Goal: Task Accomplishment & Management: Use online tool/utility

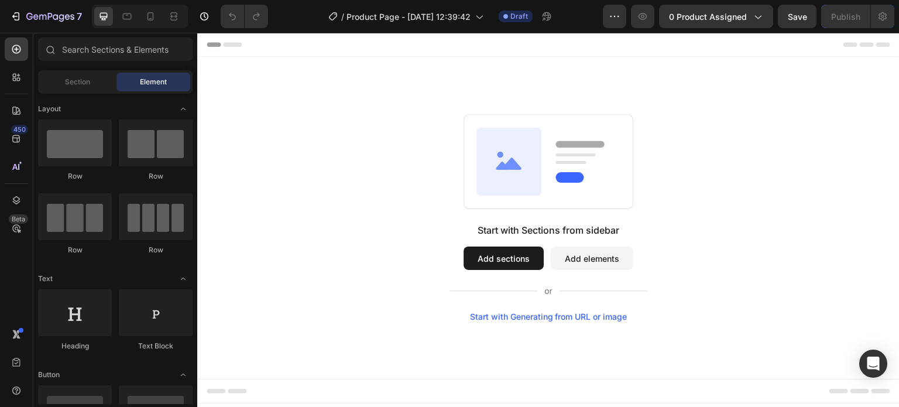
click at [522, 259] on button "Add sections" at bounding box center [504, 258] width 80 height 23
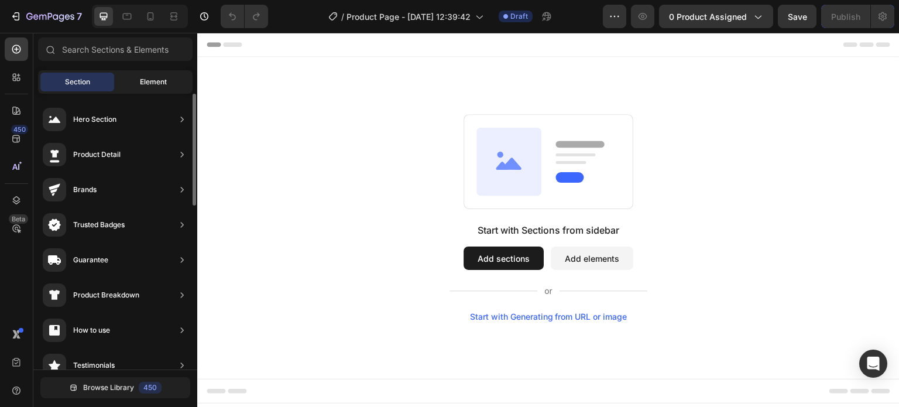
click at [148, 81] on span "Element" at bounding box center [153, 82] width 27 height 11
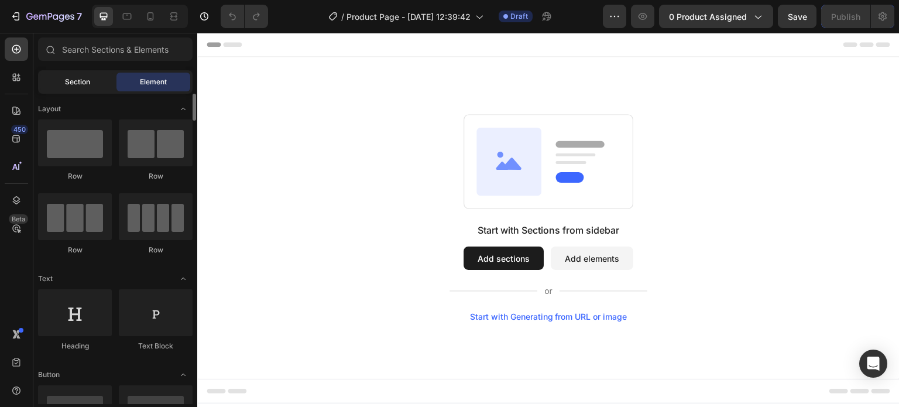
click at [66, 78] on span "Section" at bounding box center [77, 82] width 25 height 11
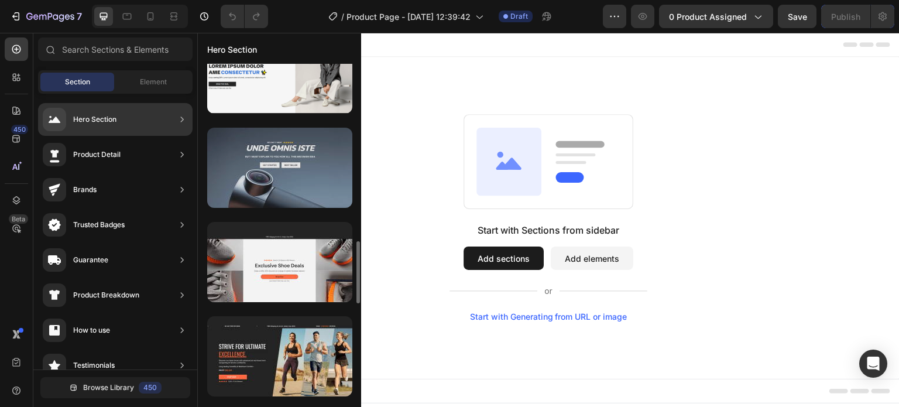
scroll to position [1295, 0]
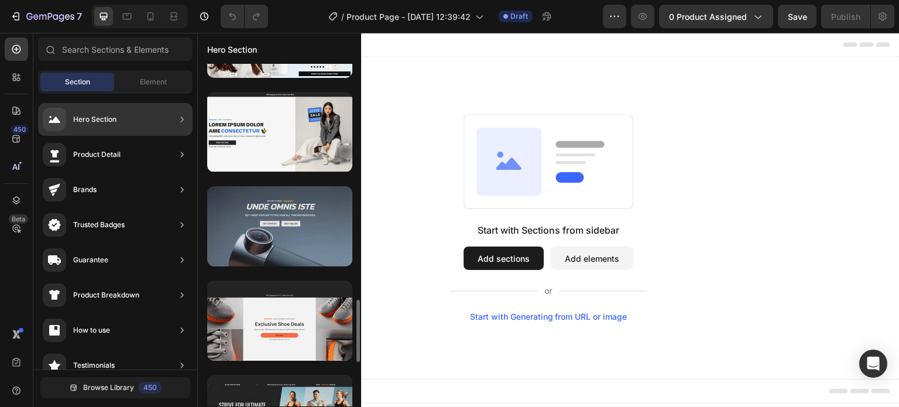
click at [270, 227] on div at bounding box center [279, 226] width 145 height 80
click at [300, 231] on div at bounding box center [279, 226] width 145 height 80
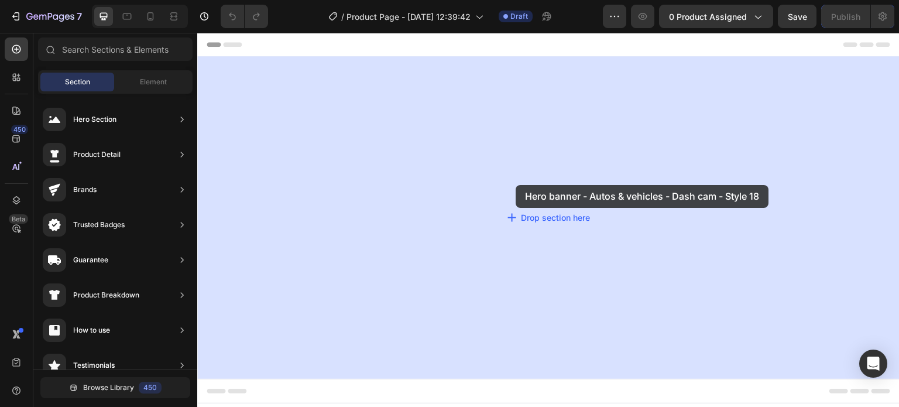
drag, startPoint x: 497, startPoint y: 264, endPoint x: 391, endPoint y: 223, distance: 113.9
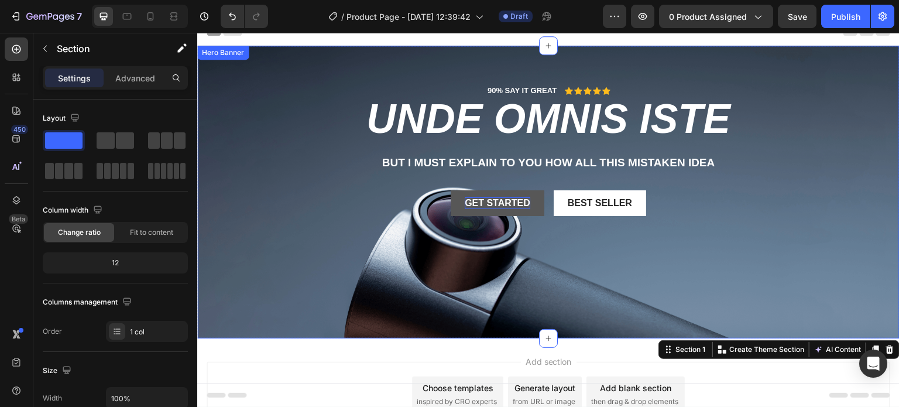
scroll to position [0, 0]
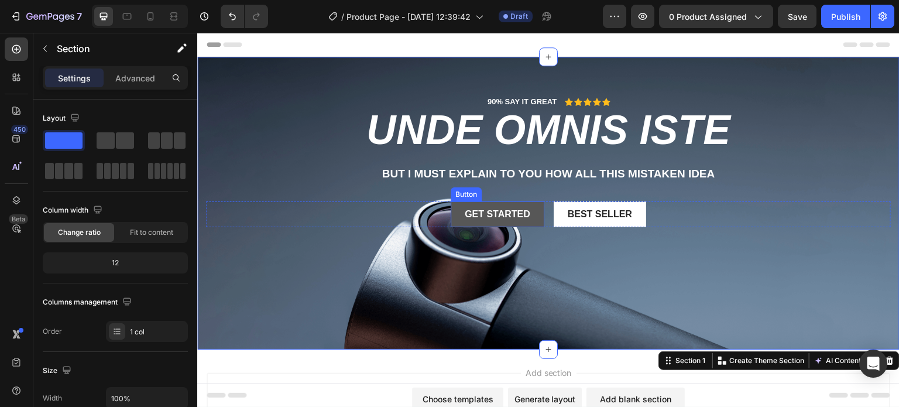
click at [459, 204] on button "Get started" at bounding box center [498, 214] width 94 height 26
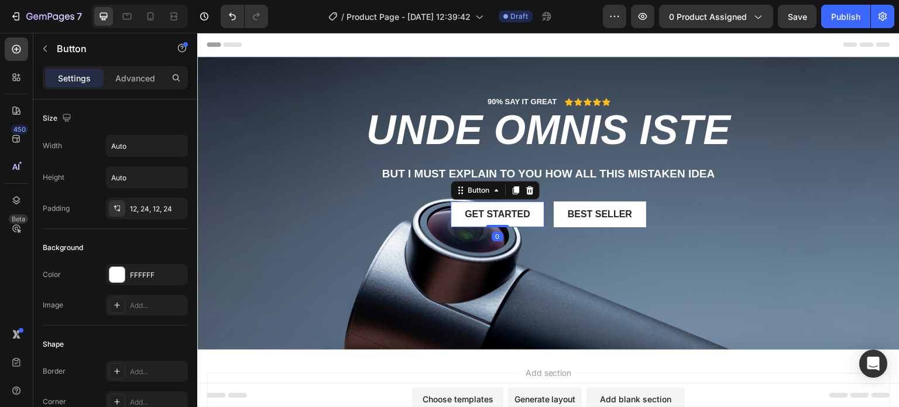
click at [526, 187] on icon at bounding box center [530, 190] width 8 height 8
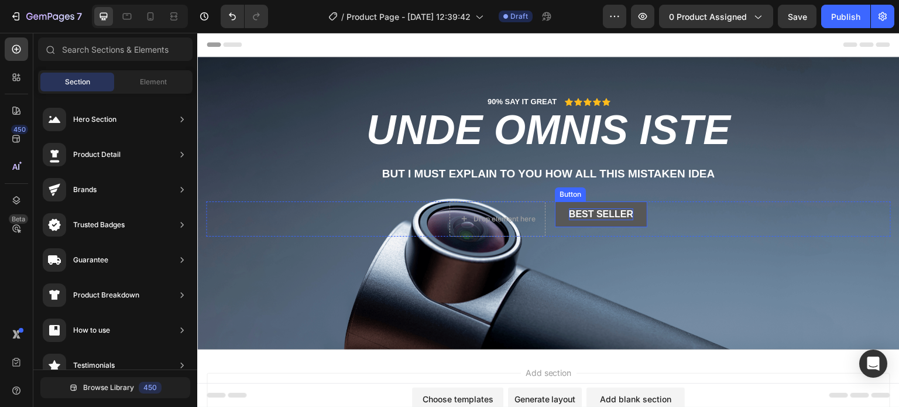
click at [580, 214] on div "Best Seller" at bounding box center [601, 214] width 64 height 12
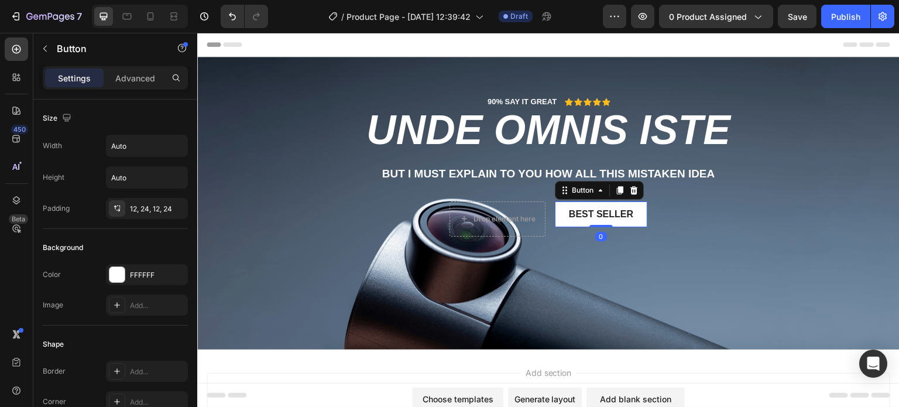
drag, startPoint x: 630, startPoint y: 185, endPoint x: 625, endPoint y: 190, distance: 6.6
click at [630, 186] on icon at bounding box center [634, 190] width 9 height 9
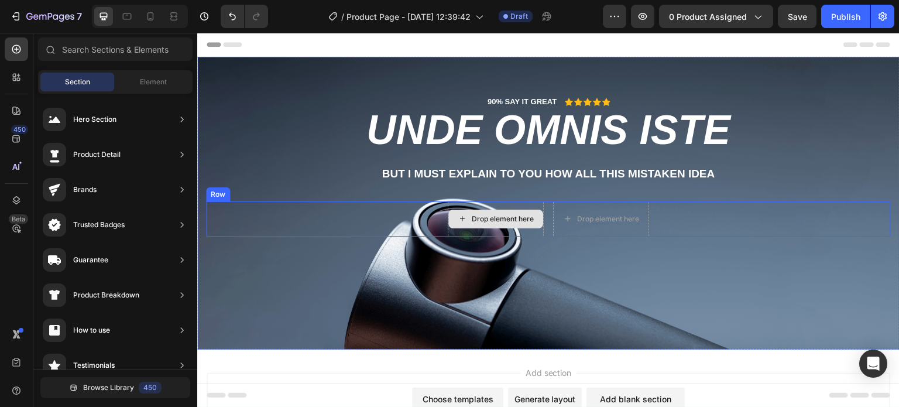
click at [501, 220] on div "Drop element here" at bounding box center [503, 218] width 62 height 9
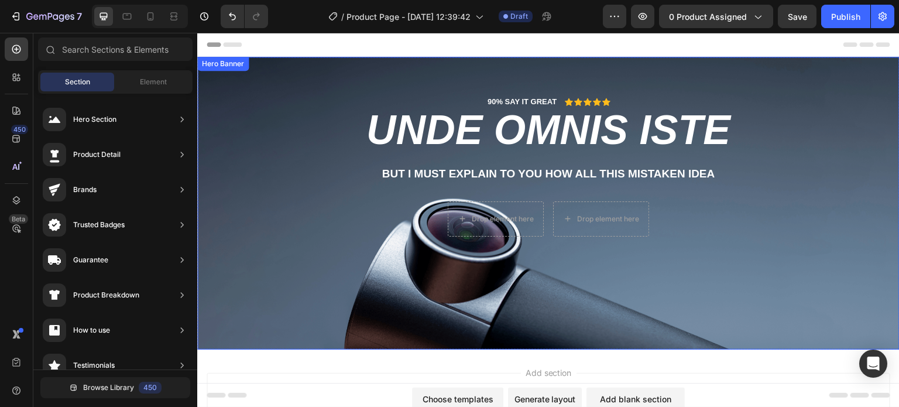
click at [336, 223] on div "Drop element here Drop element here Row" at bounding box center [548, 218] width 685 height 35
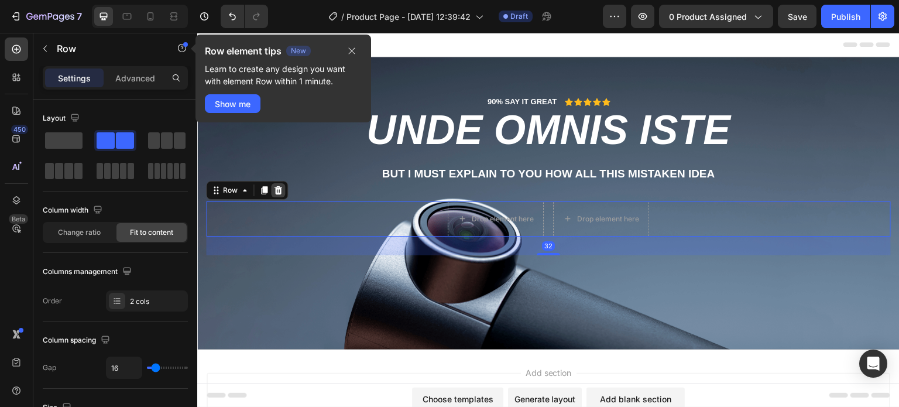
click at [281, 192] on icon at bounding box center [277, 190] width 9 height 9
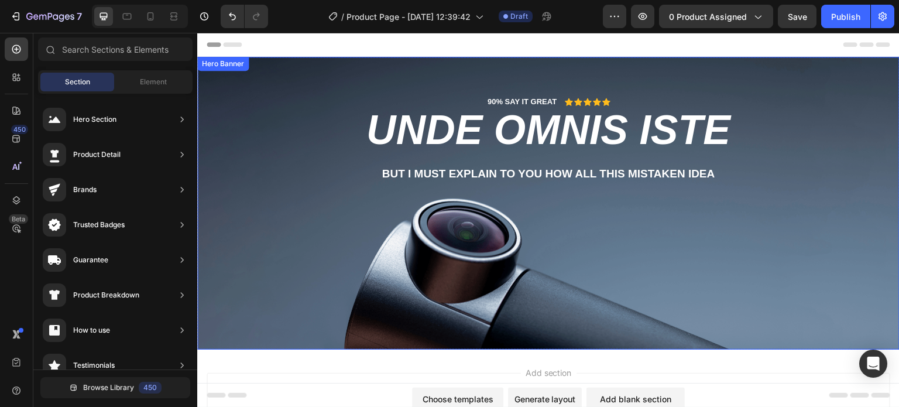
click at [262, 121] on h2 "unde omnis iste" at bounding box center [548, 129] width 685 height 43
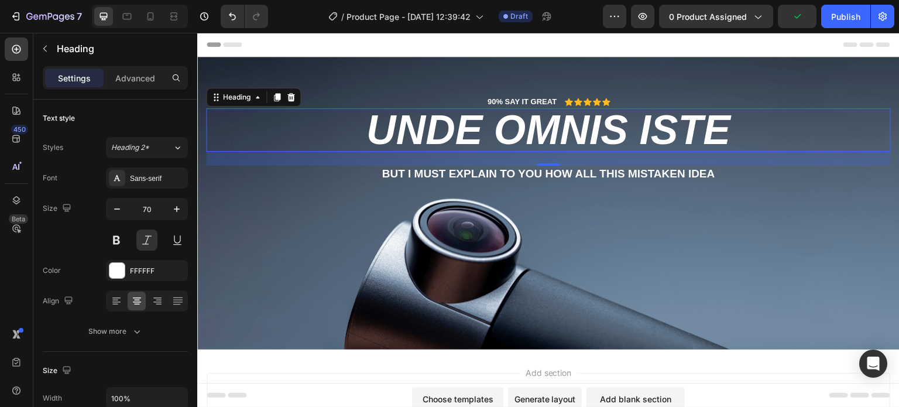
click at [485, 131] on h2 "unde omnis iste" at bounding box center [548, 129] width 685 height 43
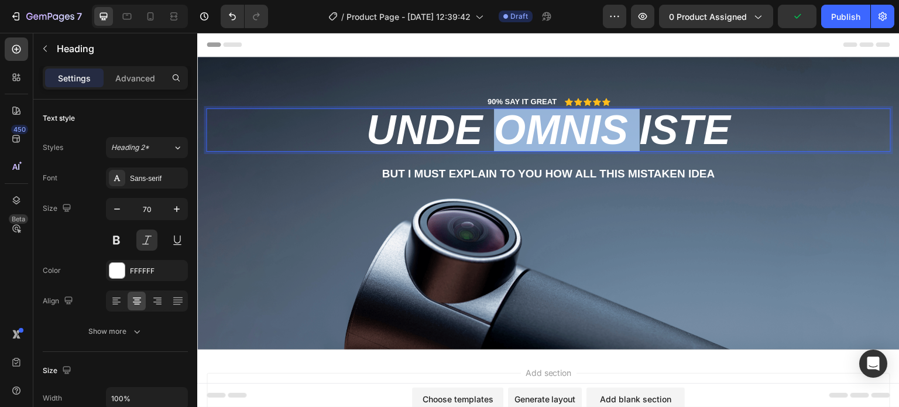
click at [485, 131] on p "unde omnis iste" at bounding box center [548, 130] width 683 height 41
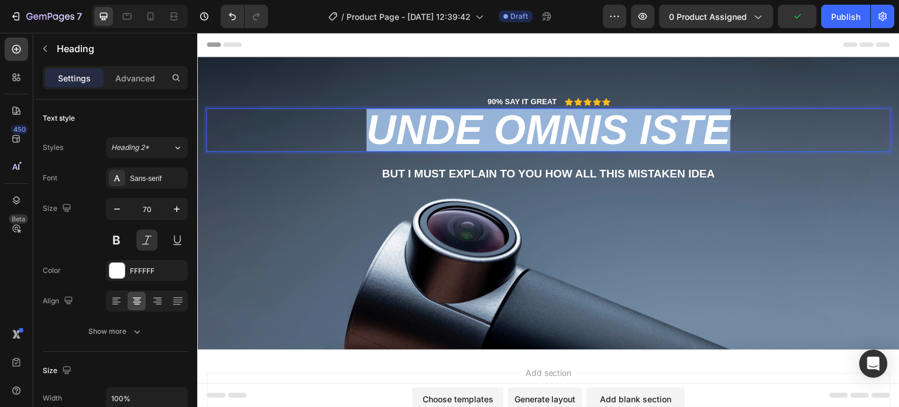
click at [485, 131] on p "unde omnis iste" at bounding box center [548, 130] width 683 height 41
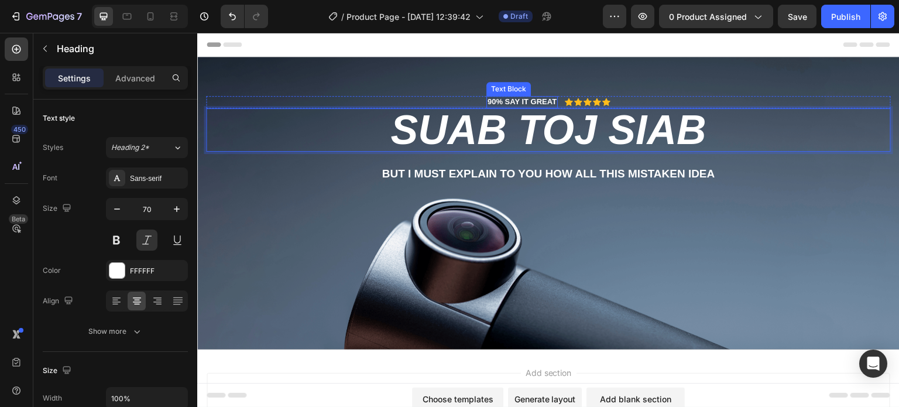
click at [538, 102] on p "90% SAY IT GREAT" at bounding box center [522, 102] width 69 height 10
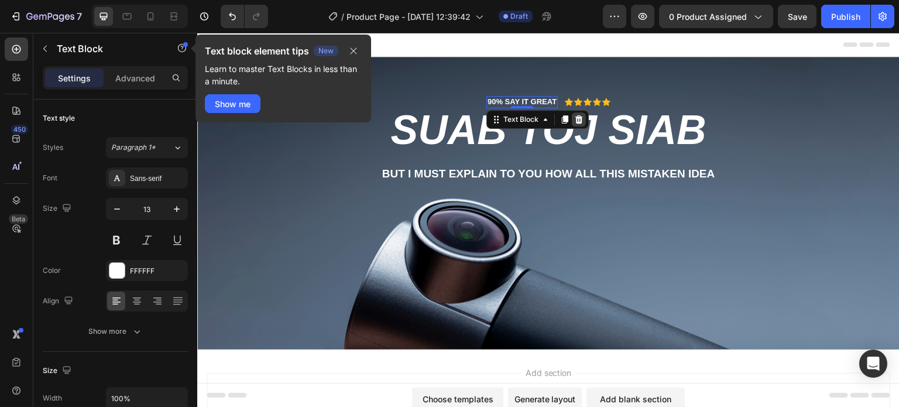
click at [575, 122] on icon at bounding box center [579, 119] width 8 height 8
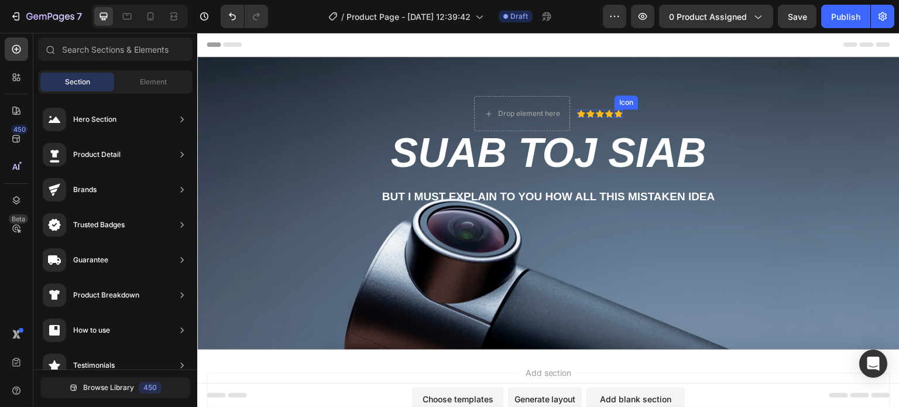
click at [615, 114] on icon at bounding box center [619, 114] width 8 height 8
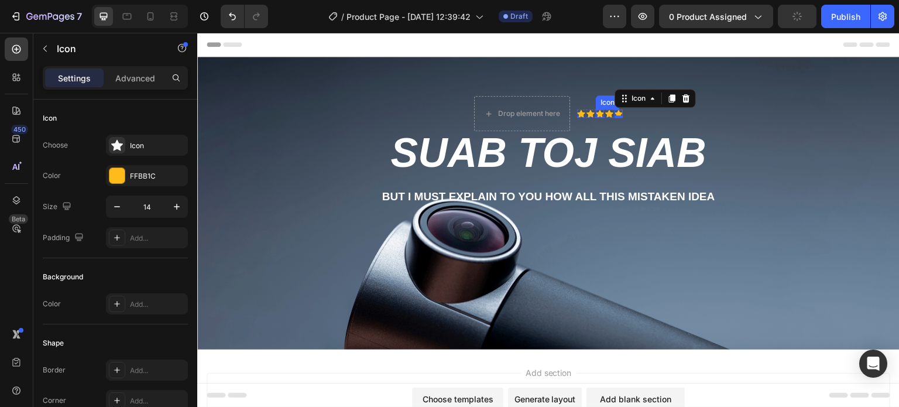
click at [597, 113] on icon at bounding box center [600, 114] width 8 height 8
drag, startPoint x: 668, startPoint y: 95, endPoint x: 665, endPoint y: 103, distance: 8.0
click at [665, 102] on div at bounding box center [668, 98] width 14 height 14
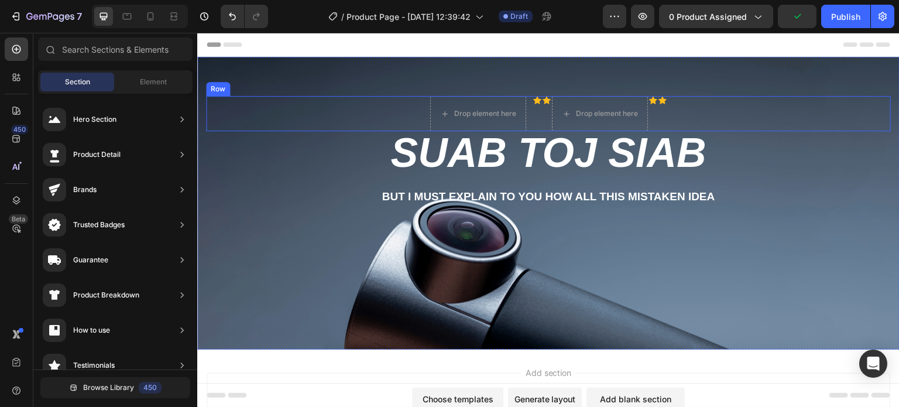
click at [689, 118] on div "Drop element here Icon Icon Drop element here Icon Icon Icon List Row" at bounding box center [548, 113] width 685 height 35
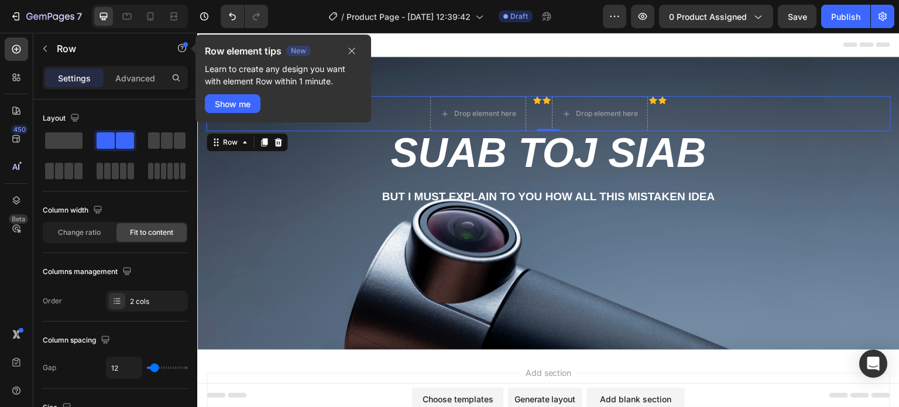
click at [699, 114] on div "Drop element here Icon Icon Drop element here Icon Icon Icon List Row 0" at bounding box center [548, 113] width 685 height 35
drag, startPoint x: 356, startPoint y: 52, endPoint x: 159, endPoint y: 18, distance: 199.6
click at [356, 51] on icon "button" at bounding box center [351, 50] width 9 height 9
click at [367, 102] on div "Row element tips New Learn to create any design you want with element Row withi…" at bounding box center [284, 79] width 176 height 88
click at [276, 141] on icon at bounding box center [279, 142] width 8 height 8
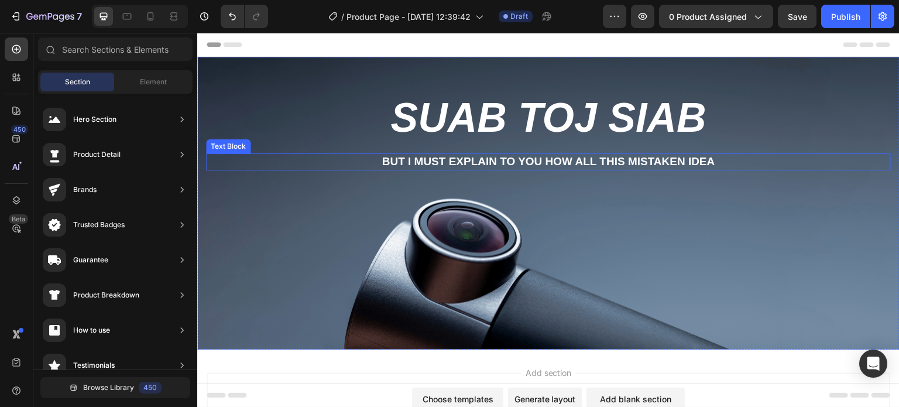
click at [435, 159] on p "But I must explain to you how all this mistaken idea" at bounding box center [548, 162] width 683 height 15
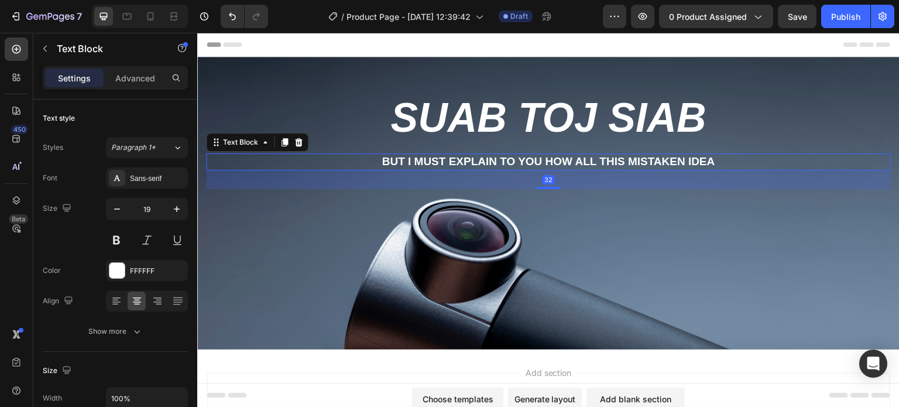
click at [437, 159] on p "But I must explain to you how all this mistaken idea" at bounding box center [548, 162] width 683 height 15
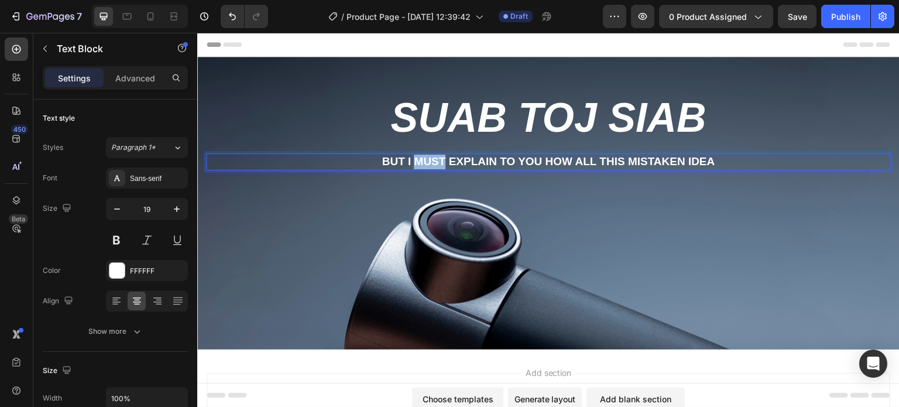
click at [437, 158] on p "But I must explain to you how all this mistaken idea" at bounding box center [548, 162] width 683 height 15
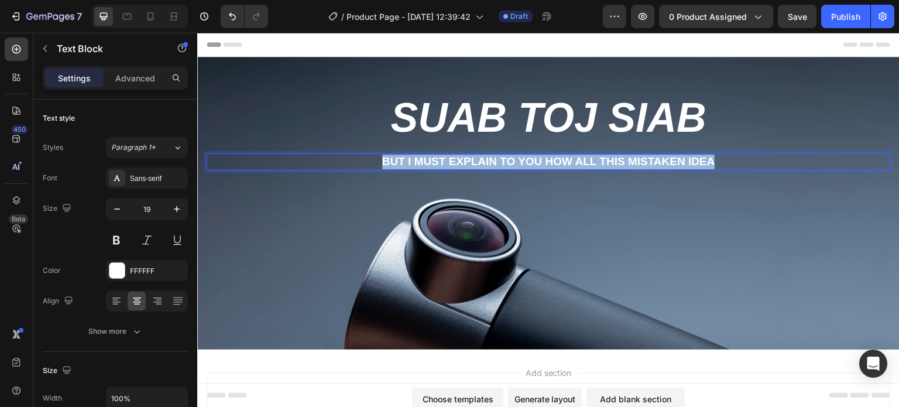
click at [437, 158] on p "But I must explain to you how all this mistaken idea" at bounding box center [548, 162] width 683 height 15
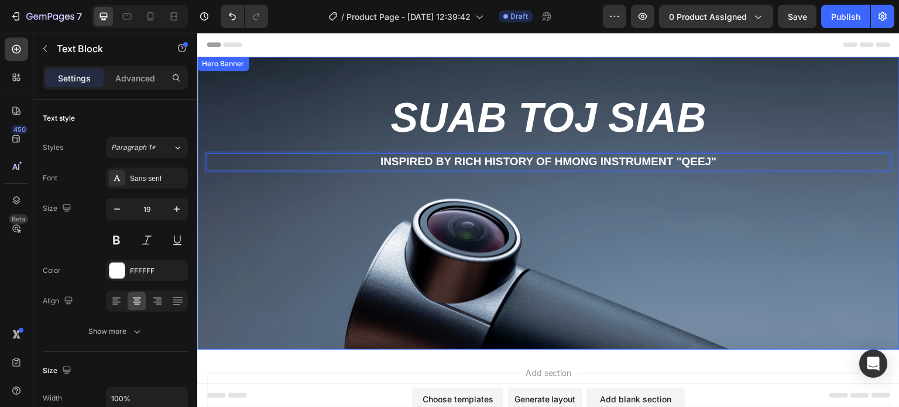
click at [408, 247] on div "Background Image" at bounding box center [548, 203] width 703 height 293
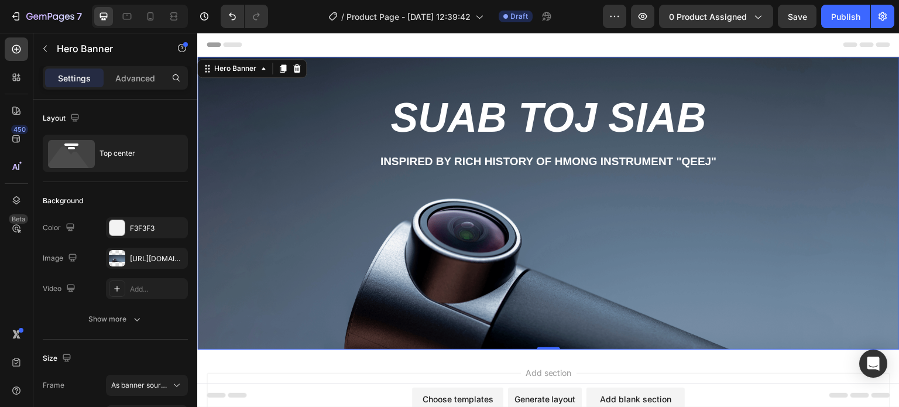
click at [340, 232] on div "Background Image" at bounding box center [548, 203] width 703 height 293
click at [134, 259] on div "https://cdn.shopify.com/s/files/1/0747/4131/7864/files/gempages_580978296682972…" at bounding box center [147, 259] width 34 height 11
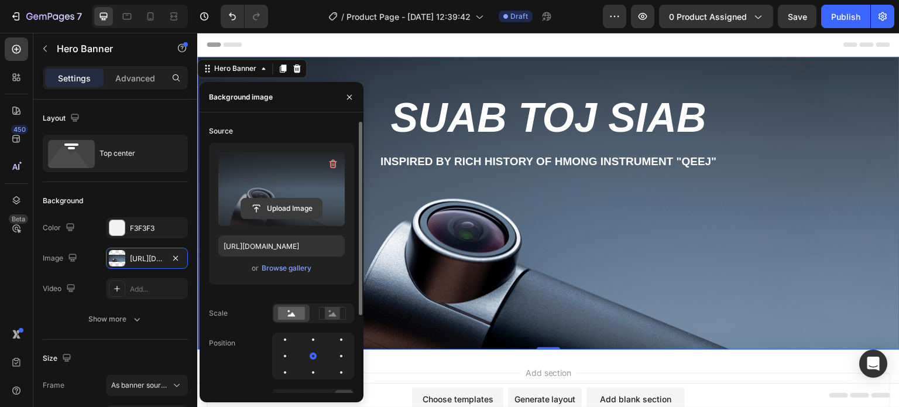
click at [297, 206] on input "file" at bounding box center [281, 209] width 81 height 20
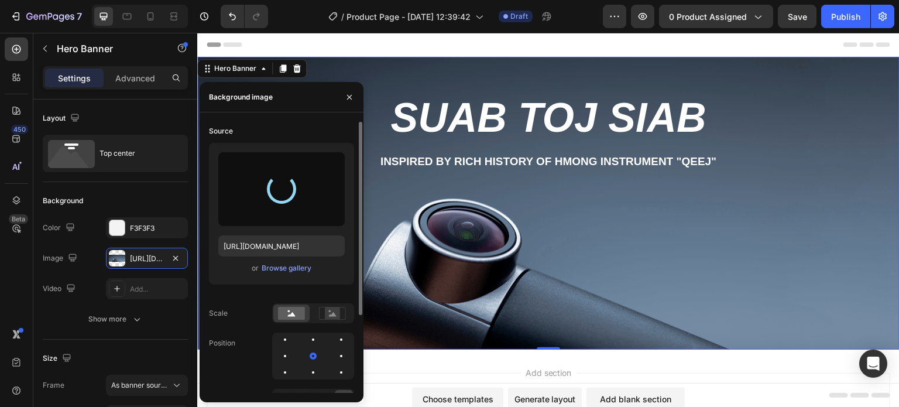
type input "[URL][DOMAIN_NAME]"
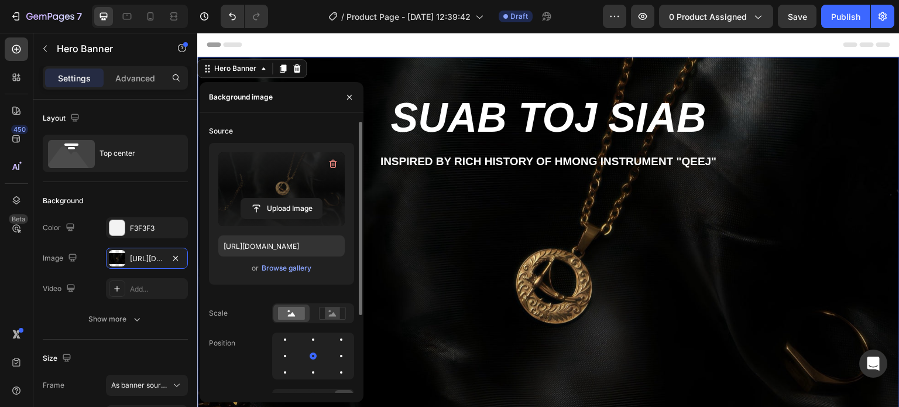
click at [510, 246] on div "Background Image" at bounding box center [548, 291] width 703 height 468
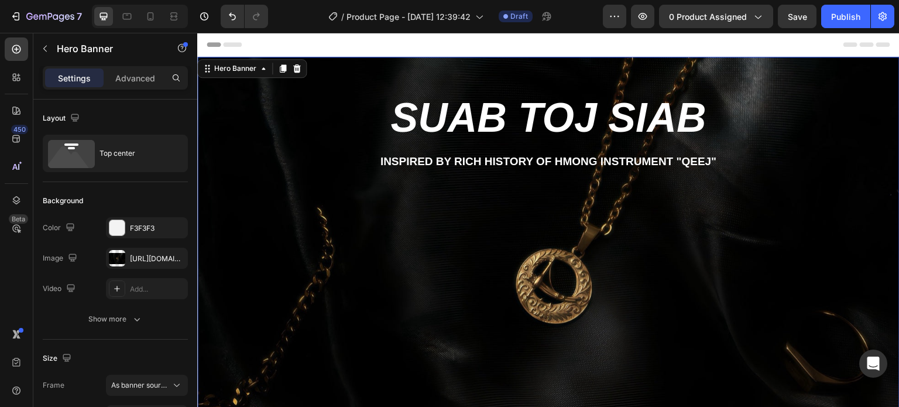
click at [540, 185] on div "Suab Toj Siab Heading inspired by rich history of Hmong instrument "Qeej" Text …" at bounding box center [548, 142] width 685 height 93
click at [331, 177] on div "Suab Toj Siab Heading inspired by rich history of Hmong instrument "Qeej" Text …" at bounding box center [548, 142] width 685 height 93
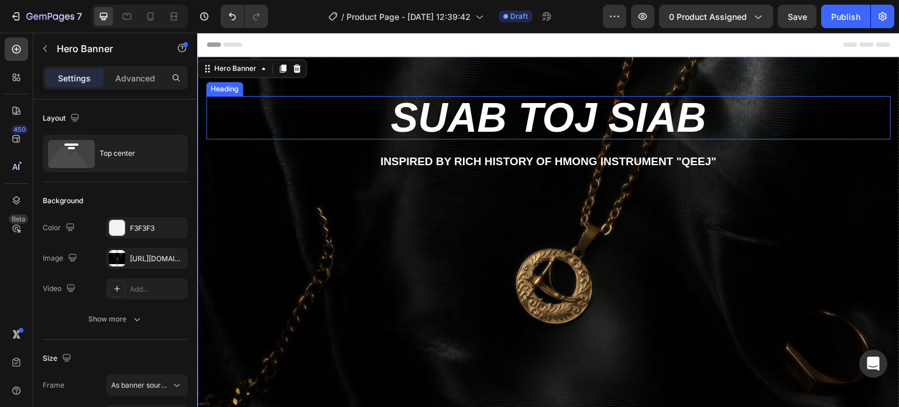
click at [444, 108] on p "Suab Toj Siab" at bounding box center [548, 117] width 683 height 41
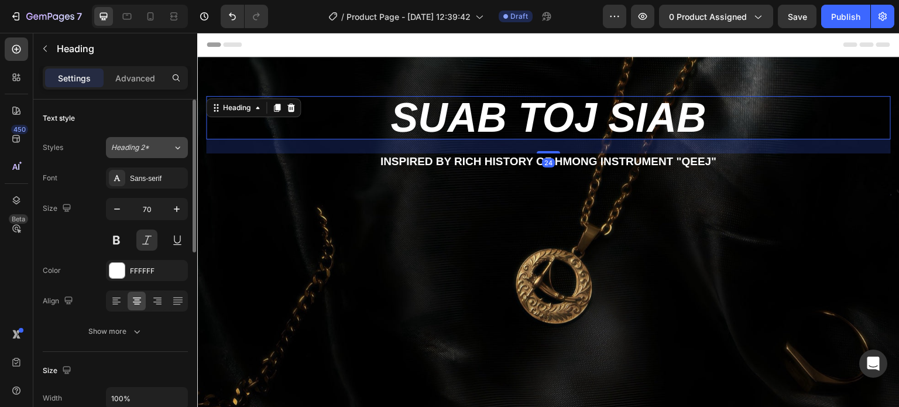
click at [142, 145] on span "Heading 2*" at bounding box center [130, 147] width 38 height 11
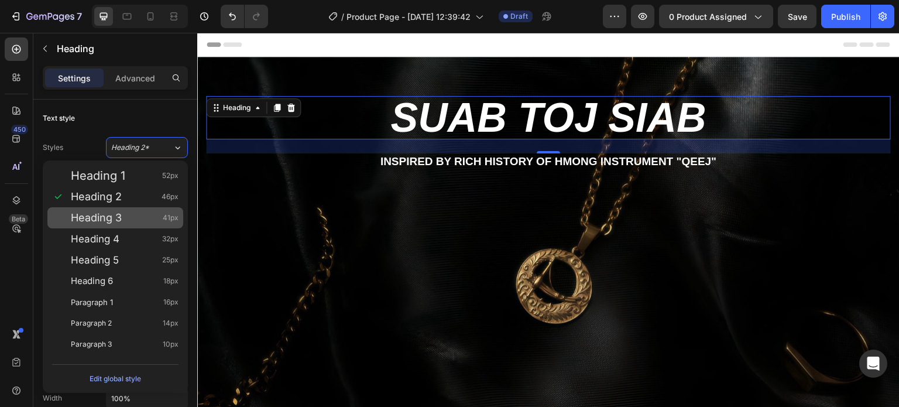
click at [119, 223] on span "Heading 3" at bounding box center [96, 218] width 51 height 12
type input "41"
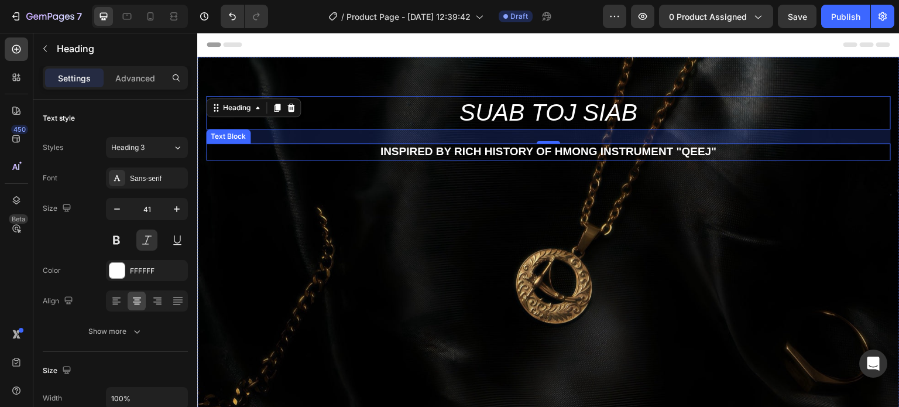
click at [420, 148] on p "inspired by rich history of Hmong instrument "Qeej"" at bounding box center [548, 152] width 683 height 15
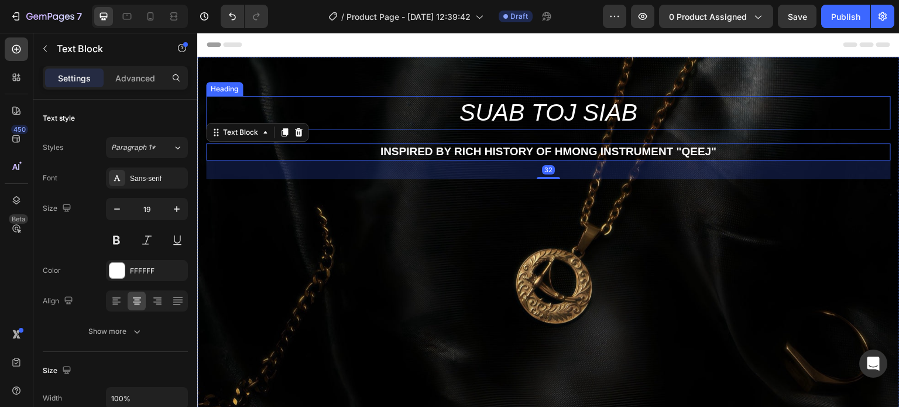
click at [540, 112] on p "Suab Toj Siab" at bounding box center [548, 112] width 683 height 31
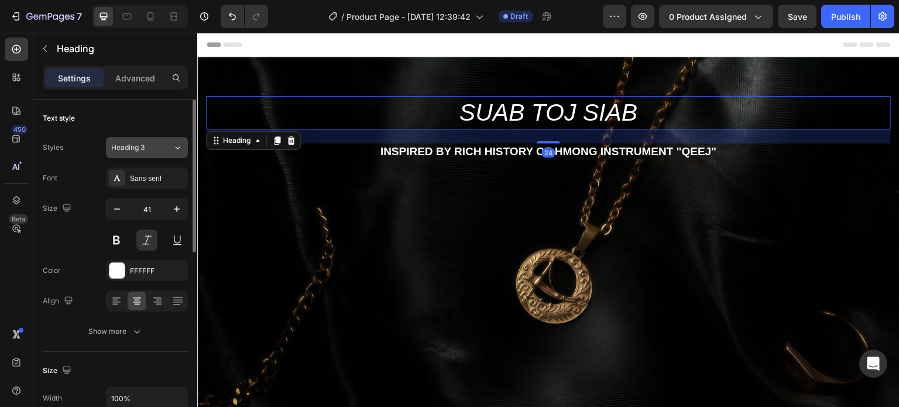
click at [146, 140] on button "Heading 3" at bounding box center [147, 147] width 82 height 21
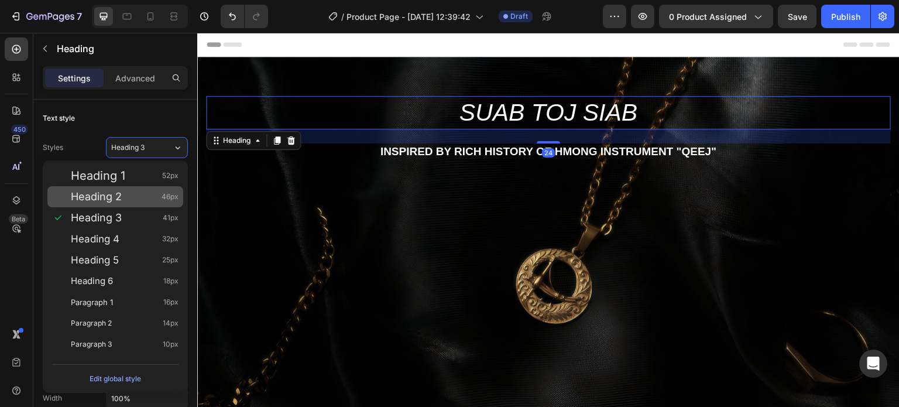
click at [136, 201] on div "Heading 2 46px" at bounding box center [125, 197] width 108 height 12
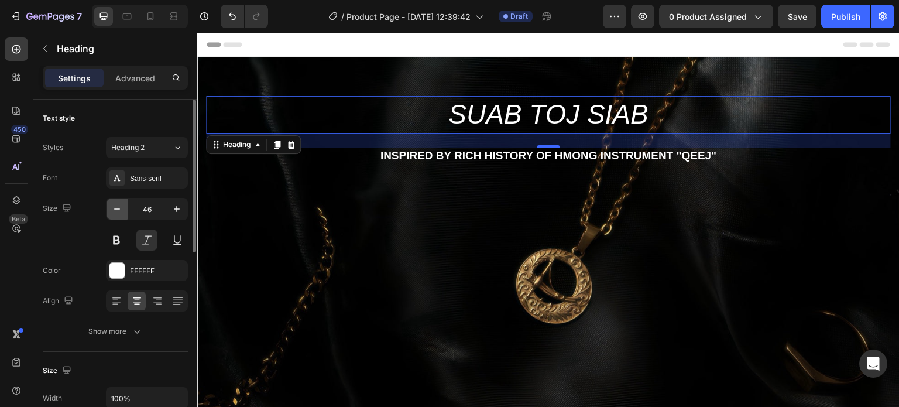
click at [115, 210] on icon "button" at bounding box center [117, 209] width 12 height 12
type input "45"
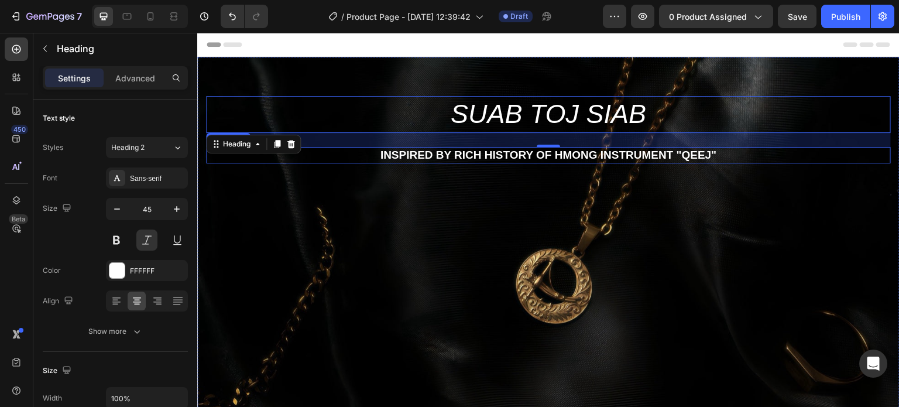
click at [467, 155] on p "inspired by rich history of Hmong instrument "Qeej"" at bounding box center [548, 155] width 683 height 15
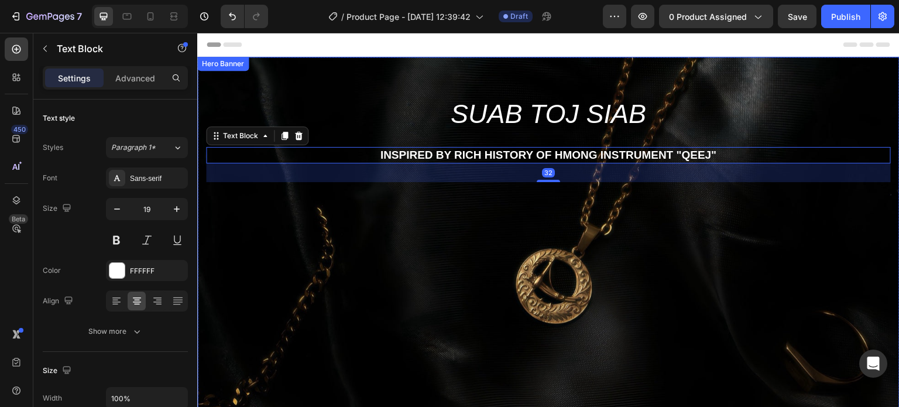
click at [497, 117] on p "Suab Toj Siab" at bounding box center [548, 114] width 683 height 35
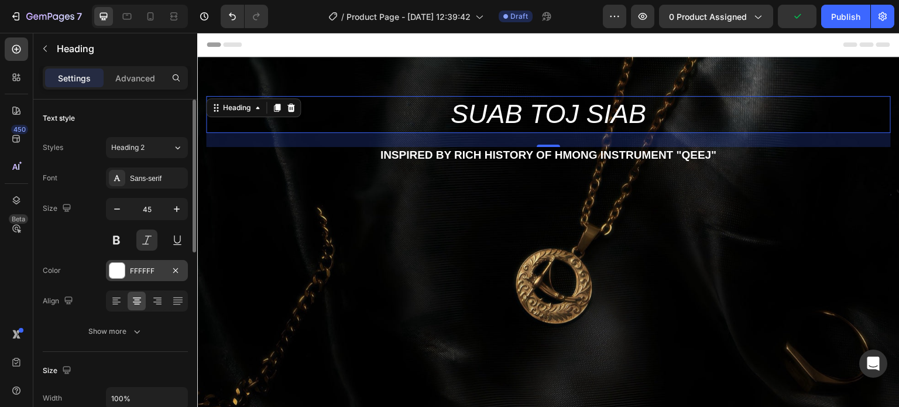
click at [115, 271] on div at bounding box center [117, 270] width 15 height 15
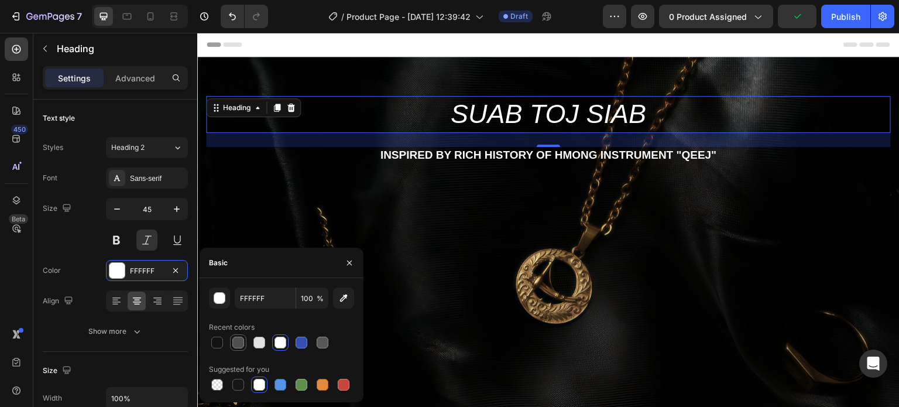
click at [237, 346] on div at bounding box center [238, 343] width 12 height 12
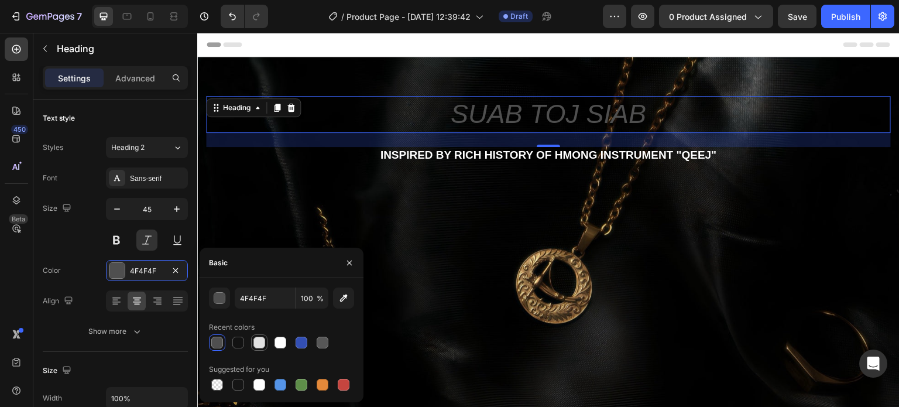
click at [256, 341] on div at bounding box center [260, 343] width 12 height 12
type input "E2E2E2"
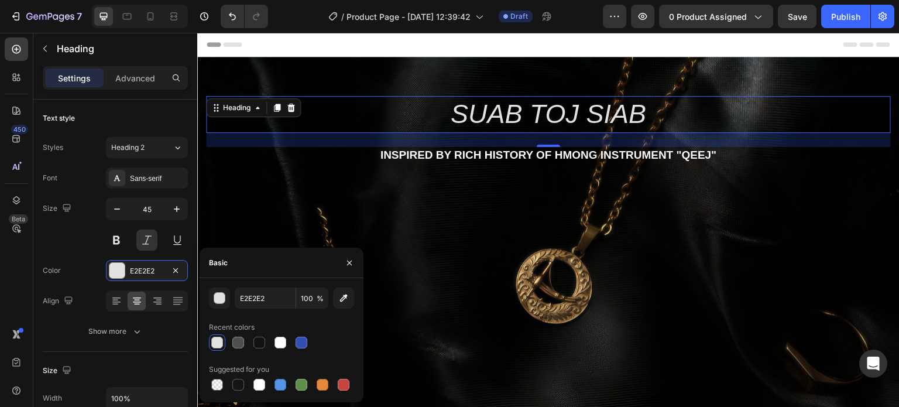
click at [320, 300] on span "%" at bounding box center [320, 298] width 7 height 11
type textarea "100"
click at [312, 303] on input "100" at bounding box center [312, 298] width 32 height 21
type input "90"
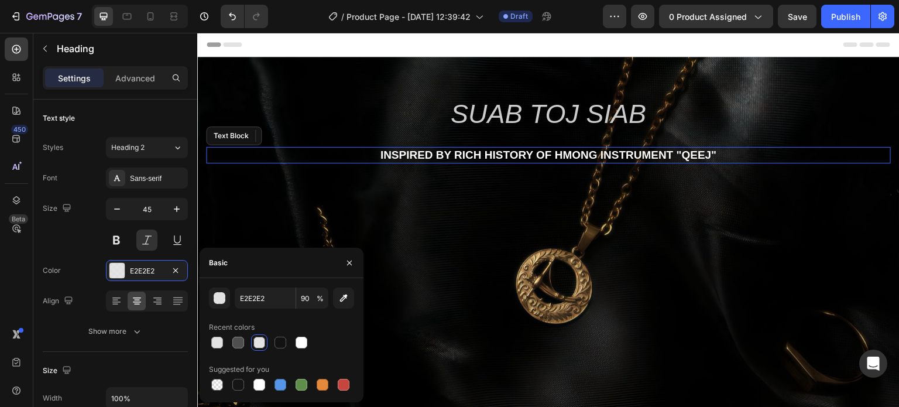
click at [423, 161] on p "inspired by rich history of Hmong instrument "Qeej"" at bounding box center [548, 155] width 683 height 15
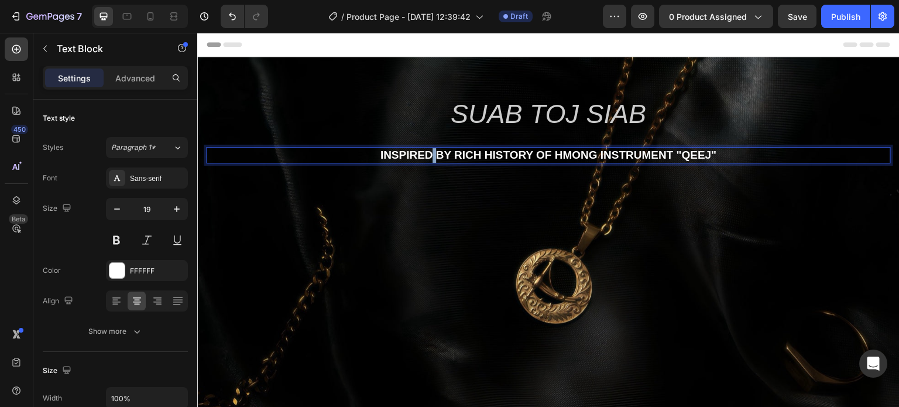
click at [427, 156] on p "inspired by rich history of Hmong instrument "Qeej"" at bounding box center [548, 155] width 683 height 15
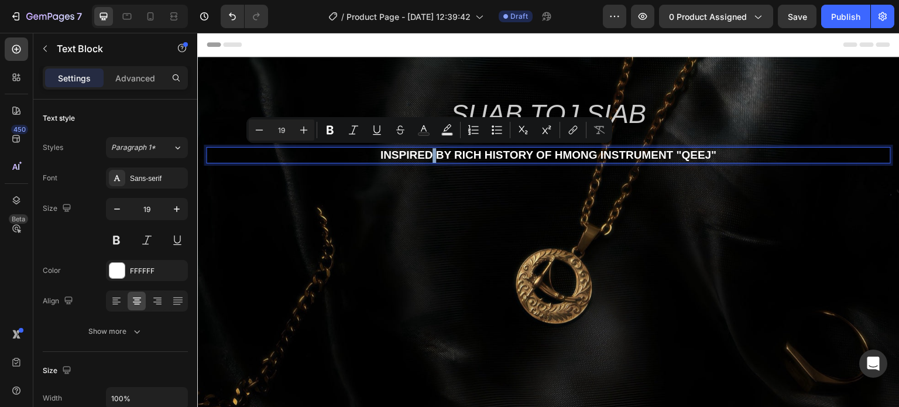
click at [418, 150] on p "inspired by rich history of Hmong instrument "Qeej"" at bounding box center [548, 155] width 683 height 15
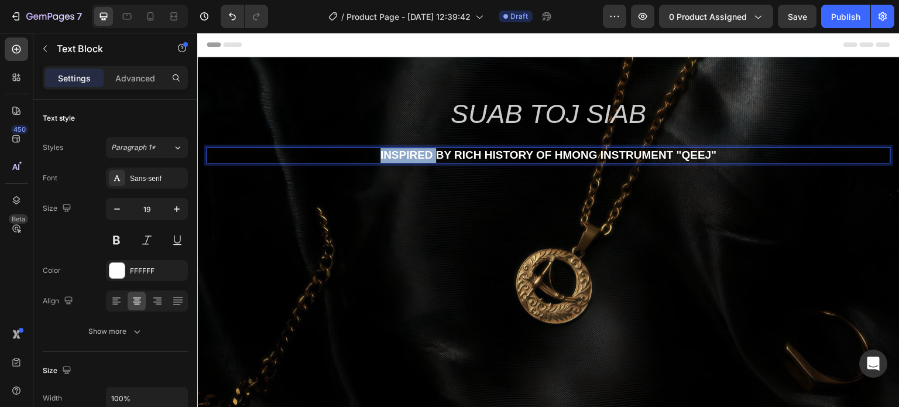
click at [418, 150] on p "inspired by rich history of Hmong instrument "Qeej"" at bounding box center [548, 155] width 683 height 15
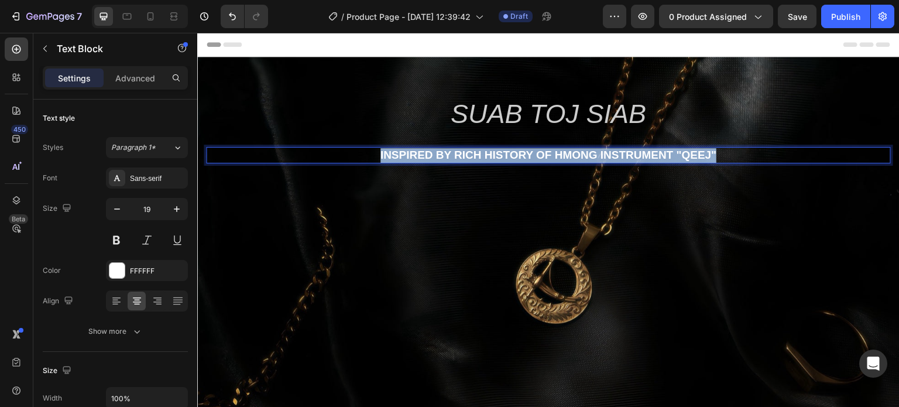
click at [418, 150] on p "inspired by rich history of Hmong instrument "Qeej"" at bounding box center [548, 155] width 683 height 15
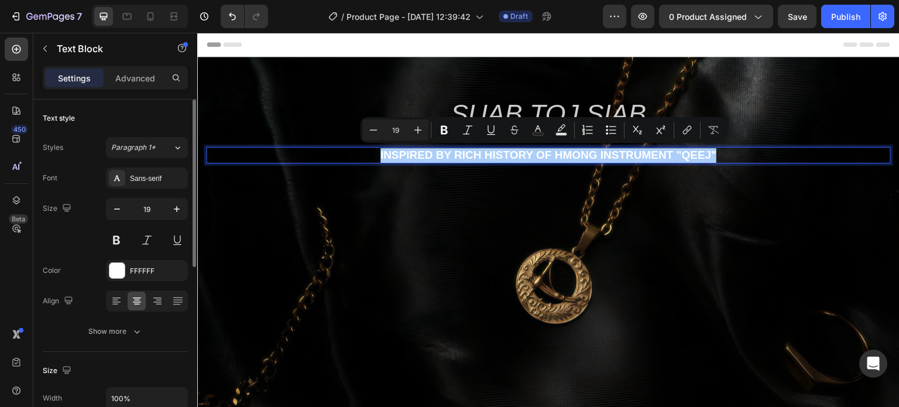
click at [88, 240] on div "Size 19" at bounding box center [115, 224] width 145 height 53
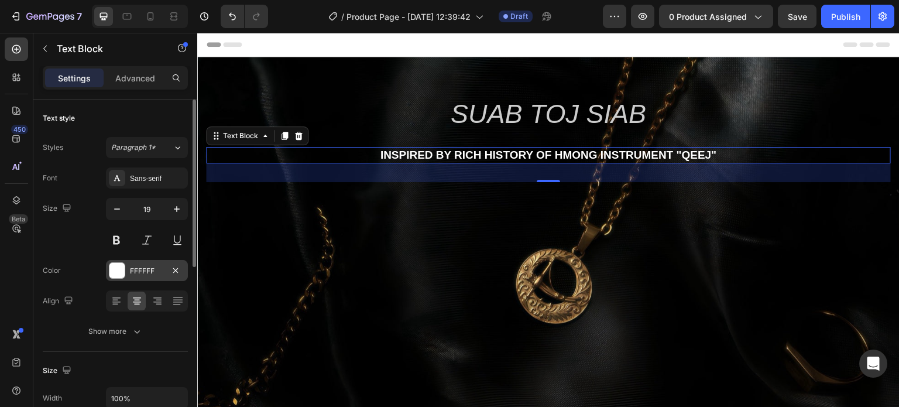
click at [116, 271] on div at bounding box center [117, 270] width 15 height 15
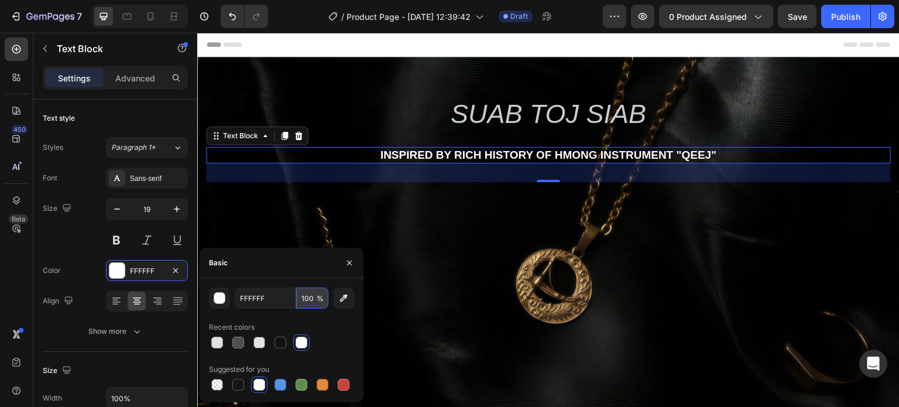
click at [312, 295] on input "100" at bounding box center [312, 298] width 32 height 21
type input "90"
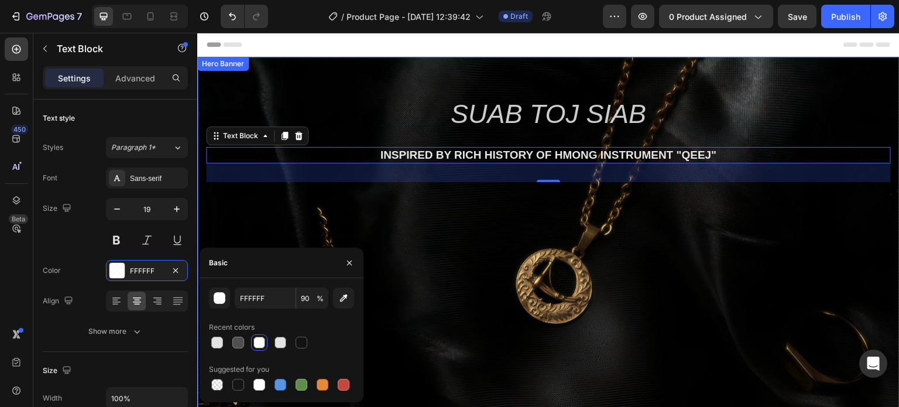
click at [429, 216] on div "Background Image" at bounding box center [548, 291] width 703 height 468
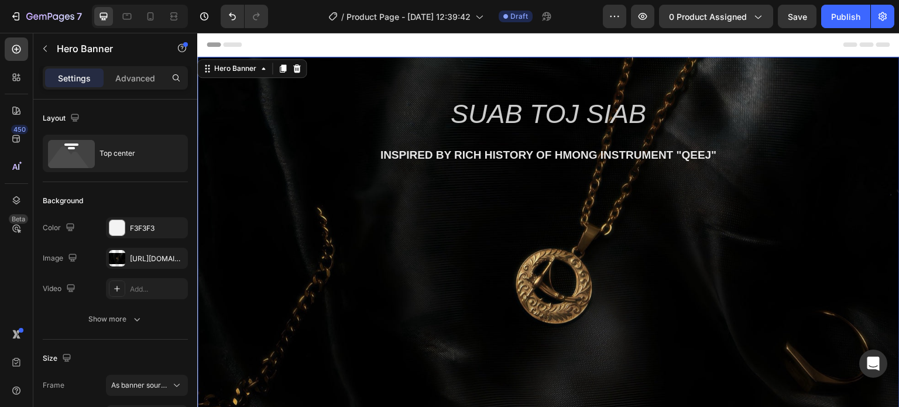
click at [478, 147] on div "inspired by rich history of Hmong instrument "Qeej"" at bounding box center [548, 155] width 685 height 17
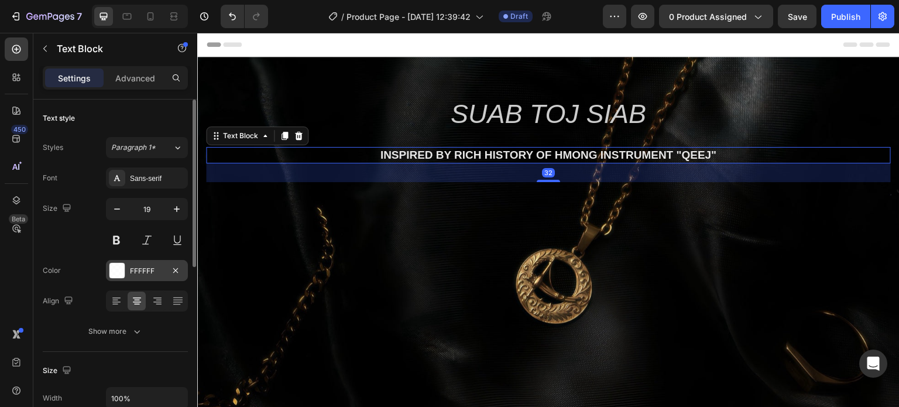
click at [115, 268] on div at bounding box center [117, 270] width 15 height 15
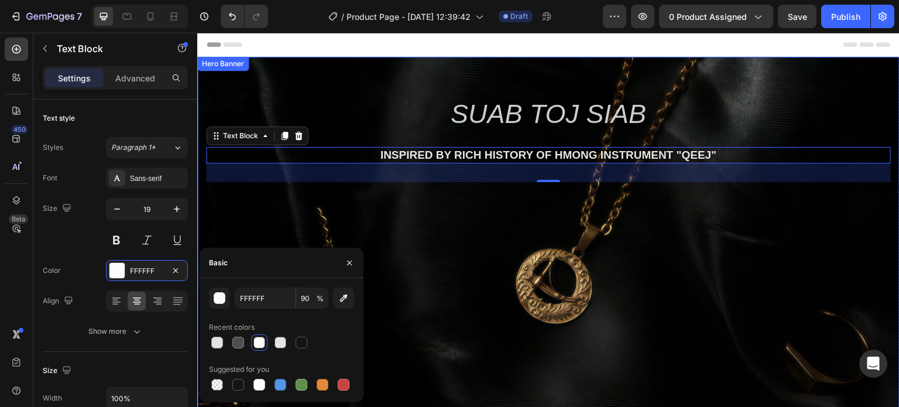
click at [379, 231] on div "Background Image" at bounding box center [548, 291] width 703 height 468
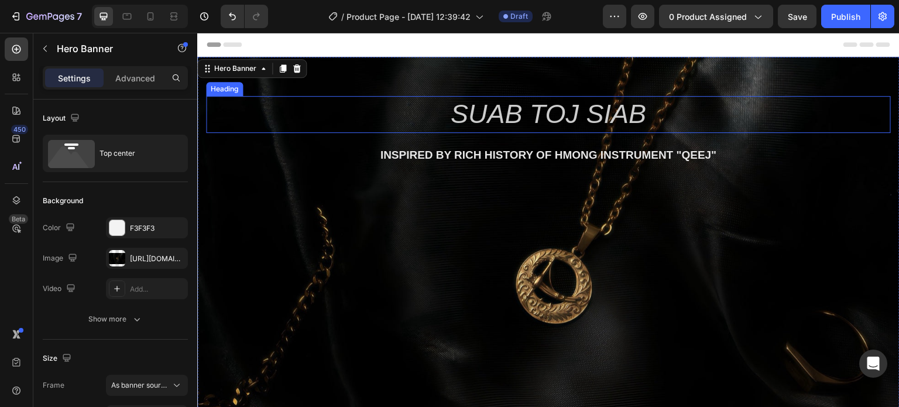
click at [497, 105] on p "Suab Toj Siab" at bounding box center [548, 114] width 683 height 35
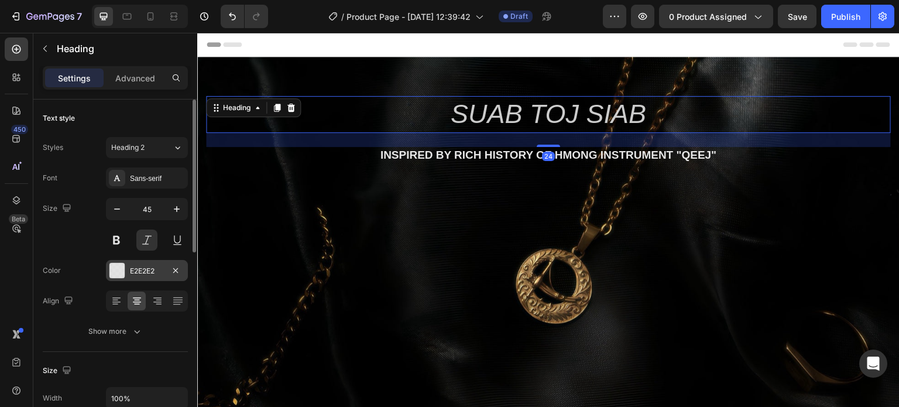
click at [121, 268] on div at bounding box center [117, 270] width 15 height 15
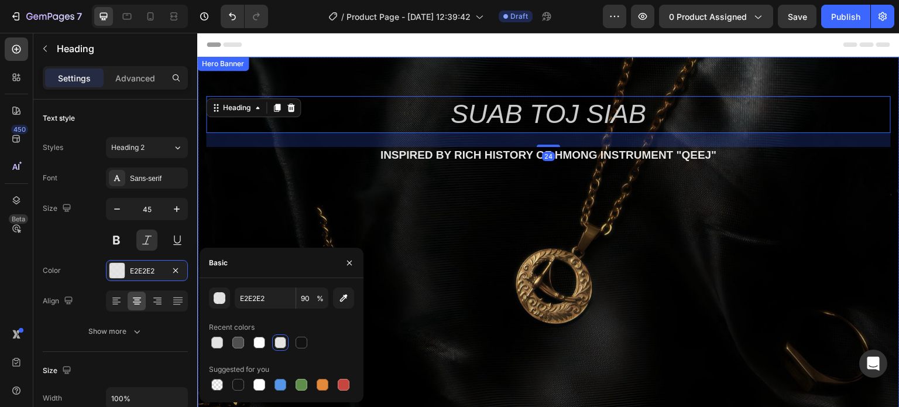
click at [448, 244] on div "Background Image" at bounding box center [548, 291] width 703 height 468
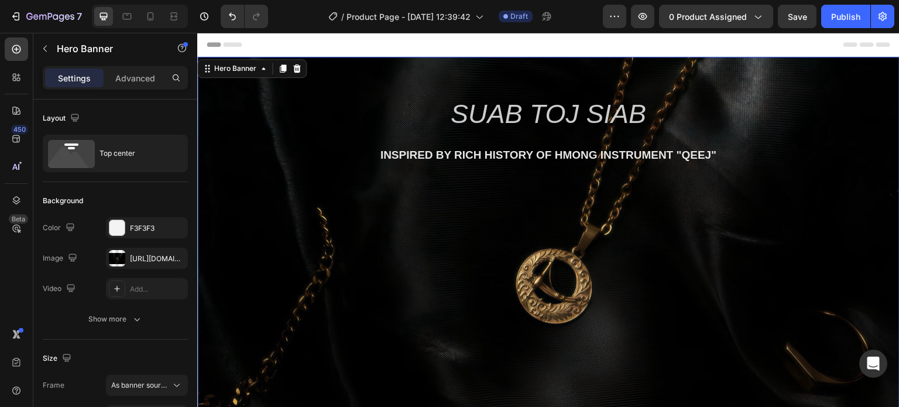
click at [450, 196] on div "Suab Toj Siab Heading inspired by rich history of Hmong instrument "Qeej" Text …" at bounding box center [548, 129] width 703 height 144
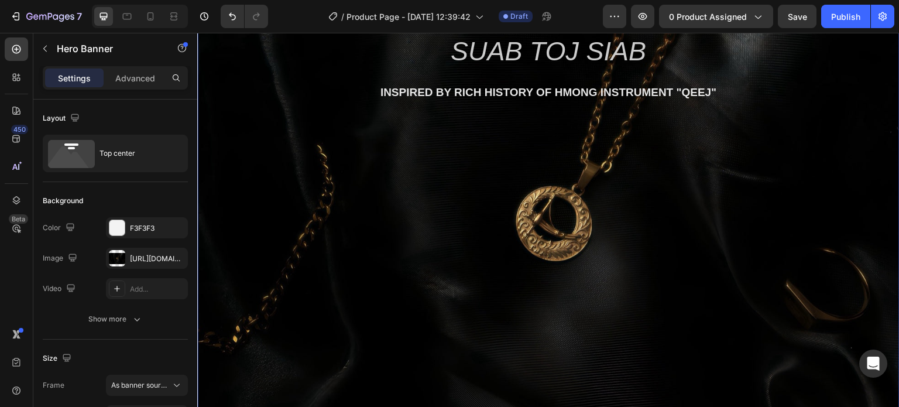
scroll to position [59, 0]
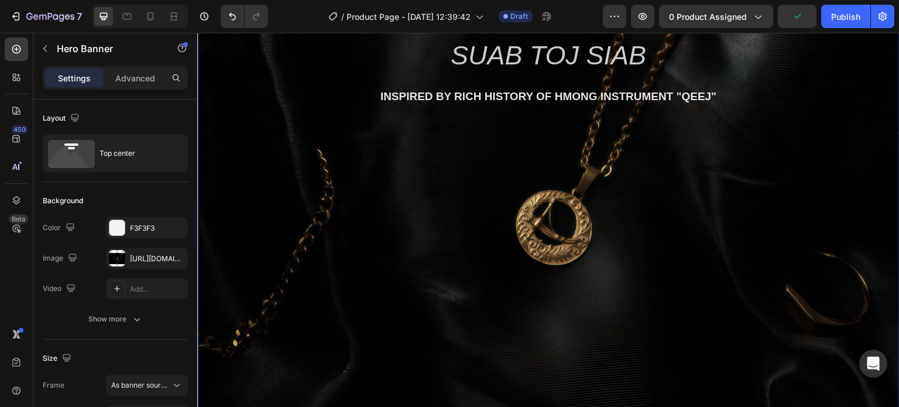
click at [475, 73] on h2 "Suab Toj Siab" at bounding box center [548, 55] width 685 height 37
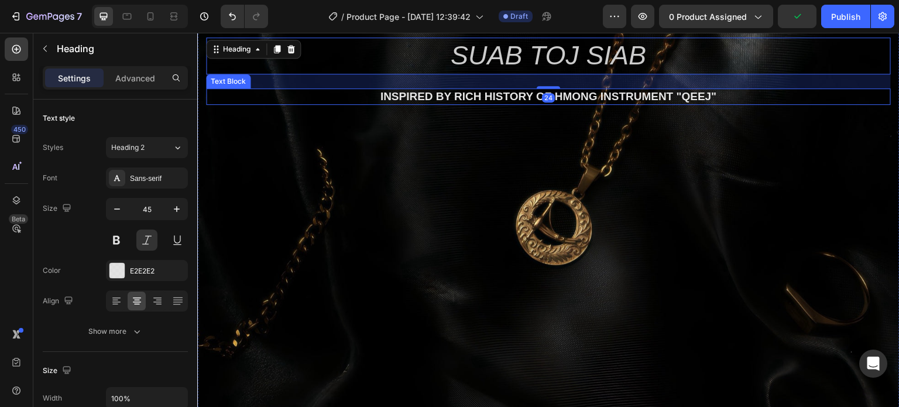
click at [475, 99] on p "inspired by rich history of Hmong instrument "Qeej"" at bounding box center [548, 97] width 683 height 15
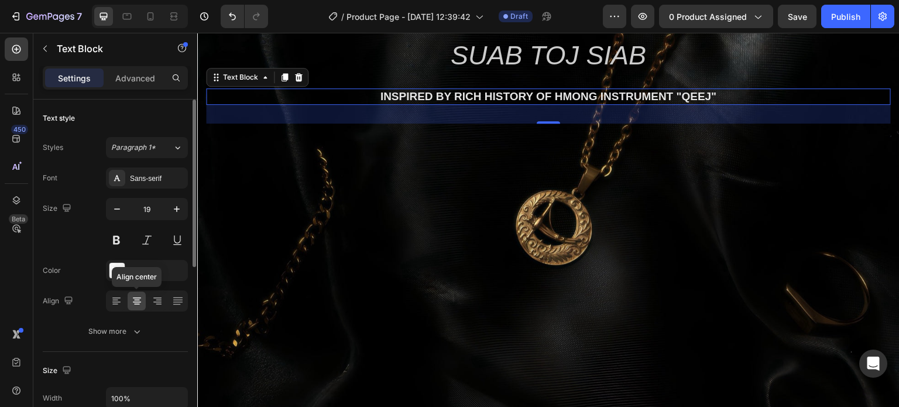
click at [135, 302] on icon at bounding box center [137, 302] width 8 height 1
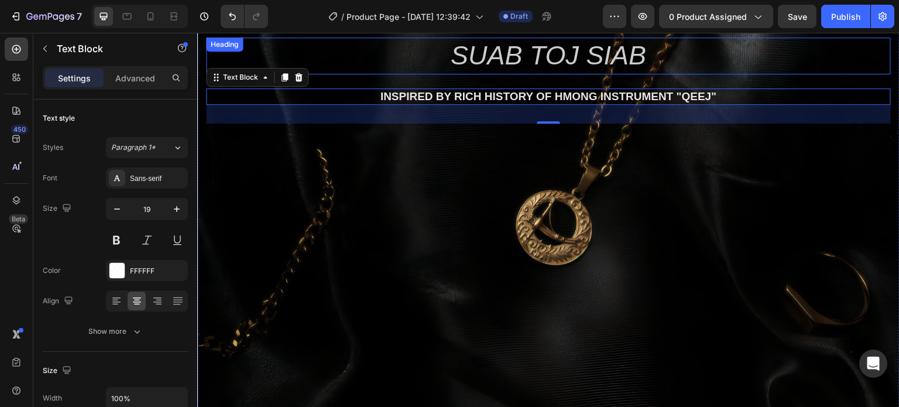
click at [480, 54] on p "Suab Toj Siab" at bounding box center [548, 56] width 683 height 35
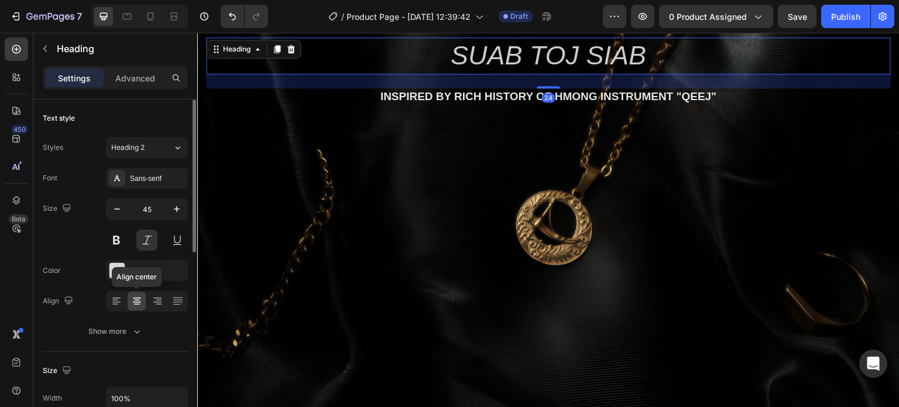
click at [134, 295] on icon at bounding box center [137, 301] width 12 height 12
click at [122, 299] on div at bounding box center [116, 301] width 18 height 19
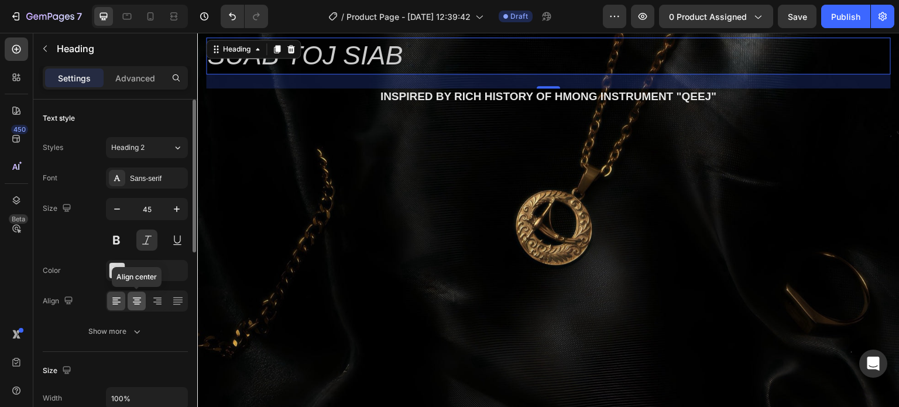
click at [131, 298] on icon at bounding box center [137, 301] width 12 height 12
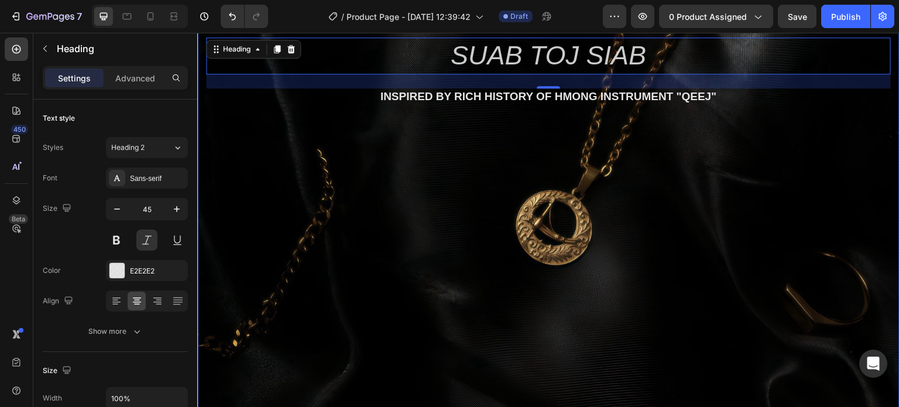
click at [331, 201] on div "Background Image" at bounding box center [548, 232] width 703 height 468
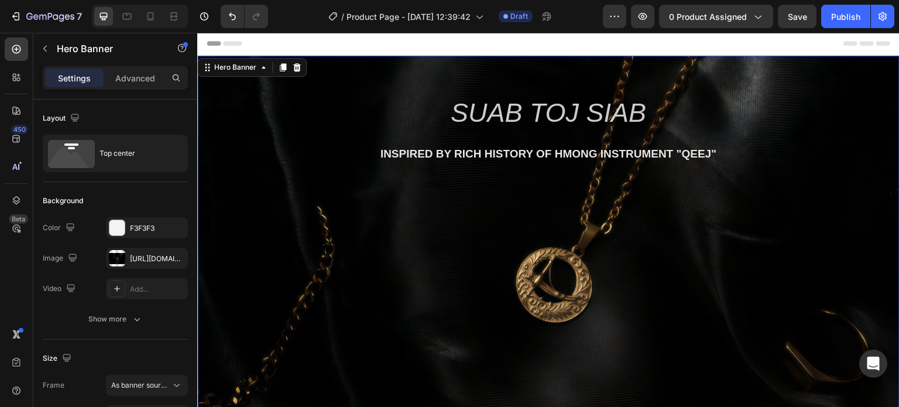
scroll to position [0, 0]
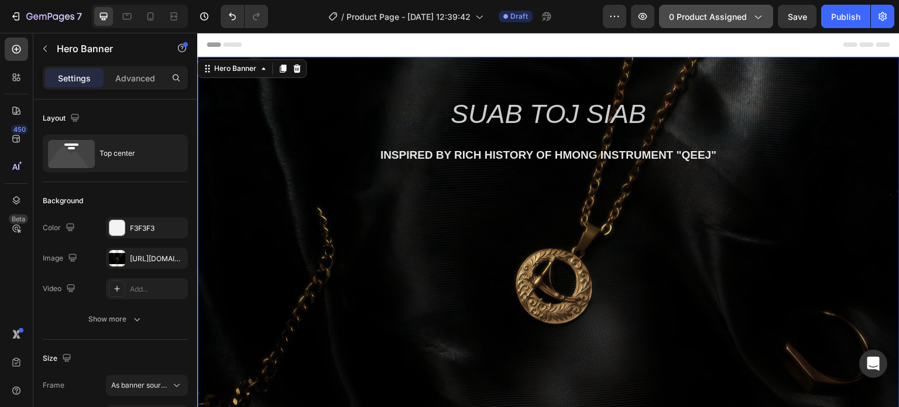
click at [697, 18] on span "0 product assigned" at bounding box center [708, 17] width 78 height 12
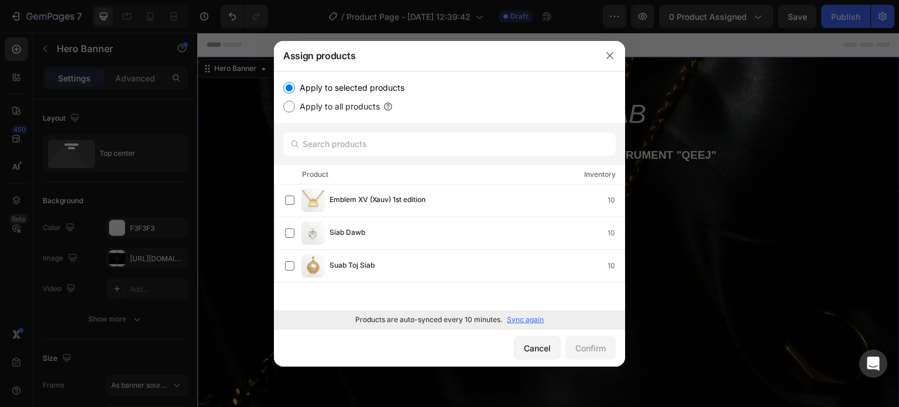
click at [728, 161] on div at bounding box center [449, 203] width 899 height 407
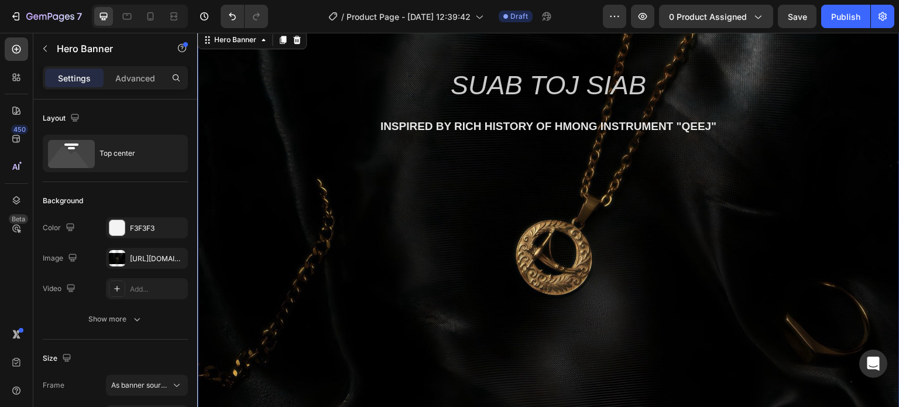
scroll to position [59, 0]
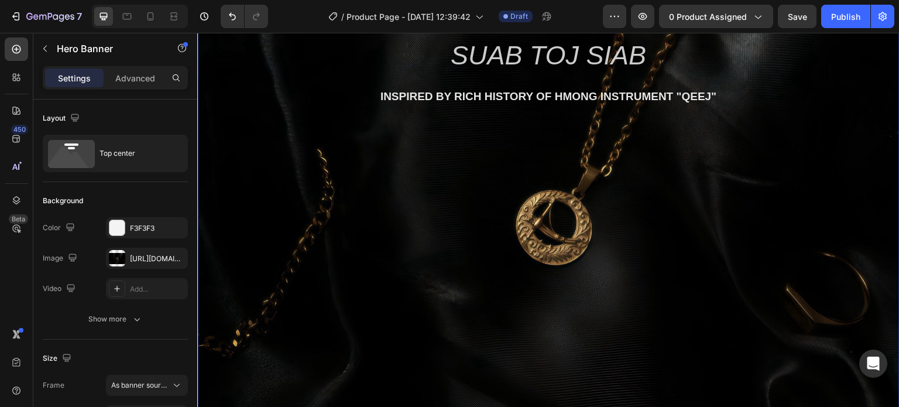
click at [434, 265] on div "Background Image" at bounding box center [548, 232] width 703 height 468
click at [394, 232] on div "Background Image" at bounding box center [548, 232] width 703 height 468
click at [46, 48] on icon "button" at bounding box center [44, 48] width 9 height 9
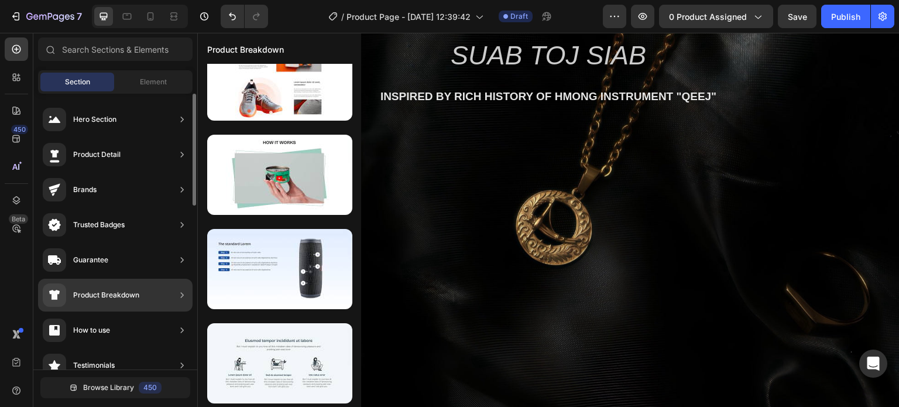
scroll to position [27, 0]
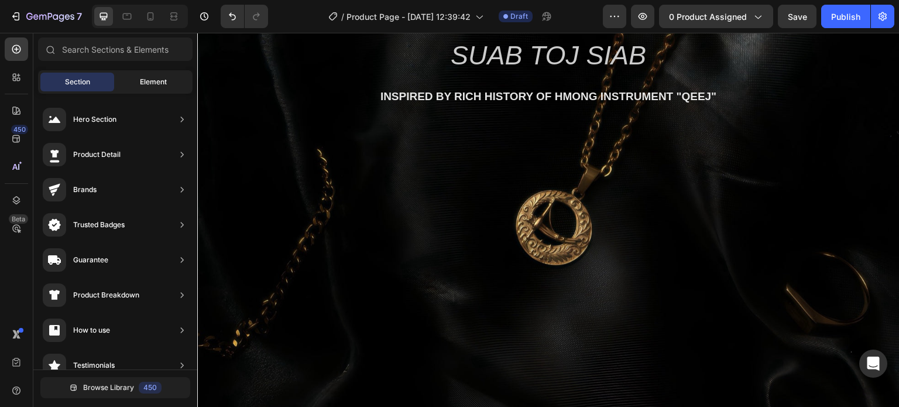
click at [155, 74] on div "Element" at bounding box center [154, 82] width 74 height 19
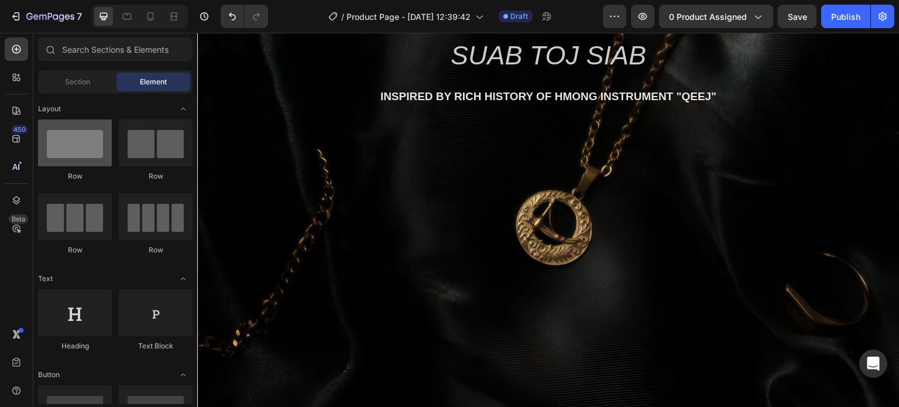
click at [91, 144] on div at bounding box center [75, 142] width 74 height 47
drag, startPoint x: 285, startPoint y: 170, endPoint x: 521, endPoint y: 203, distance: 238.3
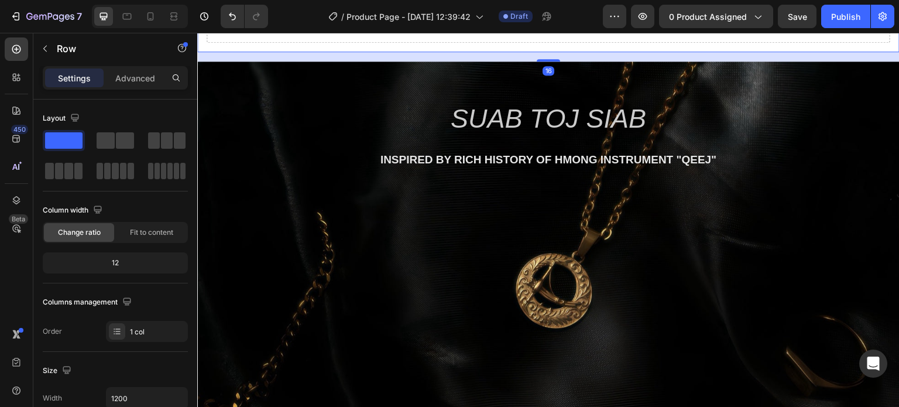
scroll to position [122, 0]
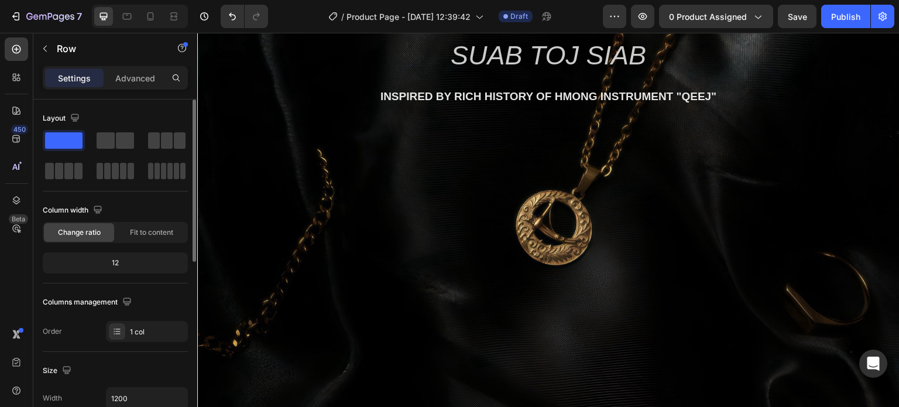
click at [59, 137] on span at bounding box center [63, 140] width 37 height 16
drag, startPoint x: 256, startPoint y: 172, endPoint x: 268, endPoint y: 187, distance: 20.0
click at [582, 262] on div "Background Image" at bounding box center [548, 232] width 703 height 468
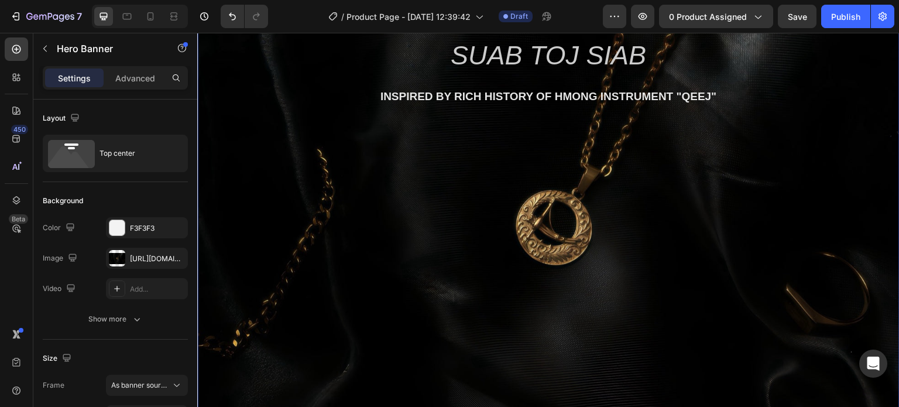
click at [573, 190] on div "Background Image" at bounding box center [548, 232] width 703 height 468
click at [570, 223] on div "Background Image" at bounding box center [548, 232] width 703 height 468
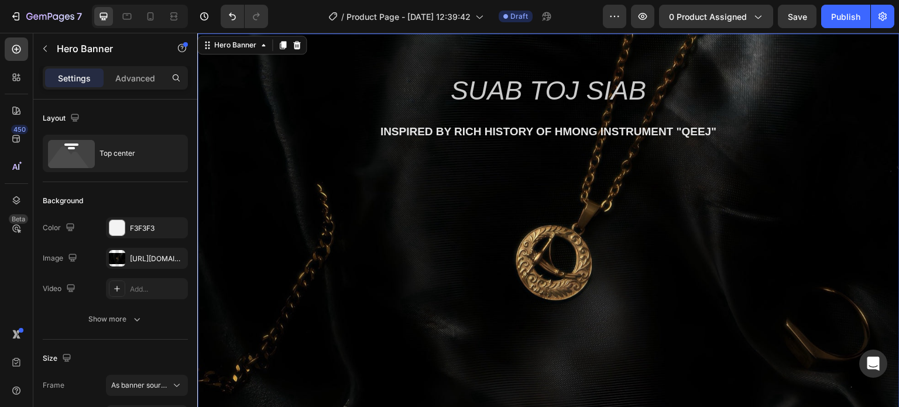
scroll to position [5, 0]
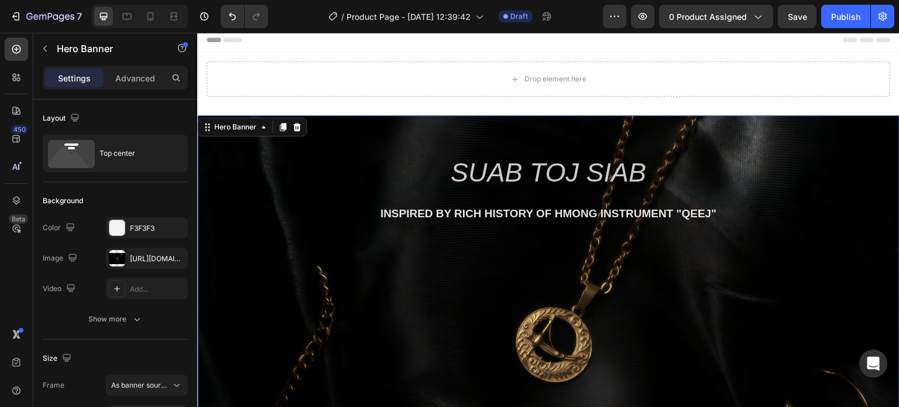
click at [528, 247] on div "Suab Toj Siab Heading inspired by rich history of Hmong instrument "Qeej" Text …" at bounding box center [548, 187] width 703 height 144
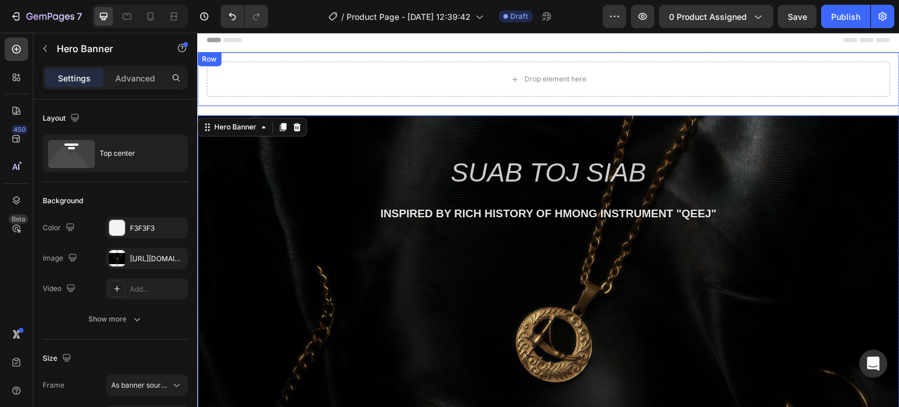
scroll to position [0, 0]
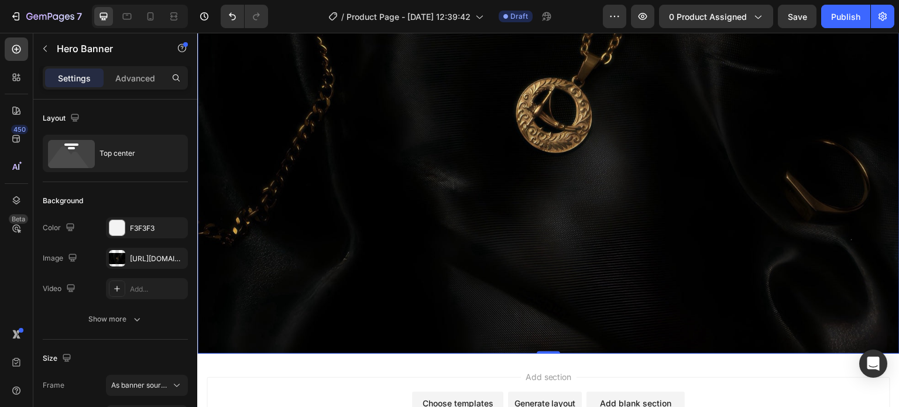
click at [493, 247] on div "Background Image" at bounding box center [548, 120] width 703 height 468
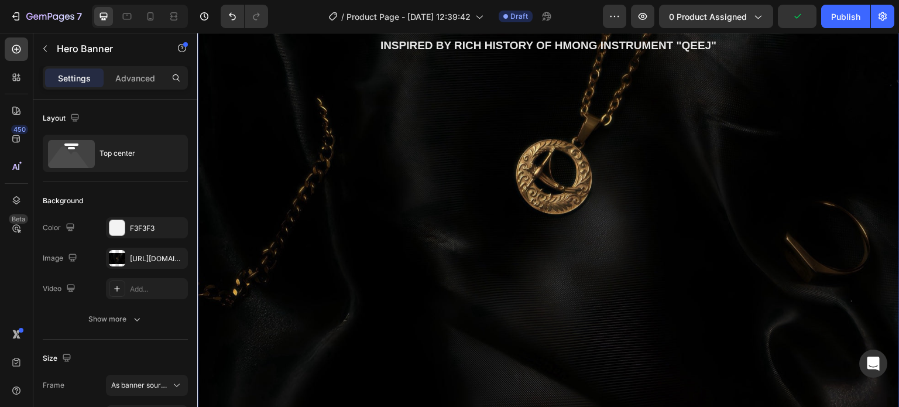
scroll to position [176, 0]
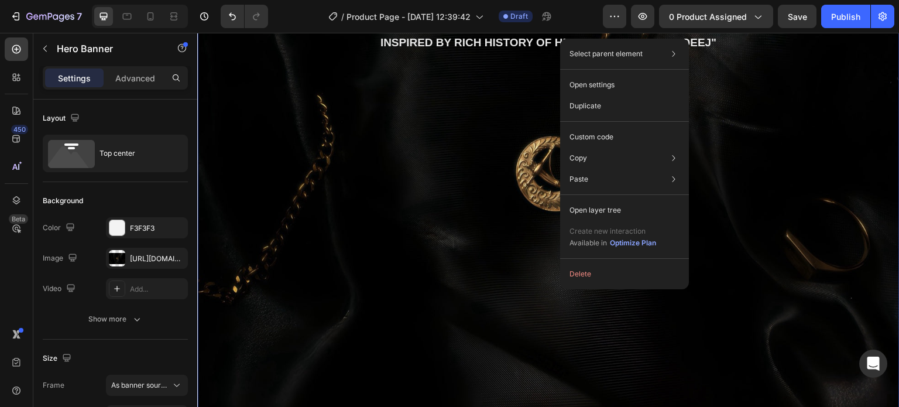
drag, startPoint x: 505, startPoint y: 208, endPoint x: 421, endPoint y: 211, distance: 83.8
click at [505, 208] on div "Background Image" at bounding box center [548, 178] width 703 height 468
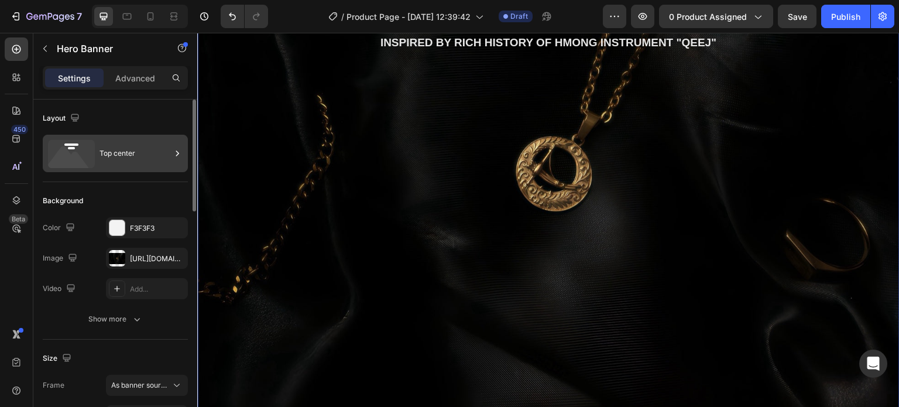
click at [76, 145] on rect at bounding box center [71, 144] width 14 height 2
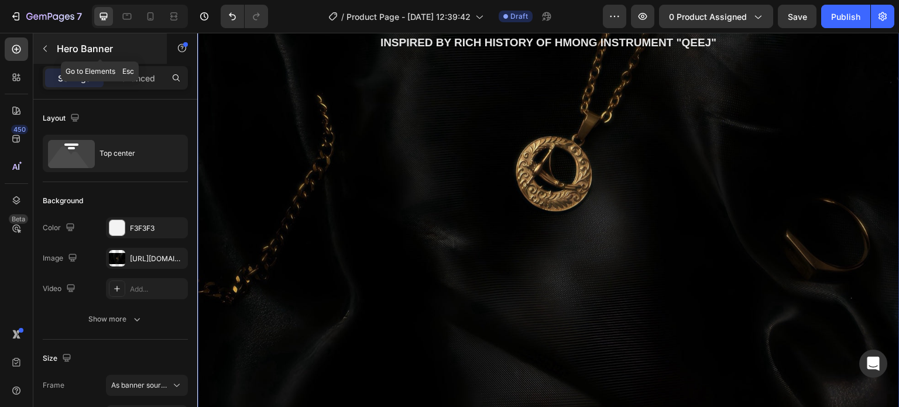
click at [42, 49] on icon "button" at bounding box center [44, 48] width 9 height 9
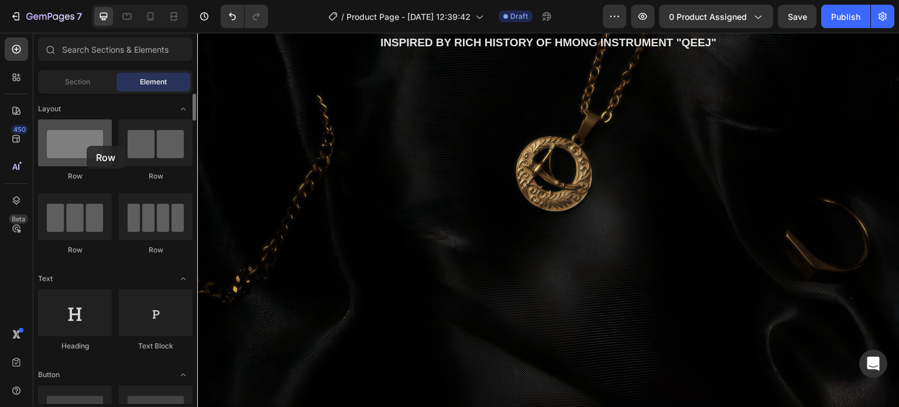
click at [87, 146] on div at bounding box center [75, 142] width 74 height 47
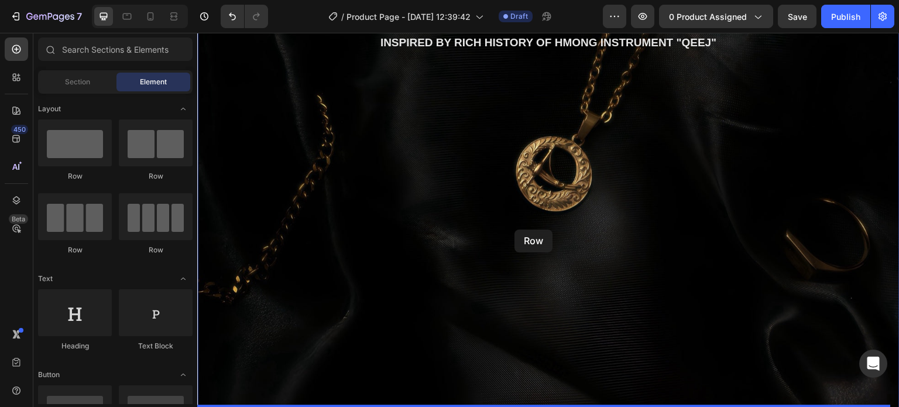
drag, startPoint x: 284, startPoint y: 179, endPoint x: 515, endPoint y: 230, distance: 236.3
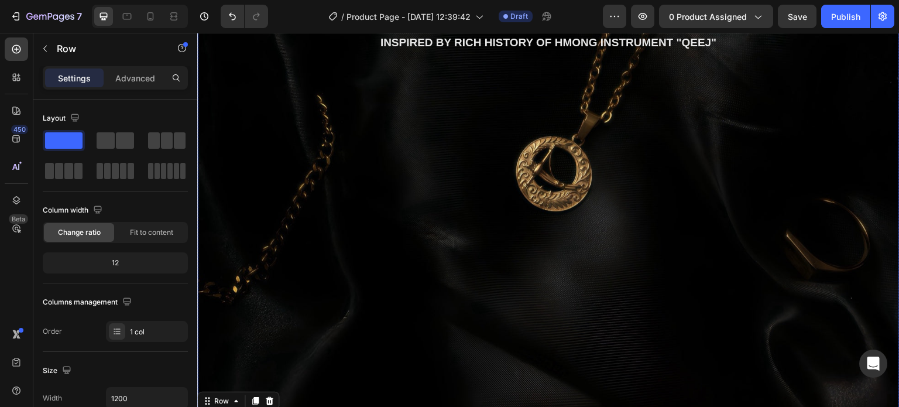
drag, startPoint x: 263, startPoint y: 173, endPoint x: 580, endPoint y: 239, distance: 323.6
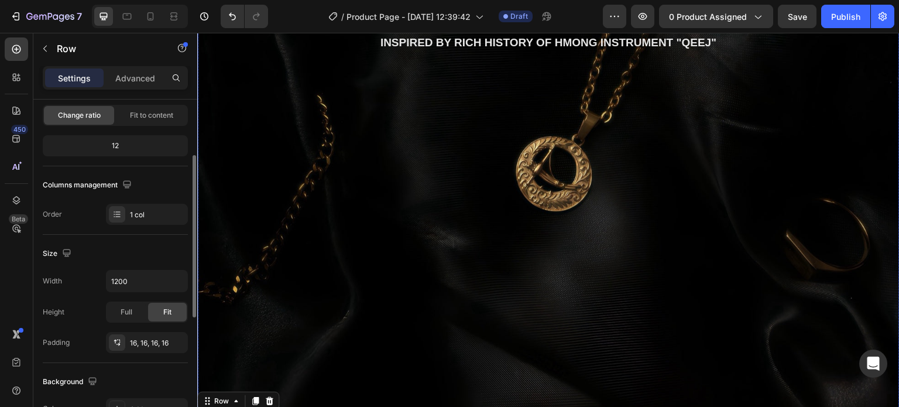
click at [603, 177] on div "Background Image" at bounding box center [548, 178] width 703 height 468
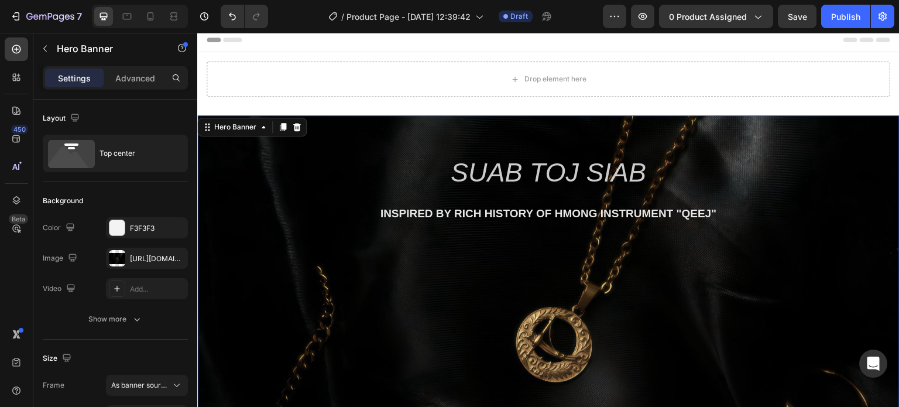
scroll to position [0, 0]
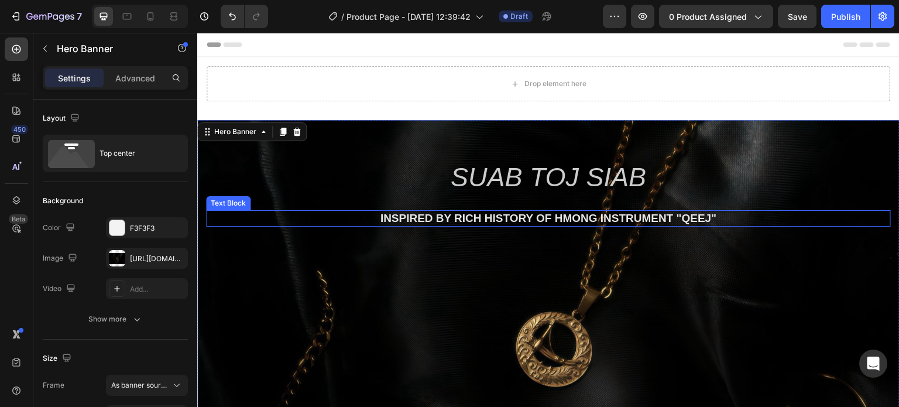
click at [587, 225] on div "inspired by rich history of Hmong instrument "Qeej"" at bounding box center [548, 218] width 685 height 17
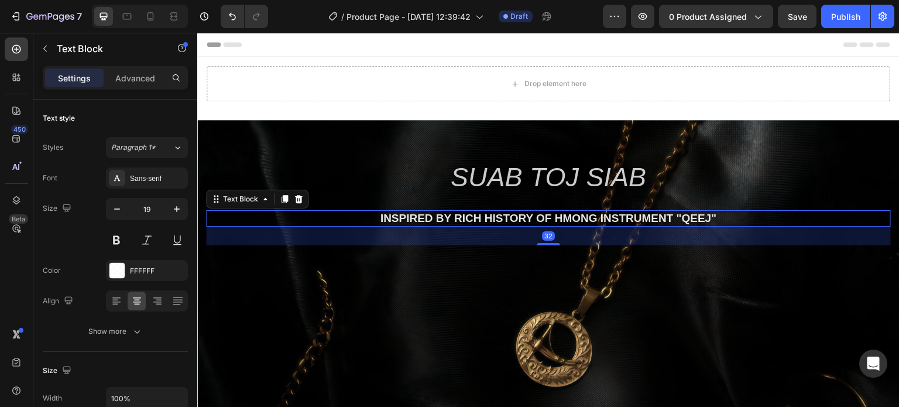
click at [587, 225] on div "inspired by rich history of Hmong instrument "Qeej"" at bounding box center [548, 218] width 685 height 17
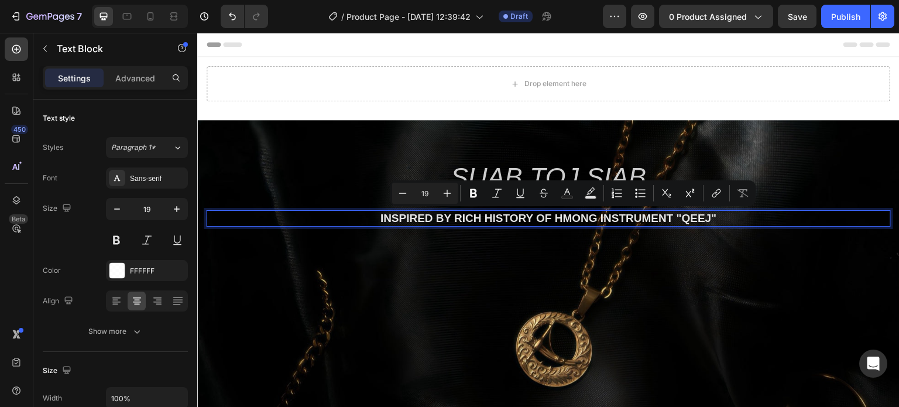
click at [594, 223] on p "inspired by rich history of Hmong instrument "Qeej"" at bounding box center [548, 218] width 683 height 15
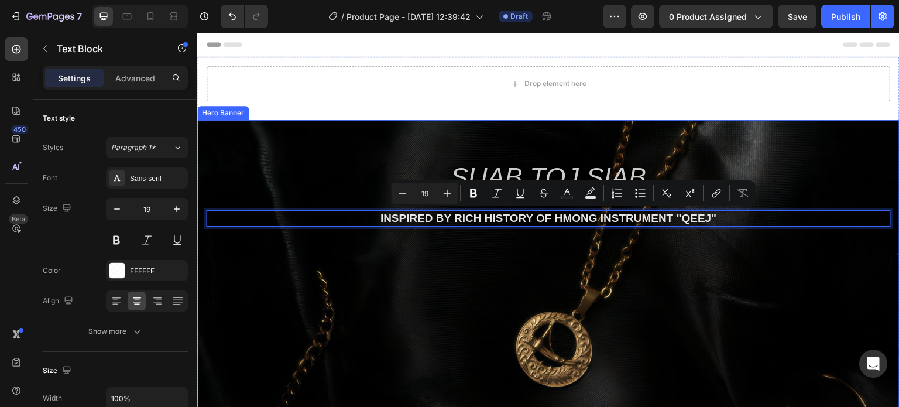
click at [608, 298] on div "Background Image" at bounding box center [548, 354] width 703 height 468
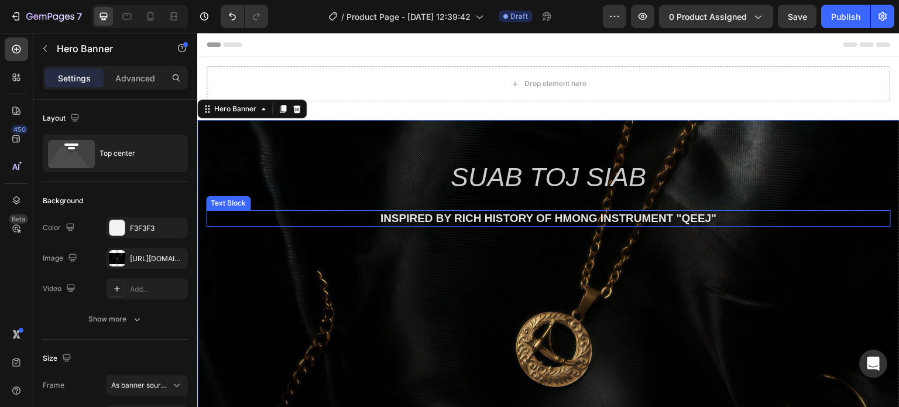
click at [614, 222] on p "inspired by rich history of Hmong instrument "Qeej"" at bounding box center [548, 218] width 683 height 15
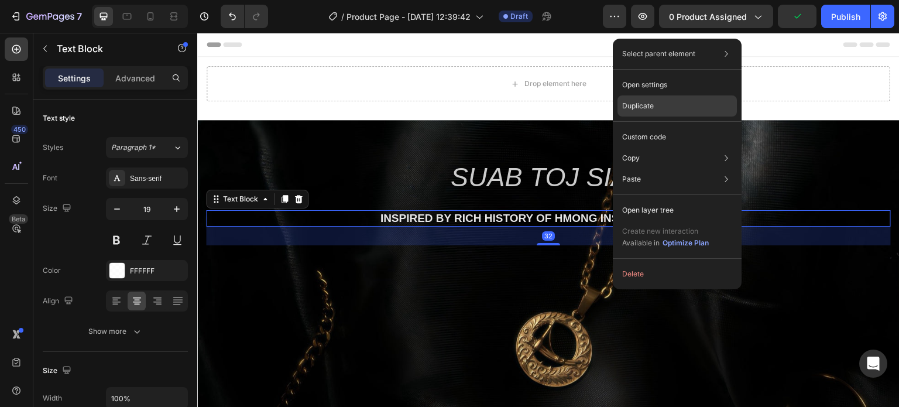
click at [656, 126] on div "Duplicate" at bounding box center [677, 136] width 119 height 21
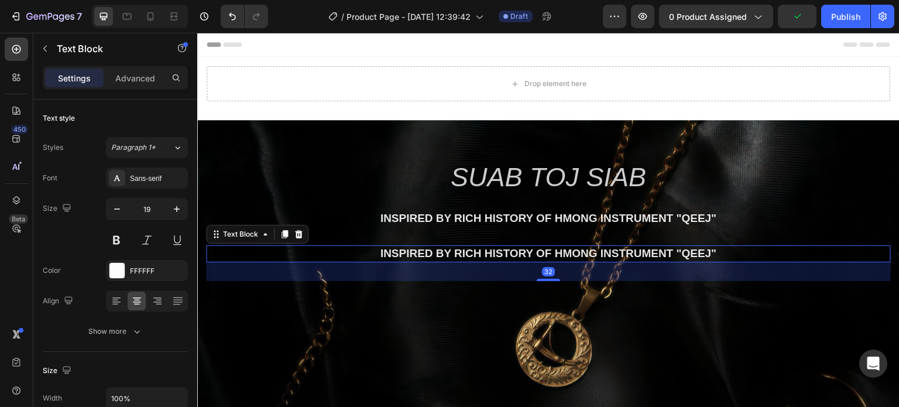
click at [573, 254] on p "inspired by rich history of Hmong instrument "Qeej"" at bounding box center [548, 254] width 683 height 15
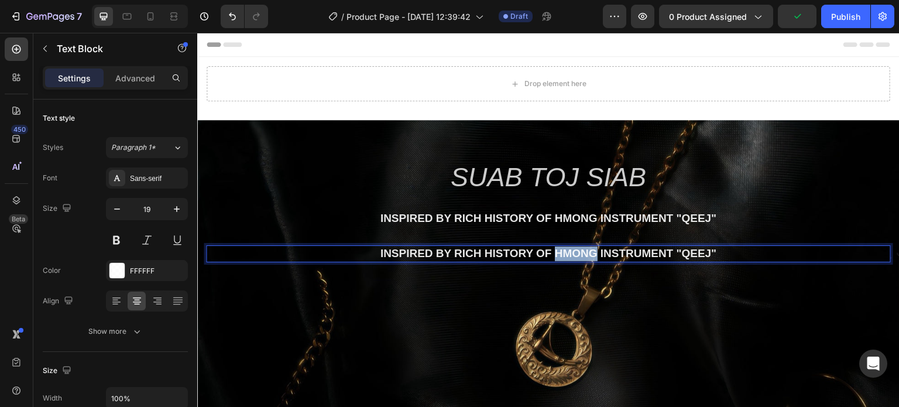
click at [573, 254] on p "inspired by rich history of Hmong instrument "Qeej"" at bounding box center [548, 254] width 683 height 15
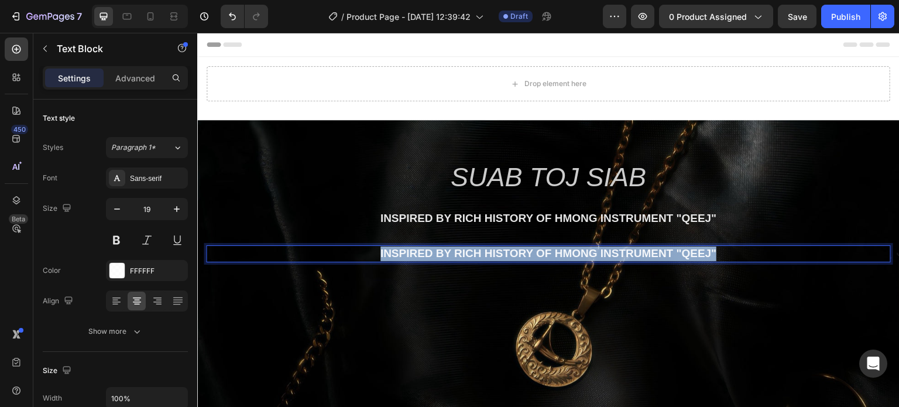
click at [573, 254] on p "inspired by rich history of Hmong instrument "Qeej"" at bounding box center [548, 254] width 683 height 15
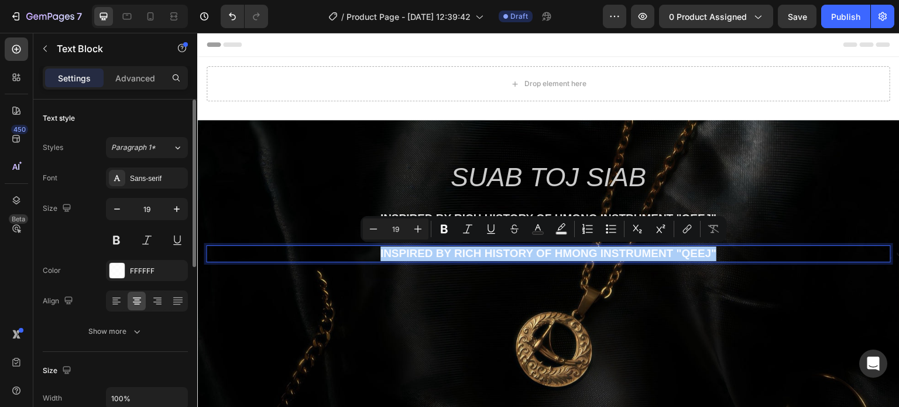
drag, startPoint x: 301, startPoint y: 219, endPoint x: 85, endPoint y: 225, distance: 216.2
click at [85, 225] on div "Size 19" at bounding box center [115, 224] width 145 height 53
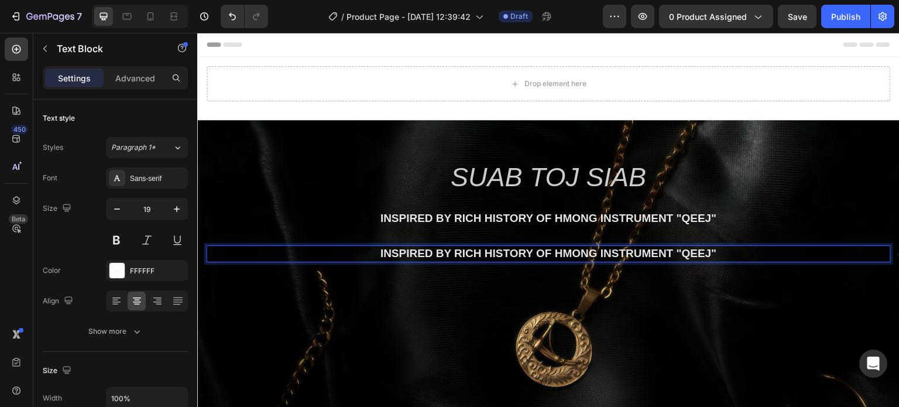
click at [459, 254] on p "inspired by rich history of Hmong instrument "Qeej"" at bounding box center [548, 254] width 683 height 15
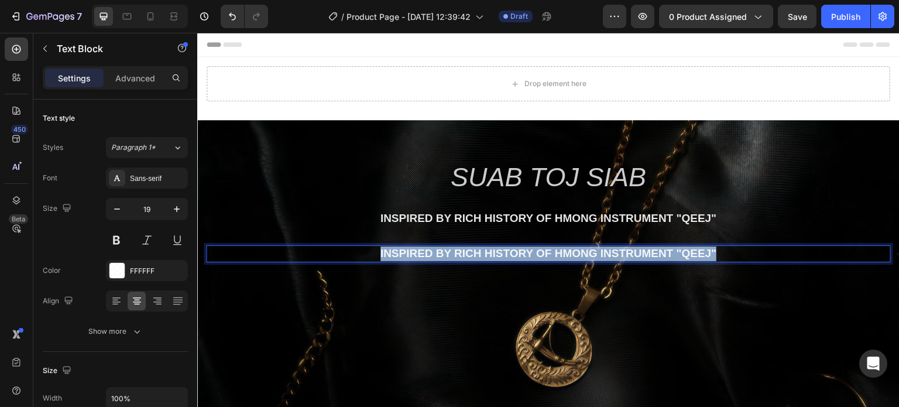
click at [459, 254] on p "inspired by rich history of Hmong instrument "Qeej"" at bounding box center [548, 254] width 683 height 15
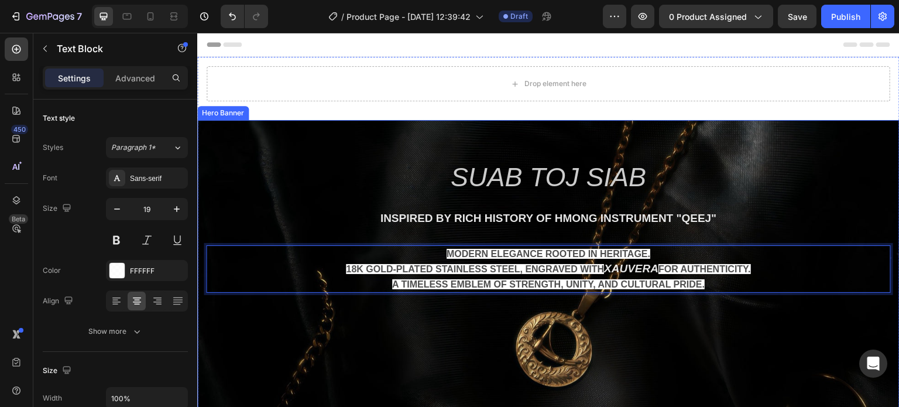
click at [456, 343] on div "Background Image" at bounding box center [548, 354] width 703 height 468
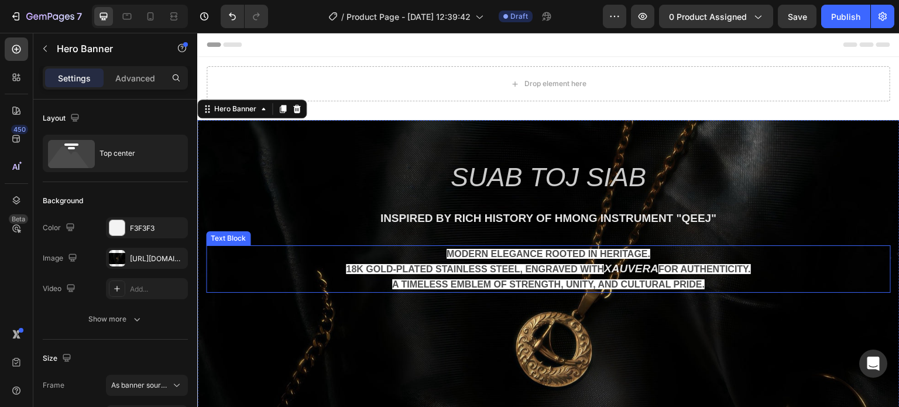
click at [493, 264] on span "18k gold-plated stainless steel, engraved with" at bounding box center [475, 269] width 258 height 10
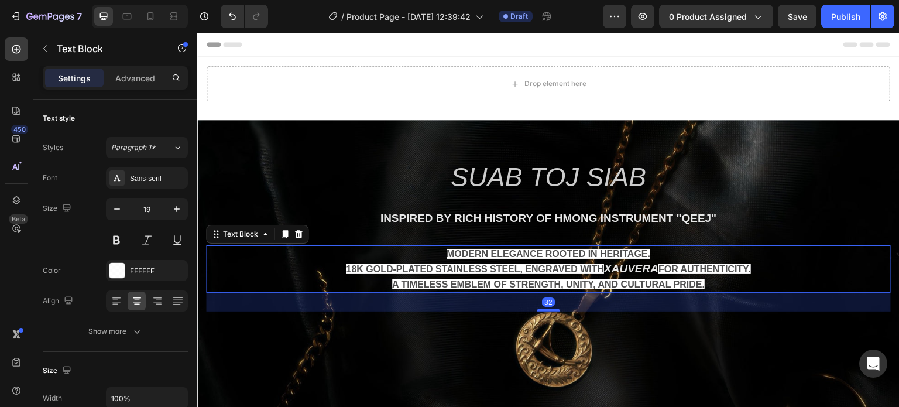
click at [493, 262] on p "Modern elegance rooted in heritage. 18k gold-plated stainless steel, engraved w…" at bounding box center [548, 269] width 683 height 45
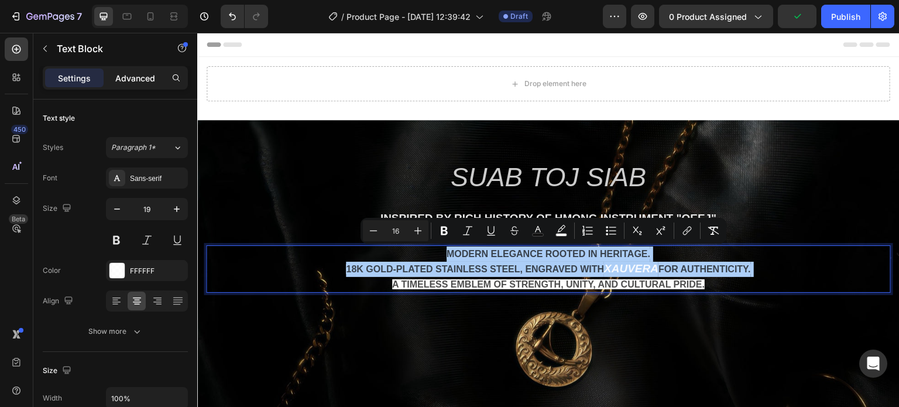
click at [139, 74] on p "Advanced" at bounding box center [135, 78] width 40 height 12
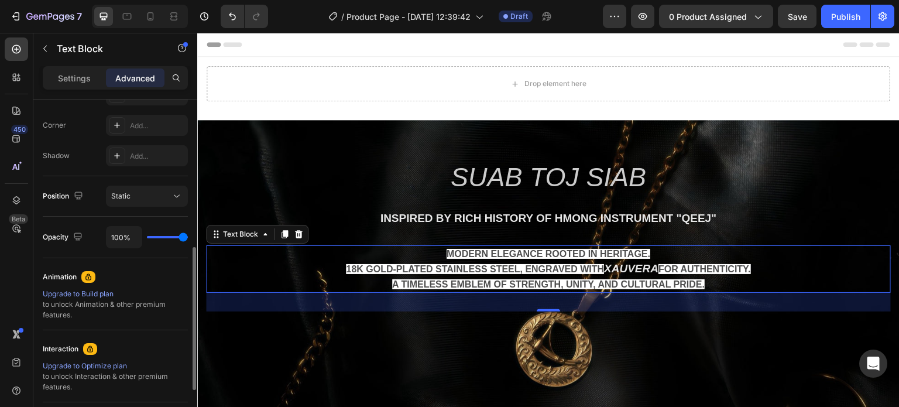
scroll to position [176, 0]
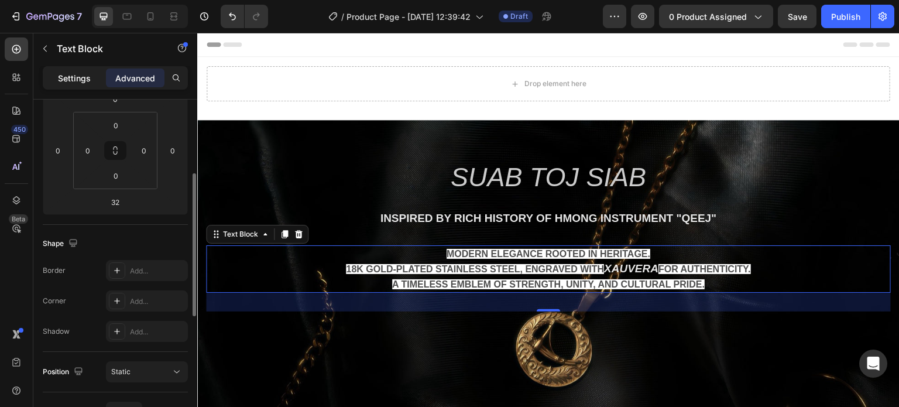
click at [85, 74] on p "Settings" at bounding box center [74, 78] width 33 height 12
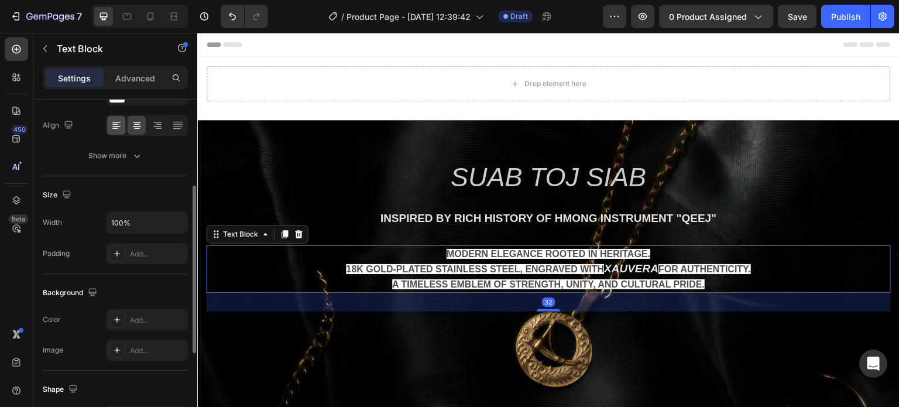
scroll to position [59, 0]
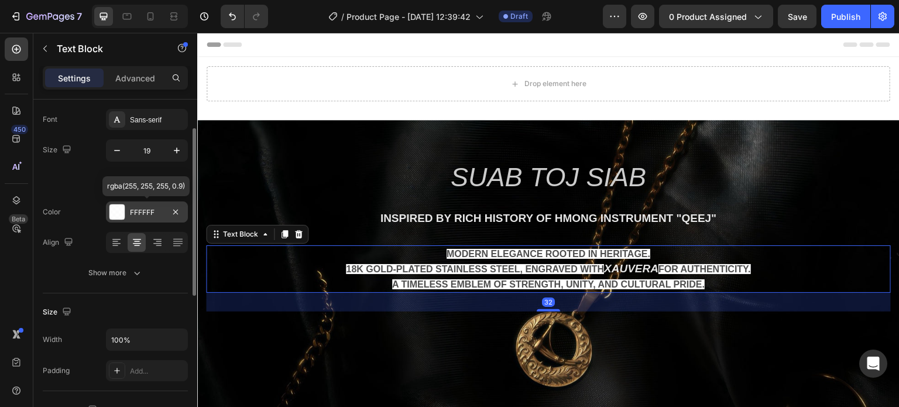
click at [110, 214] on div at bounding box center [117, 211] width 15 height 15
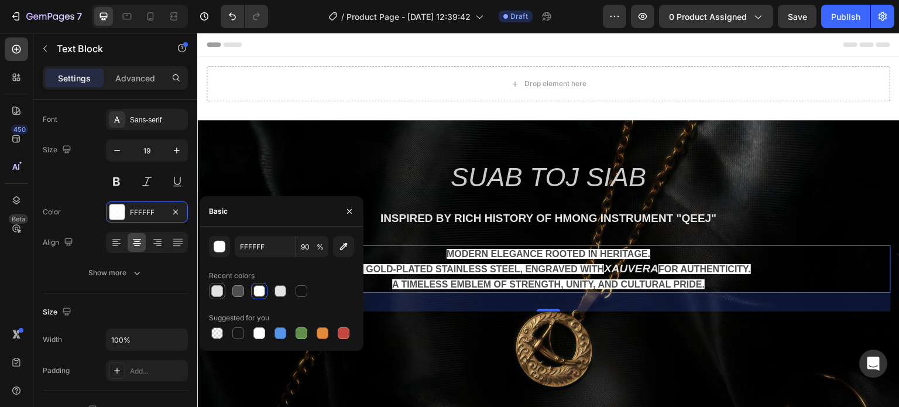
click at [218, 289] on div at bounding box center [217, 291] width 12 height 12
type input "E2E2E2"
type input "100"
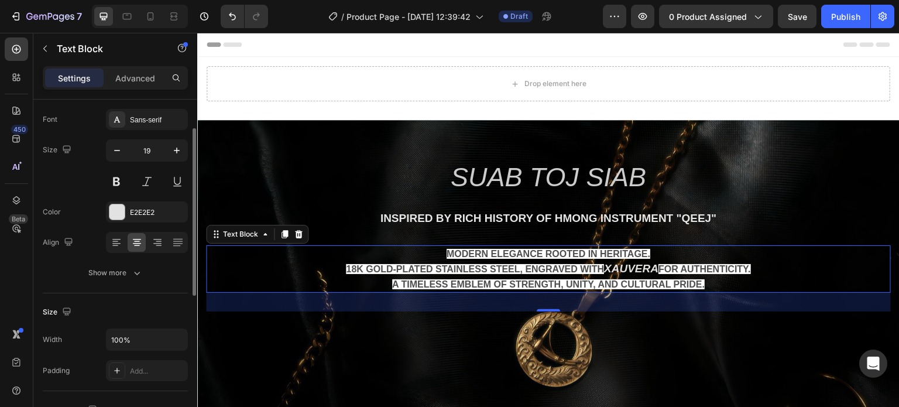
click at [60, 255] on div "Font Sans-serif Size 19 Color E2E2E2 Align Show more" at bounding box center [115, 196] width 145 height 175
click at [141, 310] on div "Size" at bounding box center [115, 312] width 145 height 19
click at [488, 372] on div "Background Image" at bounding box center [548, 354] width 703 height 468
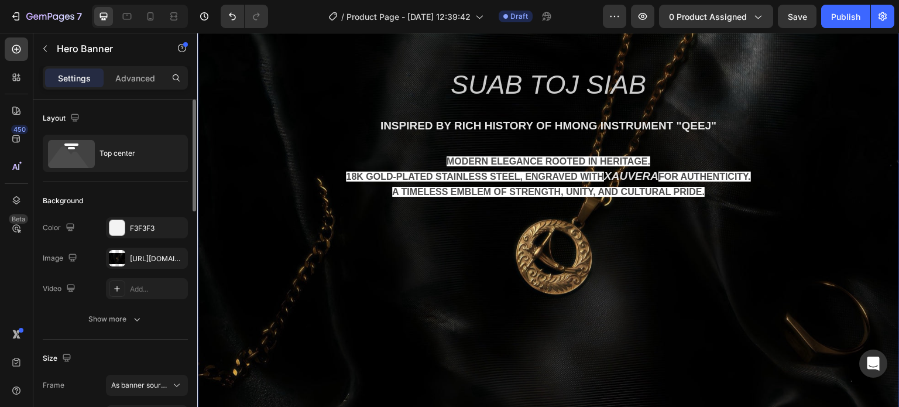
scroll to position [117, 0]
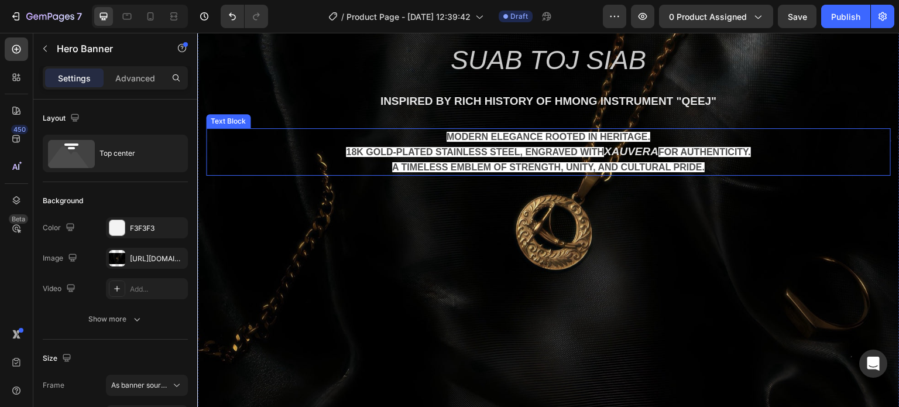
click at [637, 160] on p "Modern elegance rooted in heritage. 18k gold-plated stainless steel, engraved w…" at bounding box center [548, 151] width 683 height 45
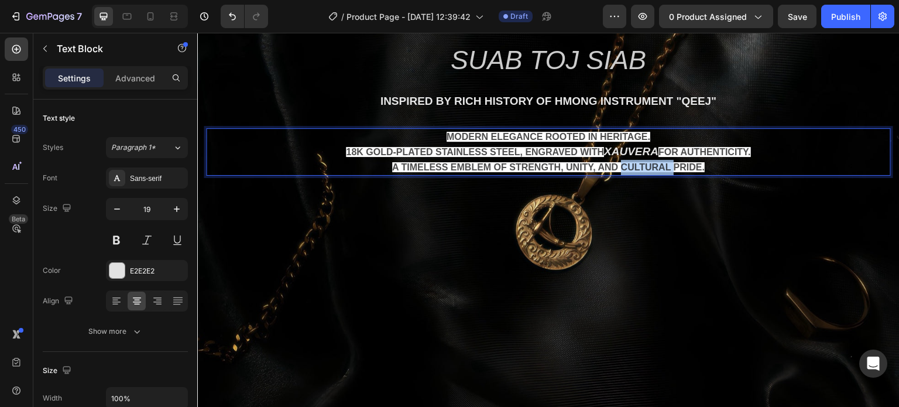
click at [637, 162] on span "A timeless emblem of strength, unity, and cultural pride." at bounding box center [548, 167] width 313 height 10
click at [637, 168] on span "A timeless emblem of strength, unity, and cultural pride." at bounding box center [548, 167] width 313 height 10
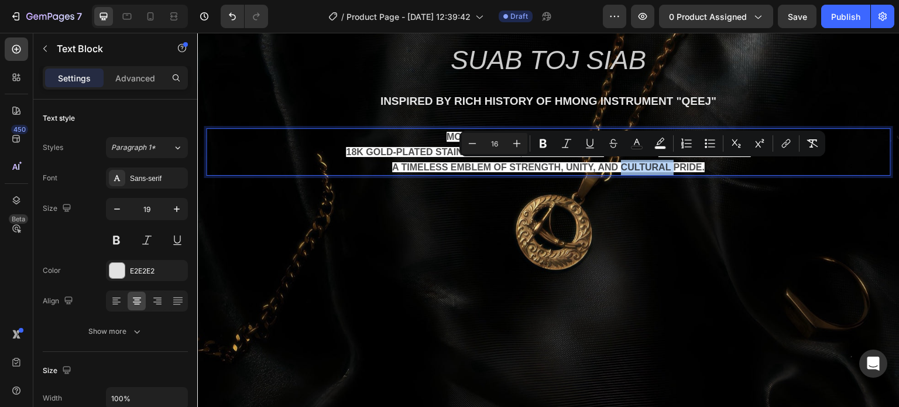
click at [637, 168] on span "A timeless emblem of strength, unity, and cultural pride." at bounding box center [548, 167] width 313 height 10
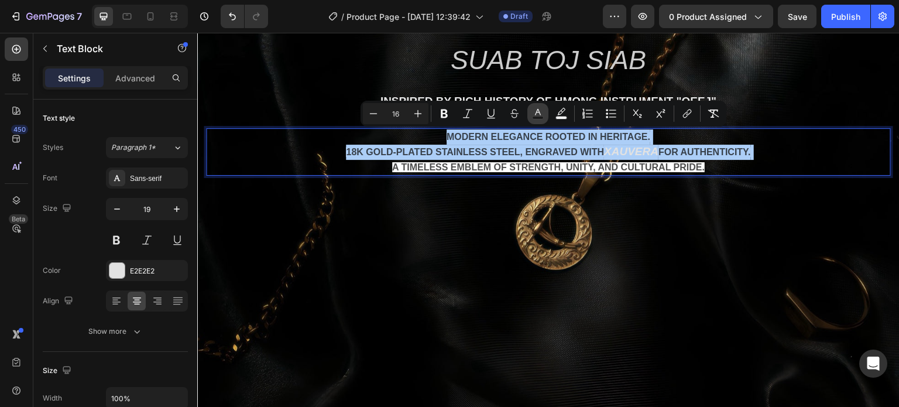
click at [542, 114] on icon "Editor contextual toolbar" at bounding box center [538, 114] width 12 height 12
type input "121212"
type input "75"
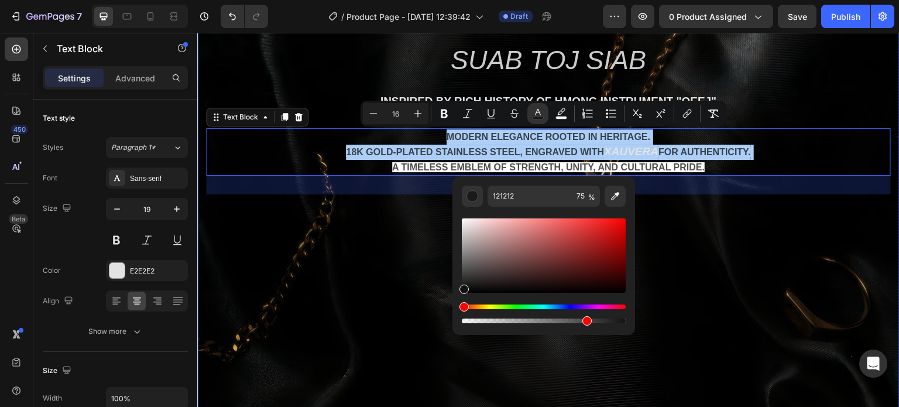
drag, startPoint x: 672, startPoint y: 358, endPoint x: 470, endPoint y: 324, distance: 204.9
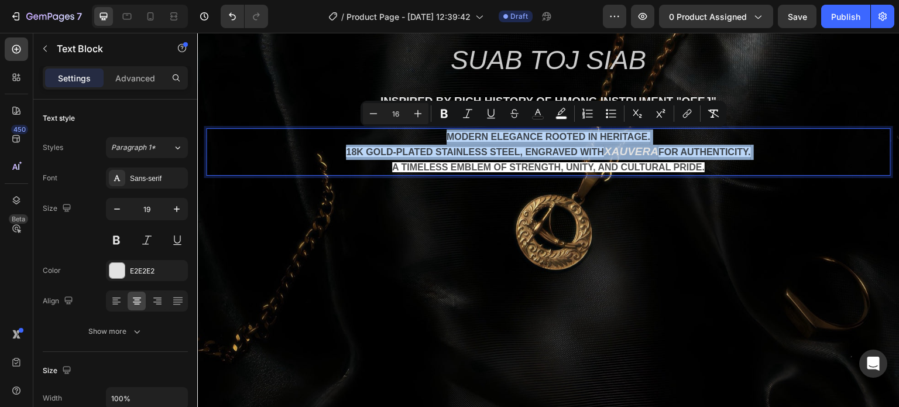
drag, startPoint x: 500, startPoint y: 149, endPoint x: 489, endPoint y: 135, distance: 17.5
click at [489, 135] on span "Modern elegance rooted in heritage." at bounding box center [549, 137] width 204 height 10
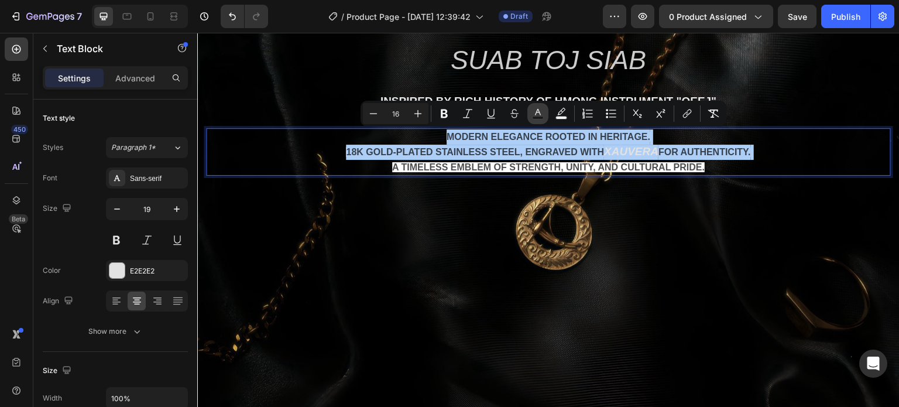
click at [543, 111] on icon "Editor contextual toolbar" at bounding box center [538, 114] width 12 height 12
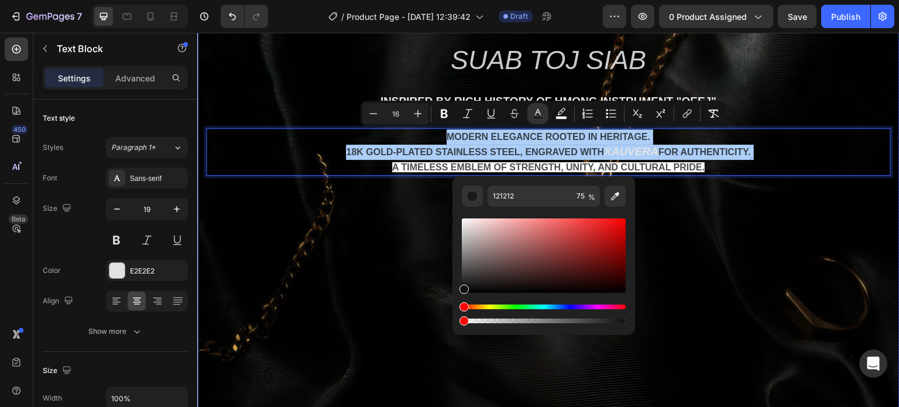
drag, startPoint x: 784, startPoint y: 353, endPoint x: 437, endPoint y: 320, distance: 348.8
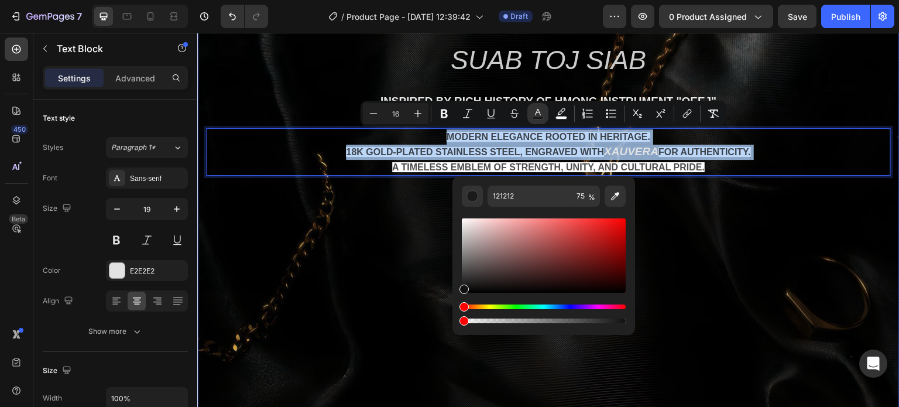
type input "0"
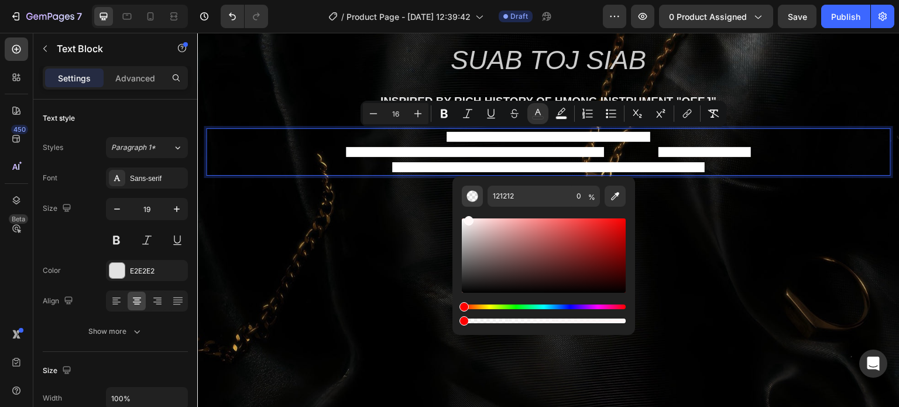
drag, startPoint x: 464, startPoint y: 292, endPoint x: 467, endPoint y: 199, distance: 93.2
click at [467, 199] on div "121212 0 %" at bounding box center [544, 256] width 164 height 140
type input "FFF7F7"
click at [557, 110] on icon "Editor contextual toolbar" at bounding box center [562, 114] width 12 height 12
type input "FFFFFF"
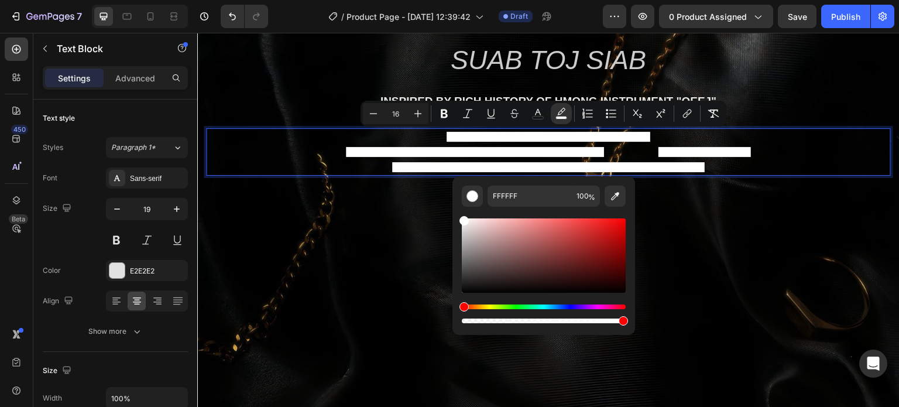
click at [572, 109] on div "color" at bounding box center [561, 113] width 21 height 21
click at [567, 110] on button "color" at bounding box center [561, 113] width 21 height 21
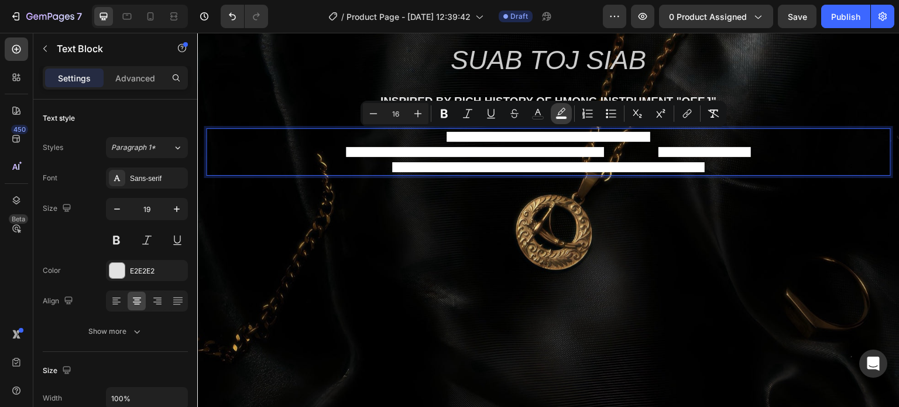
click at [565, 115] on icon "Editor contextual toolbar" at bounding box center [562, 114] width 12 height 12
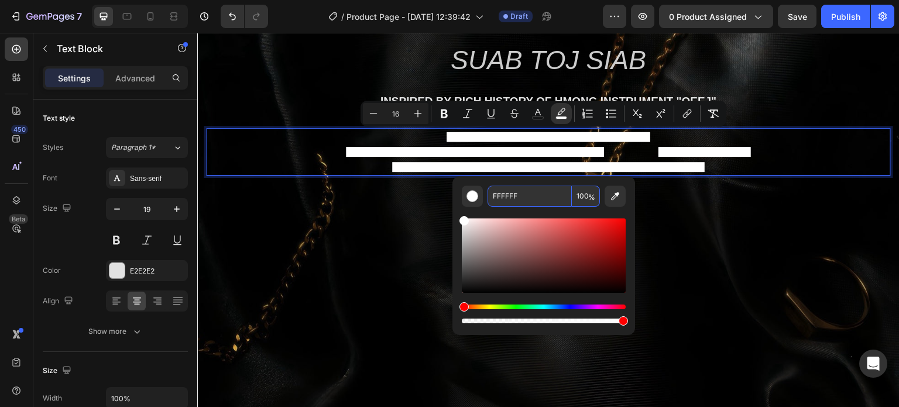
click at [581, 193] on input "100" at bounding box center [586, 196] width 28 height 21
type input "0"
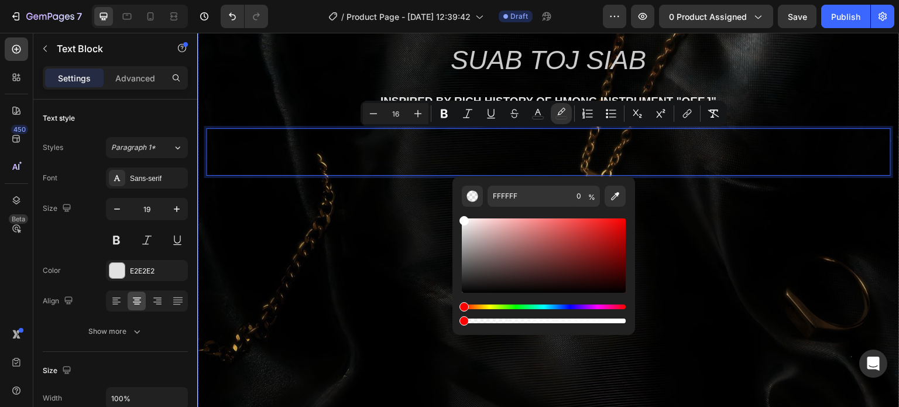
click at [748, 241] on div "Background Image" at bounding box center [548, 237] width 703 height 468
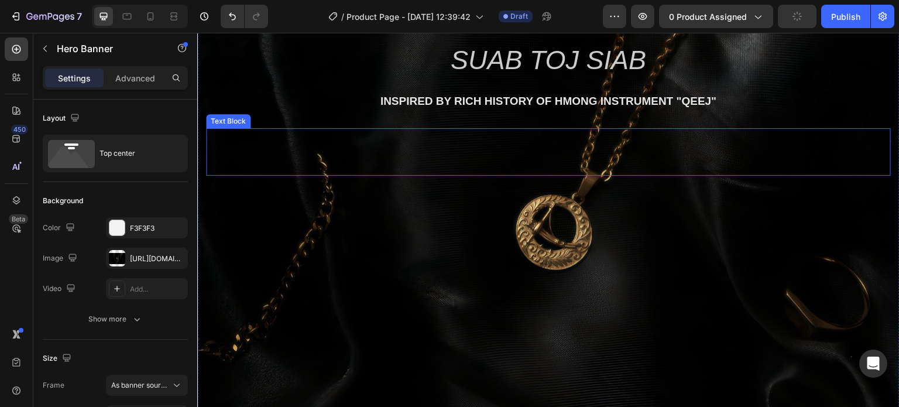
click at [518, 162] on span "A timeless emblem of strength, unity, and cultural pride." at bounding box center [548, 167] width 313 height 10
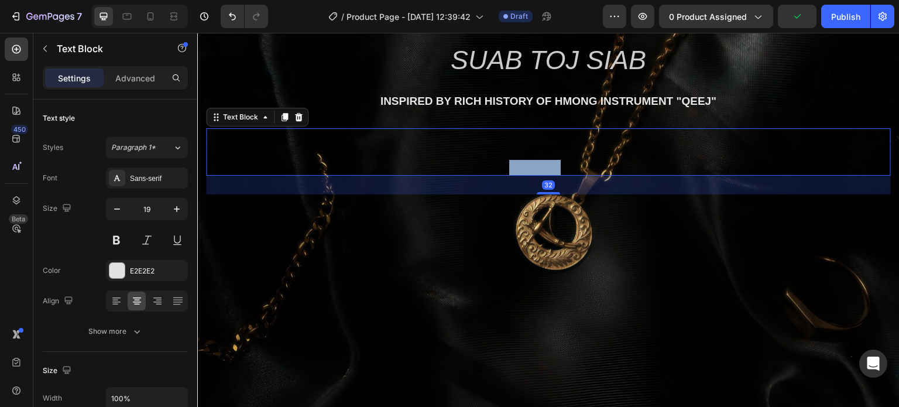
click at [519, 160] on p "Modern elegance rooted in heritage. 18k gold-plated stainless steel, engraved w…" at bounding box center [548, 151] width 683 height 45
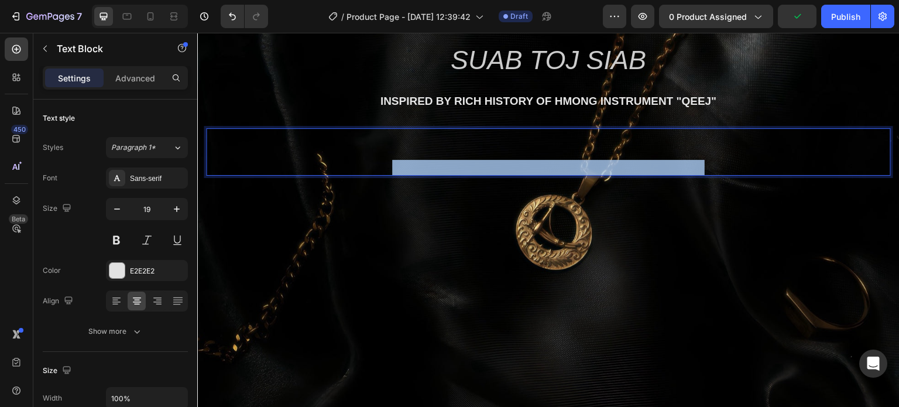
click at [519, 160] on p "Modern elegance rooted in heritage. 18k gold-plated stainless steel, engraved w…" at bounding box center [548, 151] width 683 height 45
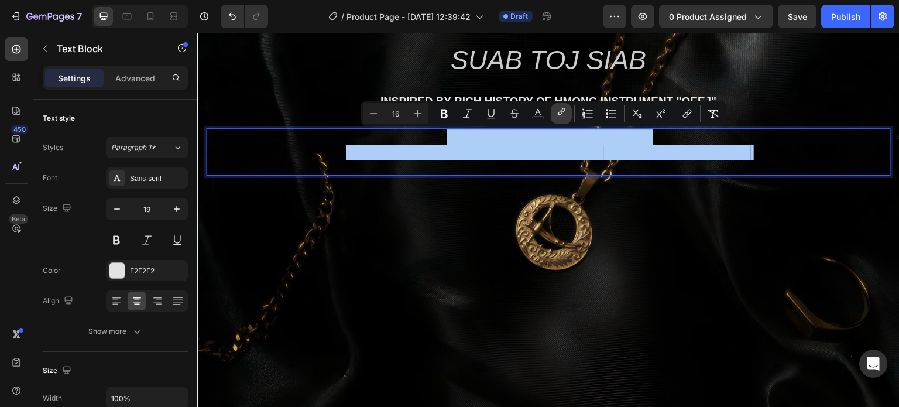
click at [563, 117] on rect "Editor contextual toolbar" at bounding box center [561, 118] width 11 height 3
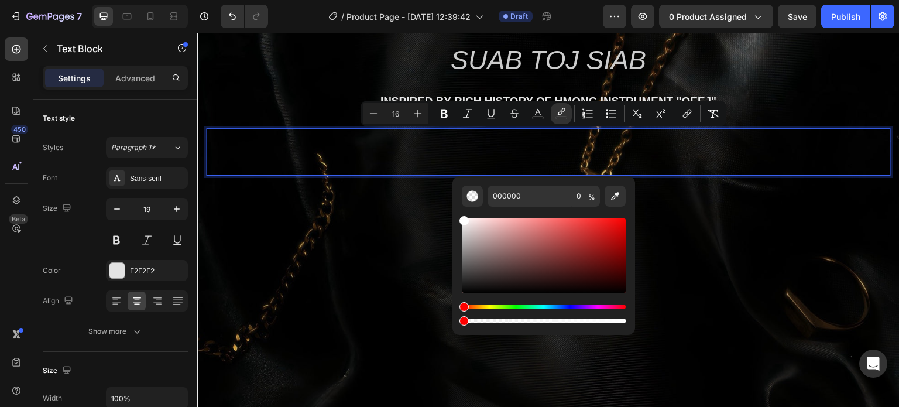
type input "FFFFFF"
drag, startPoint x: 462, startPoint y: 218, endPoint x: 460, endPoint y: 210, distance: 7.8
click at [460, 210] on div "FFFFFF 0 %" at bounding box center [544, 250] width 183 height 149
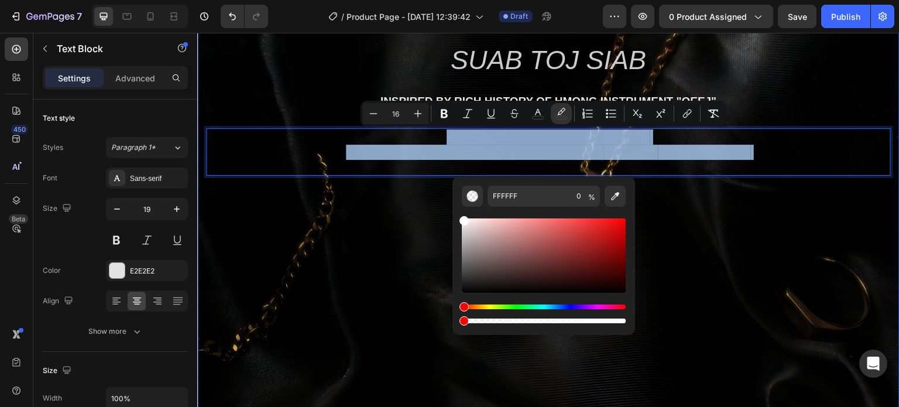
drag, startPoint x: 666, startPoint y: 353, endPoint x: 434, endPoint y: 326, distance: 233.5
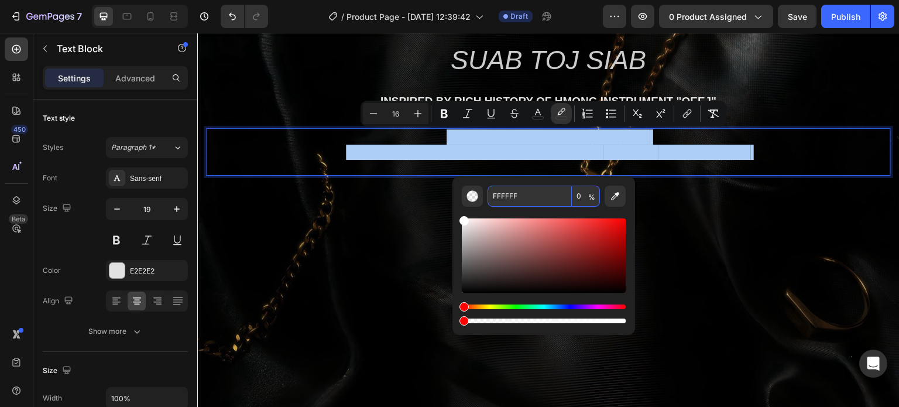
click at [579, 197] on input "0" at bounding box center [586, 196] width 28 height 21
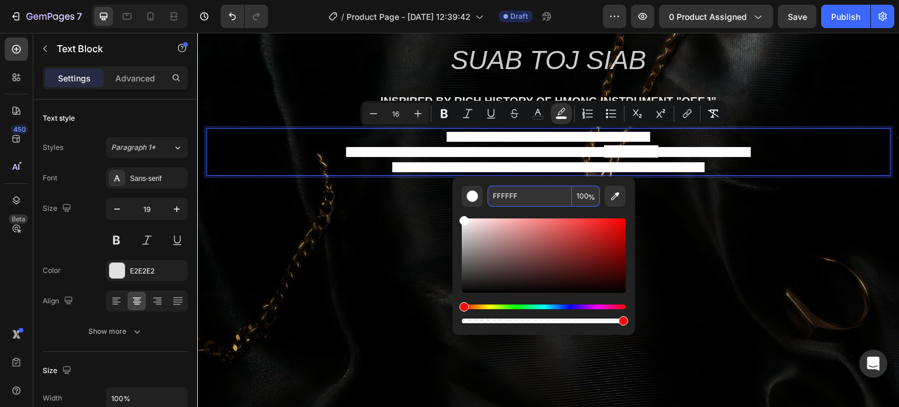
click at [581, 196] on input "100" at bounding box center [586, 196] width 28 height 21
type input "0"
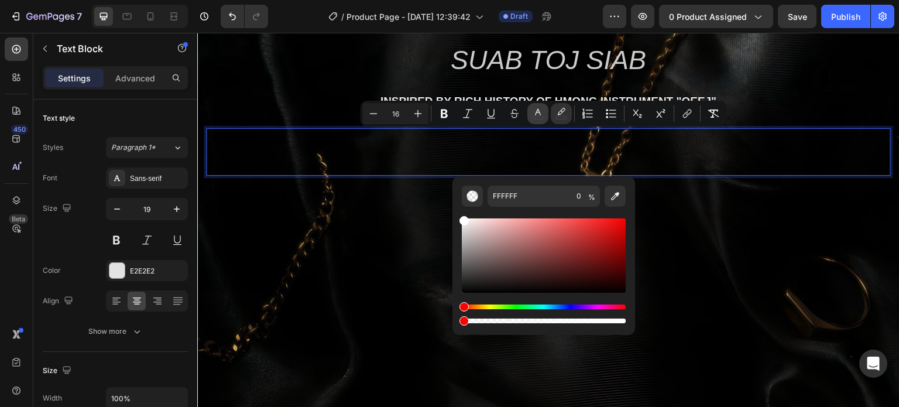
click at [542, 117] on rect "Editor contextual toolbar" at bounding box center [538, 118] width 11 height 3
click at [559, 110] on icon "Editor contextual toolbar" at bounding box center [562, 114] width 12 height 12
click at [547, 112] on button "color" at bounding box center [538, 113] width 21 height 21
click at [583, 197] on input "0" at bounding box center [586, 196] width 28 height 21
click at [583, 196] on input "0" at bounding box center [586, 196] width 28 height 21
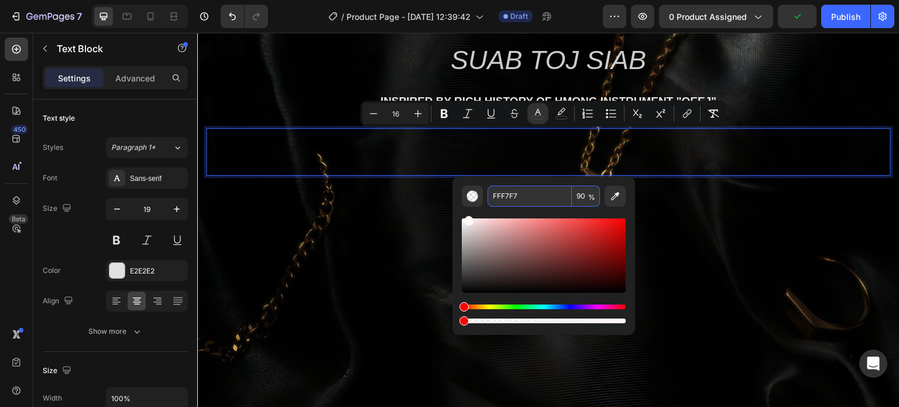
type input "90"
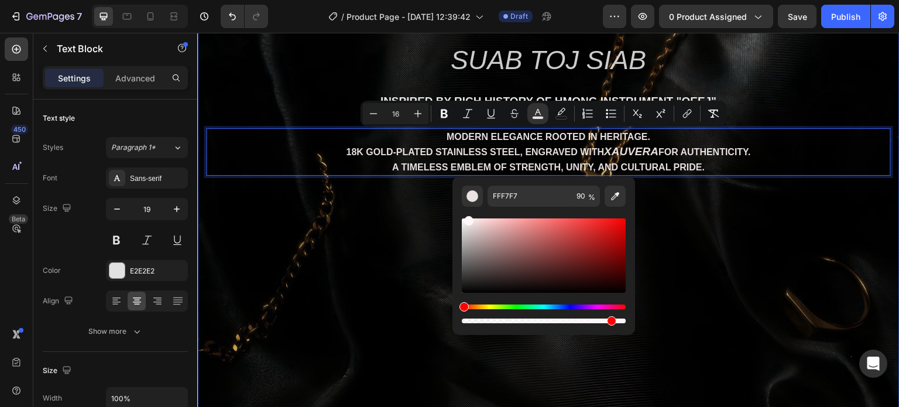
click at [742, 268] on div "Background Image" at bounding box center [548, 237] width 703 height 468
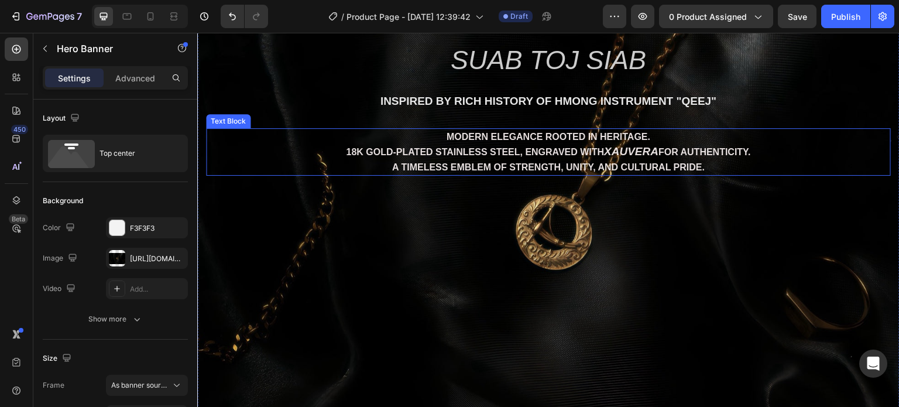
drag, startPoint x: 645, startPoint y: 138, endPoint x: 643, endPoint y: 145, distance: 8.0
click at [645, 140] on span "Modern elegance rooted in heritage." at bounding box center [549, 137] width 204 height 10
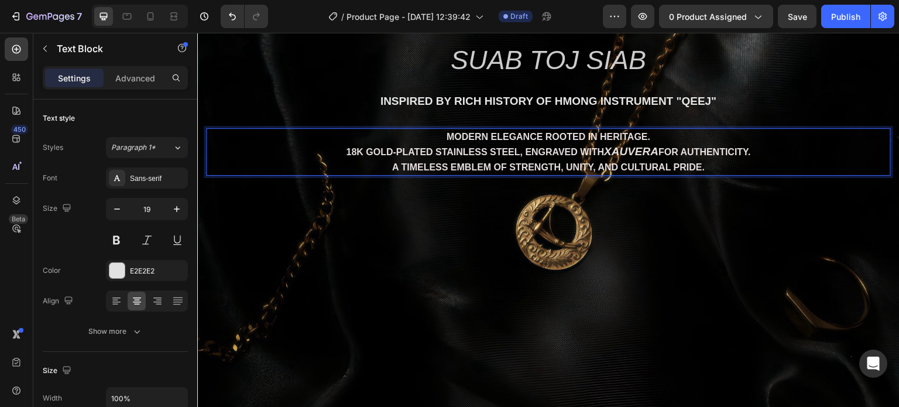
click at [641, 147] on icon "Xauvera" at bounding box center [631, 151] width 54 height 12
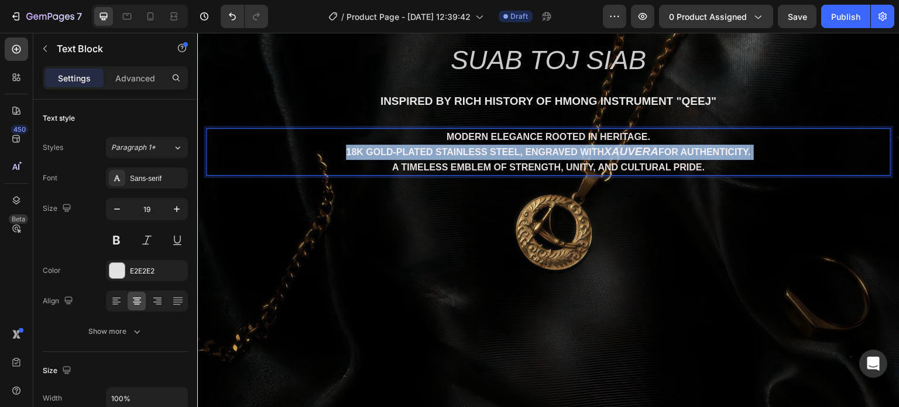
click at [641, 148] on icon "Xauvera" at bounding box center [631, 151] width 54 height 12
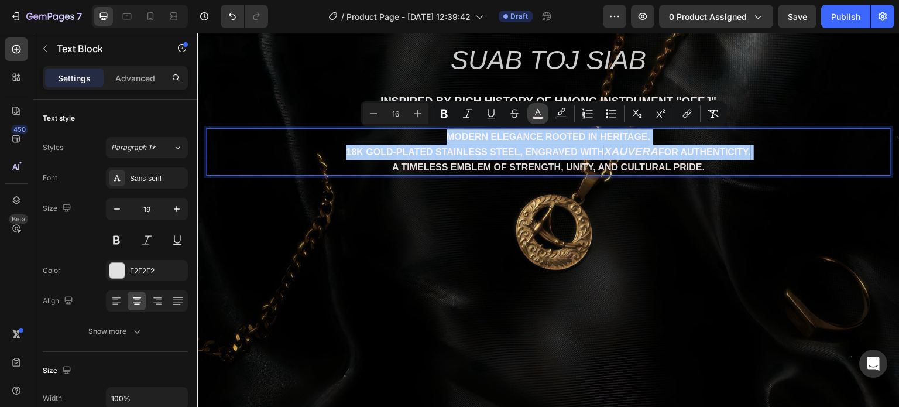
click at [537, 110] on icon "Editor contextual toolbar" at bounding box center [538, 114] width 12 height 12
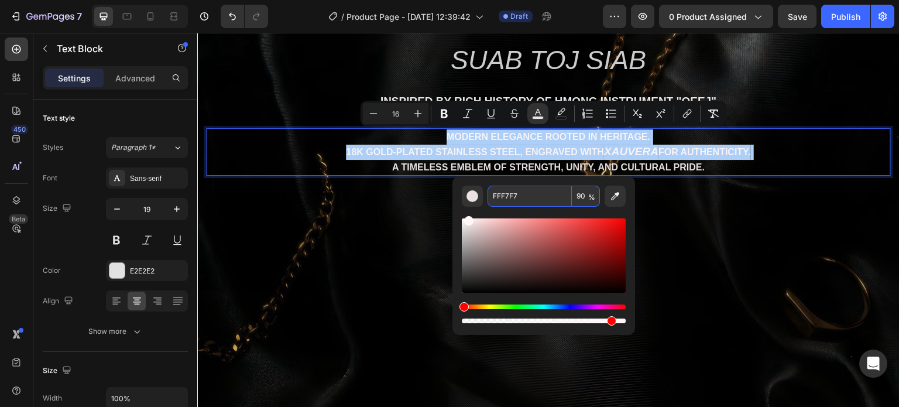
click at [584, 194] on input "90" at bounding box center [586, 196] width 28 height 21
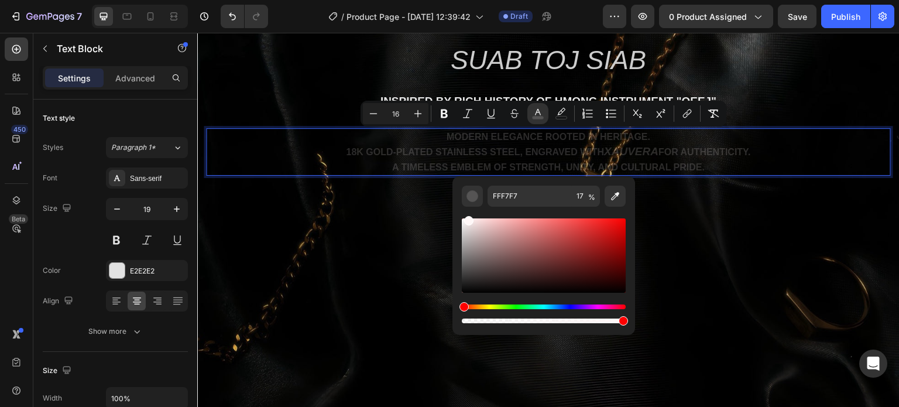
drag, startPoint x: 613, startPoint y: 319, endPoint x: 635, endPoint y: 330, distance: 24.1
click at [635, 330] on div "FFF7F7 17 %" at bounding box center [544, 255] width 183 height 159
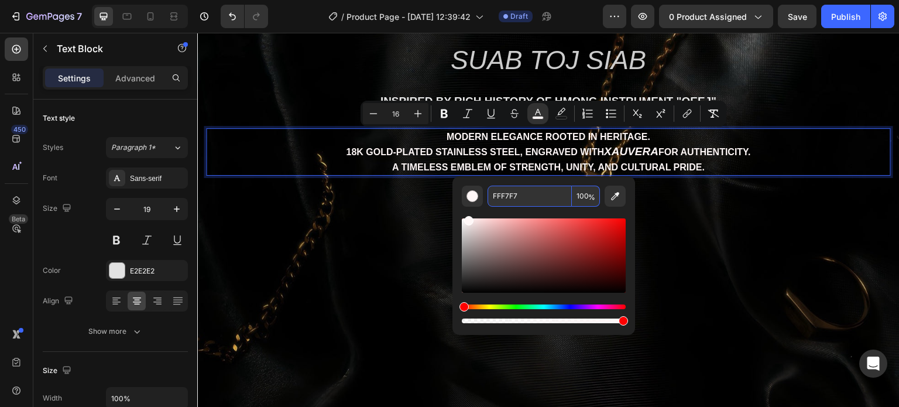
click at [584, 199] on input "100" at bounding box center [586, 196] width 28 height 21
click at [584, 198] on input "100" at bounding box center [586, 196] width 28 height 21
type input "85"
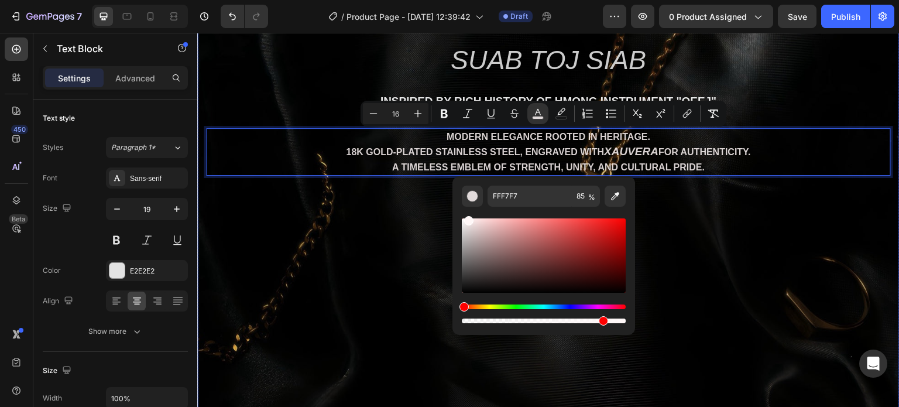
click at [695, 249] on div "Background Image" at bounding box center [548, 237] width 703 height 468
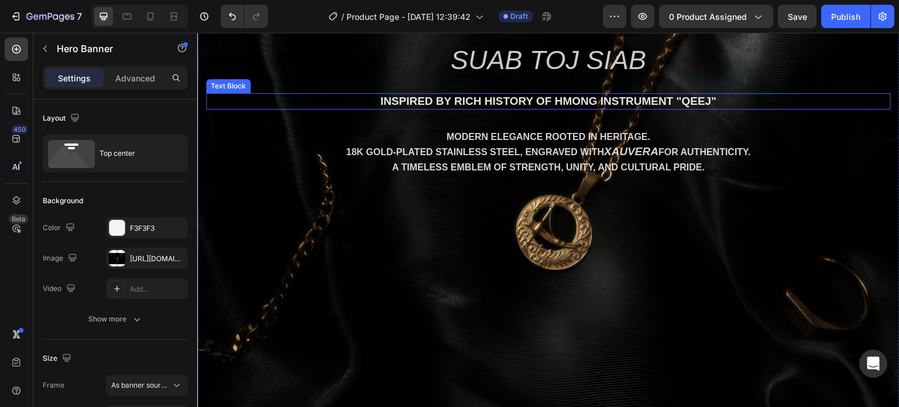
click at [545, 98] on p "inspired by rich history of Hmong instrument "Qeej"" at bounding box center [548, 101] width 683 height 15
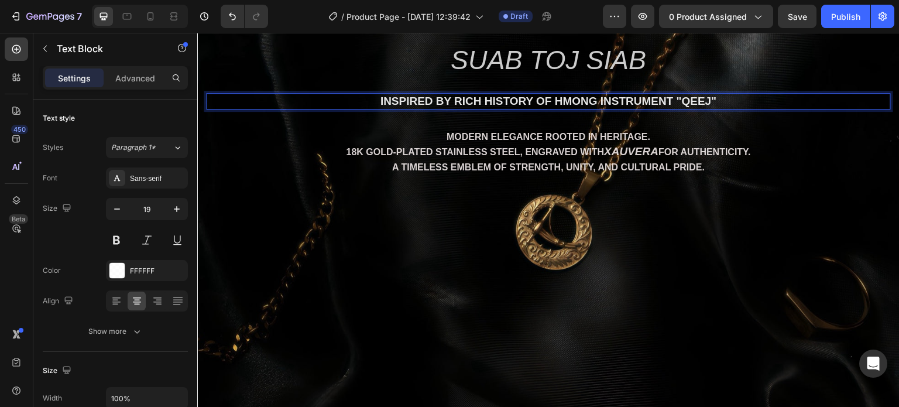
click at [545, 97] on p "inspired by rich history of Hmong instrument "Qeej"" at bounding box center [548, 101] width 683 height 15
click at [545, 95] on p "inspired by rich history of Hmong instrument "Qeej"" at bounding box center [548, 101] width 683 height 15
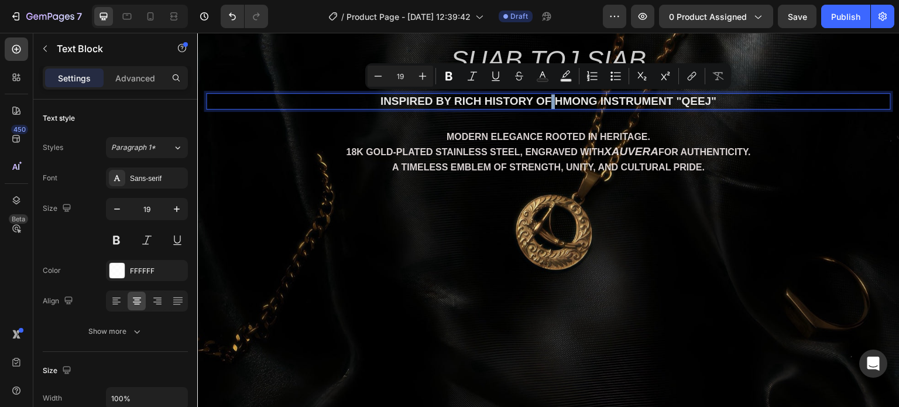
click at [545, 95] on p "inspired by rich history of Hmong instrument "Qeej"" at bounding box center [548, 101] width 683 height 15
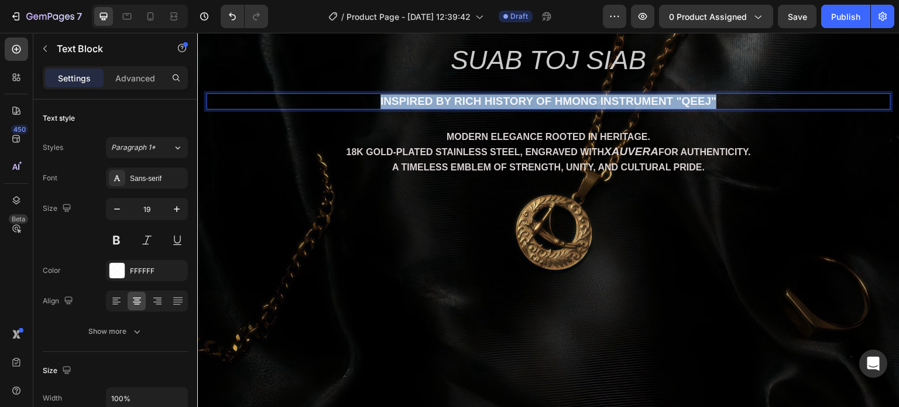
click at [545, 95] on p "inspired by rich history of Hmong instrument "Qeej"" at bounding box center [548, 101] width 683 height 15
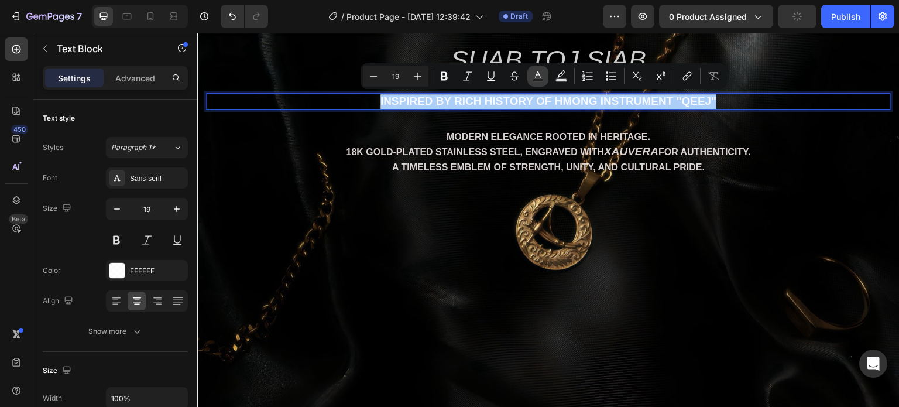
click at [543, 78] on button "Text Color" at bounding box center [538, 76] width 21 height 21
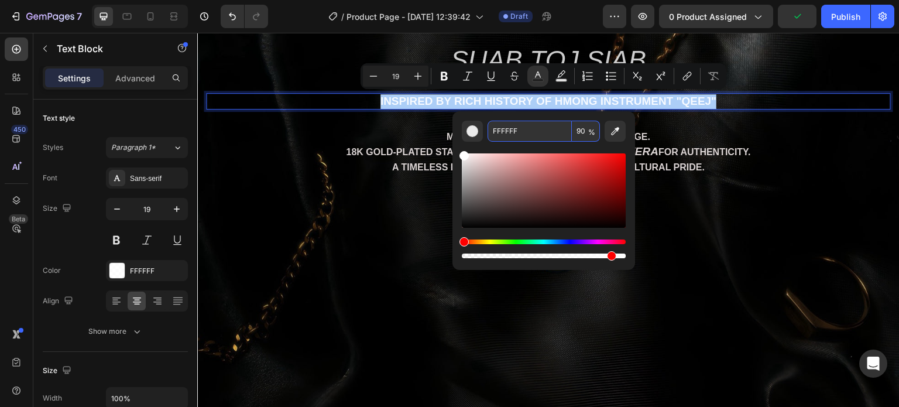
click at [581, 134] on input "90" at bounding box center [586, 131] width 28 height 21
type input "7"
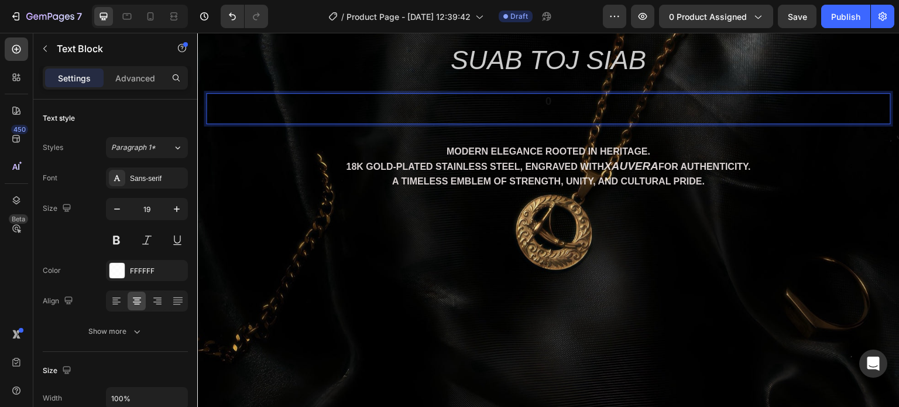
click at [583, 115] on p "Rich Text Editor. Editing area: main" at bounding box center [548, 115] width 683 height 15
click at [583, 114] on p "Rich Text Editor. Editing area: main" at bounding box center [548, 115] width 683 height 15
click at [586, 112] on p "Rich Text Editor. Editing area: main" at bounding box center [548, 115] width 683 height 15
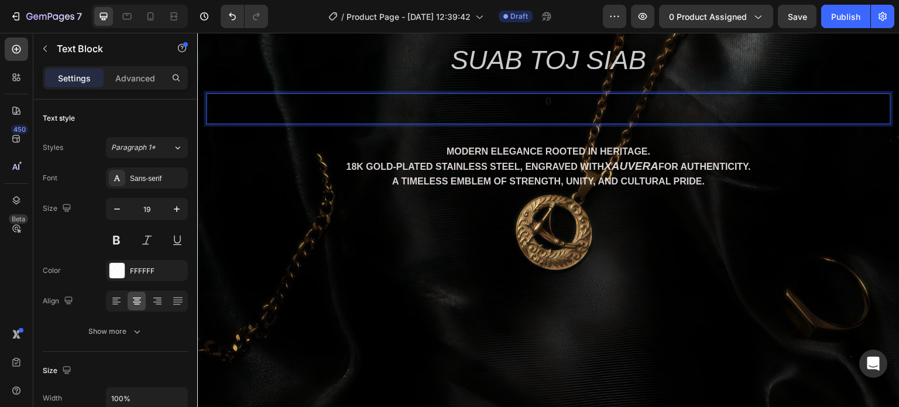
click at [586, 112] on p "Rich Text Editor. Editing area: main" at bounding box center [548, 115] width 683 height 15
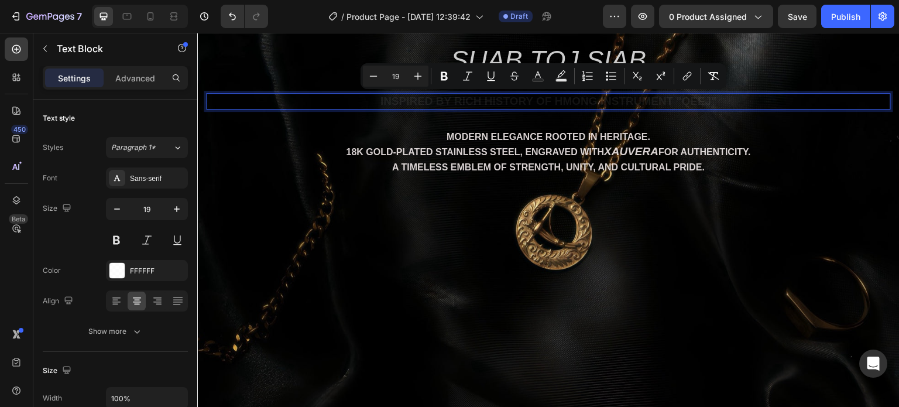
click at [538, 107] on p "inspired by rich history of Hmong instrument "Qeej"" at bounding box center [548, 101] width 683 height 15
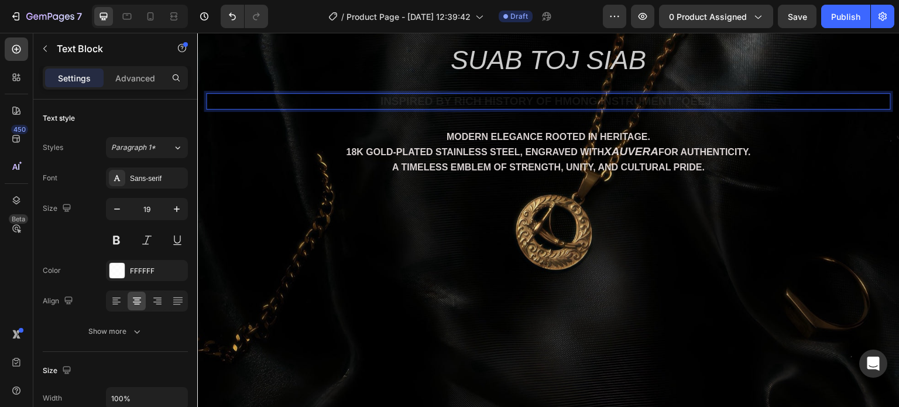
click at [540, 100] on span "inspired by rich history of Hmong instrument "Qeej"" at bounding box center [549, 101] width 337 height 12
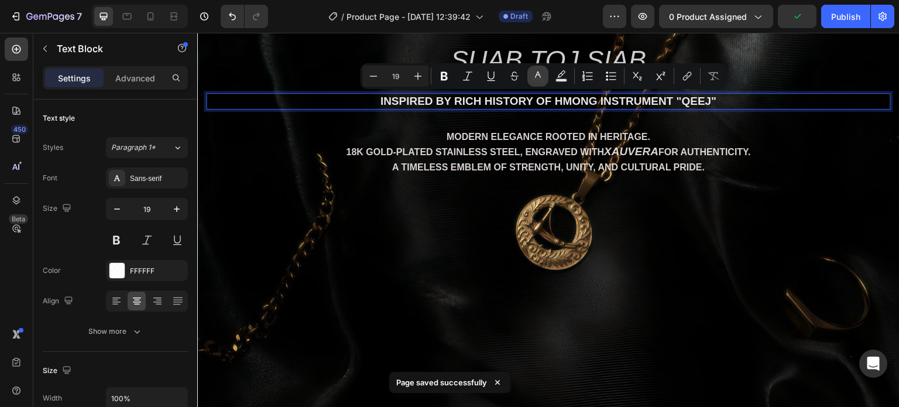
click at [545, 78] on button "color" at bounding box center [538, 76] width 21 height 21
type input "90"
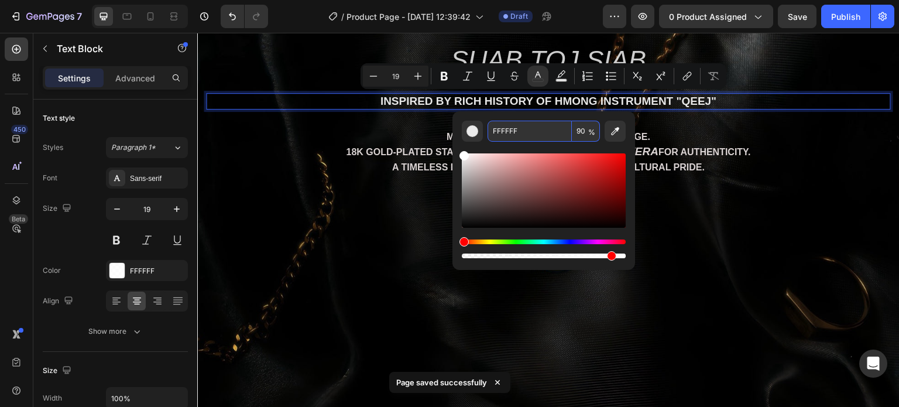
click at [585, 126] on input "90" at bounding box center [586, 131] width 28 height 21
type input "70"
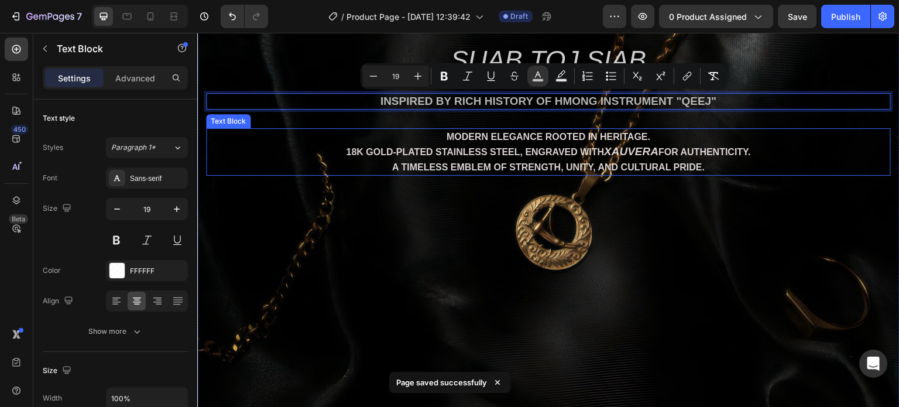
click at [562, 154] on span "18k gold-plated stainless steel, engraved with" at bounding box center [475, 152] width 258 height 10
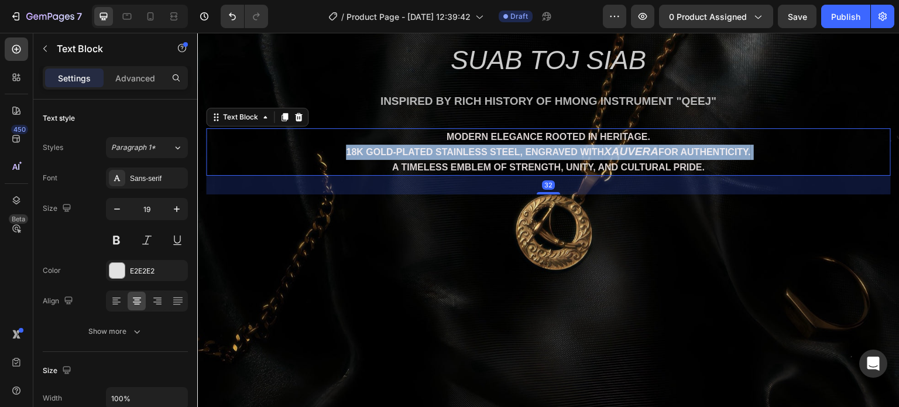
click at [562, 154] on span "18k gold-plated stainless steel, engraved with" at bounding box center [475, 152] width 258 height 10
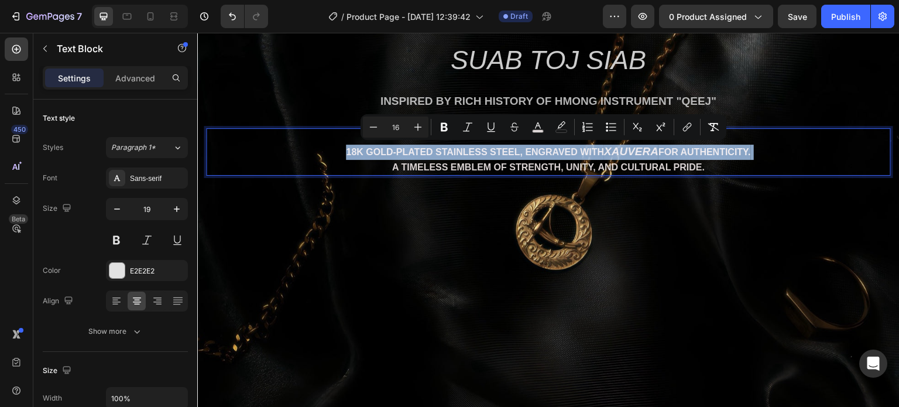
click at [562, 156] on span "18k gold-plated stainless steel, engraved with" at bounding box center [475, 152] width 258 height 10
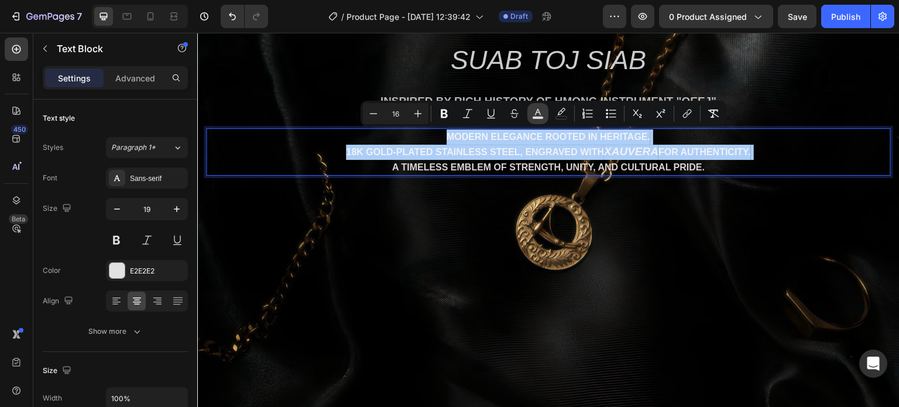
click at [531, 111] on button "color" at bounding box center [538, 113] width 21 height 21
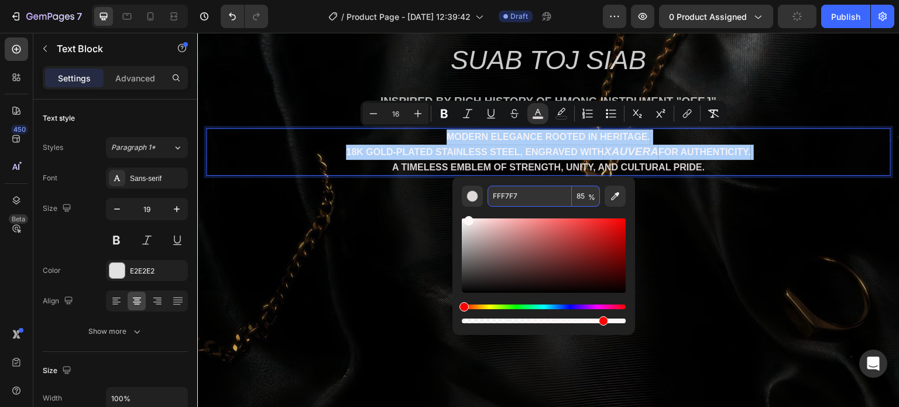
click at [589, 194] on span "%" at bounding box center [592, 197] width 7 height 13
click at [584, 195] on input "85" at bounding box center [586, 196] width 28 height 21
type input "70"
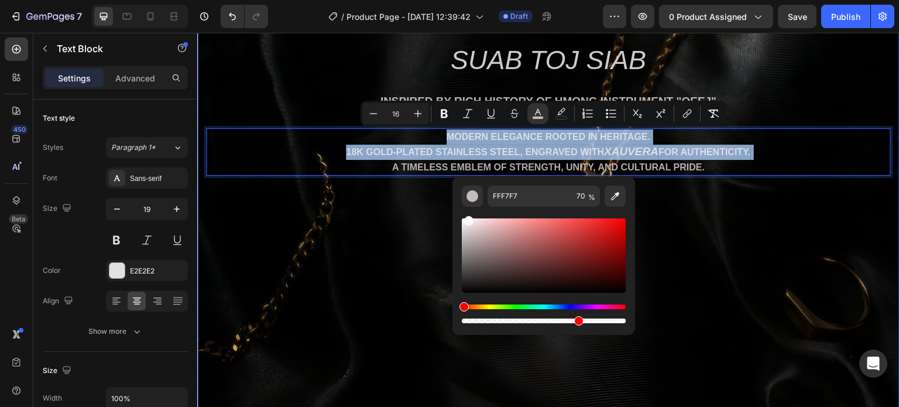
click at [687, 244] on div "Background Image" at bounding box center [548, 237] width 703 height 468
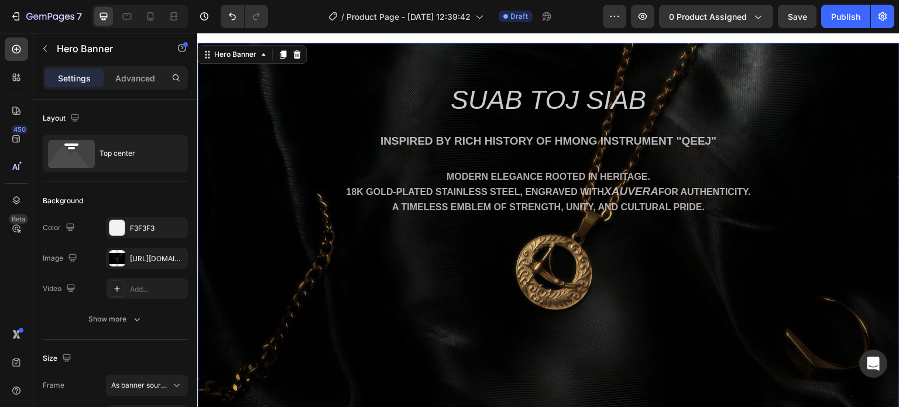
scroll to position [0, 0]
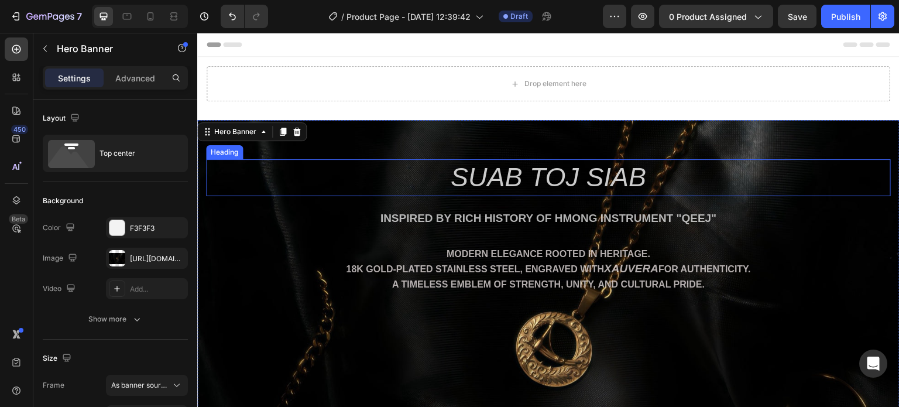
click at [547, 170] on p "Suab Toj Siab" at bounding box center [548, 177] width 683 height 35
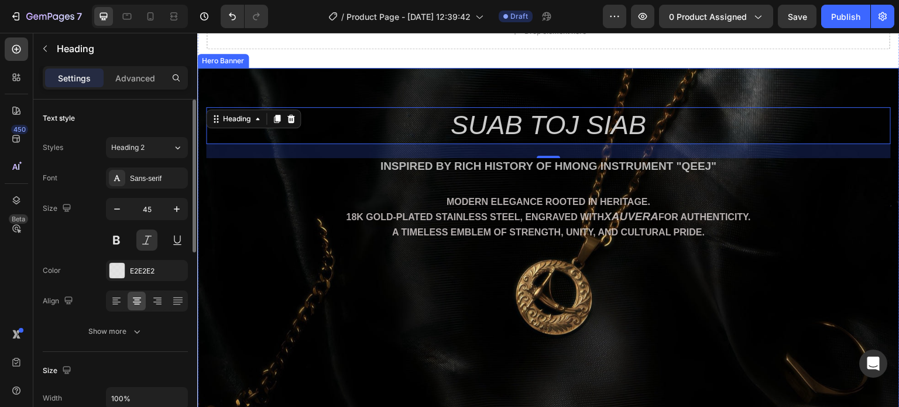
scroll to position [59, 0]
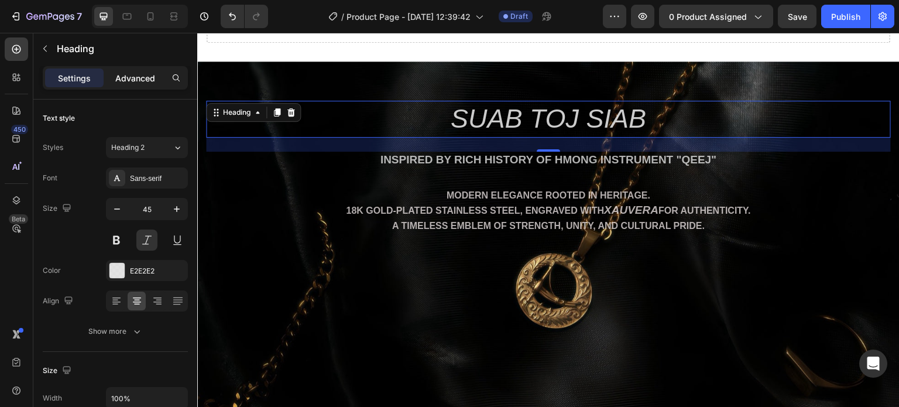
click at [140, 74] on p "Advanced" at bounding box center [135, 78] width 40 height 12
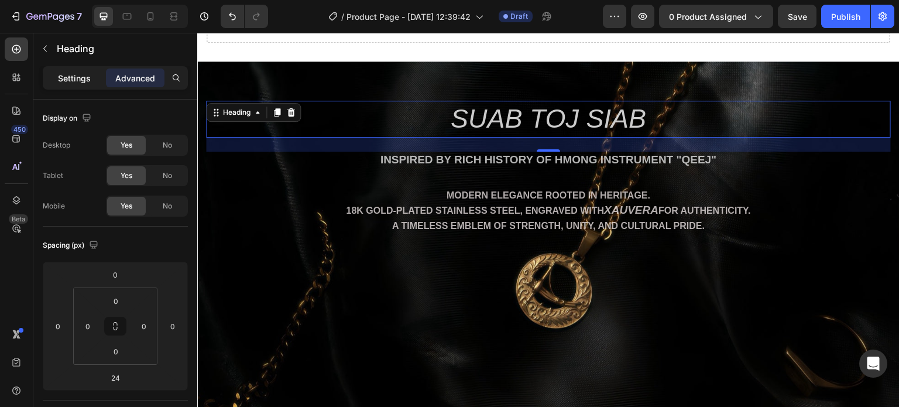
click at [83, 76] on p "Settings" at bounding box center [74, 78] width 33 height 12
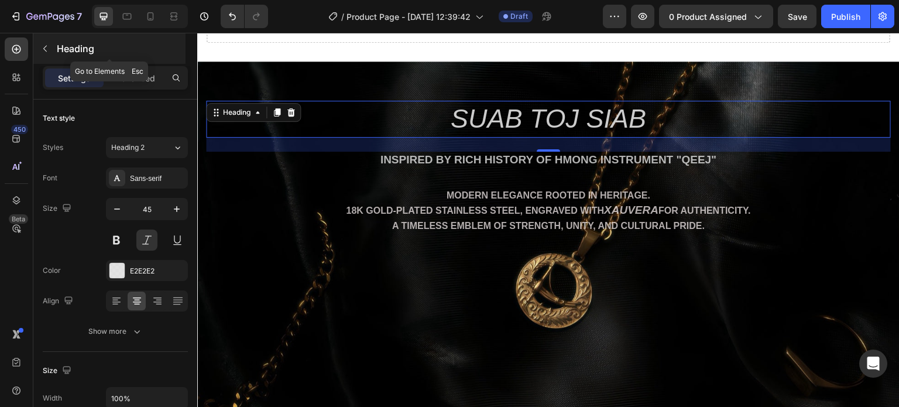
click at [37, 48] on button "button" at bounding box center [45, 48] width 19 height 19
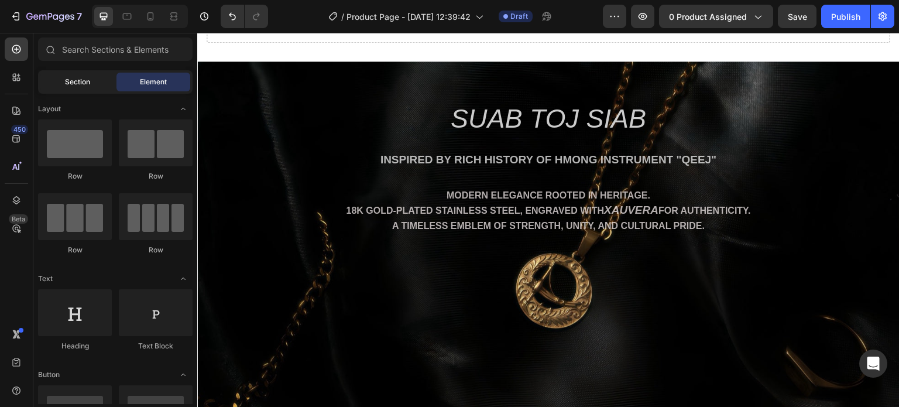
click at [85, 81] on span "Section" at bounding box center [77, 82] width 25 height 11
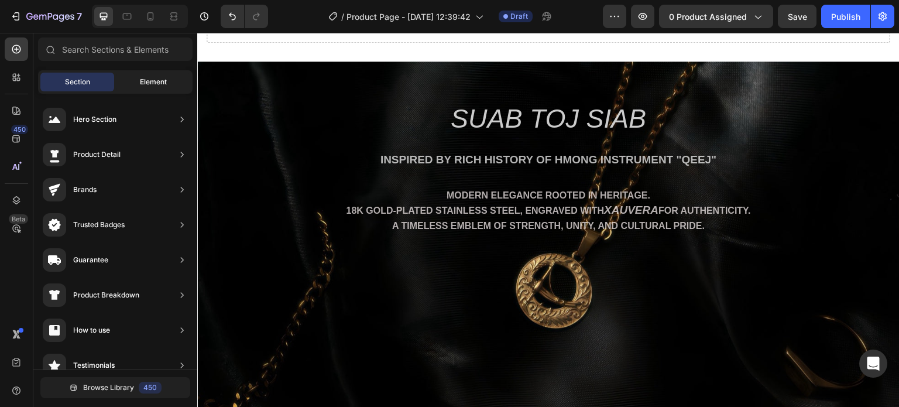
click at [146, 77] on span "Element" at bounding box center [153, 82] width 27 height 11
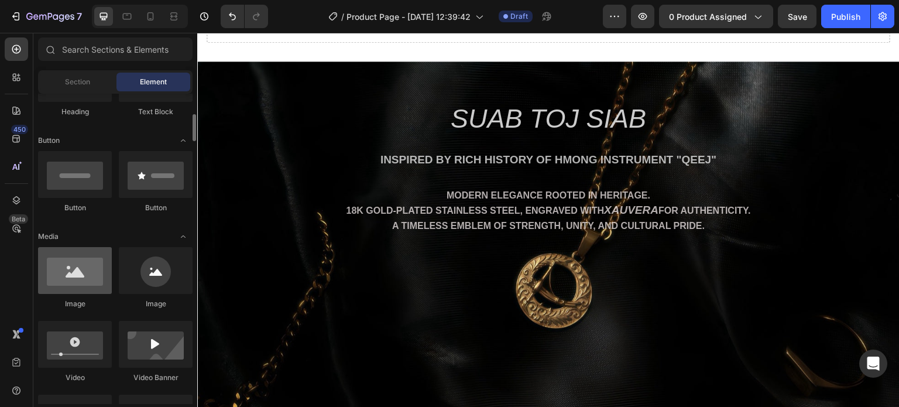
scroll to position [293, 0]
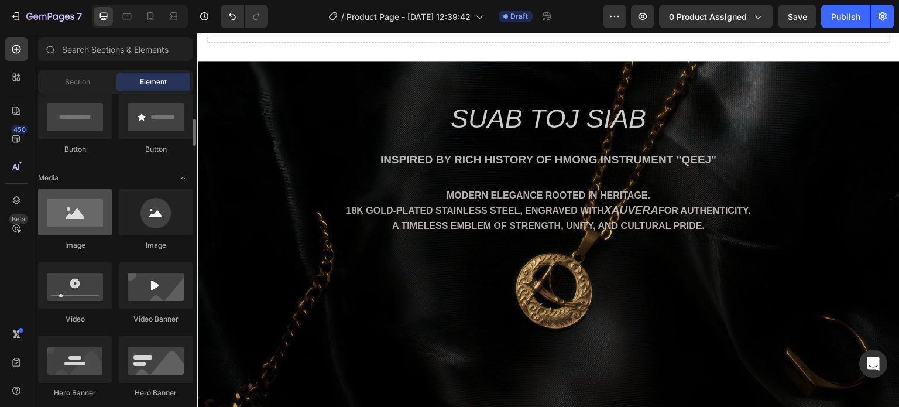
click at [84, 223] on div at bounding box center [75, 212] width 74 height 47
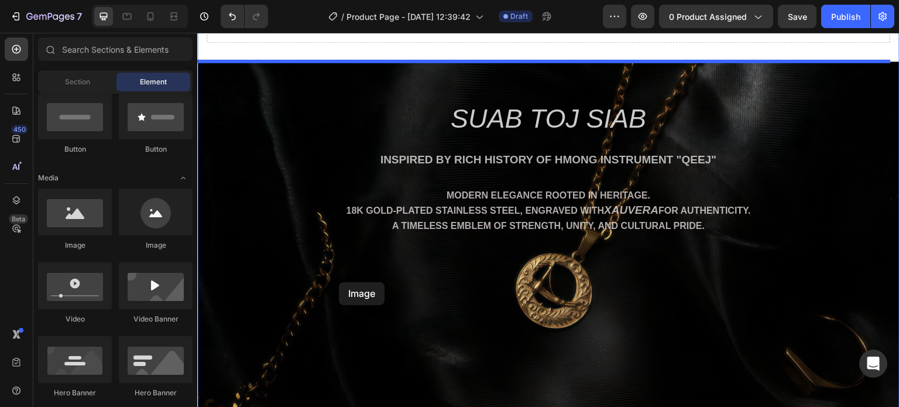
drag, startPoint x: 293, startPoint y: 245, endPoint x: 339, endPoint y: 282, distance: 59.2
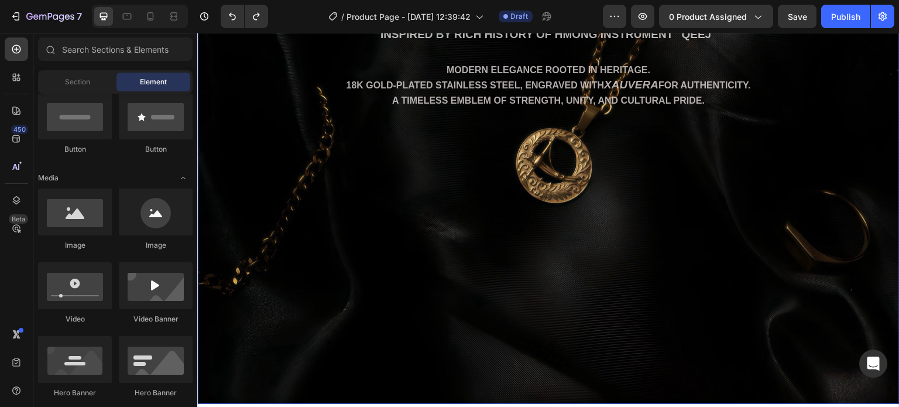
scroll to position [234, 0]
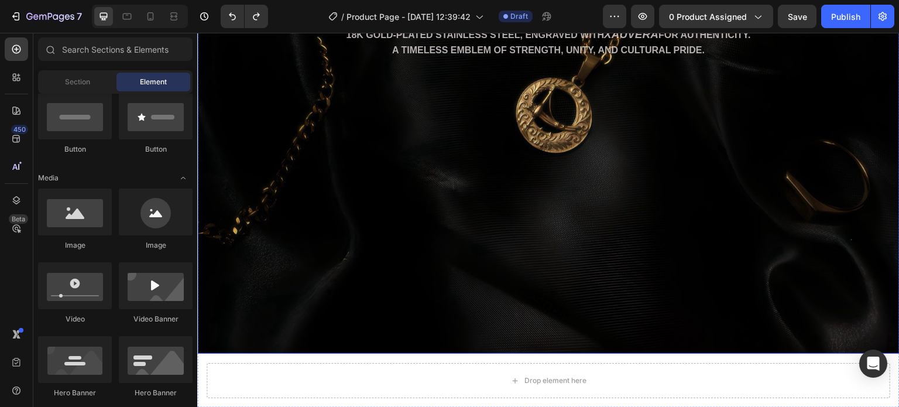
click at [337, 257] on div "Background Image" at bounding box center [548, 120] width 703 height 468
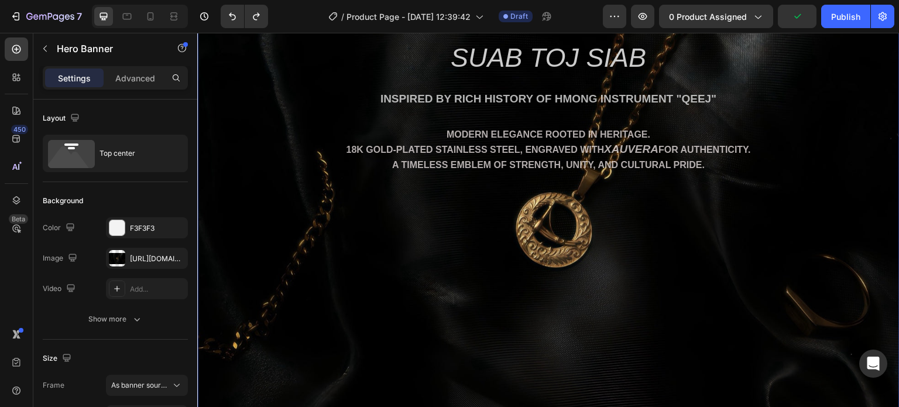
scroll to position [117, 0]
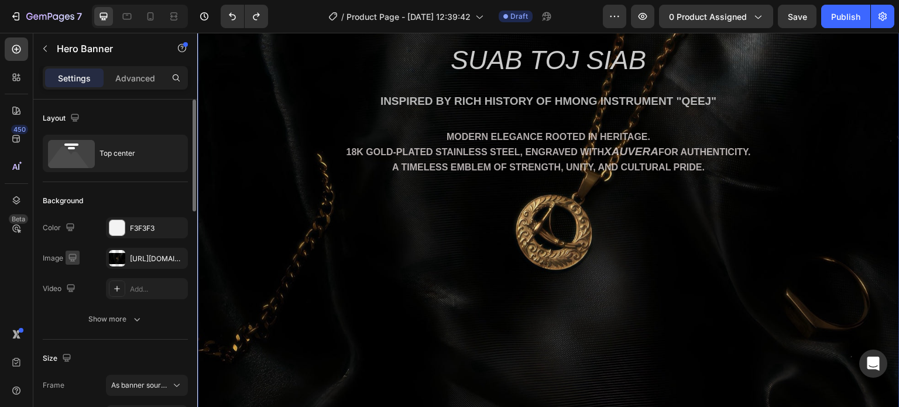
drag, startPoint x: 128, startPoint y: 254, endPoint x: 66, endPoint y: 252, distance: 61.5
click at [71, 245] on div "The changes might be hidden by the image and the video. Color F3F3F3 Image http…" at bounding box center [115, 258] width 145 height 82
click at [69, 256] on icon "button" at bounding box center [73, 258] width 8 height 8
click at [76, 299] on icon "button" at bounding box center [75, 297] width 9 height 6
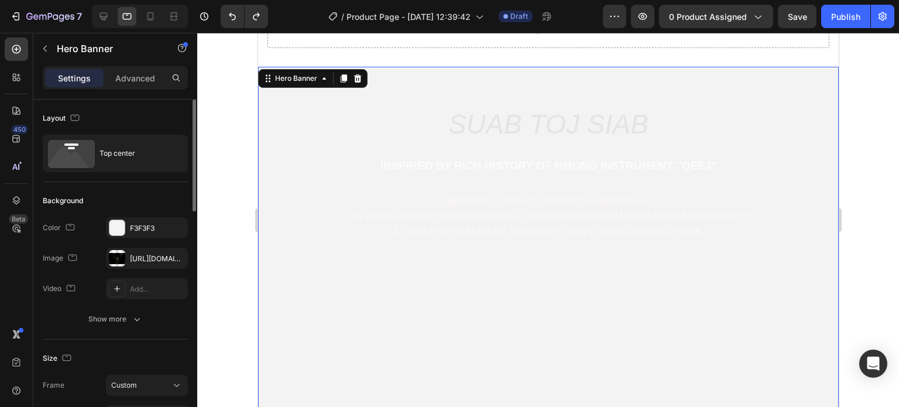
scroll to position [46, 0]
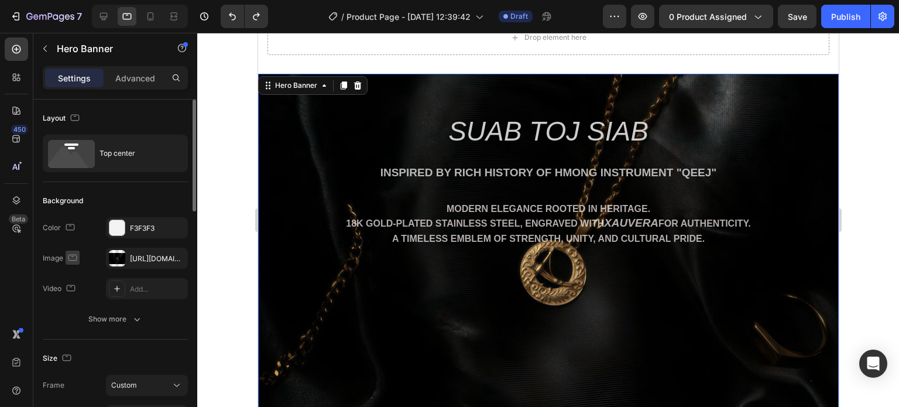
click at [74, 252] on icon "button" at bounding box center [73, 258] width 12 height 12
click at [81, 321] on button "button" at bounding box center [75, 318] width 19 height 19
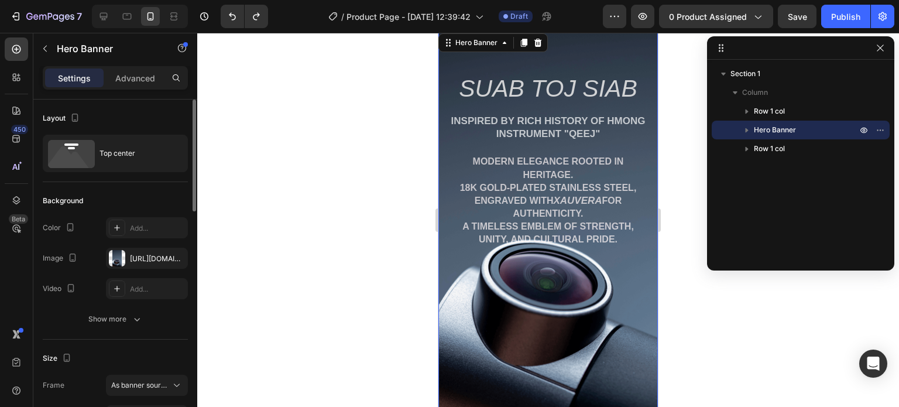
scroll to position [273, 0]
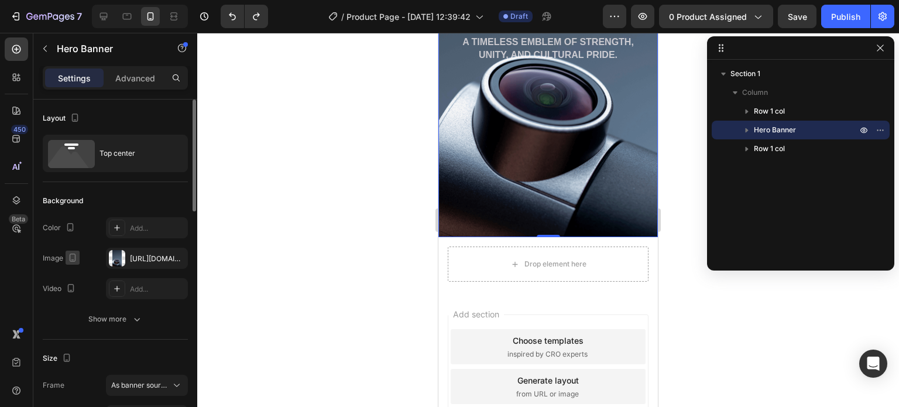
click at [68, 255] on icon "button" at bounding box center [73, 258] width 12 height 12
click at [82, 278] on button "button" at bounding box center [75, 276] width 19 height 19
type input "1200"
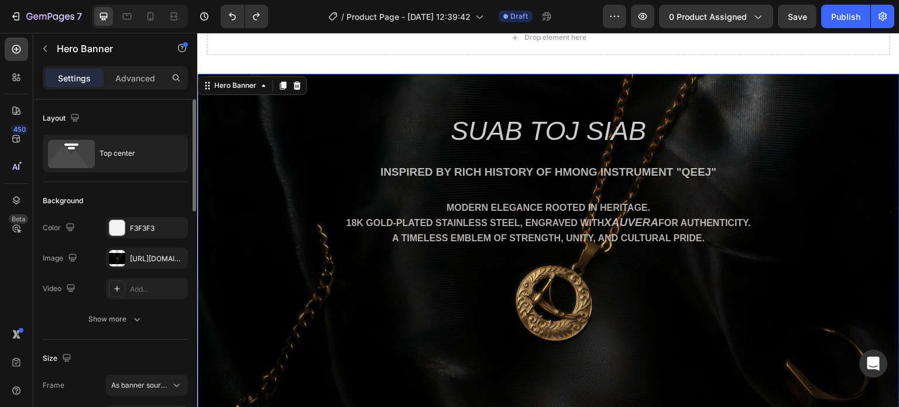
click at [373, 333] on div "Background Image" at bounding box center [548, 308] width 703 height 468
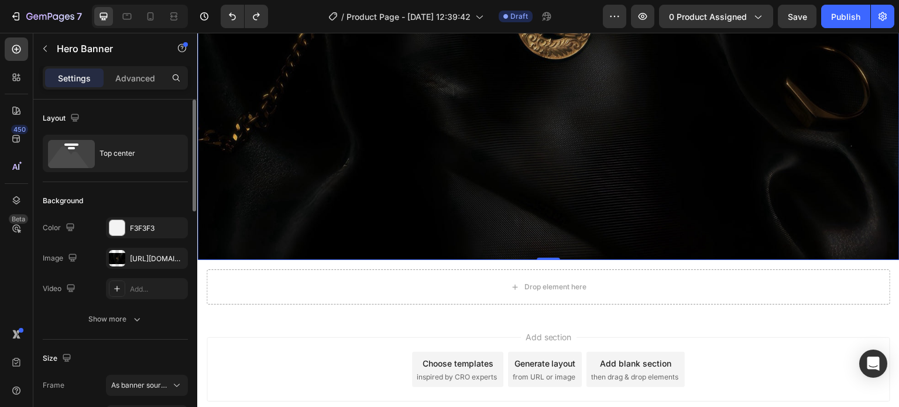
scroll to position [339, 0]
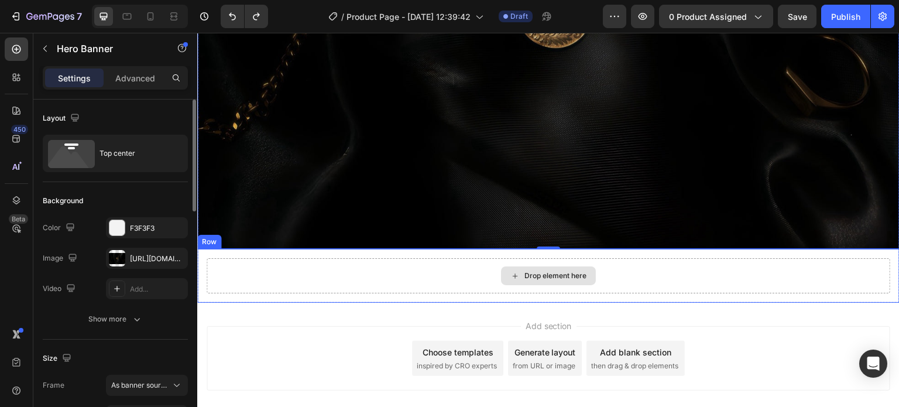
click at [538, 271] on div "Drop element here" at bounding box center [556, 275] width 62 height 9
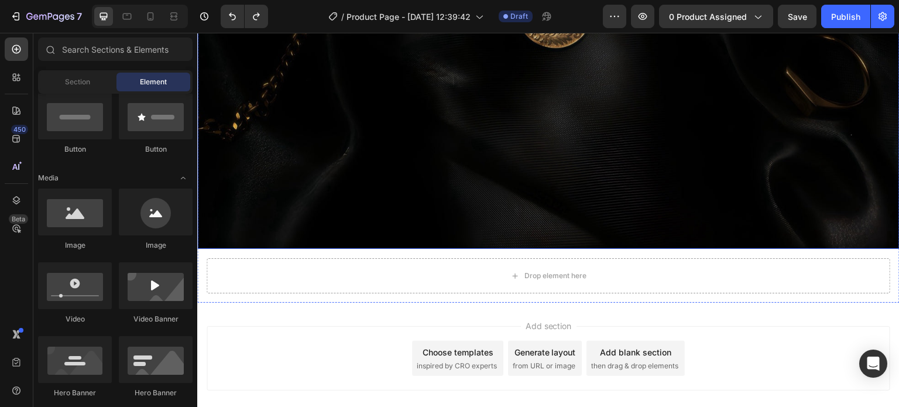
click at [478, 164] on div "Background Image" at bounding box center [548, 15] width 703 height 468
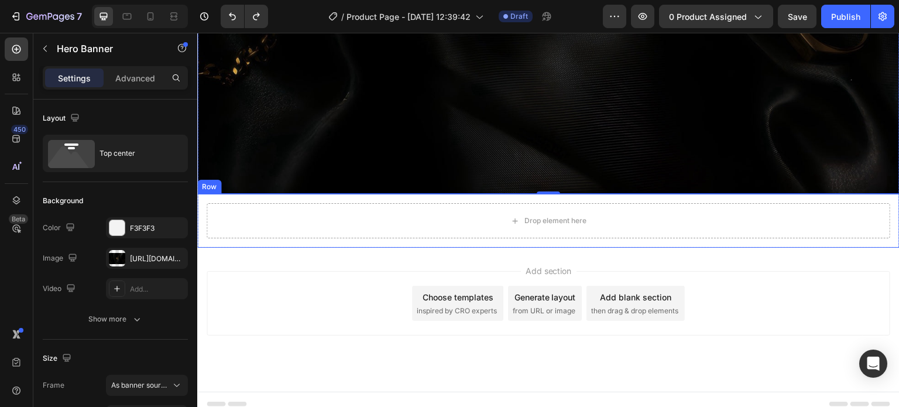
scroll to position [396, 0]
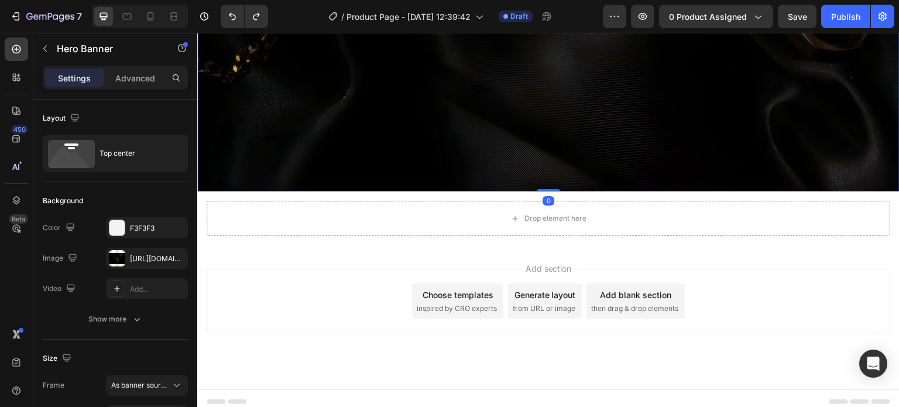
drag, startPoint x: 546, startPoint y: 183, endPoint x: 547, endPoint y: 138, distance: 45.1
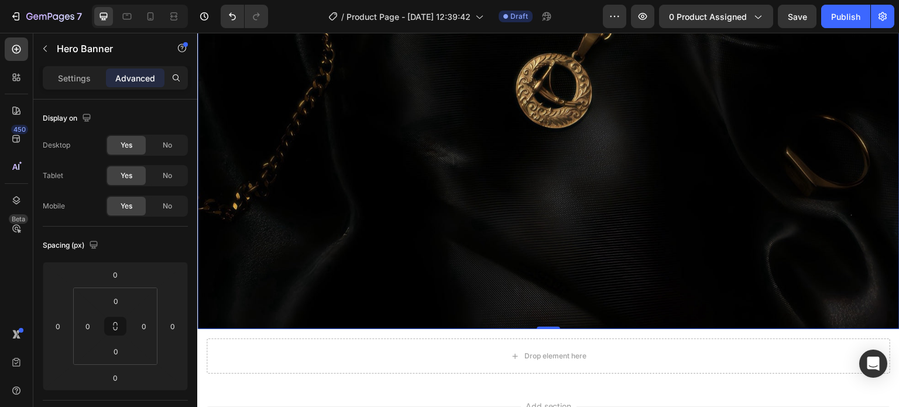
scroll to position [279, 0]
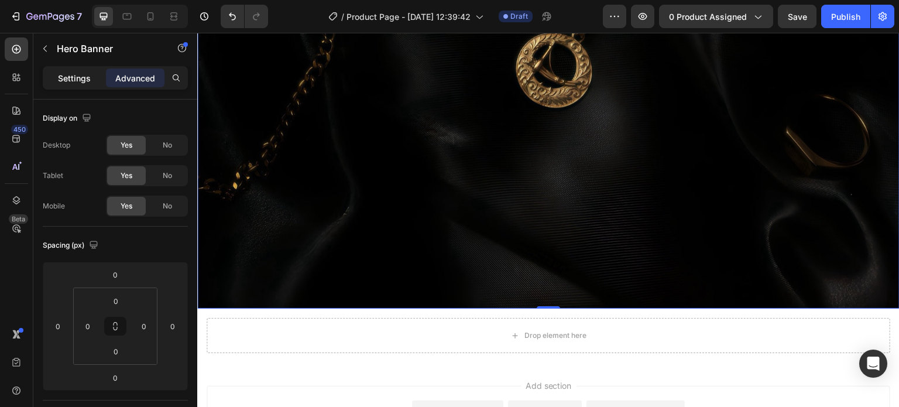
click at [86, 76] on p "Settings" at bounding box center [74, 78] width 33 height 12
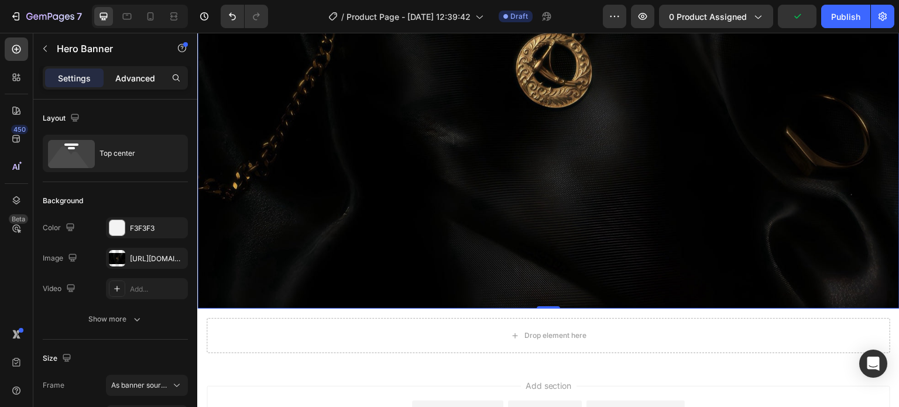
click at [131, 81] on p "Advanced" at bounding box center [135, 78] width 40 height 12
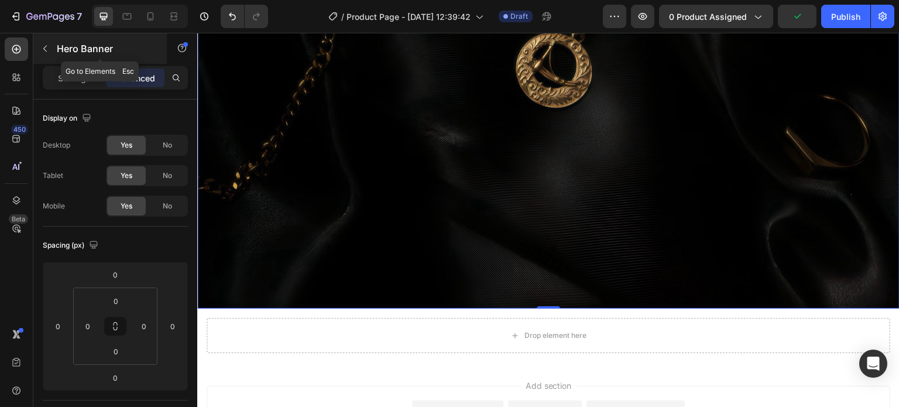
click at [44, 46] on icon "button" at bounding box center [44, 48] width 9 height 9
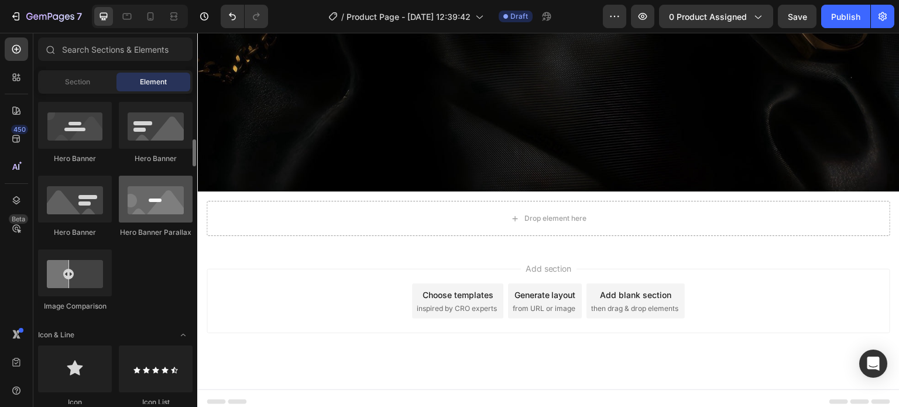
scroll to position [351, 0]
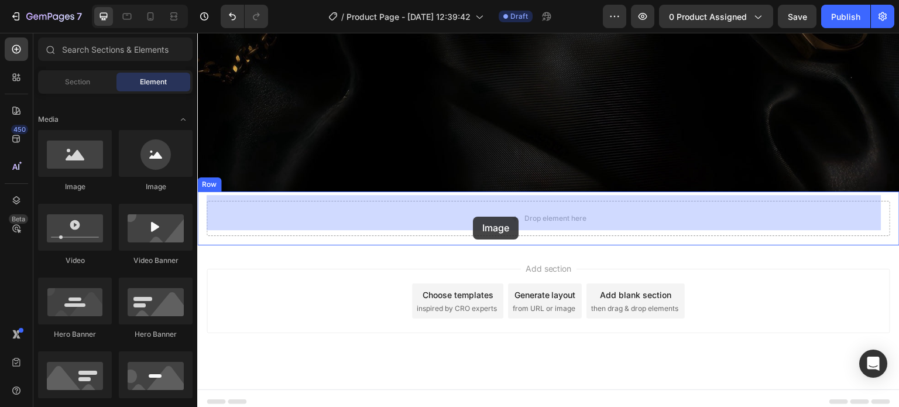
drag, startPoint x: 285, startPoint y: 187, endPoint x: 473, endPoint y: 217, distance: 190.8
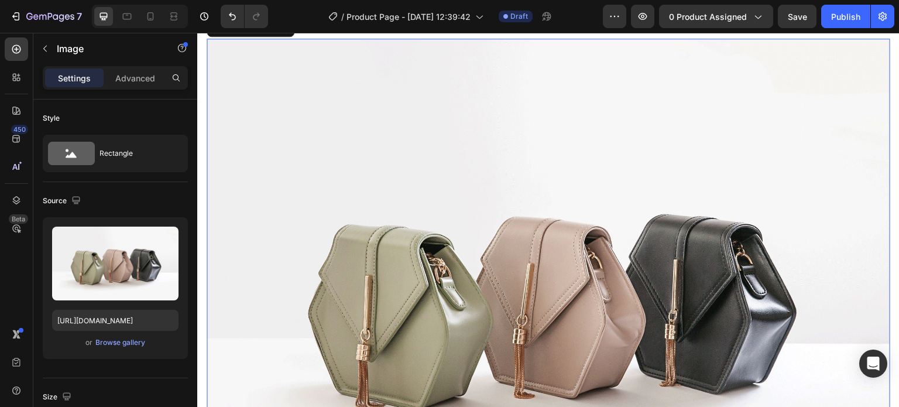
scroll to position [572, 0]
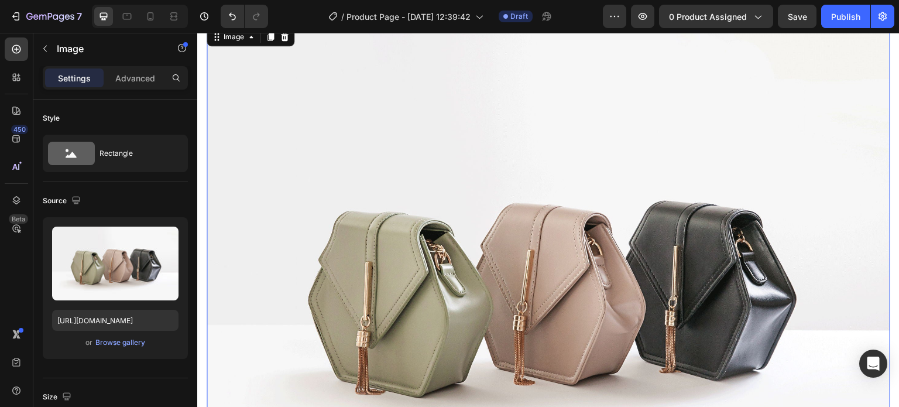
click at [413, 224] on img at bounding box center [549, 281] width 684 height 513
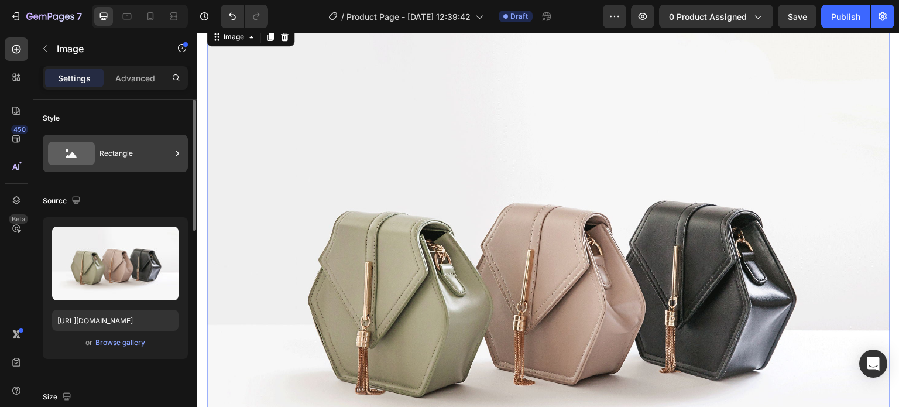
click at [101, 149] on div "Rectangle" at bounding box center [135, 153] width 71 height 27
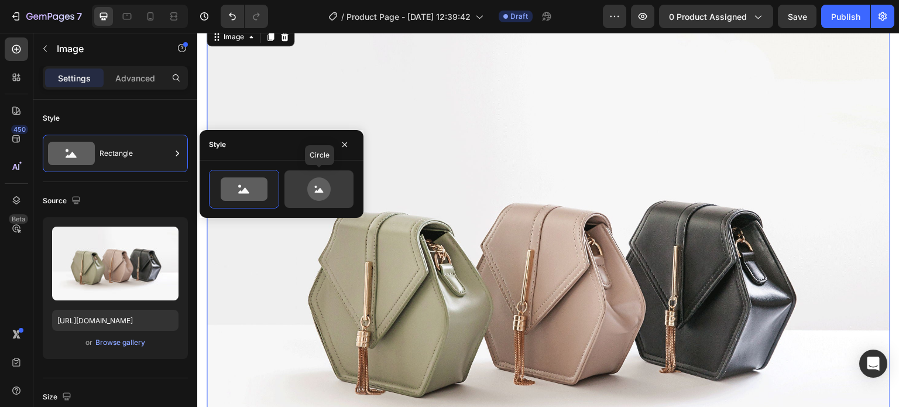
click at [303, 192] on icon at bounding box center [319, 188] width 55 height 23
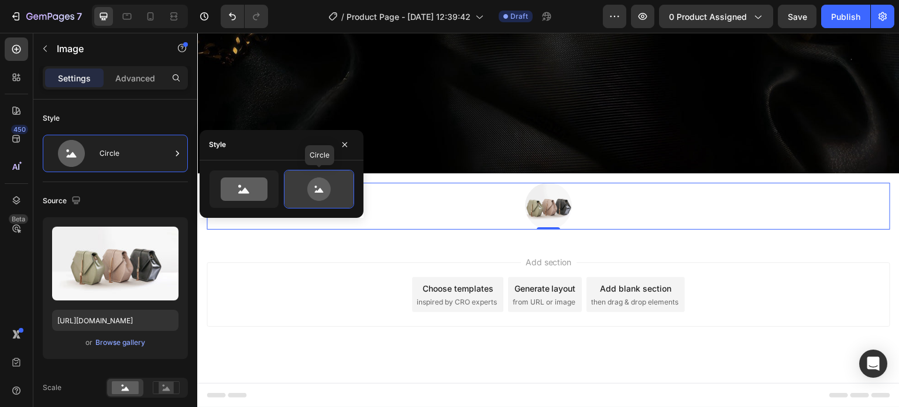
scroll to position [408, 0]
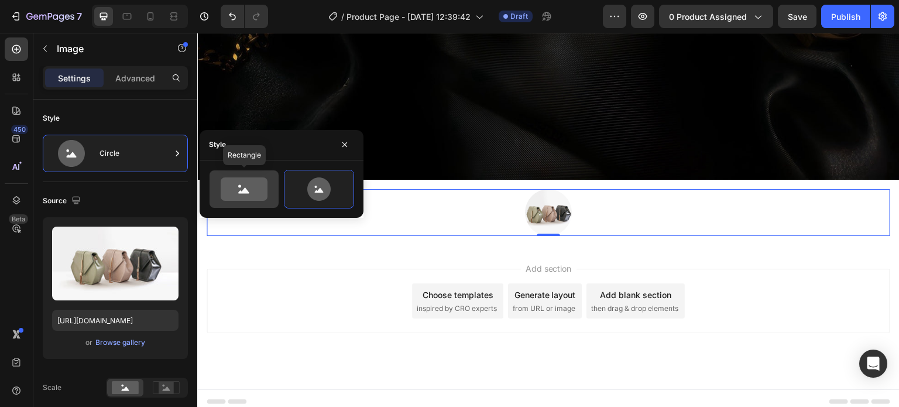
click at [264, 189] on icon at bounding box center [244, 188] width 47 height 23
type input "100"
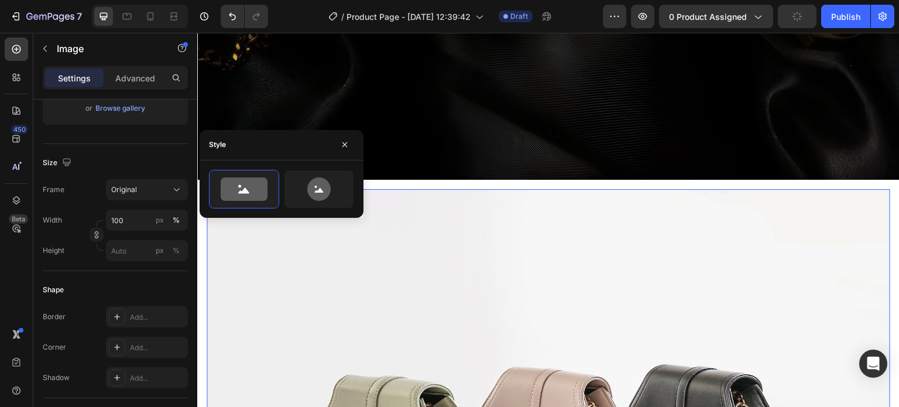
scroll to position [0, 0]
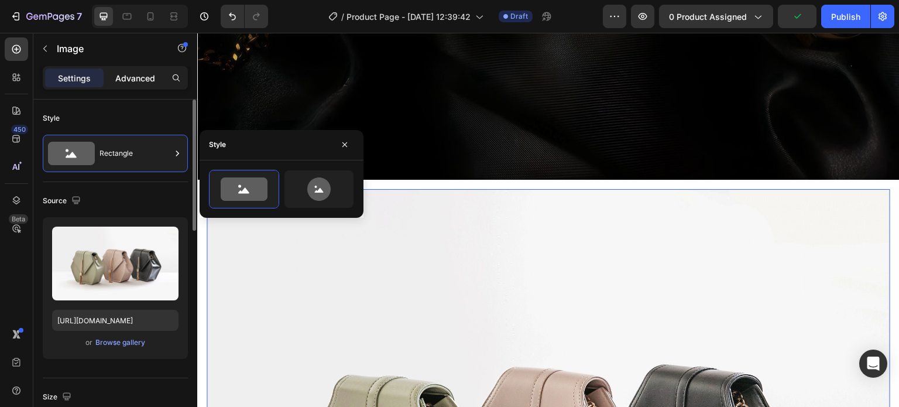
click at [125, 79] on p "Advanced" at bounding box center [135, 78] width 40 height 12
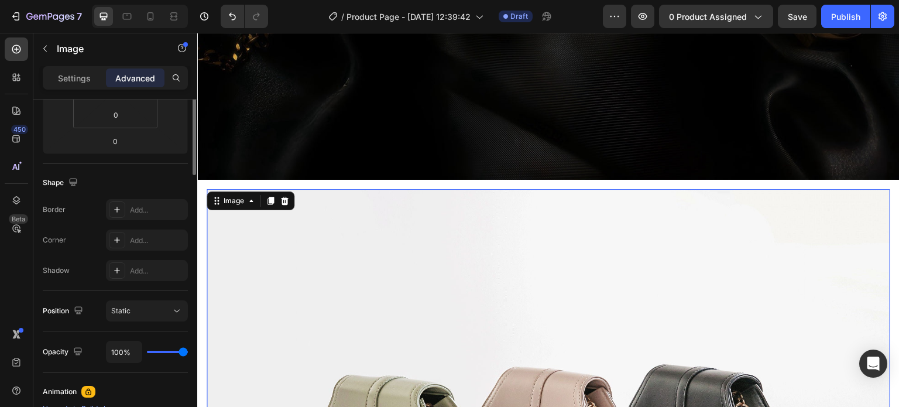
scroll to position [119, 0]
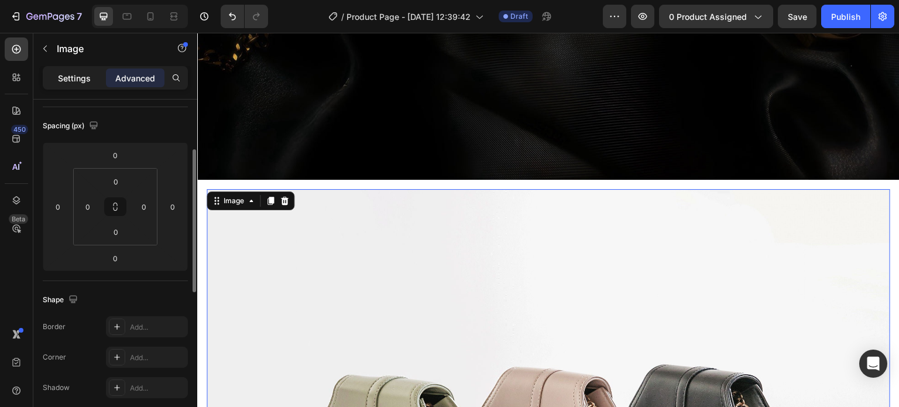
click at [77, 80] on p "Settings" at bounding box center [74, 78] width 33 height 12
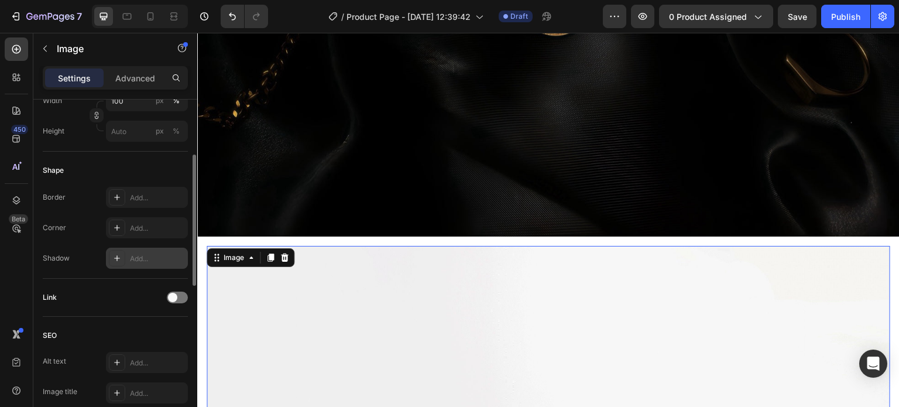
scroll to position [237, 0]
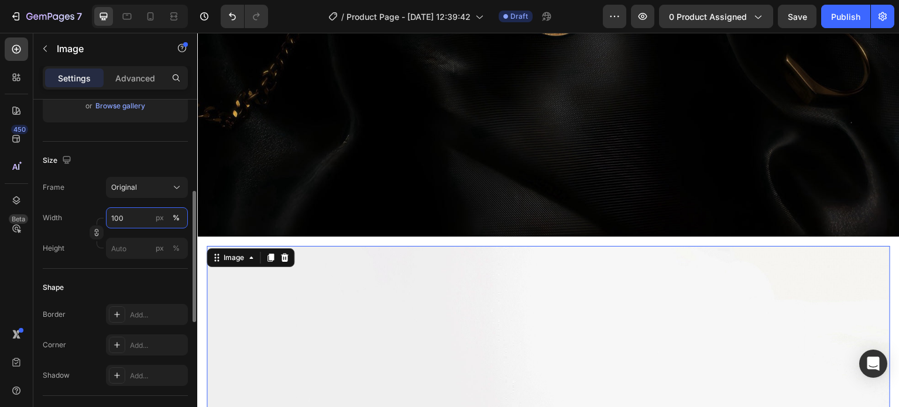
click at [122, 221] on input "100" at bounding box center [147, 217] width 82 height 21
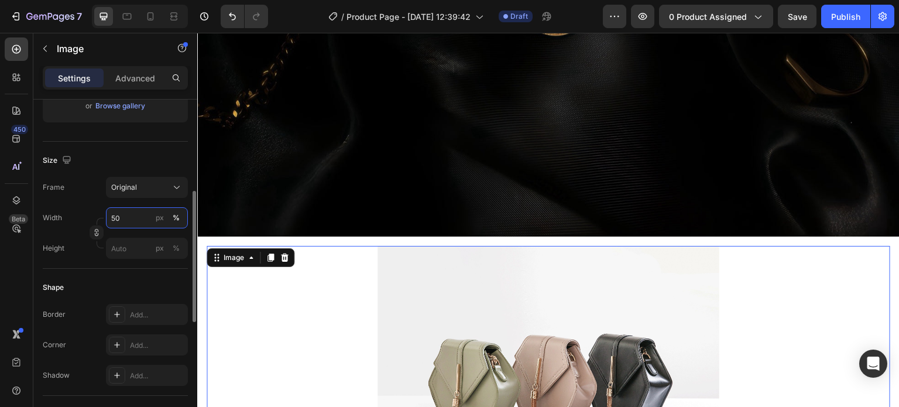
type input "50"
click at [258, 126] on div "Background Image" at bounding box center [548, 3] width 703 height 468
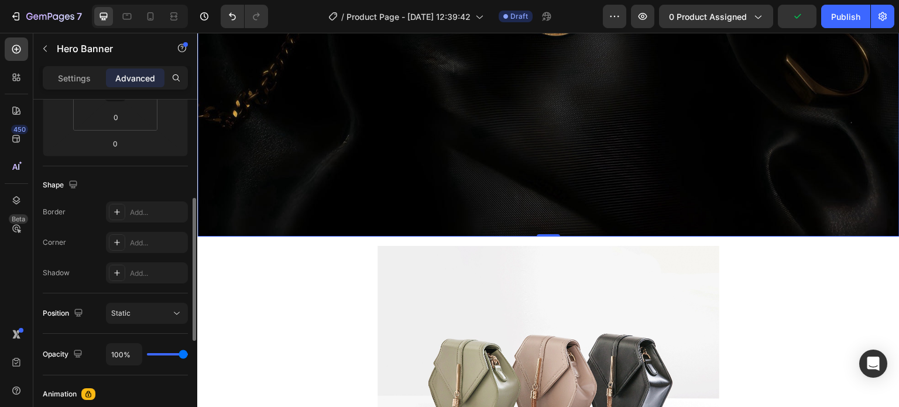
scroll to position [293, 0]
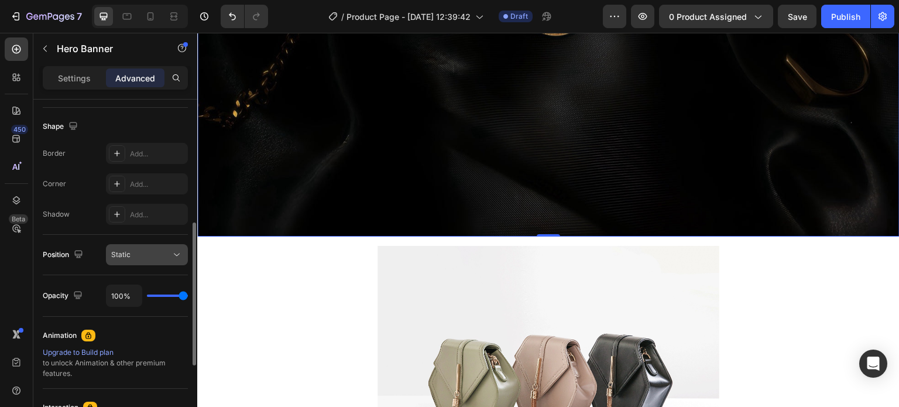
click at [125, 252] on span "Static" at bounding box center [120, 254] width 19 height 9
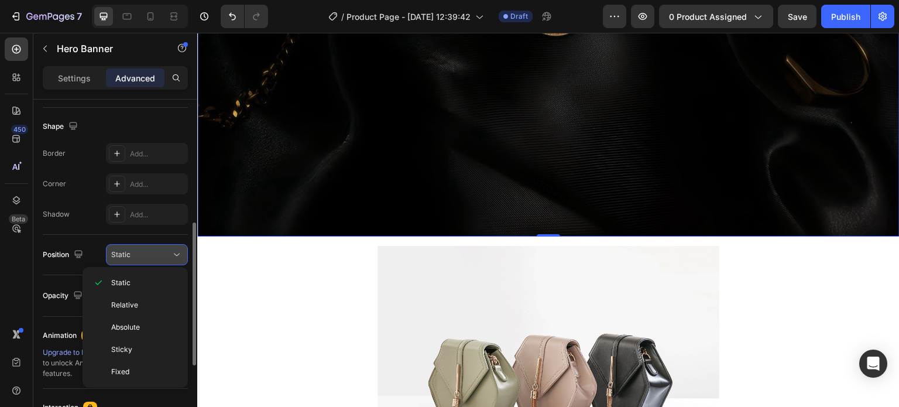
click at [125, 252] on span "Static" at bounding box center [120, 254] width 19 height 9
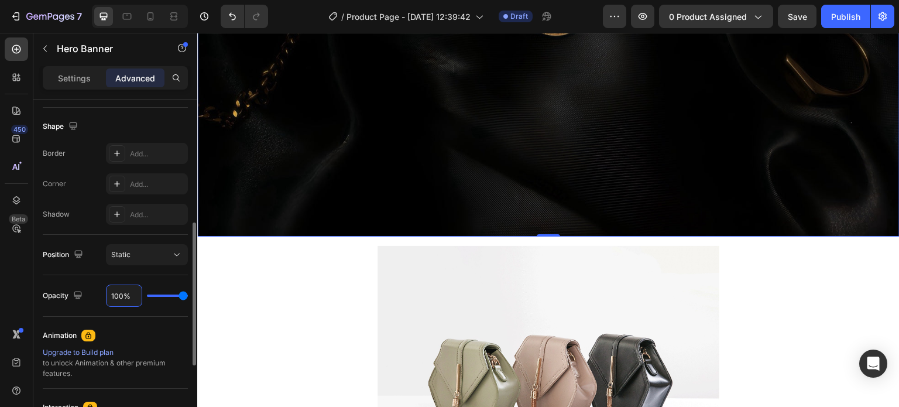
click at [119, 299] on input "100%" at bounding box center [124, 295] width 35 height 21
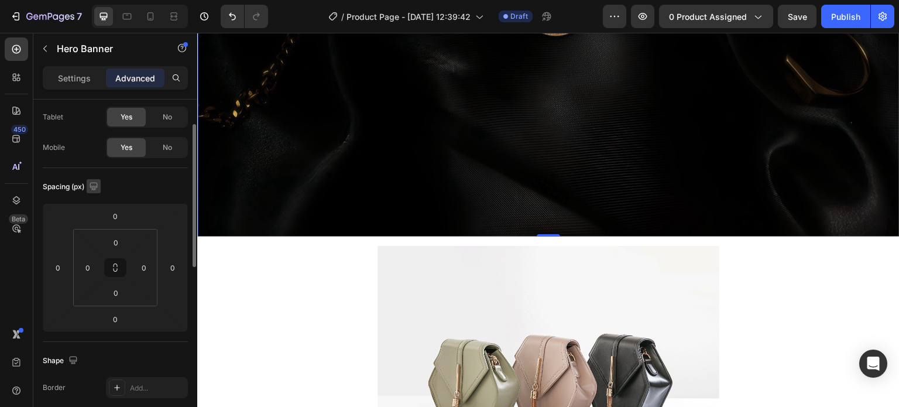
scroll to position [0, 0]
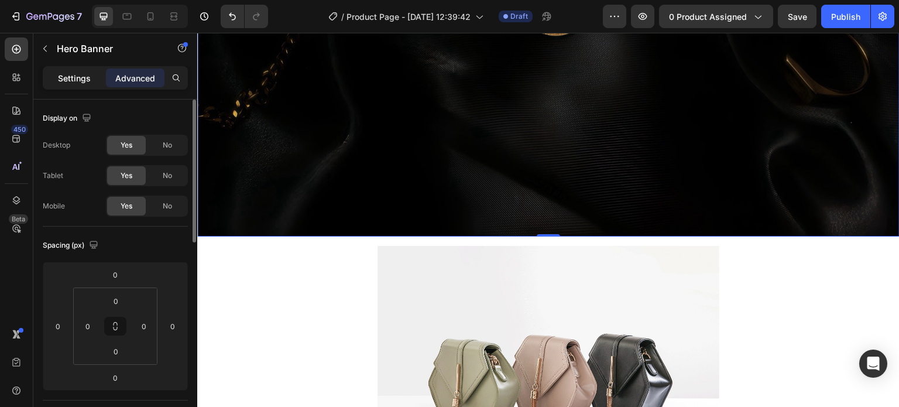
click at [76, 79] on p "Settings" at bounding box center [74, 78] width 33 height 12
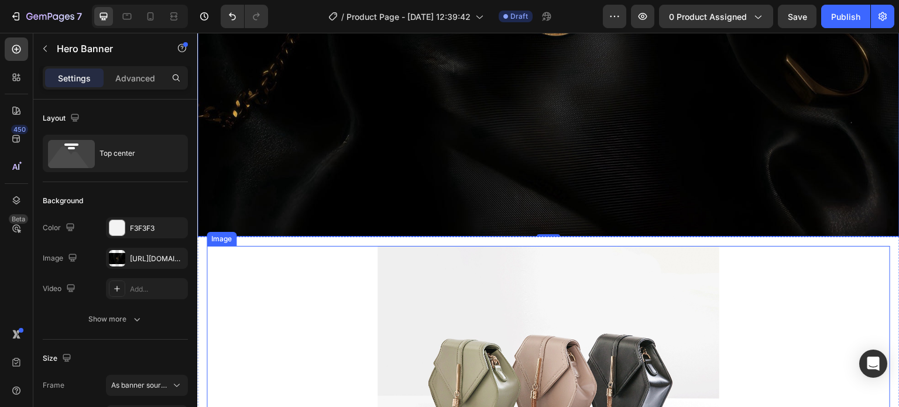
click at [288, 324] on div at bounding box center [549, 374] width 684 height 256
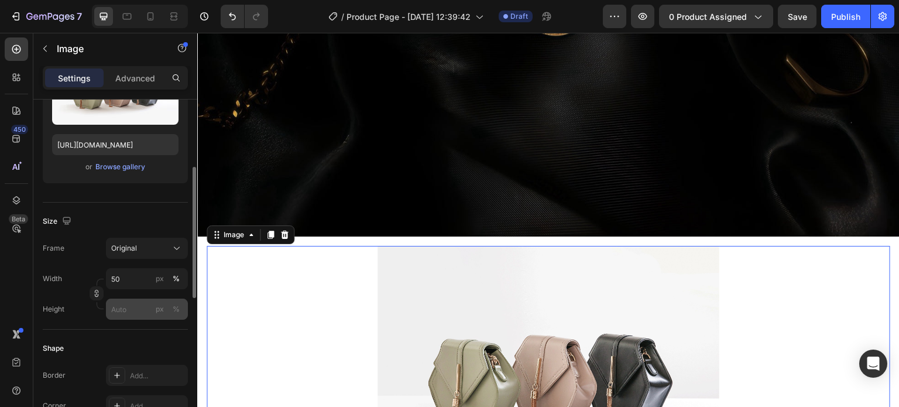
scroll to position [293, 0]
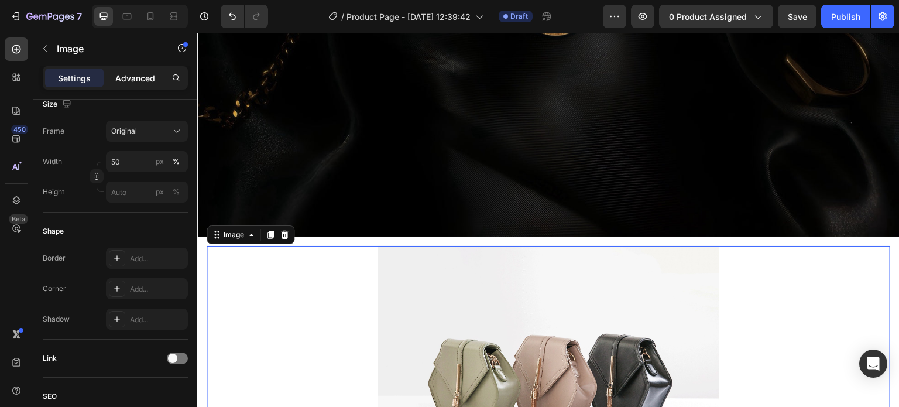
click at [145, 80] on p "Advanced" at bounding box center [135, 78] width 40 height 12
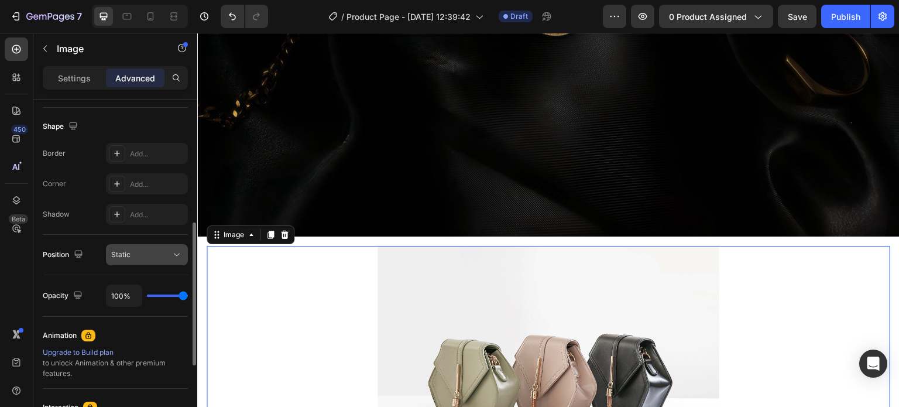
click at [127, 253] on span "Static" at bounding box center [120, 254] width 19 height 9
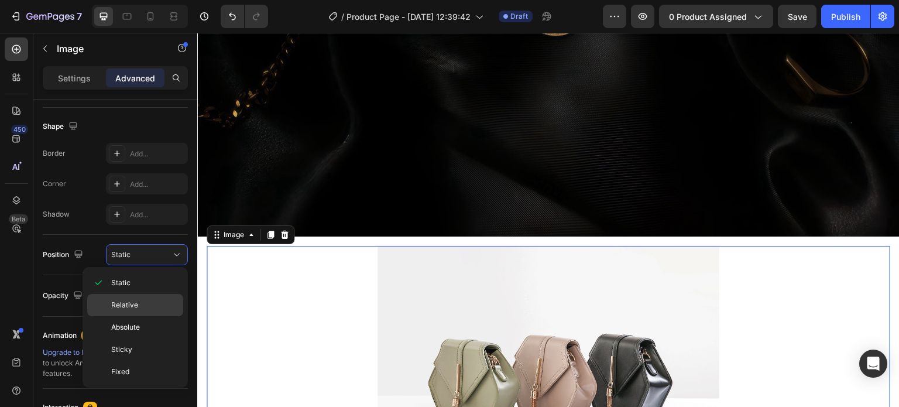
click at [125, 305] on span "Relative" at bounding box center [124, 305] width 27 height 11
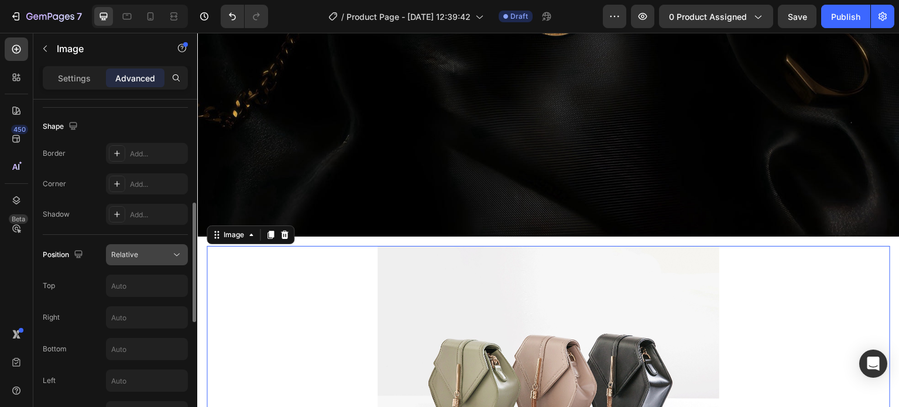
click at [125, 251] on span "Relative" at bounding box center [124, 254] width 27 height 9
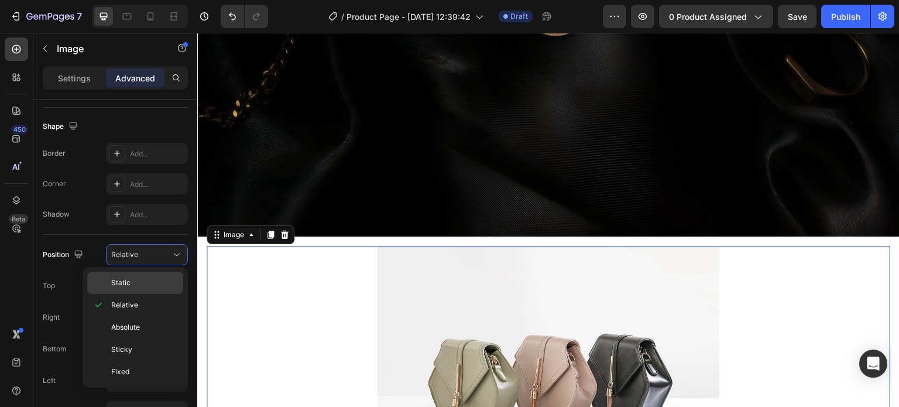
click at [124, 282] on span "Static" at bounding box center [120, 283] width 19 height 11
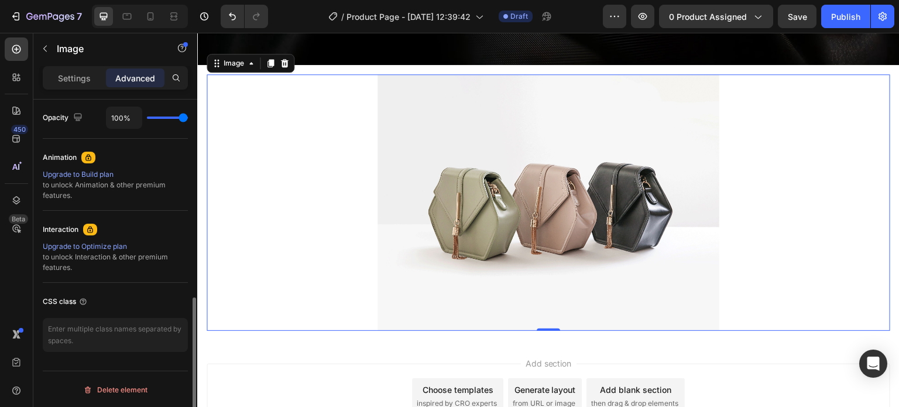
scroll to position [527, 0]
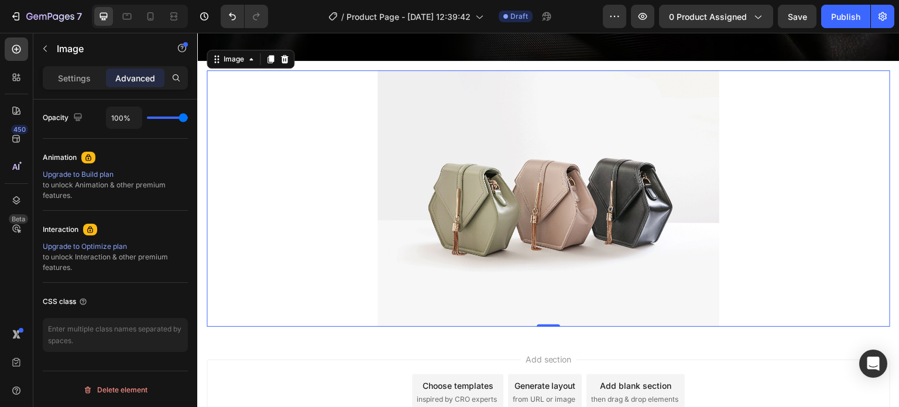
click at [326, 239] on div at bounding box center [549, 198] width 684 height 256
click at [274, 54] on icon at bounding box center [270, 58] width 9 height 9
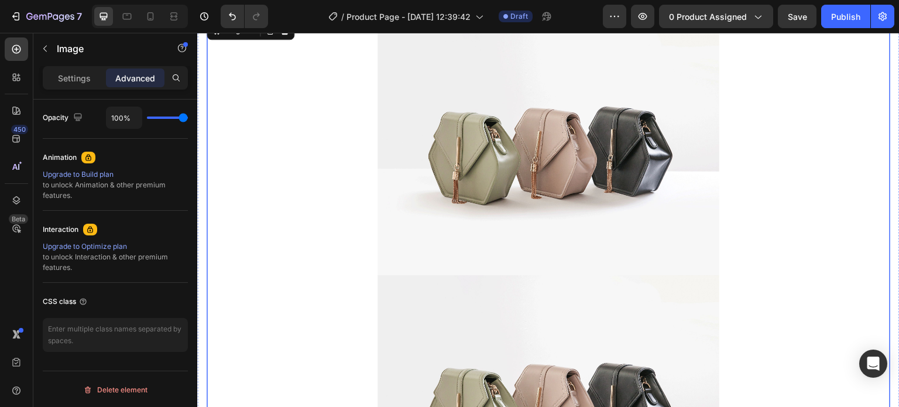
scroll to position [536, 0]
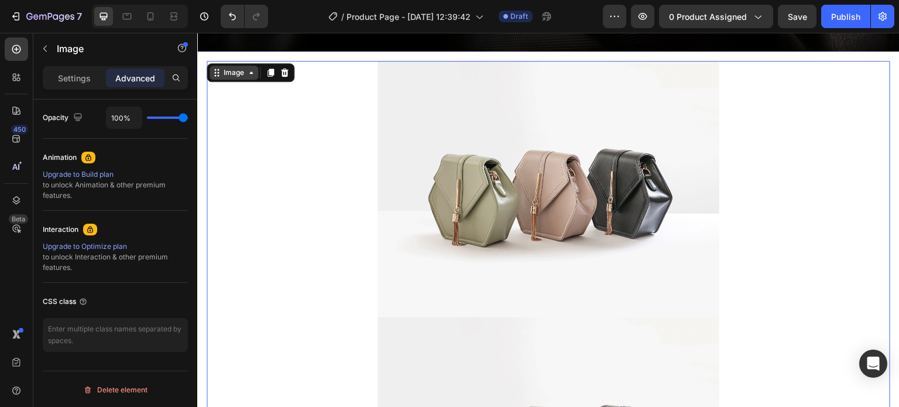
click at [248, 68] on icon at bounding box center [251, 72] width 9 height 9
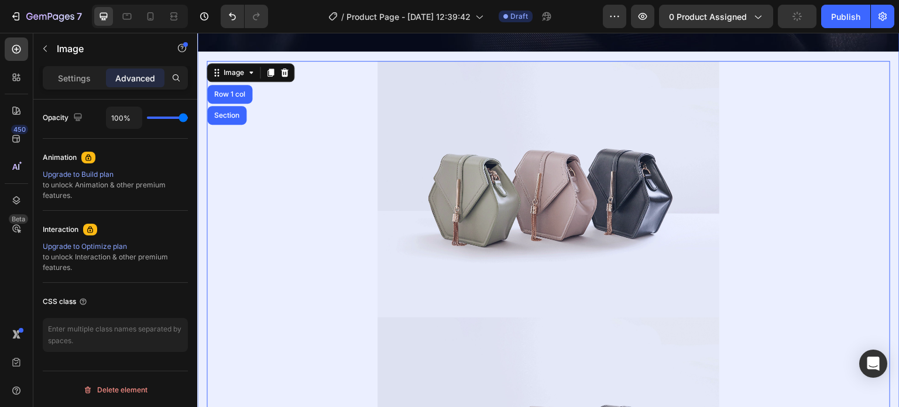
click at [235, 112] on div "Section" at bounding box center [227, 115] width 30 height 7
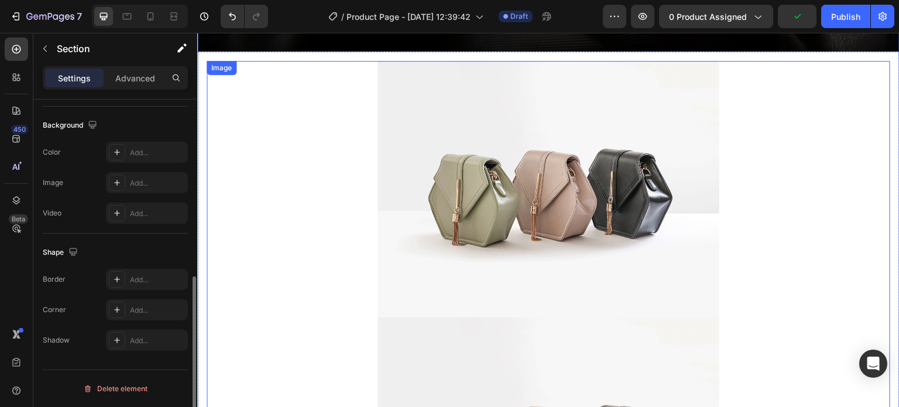
scroll to position [0, 0]
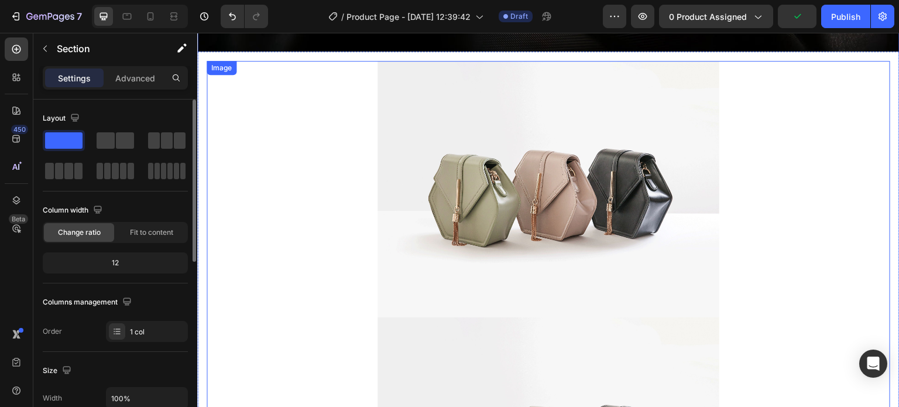
click at [227, 63] on div "Image" at bounding box center [221, 68] width 25 height 11
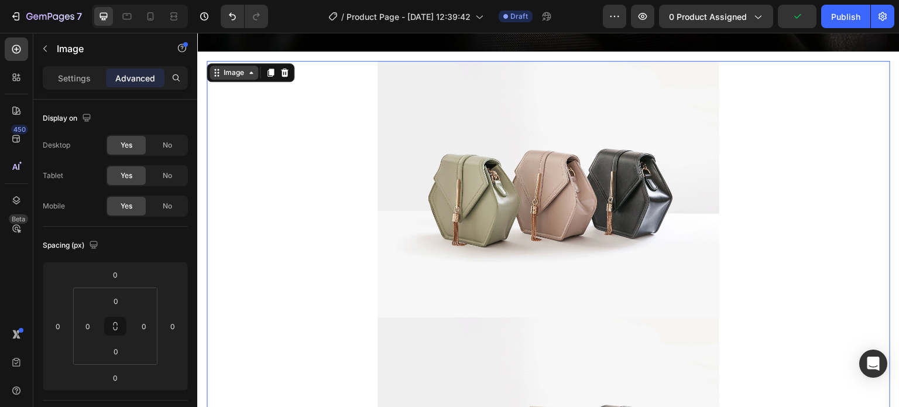
click at [229, 71] on div "Image" at bounding box center [233, 72] width 25 height 11
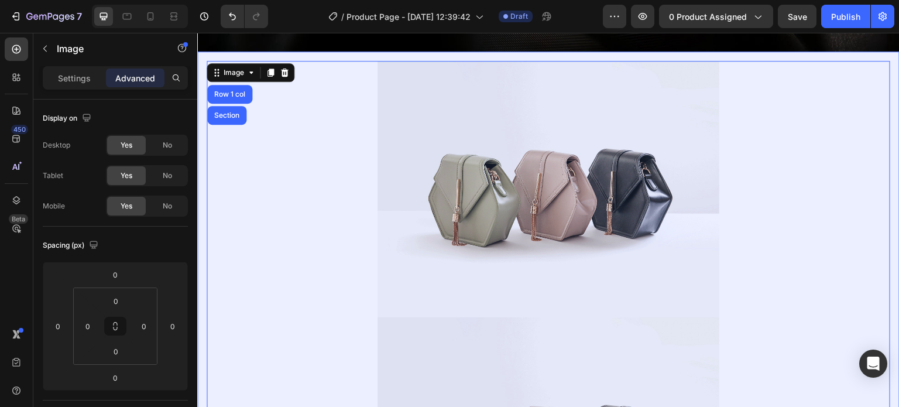
click at [241, 93] on div "Row 1 col" at bounding box center [229, 94] width 45 height 19
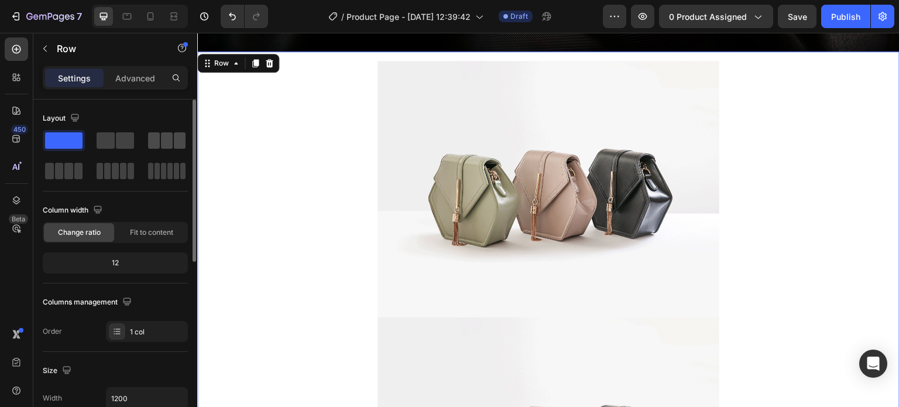
drag, startPoint x: 124, startPoint y: 139, endPoint x: 156, endPoint y: 145, distance: 32.7
click at [124, 139] on span at bounding box center [125, 140] width 18 height 16
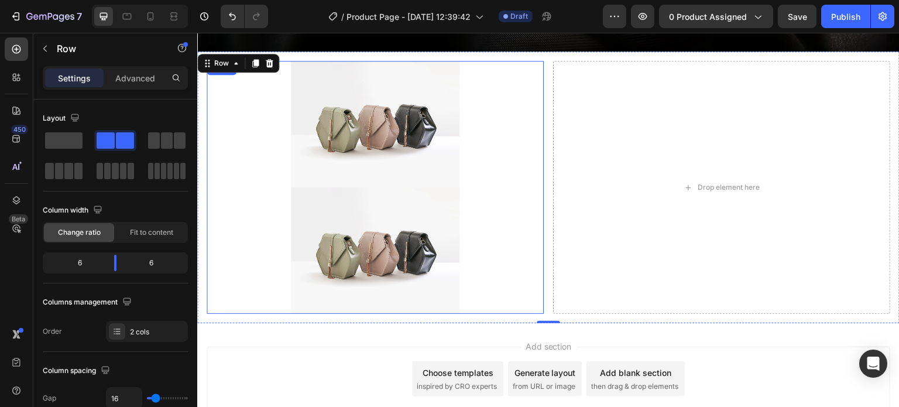
click at [394, 191] on img at bounding box center [375, 250] width 169 height 126
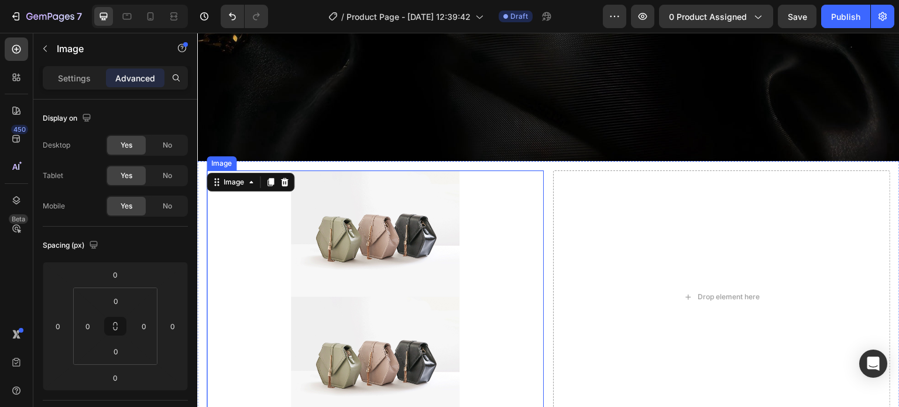
scroll to position [419, 0]
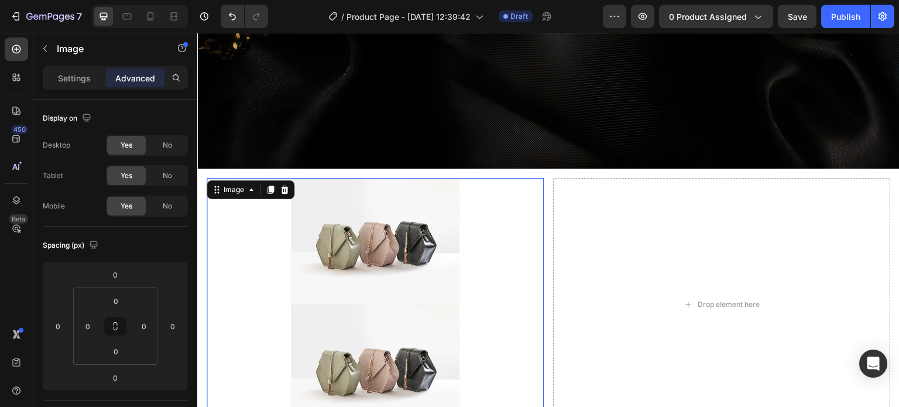
click at [214, 197] on div at bounding box center [375, 241] width 337 height 126
click at [218, 162] on icon at bounding box center [216, 166] width 9 height 9
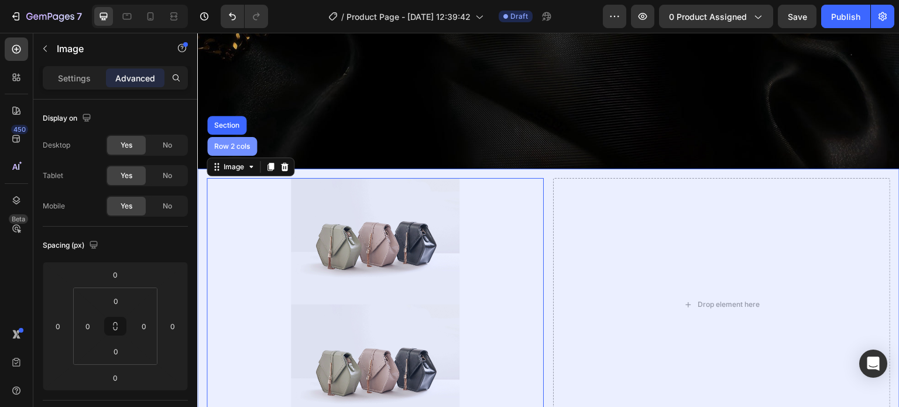
click at [232, 143] on div "Row 2 cols" at bounding box center [232, 146] width 40 height 7
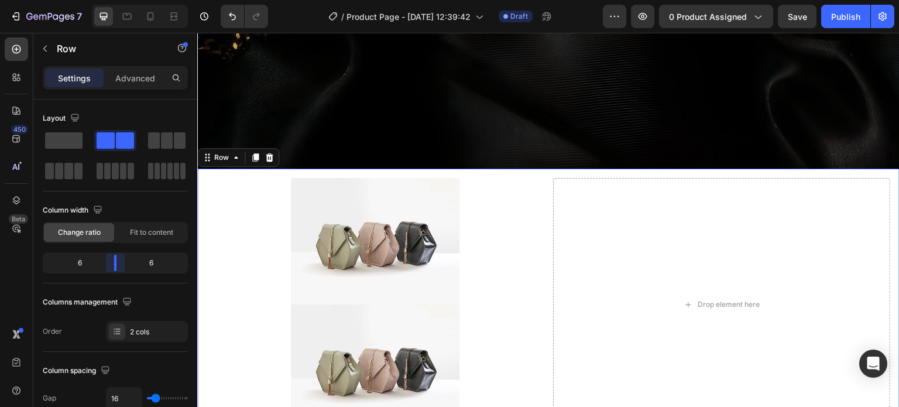
click at [114, 0] on body "7 / Product Page - Aug 26, 12:39:42 Draft Preview 0 product assigned Save Publi…" at bounding box center [449, 0] width 899 height 0
click at [167, 232] on span "Fit to content" at bounding box center [151, 232] width 43 height 11
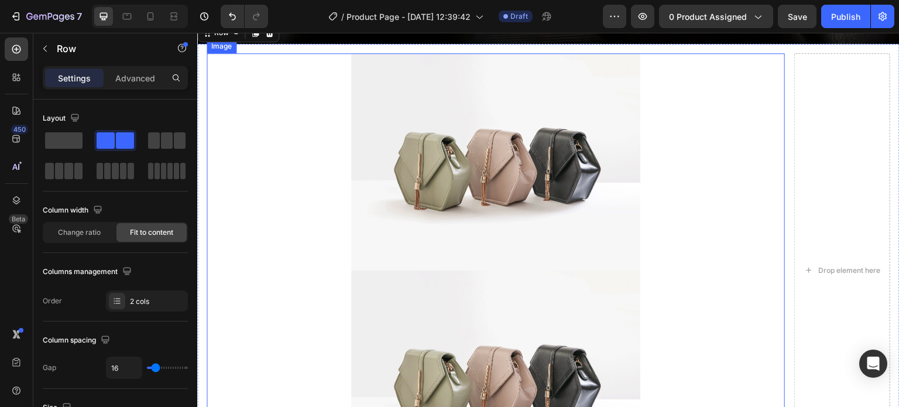
scroll to position [536, 0]
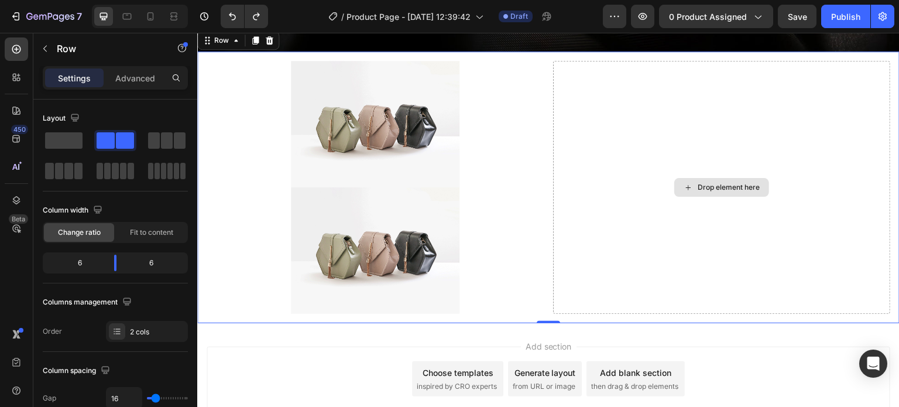
click at [692, 167] on div "Drop element here" at bounding box center [721, 187] width 337 height 253
click at [698, 183] on div "Drop element here" at bounding box center [729, 187] width 62 height 9
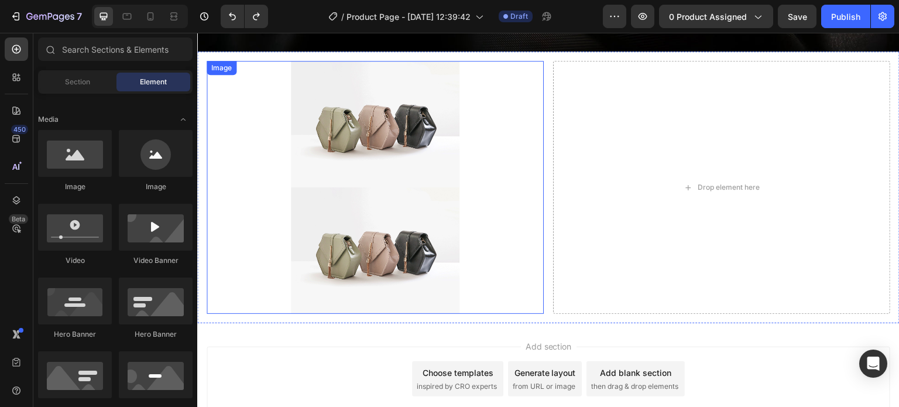
click at [555, 196] on div "Drop element here" at bounding box center [721, 187] width 337 height 253
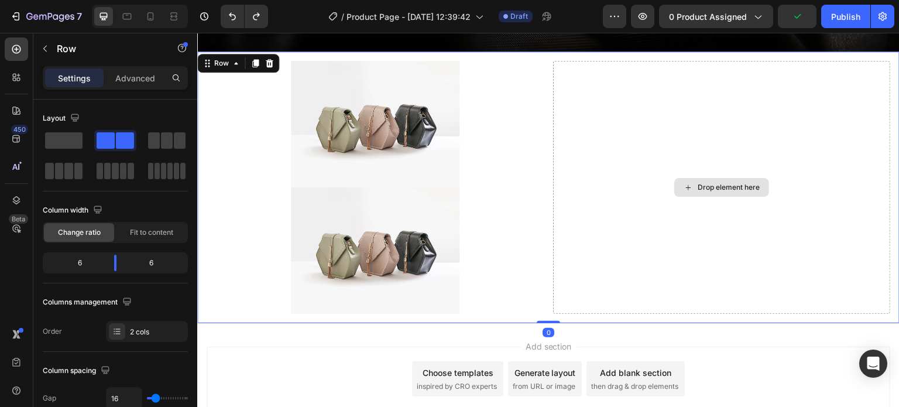
click at [662, 135] on div "Drop element here" at bounding box center [721, 187] width 337 height 253
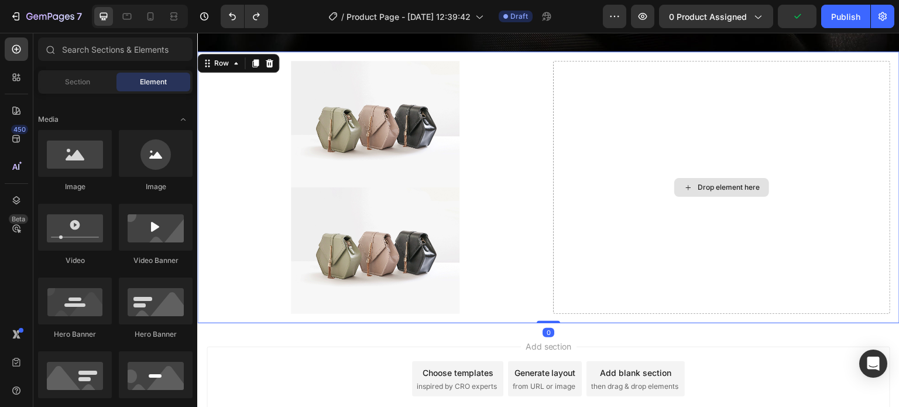
click at [702, 183] on div "Drop element here" at bounding box center [729, 187] width 62 height 9
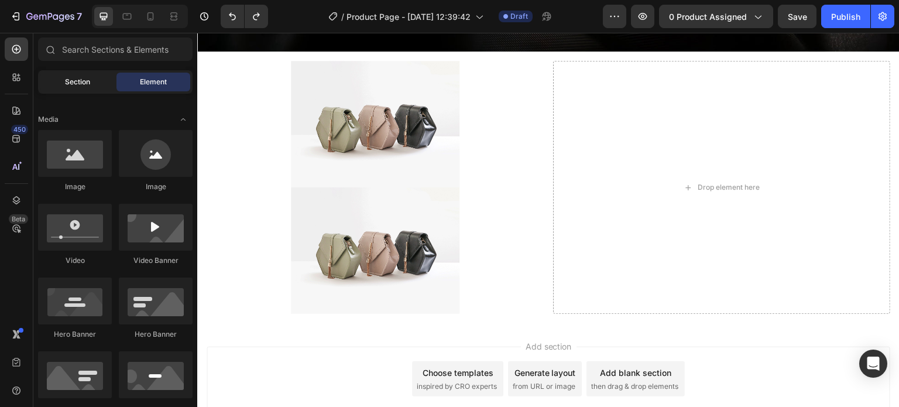
click at [83, 75] on div "Section" at bounding box center [77, 82] width 74 height 19
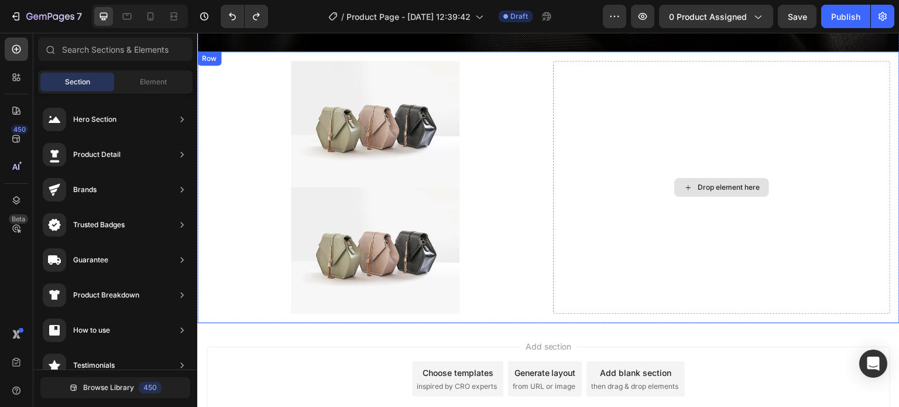
click at [648, 149] on div "Drop element here" at bounding box center [721, 187] width 337 height 253
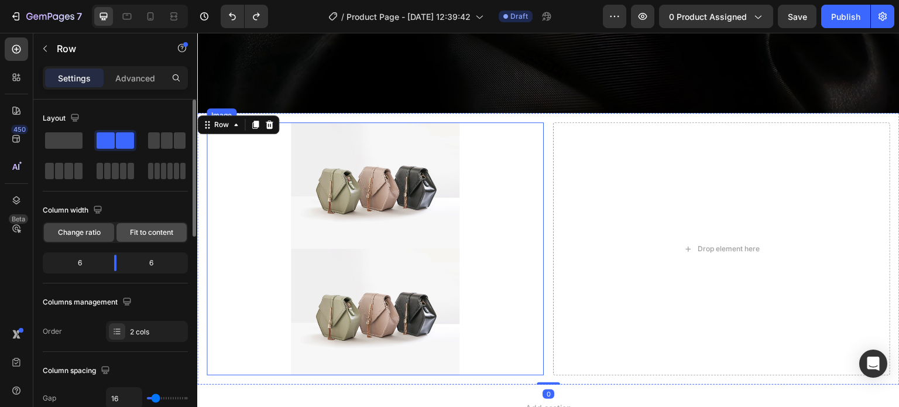
scroll to position [478, 0]
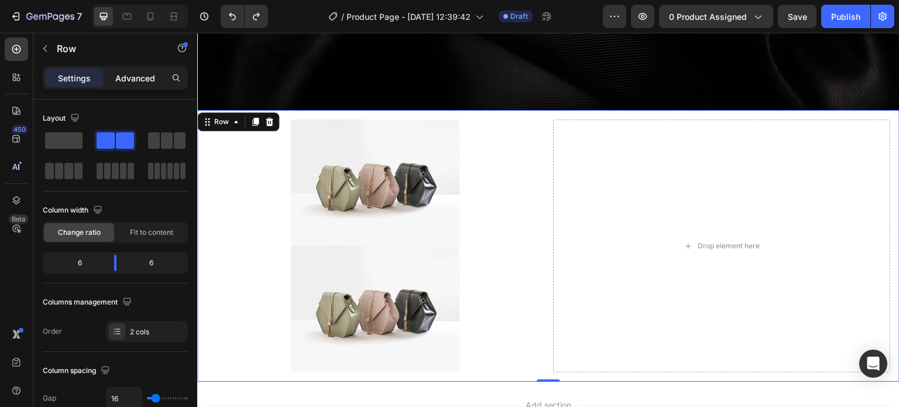
click at [122, 80] on p "Advanced" at bounding box center [135, 78] width 40 height 12
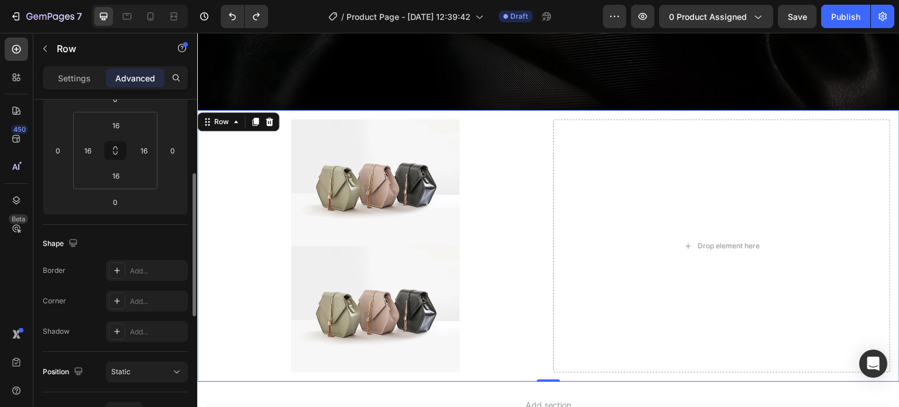
scroll to position [0, 0]
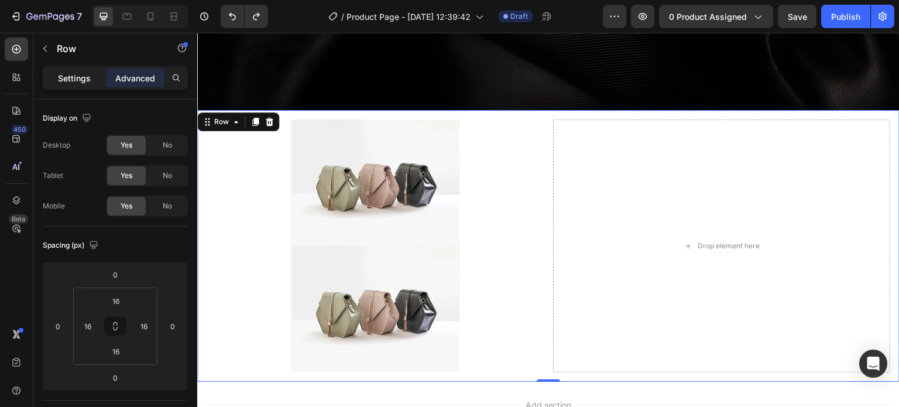
click at [92, 81] on div "Settings" at bounding box center [74, 78] width 59 height 19
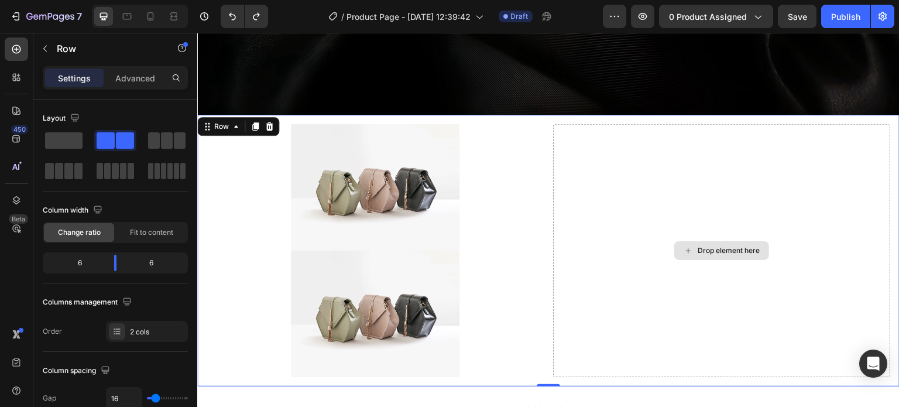
scroll to position [478, 0]
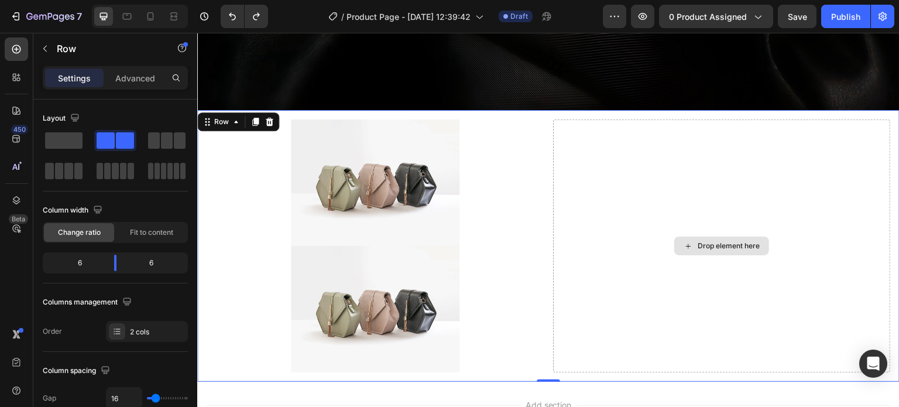
click at [717, 241] on div "Drop element here" at bounding box center [729, 245] width 62 height 9
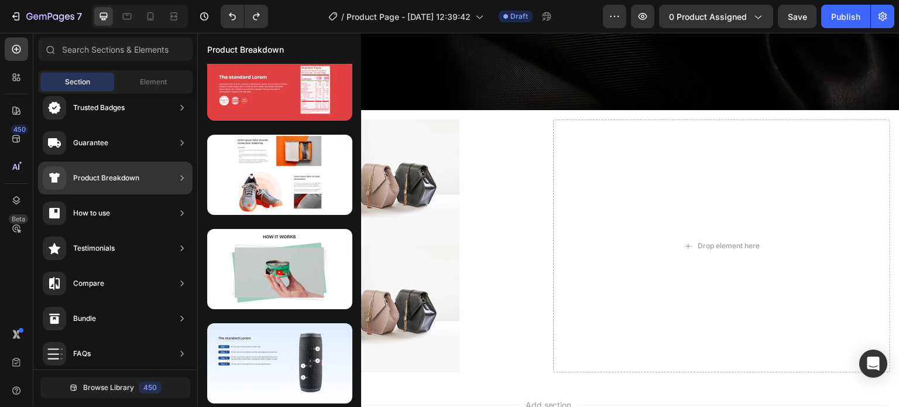
scroll to position [0, 0]
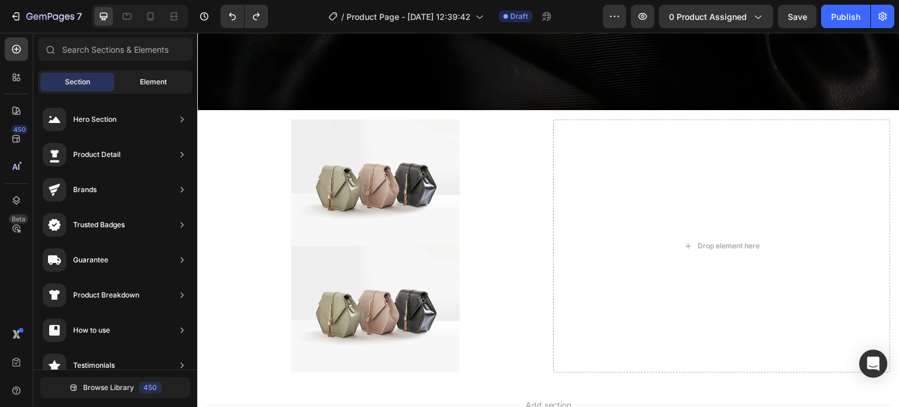
click at [142, 81] on span "Element" at bounding box center [153, 82] width 27 height 11
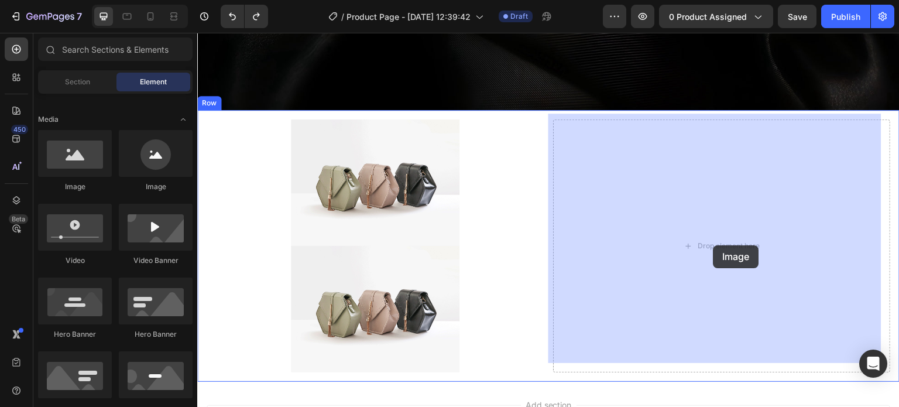
drag, startPoint x: 282, startPoint y: 196, endPoint x: 714, endPoint y: 245, distance: 435.0
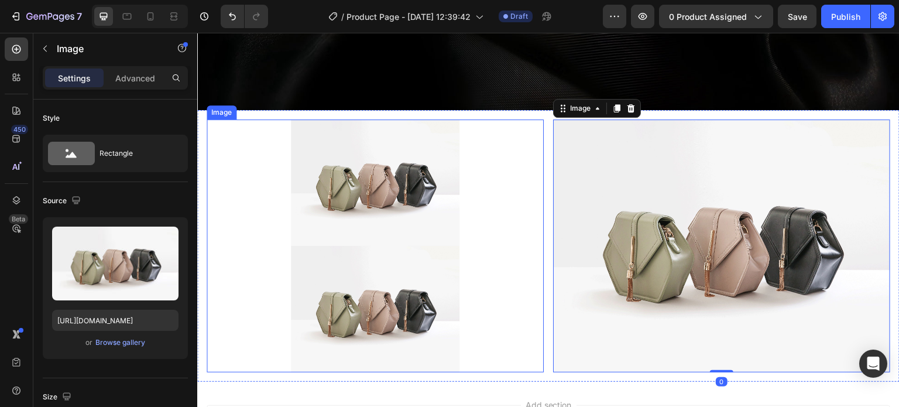
click at [393, 204] on img at bounding box center [375, 182] width 169 height 126
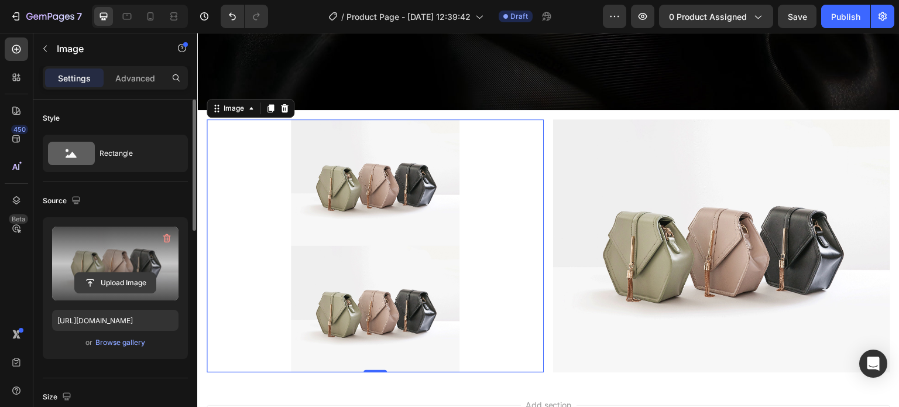
click at [107, 282] on input "file" at bounding box center [115, 283] width 81 height 20
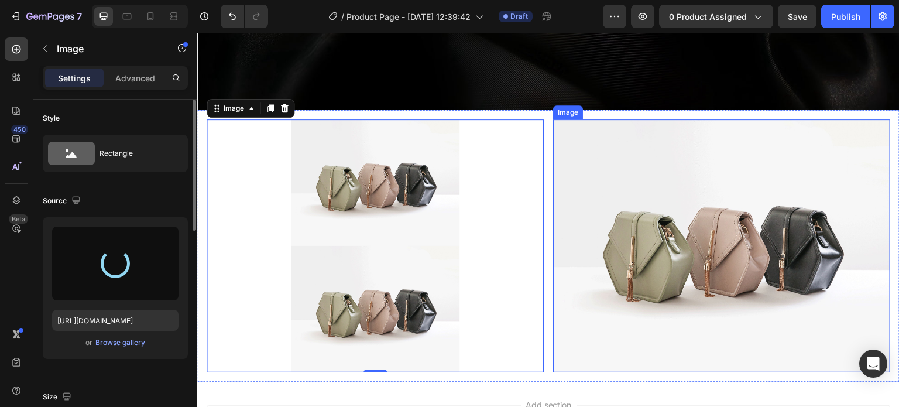
click at [626, 207] on img at bounding box center [721, 245] width 337 height 253
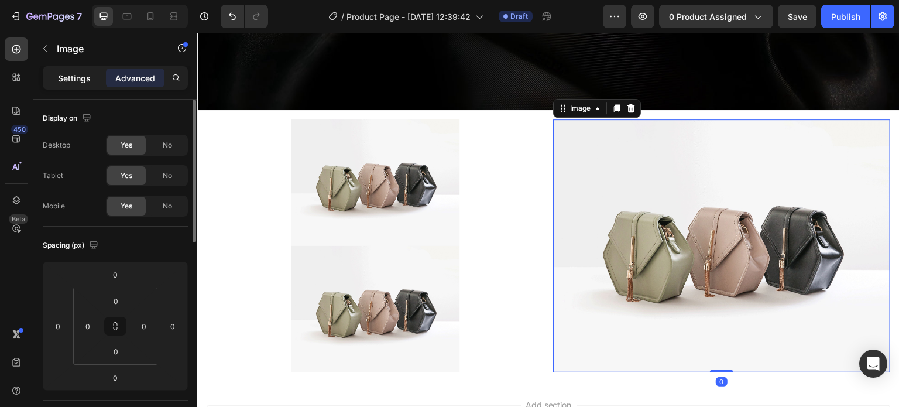
click at [72, 76] on p "Settings" at bounding box center [74, 78] width 33 height 12
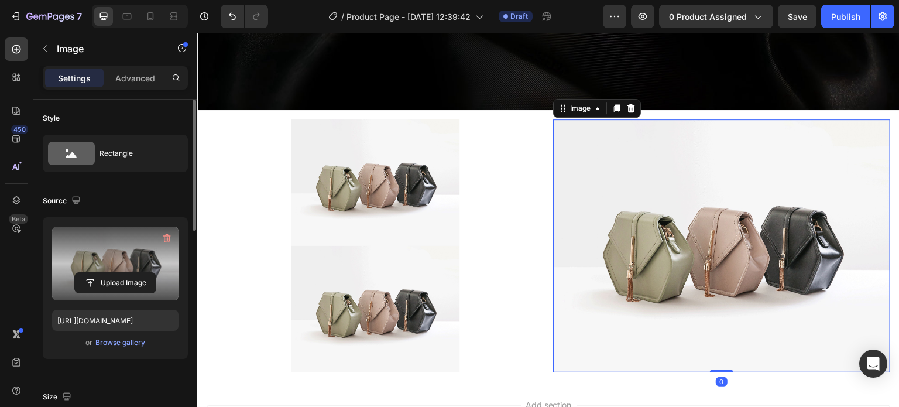
click at [115, 257] on label at bounding box center [115, 264] width 126 height 74
click at [115, 273] on input "file" at bounding box center [115, 283] width 81 height 20
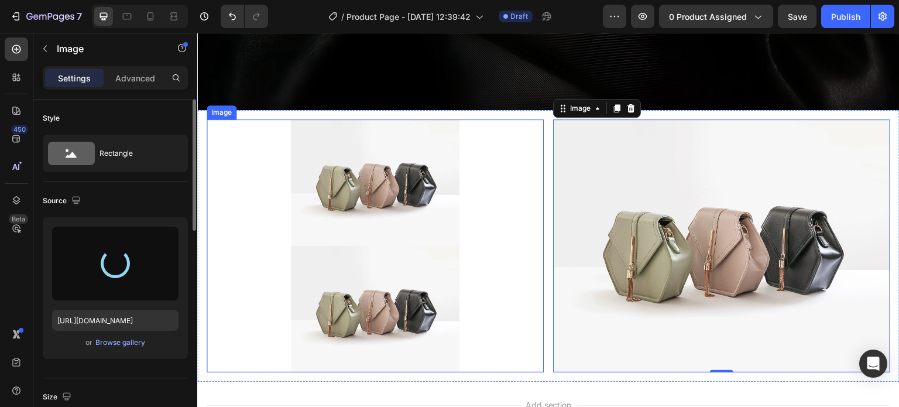
click at [415, 246] on img at bounding box center [375, 309] width 169 height 126
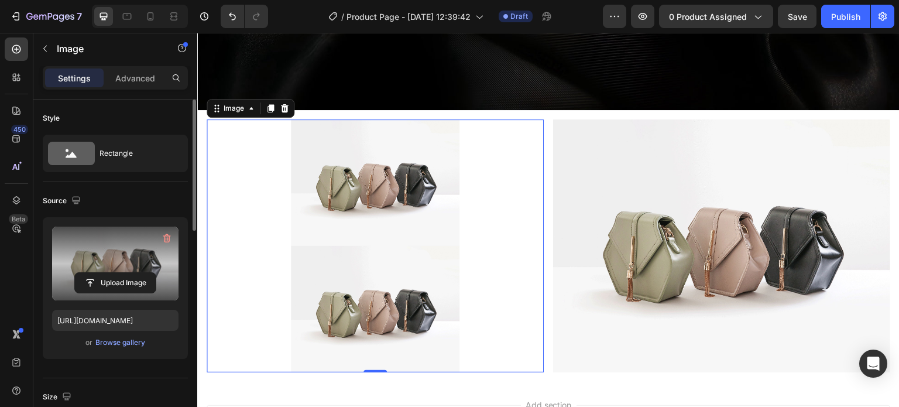
click at [122, 263] on label at bounding box center [115, 264] width 126 height 74
click at [122, 273] on input "file" at bounding box center [115, 283] width 81 height 20
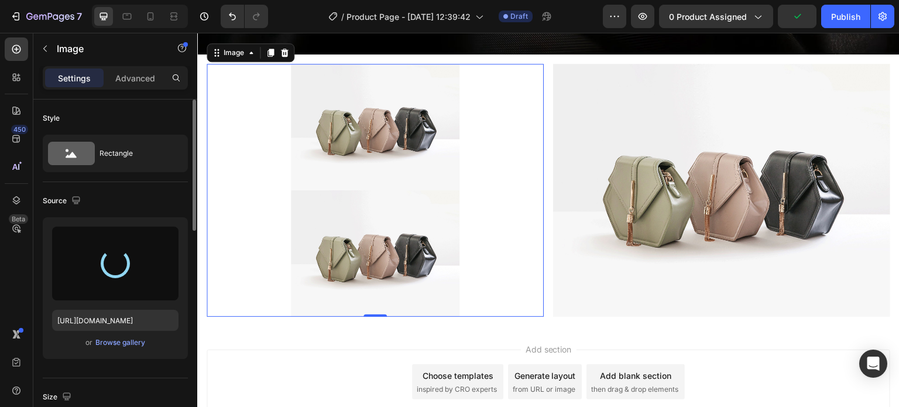
scroll to position [536, 0]
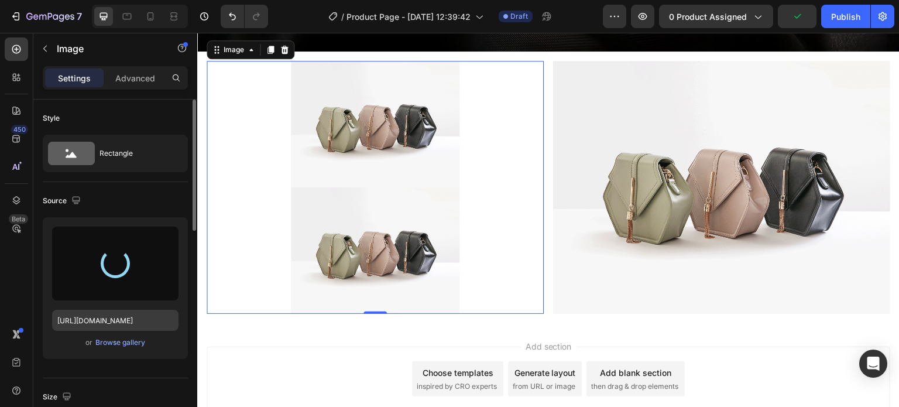
type input "https://cdn.shopify.com/s/files/1/0747/4131/7864/files/gempages_580978296682972…"
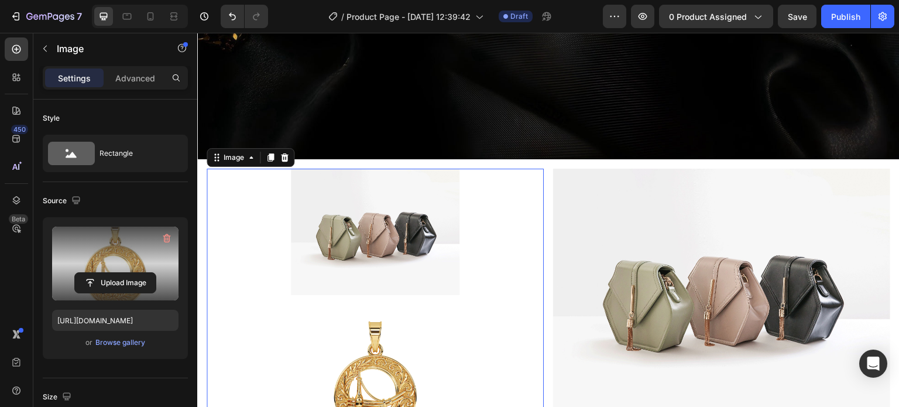
scroll to position [419, 0]
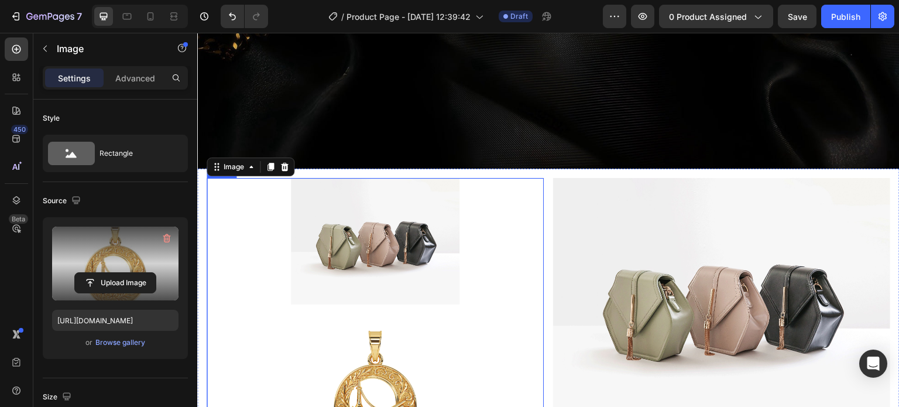
click at [369, 208] on img at bounding box center [375, 241] width 169 height 126
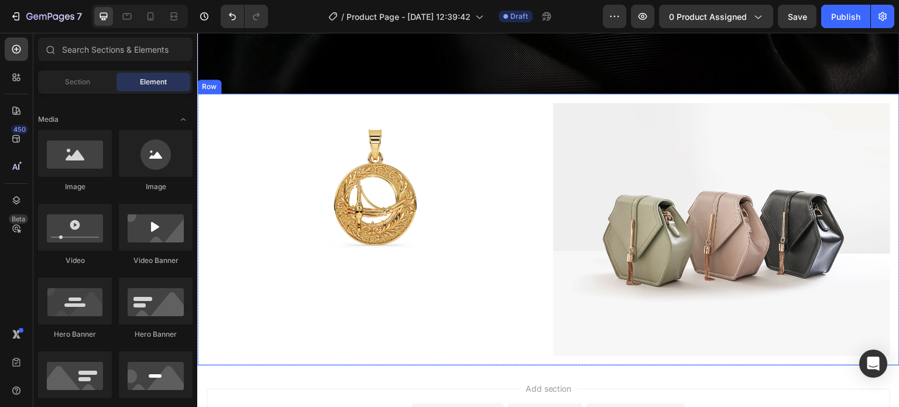
scroll to position [536, 0]
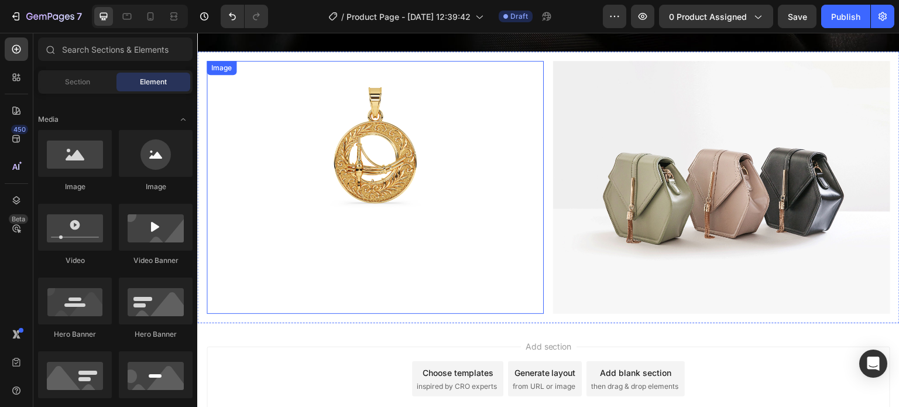
click at [366, 142] on img at bounding box center [375, 145] width 169 height 169
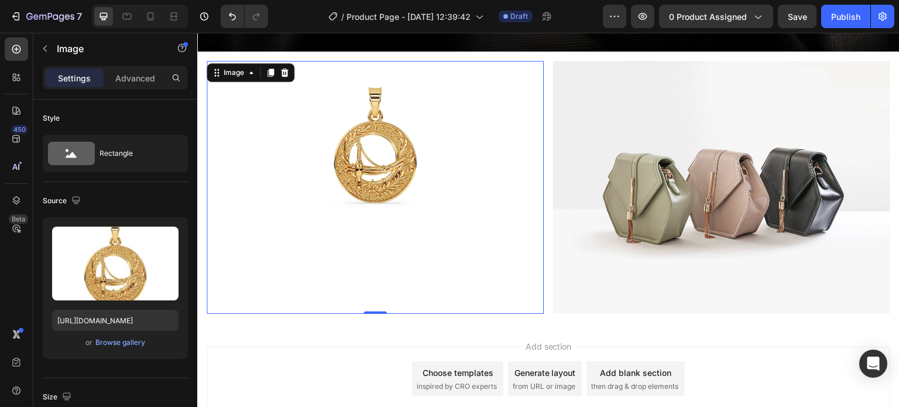
click at [381, 156] on img at bounding box center [375, 145] width 169 height 169
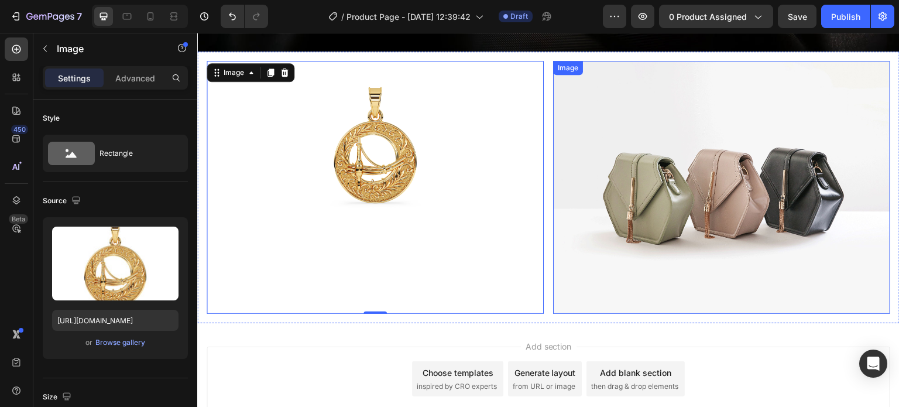
click at [771, 160] on img at bounding box center [721, 187] width 337 height 253
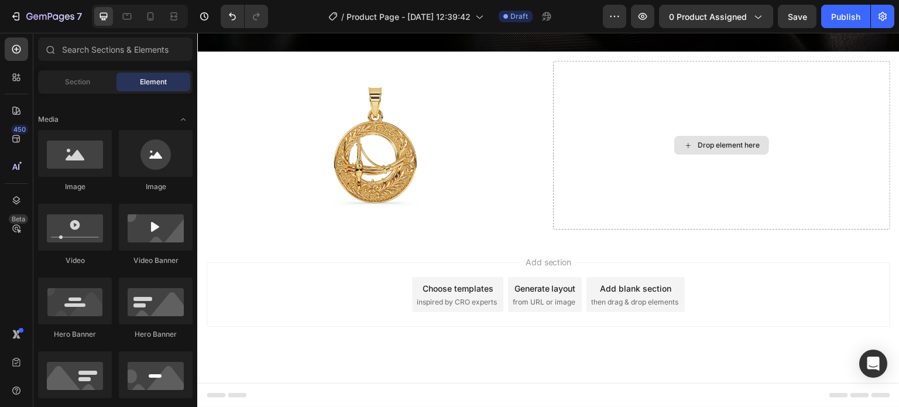
scroll to position [528, 0]
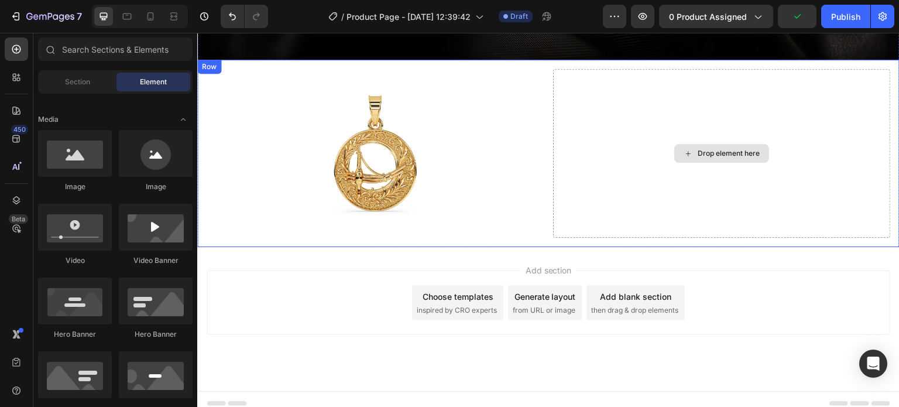
click at [684, 149] on icon at bounding box center [688, 154] width 9 height 10
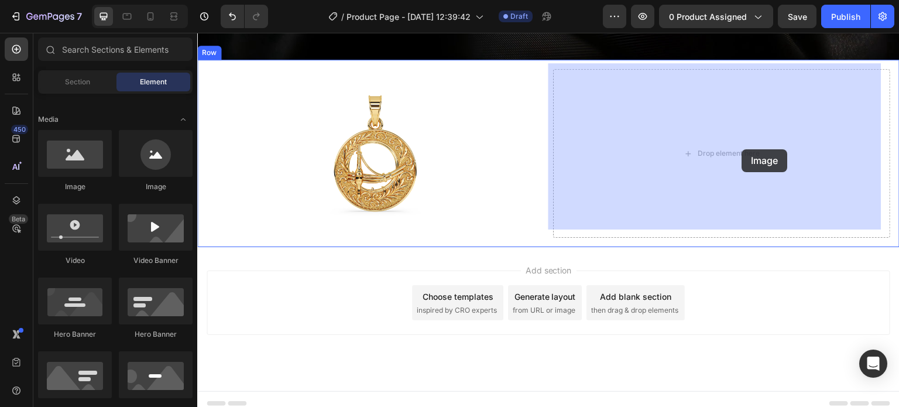
drag, startPoint x: 276, startPoint y: 186, endPoint x: 718, endPoint y: 136, distance: 444.8
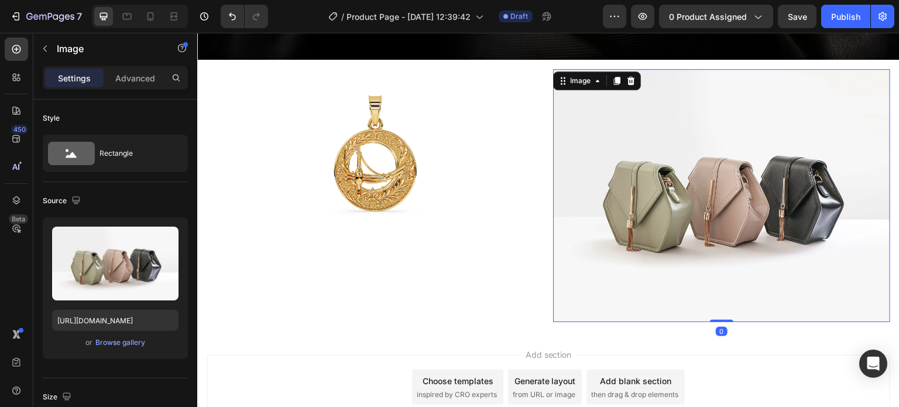
scroll to position [536, 0]
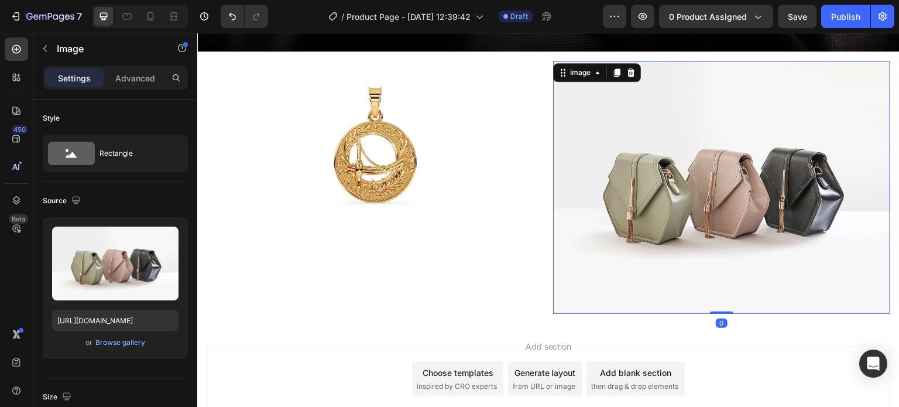
click at [695, 156] on img at bounding box center [721, 187] width 337 height 253
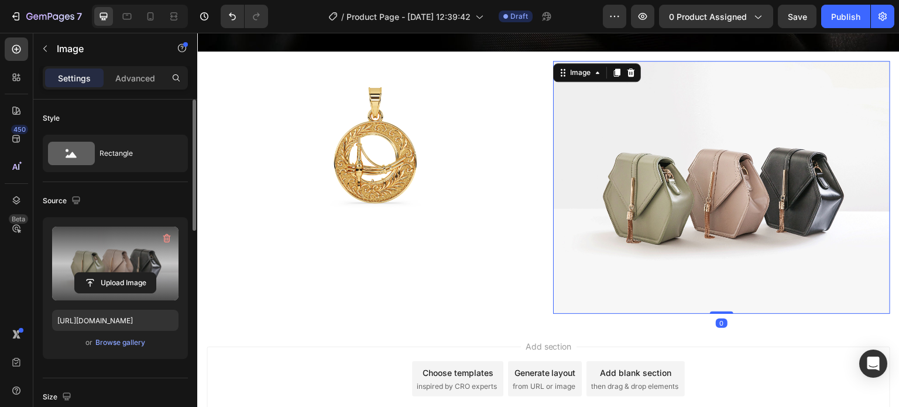
click at [110, 252] on label at bounding box center [115, 264] width 126 height 74
click at [110, 273] on input "file" at bounding box center [115, 283] width 81 height 20
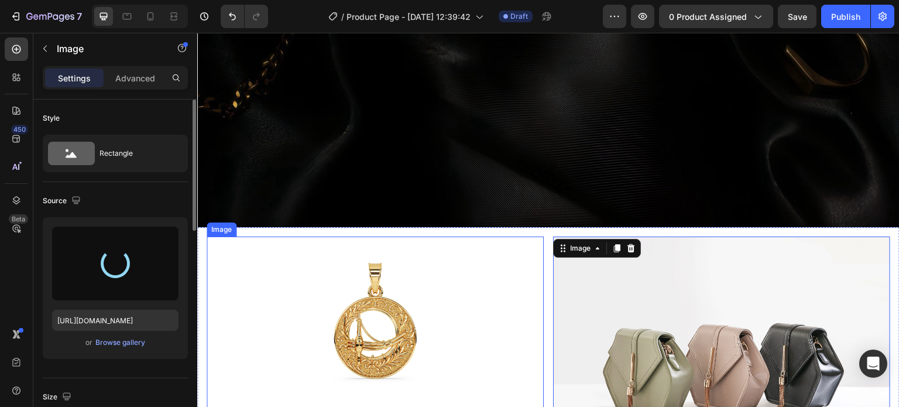
type input "https://cdn.shopify.com/s/files/1/0747/4131/7864/files/gempages_580978296682972…"
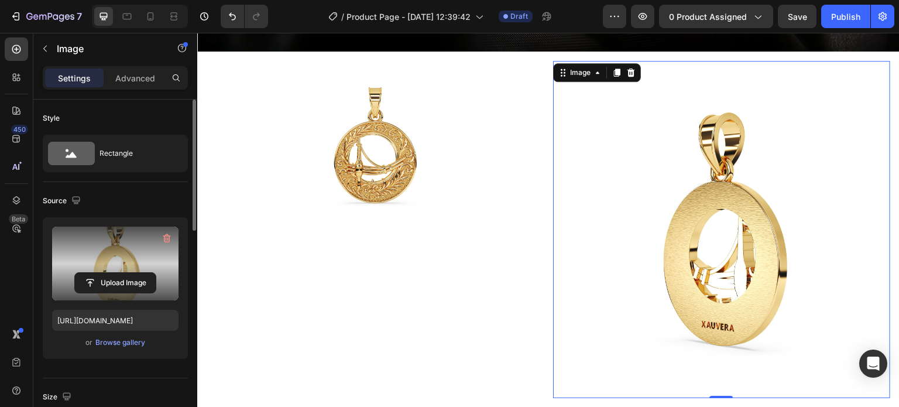
click at [684, 199] on img at bounding box center [721, 229] width 337 height 337
drag, startPoint x: 714, startPoint y: 387, endPoint x: 721, endPoint y: 310, distance: 77.6
click at [721, 310] on div "Image 0" at bounding box center [721, 229] width 337 height 337
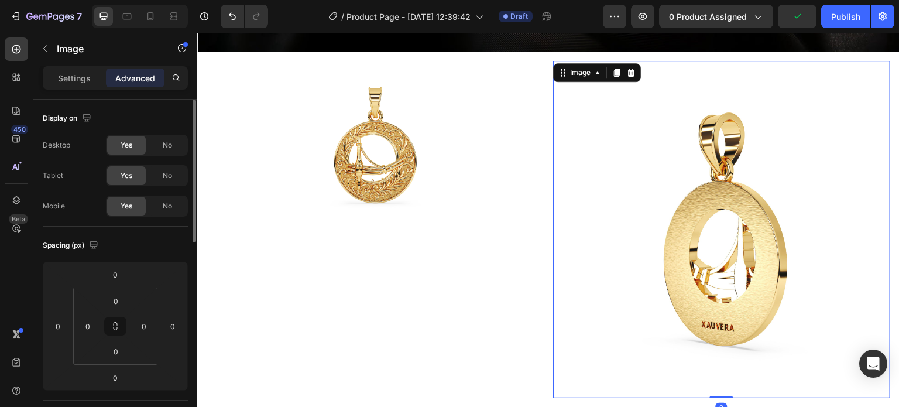
click at [652, 190] on img at bounding box center [721, 229] width 337 height 337
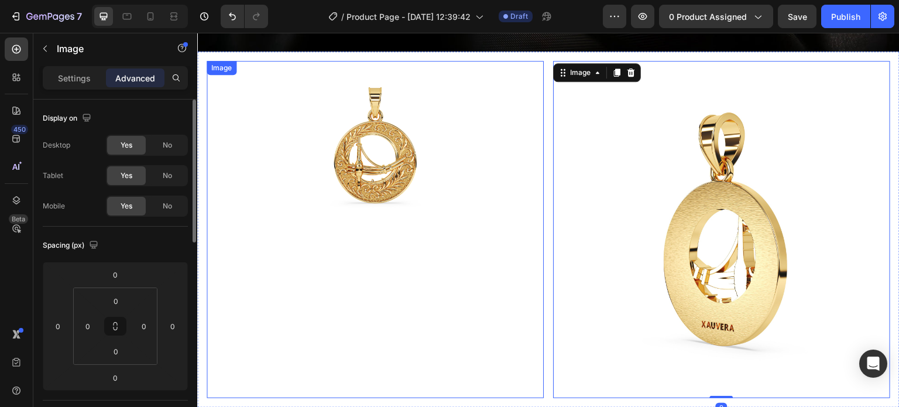
click at [302, 157] on img at bounding box center [375, 145] width 169 height 169
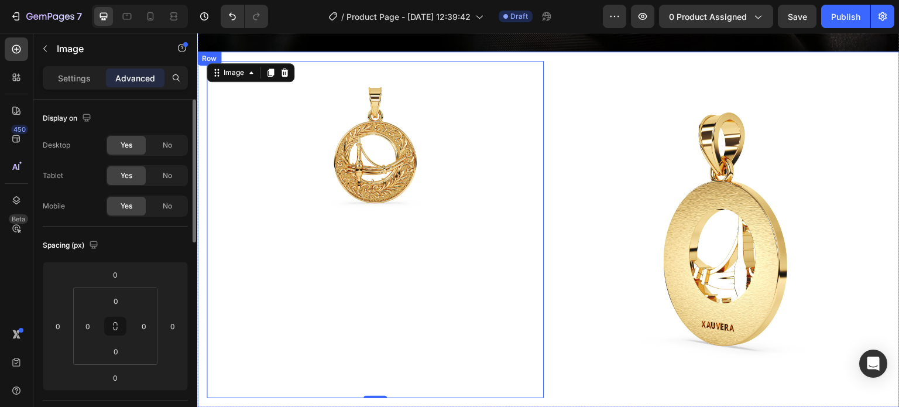
click at [364, 268] on div "Image 0" at bounding box center [375, 229] width 337 height 337
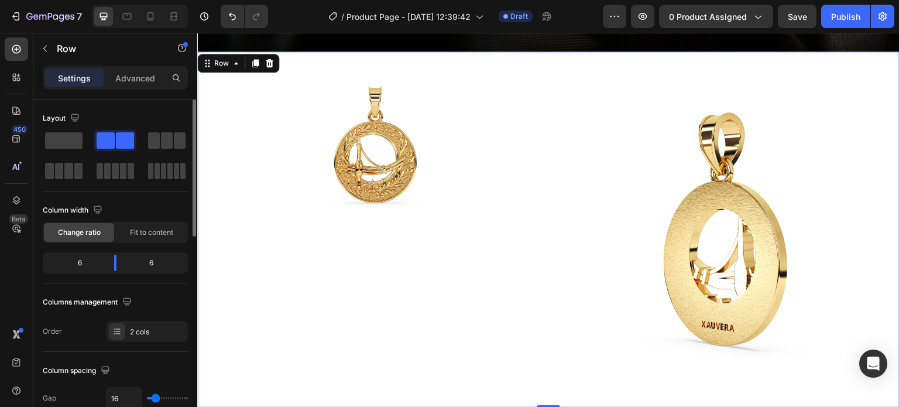
click at [406, 175] on img at bounding box center [375, 145] width 169 height 169
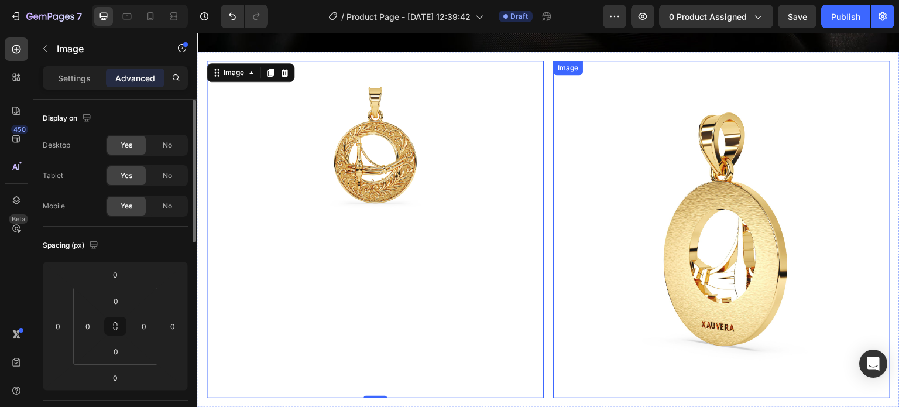
click at [762, 221] on img at bounding box center [721, 229] width 337 height 337
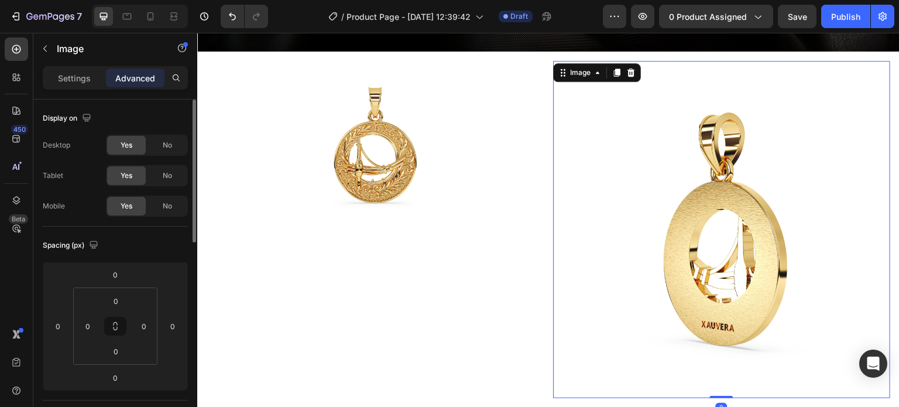
click at [788, 194] on img at bounding box center [721, 229] width 337 height 337
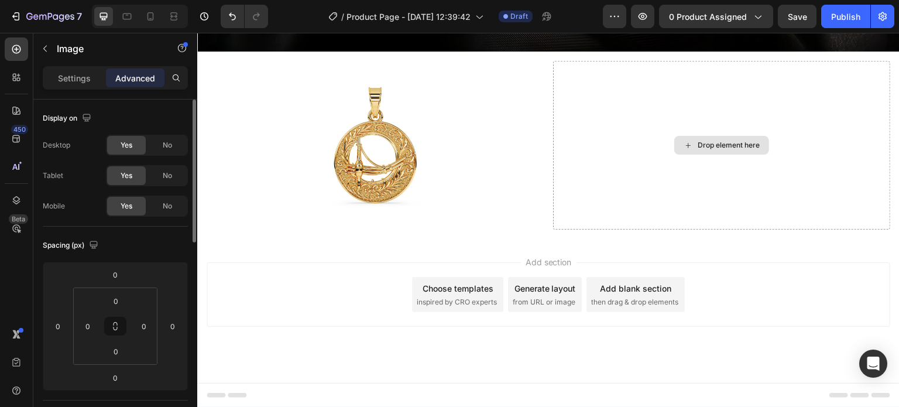
scroll to position [528, 0]
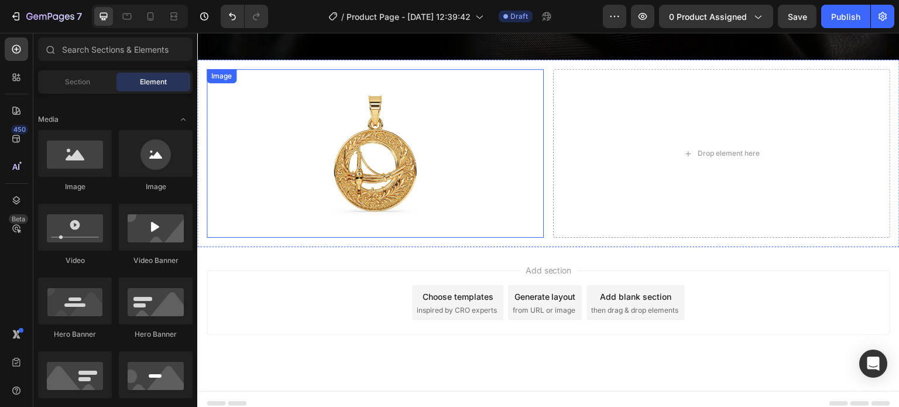
click at [381, 165] on img at bounding box center [375, 153] width 169 height 169
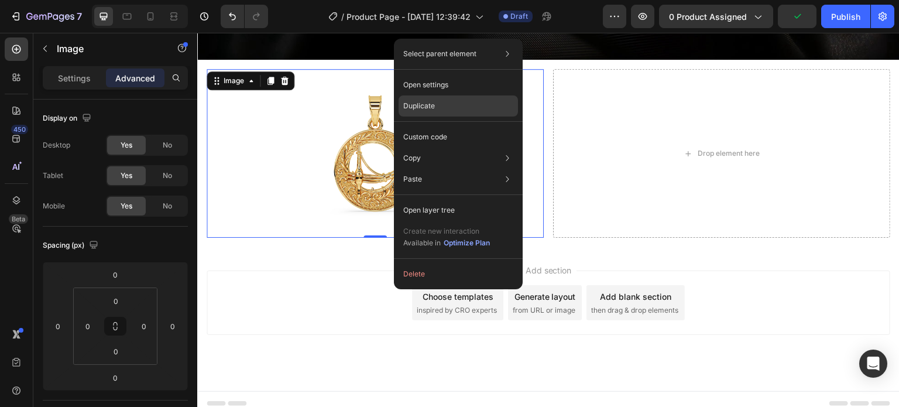
drag, startPoint x: 445, startPoint y: 101, endPoint x: 248, endPoint y: 70, distance: 199.1
click at [445, 126] on div "Duplicate" at bounding box center [458, 136] width 119 height 21
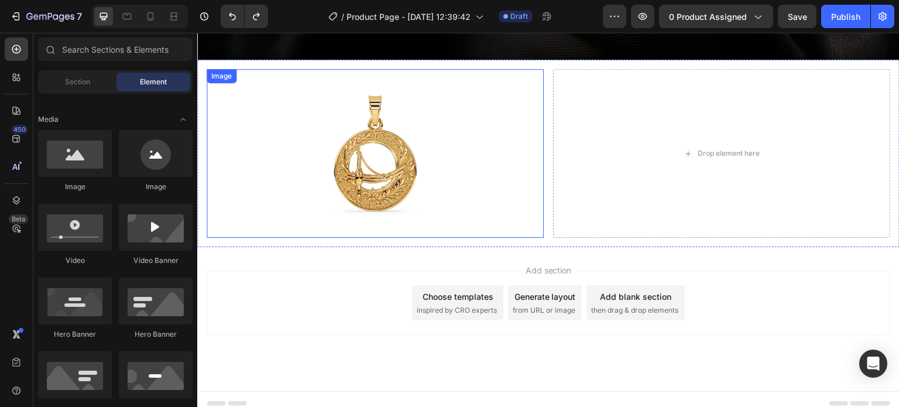
click at [509, 155] on div at bounding box center [375, 153] width 337 height 169
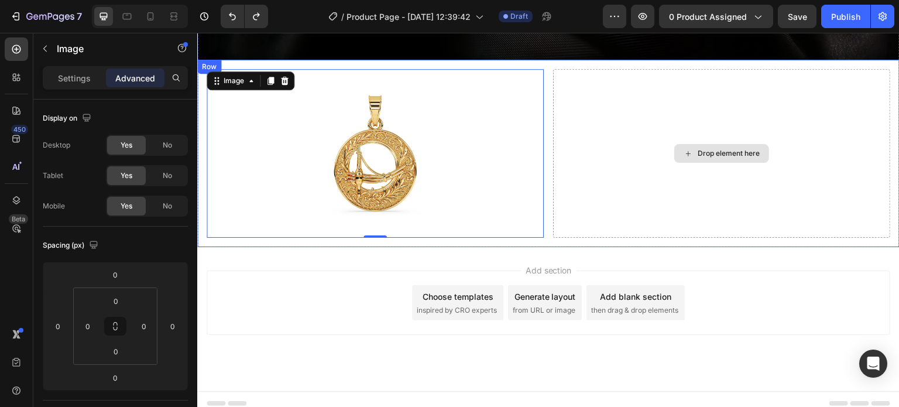
click at [578, 138] on div "Drop element here" at bounding box center [721, 153] width 337 height 169
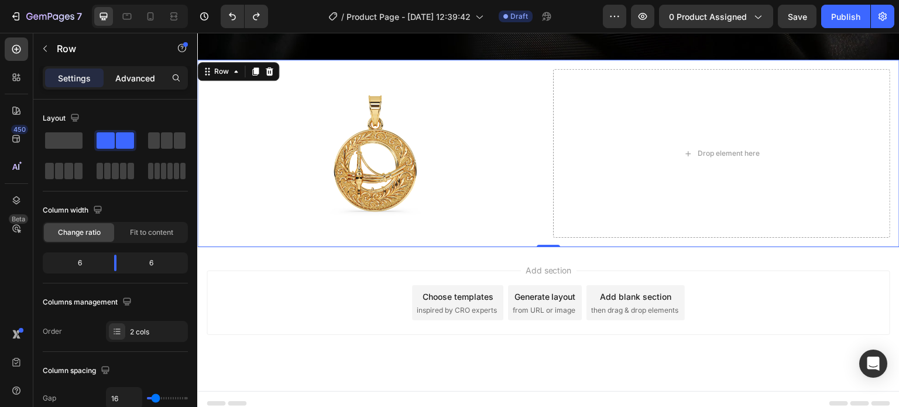
click at [148, 76] on p "Advanced" at bounding box center [135, 78] width 40 height 12
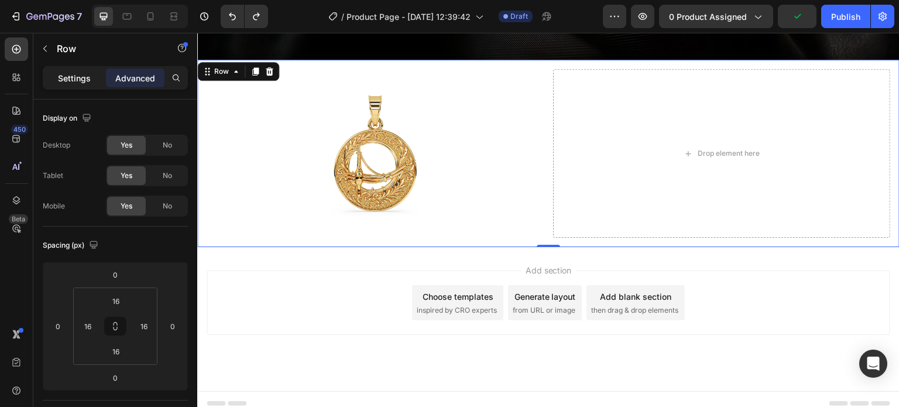
click at [69, 74] on p "Settings" at bounding box center [74, 78] width 33 height 12
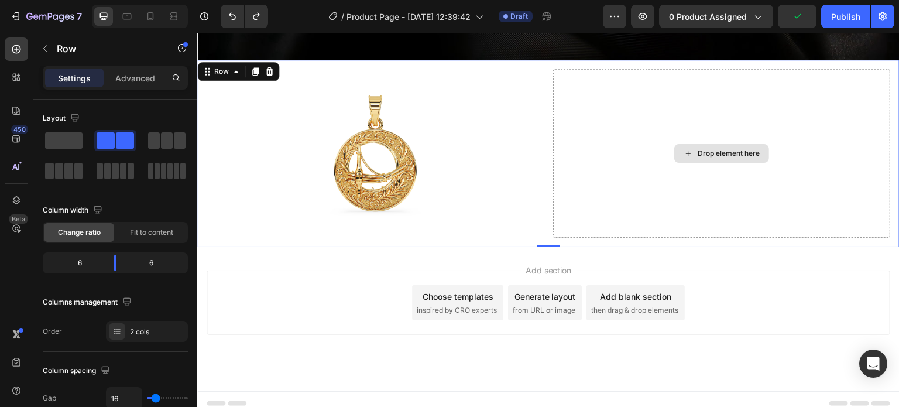
click at [684, 149] on icon at bounding box center [688, 154] width 9 height 10
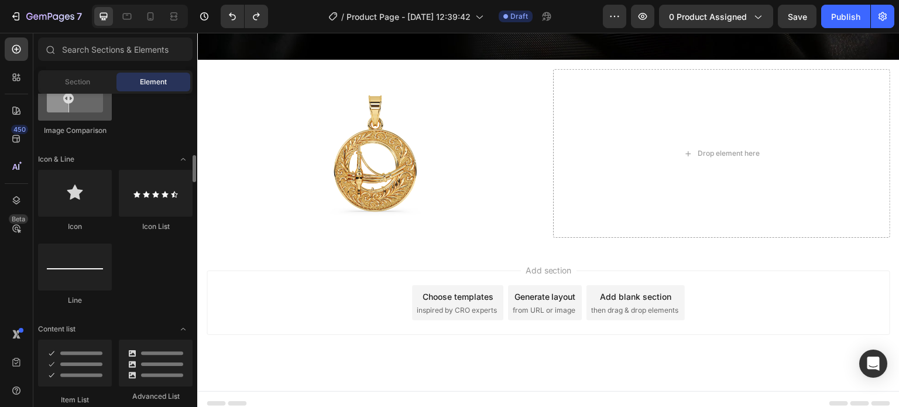
scroll to position [586, 0]
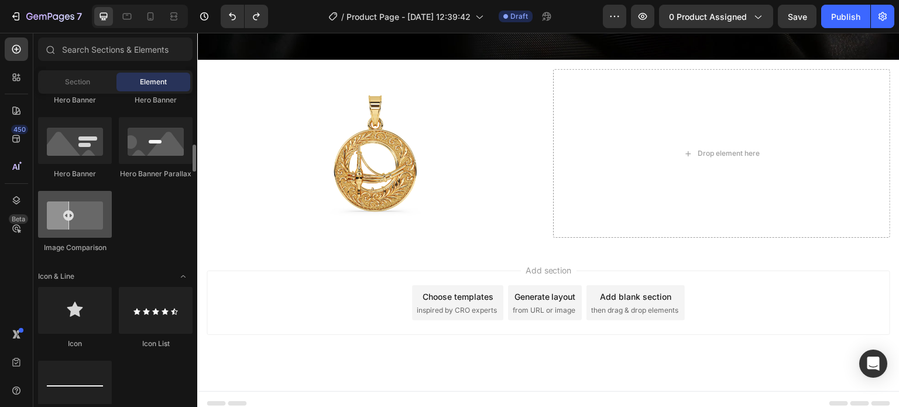
click at [105, 221] on div at bounding box center [75, 214] width 74 height 47
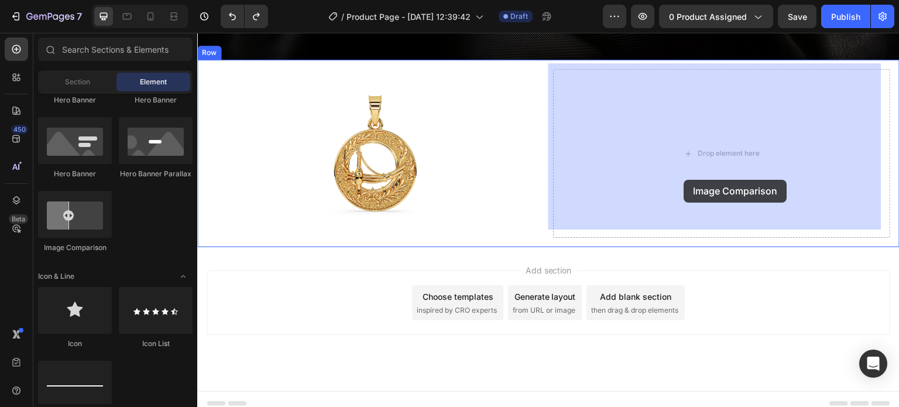
drag, startPoint x: 294, startPoint y: 247, endPoint x: 693, endPoint y: 147, distance: 411.2
click at [693, 147] on div "Drop element here" at bounding box center [721, 153] width 337 height 169
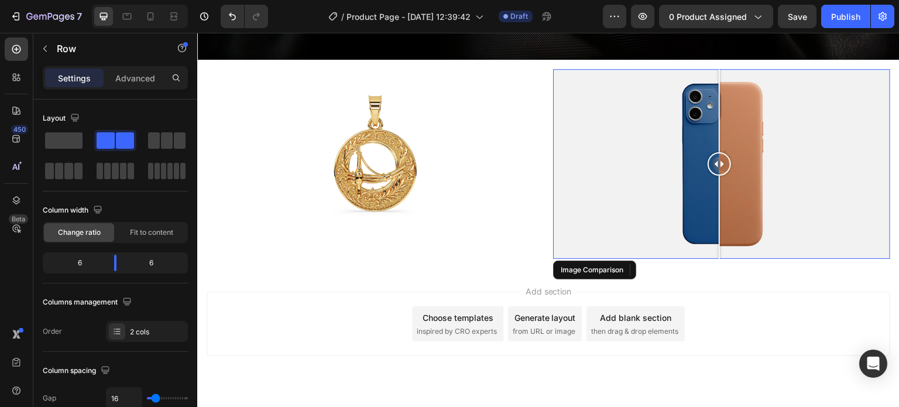
scroll to position [536, 0]
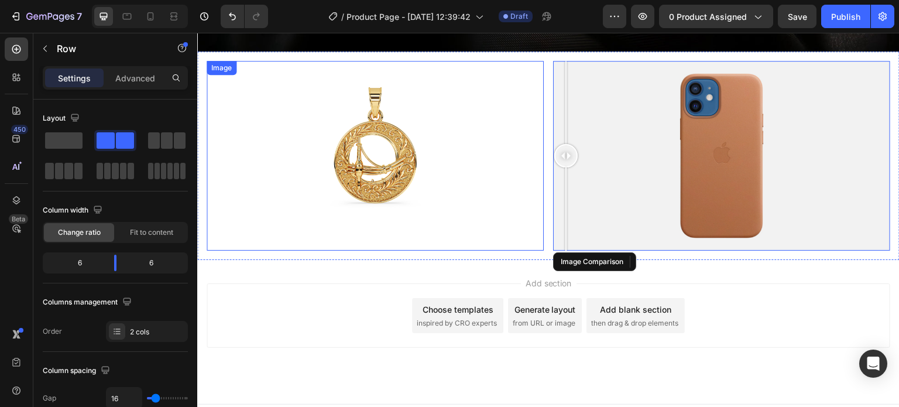
drag, startPoint x: 712, startPoint y: 148, endPoint x: 487, endPoint y: 206, distance: 232.4
click at [487, 206] on div "Image Image Comparison Row 0" at bounding box center [548, 156] width 703 height 208
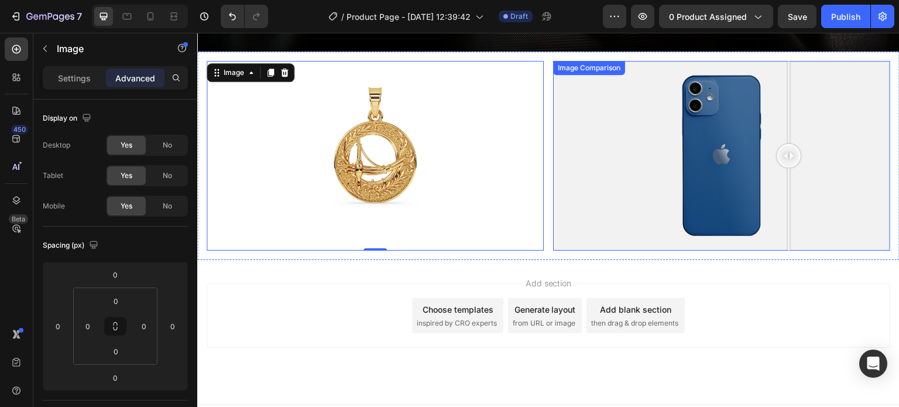
drag, startPoint x: 569, startPoint y: 148, endPoint x: 785, endPoint y: 170, distance: 217.2
click at [785, 166] on div at bounding box center [789, 156] width 23 height 190
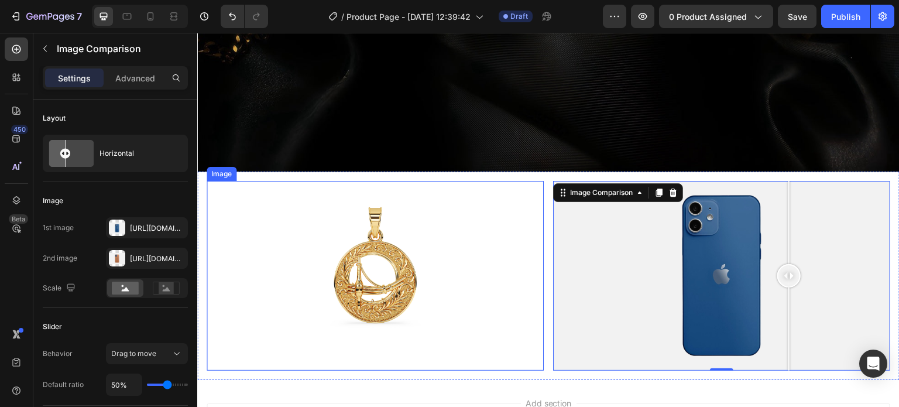
scroll to position [419, 0]
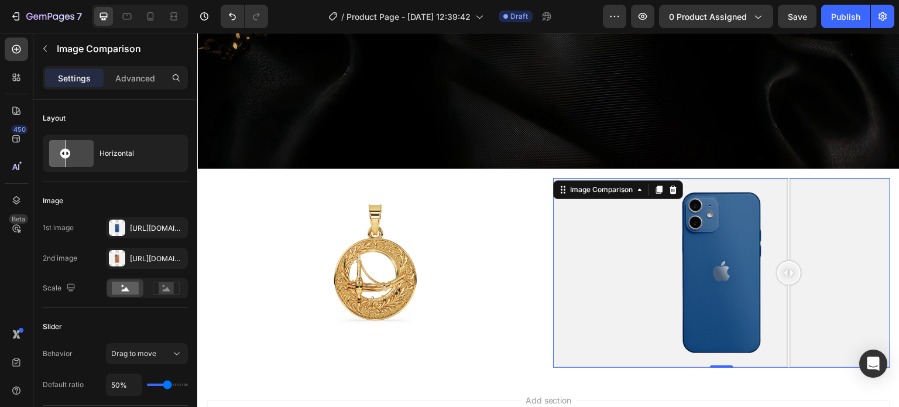
click at [681, 272] on div at bounding box center [721, 273] width 337 height 190
drag, startPoint x: 638, startPoint y: 283, endPoint x: 754, endPoint y: 327, distance: 124.5
click at [754, 327] on div at bounding box center [721, 273] width 337 height 190
click at [666, 183] on div at bounding box center [673, 190] width 14 height 14
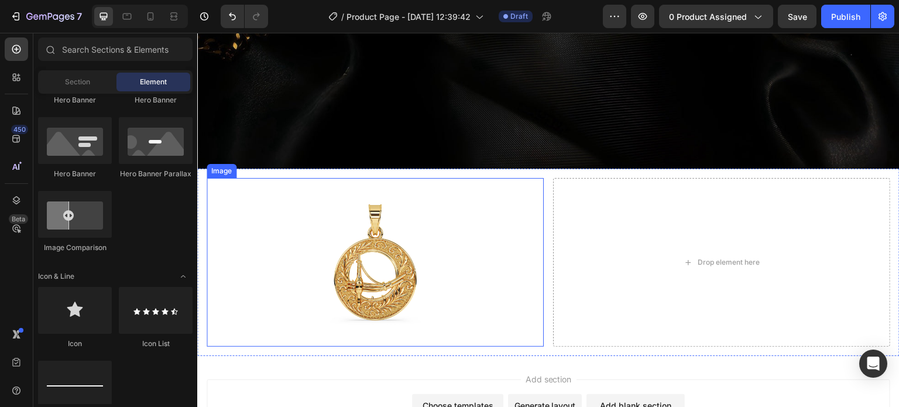
click at [386, 211] on img at bounding box center [375, 262] width 169 height 169
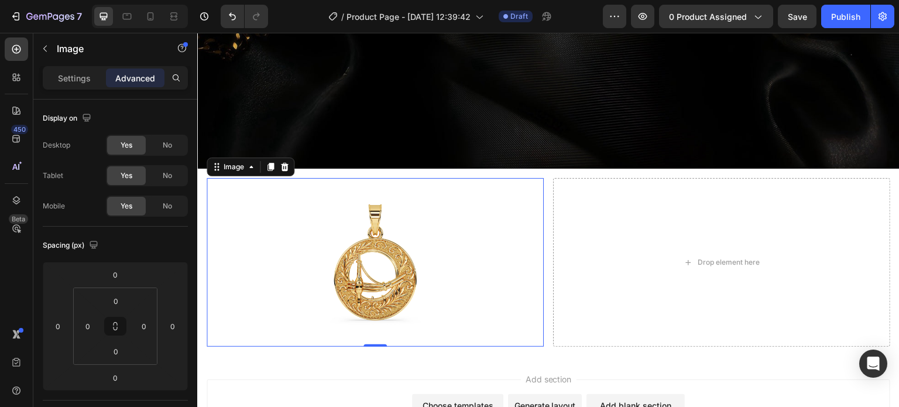
click at [511, 223] on div at bounding box center [375, 262] width 337 height 169
click at [580, 228] on div "Drop element here" at bounding box center [721, 262] width 337 height 169
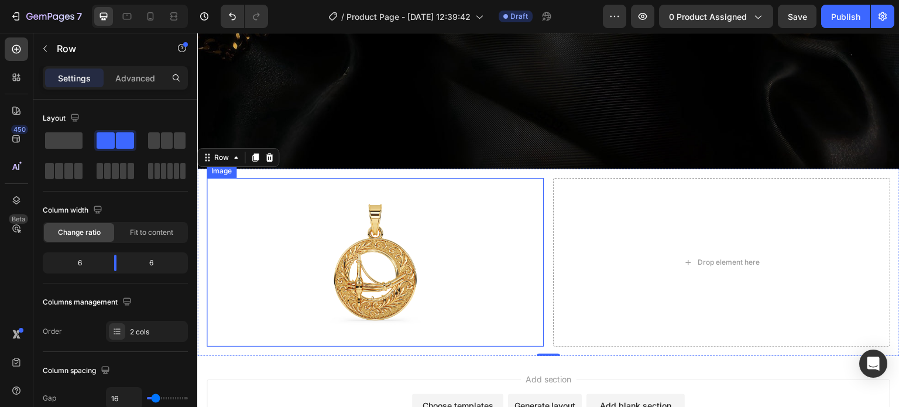
click at [480, 236] on div at bounding box center [375, 262] width 337 height 169
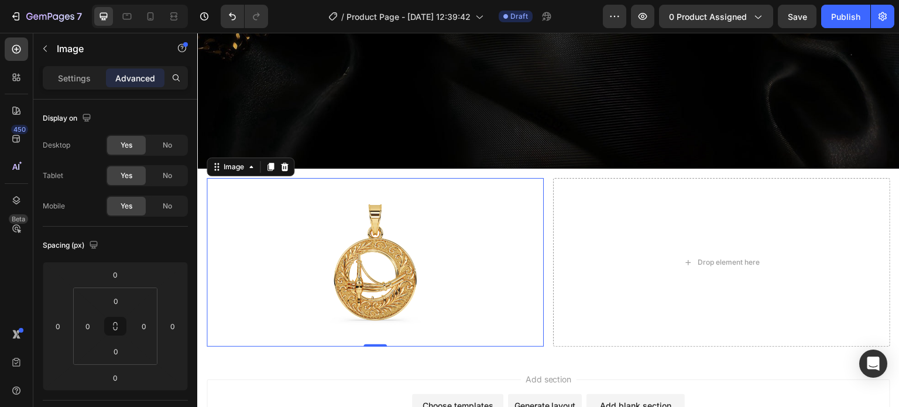
click at [609, 239] on div "Drop element here" at bounding box center [721, 262] width 337 height 169
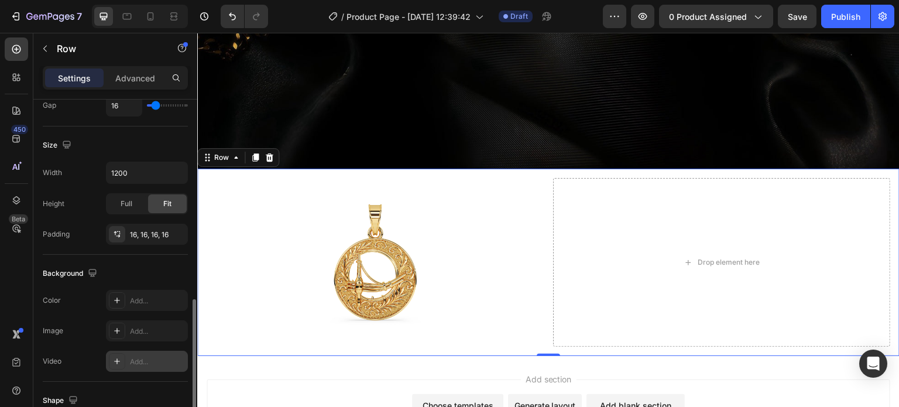
scroll to position [351, 0]
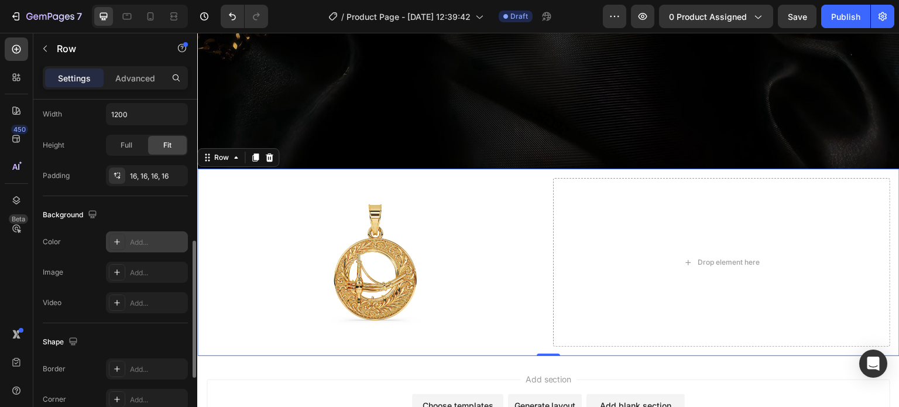
click at [139, 241] on div "Add..." at bounding box center [157, 242] width 55 height 11
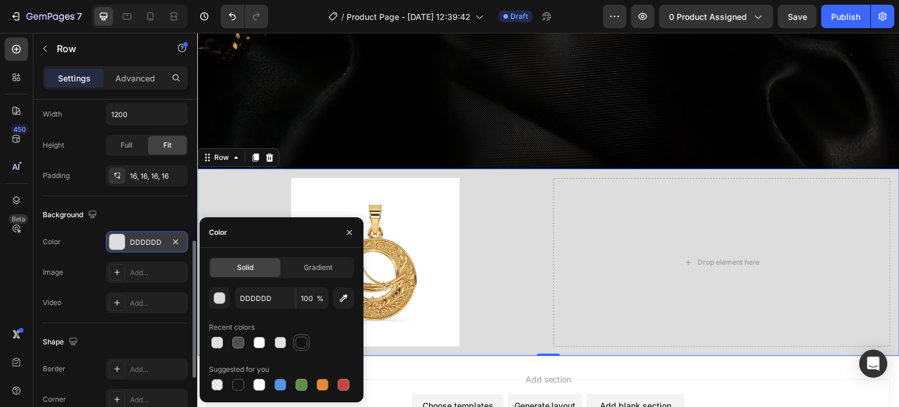
click at [298, 340] on div at bounding box center [302, 343] width 12 height 12
type input "121212"
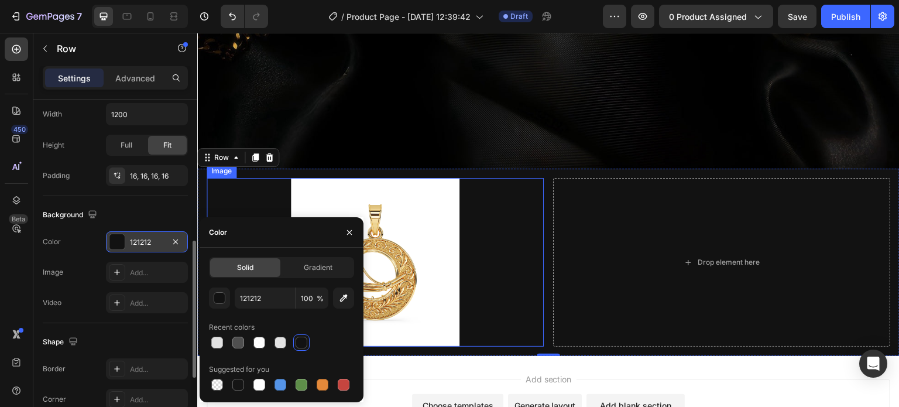
click at [491, 234] on div at bounding box center [375, 262] width 337 height 169
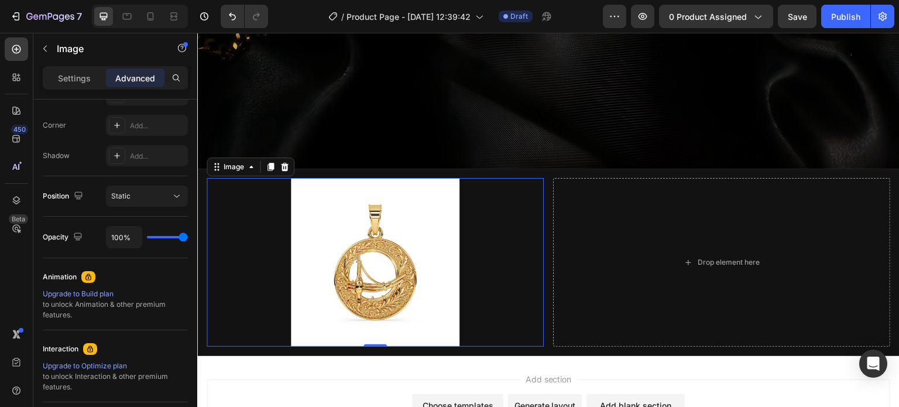
scroll to position [0, 0]
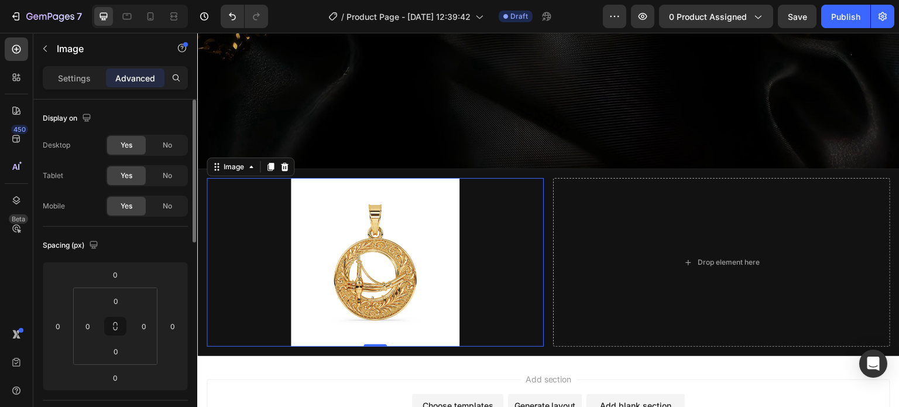
click at [483, 227] on div at bounding box center [375, 262] width 337 height 169
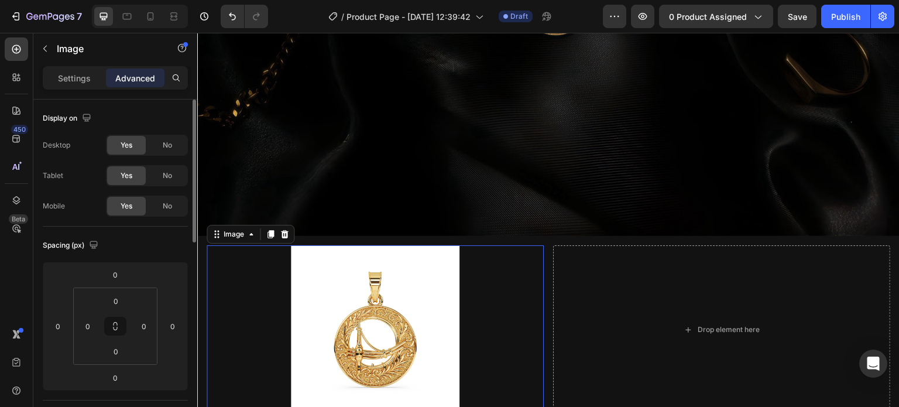
scroll to position [361, 0]
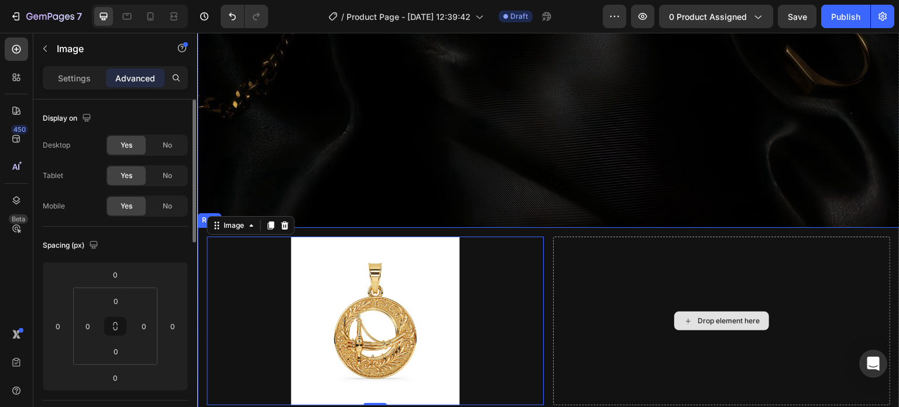
drag, startPoint x: 586, startPoint y: 278, endPoint x: 657, endPoint y: 300, distance: 74.8
click at [586, 277] on div "Drop element here" at bounding box center [721, 321] width 337 height 169
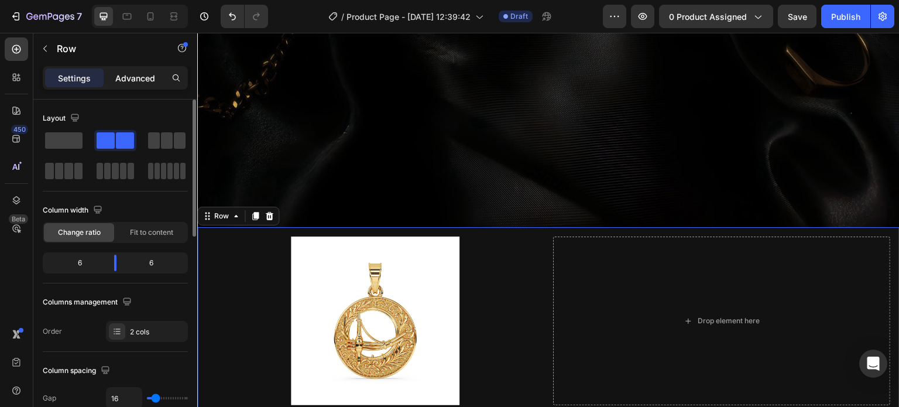
click at [139, 75] on p "Advanced" at bounding box center [135, 78] width 40 height 12
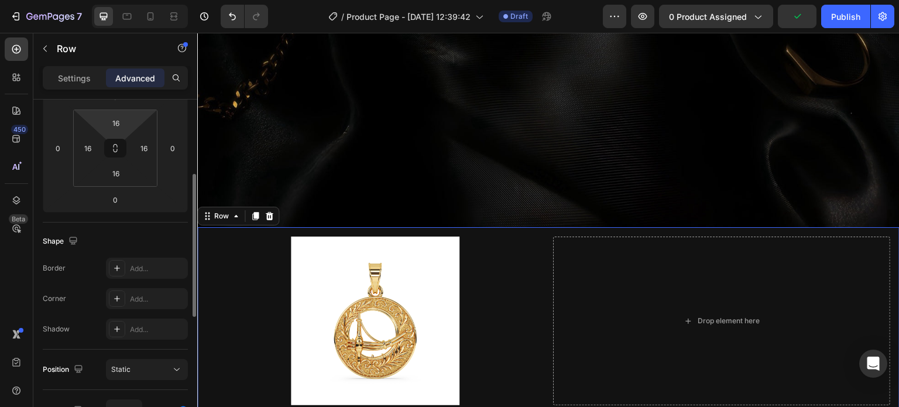
scroll to position [0, 0]
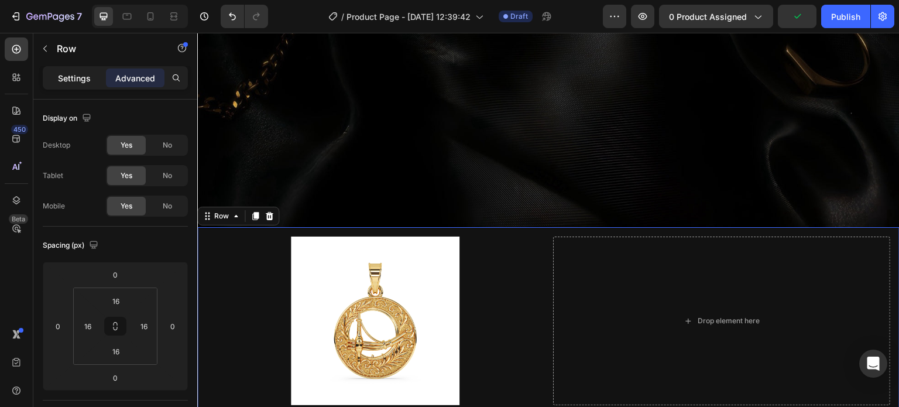
click at [84, 76] on p "Settings" at bounding box center [74, 78] width 33 height 12
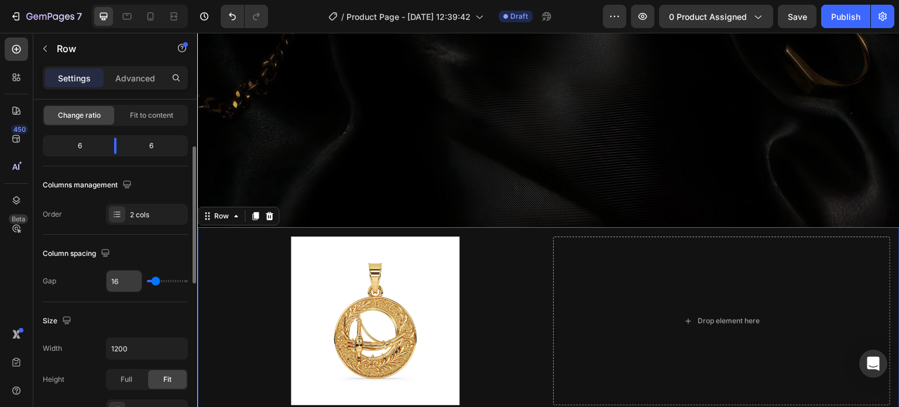
scroll to position [176, 0]
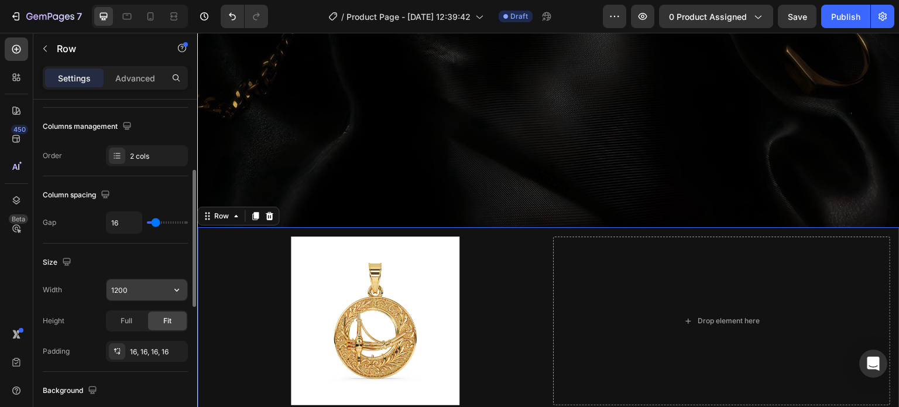
click at [122, 287] on input "1200" at bounding box center [147, 289] width 81 height 21
click at [155, 280] on input "1200" at bounding box center [147, 289] width 81 height 21
click at [175, 290] on icon "button" at bounding box center [177, 290] width 12 height 12
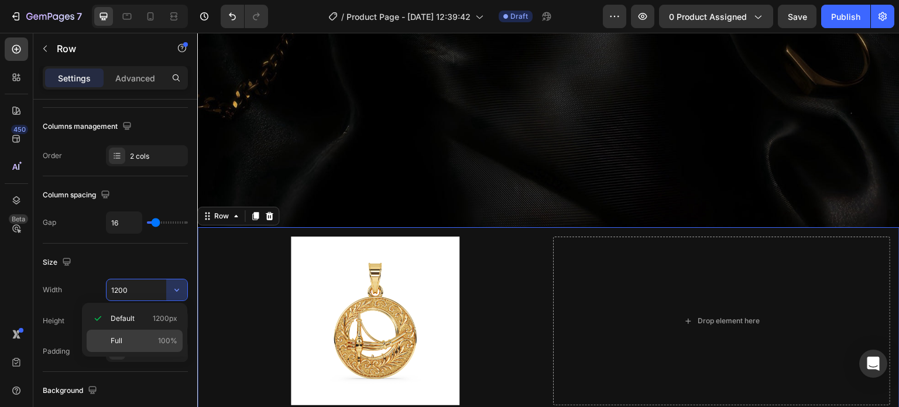
click at [140, 337] on p "Full 100%" at bounding box center [144, 341] width 67 height 11
type input "100%"
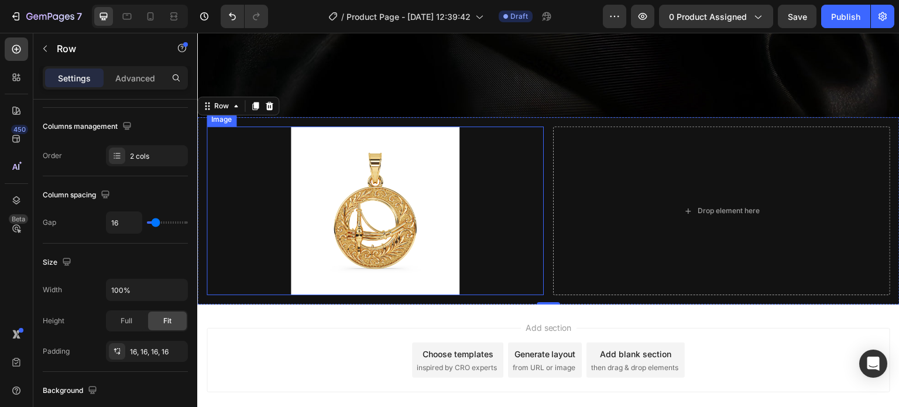
scroll to position [478, 0]
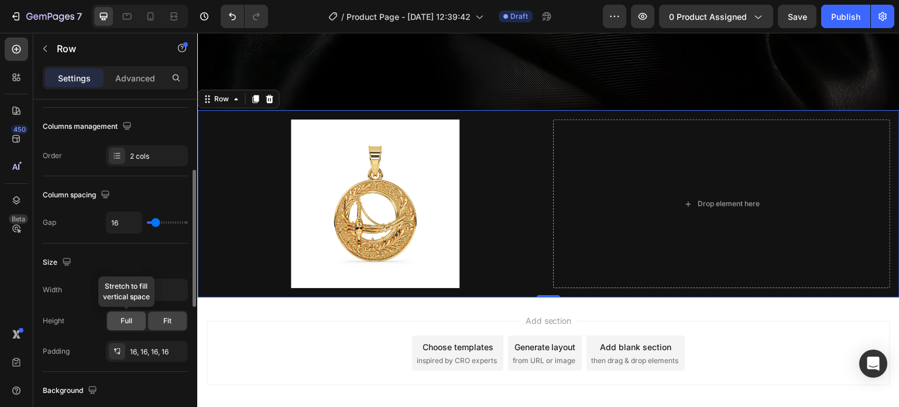
click at [122, 320] on span "Full" at bounding box center [127, 321] width 12 height 11
click at [170, 320] on span "Fit" at bounding box center [167, 321] width 8 height 11
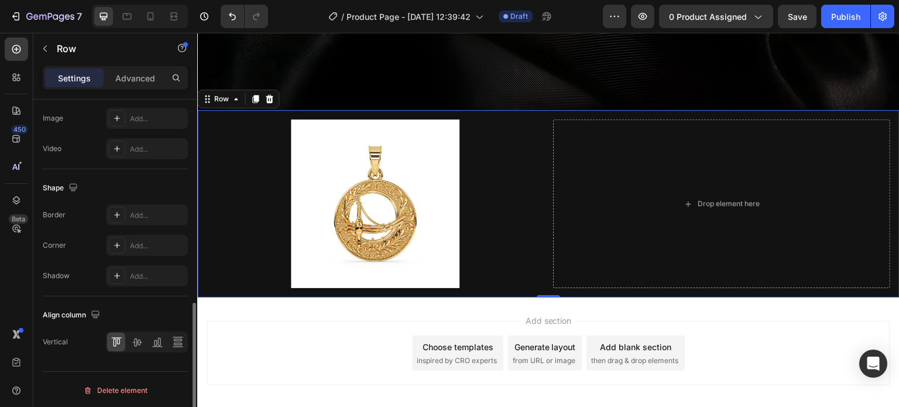
scroll to position [388, 0]
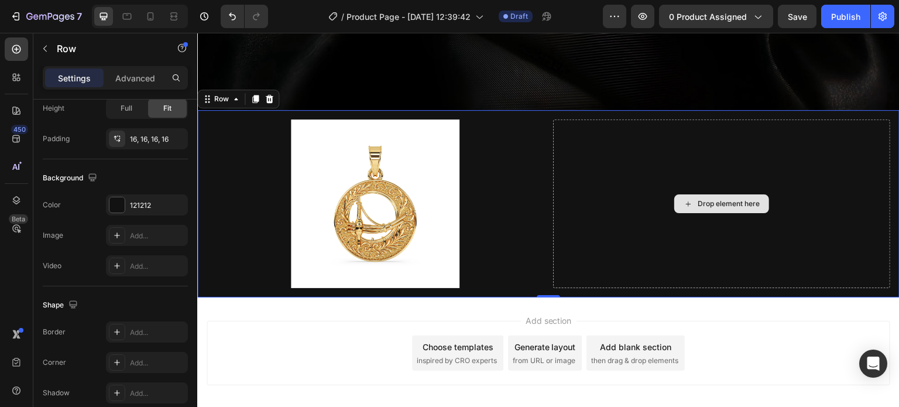
click at [598, 161] on div "Drop element here" at bounding box center [721, 203] width 337 height 169
click at [229, 95] on div "Row" at bounding box center [221, 99] width 19 height 11
click at [580, 147] on div "Drop element here" at bounding box center [721, 203] width 337 height 169
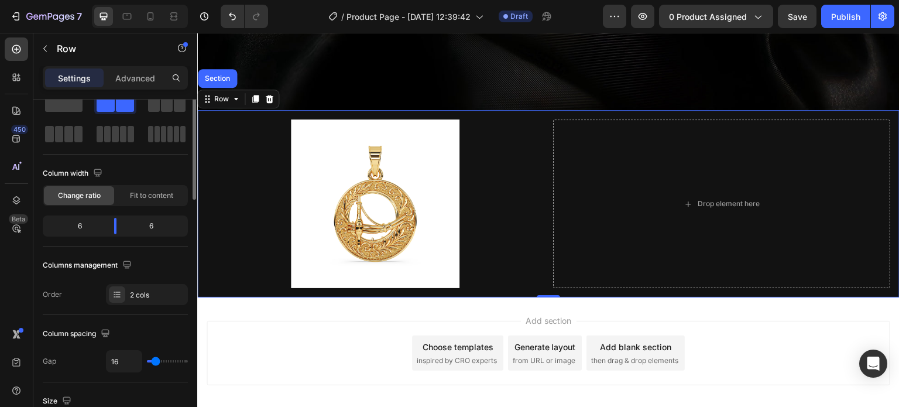
scroll to position [0, 0]
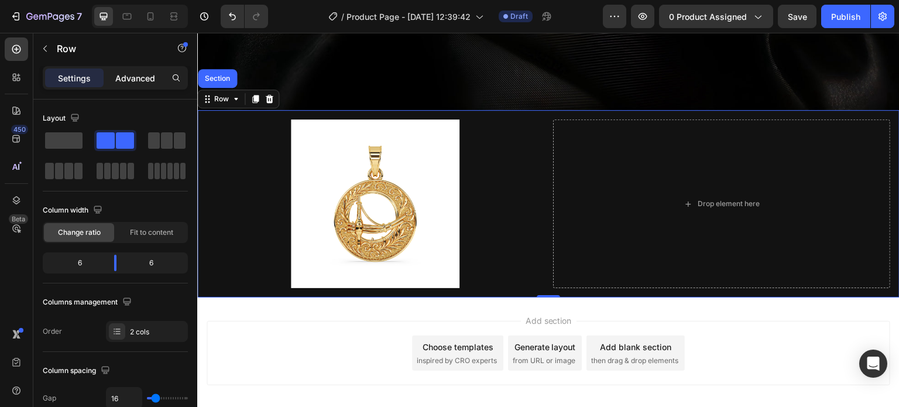
click at [124, 78] on p "Advanced" at bounding box center [135, 78] width 40 height 12
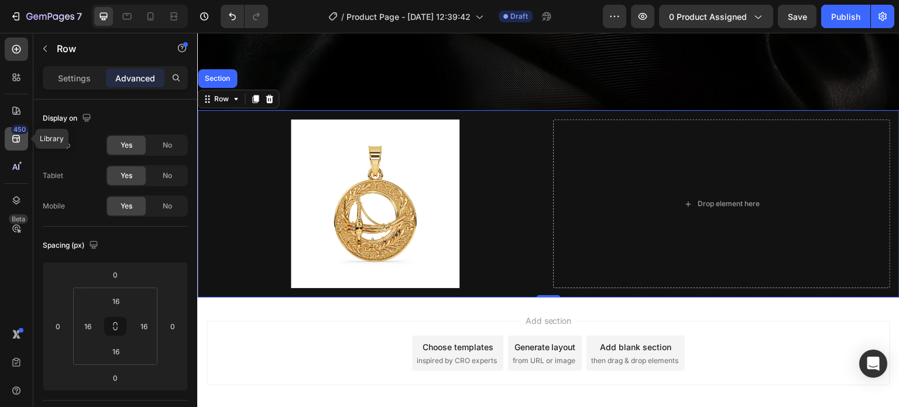
click at [16, 138] on icon at bounding box center [16, 139] width 8 height 8
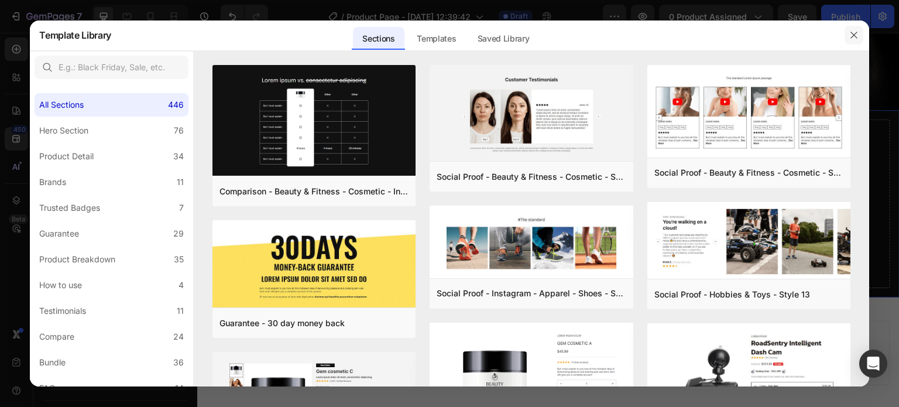
click at [858, 33] on icon "button" at bounding box center [854, 34] width 9 height 9
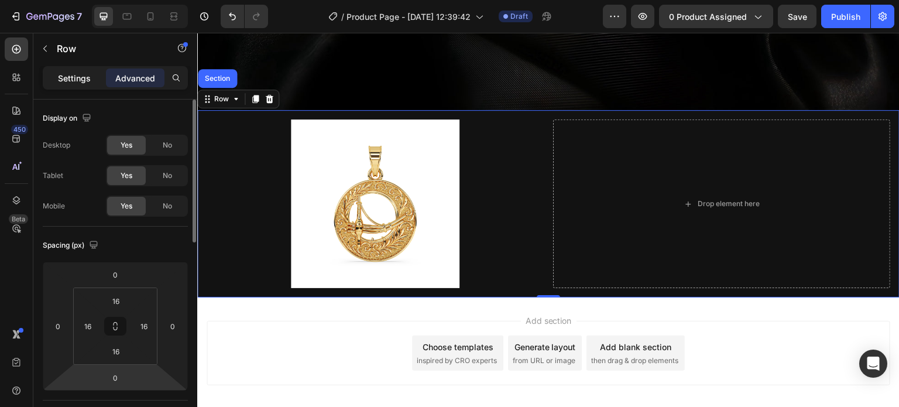
click at [72, 73] on p "Settings" at bounding box center [74, 78] width 33 height 12
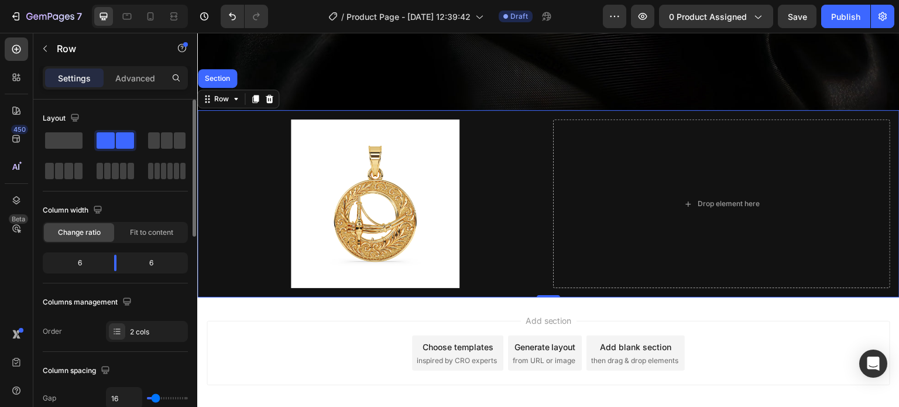
scroll to position [117, 0]
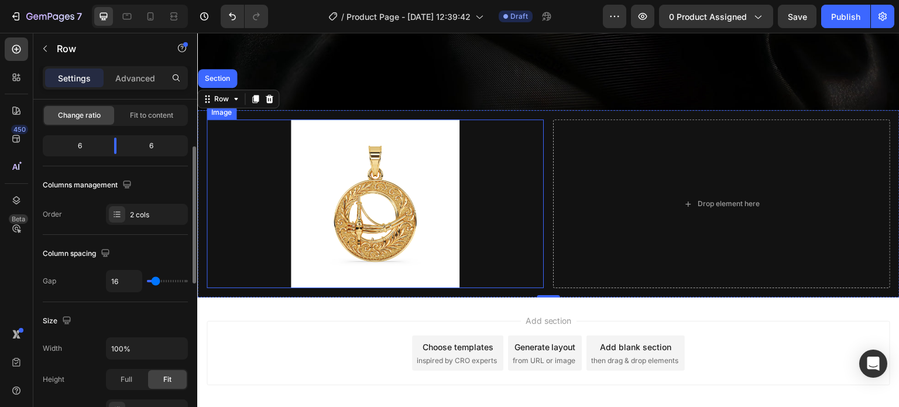
click at [487, 144] on div at bounding box center [375, 203] width 337 height 169
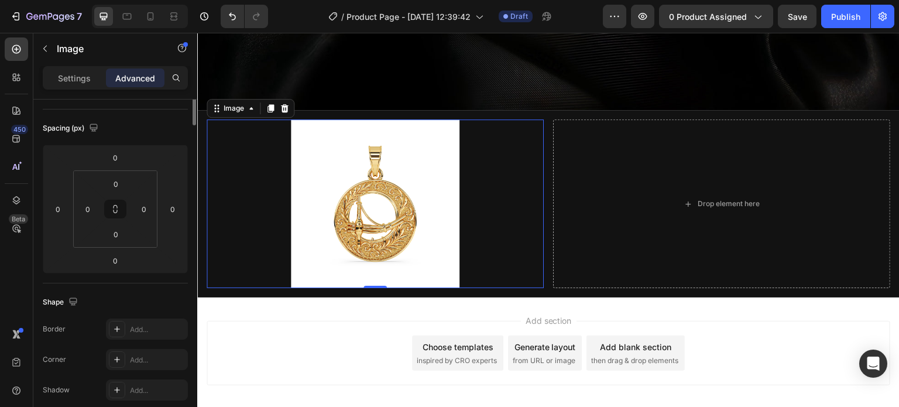
scroll to position [0, 0]
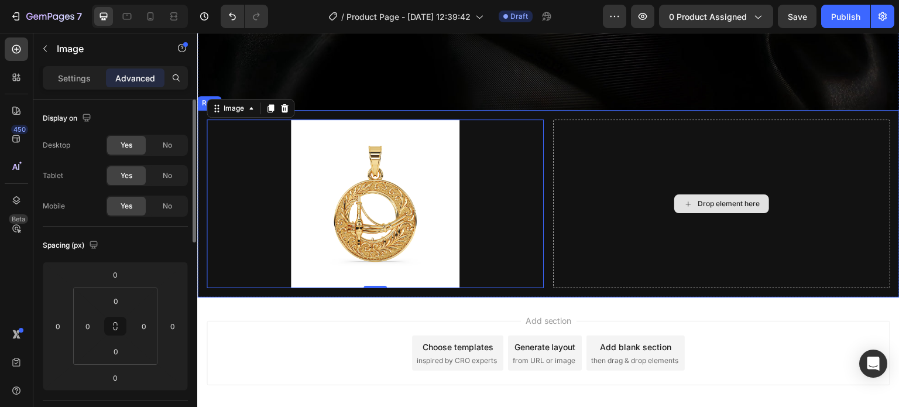
click at [601, 147] on div "Drop element here" at bounding box center [721, 203] width 337 height 169
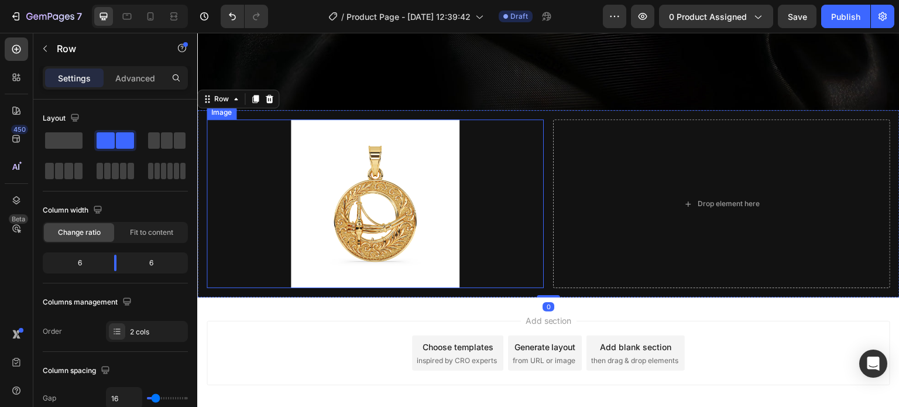
click at [359, 196] on img at bounding box center [375, 203] width 169 height 169
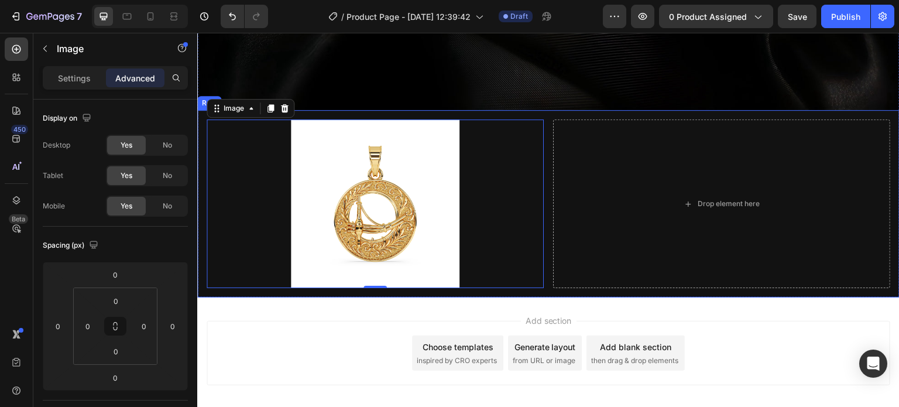
click at [583, 157] on div "Drop element here" at bounding box center [721, 203] width 337 height 169
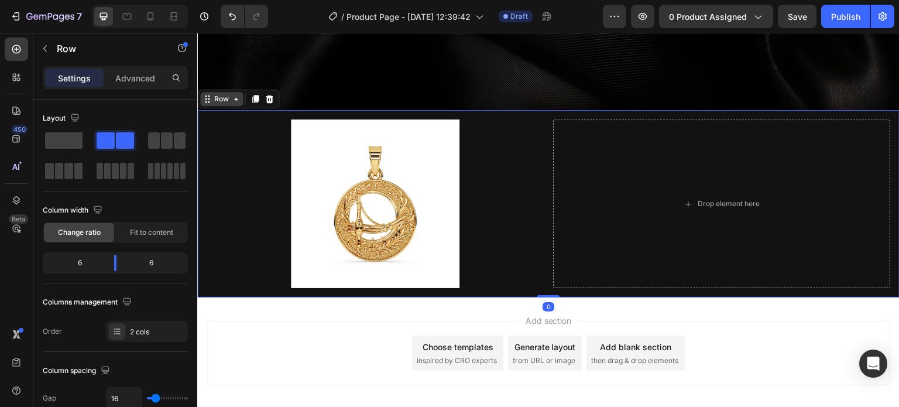
click at [234, 95] on icon at bounding box center [235, 98] width 9 height 9
click at [206, 98] on div "Row" at bounding box center [221, 99] width 43 height 14
click at [256, 96] on icon at bounding box center [255, 99] width 6 height 8
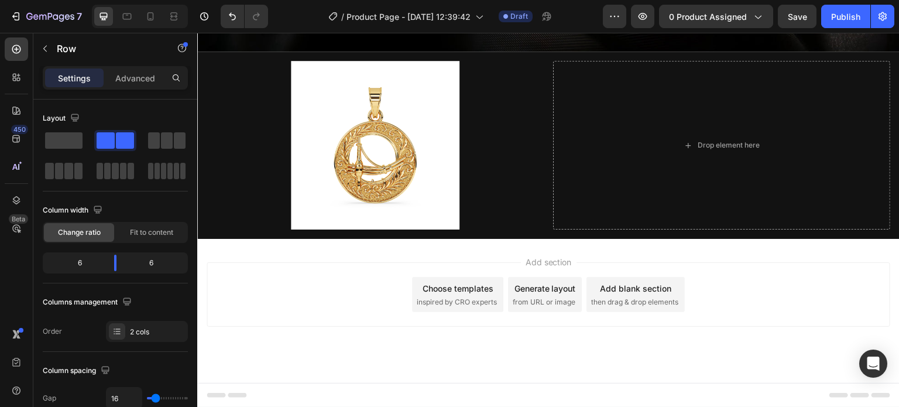
scroll to position [528, 0]
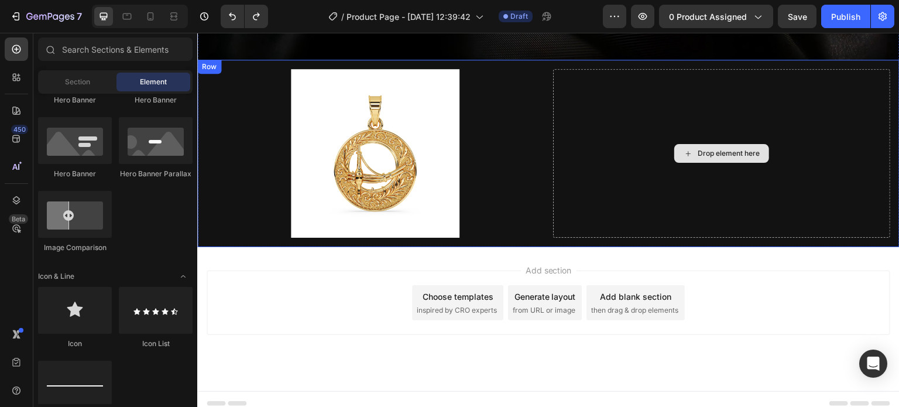
click at [617, 154] on div "Drop element here" at bounding box center [721, 153] width 337 height 169
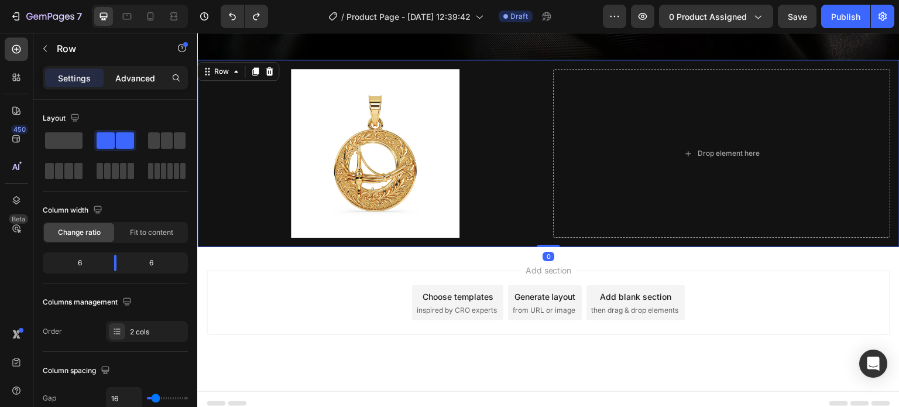
click at [141, 83] on div "Advanced" at bounding box center [135, 78] width 59 height 19
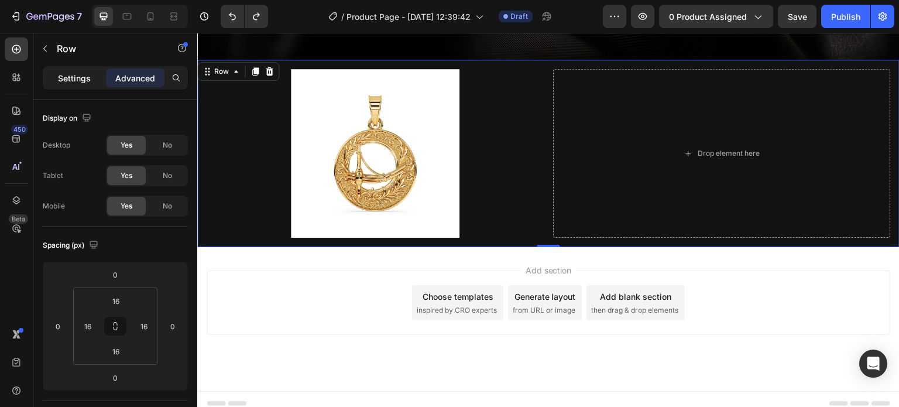
click at [74, 79] on p "Settings" at bounding box center [74, 78] width 33 height 12
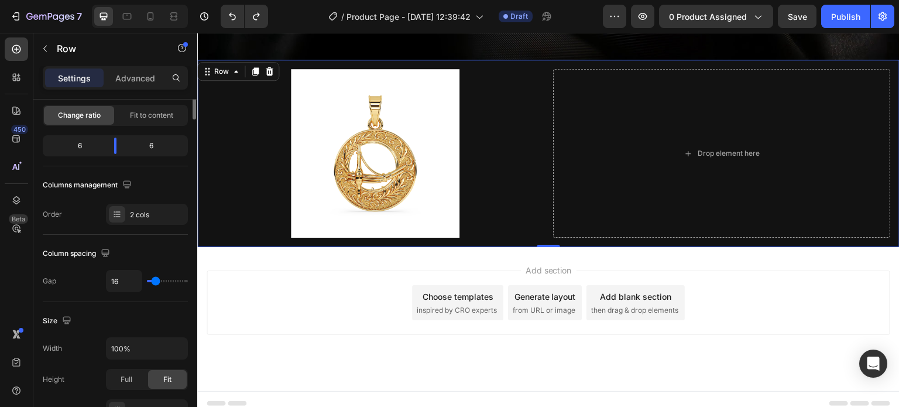
scroll to position [0, 0]
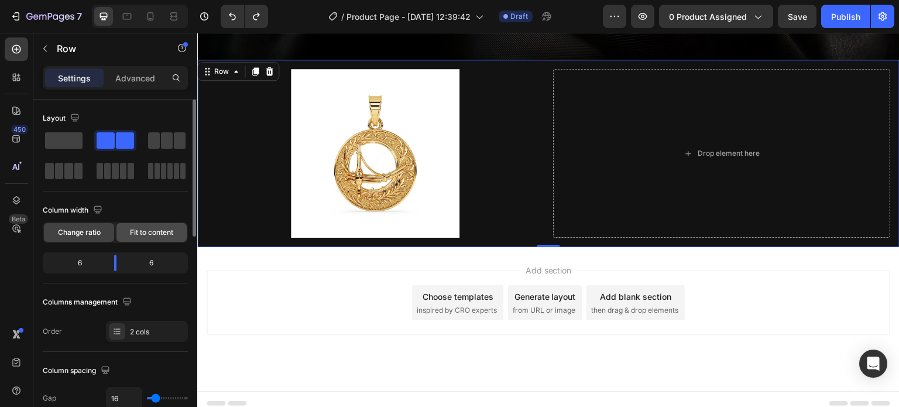
click at [126, 238] on div "Fit to content" at bounding box center [152, 232] width 70 height 19
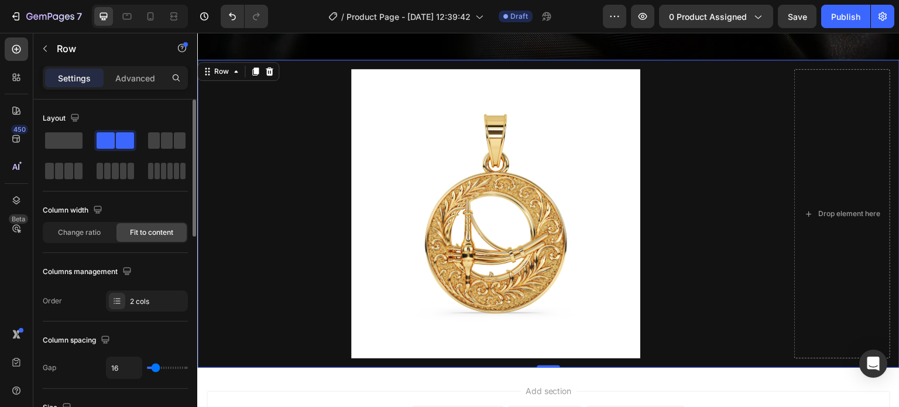
scroll to position [576, 0]
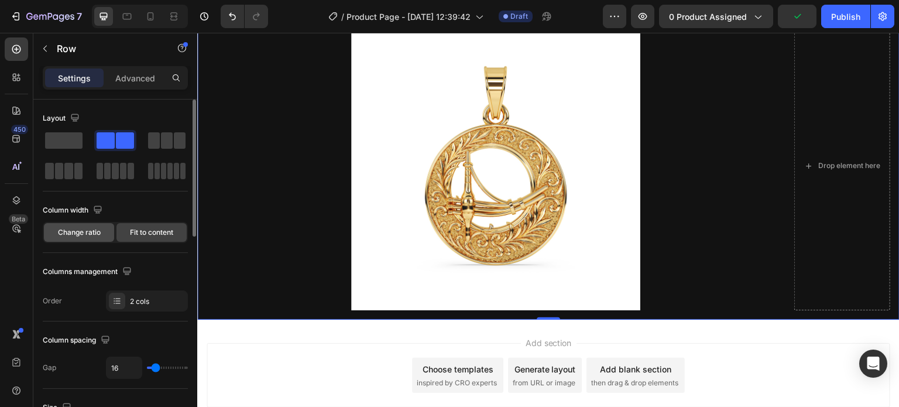
click at [98, 239] on div "Change ratio" at bounding box center [79, 232] width 70 height 19
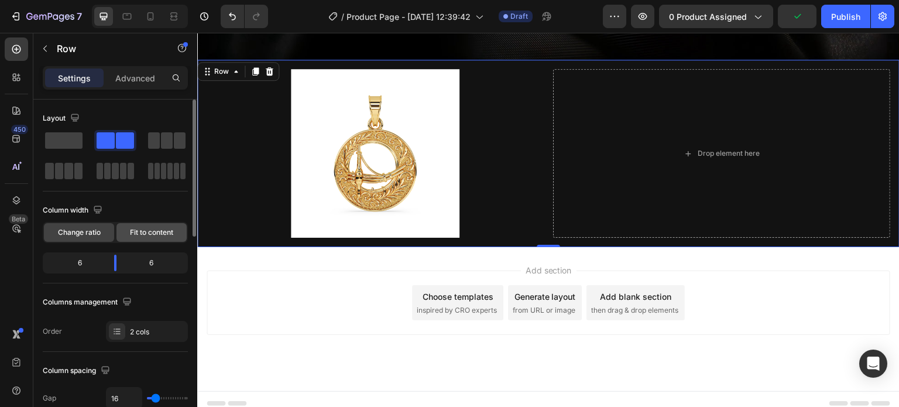
scroll to position [117, 0]
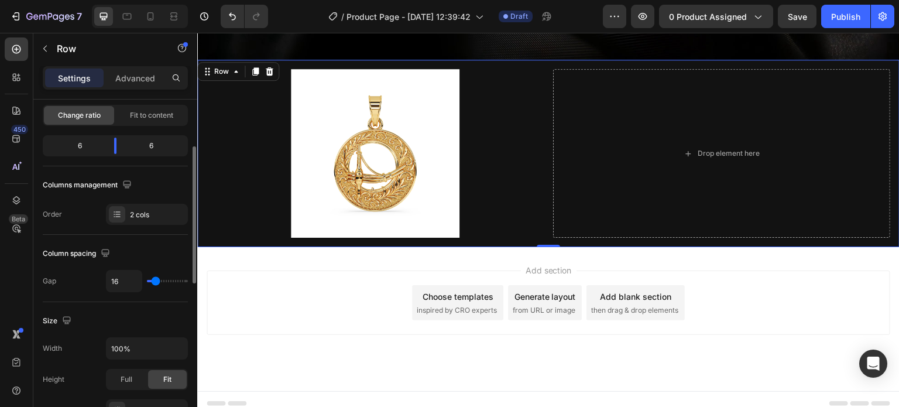
type input "13"
type input "11"
type input "0"
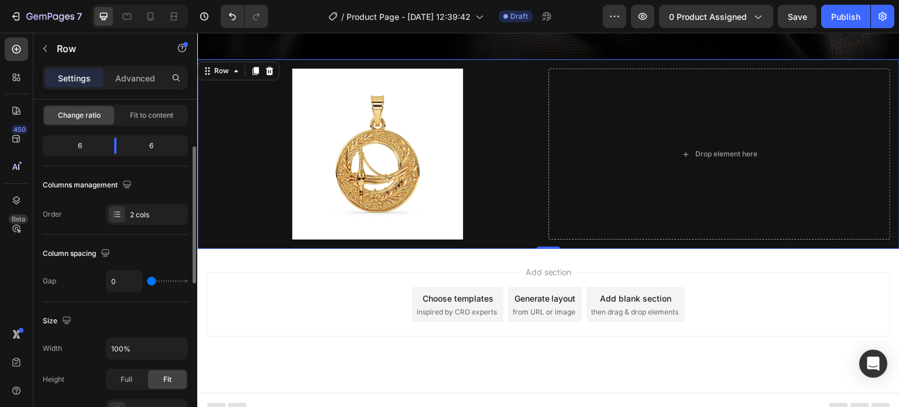
scroll to position [531, 0]
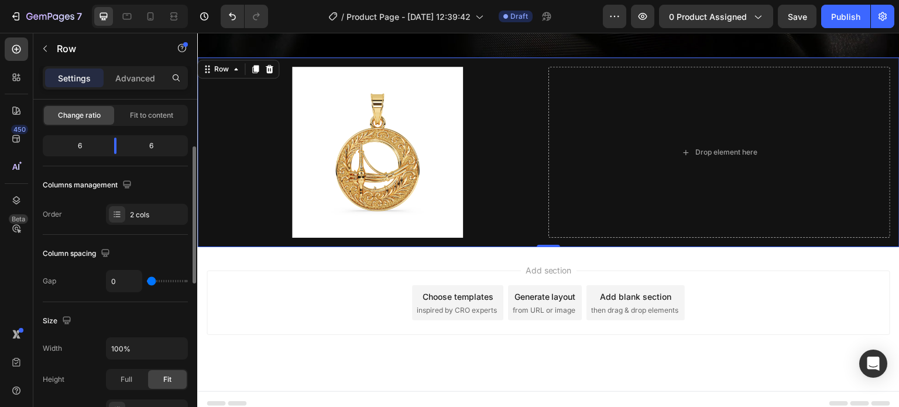
drag, startPoint x: 155, startPoint y: 283, endPoint x: 128, endPoint y: 291, distance: 27.6
type input "0"
click at [147, 282] on input "range" at bounding box center [167, 281] width 41 height 2
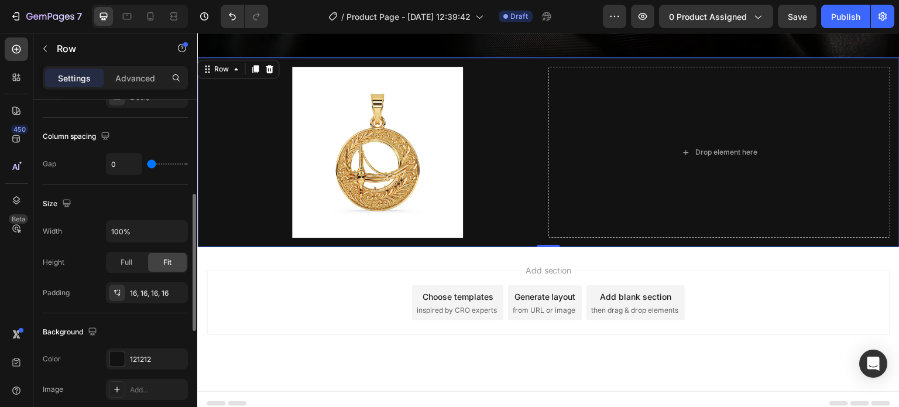
scroll to position [351, 0]
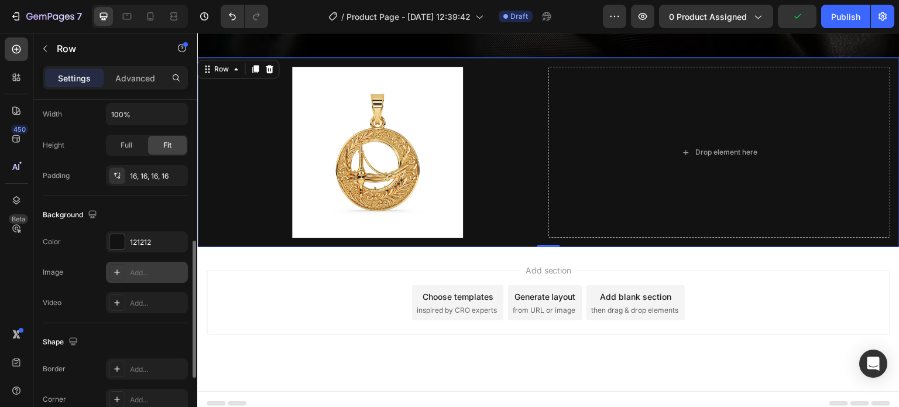
click at [116, 271] on icon at bounding box center [116, 272] width 9 height 9
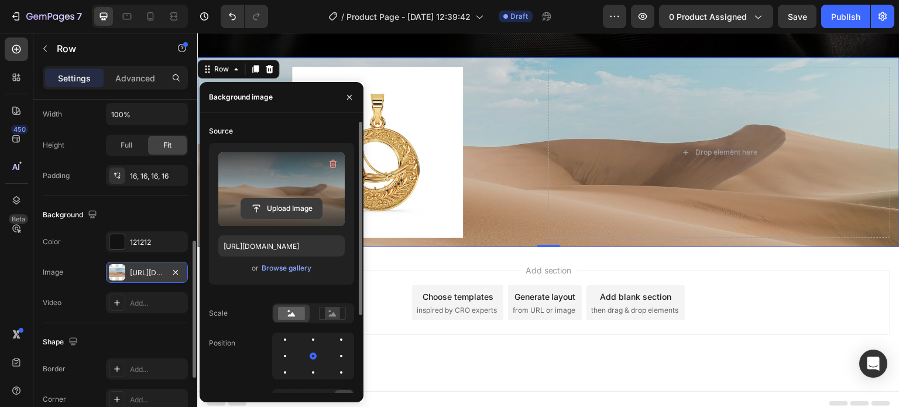
click at [281, 201] on input "file" at bounding box center [281, 209] width 81 height 20
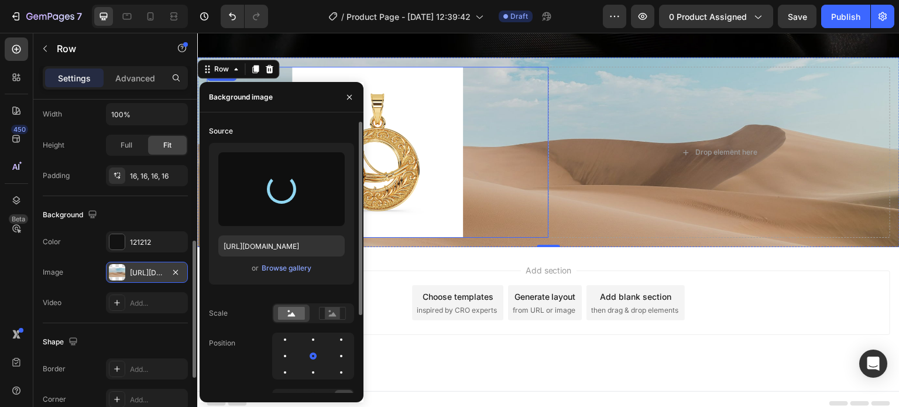
type input "https://cdn.shopify.com/s/files/1/0747/4131/7864/files/gempages_580978296682972…"
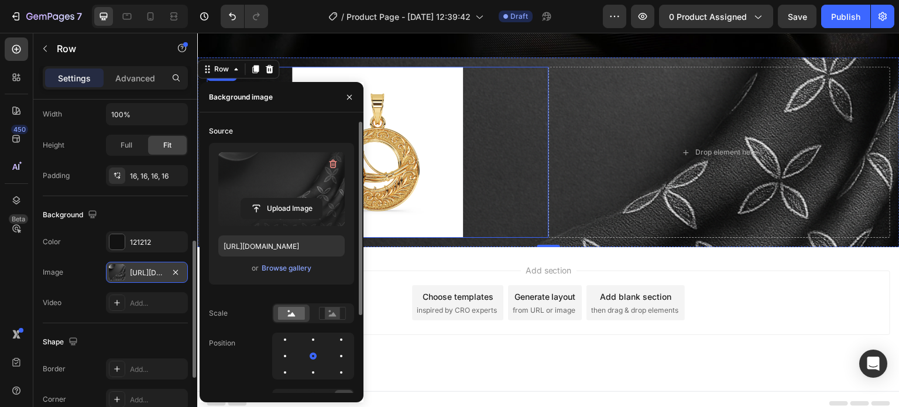
click at [489, 122] on div at bounding box center [378, 152] width 342 height 171
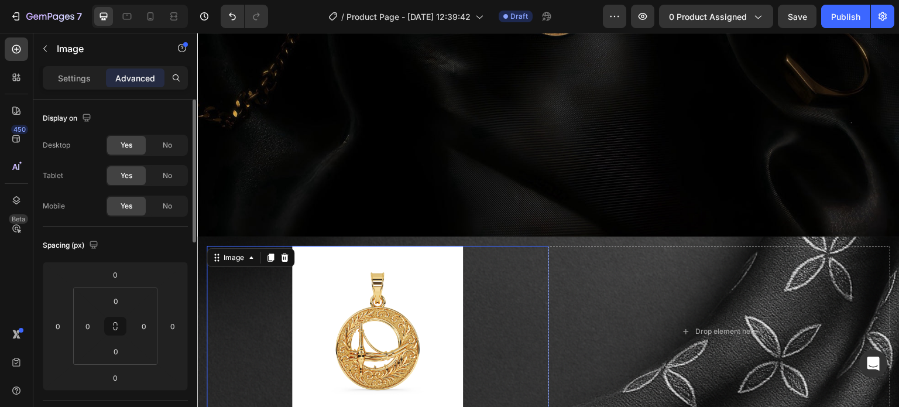
scroll to position [355, 0]
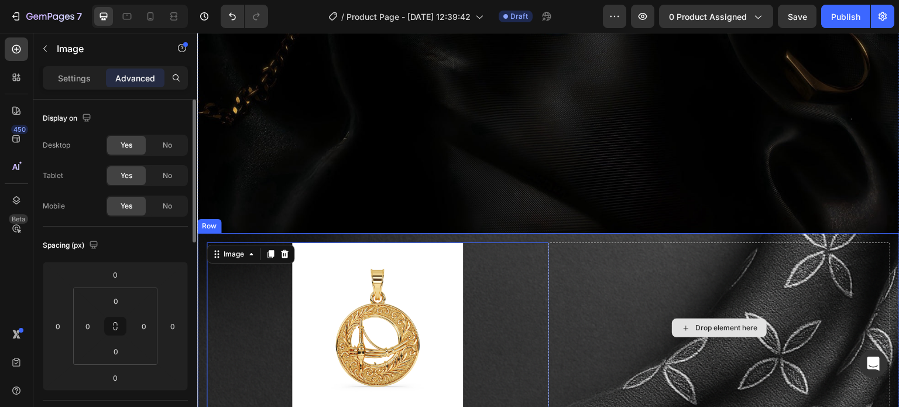
click at [658, 340] on div "Drop element here" at bounding box center [720, 327] width 342 height 171
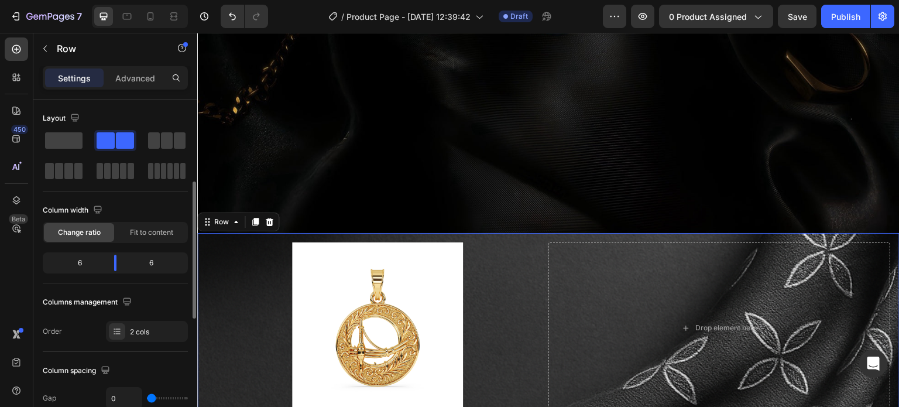
scroll to position [59, 0]
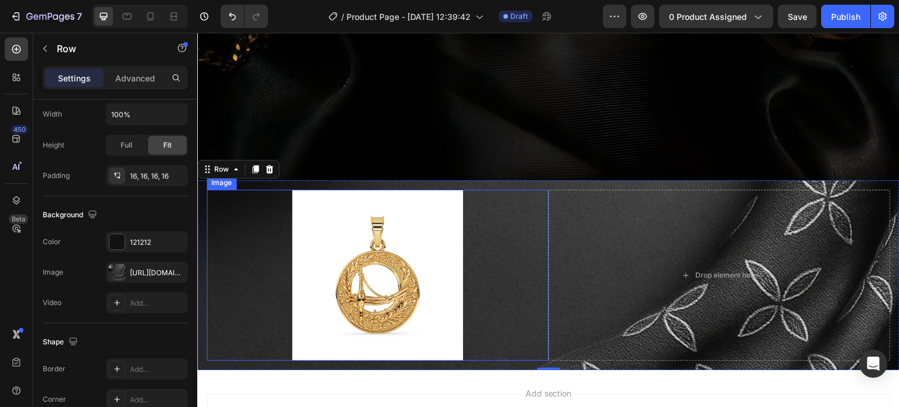
scroll to position [413, 0]
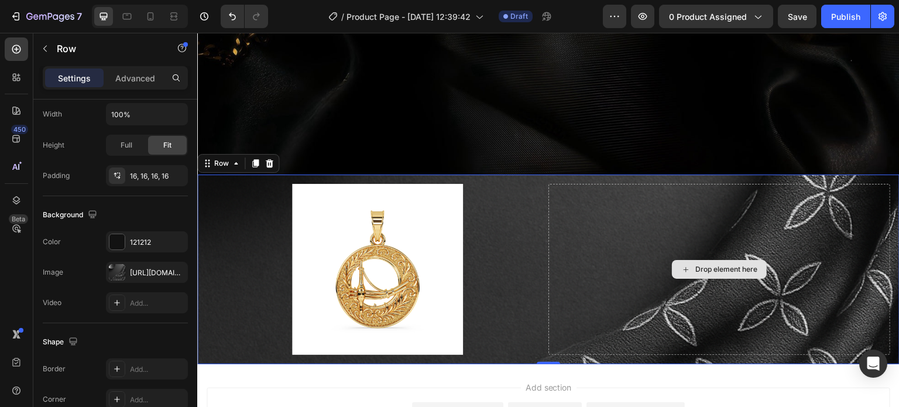
click at [709, 265] on div "Drop element here" at bounding box center [727, 269] width 62 height 9
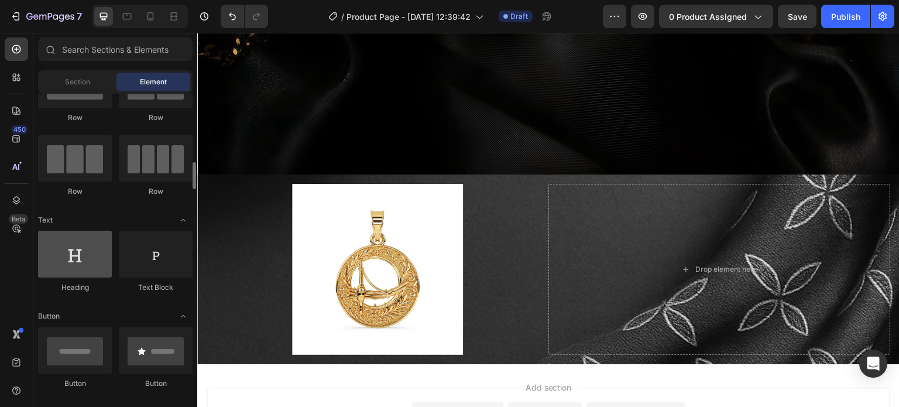
scroll to position [117, 0]
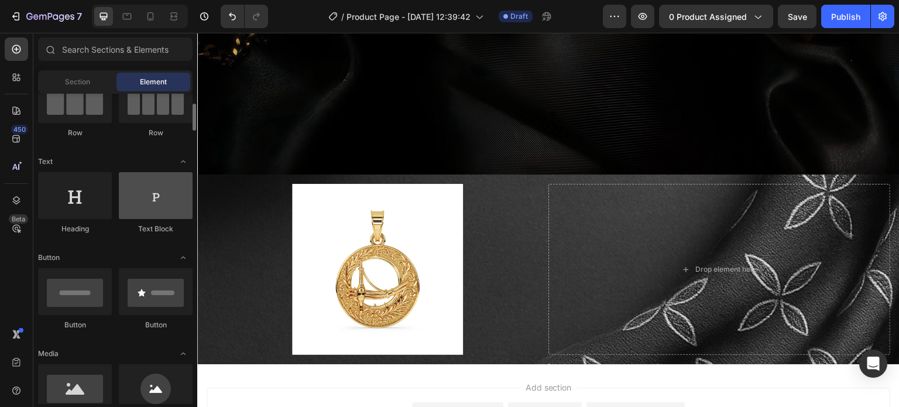
click at [138, 204] on div at bounding box center [156, 195] width 74 height 47
click at [165, 210] on div at bounding box center [156, 195] width 74 height 47
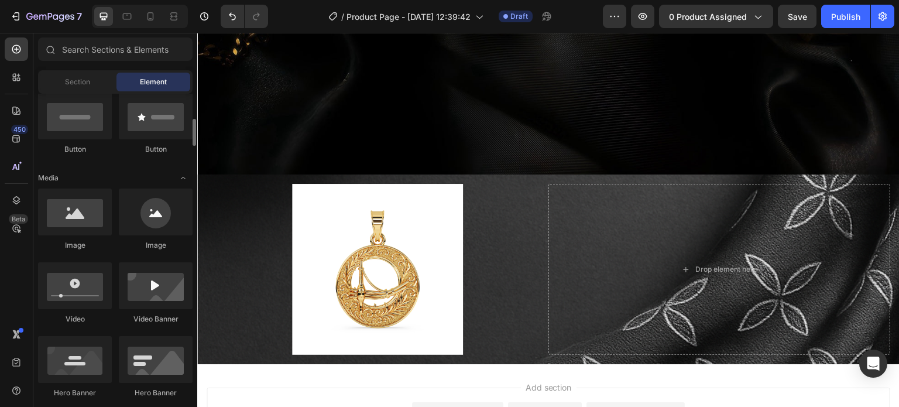
scroll to position [410, 0]
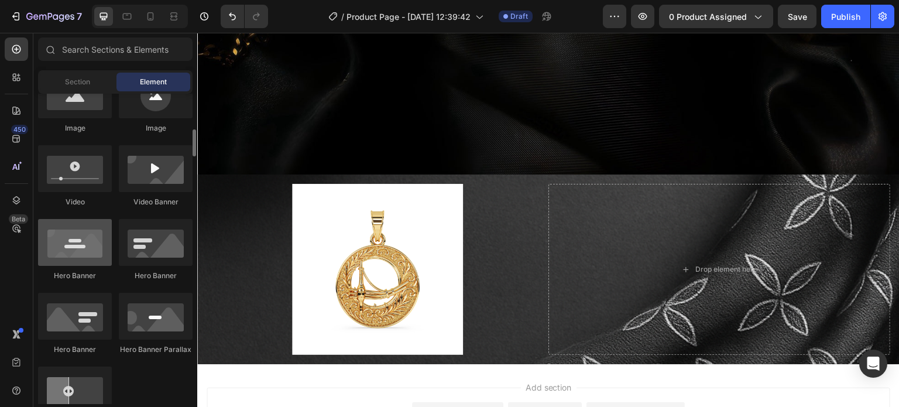
click at [77, 246] on div at bounding box center [75, 242] width 74 height 47
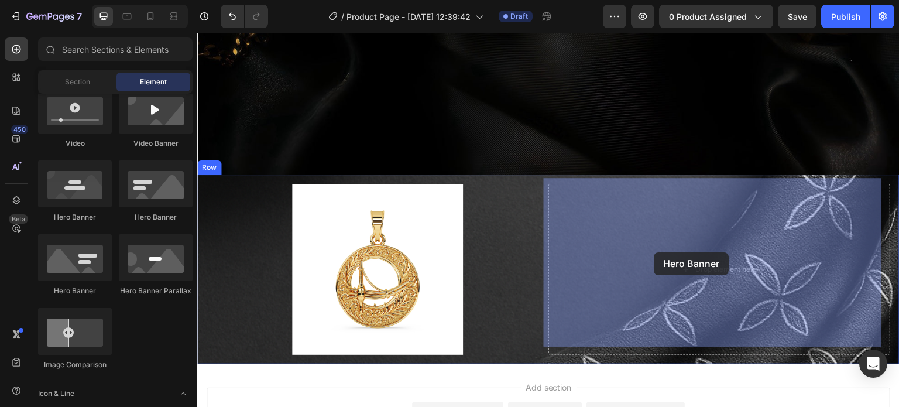
drag, startPoint x: 283, startPoint y: 295, endPoint x: 655, endPoint y: 252, distance: 374.3
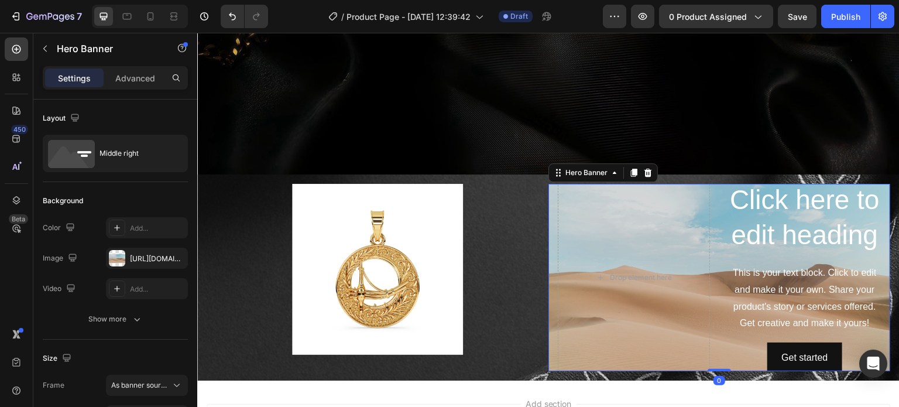
click at [768, 289] on div "This is your text block. Click to edit and make it your own. Share your product…" at bounding box center [805, 299] width 152 height 70
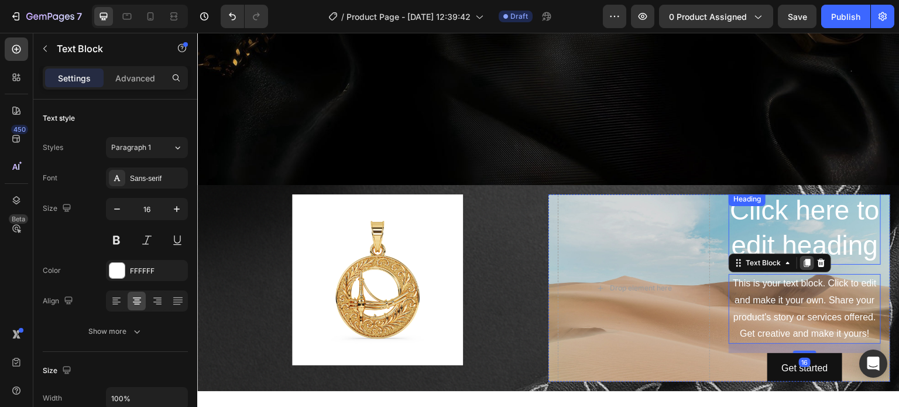
scroll to position [413, 0]
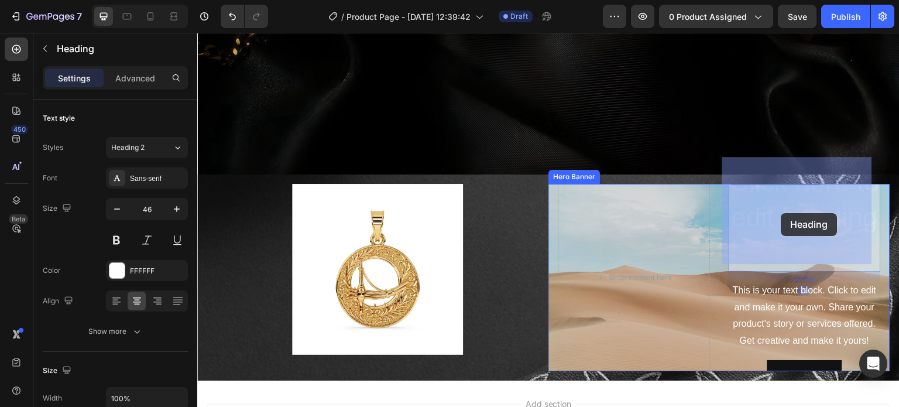
drag, startPoint x: 789, startPoint y: 208, endPoint x: 782, endPoint y: 215, distance: 9.5
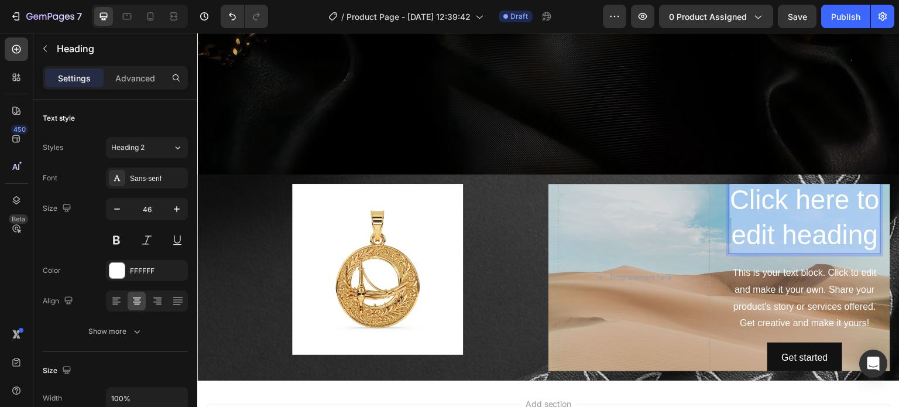
scroll to position [355, 0]
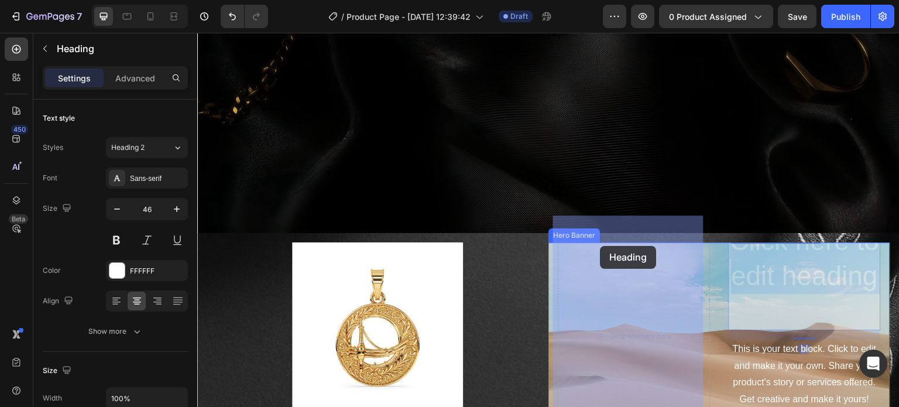
drag, startPoint x: 782, startPoint y: 230, endPoint x: 622, endPoint y: 266, distance: 164.1
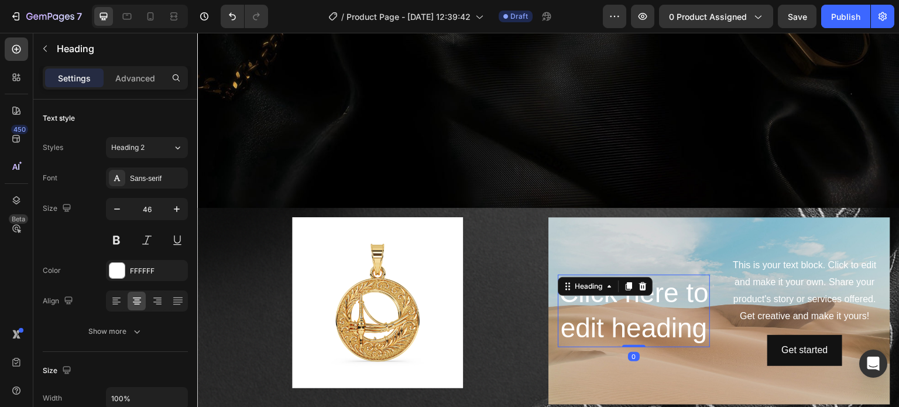
scroll to position [413, 0]
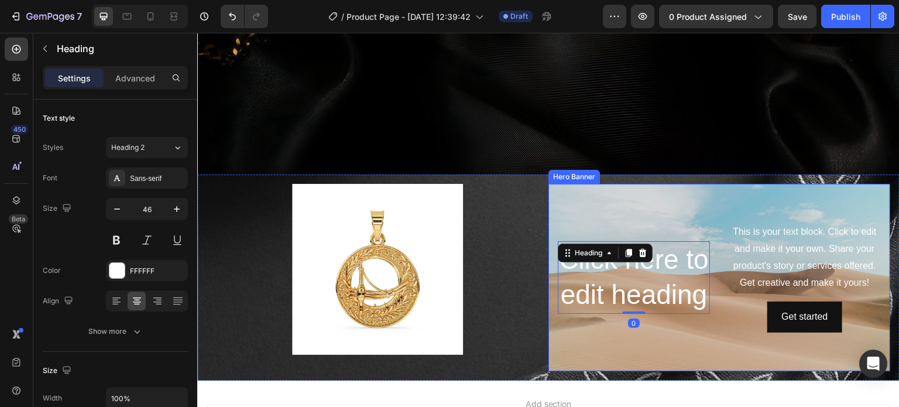
click at [681, 197] on div "Background Image" at bounding box center [720, 277] width 342 height 187
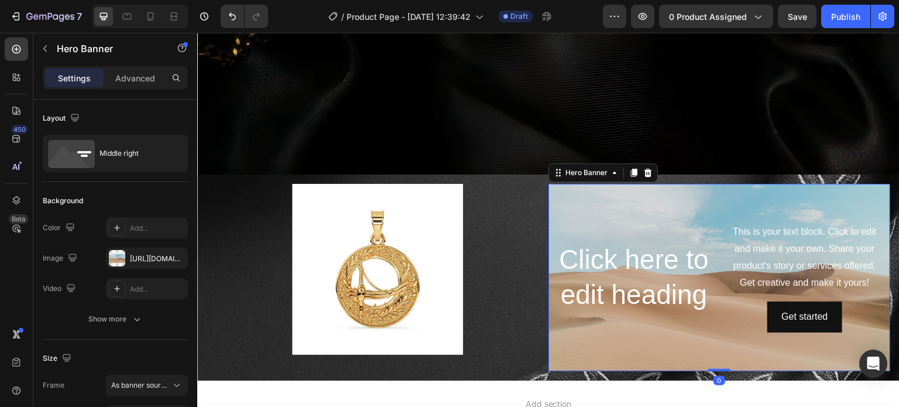
click at [681, 196] on div "Background Image" at bounding box center [720, 277] width 342 height 187
click at [109, 259] on div at bounding box center [117, 258] width 16 height 16
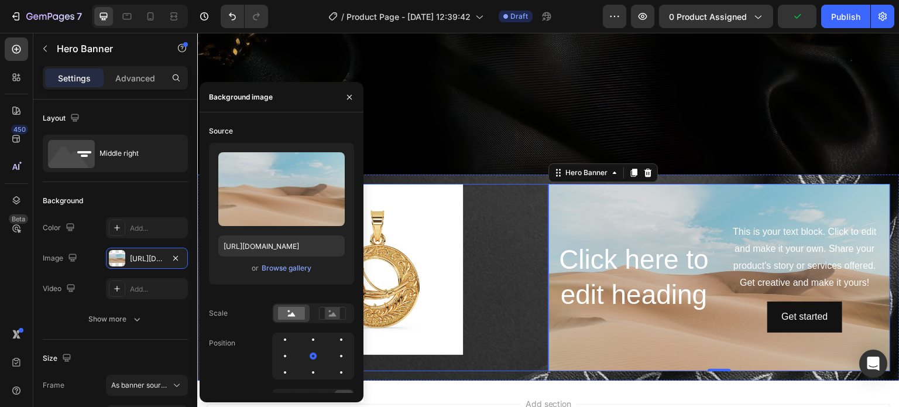
click at [498, 200] on div at bounding box center [378, 269] width 342 height 171
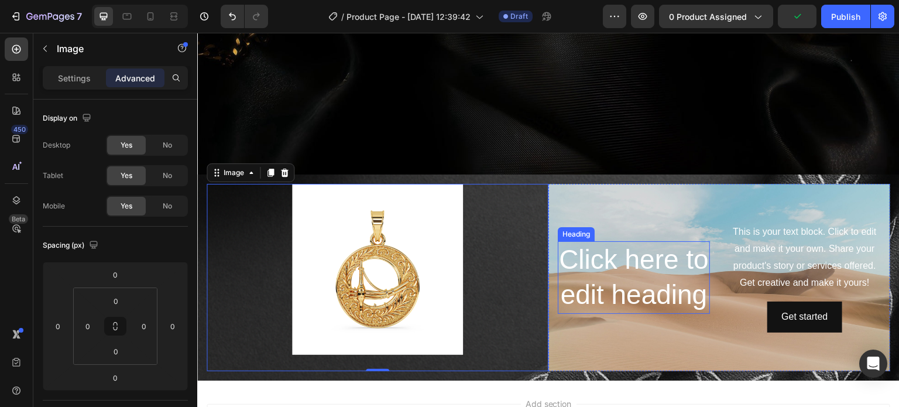
click at [651, 244] on h2 "Click here to edit heading" at bounding box center [634, 277] width 152 height 73
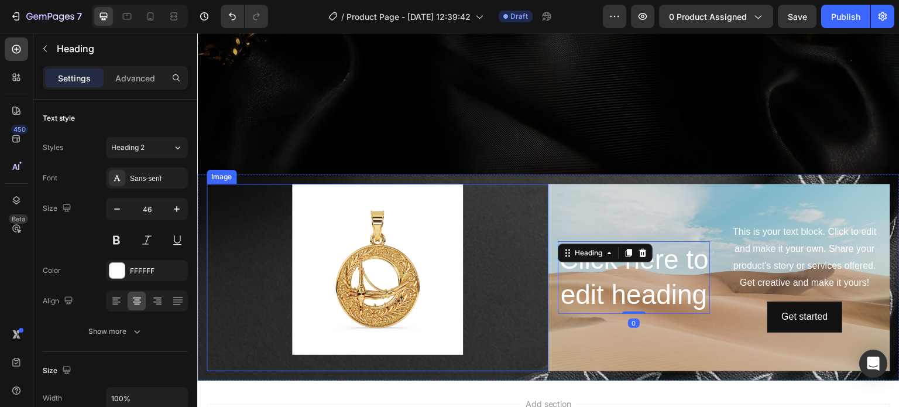
click at [514, 231] on div at bounding box center [378, 269] width 342 height 171
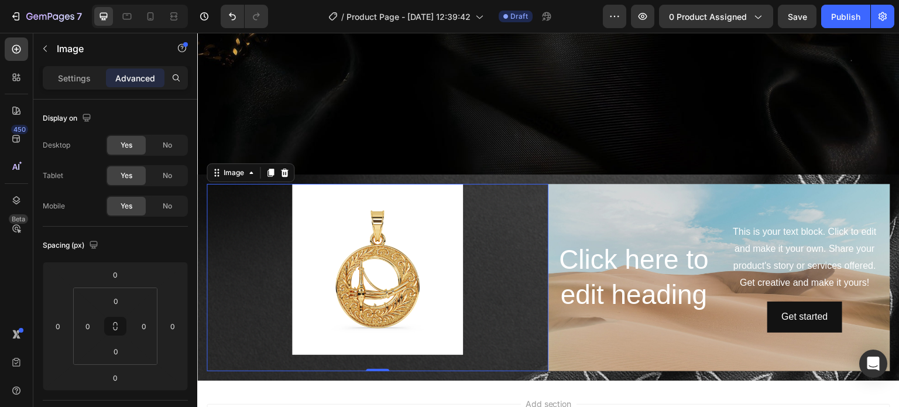
click at [241, 246] on div at bounding box center [378, 269] width 342 height 171
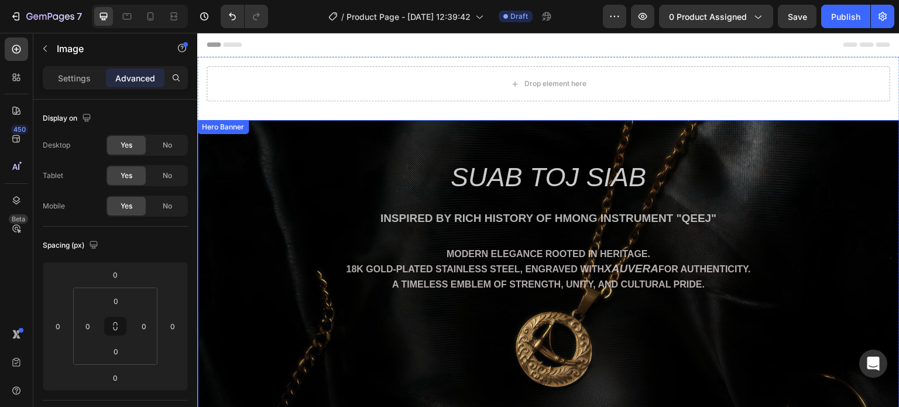
scroll to position [293, 0]
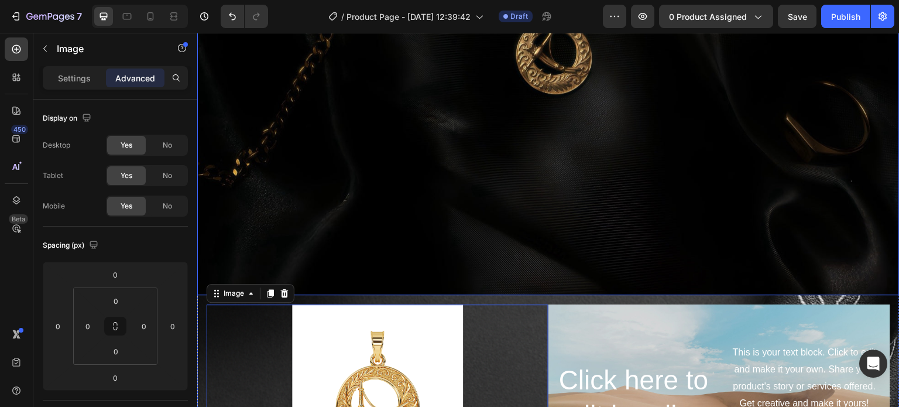
click at [374, 200] on div "Background Image" at bounding box center [548, 61] width 703 height 468
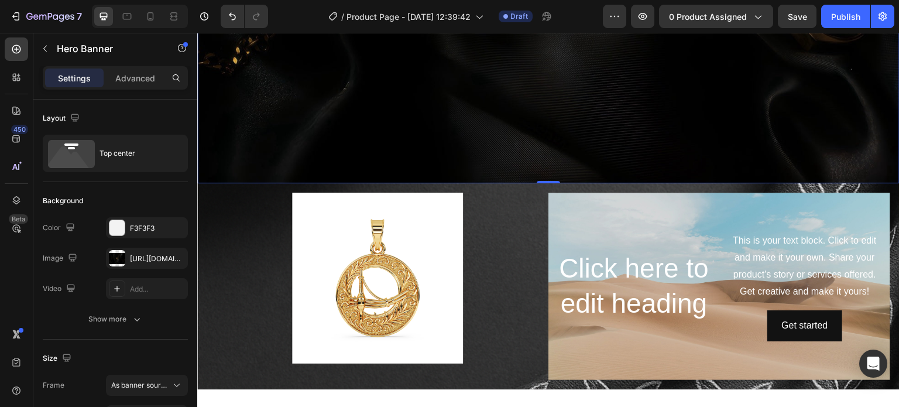
scroll to position [410, 0]
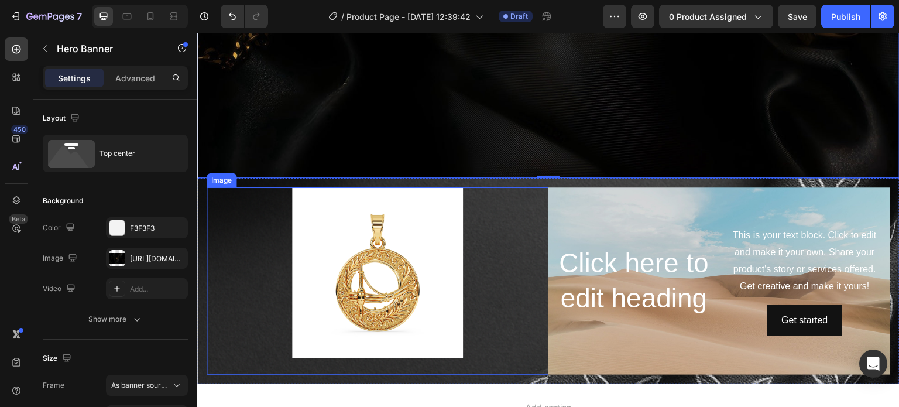
click at [491, 272] on div at bounding box center [378, 272] width 342 height 171
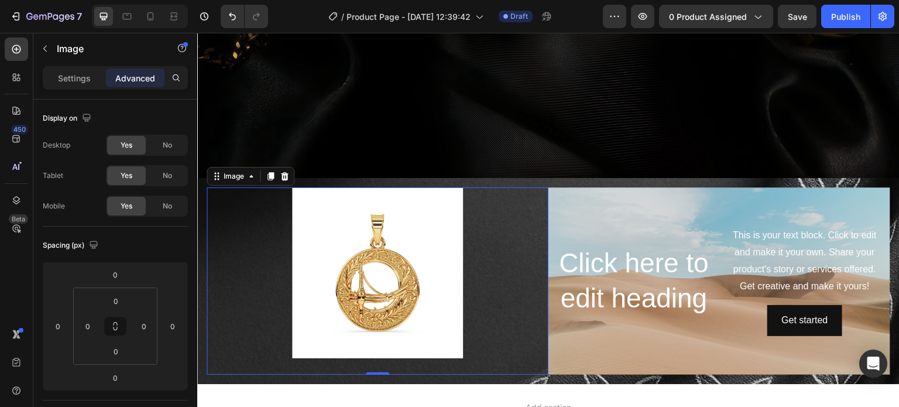
click at [265, 269] on div at bounding box center [378, 272] width 342 height 171
click at [69, 77] on p "Settings" at bounding box center [74, 78] width 33 height 12
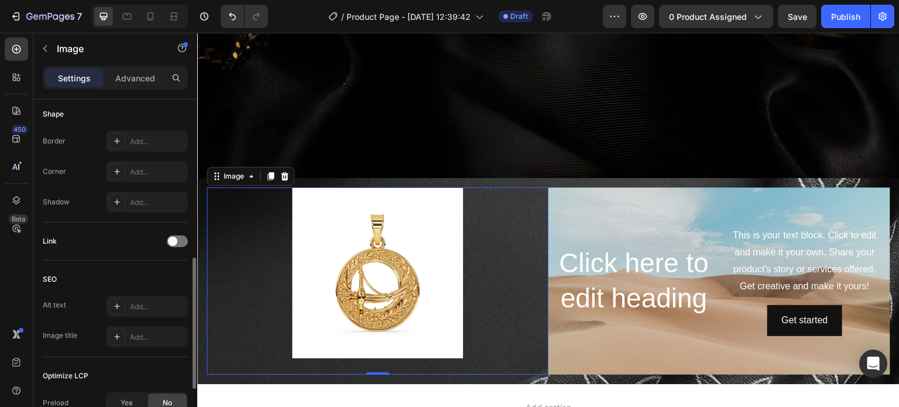
scroll to position [542, 0]
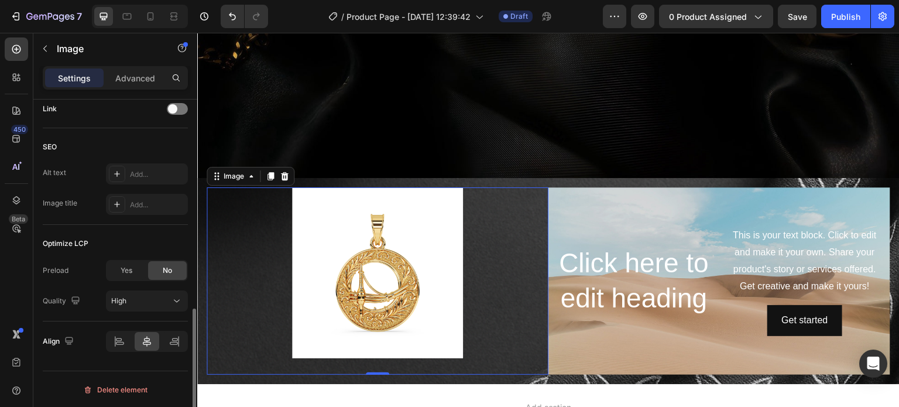
click at [262, 238] on div at bounding box center [378, 272] width 342 height 171
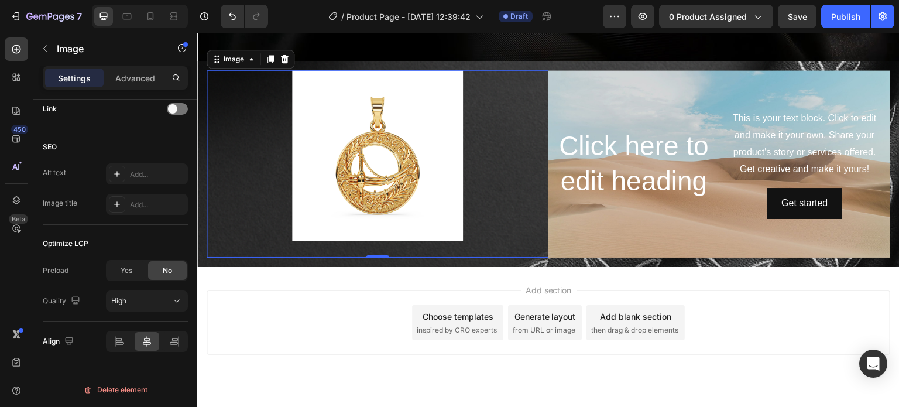
click at [500, 180] on div at bounding box center [378, 155] width 342 height 171
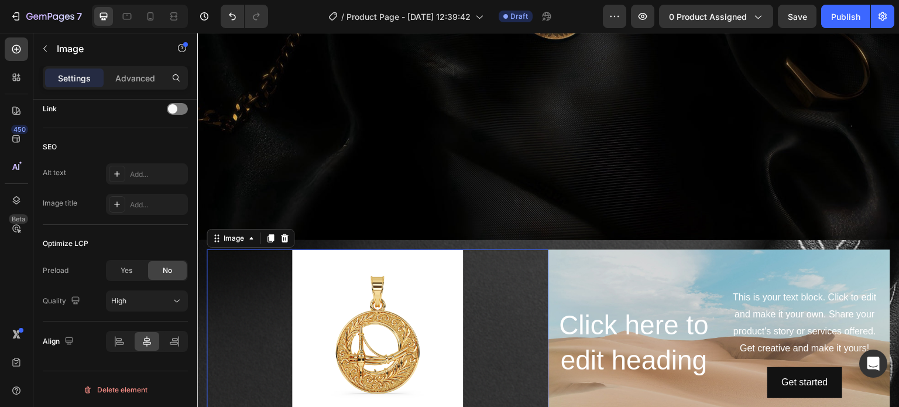
scroll to position [351, 0]
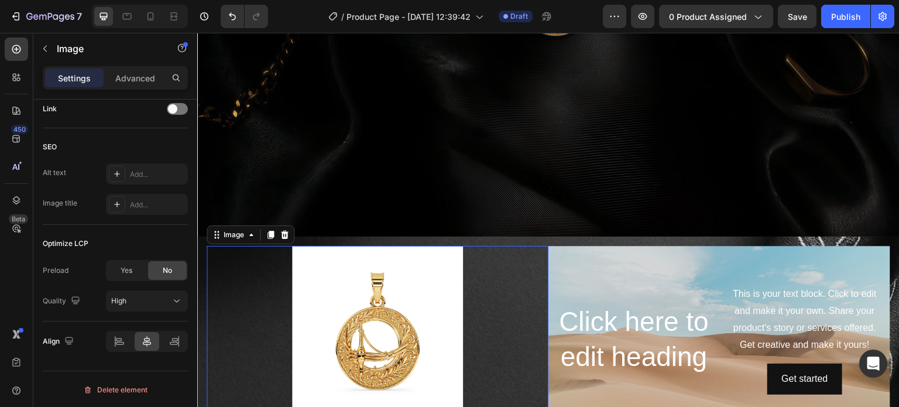
click at [295, 309] on img at bounding box center [377, 331] width 171 height 171
click at [237, 230] on div "Image" at bounding box center [233, 235] width 25 height 11
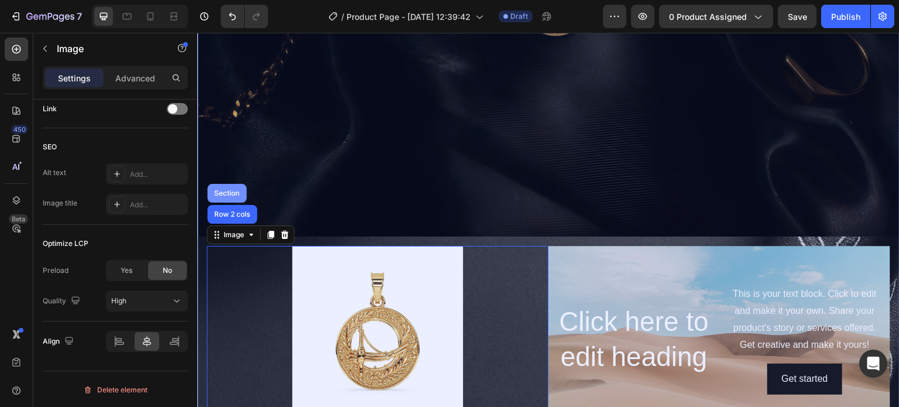
click at [233, 191] on div "Section" at bounding box center [226, 193] width 39 height 19
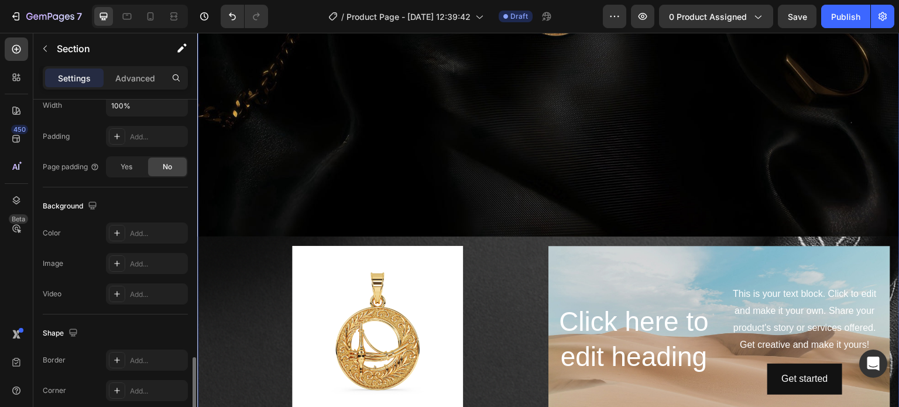
scroll to position [372, 0]
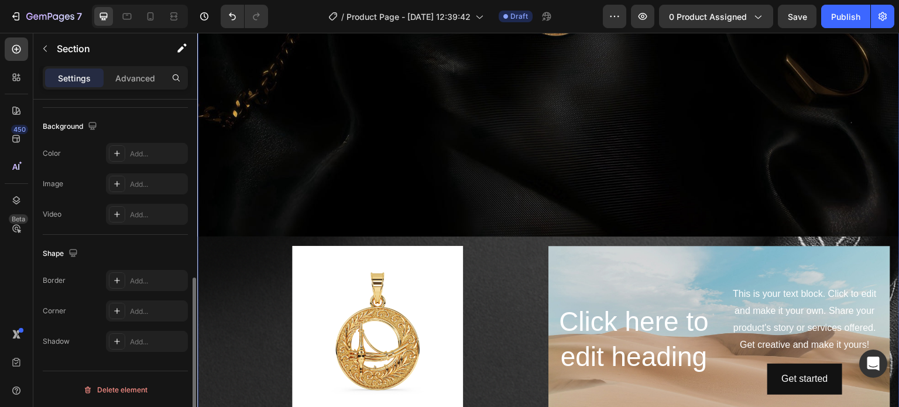
click at [285, 290] on div at bounding box center [378, 331] width 342 height 171
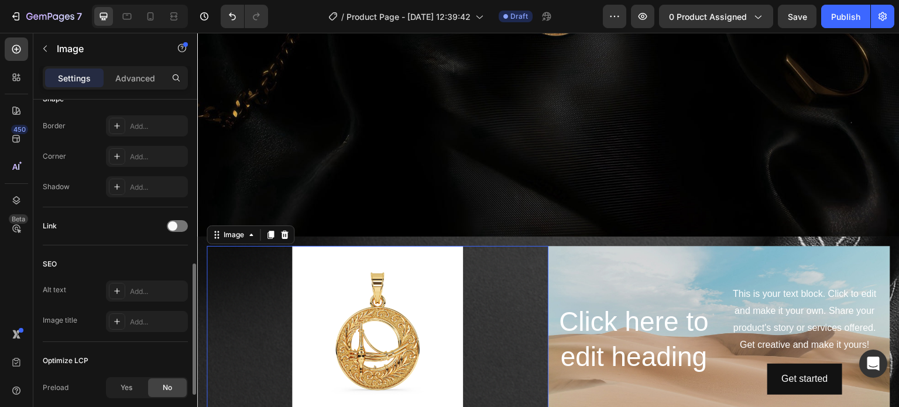
scroll to position [191, 0]
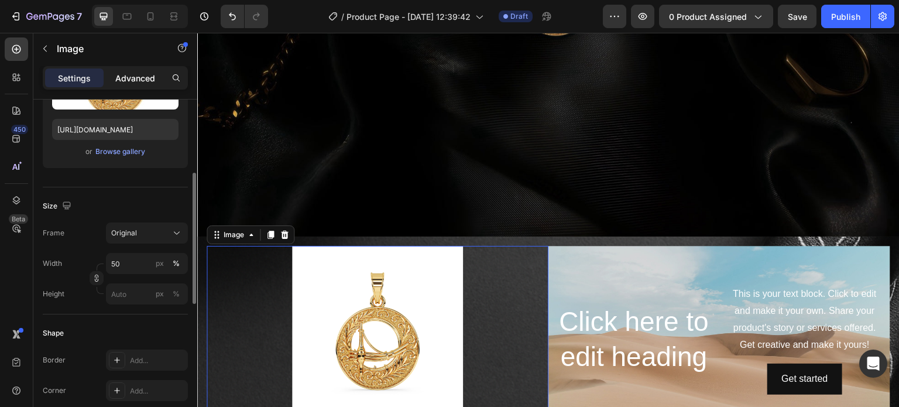
click at [143, 83] on p "Advanced" at bounding box center [135, 78] width 40 height 12
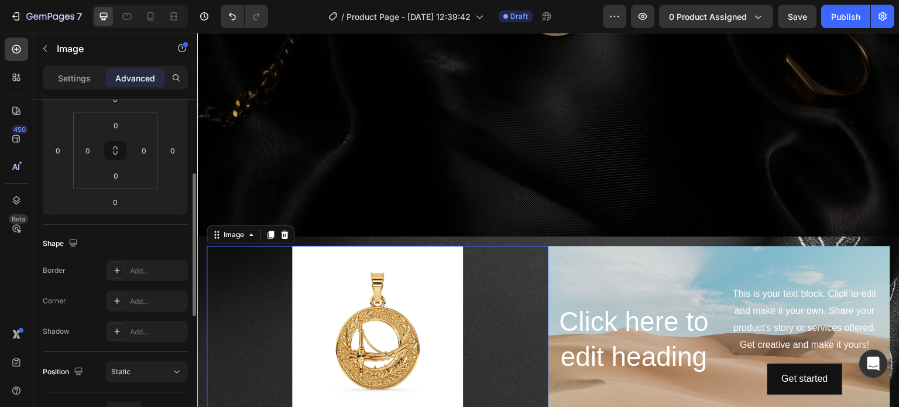
scroll to position [351, 0]
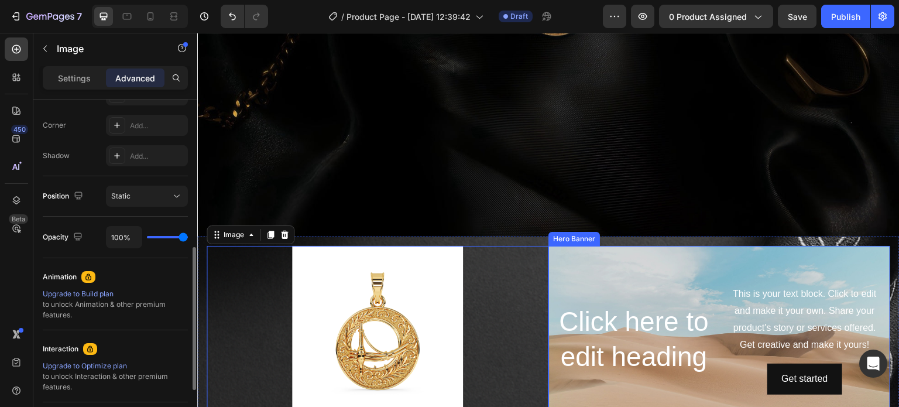
click at [570, 307] on h2 "Click here to edit heading" at bounding box center [634, 339] width 152 height 73
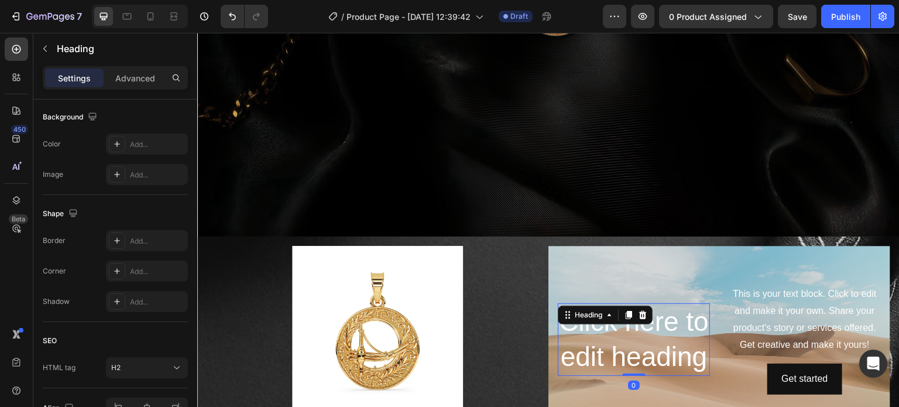
scroll to position [0, 0]
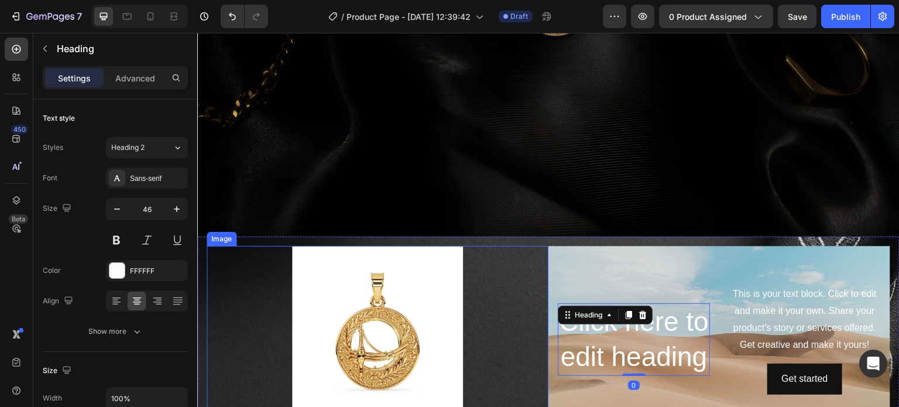
click at [475, 292] on div at bounding box center [378, 331] width 342 height 171
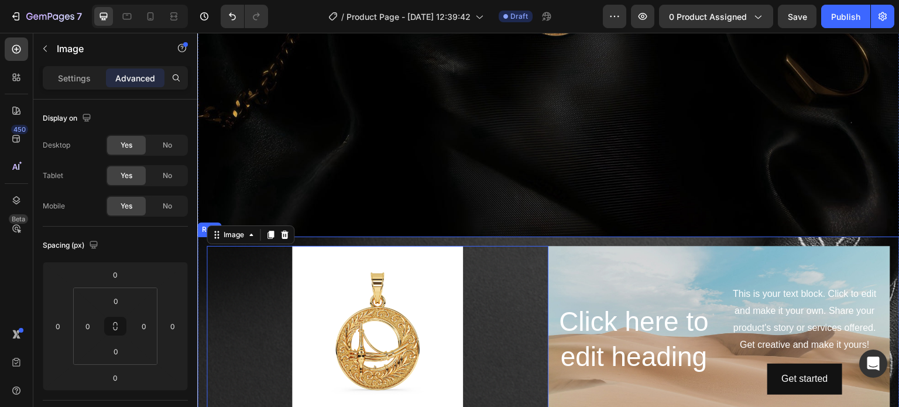
click at [346, 237] on div "Image 0 This is your text block. Click to edit and make it your own. Share your…" at bounding box center [548, 340] width 703 height 206
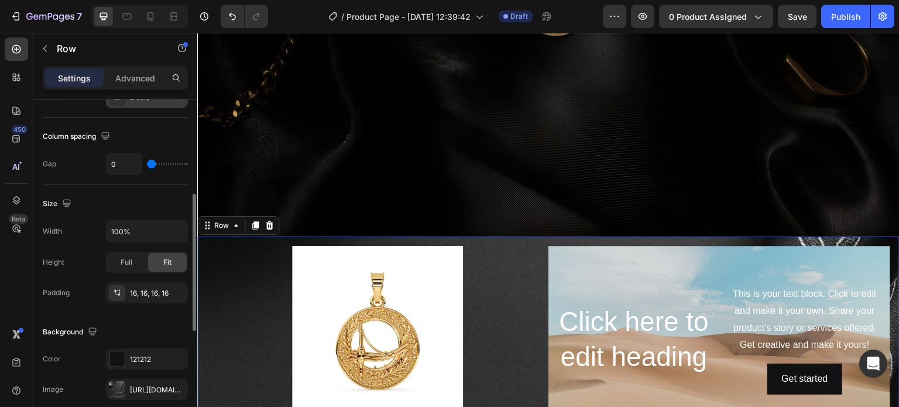
scroll to position [351, 0]
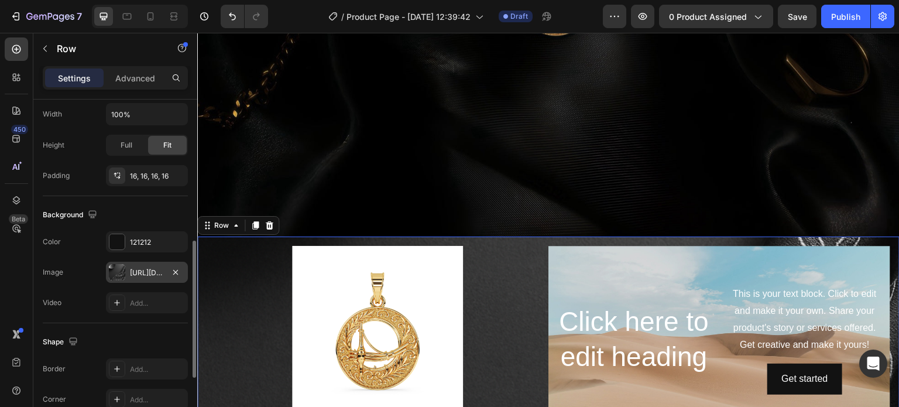
click at [115, 272] on div at bounding box center [117, 272] width 16 height 16
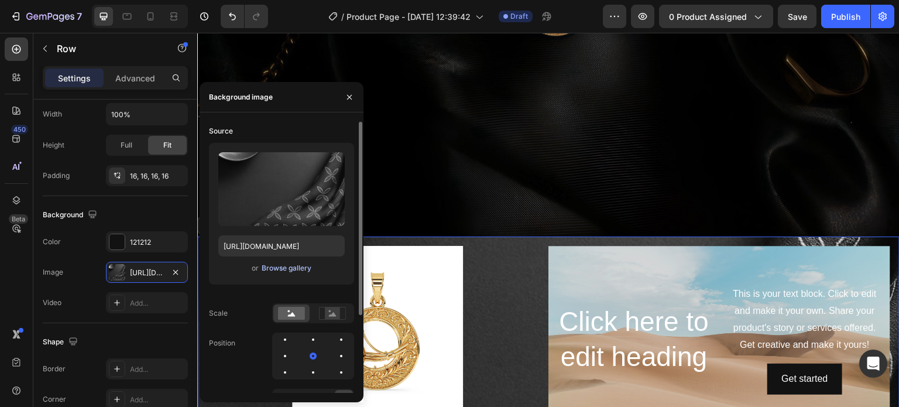
click at [274, 269] on div "Browse gallery" at bounding box center [287, 268] width 50 height 11
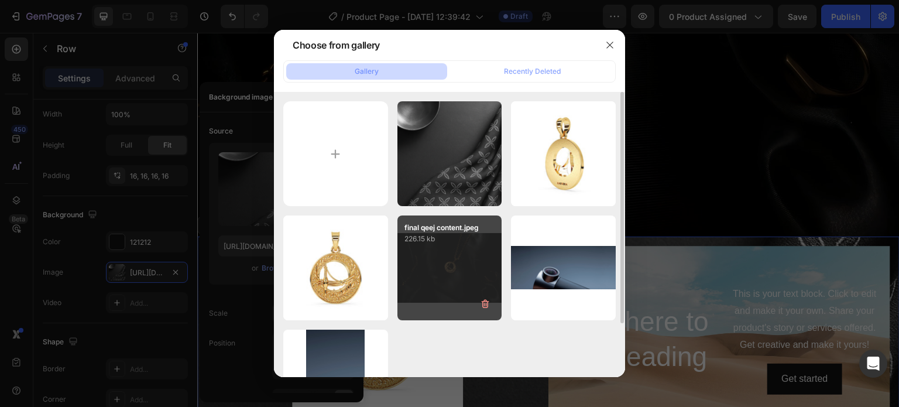
click at [415, 273] on div "final qeej content.jpeg 226.15 kb" at bounding box center [450, 267] width 105 height 105
type input "[URL][DOMAIN_NAME]"
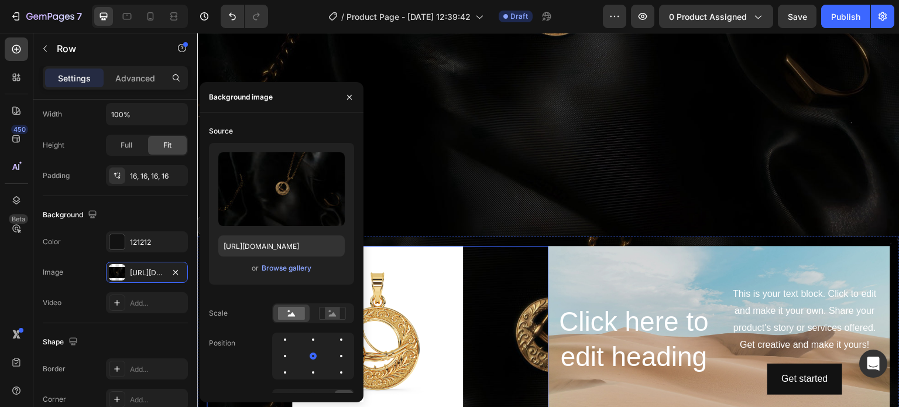
click at [518, 303] on div at bounding box center [378, 331] width 342 height 171
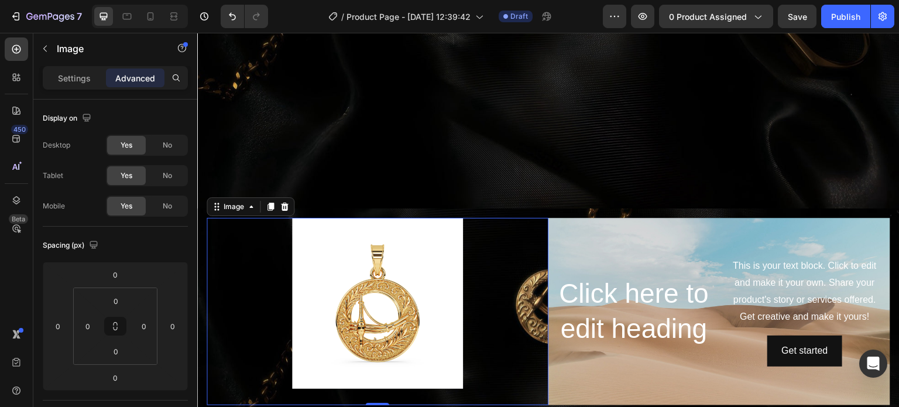
scroll to position [293, 0]
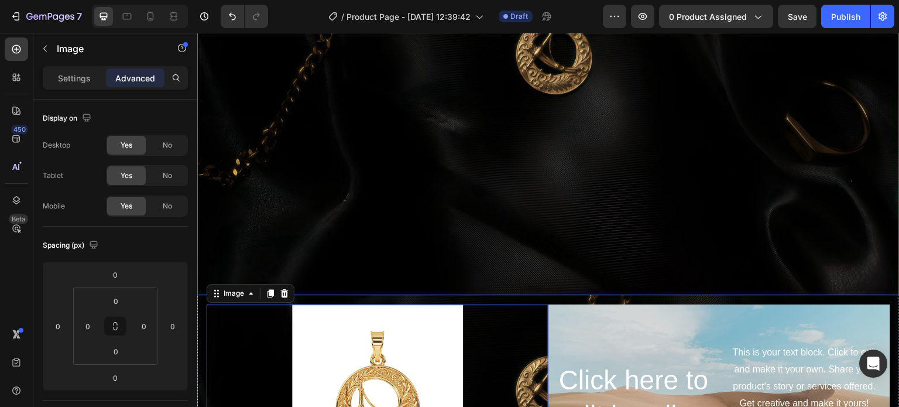
click at [453, 184] on div "Background Image" at bounding box center [548, 61] width 703 height 468
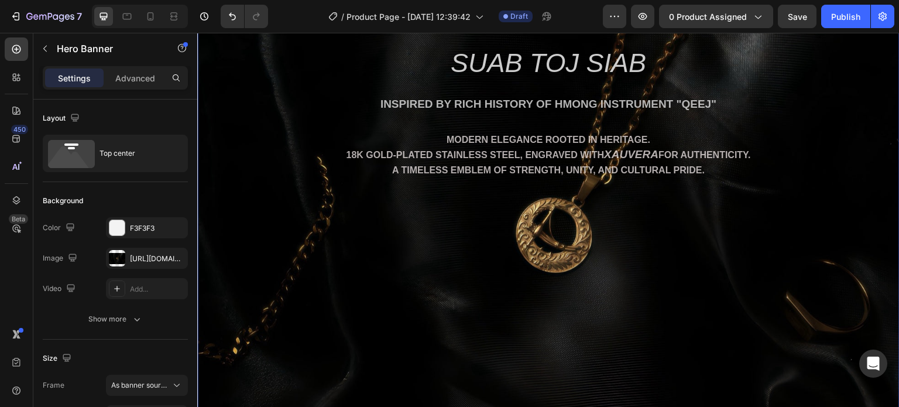
scroll to position [117, 0]
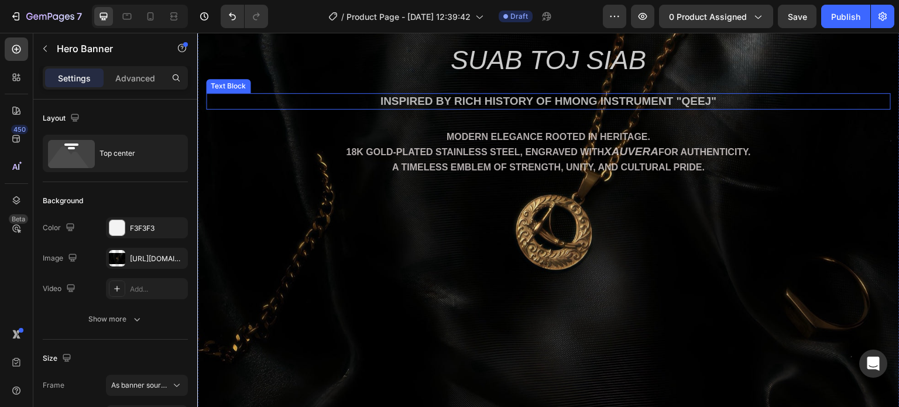
click at [478, 105] on span "inspired by rich history of Hmong instrument "Qeej"" at bounding box center [549, 101] width 337 height 12
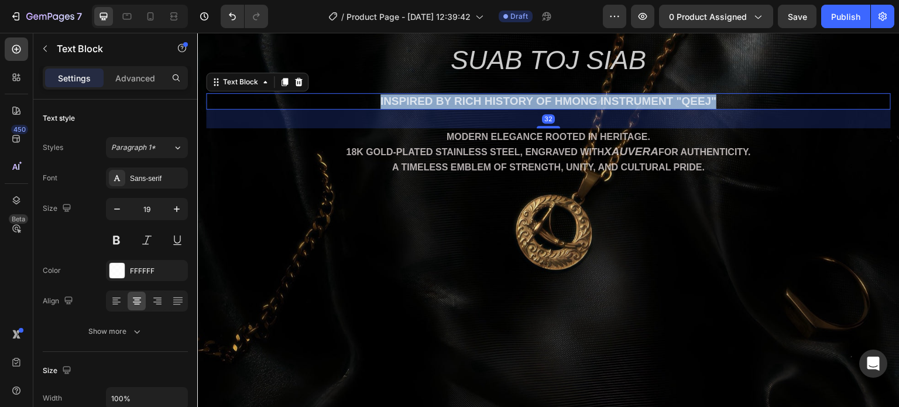
click at [478, 105] on span "inspired by rich history of Hmong instrument "Qeej"" at bounding box center [549, 101] width 337 height 12
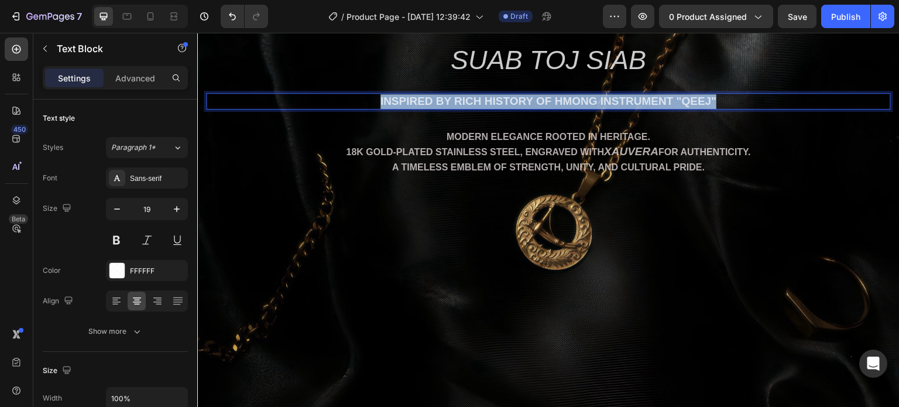
click at [478, 105] on span "inspired by rich history of Hmong instrument "Qeej"" at bounding box center [549, 101] width 337 height 12
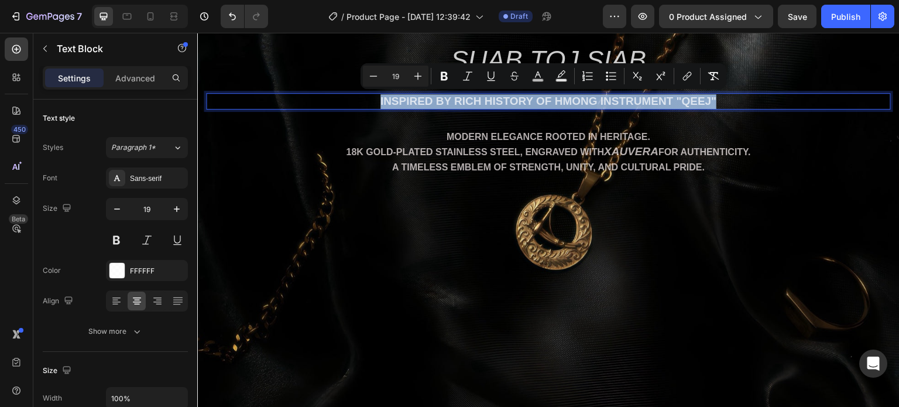
copy span "inspired by rich history of Hmong instrument "Qeej""
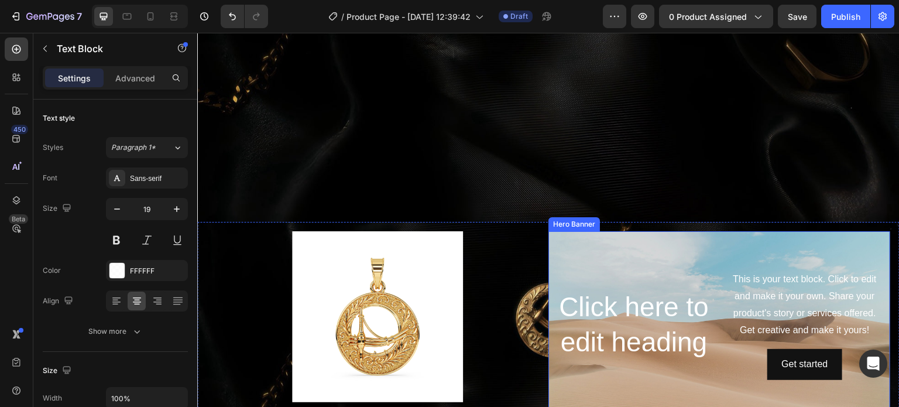
scroll to position [410, 0]
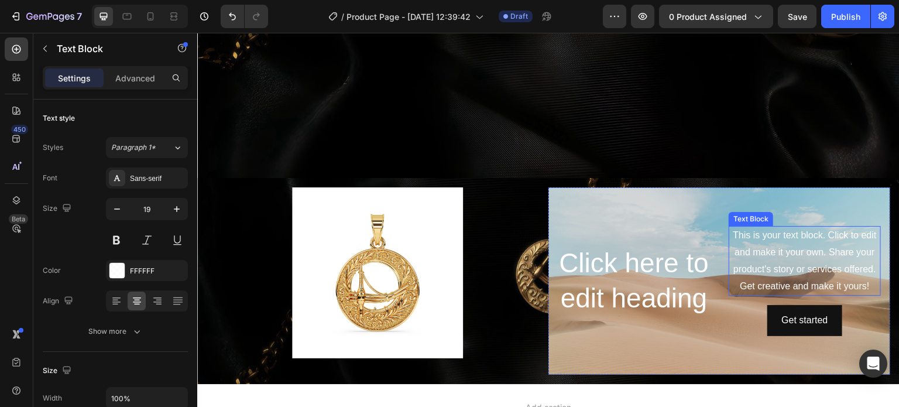
click at [771, 234] on div "This is your text block. Click to edit and make it your own. Share your product…" at bounding box center [805, 261] width 152 height 70
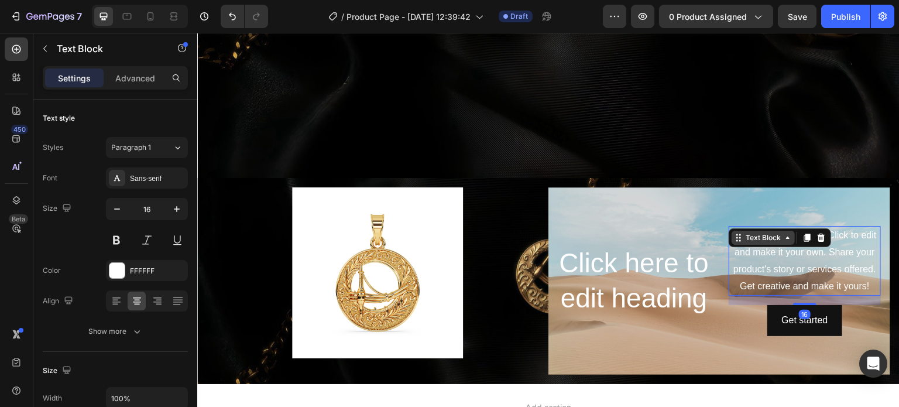
click at [771, 234] on div "Text Block" at bounding box center [764, 237] width 40 height 11
click at [770, 267] on div "This is your text block. Click to edit and make it your own. Share your product…" at bounding box center [805, 261] width 152 height 70
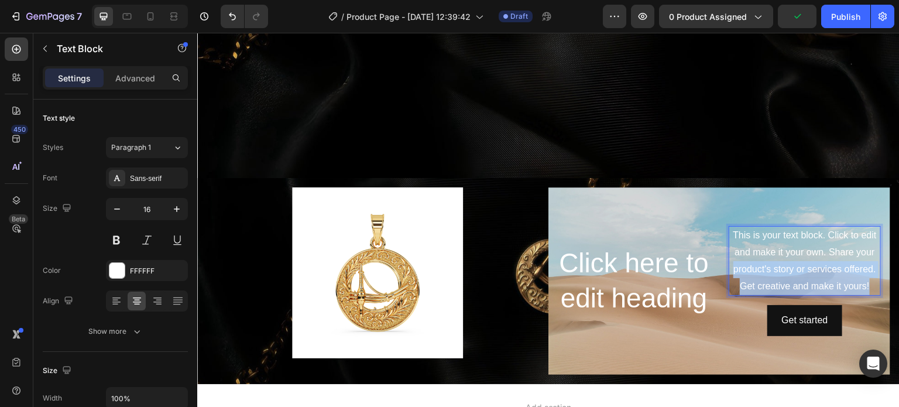
click at [770, 267] on p "This is your text block. Click to edit and make it your own. Share your product…" at bounding box center [805, 260] width 150 height 67
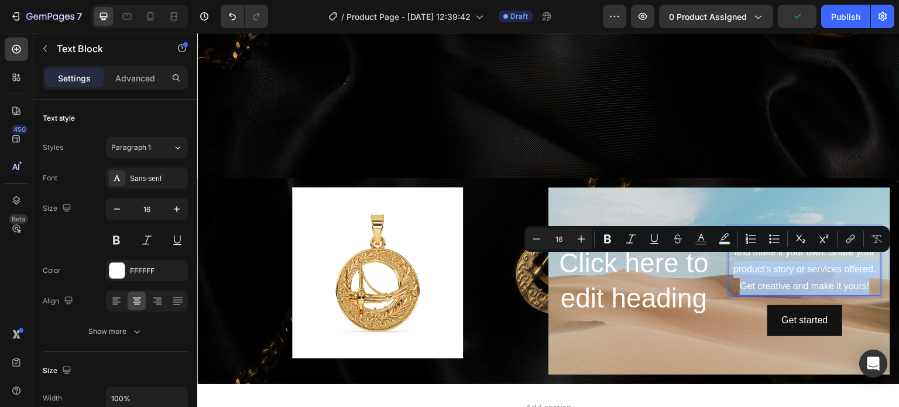
click at [768, 265] on p "This is your text block. Click to edit and make it your own. Share your product…" at bounding box center [805, 260] width 150 height 67
click at [768, 264] on p "This is your text block. Click to edit and make it your own. Share your product…" at bounding box center [805, 260] width 150 height 67
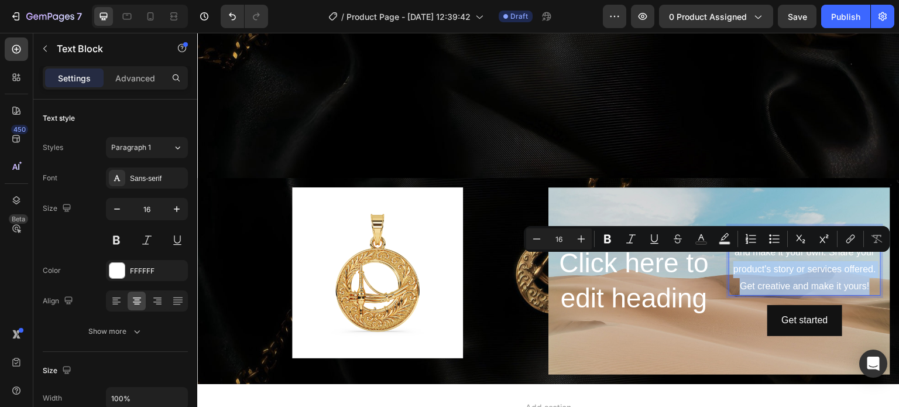
click at [747, 271] on p "This is your text block. Click to edit and make it your own. Share your product…" at bounding box center [805, 260] width 150 height 67
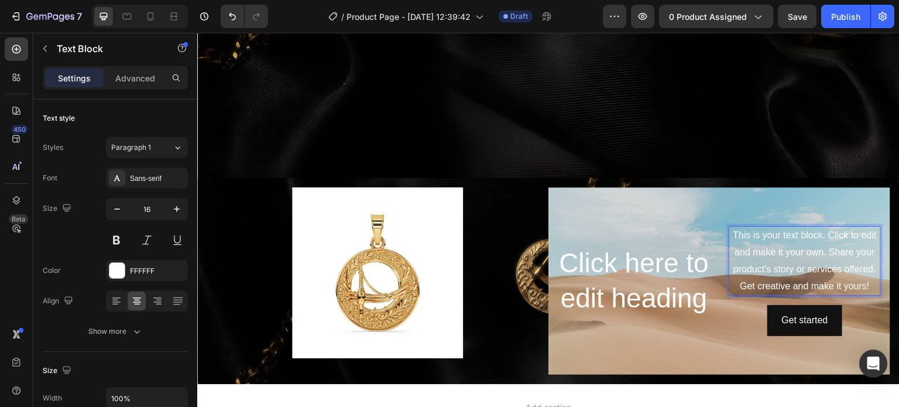
click at [730, 229] on p "This is your text block. Click to edit and make it your own. Share your product…" at bounding box center [805, 260] width 150 height 67
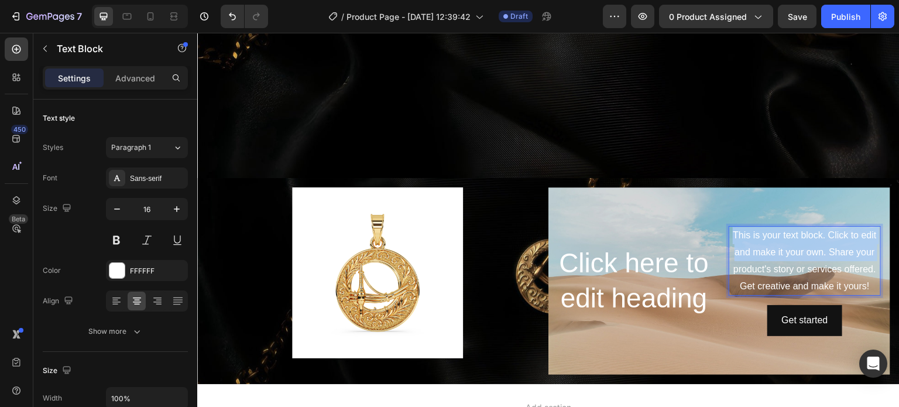
click at [730, 229] on p "This is your text block. Click to edit and make it your own. Share your product…" at bounding box center [805, 260] width 150 height 67
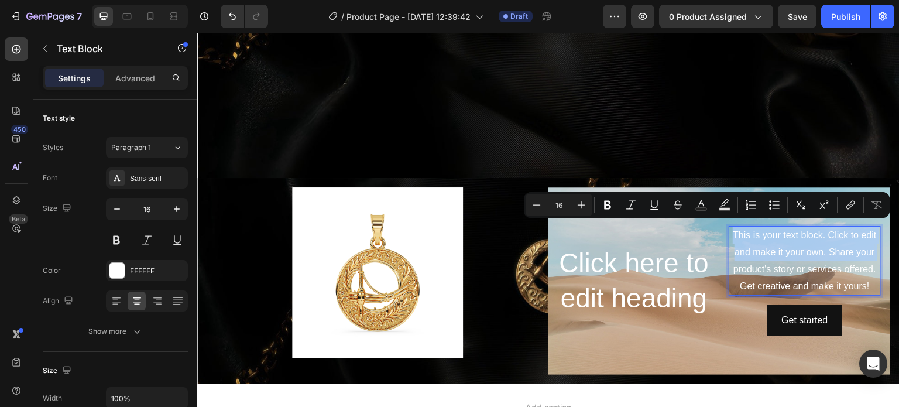
click at [731, 230] on p "This is your text block. Click to edit and make it your own. Share your product…" at bounding box center [805, 260] width 150 height 67
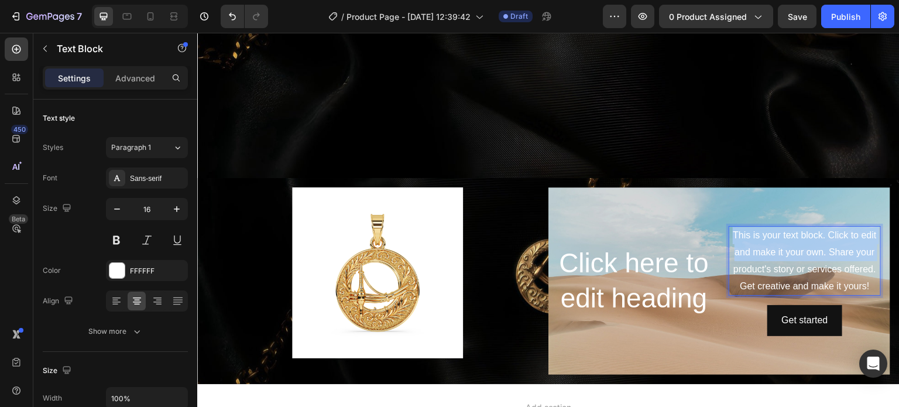
click at [731, 230] on p "This is your text block. Click to edit and make it your own. Share your product…" at bounding box center [805, 260] width 150 height 67
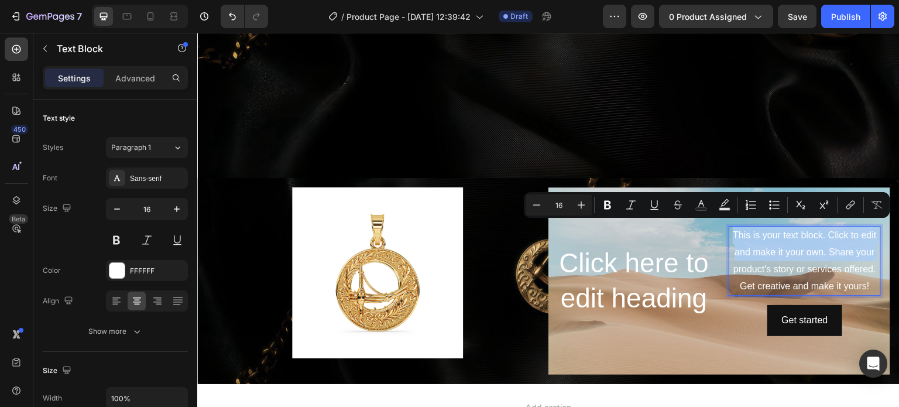
click at [733, 235] on p "This is your text block. Click to edit and make it your own. Share your product…" at bounding box center [805, 260] width 150 height 67
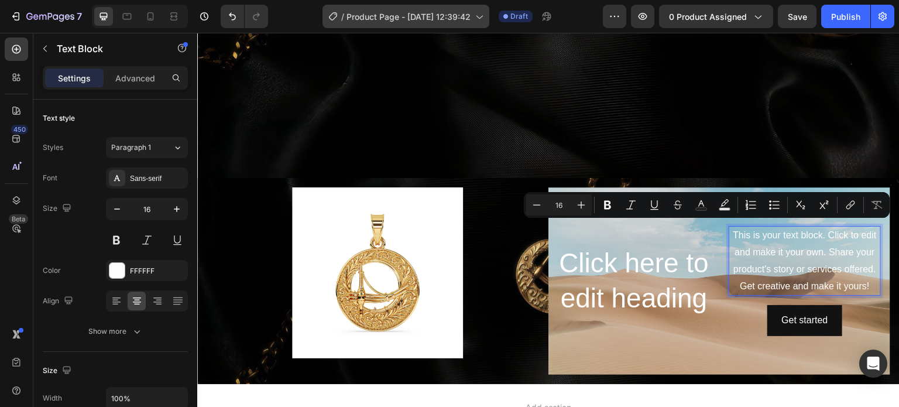
scroll to position [426, 0]
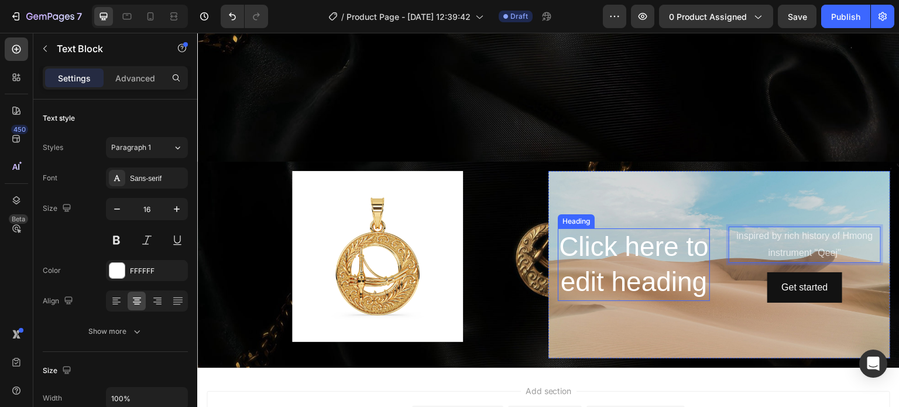
click at [625, 228] on h2 "Click here to edit heading" at bounding box center [634, 264] width 152 height 73
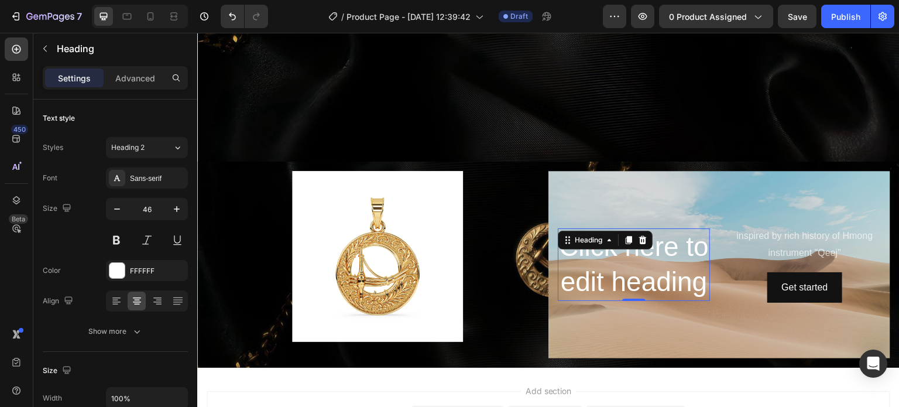
click at [625, 228] on h2 "Click here to edit heading" at bounding box center [634, 264] width 152 height 73
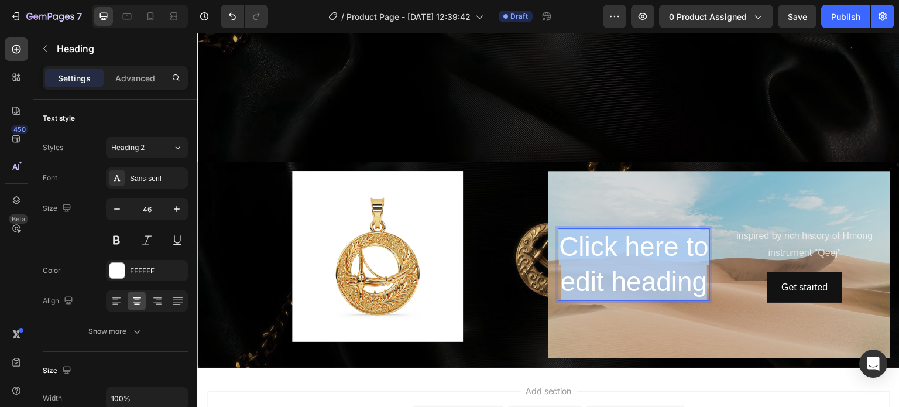
click at [625, 230] on p "Click here to edit heading" at bounding box center [634, 265] width 150 height 70
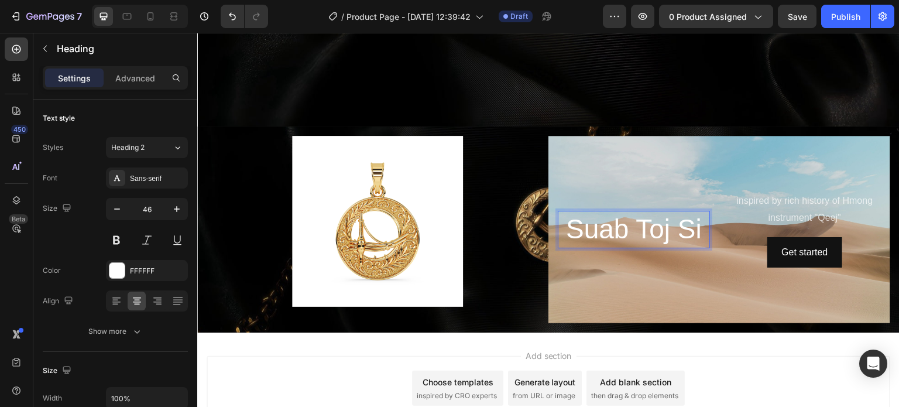
scroll to position [444, 0]
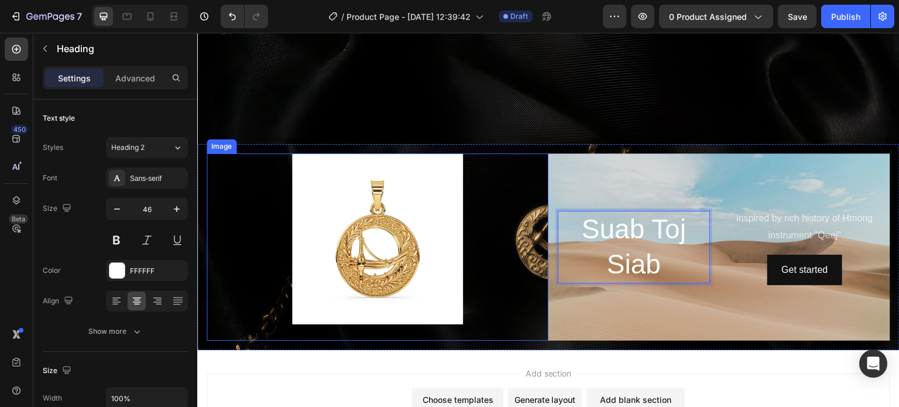
click at [465, 199] on div at bounding box center [378, 238] width 342 height 171
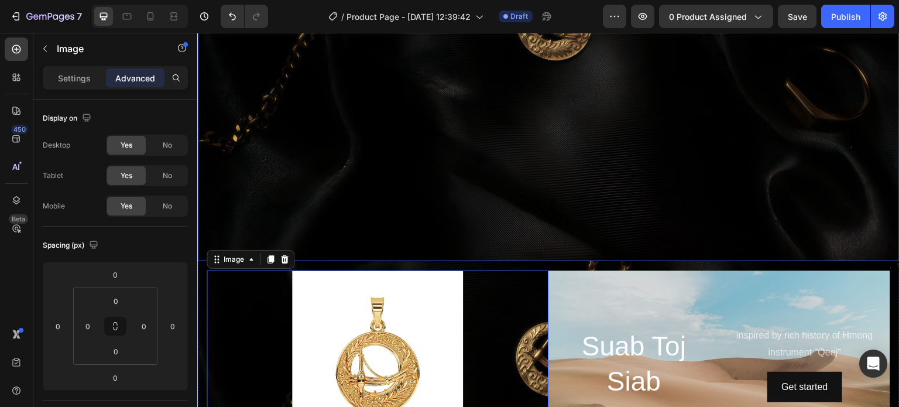
click at [511, 160] on div "Background Image" at bounding box center [548, 27] width 703 height 468
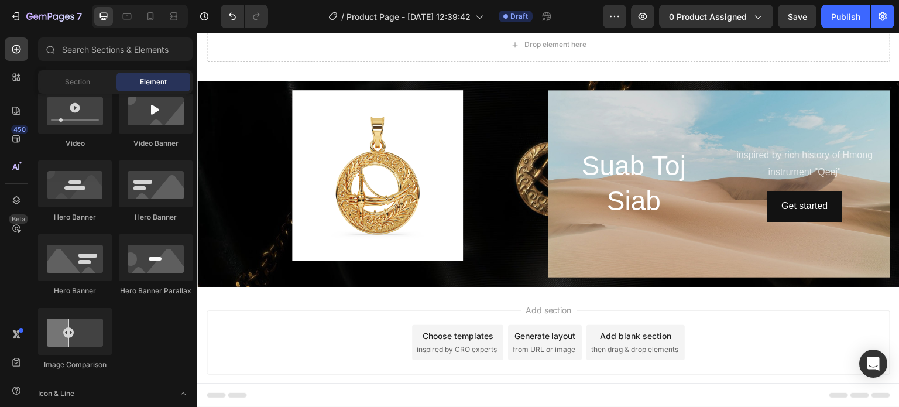
scroll to position [0, 0]
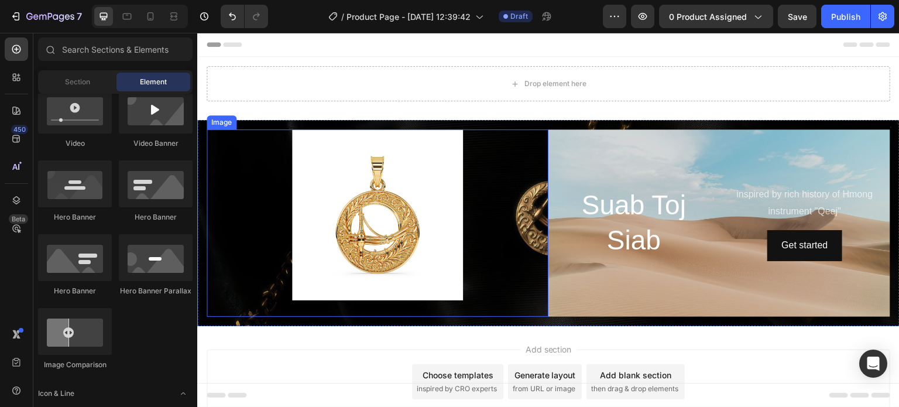
click at [495, 210] on div at bounding box center [378, 214] width 342 height 171
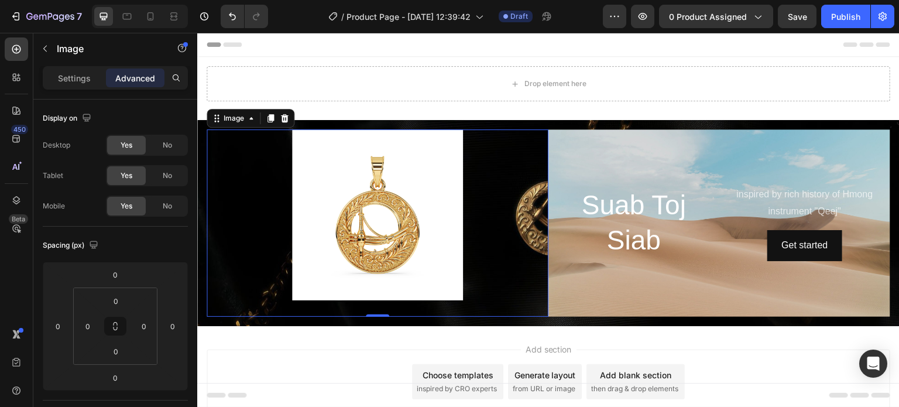
click at [413, 214] on img at bounding box center [377, 214] width 171 height 171
click at [227, 124] on div "Image" at bounding box center [234, 118] width 49 height 14
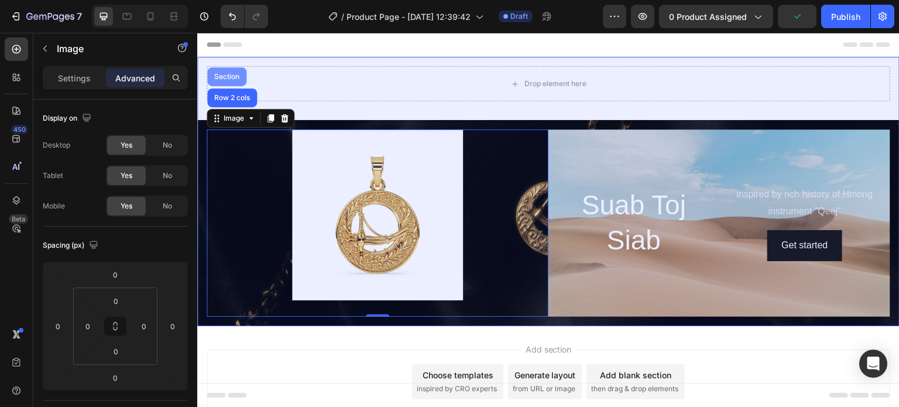
click at [231, 70] on div "Section" at bounding box center [226, 76] width 39 height 19
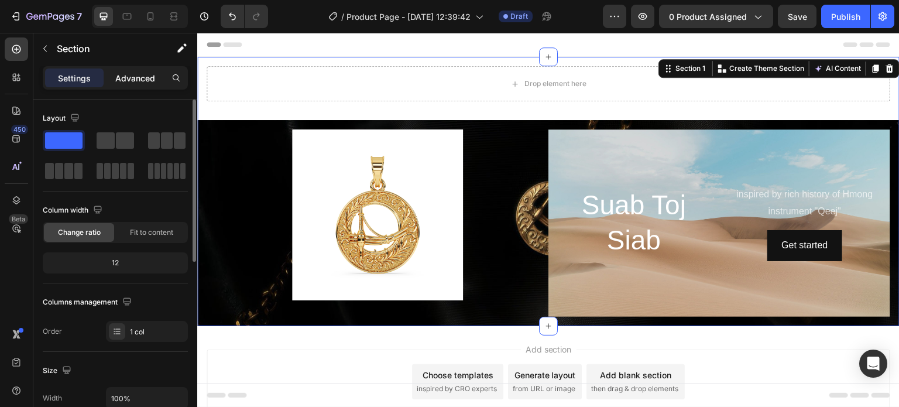
click at [139, 73] on p "Advanced" at bounding box center [135, 78] width 40 height 12
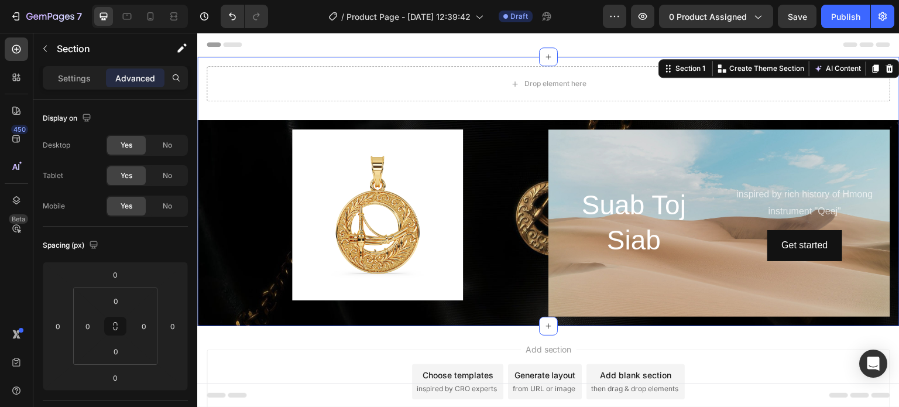
click at [71, 74] on p "Settings" at bounding box center [74, 78] width 33 height 12
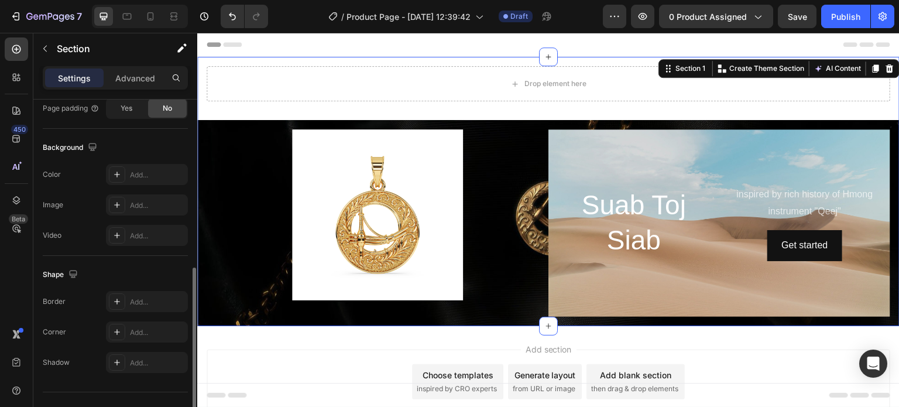
scroll to position [372, 0]
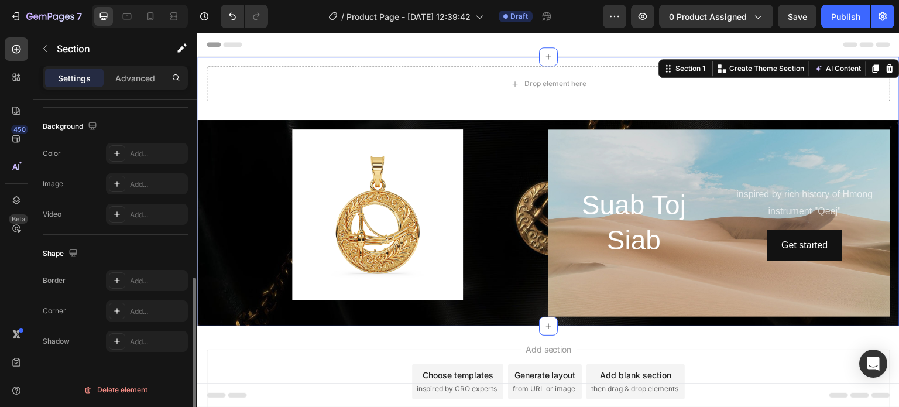
click at [138, 80] on p "Advanced" at bounding box center [135, 78] width 40 height 12
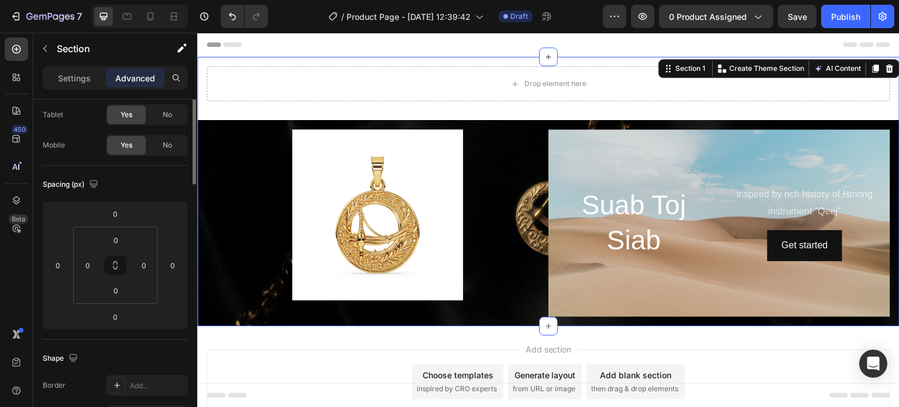
scroll to position [0, 0]
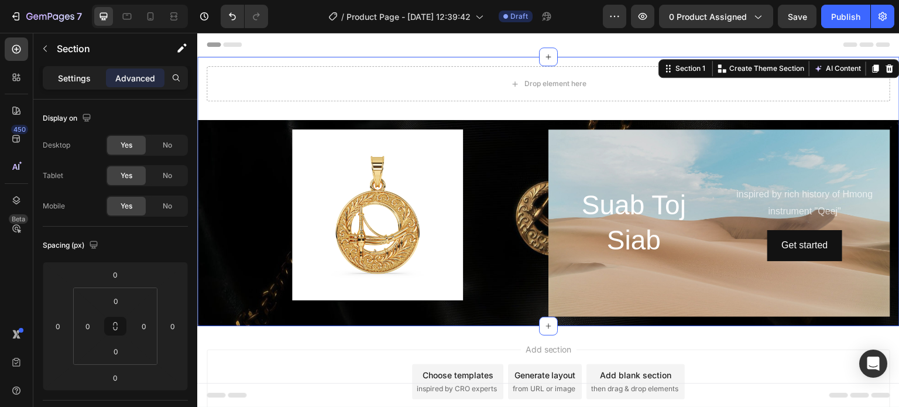
click at [87, 81] on p "Settings" at bounding box center [74, 78] width 33 height 12
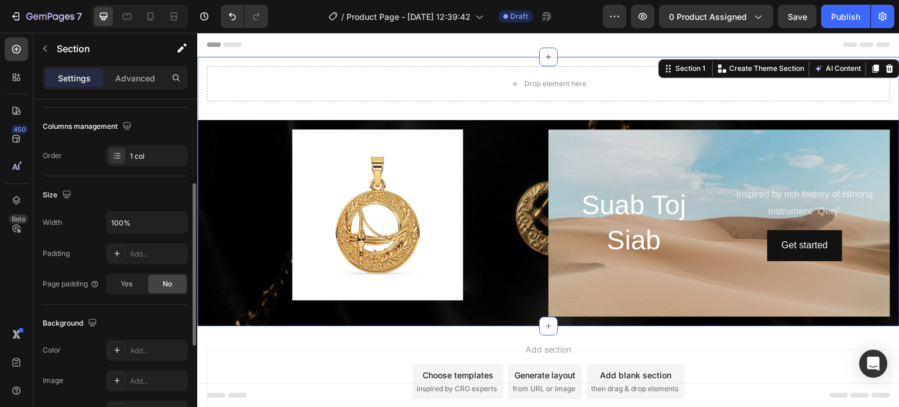
scroll to position [59, 0]
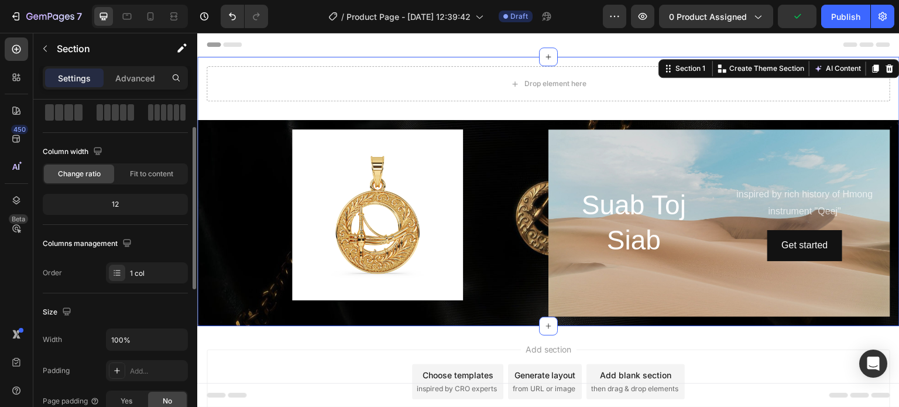
drag, startPoint x: 131, startPoint y: 175, endPoint x: 105, endPoint y: 184, distance: 27.2
click at [131, 175] on span "Fit to content" at bounding box center [151, 174] width 43 height 11
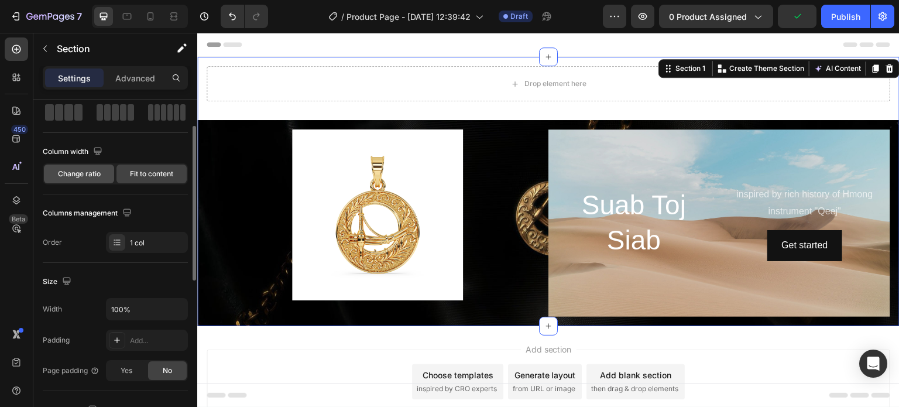
click at [91, 171] on span "Change ratio" at bounding box center [79, 174] width 43 height 11
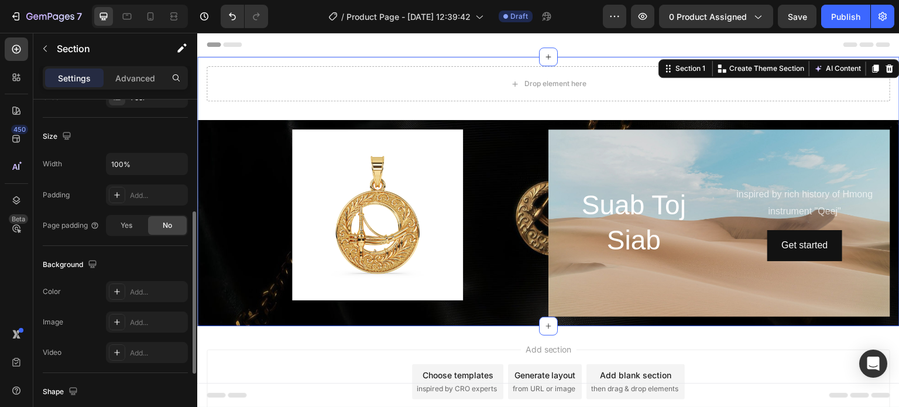
scroll to position [0, 0]
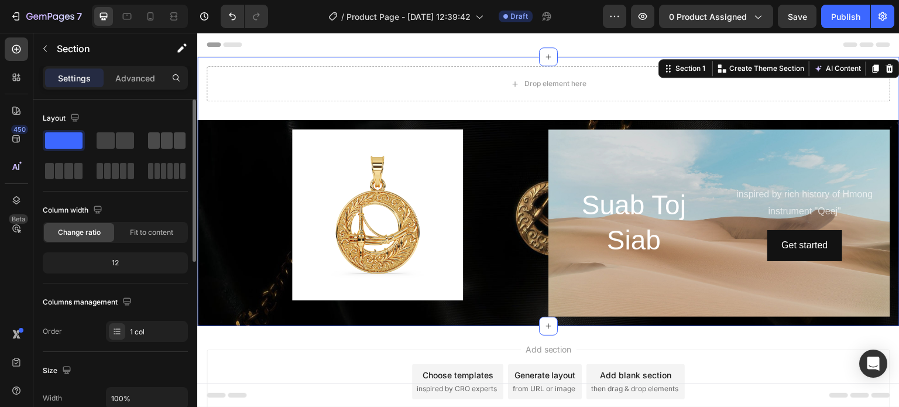
click at [166, 138] on span at bounding box center [167, 140] width 12 height 16
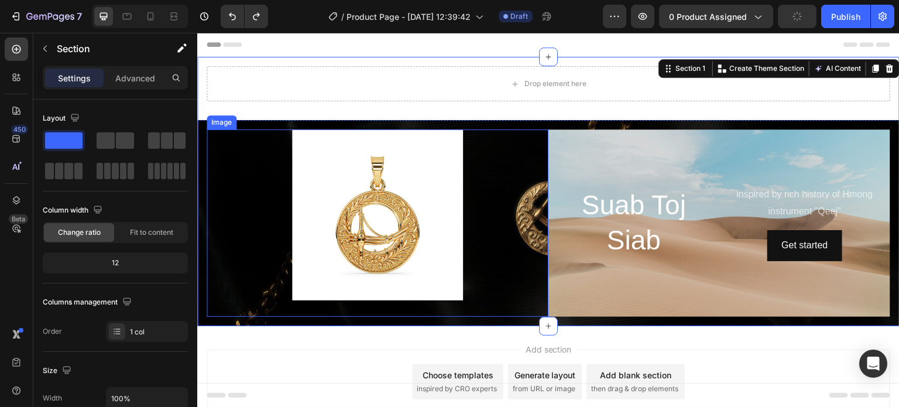
click at [336, 185] on img at bounding box center [377, 214] width 171 height 171
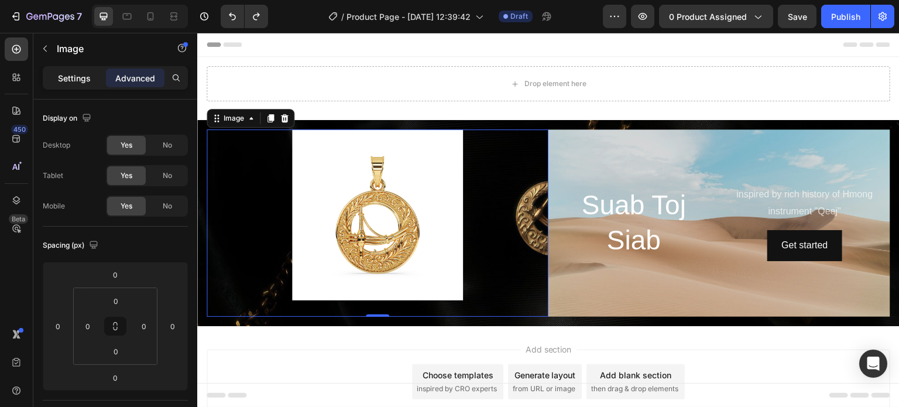
click at [78, 77] on p "Settings" at bounding box center [74, 78] width 33 height 12
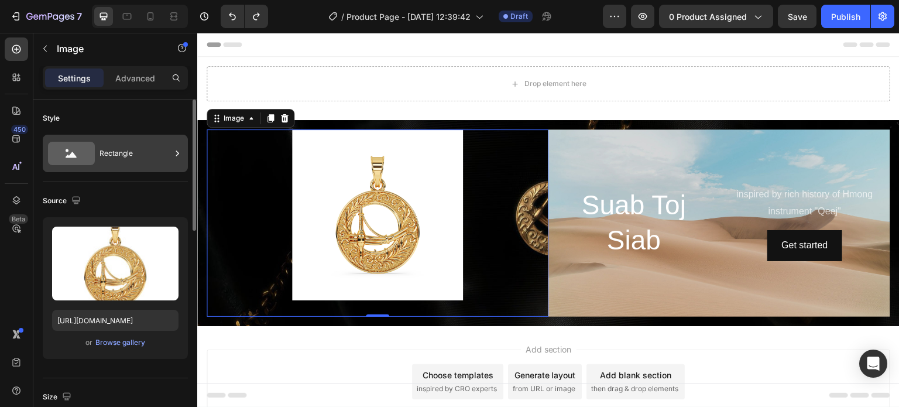
click at [114, 154] on div "Rectangle" at bounding box center [135, 153] width 71 height 27
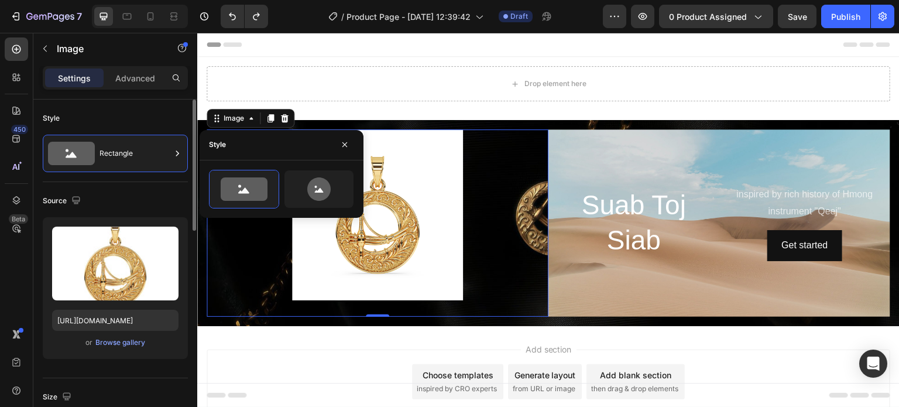
click at [132, 193] on div "Source" at bounding box center [115, 200] width 145 height 19
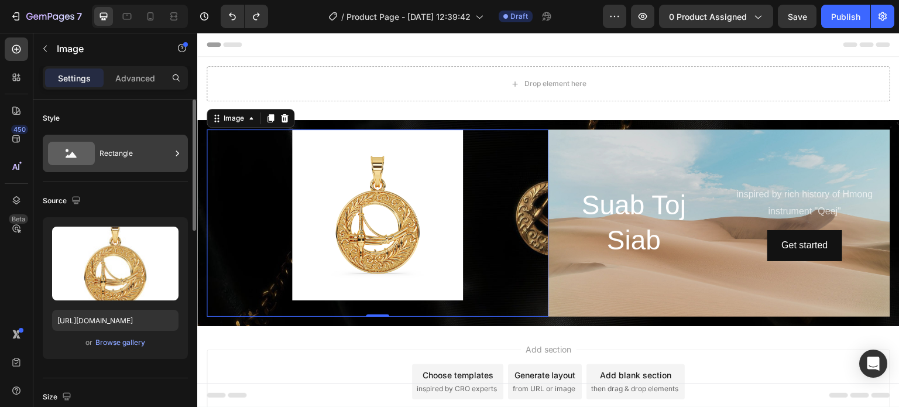
click at [138, 147] on div "Rectangle" at bounding box center [135, 153] width 71 height 27
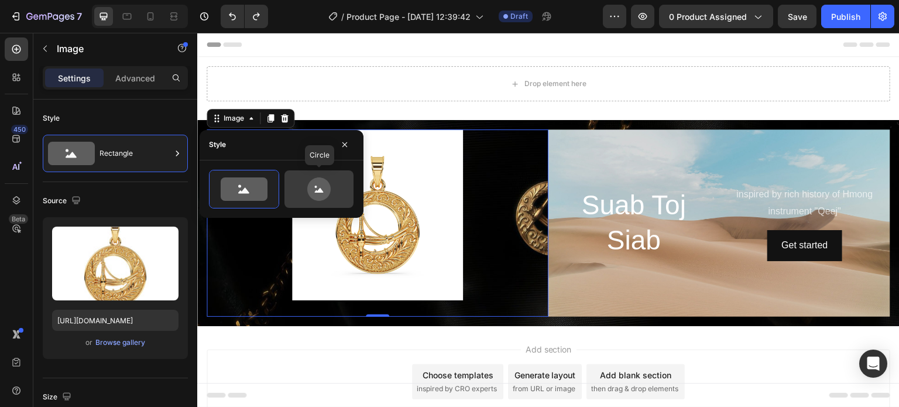
click at [334, 191] on icon at bounding box center [319, 188] width 55 height 23
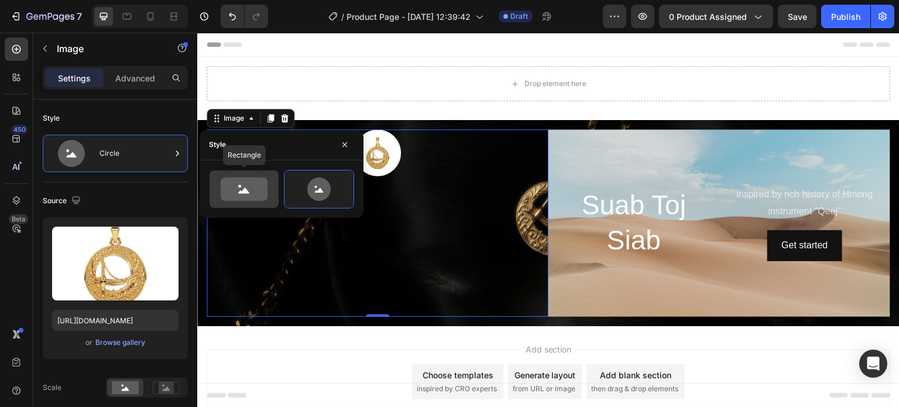
click at [259, 187] on icon at bounding box center [244, 188] width 47 height 23
type input "100"
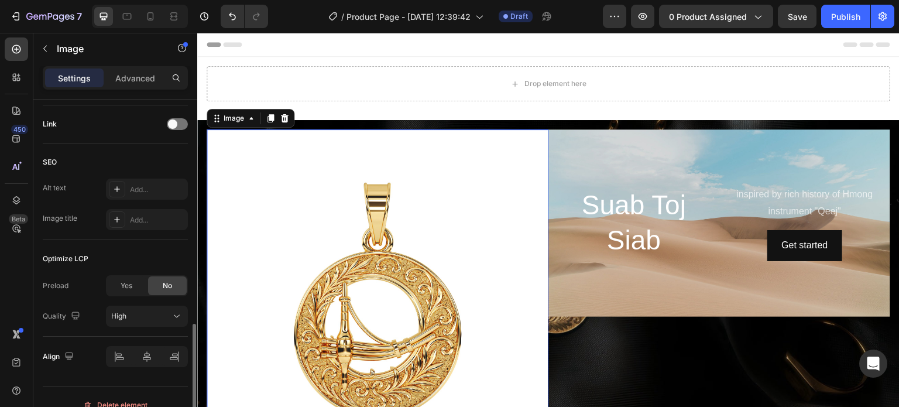
scroll to position [542, 0]
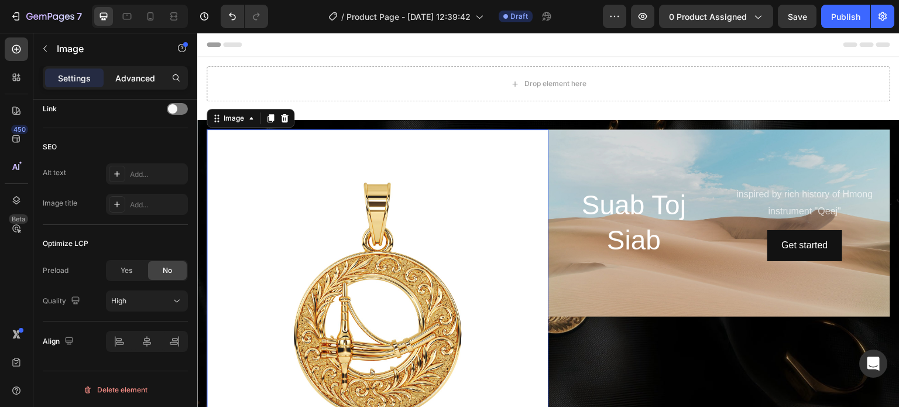
click at [131, 84] on div "Advanced" at bounding box center [135, 78] width 59 height 19
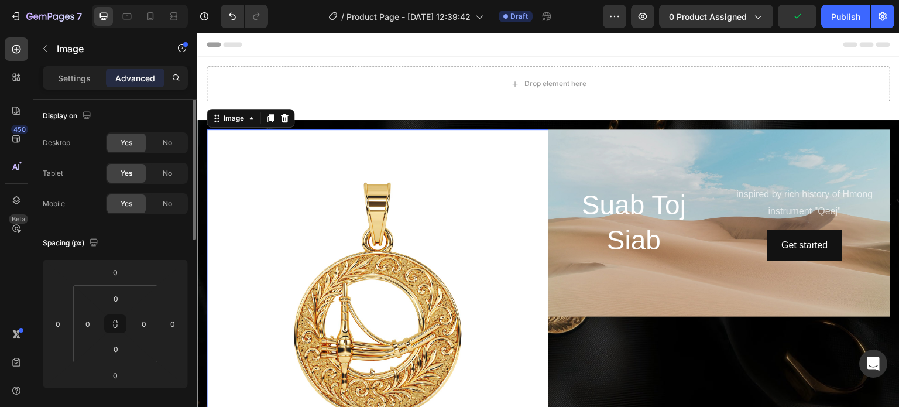
scroll to position [0, 0]
click at [392, 182] on img at bounding box center [378, 300] width 342 height 342
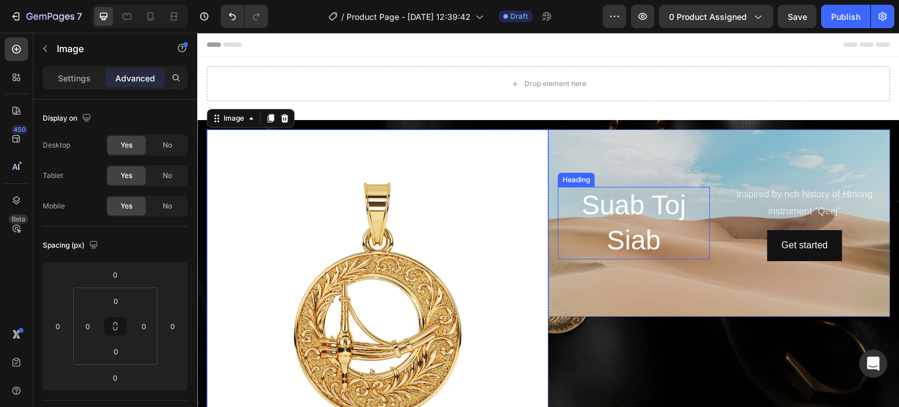
click at [635, 237] on p "Suab Toj Siab" at bounding box center [634, 223] width 150 height 70
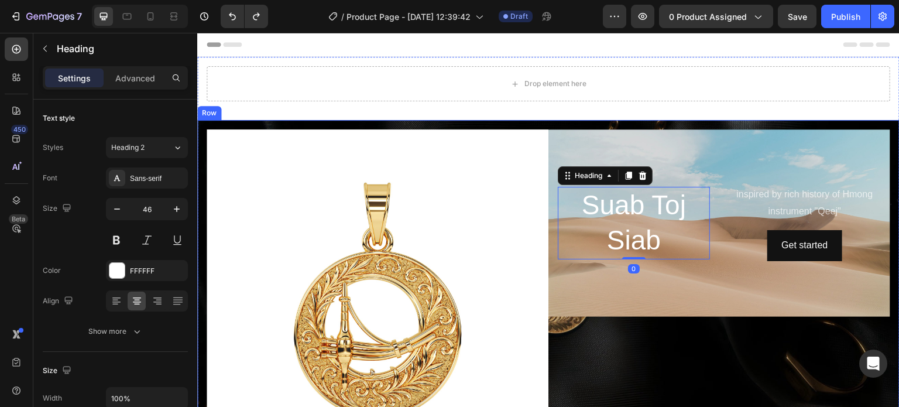
click at [641, 344] on div "inspired by rich history of Hmong instrument "Qeej" Text Block Get started Butt…" at bounding box center [720, 300] width 342 height 342
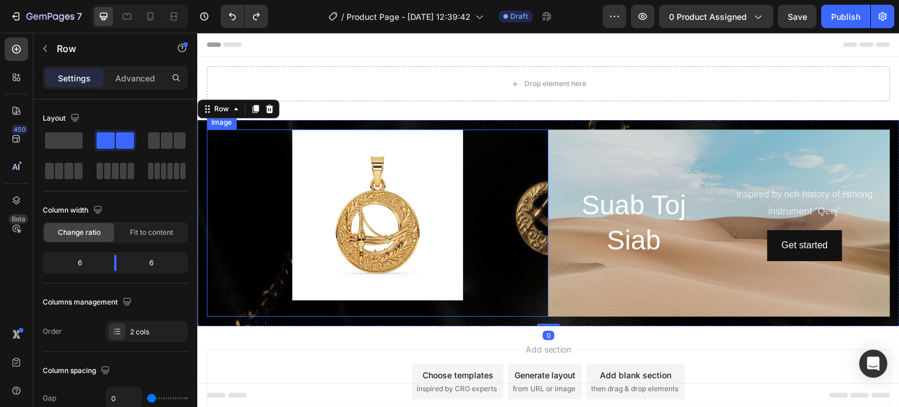
click at [497, 241] on div at bounding box center [378, 214] width 342 height 171
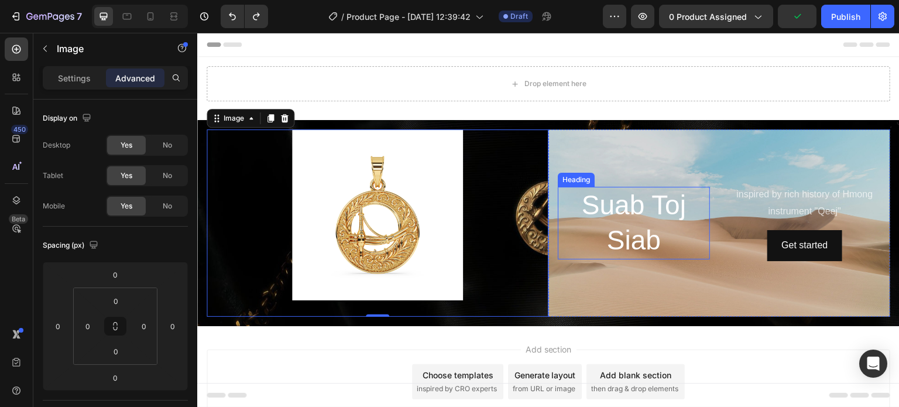
click at [600, 204] on p "Suab Toj Siab" at bounding box center [634, 223] width 150 height 70
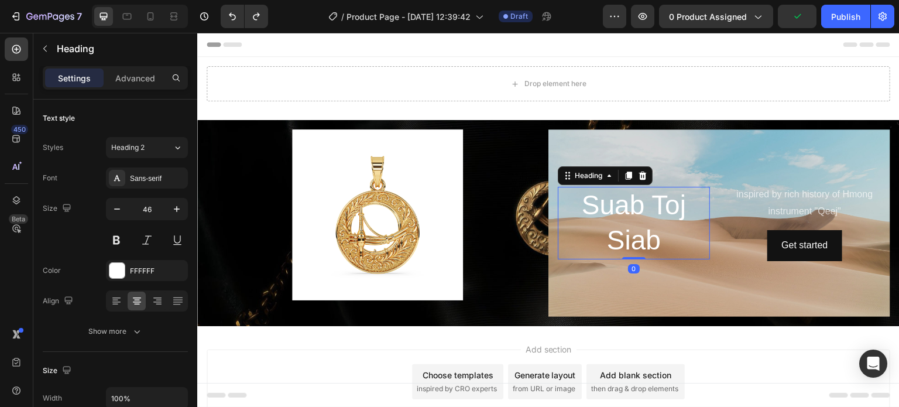
click at [600, 204] on p "Suab Toj Siab" at bounding box center [634, 223] width 150 height 70
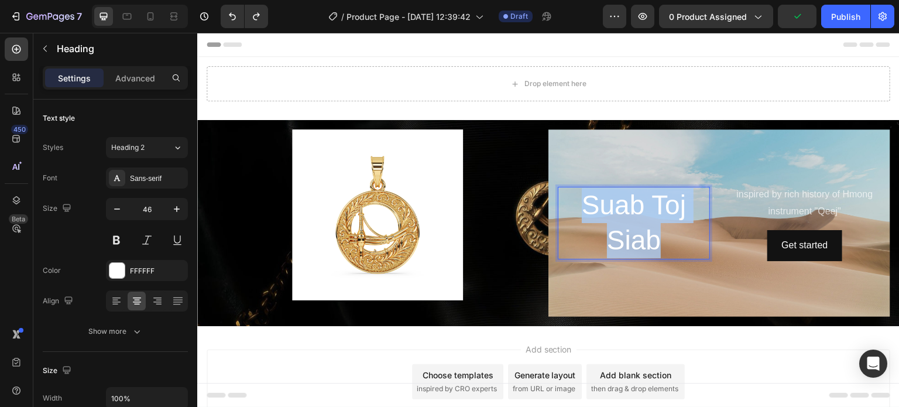
click at [600, 204] on p "Suab Toj Siab" at bounding box center [634, 223] width 150 height 70
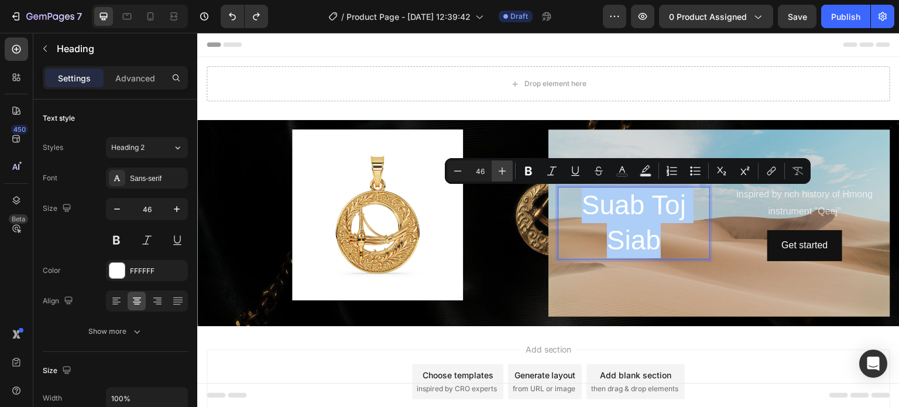
click at [509, 169] on button "Plus" at bounding box center [502, 170] width 21 height 21
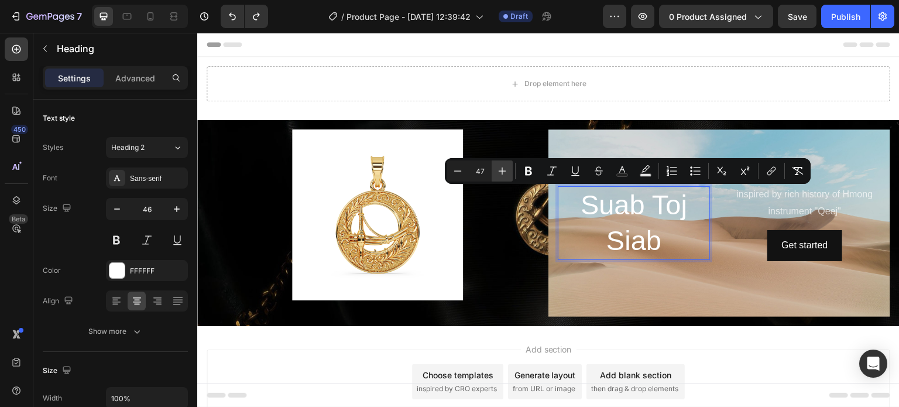
click at [509, 169] on button "Plus" at bounding box center [502, 170] width 21 height 21
click at [509, 168] on button "Plus" at bounding box center [502, 170] width 21 height 21
type input "50"
click at [131, 177] on div "Sans-serif" at bounding box center [157, 178] width 55 height 11
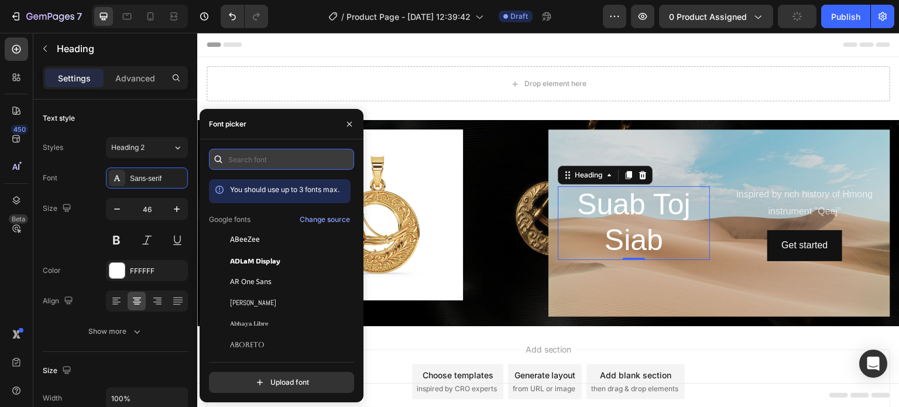
click at [237, 159] on input "text" at bounding box center [281, 159] width 145 height 21
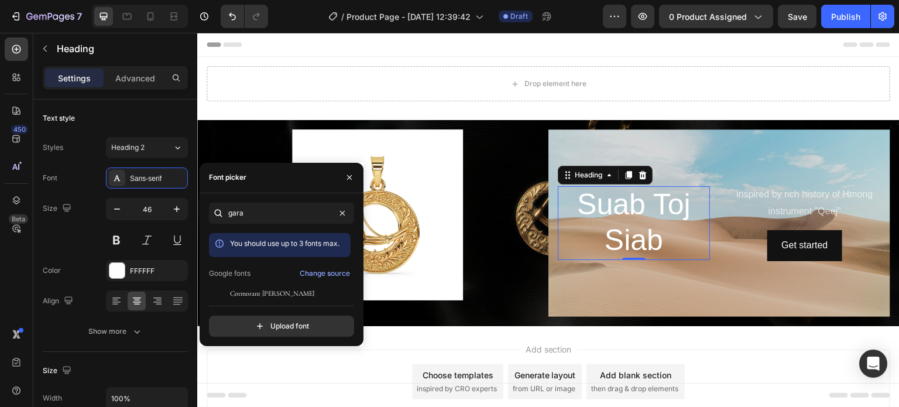
click at [278, 297] on div "gara You should use up to 3 fonts max. Google fonts Change source Cormorant Gar…" at bounding box center [281, 270] width 145 height 134
click at [282, 292] on span "Cormorant Garamond" at bounding box center [272, 293] width 84 height 11
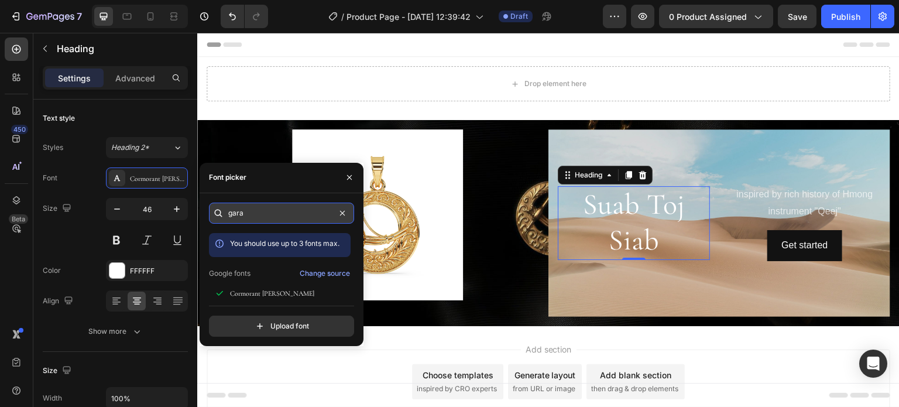
click at [282, 217] on input "gara" at bounding box center [281, 213] width 145 height 21
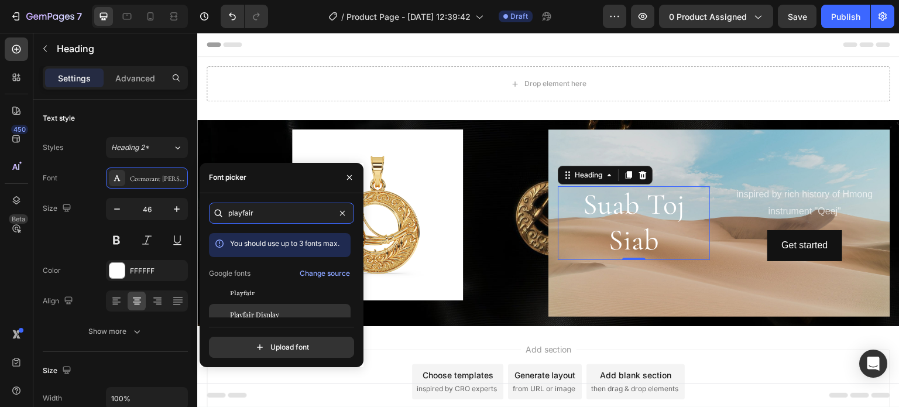
type input "playfair"
click at [265, 315] on span "Playfair Display" at bounding box center [254, 314] width 49 height 11
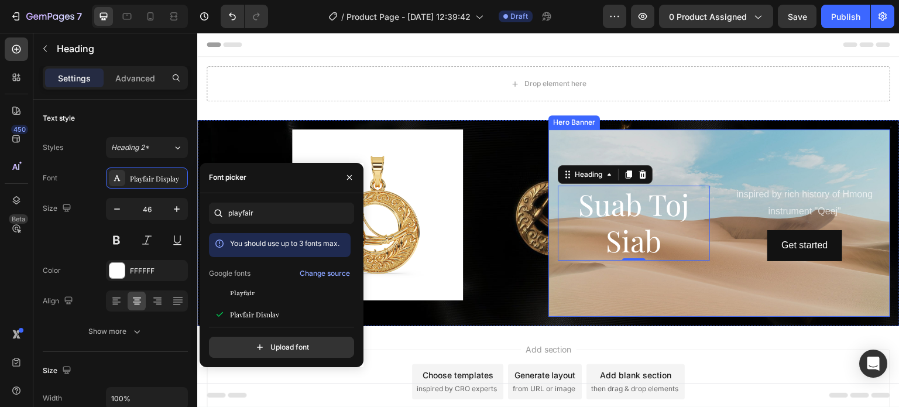
click at [699, 150] on div "Background Image" at bounding box center [720, 222] width 342 height 187
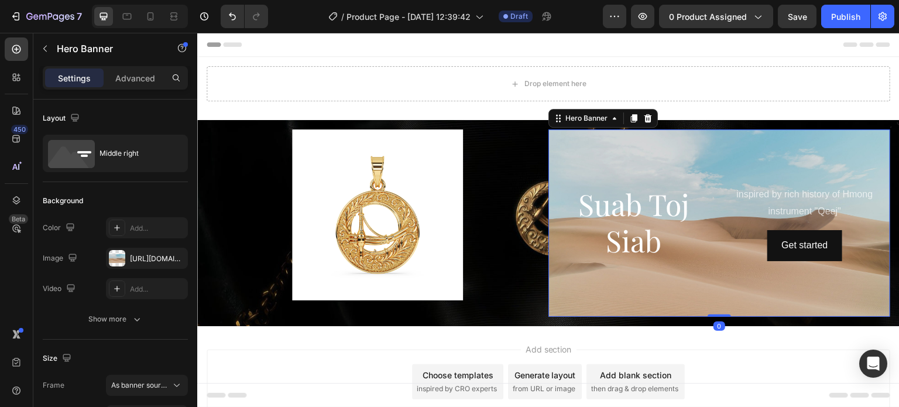
click at [691, 149] on div "Background Image" at bounding box center [720, 222] width 342 height 187
click at [115, 264] on div at bounding box center [117, 258] width 16 height 16
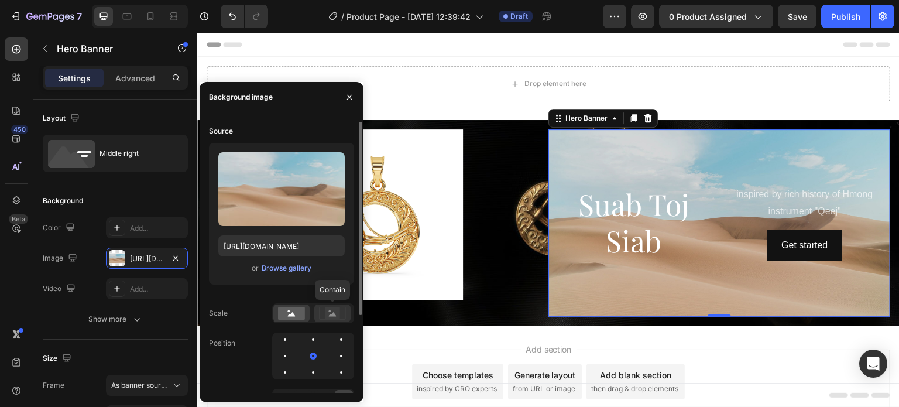
click at [327, 314] on rect at bounding box center [332, 313] width 15 height 12
click at [290, 313] on rect at bounding box center [291, 313] width 27 height 13
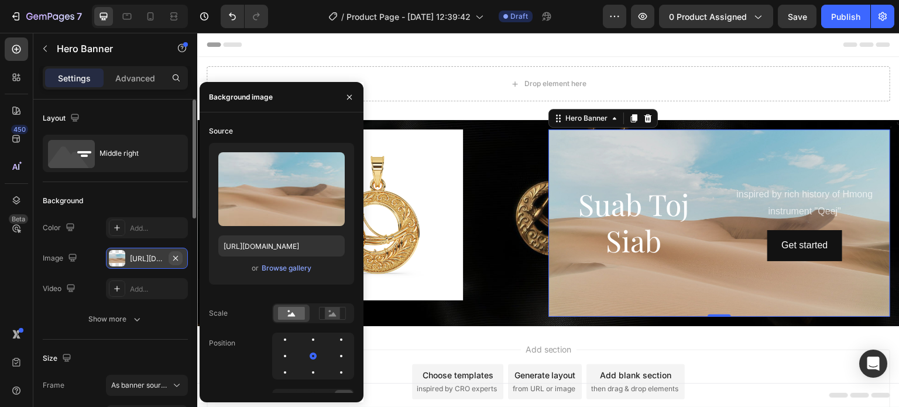
click at [177, 256] on icon "button" at bounding box center [175, 257] width 5 height 5
type input "Auto"
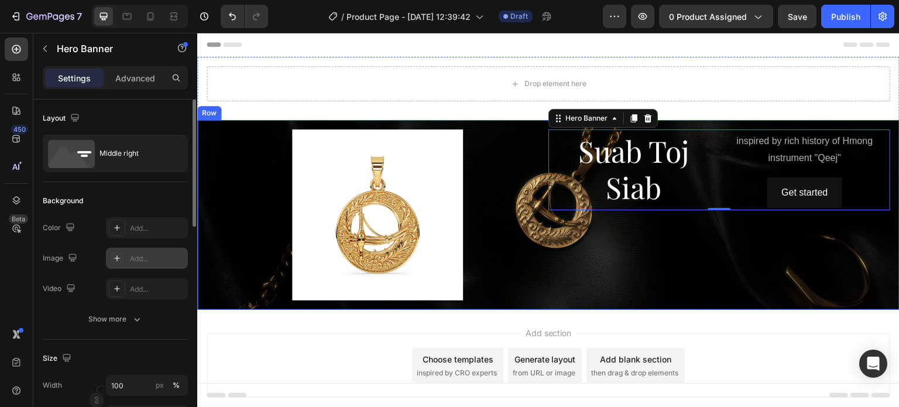
click at [639, 234] on div "inspired by rich history of Hmong instrument "Qeej" Text Block Get started Butt…" at bounding box center [720, 214] width 342 height 171
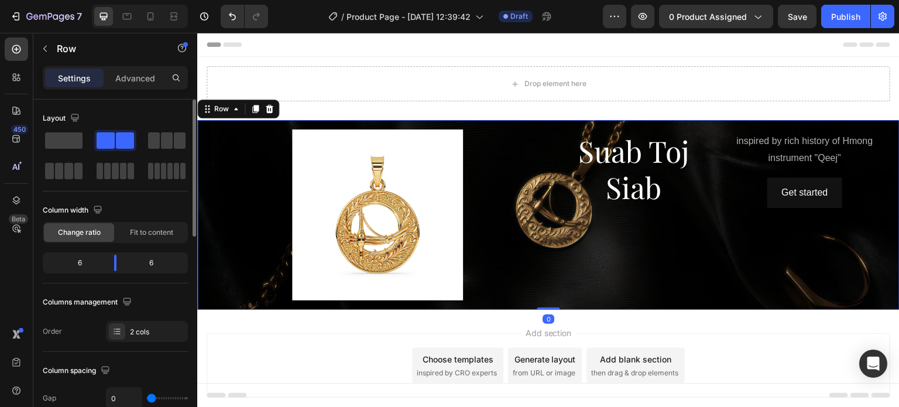
click at [636, 166] on span "Suab Toj Siab" at bounding box center [634, 169] width 111 height 76
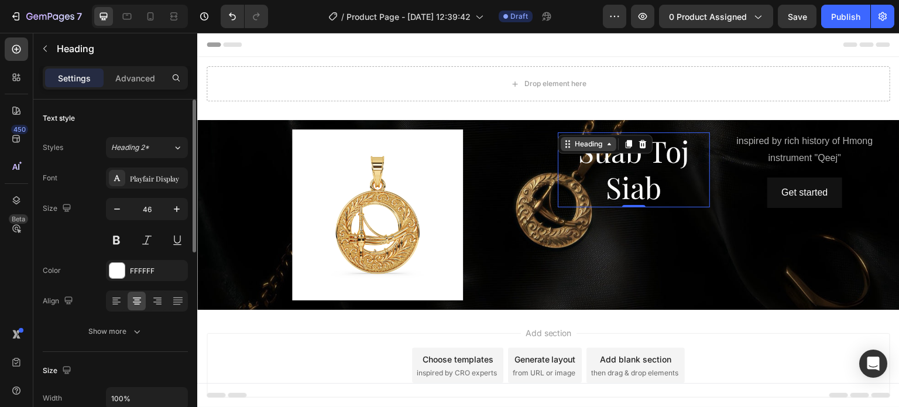
click at [596, 140] on div "Heading" at bounding box center [589, 144] width 32 height 11
click at [603, 164] on span "Suab Toj Siab" at bounding box center [634, 169] width 111 height 76
click at [608, 157] on span "Suab Toj Siab" at bounding box center [634, 169] width 111 height 76
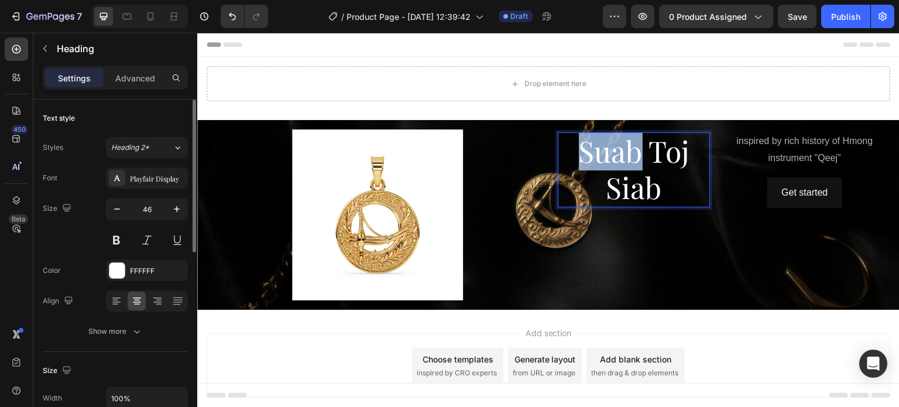
click at [608, 156] on span "Suab Toj Siab" at bounding box center [634, 169] width 111 height 76
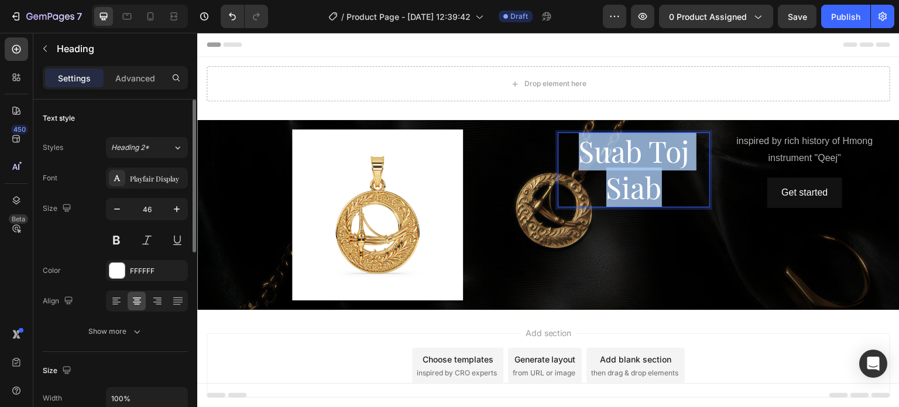
click at [608, 156] on span "Suab Toj Siab" at bounding box center [634, 169] width 111 height 76
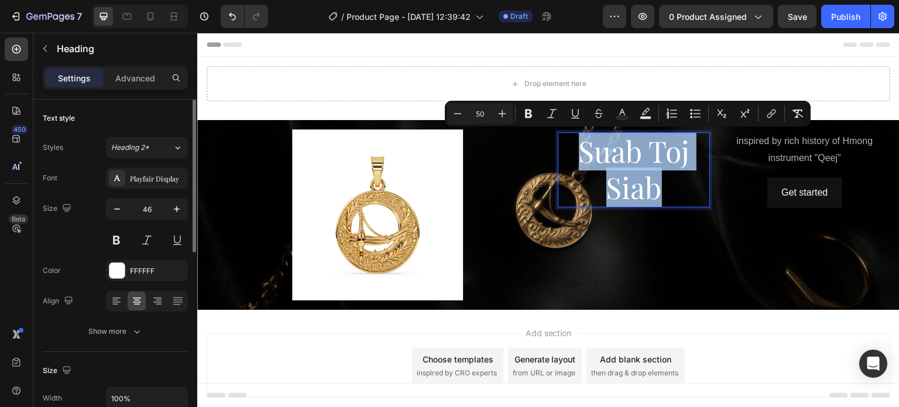
click at [608, 156] on span "Suab Toj Siab" at bounding box center [634, 169] width 111 height 76
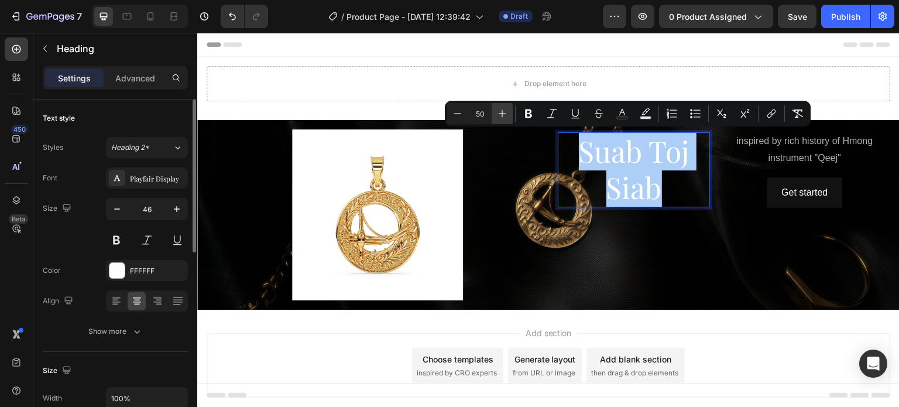
click at [500, 115] on icon "Editor contextual toolbar" at bounding box center [503, 114] width 12 height 12
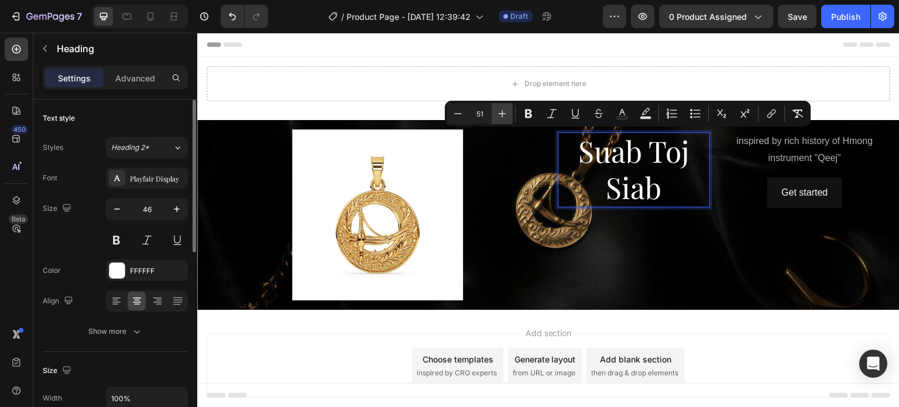
click at [500, 115] on icon "Editor contextual toolbar" at bounding box center [503, 114] width 12 height 12
click at [500, 114] on icon "Editor contextual toolbar" at bounding box center [503, 114] width 12 height 12
type input "54"
click at [529, 116] on icon "Editor contextual toolbar" at bounding box center [529, 114] width 12 height 12
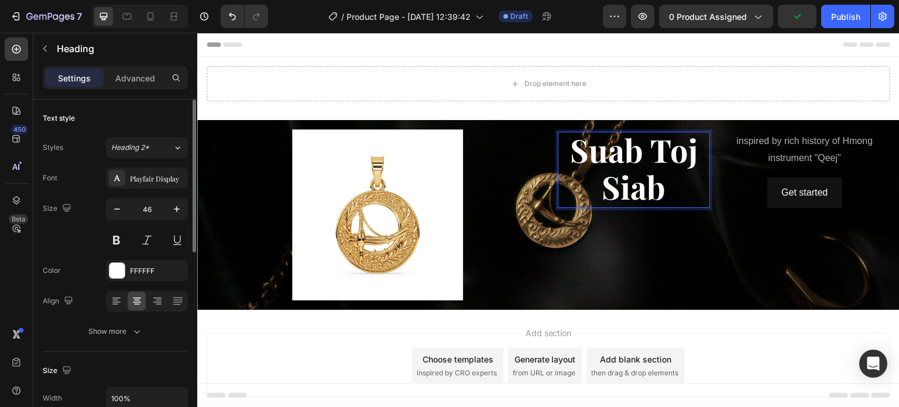
click at [607, 148] on strong "Suab Toj Siab" at bounding box center [634, 168] width 128 height 79
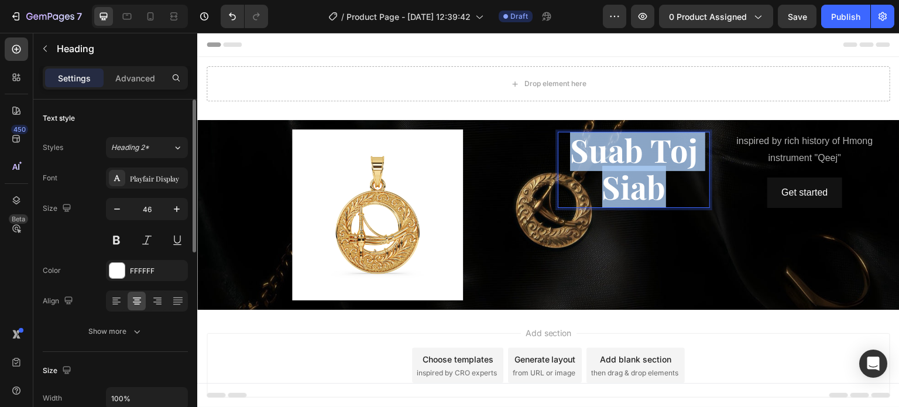
click at [607, 147] on strong "Suab Toj Siab" at bounding box center [634, 168] width 128 height 79
click at [582, 156] on strong "Suab Toj Siab" at bounding box center [634, 168] width 128 height 79
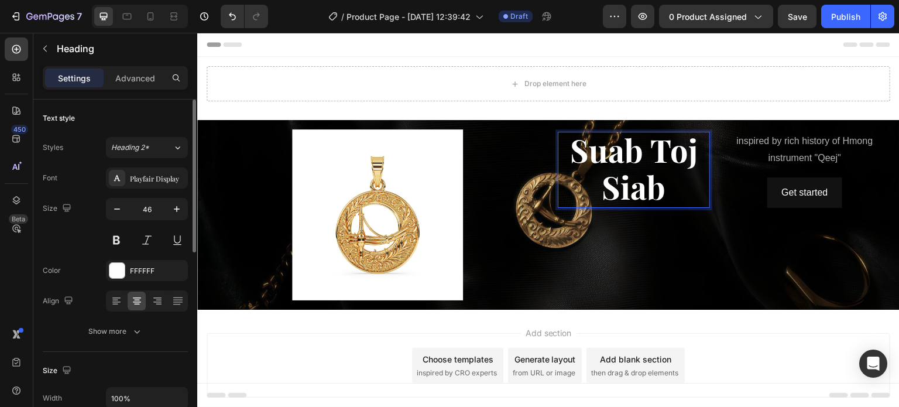
click at [589, 156] on strong "Suab Toj Siab" at bounding box center [634, 168] width 128 height 79
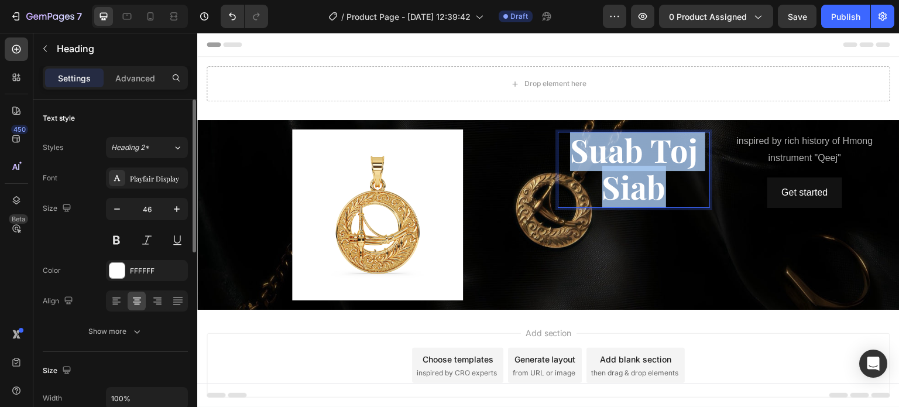
click at [589, 156] on strong "Suab Toj Siab" at bounding box center [634, 168] width 128 height 79
click at [610, 148] on strong "Suab Toj Siab" at bounding box center [634, 168] width 128 height 79
click at [594, 314] on div "Add section Choose templates inspired by CRO experts Generate layout from URL o…" at bounding box center [548, 382] width 703 height 144
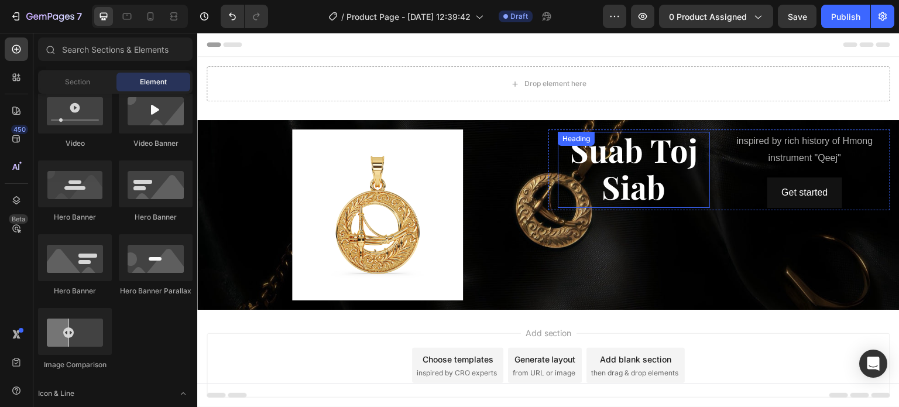
click at [620, 184] on strong "Suab Toj Siab" at bounding box center [634, 168] width 128 height 79
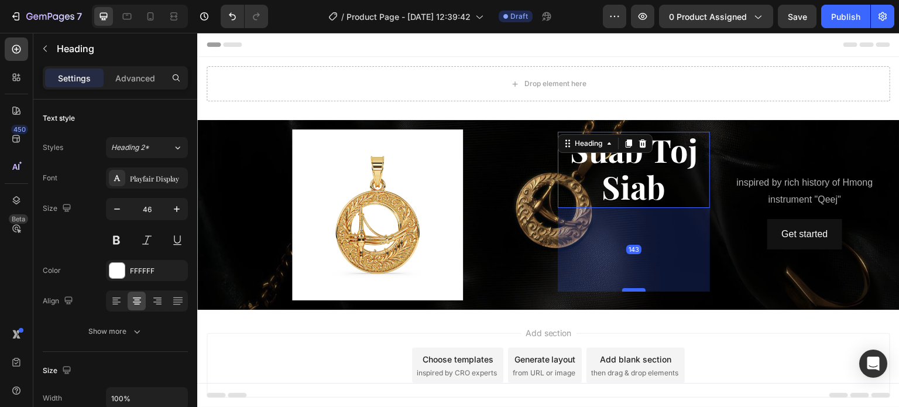
drag, startPoint x: 629, startPoint y: 225, endPoint x: 620, endPoint y: 288, distance: 63.3
click at [622, 288] on div at bounding box center [633, 290] width 23 height 4
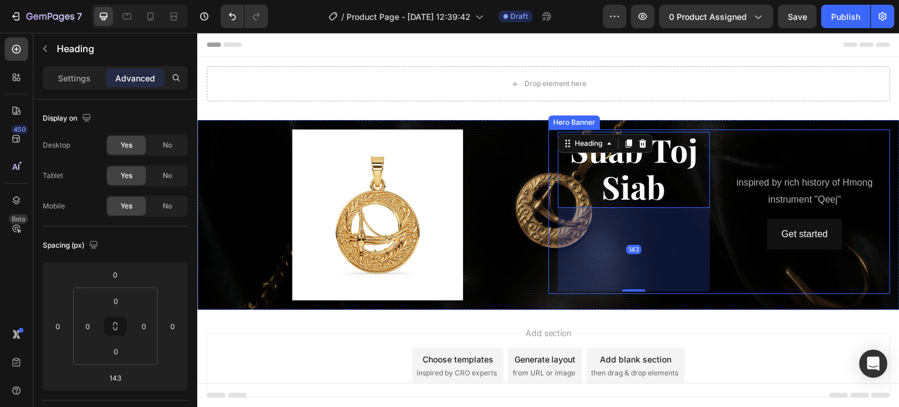
click at [718, 236] on div "inspired by rich history of Hmong instrument "Qeej" Text Block Get started Butt…" at bounding box center [720, 211] width 342 height 165
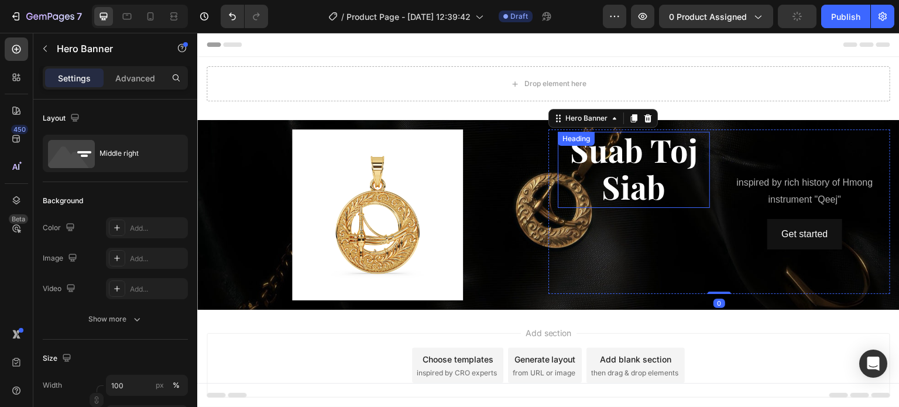
click at [618, 183] on strong "Suab Toj Siab" at bounding box center [634, 168] width 128 height 79
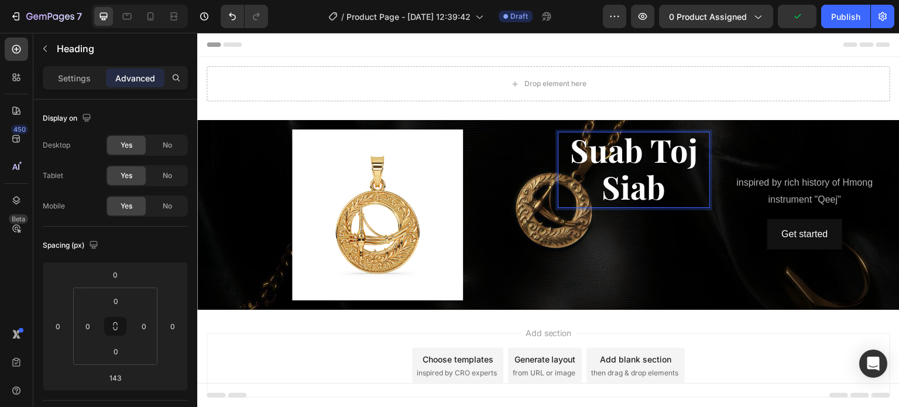
click at [649, 160] on strong "Suab Toj Siab" at bounding box center [634, 168] width 128 height 79
click at [653, 160] on strong "Suab Toj Siab" at bounding box center [634, 168] width 128 height 79
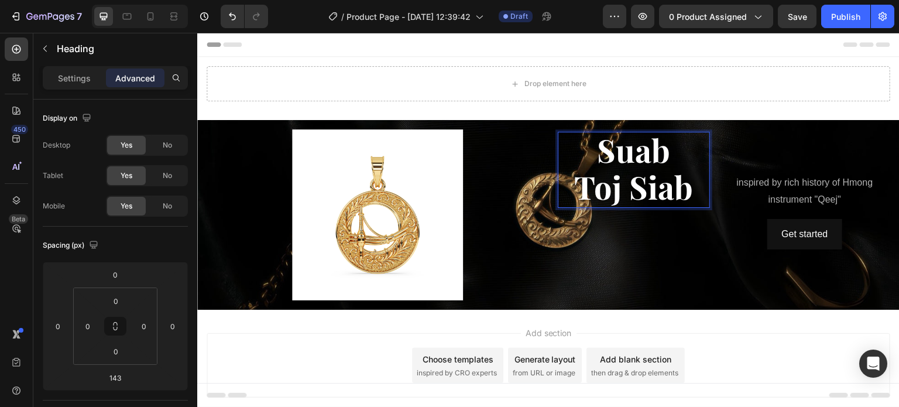
click at [624, 197] on strong "Toj Siab" at bounding box center [634, 187] width 119 height 42
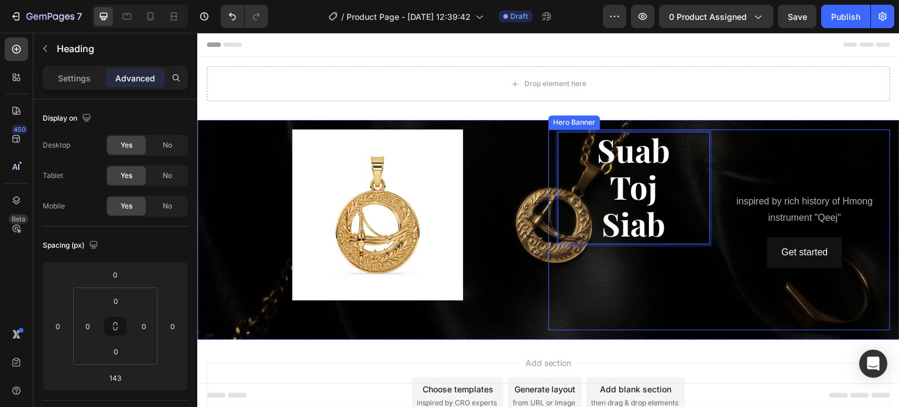
click at [626, 246] on div "Suab Toj Siab Heading 143" at bounding box center [634, 230] width 152 height 196
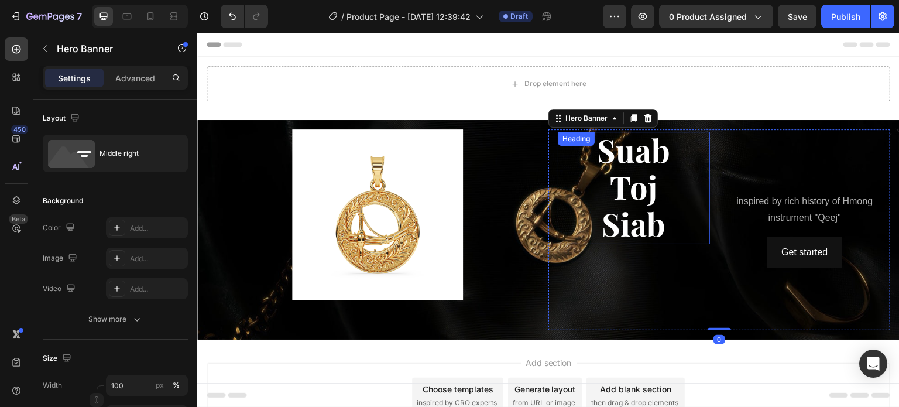
click at [640, 220] on strong "Siab" at bounding box center [635, 224] width 64 height 42
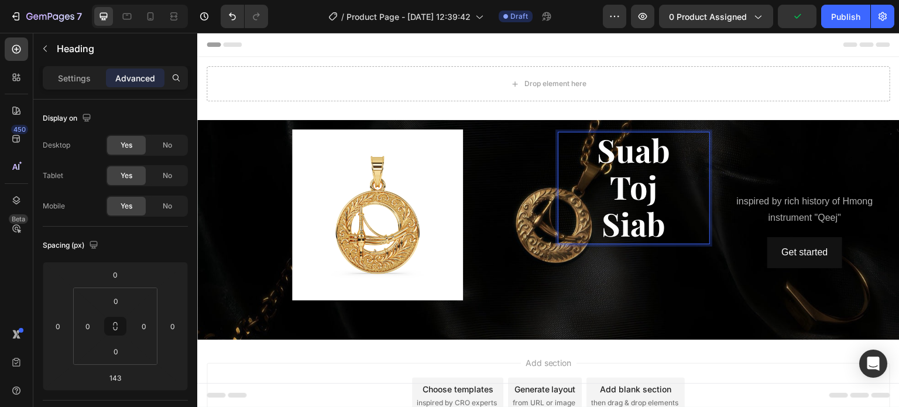
click at [638, 201] on strong "Toj" at bounding box center [634, 187] width 47 height 42
click at [640, 187] on strong "Toj" at bounding box center [634, 187] width 47 height 42
drag, startPoint x: 625, startPoint y: 180, endPoint x: 596, endPoint y: 191, distance: 30.6
click at [596, 191] on p "Suab Toj Siab" at bounding box center [634, 188] width 150 height 110
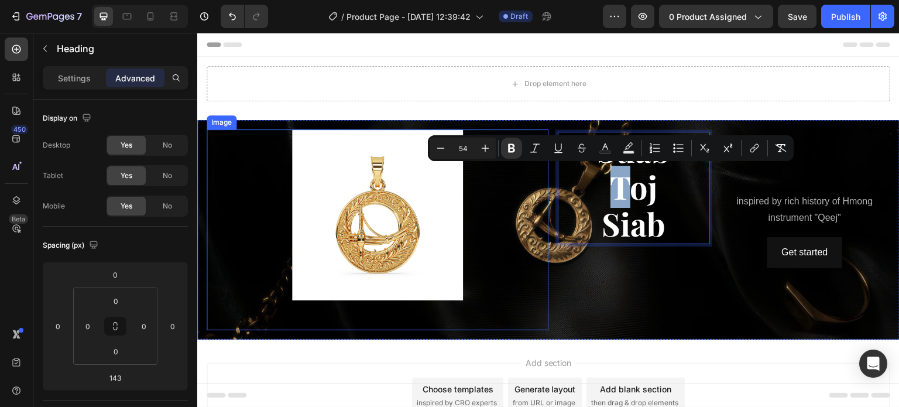
click at [533, 186] on div at bounding box center [378, 214] width 342 height 171
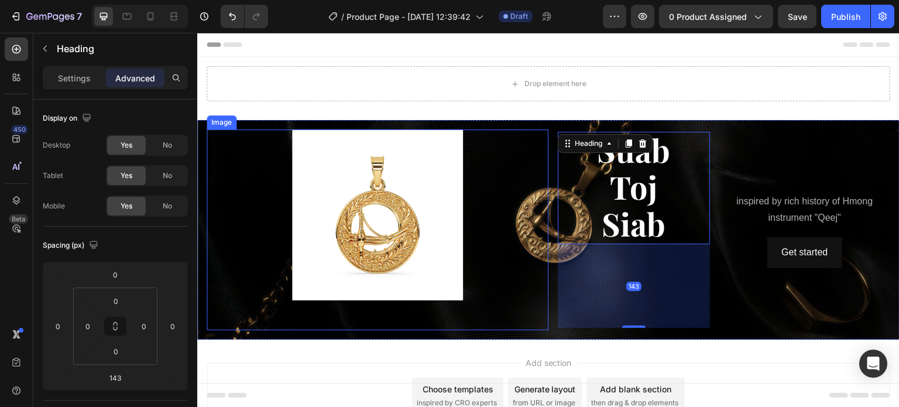
click at [517, 183] on div at bounding box center [378, 214] width 342 height 171
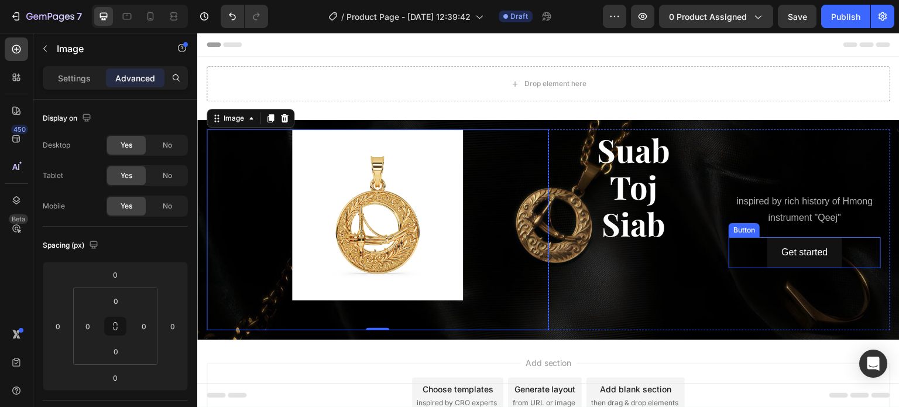
click at [782, 190] on div "inspired by rich history of Hmong instrument "Qeej" Text Block Get started Butt…" at bounding box center [805, 230] width 152 height 196
click at [778, 200] on div "inspired by rich history of Hmong instrument "Qeej"" at bounding box center [805, 210] width 152 height 36
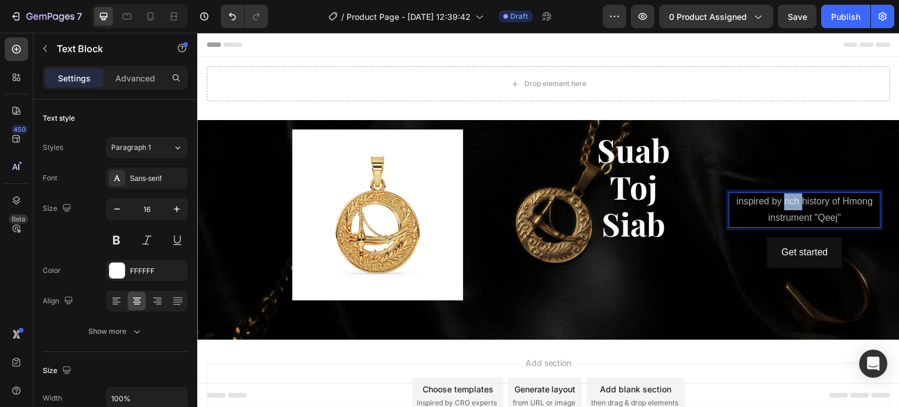
click at [776, 206] on span "inspired by rich history of Hmong instrument "Qeej"" at bounding box center [805, 209] width 136 height 27
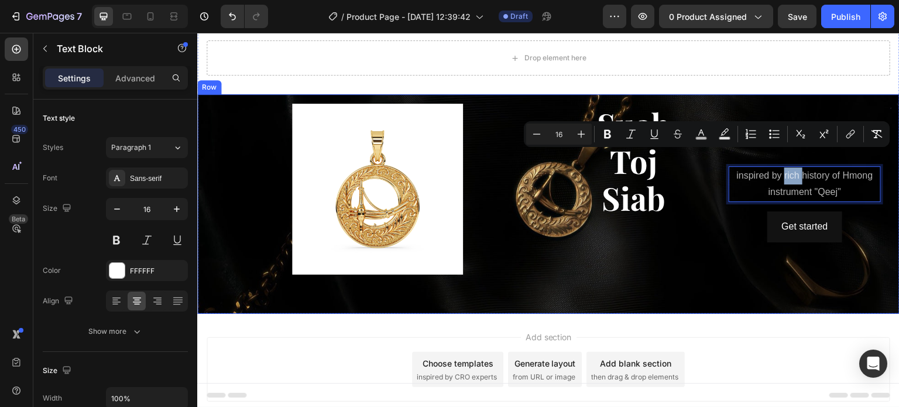
scroll to position [77, 0]
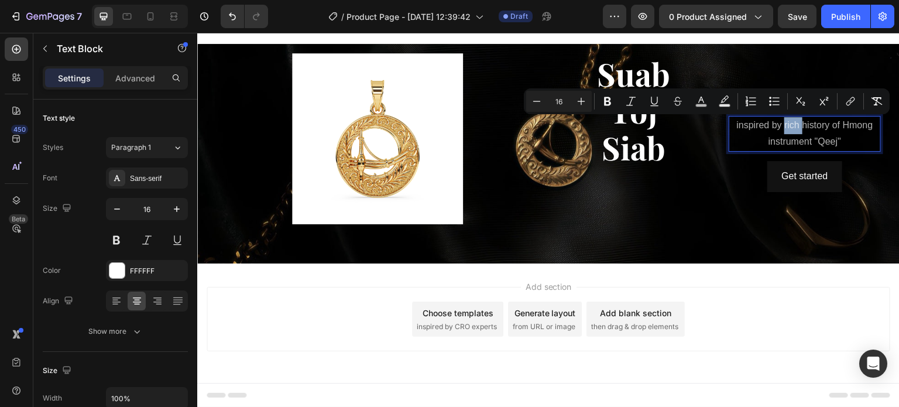
click at [463, 309] on div "Choose templates" at bounding box center [458, 313] width 71 height 12
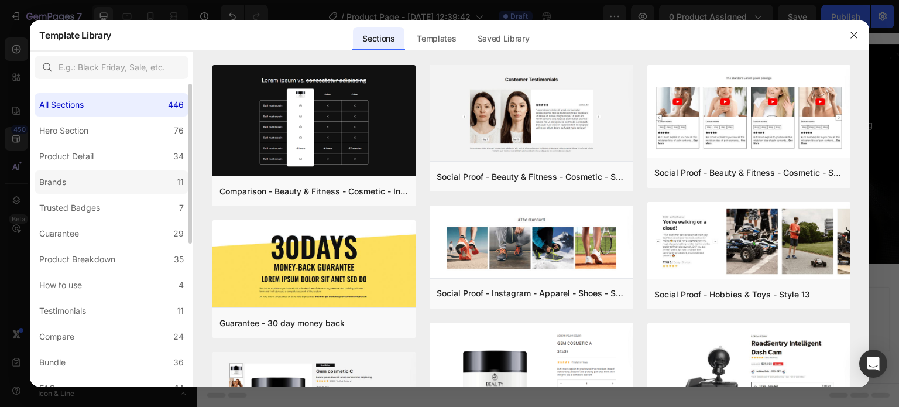
click at [78, 177] on label "Brands 11" at bounding box center [112, 181] width 154 height 23
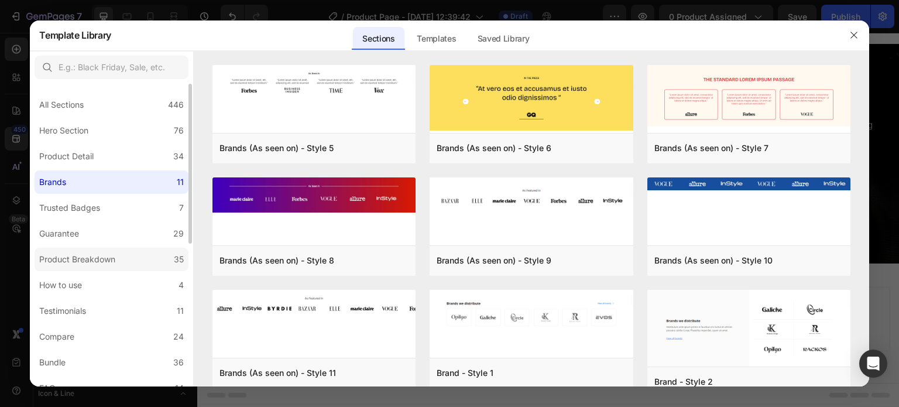
click at [114, 260] on div "Product Breakdown" at bounding box center [77, 259] width 76 height 14
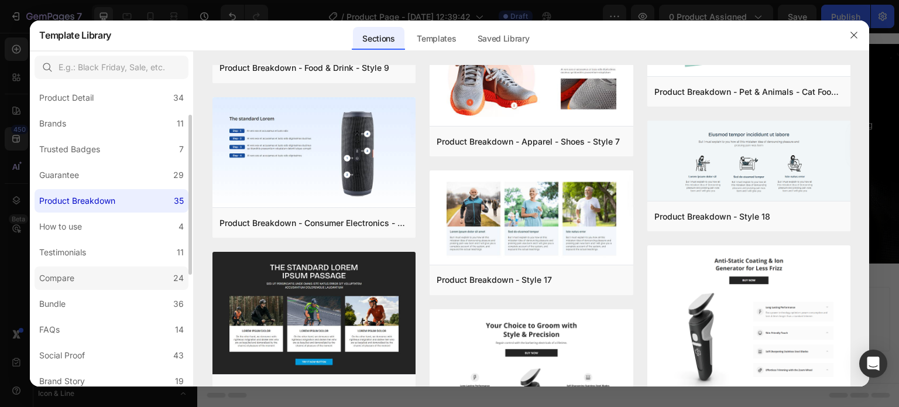
scroll to position [0, 0]
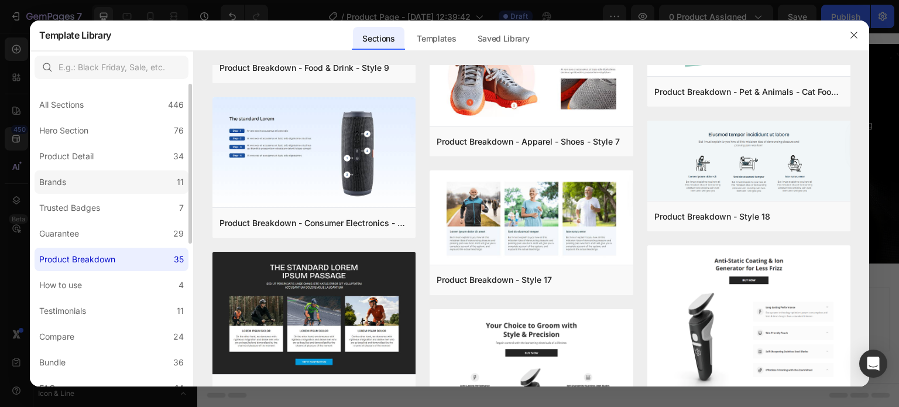
click at [106, 184] on label "Brands 11" at bounding box center [112, 181] width 154 height 23
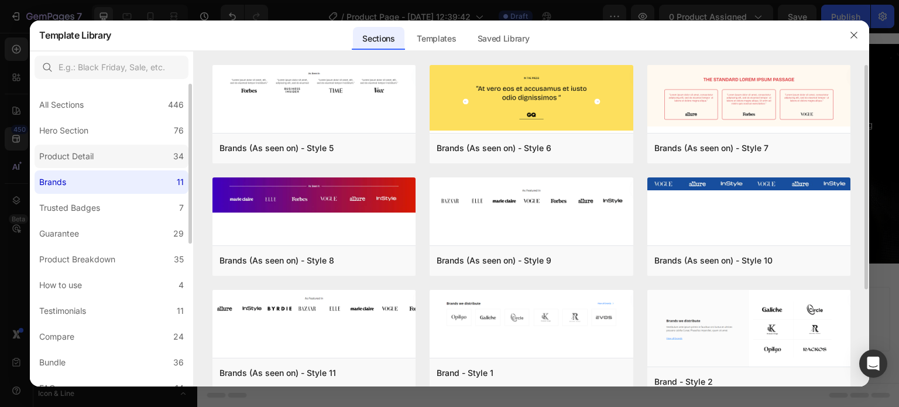
click at [112, 155] on label "Product Detail 34" at bounding box center [112, 156] width 154 height 23
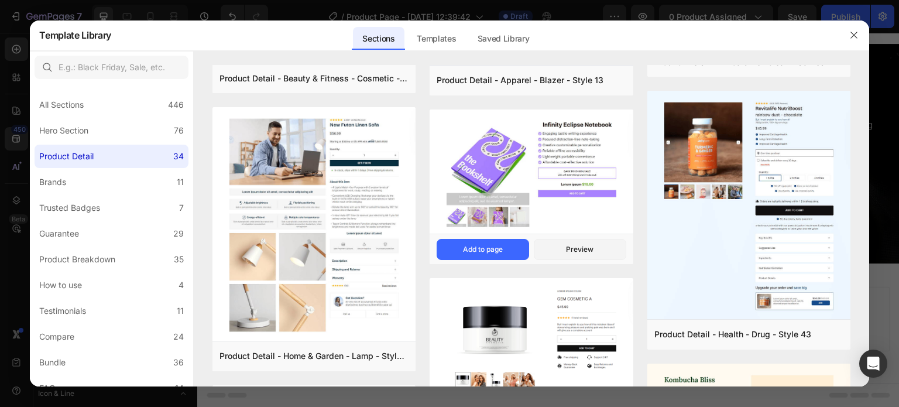
scroll to position [798, 0]
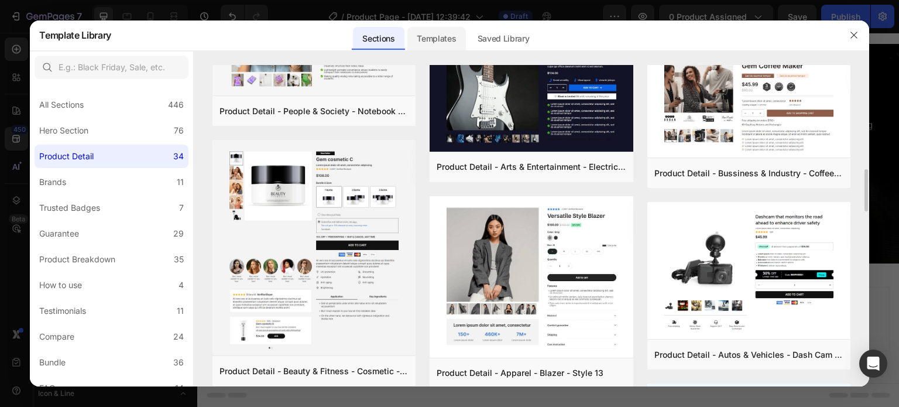
click at [422, 40] on div "Templates" at bounding box center [437, 38] width 58 height 23
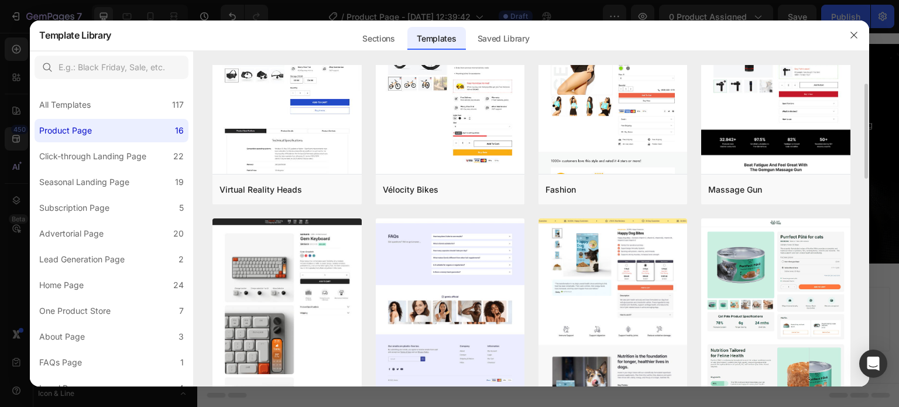
scroll to position [0, 0]
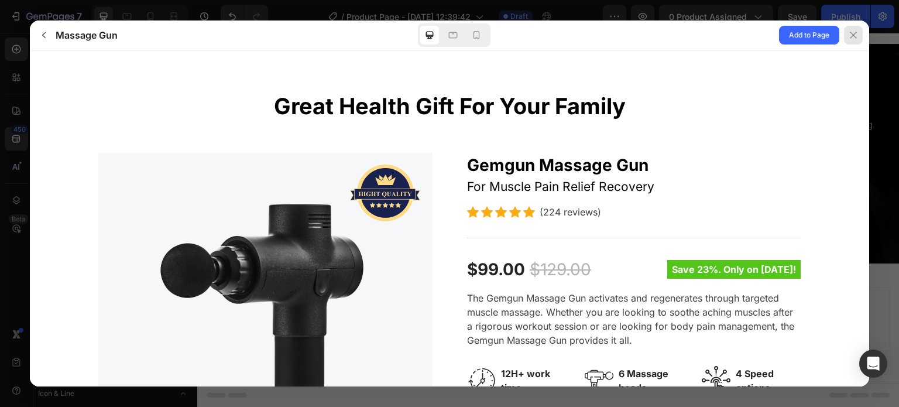
click at [853, 37] on icon at bounding box center [853, 34] width 9 height 9
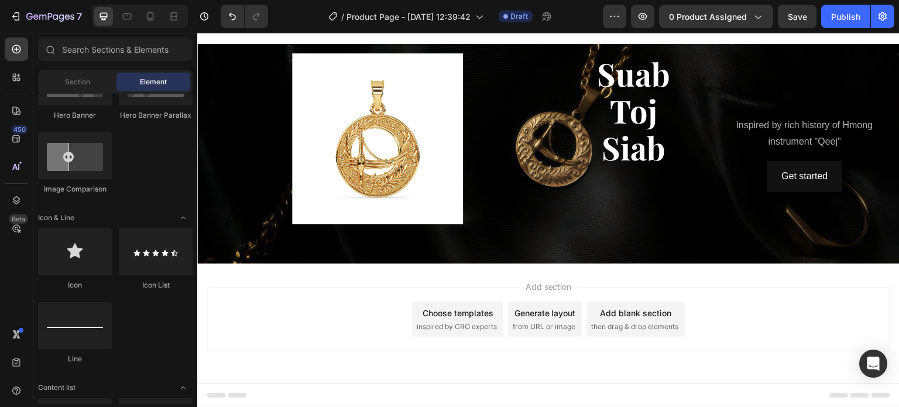
scroll to position [468, 0]
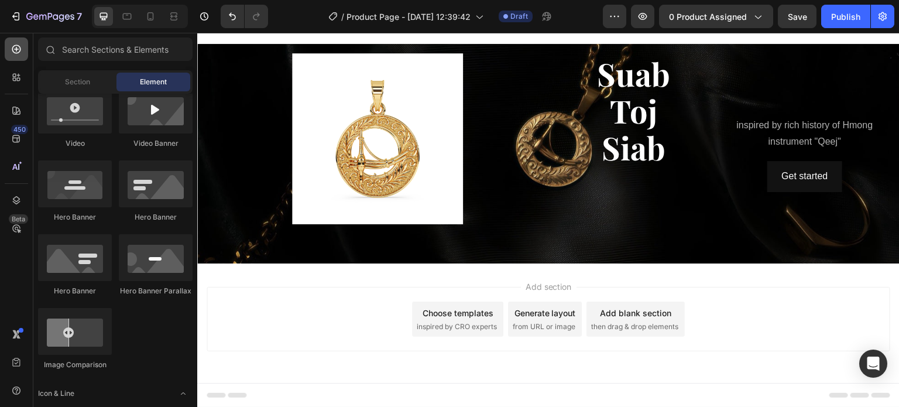
click at [23, 49] on div at bounding box center [16, 48] width 23 height 23
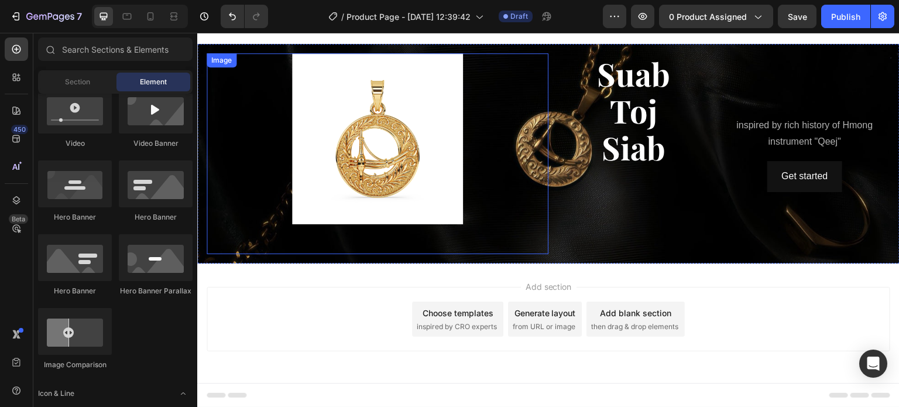
click at [391, 162] on img at bounding box center [377, 138] width 171 height 171
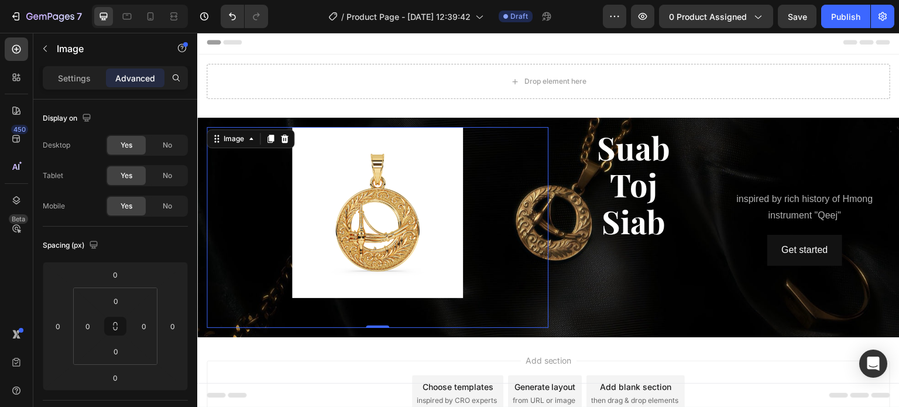
scroll to position [0, 0]
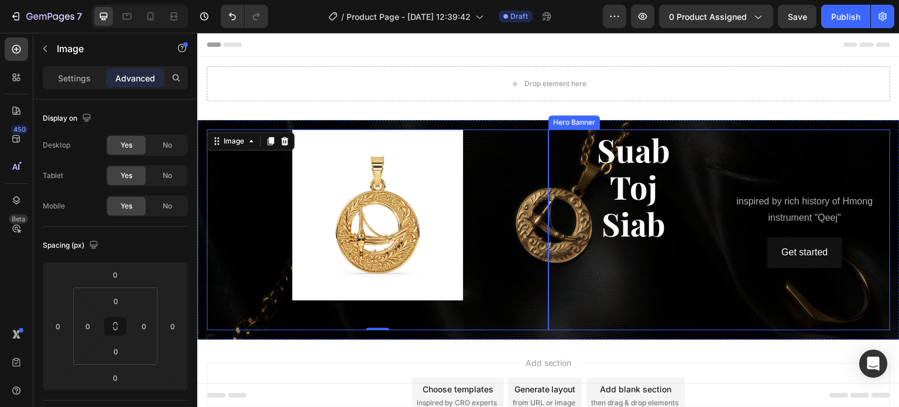
click at [625, 282] on div "⁠⁠⁠⁠⁠⁠⁠ Suab Toj Siab Heading" at bounding box center [634, 230] width 152 height 196
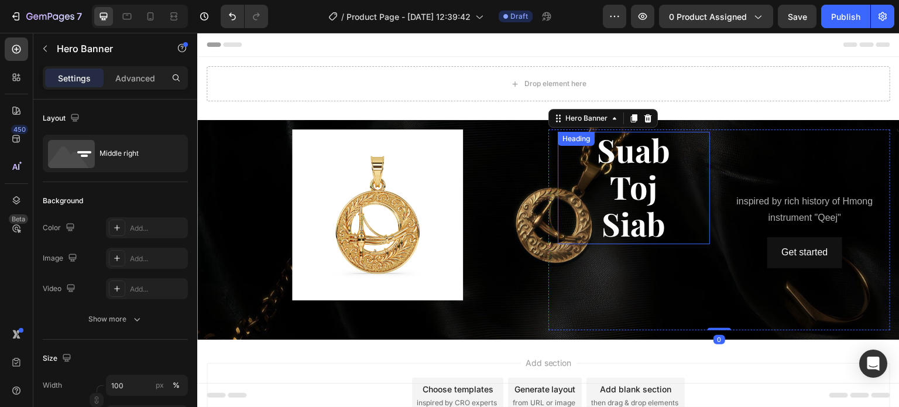
click at [622, 215] on strong "Siab" at bounding box center [635, 224] width 64 height 42
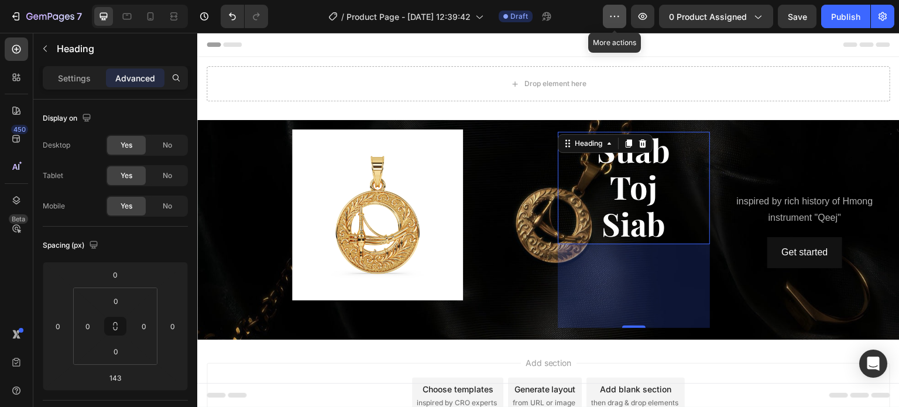
click at [627, 19] on button "button" at bounding box center [614, 16] width 23 height 23
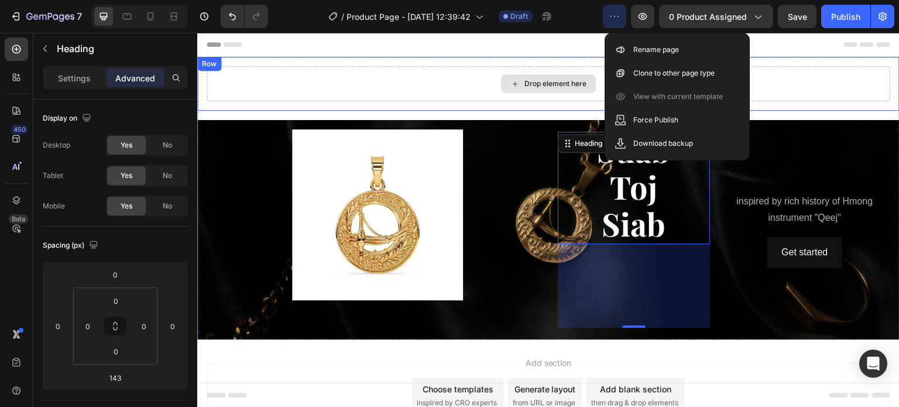
drag, startPoint x: 231, startPoint y: 91, endPoint x: 211, endPoint y: 92, distance: 19.9
click at [231, 90] on div "Drop element here" at bounding box center [549, 83] width 684 height 35
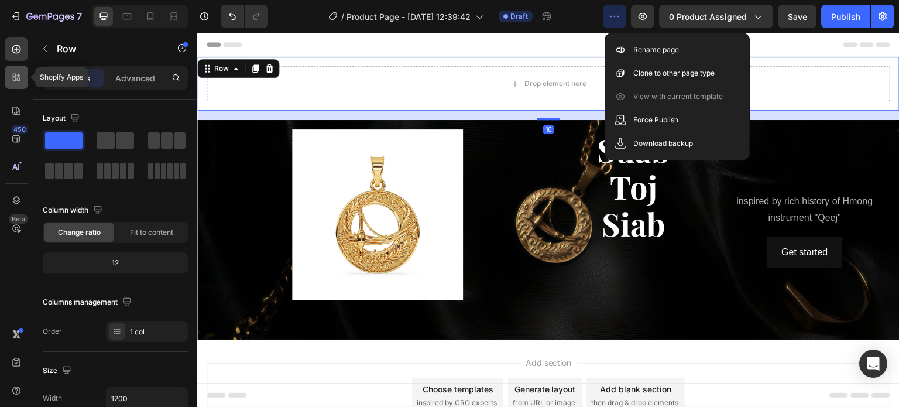
click at [22, 79] on icon at bounding box center [17, 77] width 12 height 12
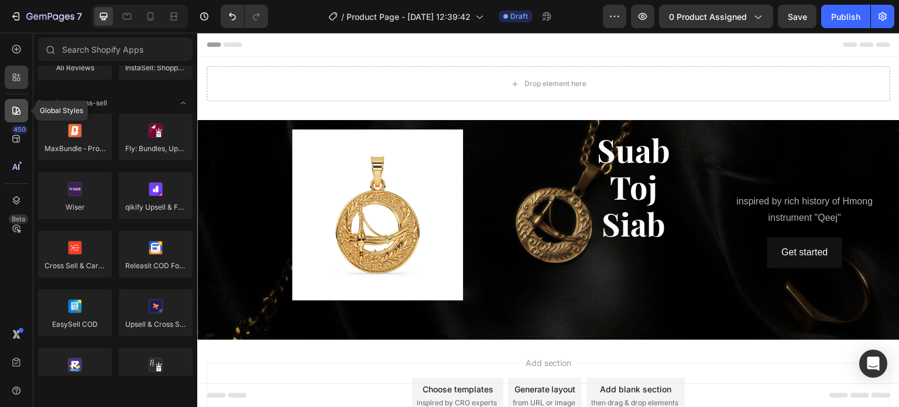
click at [12, 110] on icon at bounding box center [16, 111] width 8 height 8
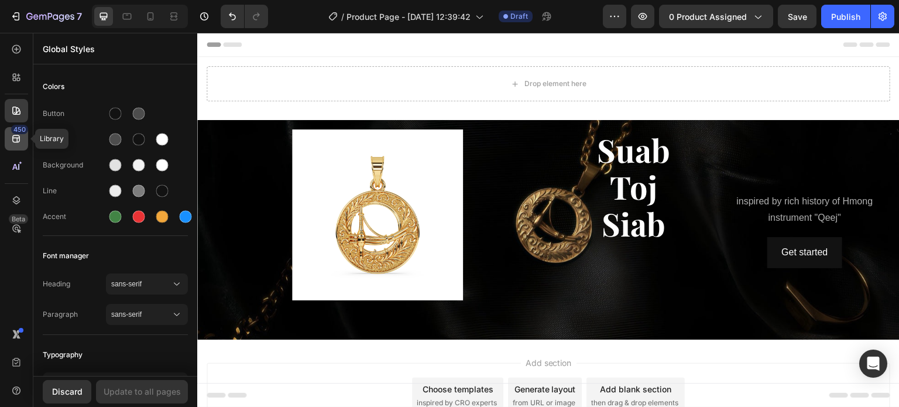
click at [16, 143] on icon at bounding box center [17, 139] width 12 height 12
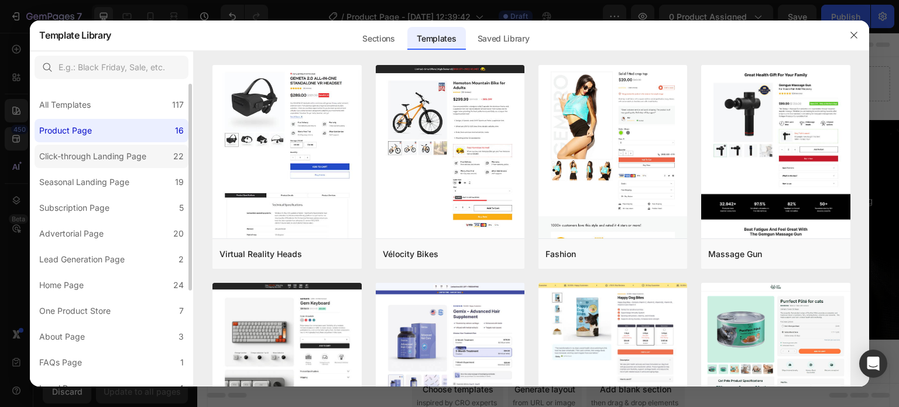
click at [101, 158] on div "Click-through Landing Page" at bounding box center [92, 156] width 107 height 14
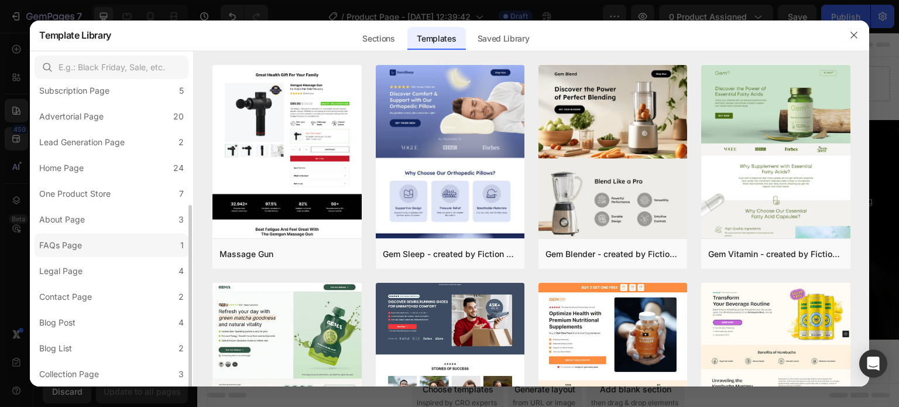
scroll to position [142, 0]
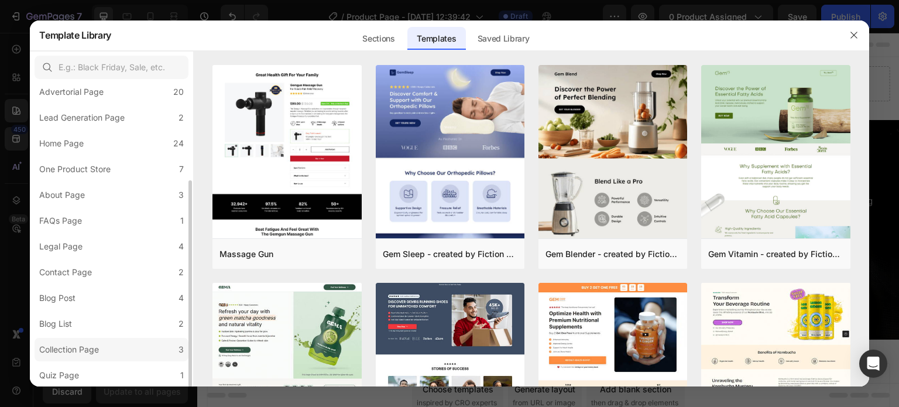
click at [98, 355] on div "Collection Page" at bounding box center [69, 350] width 60 height 14
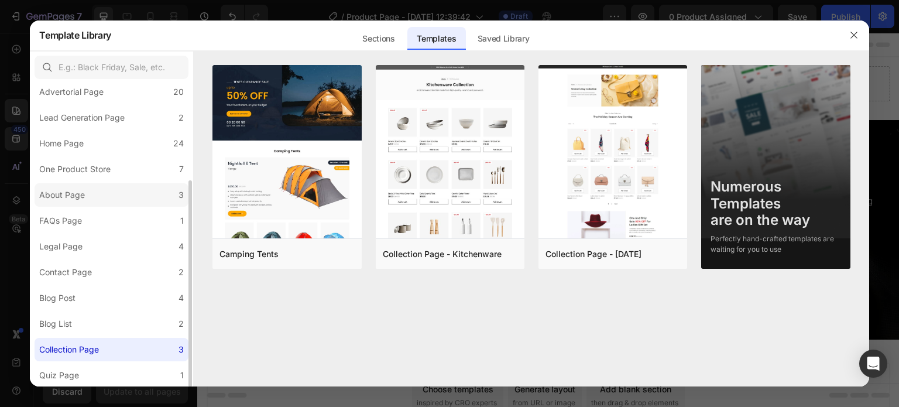
scroll to position [0, 0]
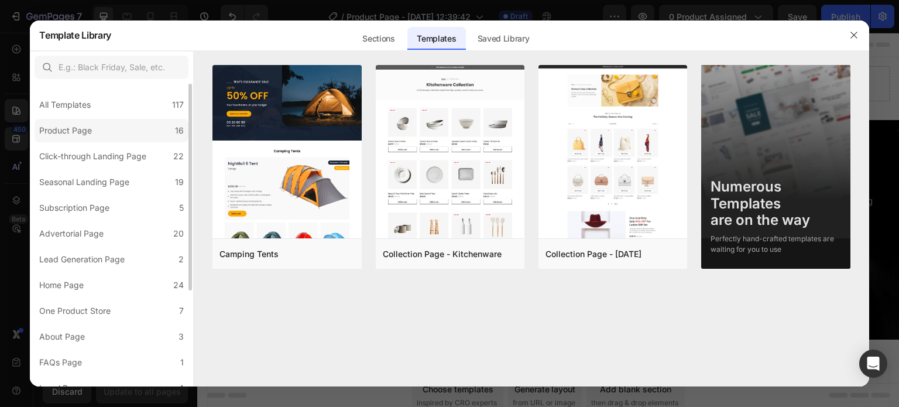
click at [120, 133] on label "Product Page 16" at bounding box center [112, 130] width 154 height 23
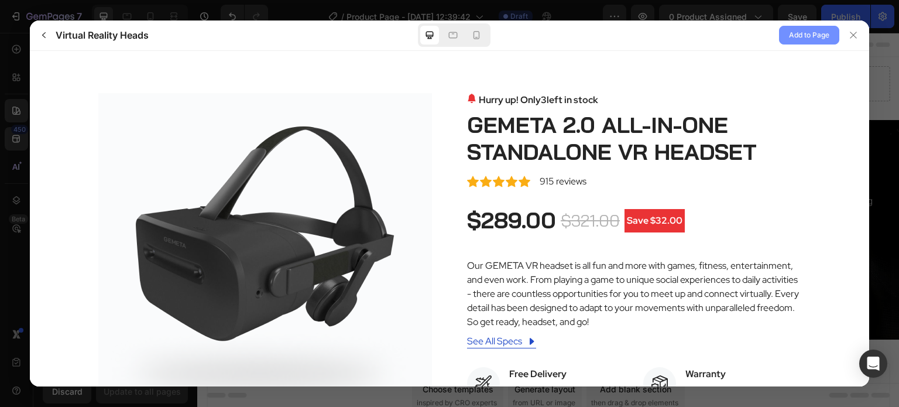
click at [829, 30] on button "Add to Page" at bounding box center [809, 35] width 60 height 19
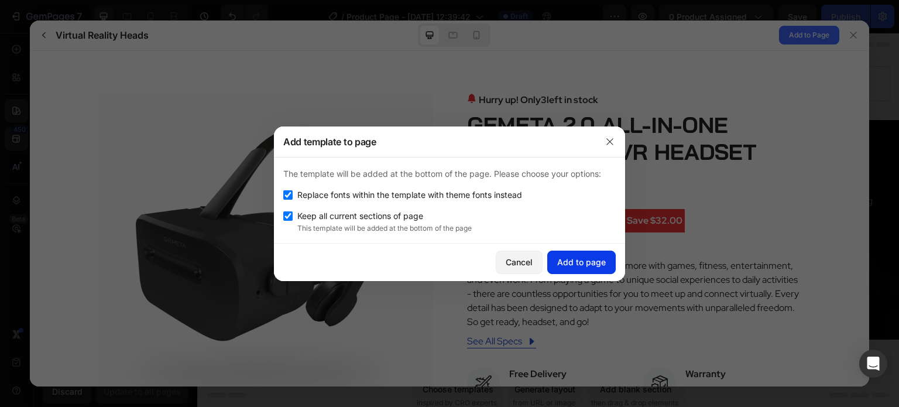
click at [576, 265] on div "Add to page" at bounding box center [581, 262] width 49 height 12
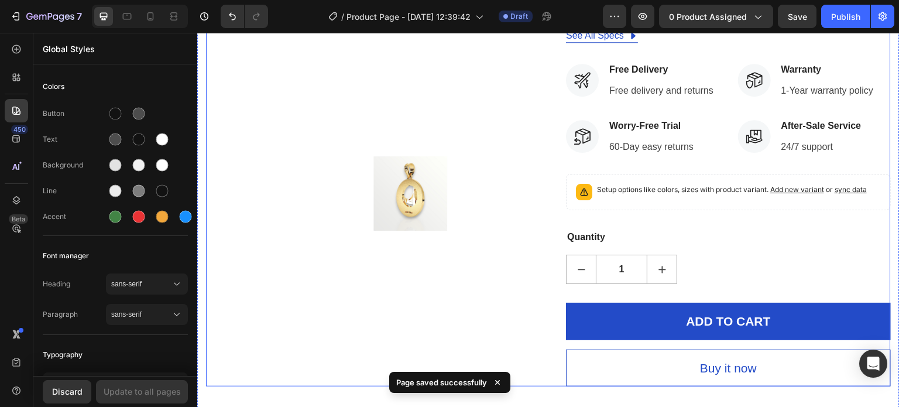
scroll to position [541, 0]
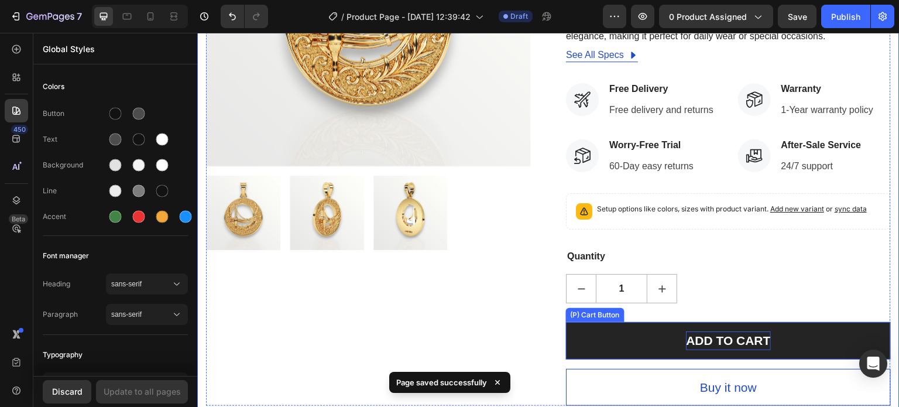
click at [709, 367] on div "ADD TO CART (P) Cart Button" at bounding box center [728, 345] width 325 height 47
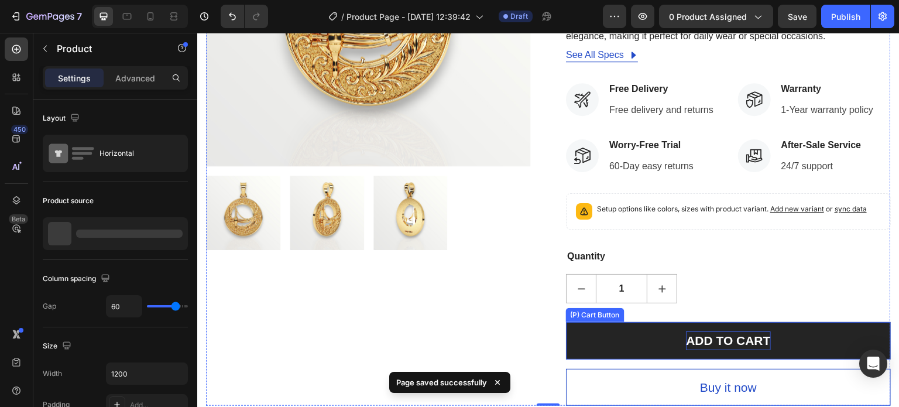
click at [711, 334] on div "ADD TO CART" at bounding box center [728, 340] width 84 height 19
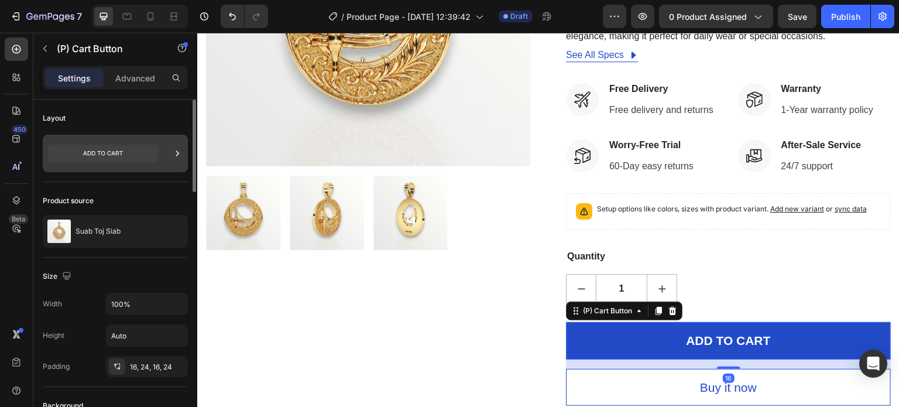
click at [117, 153] on icon at bounding box center [103, 153] width 110 height 27
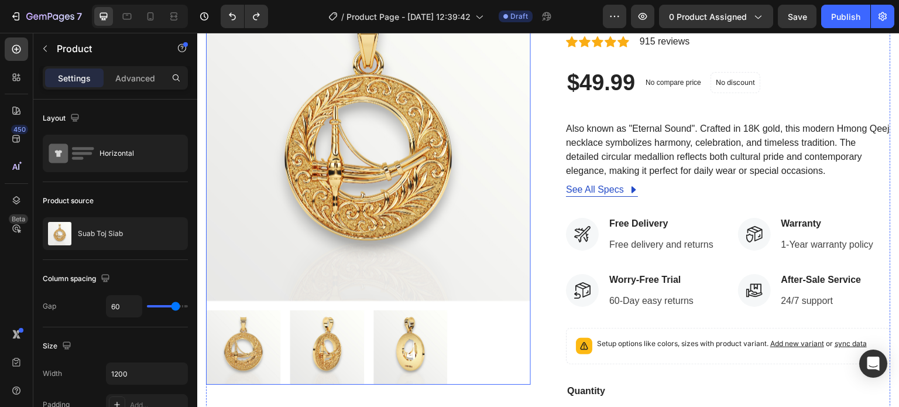
scroll to position [365, 0]
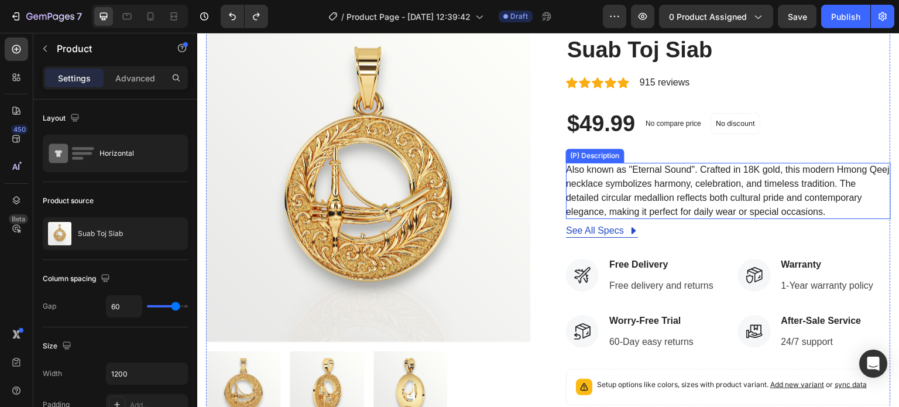
click at [648, 182] on p "Also known as "Eternal Sound". Crafted in 18K gold, this modern Hmong Qeej neck…" at bounding box center [728, 191] width 324 height 52
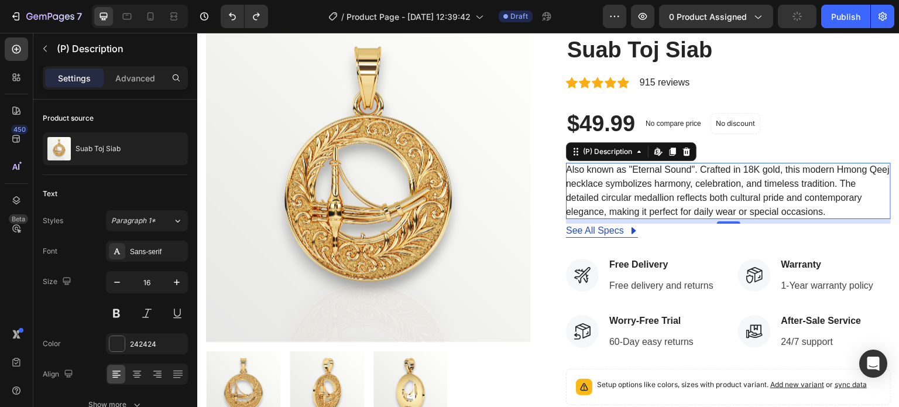
click at [730, 173] on p "Also known as "Eternal Sound". Crafted in 18K gold, this modern Hmong Qeej neck…" at bounding box center [728, 191] width 324 height 52
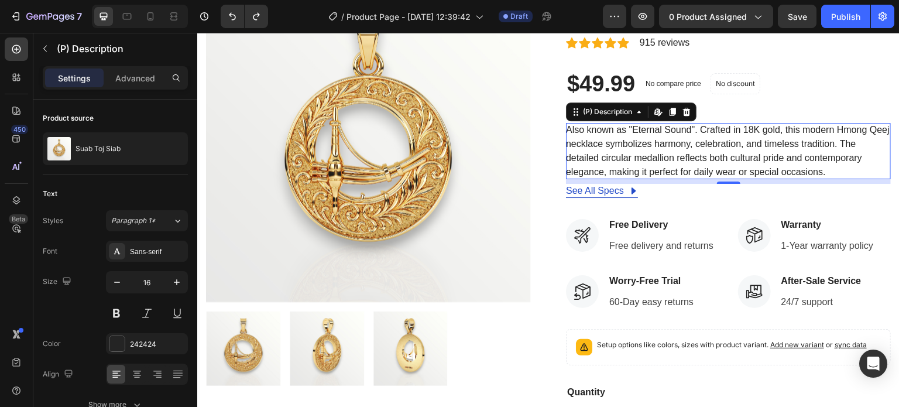
scroll to position [424, 0]
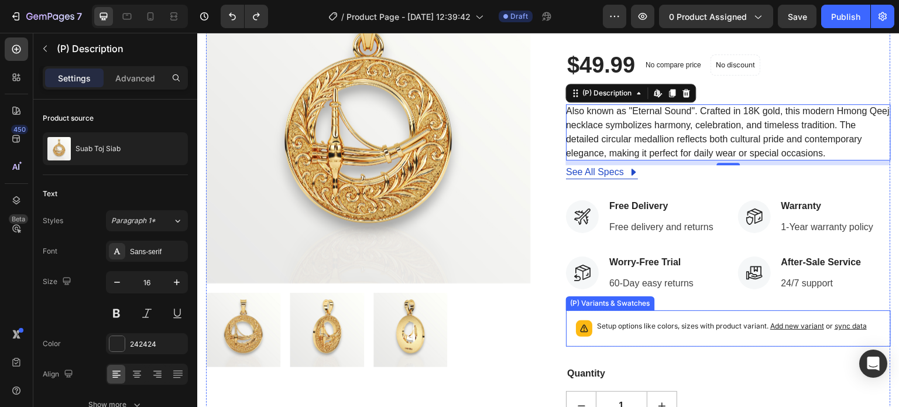
click at [620, 331] on p "Setup options like colors, sizes with product variant. Add new variant or sync …" at bounding box center [732, 326] width 270 height 12
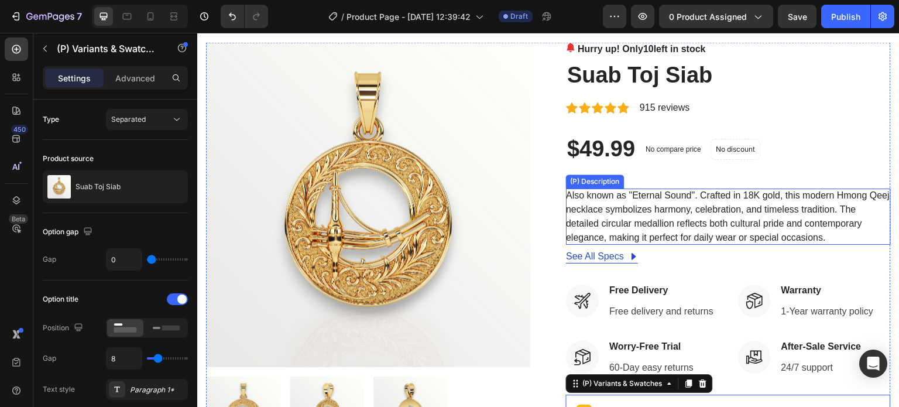
scroll to position [307, 0]
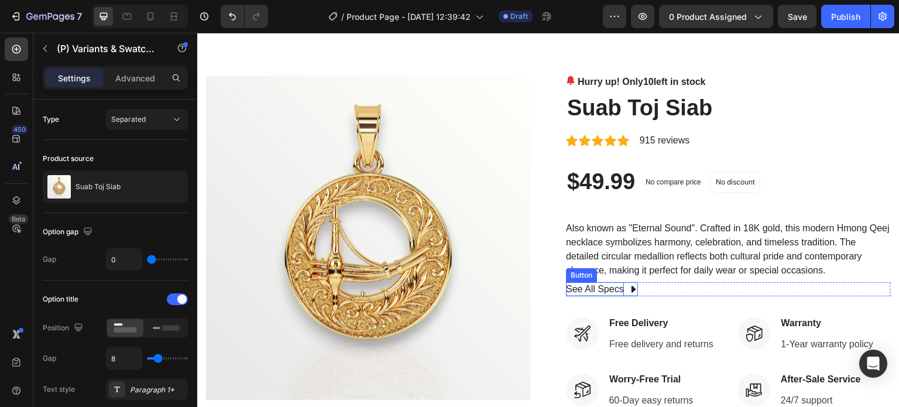
click at [603, 286] on div "See All Specs" at bounding box center [595, 289] width 58 height 14
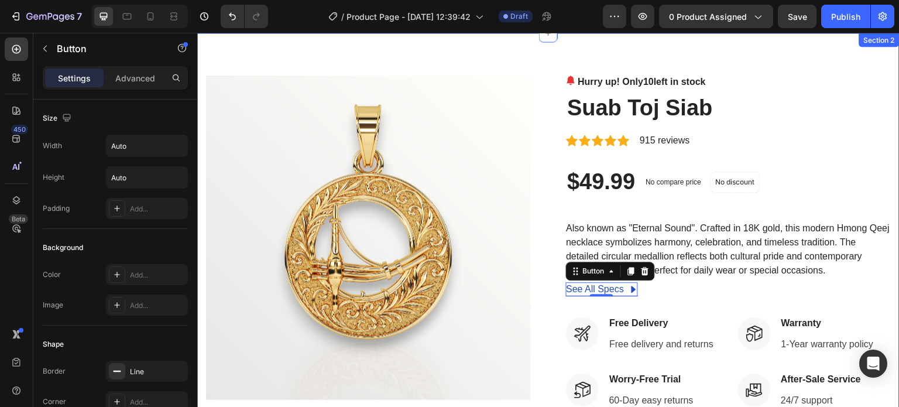
click at [765, 47] on div "Product Images Hurry up! Only 10 left in stock (P) Stock Counter Suab Toj Siab …" at bounding box center [548, 357] width 703 height 649
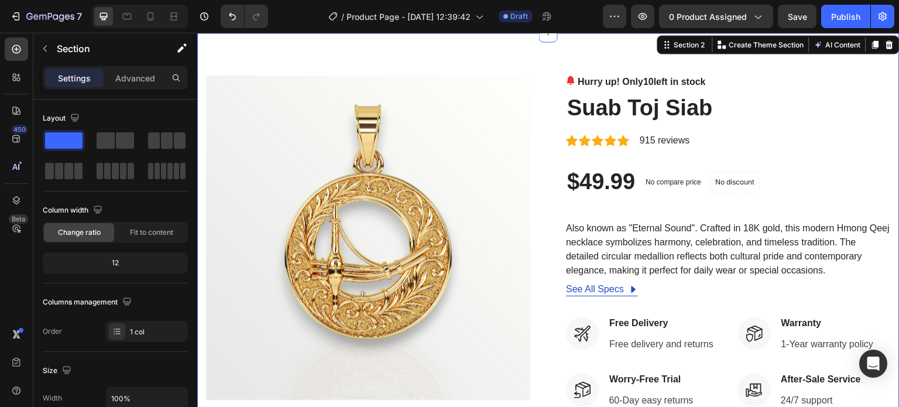
click at [566, 53] on div "Product Images Hurry up! Only 10 left in stock (P) Stock Counter Suab Toj Siab …" at bounding box center [548, 357] width 703 height 649
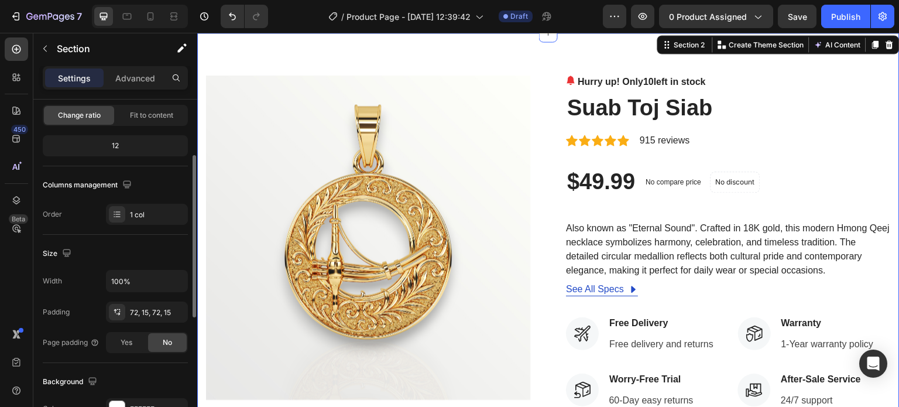
scroll to position [176, 0]
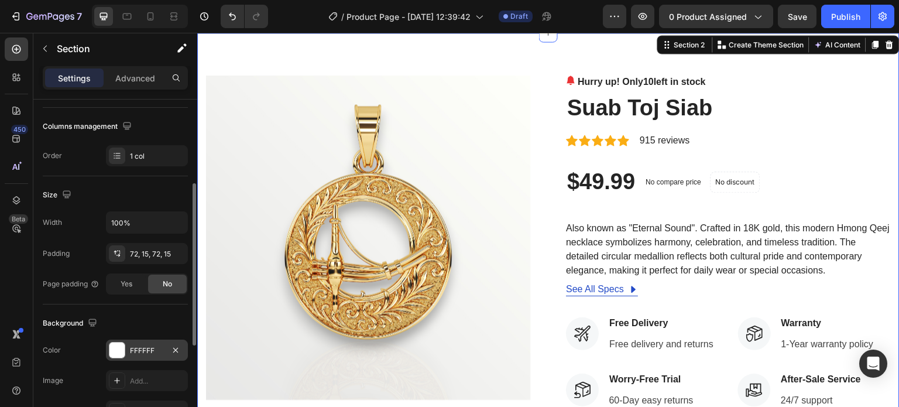
click at [114, 355] on div at bounding box center [117, 350] width 15 height 15
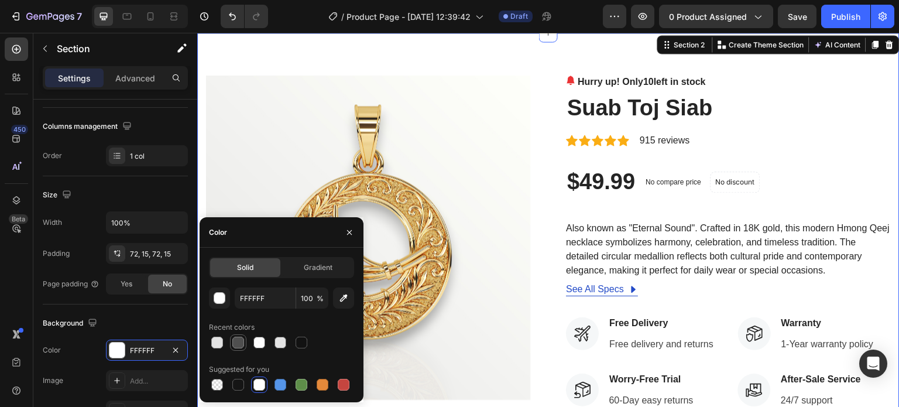
click at [238, 341] on div at bounding box center [238, 343] width 12 height 12
type input "4F4F4F"
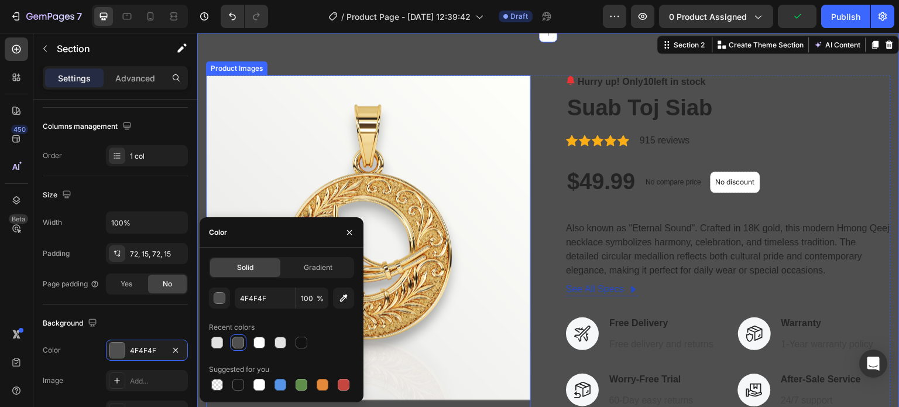
click at [280, 121] on img at bounding box center [368, 237] width 325 height 325
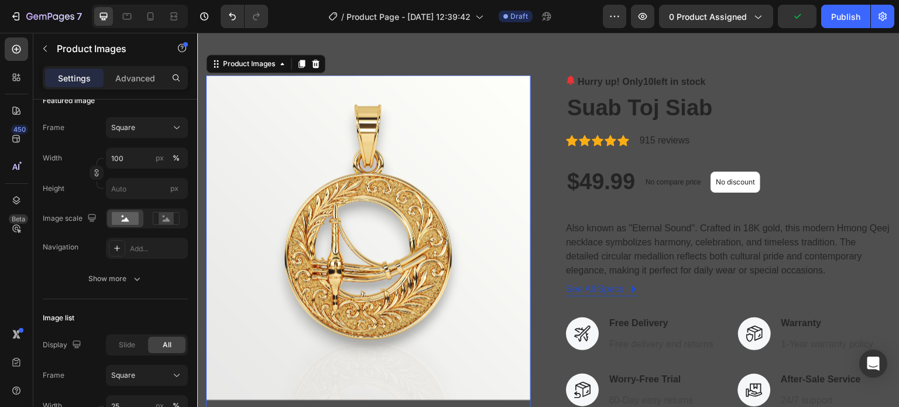
scroll to position [0, 0]
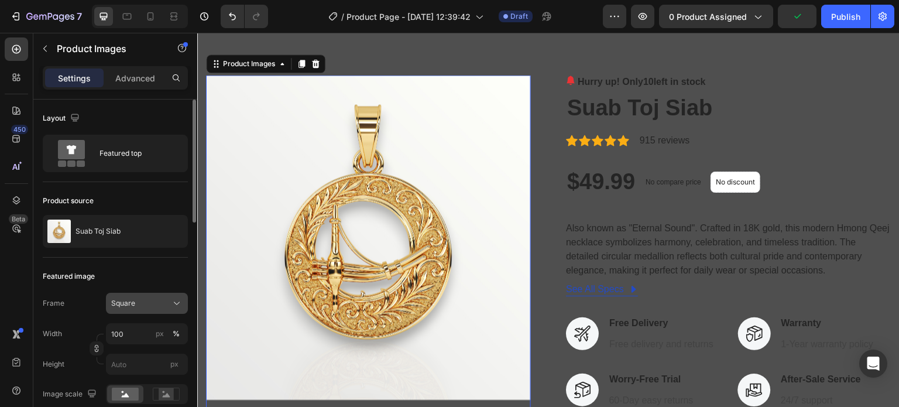
click at [156, 300] on div "Square" at bounding box center [139, 303] width 57 height 11
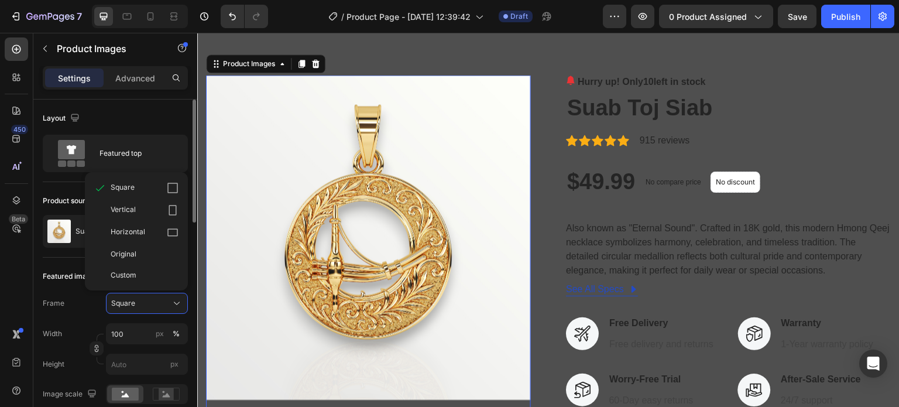
click at [167, 204] on icon at bounding box center [173, 210] width 12 height 12
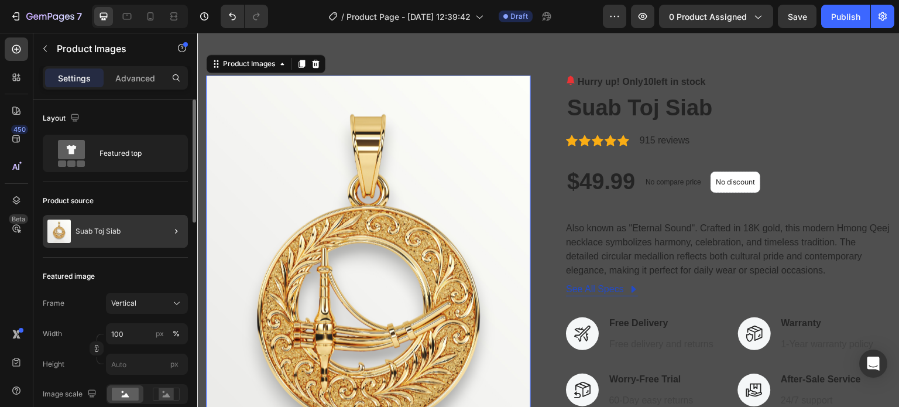
click at [161, 231] on div at bounding box center [171, 231] width 33 height 33
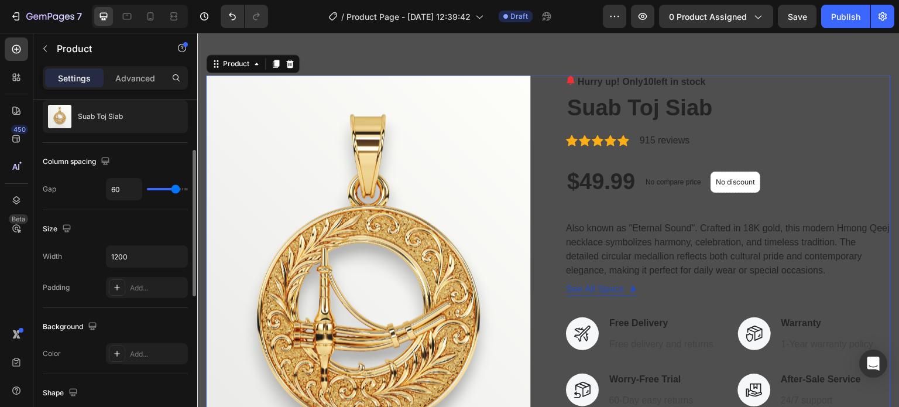
scroll to position [59, 0]
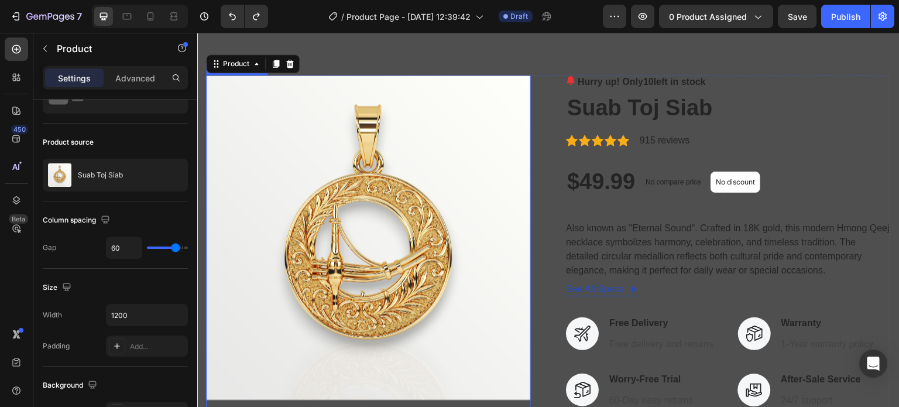
click at [269, 131] on img at bounding box center [368, 237] width 325 height 325
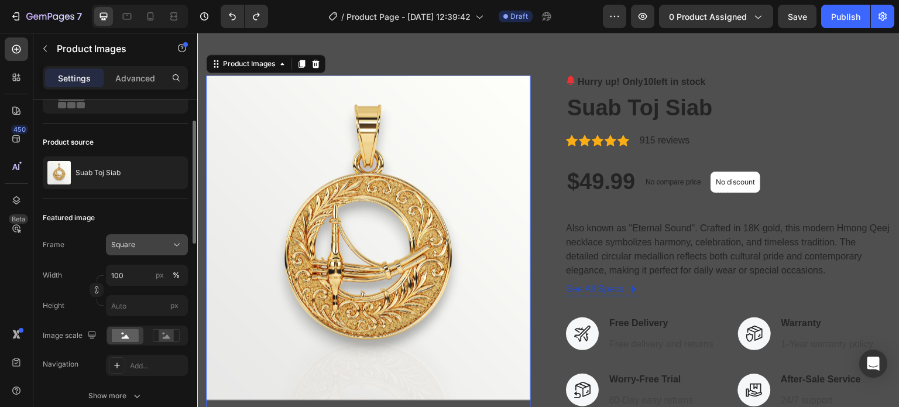
click at [155, 247] on div "Square" at bounding box center [139, 245] width 57 height 11
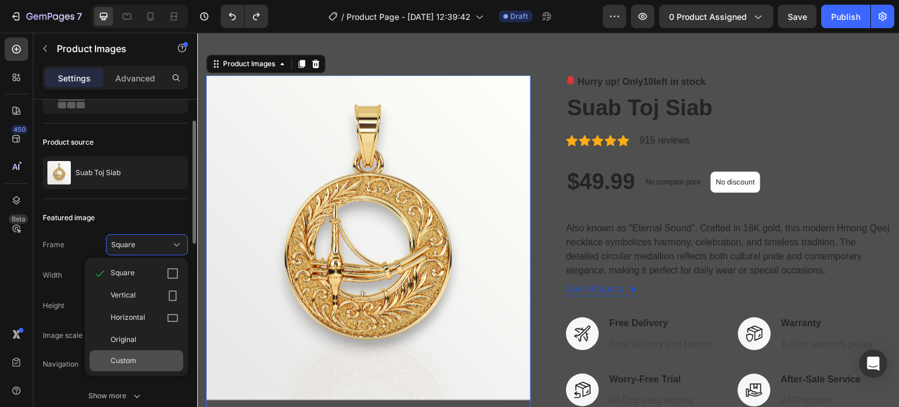
click at [139, 353] on div "Custom" at bounding box center [137, 360] width 94 height 21
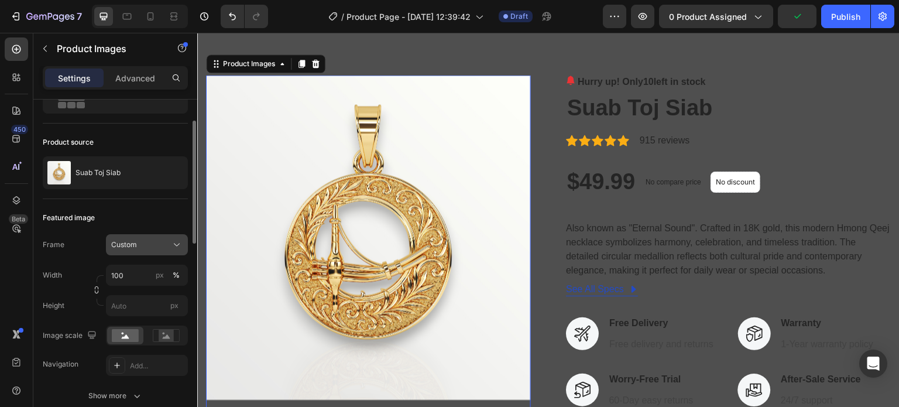
click at [136, 247] on span "Custom" at bounding box center [124, 245] width 26 height 11
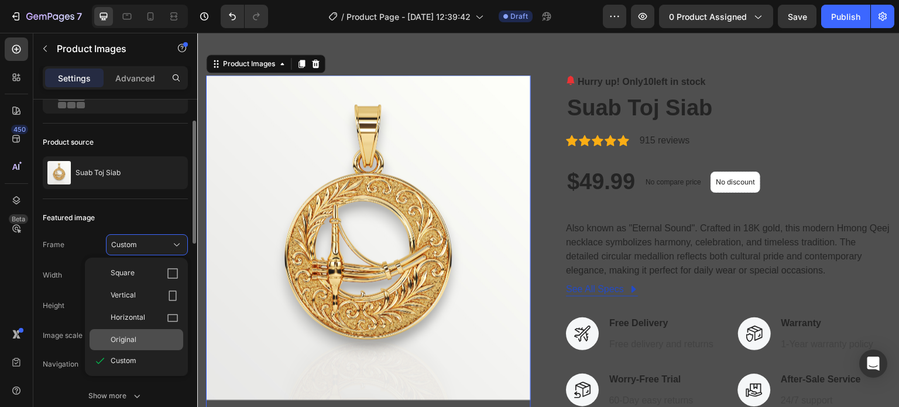
click at [136, 334] on div "Original" at bounding box center [145, 339] width 68 height 11
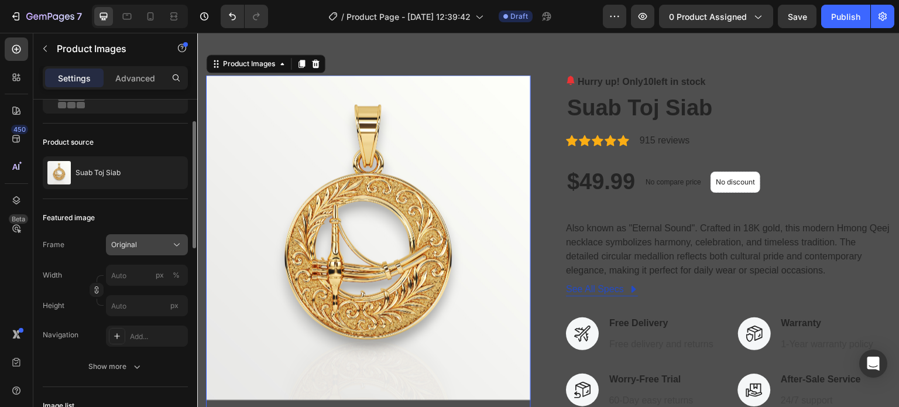
click at [138, 243] on div "Original" at bounding box center [139, 245] width 57 height 11
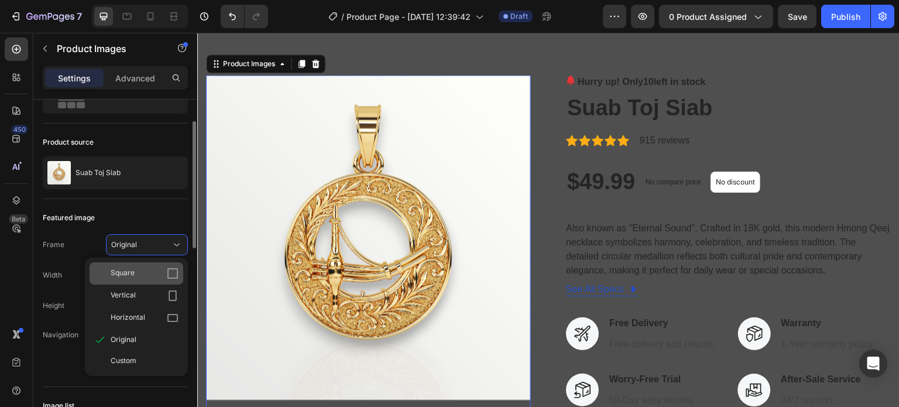
click at [135, 278] on div "Square" at bounding box center [145, 274] width 68 height 12
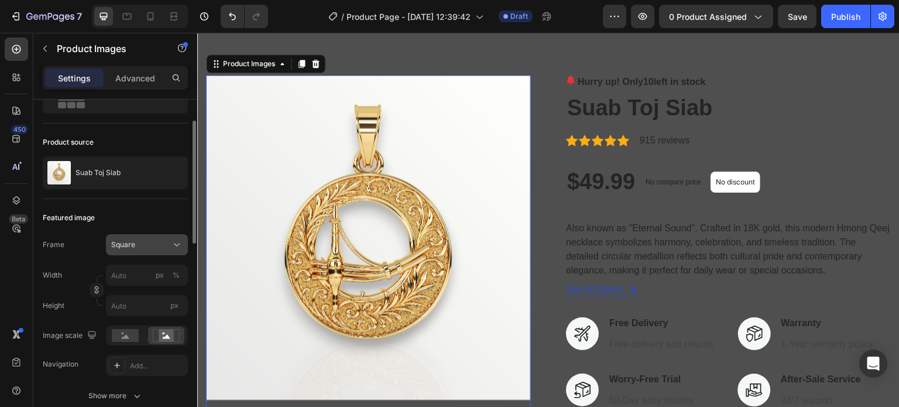
click at [143, 240] on div "Square" at bounding box center [139, 245] width 57 height 11
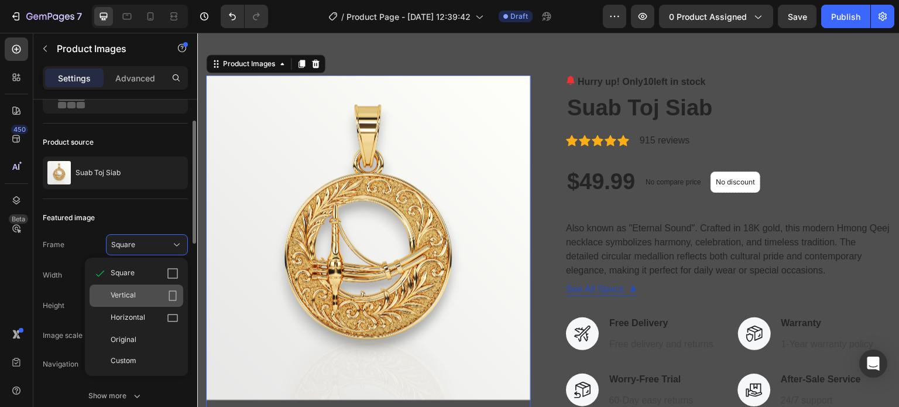
click at [144, 295] on div "Vertical" at bounding box center [145, 296] width 68 height 12
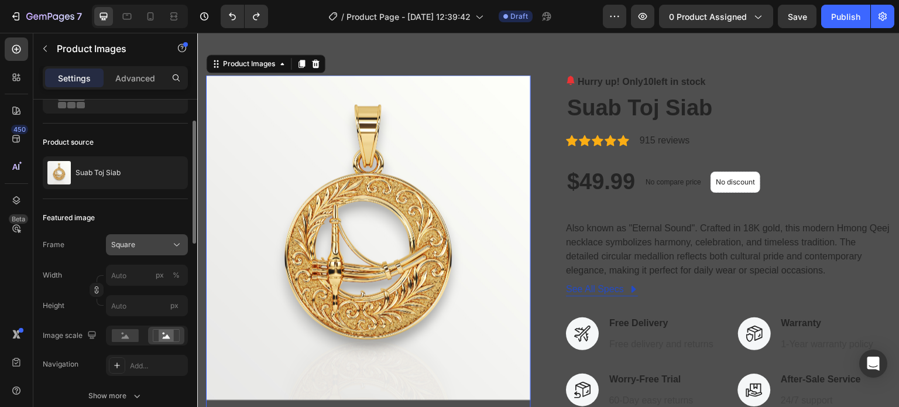
click at [143, 241] on div "Square" at bounding box center [139, 245] width 57 height 11
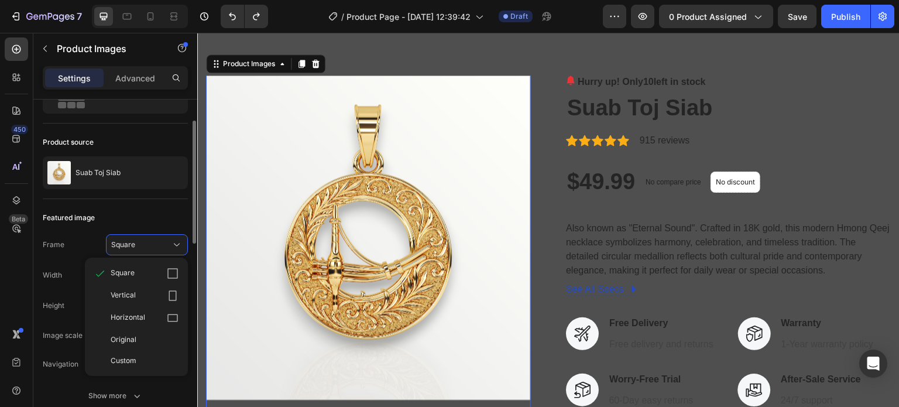
click at [43, 251] on div "Frame" at bounding box center [54, 244] width 22 height 21
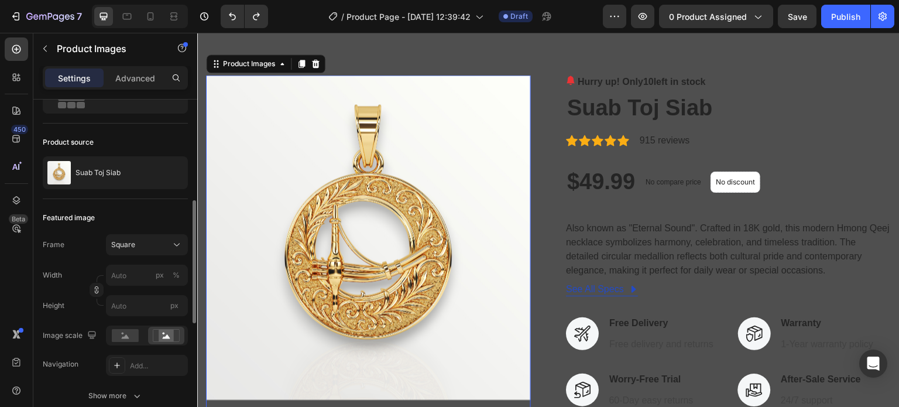
scroll to position [117, 0]
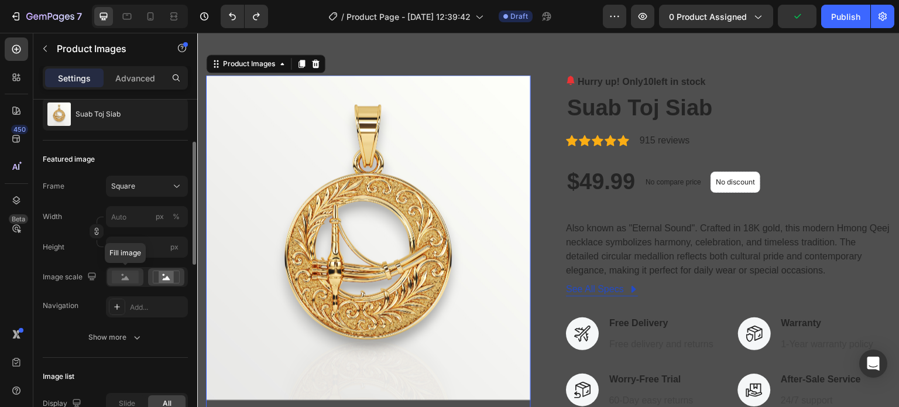
click at [132, 276] on rect at bounding box center [125, 277] width 27 height 13
click at [156, 275] on icon at bounding box center [166, 277] width 27 height 13
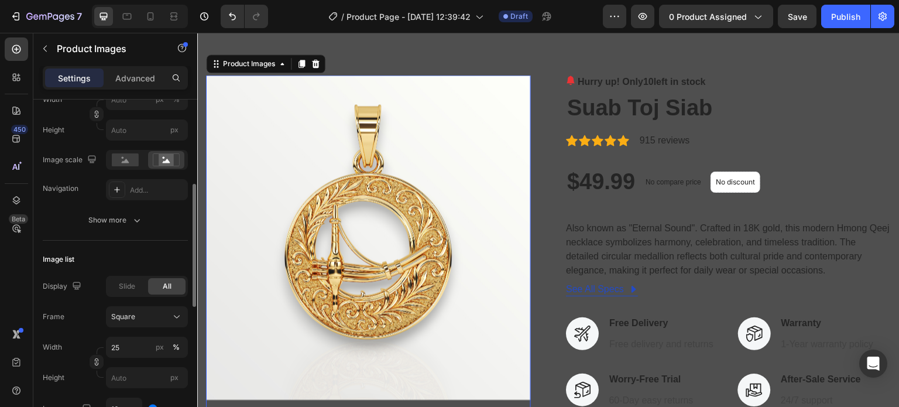
scroll to position [293, 0]
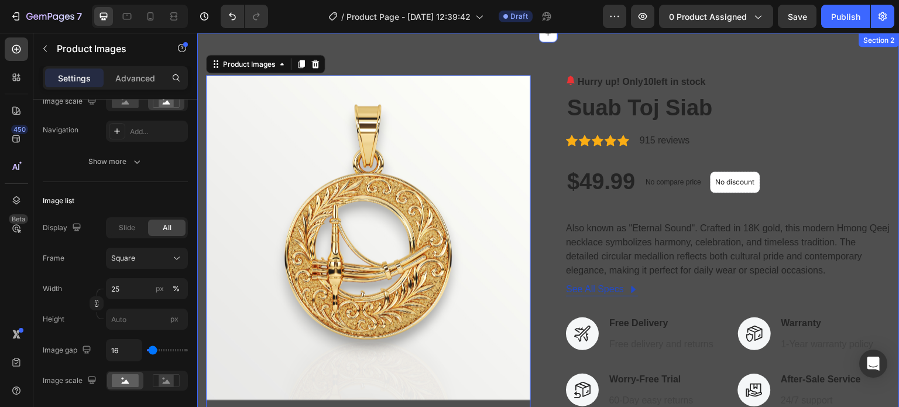
click at [467, 49] on div "Product Images 0 Hurry up! Only 10 left in stock (P) Stock Counter Suab Toj Sia…" at bounding box center [548, 357] width 703 height 649
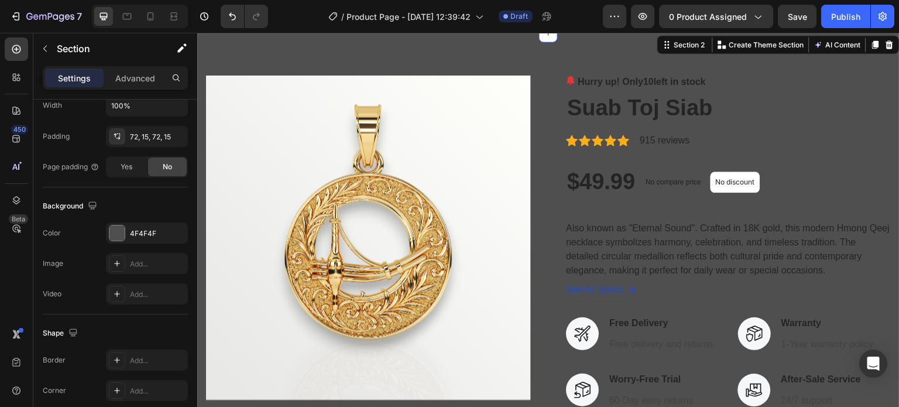
scroll to position [0, 0]
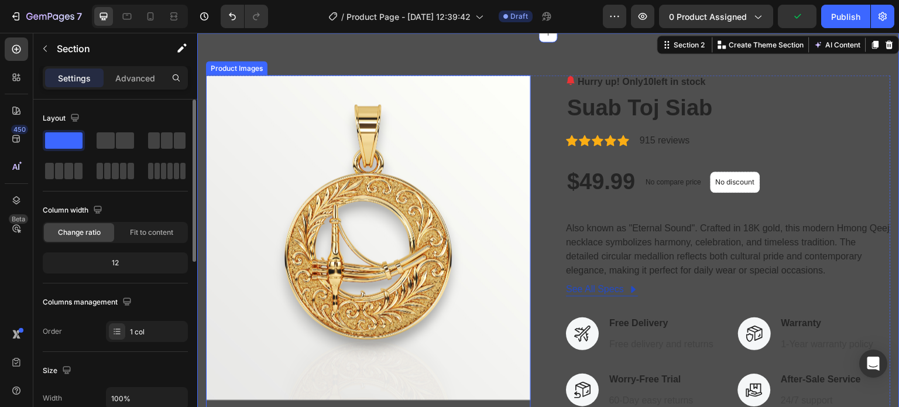
click at [501, 137] on img at bounding box center [368, 237] width 325 height 325
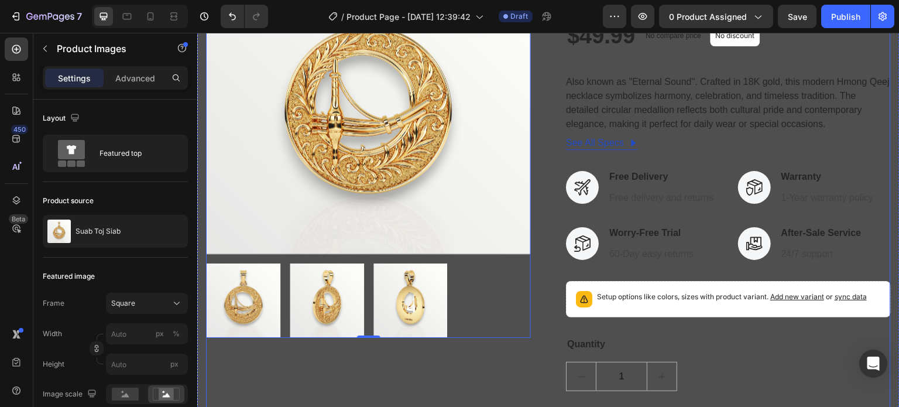
scroll to position [483, 0]
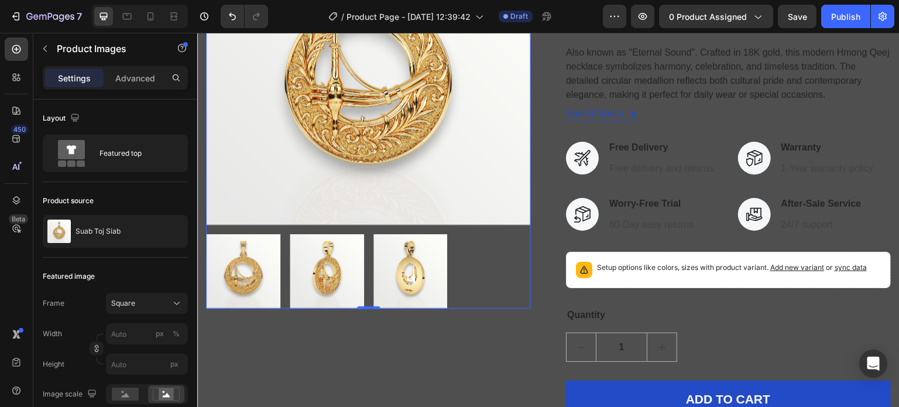
click at [350, 269] on img at bounding box center [327, 271] width 74 height 74
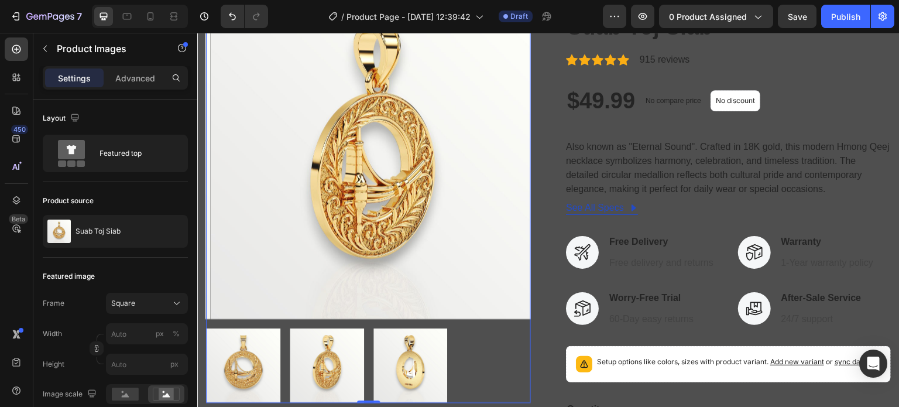
scroll to position [424, 0]
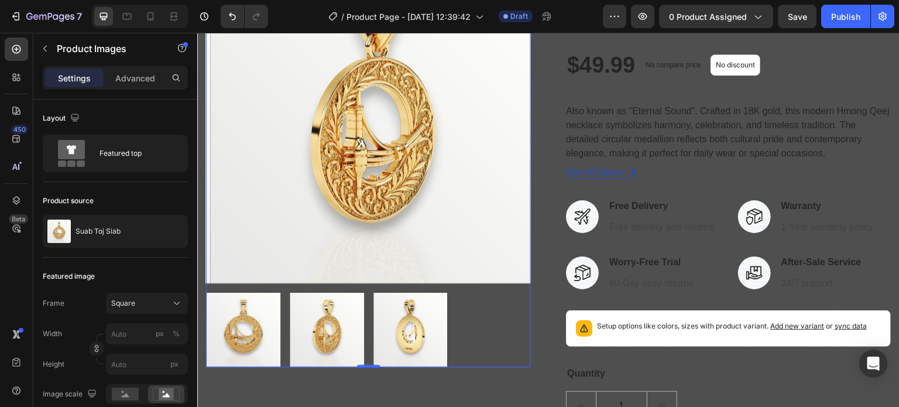
click at [395, 319] on img at bounding box center [411, 330] width 74 height 74
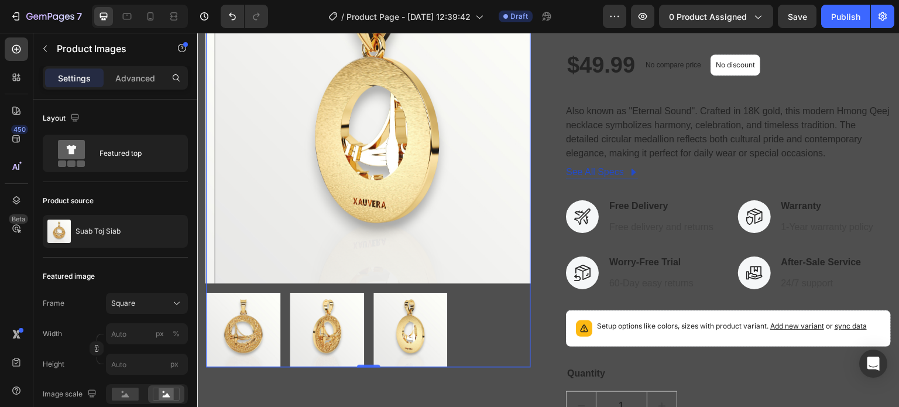
click at [251, 326] on img at bounding box center [243, 330] width 74 height 74
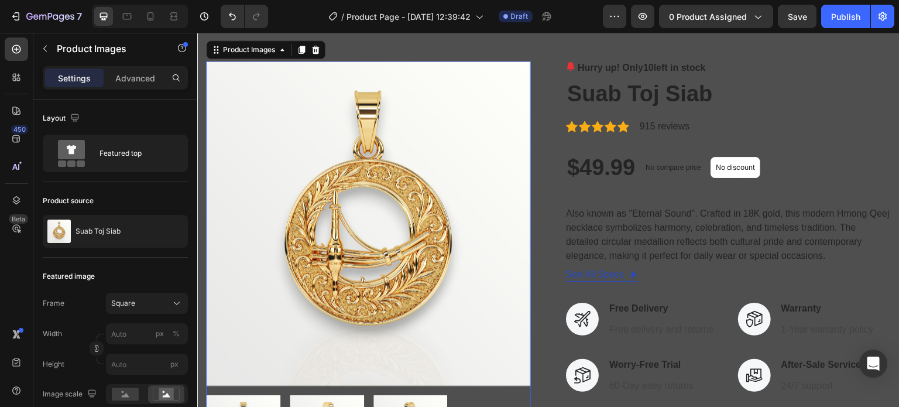
scroll to position [307, 0]
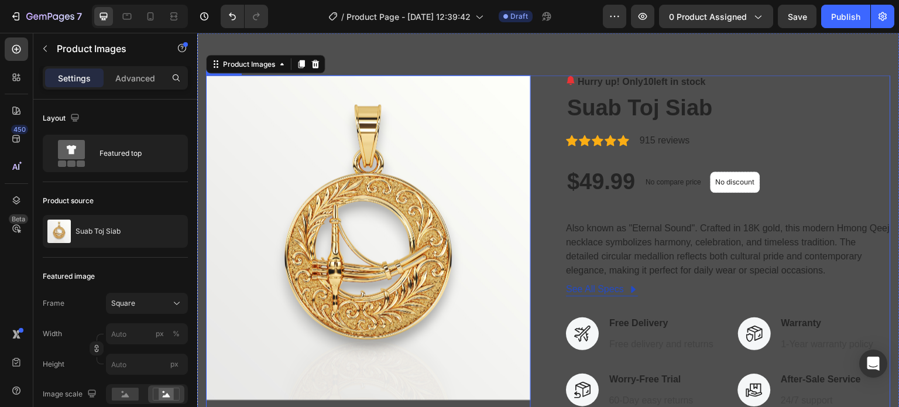
click at [579, 194] on div "$49.99" at bounding box center [601, 181] width 70 height 29
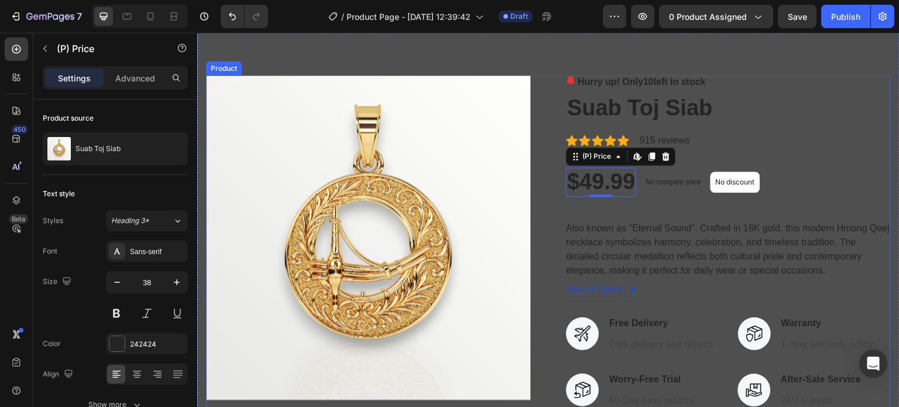
click at [557, 221] on div "Product Images Hurry up! Only 10 left in stock (P) Stock Counter Suab Toj Siab …" at bounding box center [548, 357] width 685 height 565
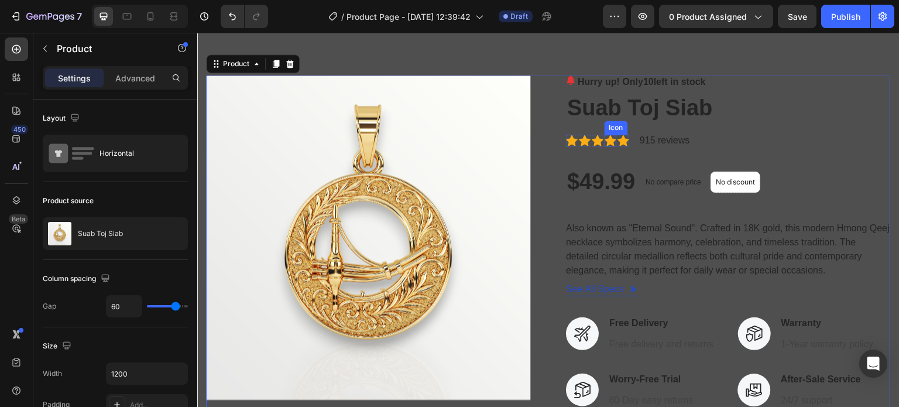
click at [605, 131] on div "Icon" at bounding box center [616, 128] width 23 height 14
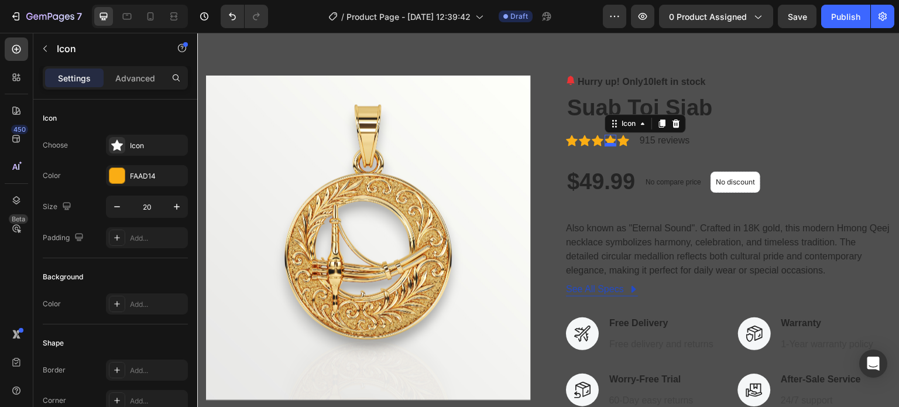
click at [605, 146] on div "0" at bounding box center [611, 146] width 12 height 0
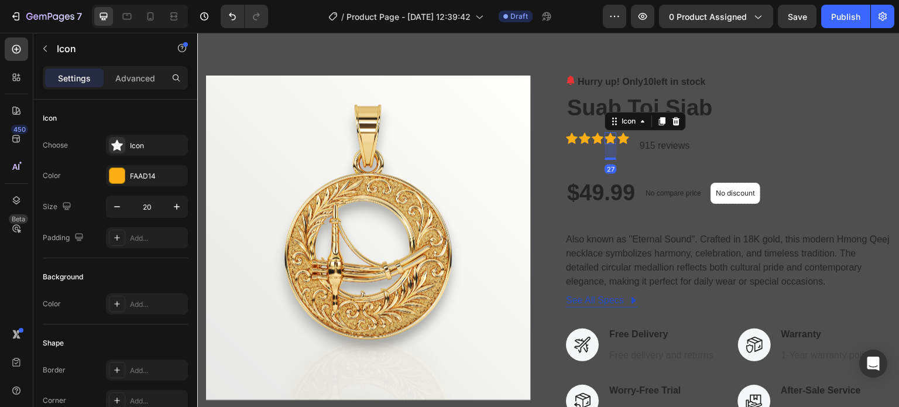
click at [622, 162] on div "Hurry up! Only 10 left in stock (P) Stock Counter Suab Toj Siab (P) Title Icon …" at bounding box center [728, 363] width 325 height 576
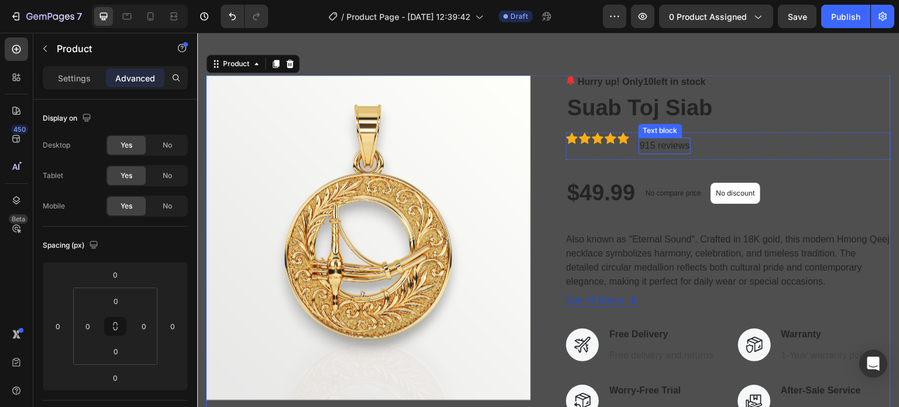
click at [652, 144] on p "915 reviews" at bounding box center [665, 146] width 50 height 14
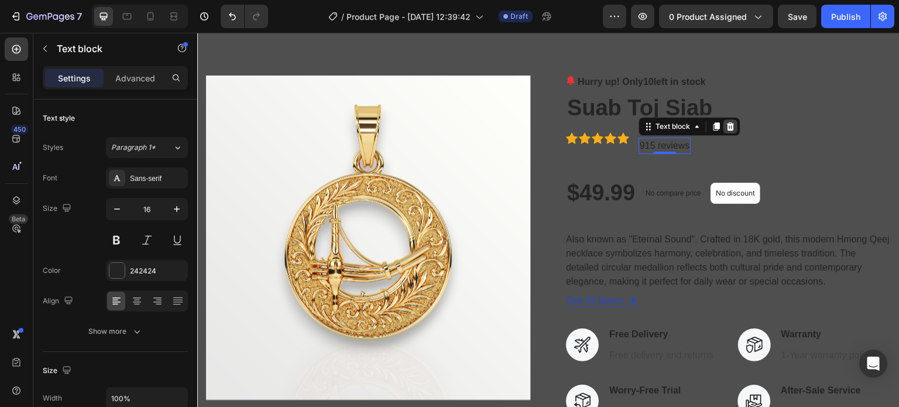
click at [726, 128] on icon at bounding box center [730, 126] width 9 height 9
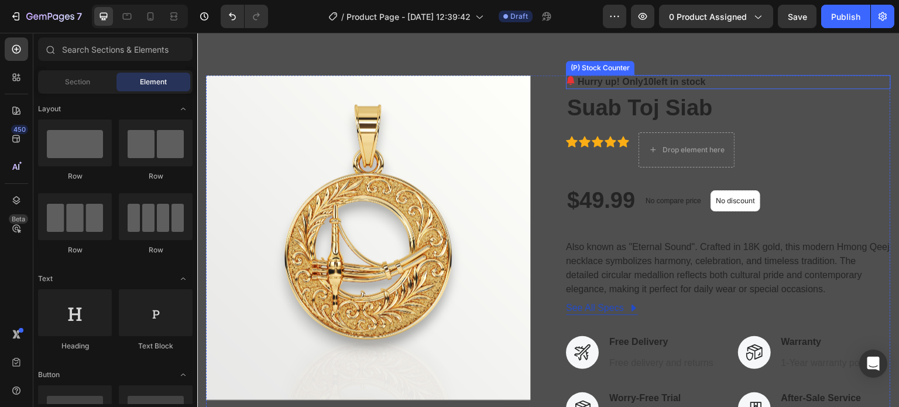
click at [665, 78] on p "Hurry up! Only 10 left in stock" at bounding box center [642, 82] width 128 height 14
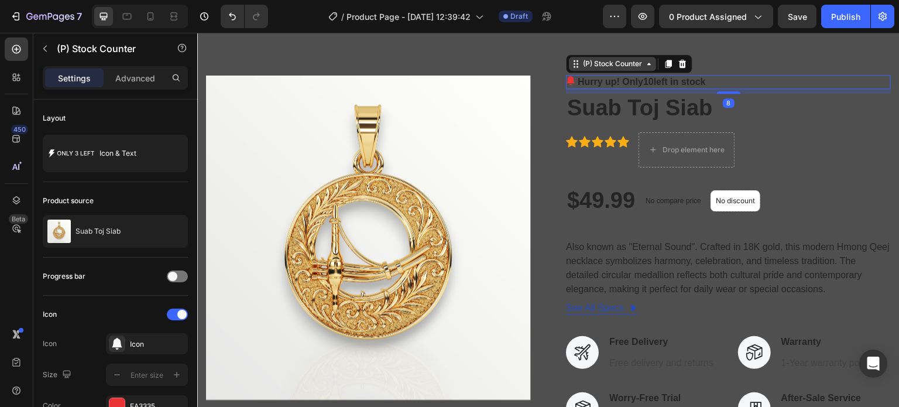
click at [635, 67] on div "(P) Stock Counter" at bounding box center [613, 64] width 64 height 11
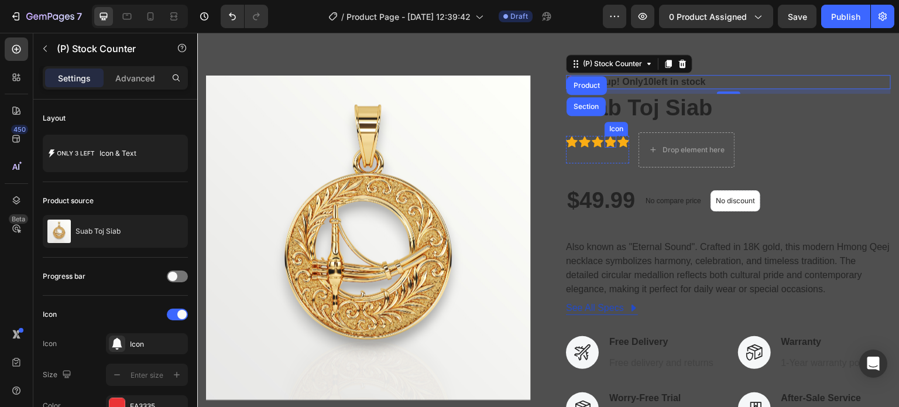
click at [608, 143] on icon at bounding box center [611, 141] width 12 height 11
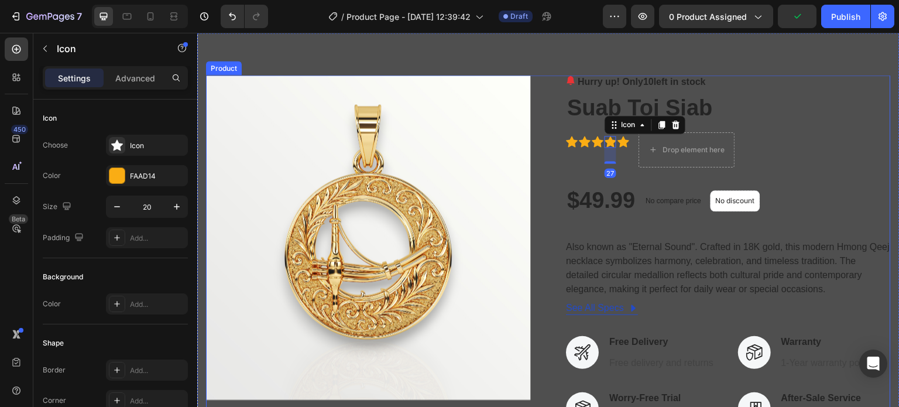
click at [538, 152] on div "Product Images Hurry up! Only 10 left in stock (P) Stock Counter Suab Toj Siab …" at bounding box center [548, 366] width 685 height 583
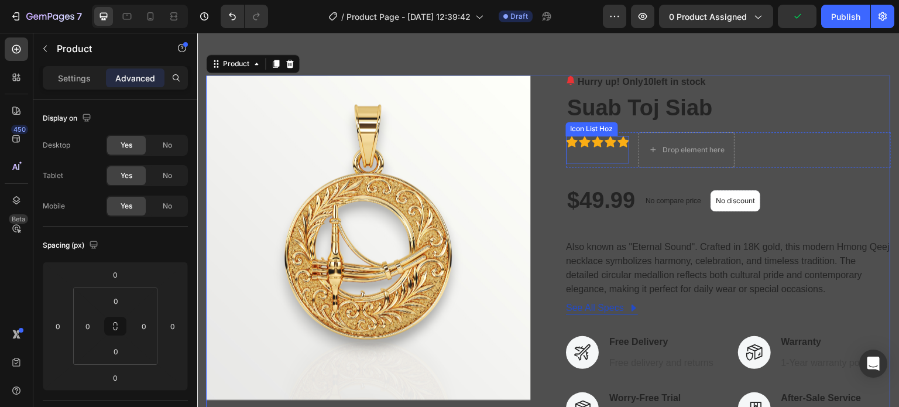
click at [579, 141] on icon at bounding box center [585, 141] width 12 height 11
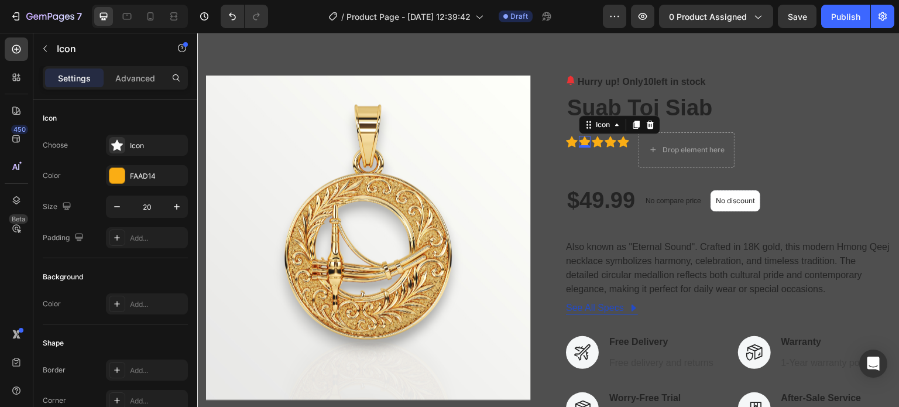
drag, startPoint x: 646, startPoint y: 124, endPoint x: 641, endPoint y: 128, distance: 6.3
click at [647, 124] on icon at bounding box center [650, 124] width 9 height 9
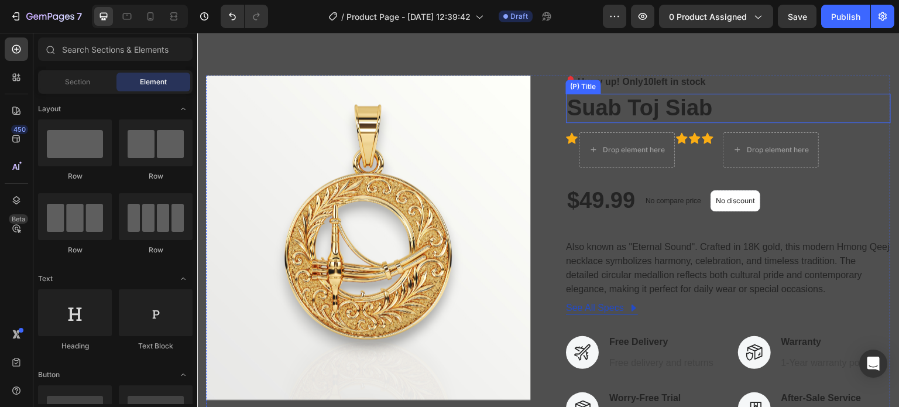
click at [758, 107] on h2 "Suab Toj Siab" at bounding box center [728, 108] width 325 height 29
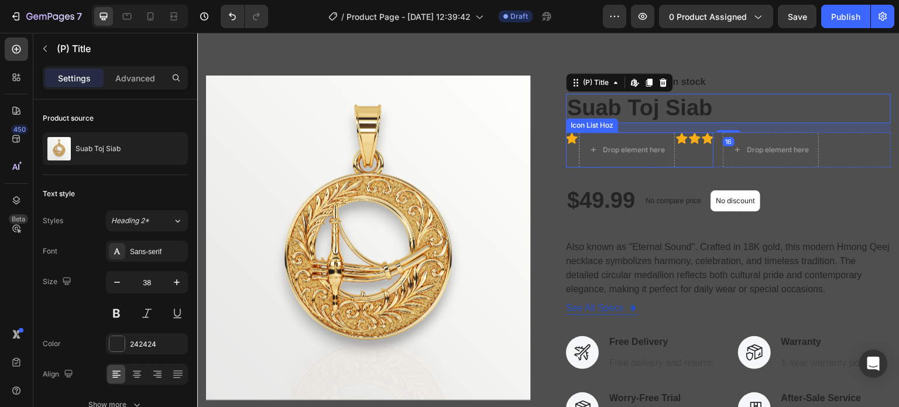
click at [570, 158] on div "Icon" at bounding box center [572, 149] width 12 height 35
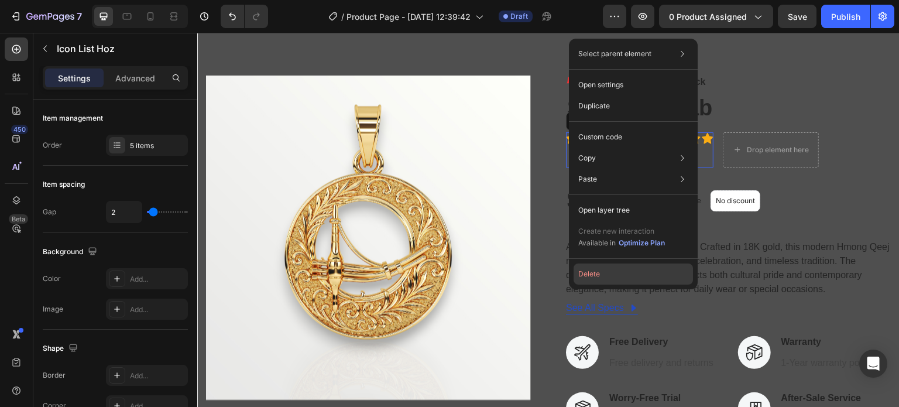
click at [596, 273] on button "Delete" at bounding box center [633, 274] width 119 height 21
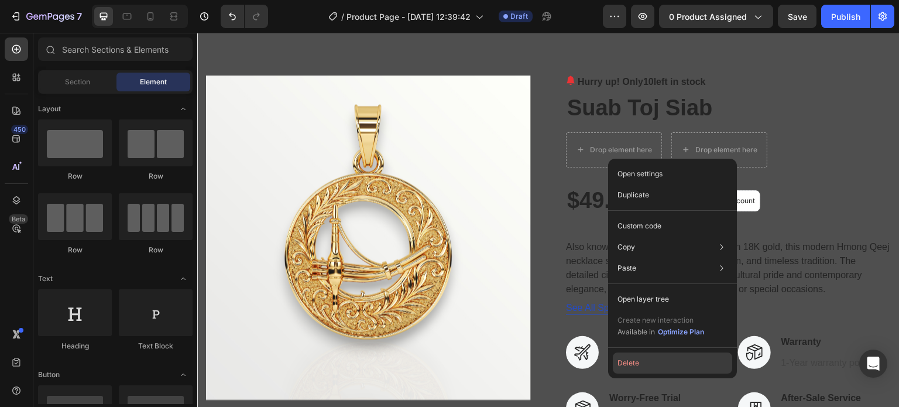
click at [637, 360] on button "Delete" at bounding box center [672, 363] width 119 height 21
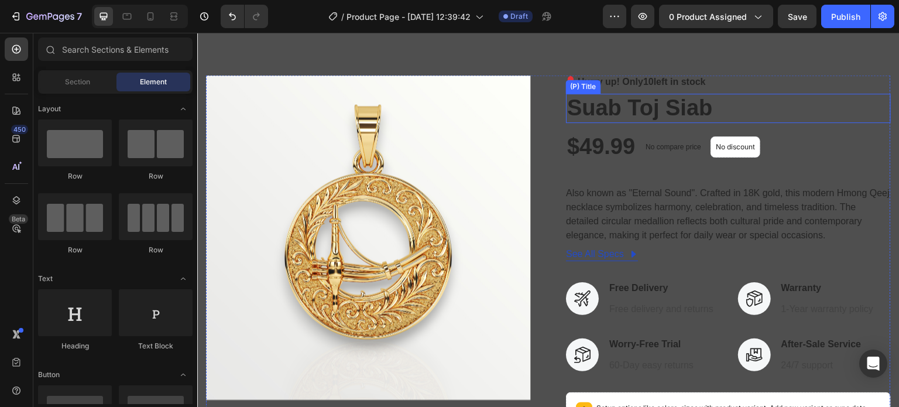
click at [762, 100] on h2 "Suab Toj Siab" at bounding box center [728, 108] width 325 height 29
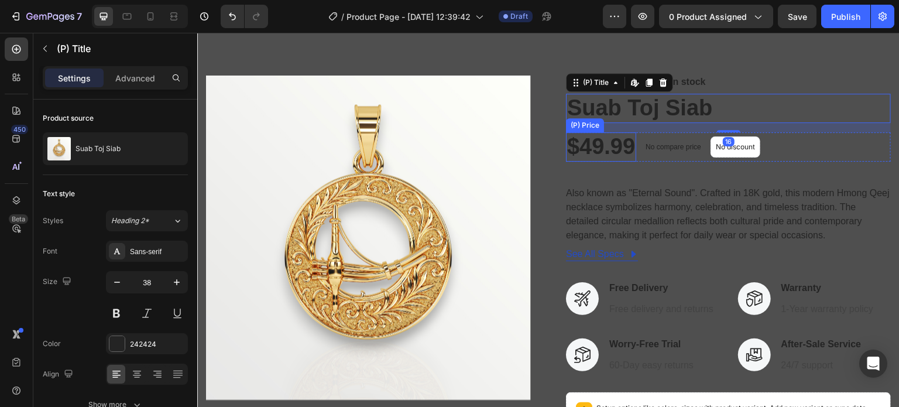
click at [607, 151] on div "$49.99" at bounding box center [601, 146] width 70 height 29
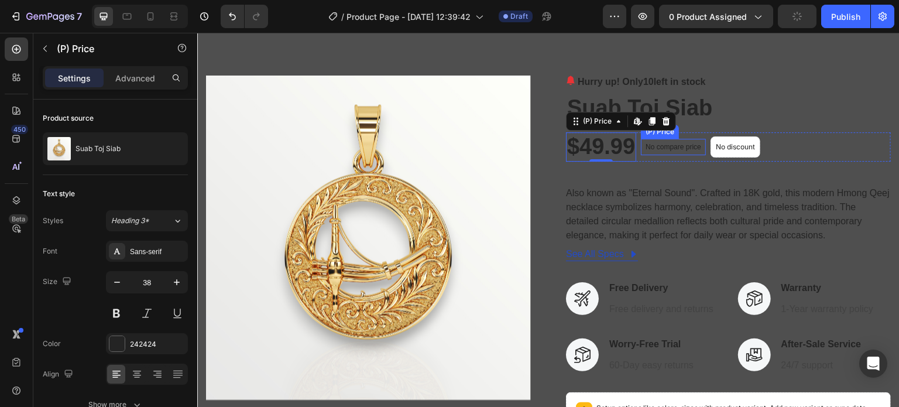
click at [667, 149] on p "No compare price" at bounding box center [674, 146] width 56 height 7
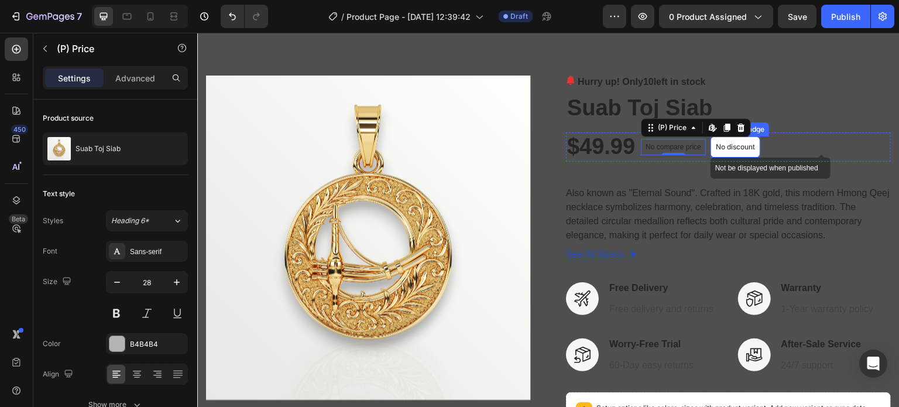
click at [716, 149] on p "No discount" at bounding box center [735, 147] width 39 height 11
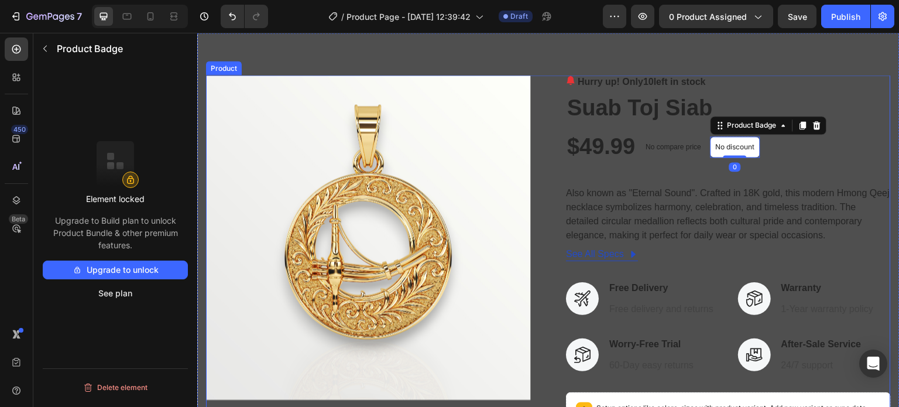
click at [533, 149] on div "Product Images Hurry up! Only 10 left in stock (P) Stock Counter Suab Toj Siab …" at bounding box center [548, 339] width 685 height 529
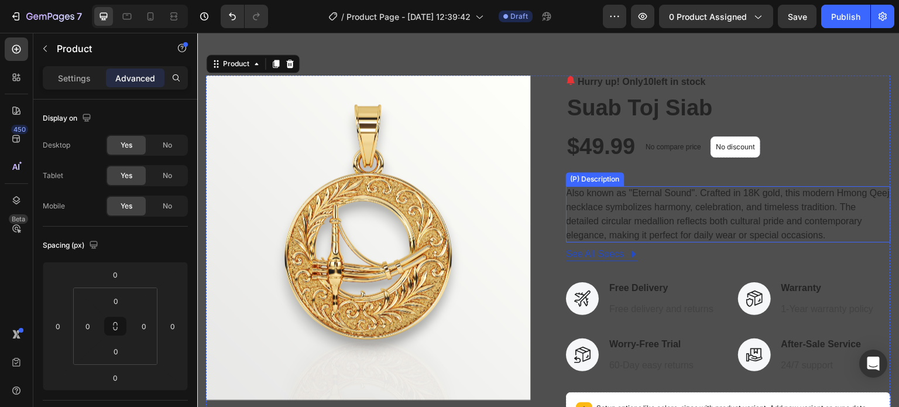
click at [607, 201] on div "Also known as "Eternal Sound". Crafted in 18K gold, this modern Hmong Qeej neck…" at bounding box center [728, 214] width 325 height 56
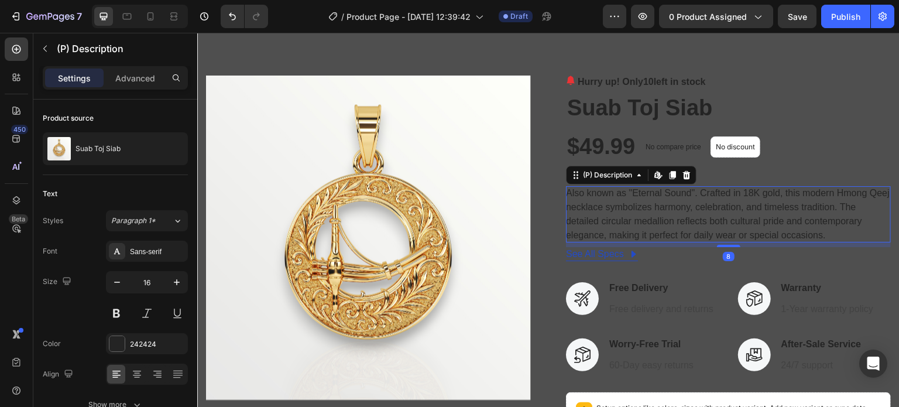
click at [607, 201] on div "Also known as "Eternal Sound". Crafted in 18K gold, this modern Hmong Qeej neck…" at bounding box center [728, 214] width 325 height 56
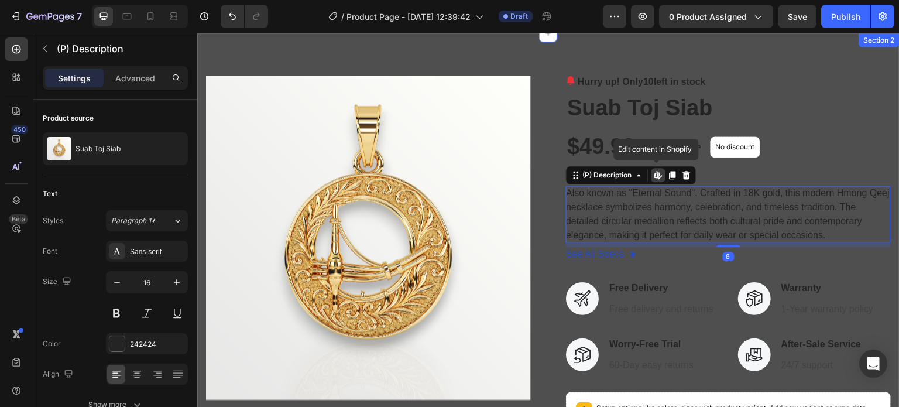
click at [462, 58] on div "Product Images Hurry up! Only 10 left in stock (P) Stock Counter Suab Toj Siab …" at bounding box center [548, 340] width 703 height 614
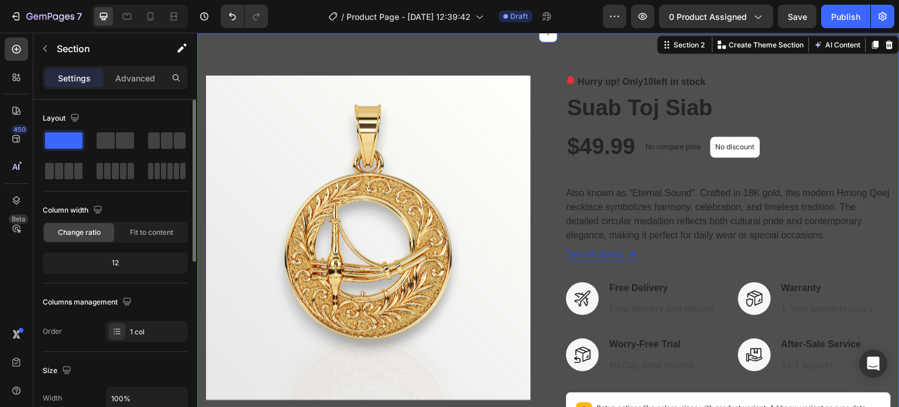
scroll to position [234, 0]
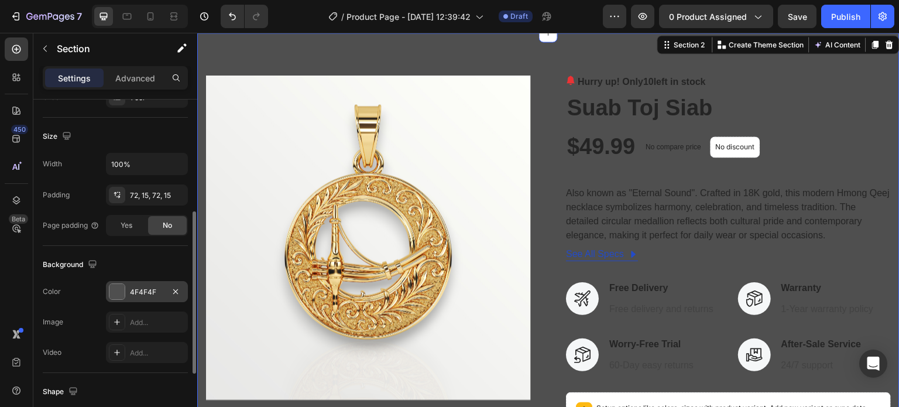
click at [124, 286] on div at bounding box center [117, 291] width 15 height 15
click at [501, 54] on div "Product Images Hurry up! Only 10 left in stock (P) Stock Counter Suab Toj Siab …" at bounding box center [548, 340] width 703 height 614
click at [114, 288] on div at bounding box center [117, 291] width 15 height 15
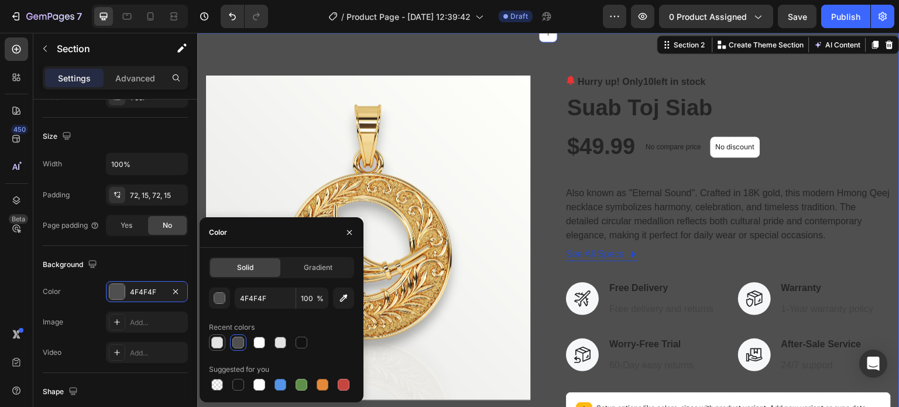
click at [217, 345] on div at bounding box center [217, 343] width 12 height 12
type input "E2E2E2"
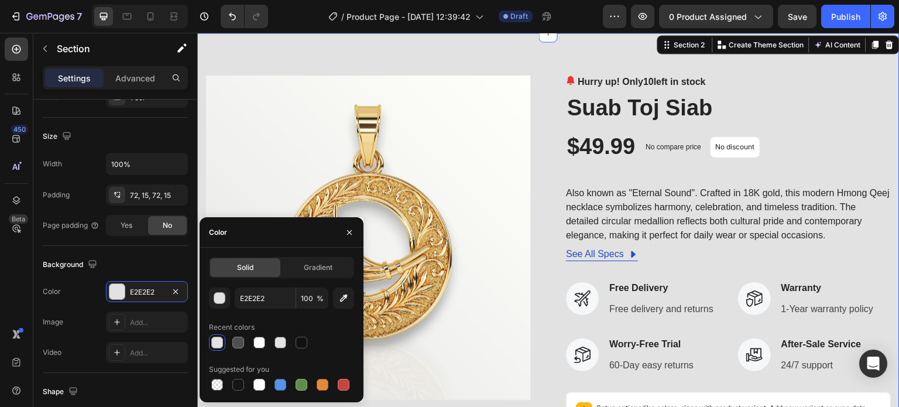
click at [380, 50] on div "Product Images Hurry up! Only 10 left in stock (P) Stock Counter Suab Toj Siab …" at bounding box center [548, 340] width 703 height 614
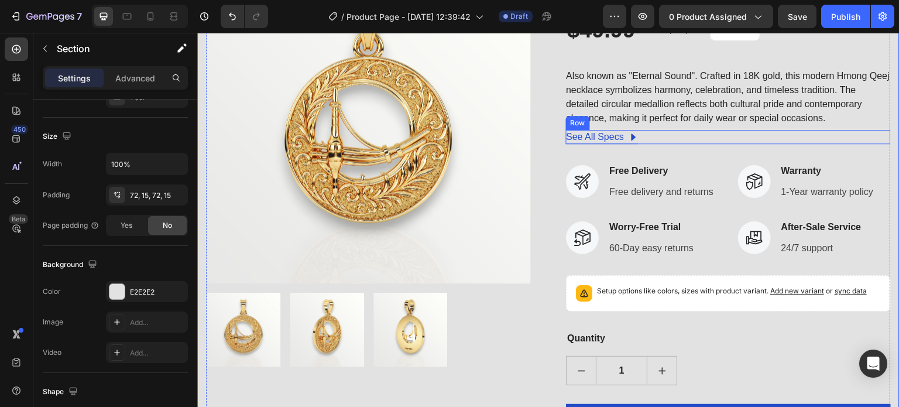
scroll to position [424, 0]
click at [574, 183] on icon at bounding box center [582, 181] width 16 height 16
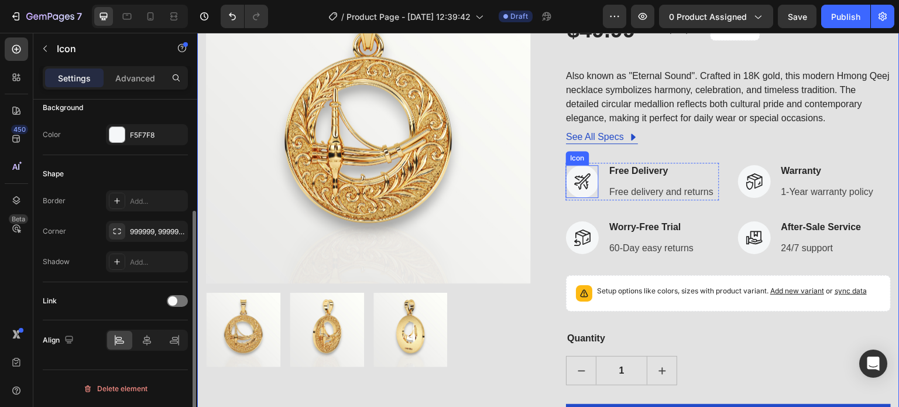
scroll to position [0, 0]
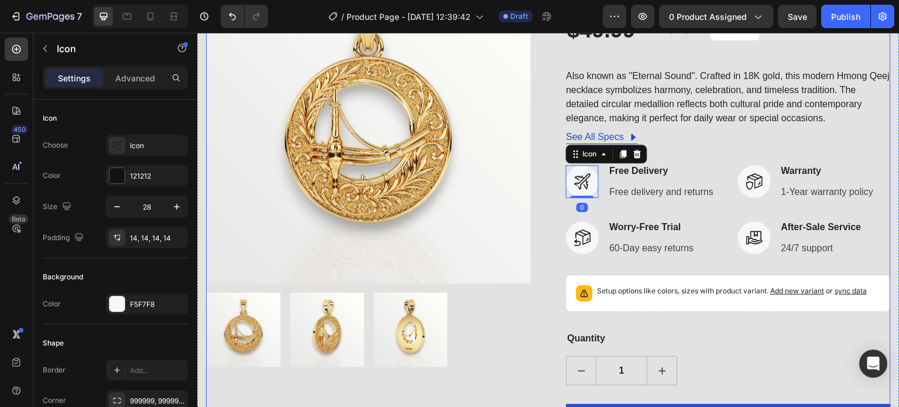
drag, startPoint x: 554, startPoint y: 160, endPoint x: 546, endPoint y: 179, distance: 20.8
click at [554, 159] on div "Product Images Hurry up! Only 10 left in stock (P) Stock Counter Suab Toj Siab …" at bounding box center [548, 222] width 685 height 529
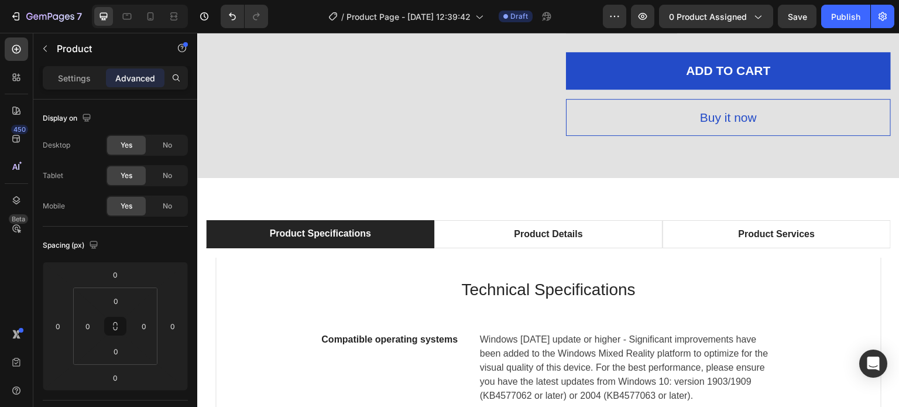
scroll to position [834, 0]
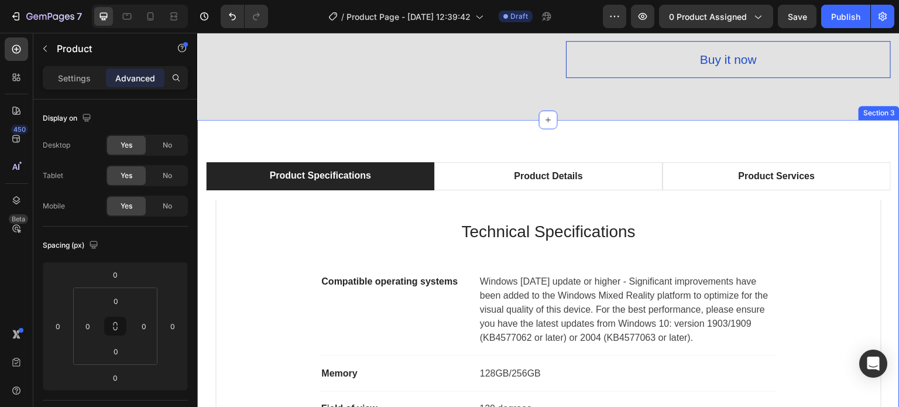
click at [223, 147] on div "Product Specifications Product Details Product Services Technical Specification…" at bounding box center [548, 380] width 703 height 521
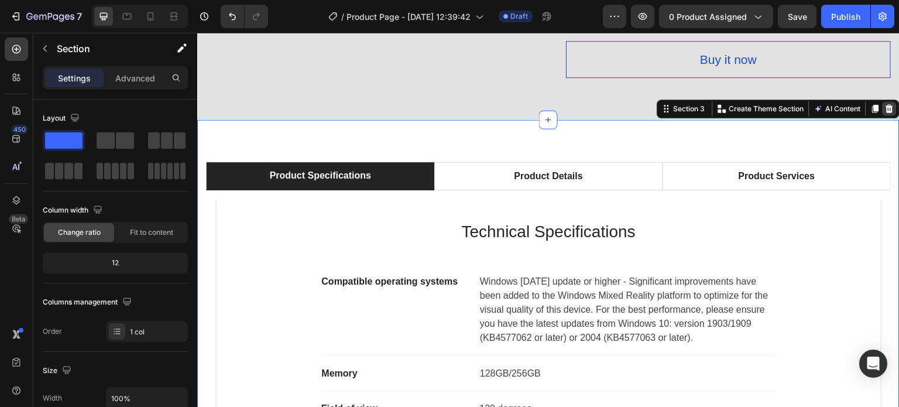
click at [885, 110] on icon at bounding box center [889, 108] width 9 height 9
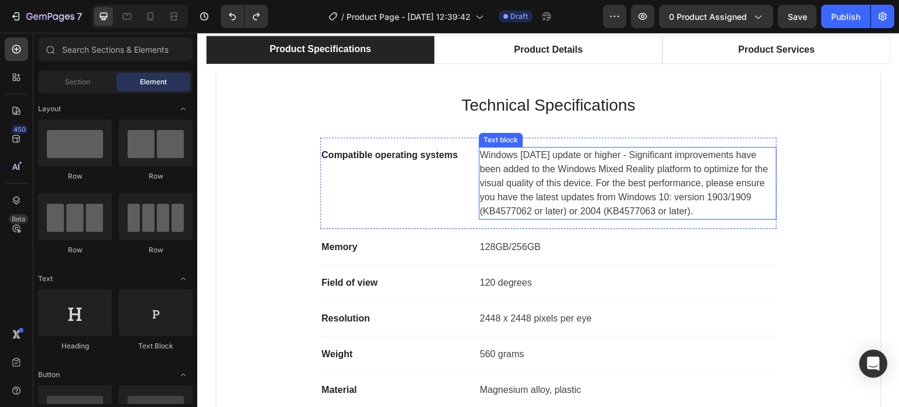
scroll to position [951, 0]
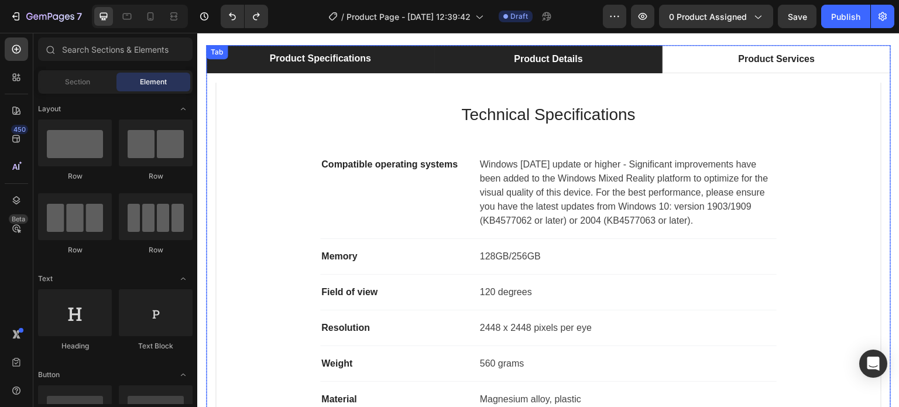
click at [548, 50] on div "Product Details" at bounding box center [548, 59] width 72 height 18
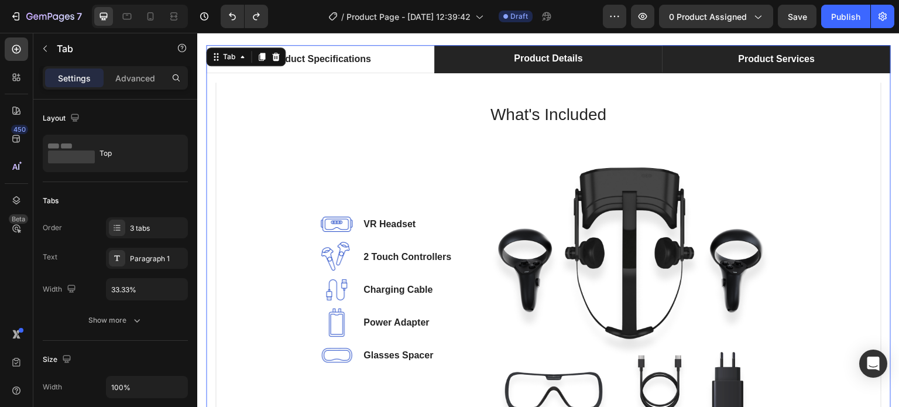
click at [769, 63] on div "Product Services" at bounding box center [777, 59] width 80 height 18
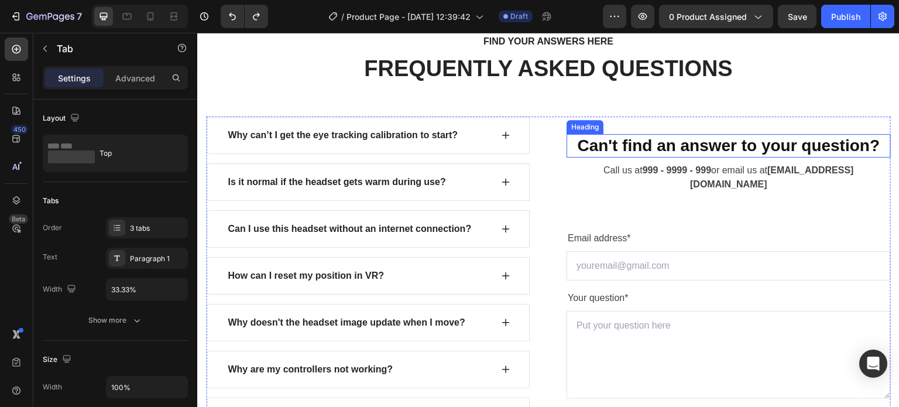
scroll to position [4640, 0]
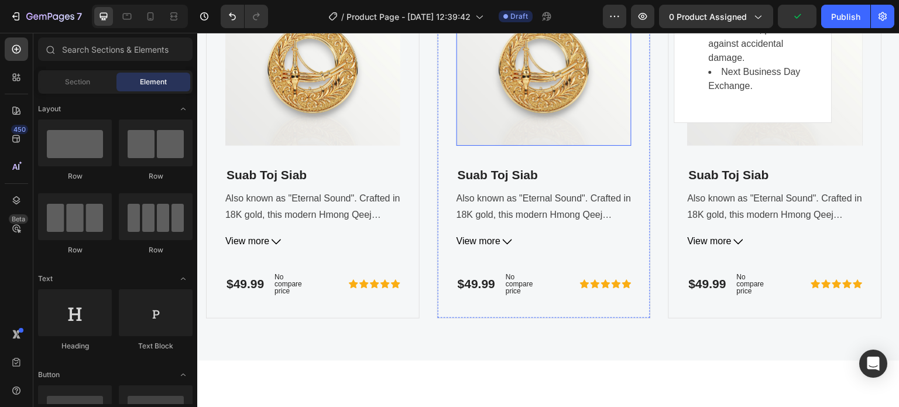
scroll to position [4113, 0]
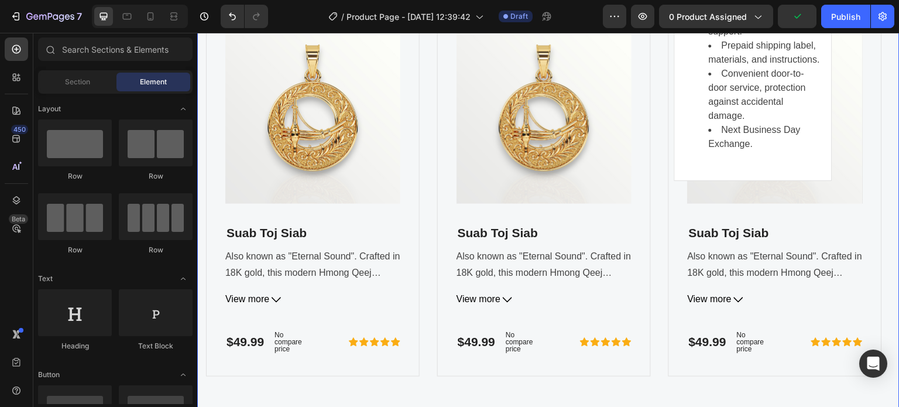
click at [696, 199] on div "FOR GEMETA 2.0 VR HEADSET Text block OUR FEATURED ACCESSORIES Heading Product I…" at bounding box center [548, 152] width 703 height 534
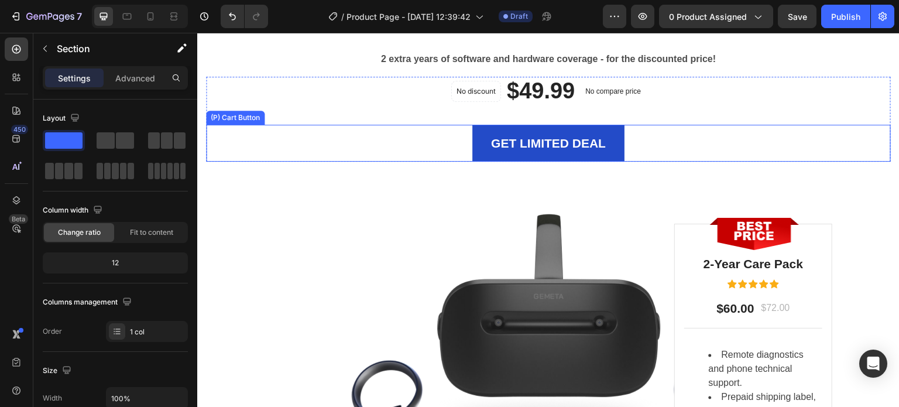
scroll to position [3455, 0]
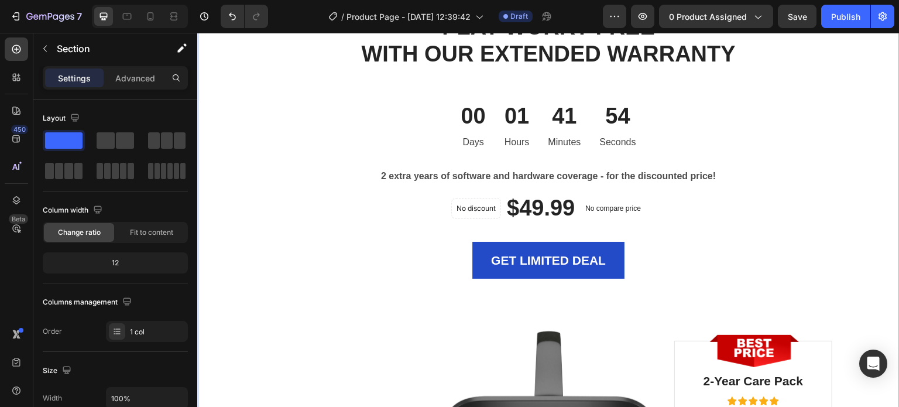
click at [702, 304] on div "LIMITED TIME DEAL Text block PLAY WORRY-FREE WITH OUR EXTENDED WARRANTY Heading…" at bounding box center [548, 302] width 685 height 621
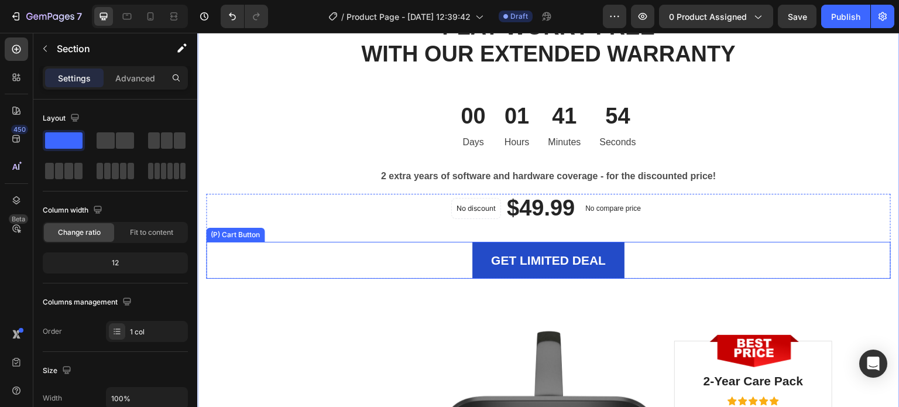
click at [737, 270] on div "GET LIMITED DEAL (P) Cart Button" at bounding box center [548, 260] width 685 height 37
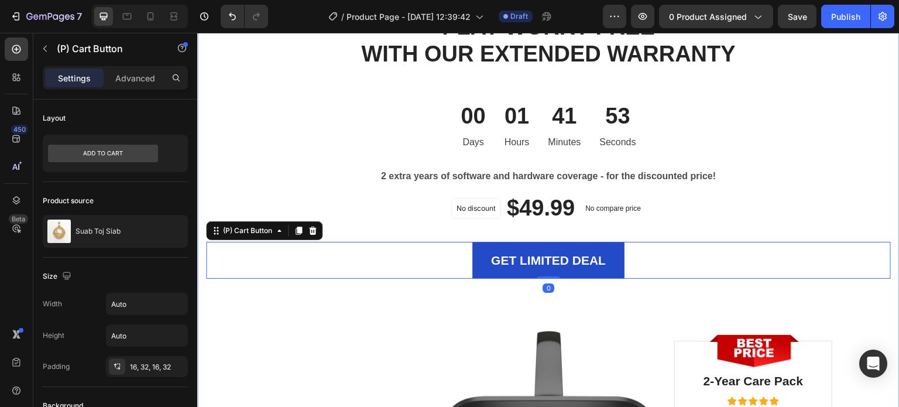
click at [711, 300] on div "LIMITED TIME DEAL Text block PLAY WORRY-FREE WITH OUR EXTENDED WARRANTY Heading…" at bounding box center [548, 302] width 685 height 621
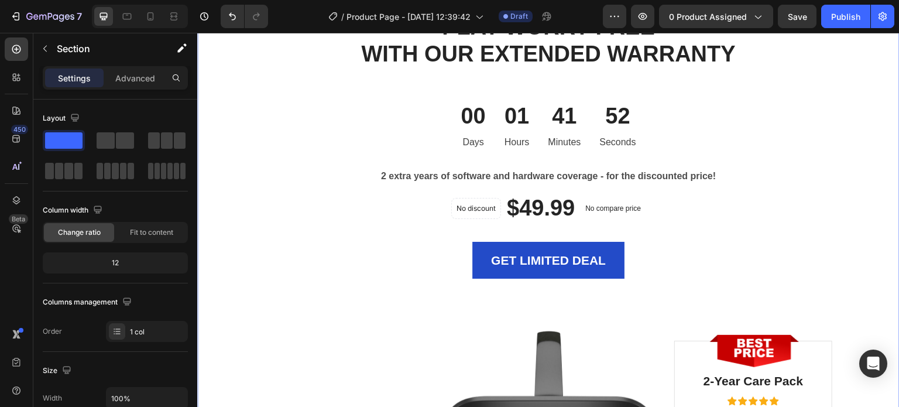
scroll to position [3572, 0]
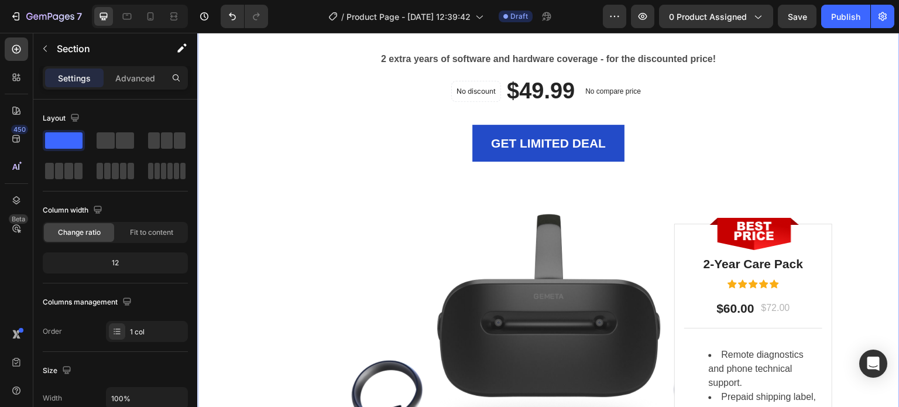
click at [728, 159] on div "GET LIMITED DEAL (P) Cart Button" at bounding box center [548, 143] width 685 height 37
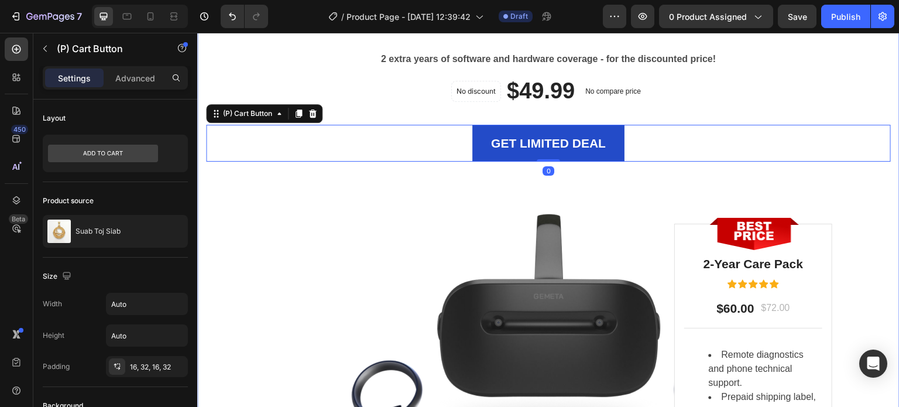
click at [728, 175] on div "LIMITED TIME DEAL Text block PLAY WORRY-FREE WITH OUR EXTENDED WARRANTY Heading…" at bounding box center [548, 185] width 685 height 621
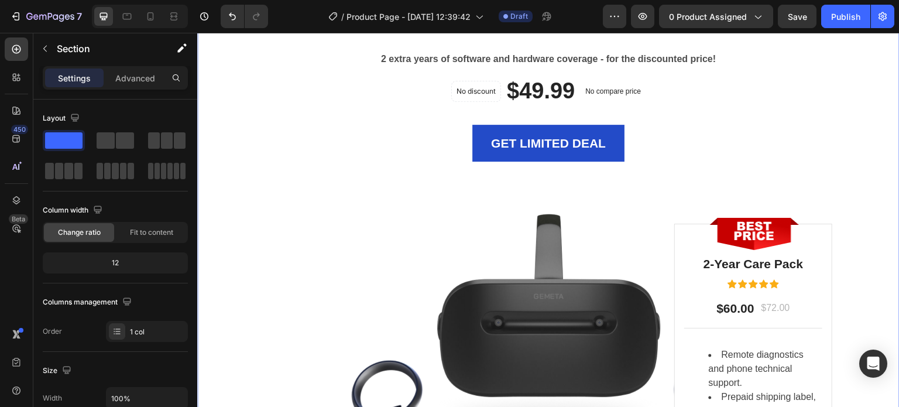
click at [733, 192] on div "LIMITED TIME DEAL Text block PLAY WORRY-FREE WITH OUR EXTENDED WARRANTY Heading…" at bounding box center [548, 185] width 685 height 621
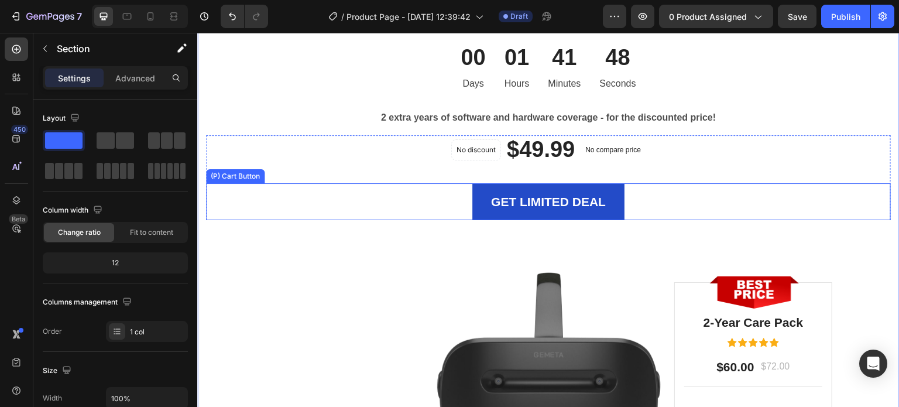
click at [727, 207] on div "GET LIMITED DEAL (P) Cart Button" at bounding box center [548, 201] width 685 height 37
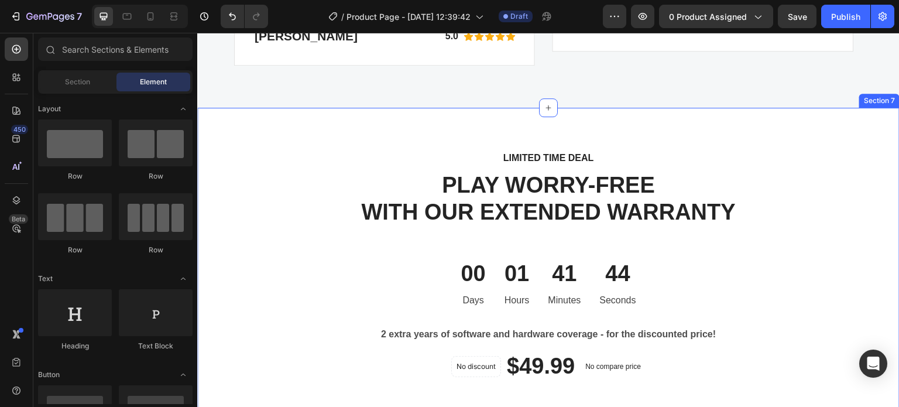
scroll to position [3335, 0]
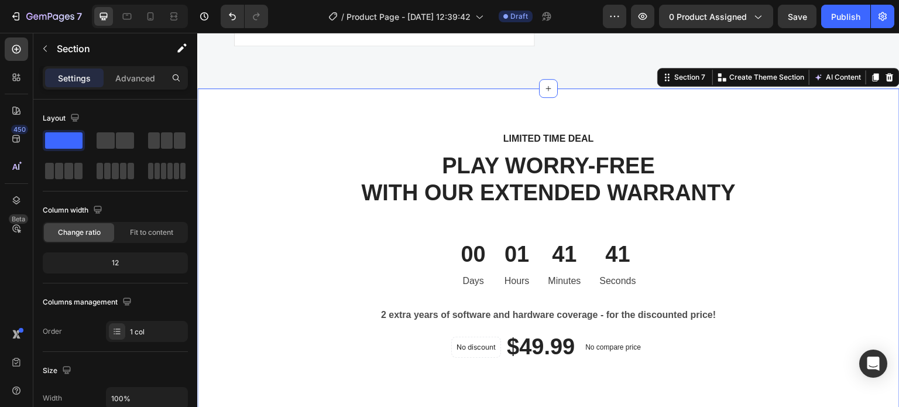
click at [885, 82] on icon at bounding box center [889, 77] width 9 height 9
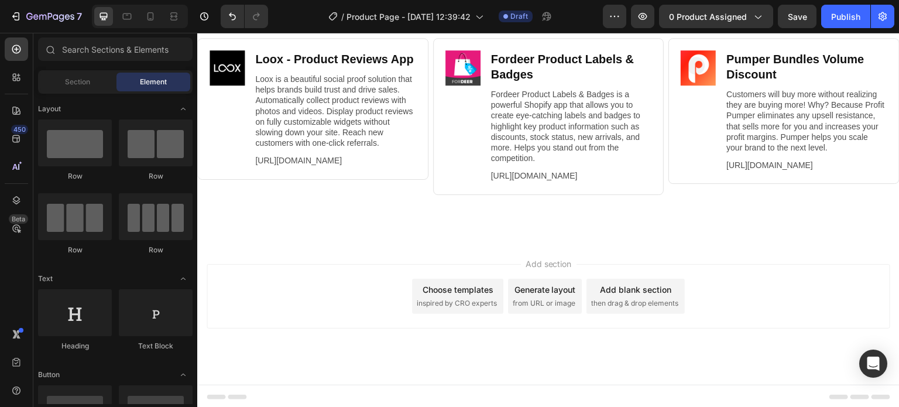
scroll to position [4034, 0]
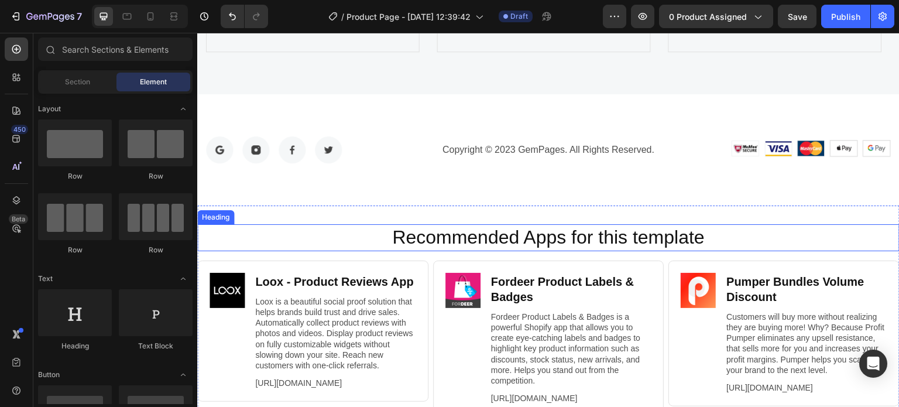
click at [748, 243] on h2 "Recommended Apps for this template" at bounding box center [548, 237] width 679 height 27
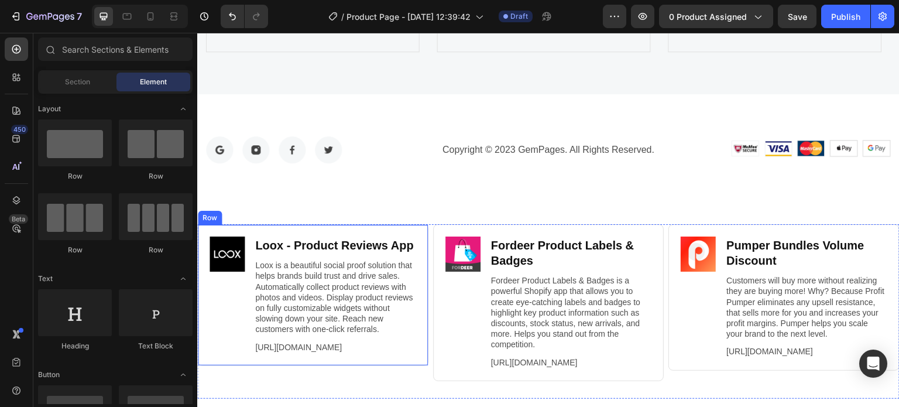
click at [259, 234] on div "Image Loox ‑ Product Reviews App Heading Loox is a beautiful social proof solut…" at bounding box center [312, 295] width 231 height 142
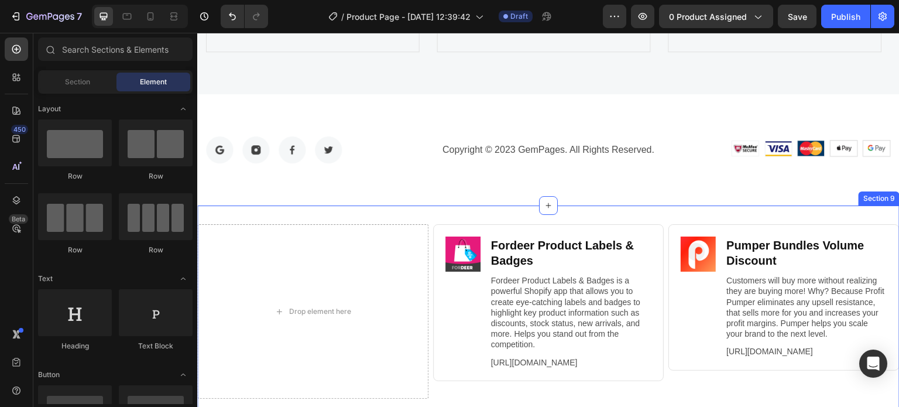
click at [484, 215] on div "Drop element here Image Fordeer Product Labels & Badges Heading Fordeer Product…" at bounding box center [548, 316] width 703 height 221
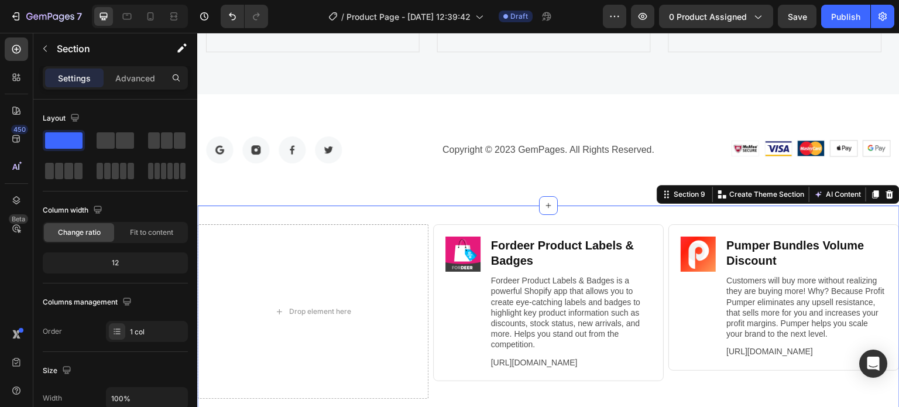
scroll to position [4000, 0]
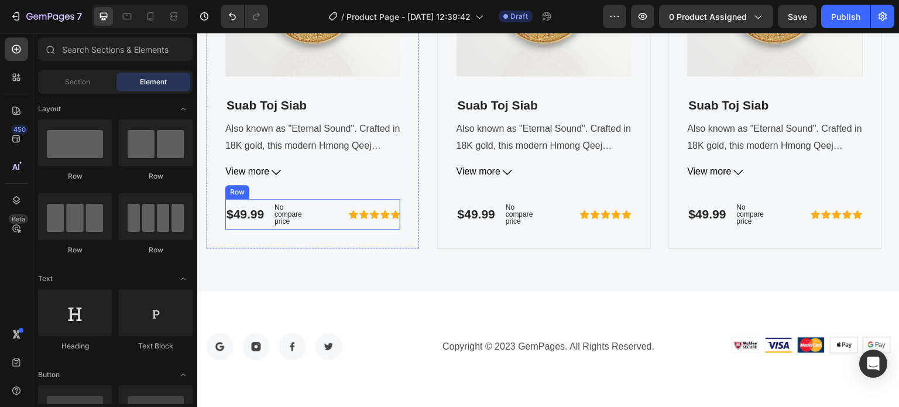
scroll to position [3824, 0]
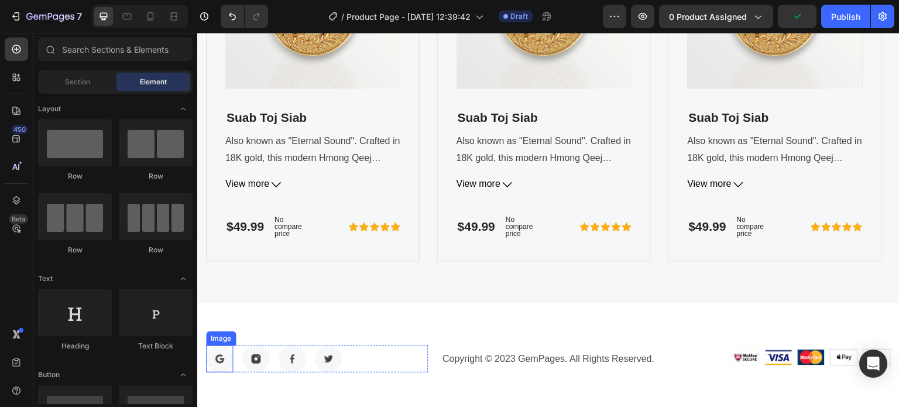
click at [224, 361] on img at bounding box center [219, 358] width 27 height 27
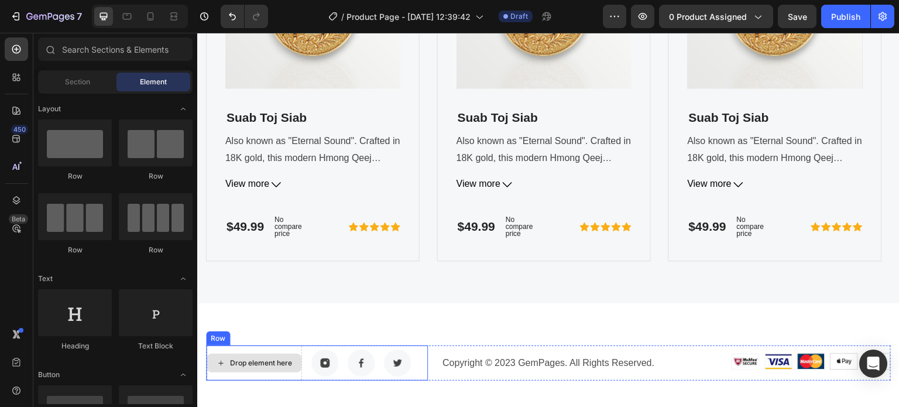
click at [278, 365] on div "Drop element here" at bounding box center [261, 362] width 62 height 9
click at [237, 361] on div "Drop element here" at bounding box center [261, 362] width 62 height 9
click at [331, 370] on img at bounding box center [325, 363] width 27 height 27
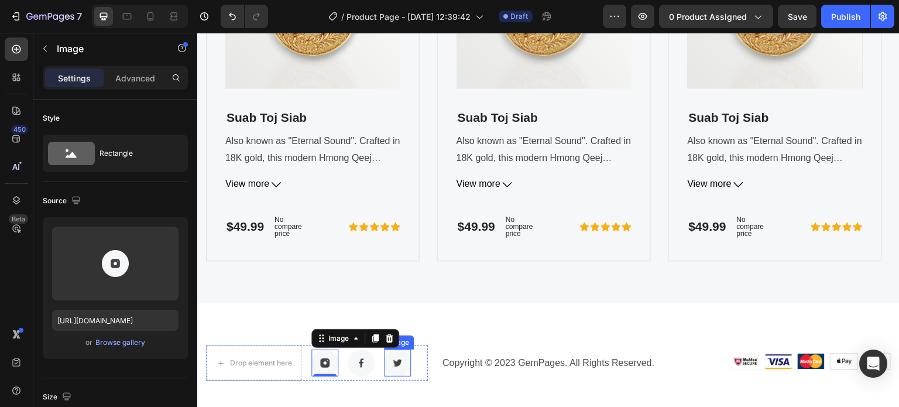
click at [400, 367] on img at bounding box center [397, 363] width 27 height 27
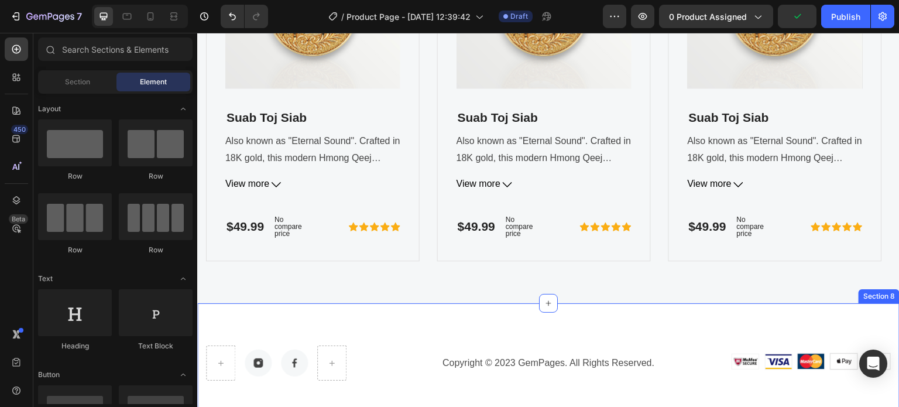
click at [364, 320] on div "Image Image Row Copyright © 2023 GemPages. All Rights Reserved. Text block Imag…" at bounding box center [548, 362] width 703 height 119
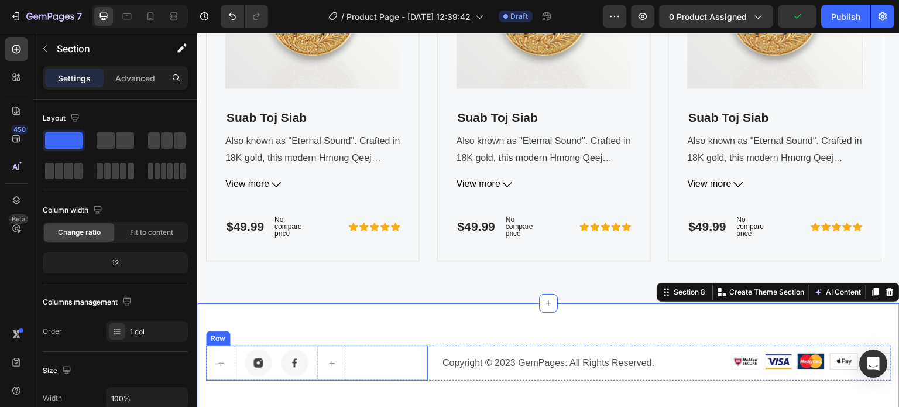
click at [231, 368] on div at bounding box center [221, 363] width 28 height 19
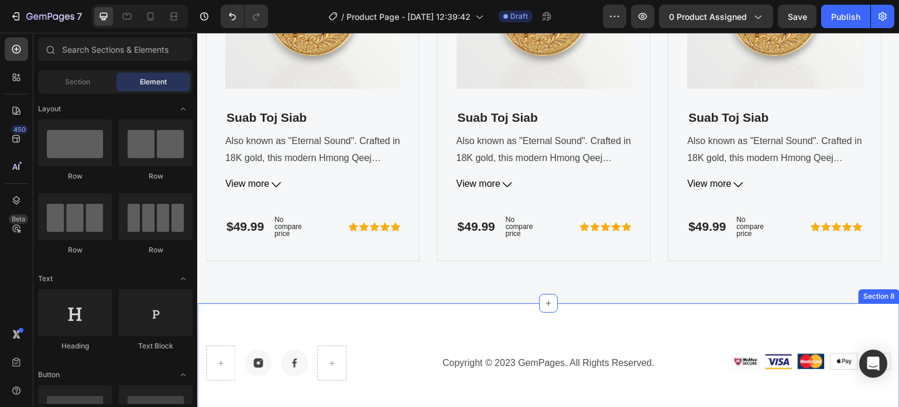
click at [248, 313] on div "Image Image Row Copyright © 2023 GemPages. All Rights Reserved. Text block Imag…" at bounding box center [548, 362] width 703 height 119
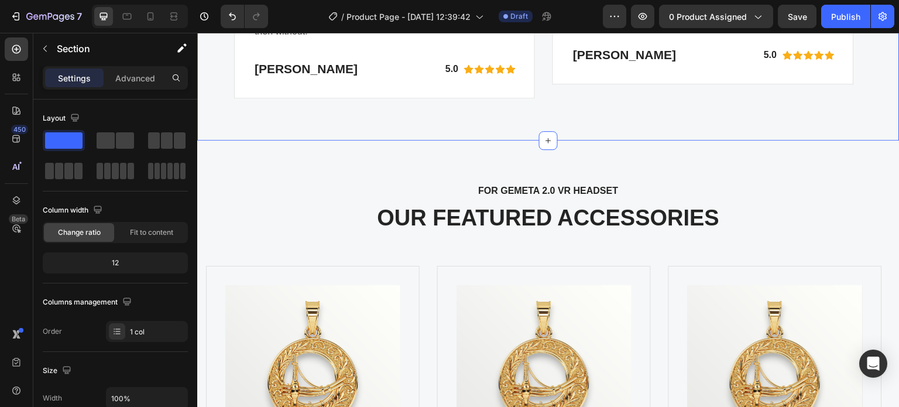
scroll to position [3342, 0]
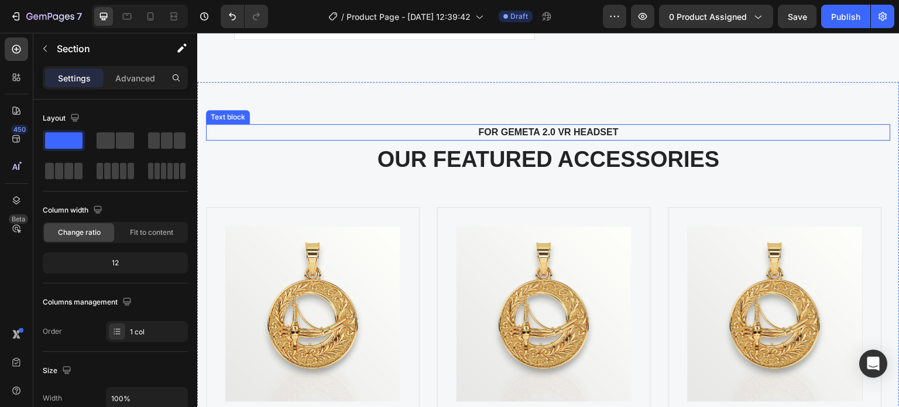
click at [521, 139] on p "FOR GEMETA 2.0 VR HEADSET" at bounding box center [549, 132] width 664 height 14
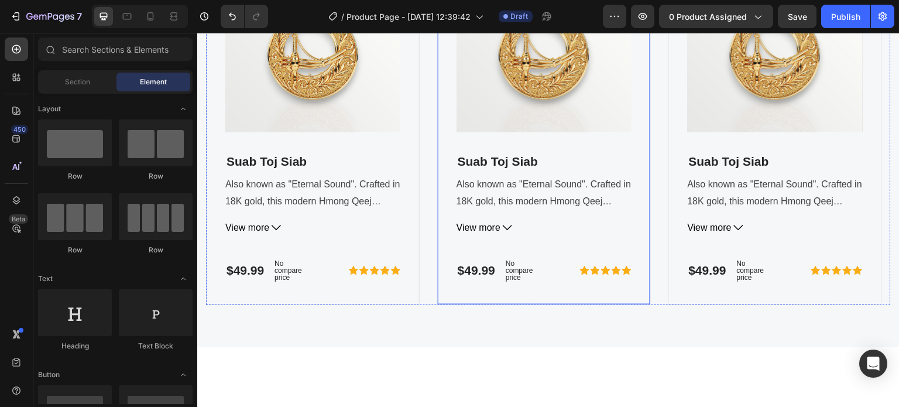
scroll to position [3518, 0]
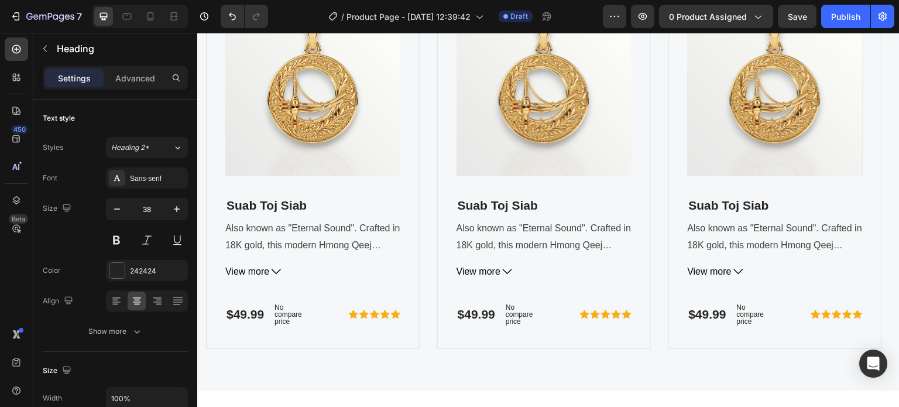
scroll to position [3459, 0]
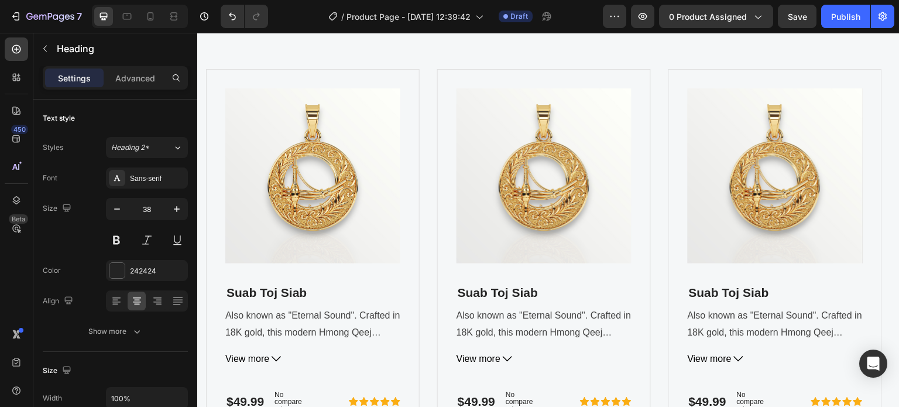
click at [627, 36] on h2 "FEATURED JEWELRY" at bounding box center [548, 21] width 685 height 29
click at [627, 35] on p "FEATURED JEWELRY" at bounding box center [548, 21] width 683 height 27
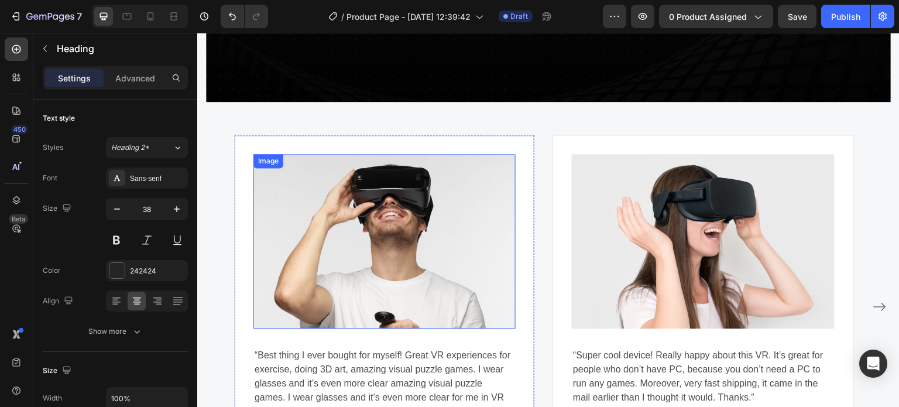
scroll to position [3049, 0]
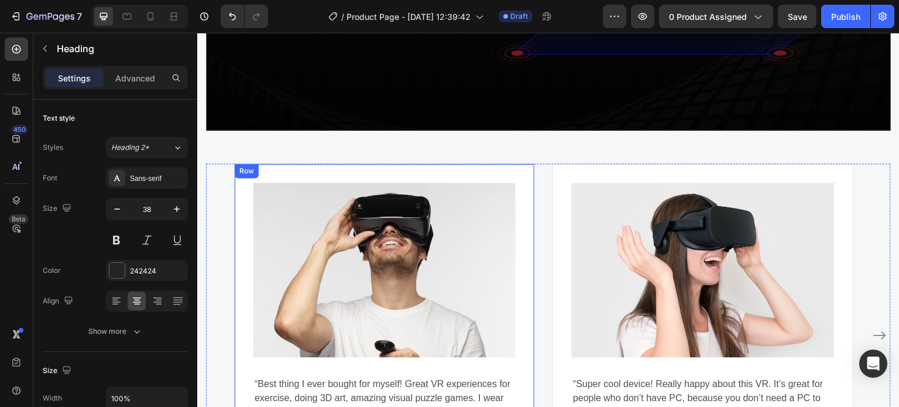
click at [457, 163] on div "Image “Best thing I ever bought for myself! Great VR experiences for exercise, …" at bounding box center [384, 335] width 301 height 344
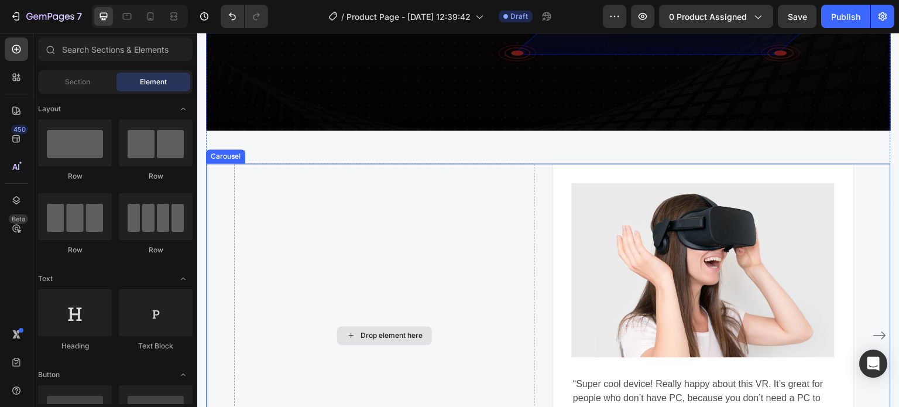
click at [516, 165] on div "Drop element here" at bounding box center [384, 335] width 301 height 344
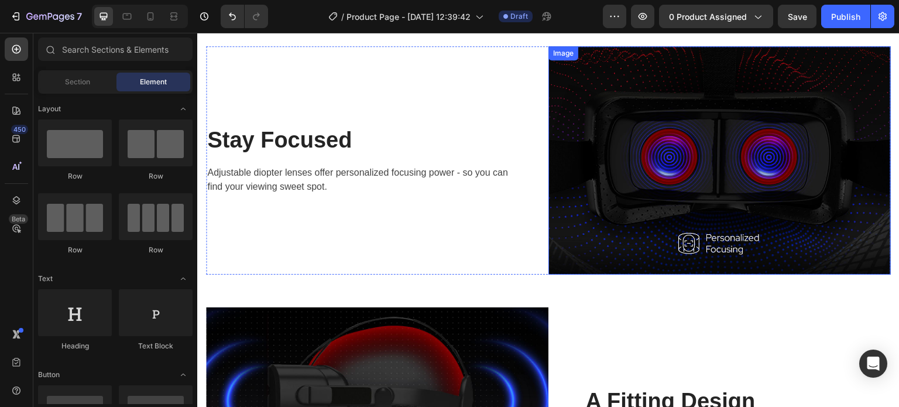
scroll to position [2176, 0]
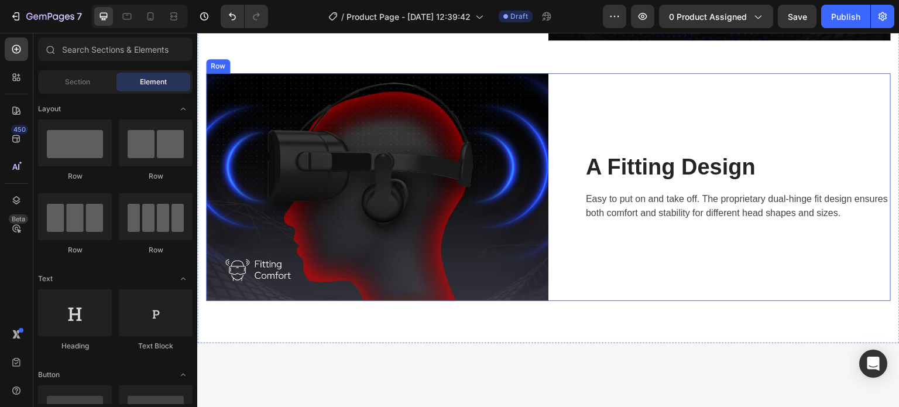
click at [615, 240] on div "A Fitting Design Heading Easy to put on and take off. The proprietary dual-hing…" at bounding box center [720, 187] width 343 height 228
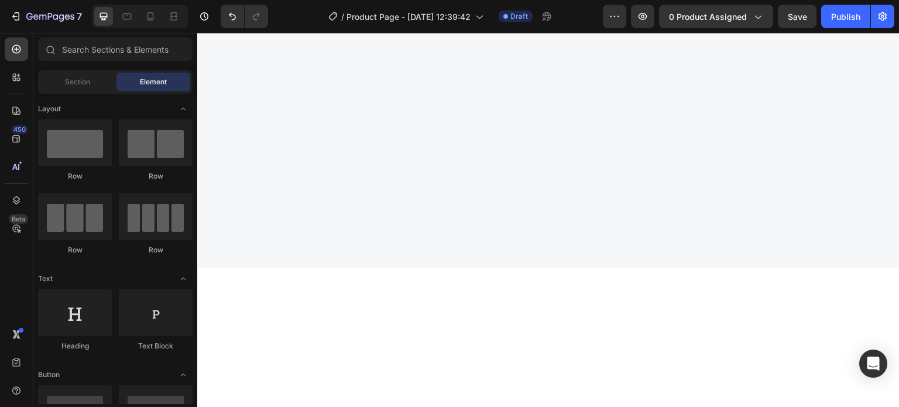
scroll to position [1627, 0]
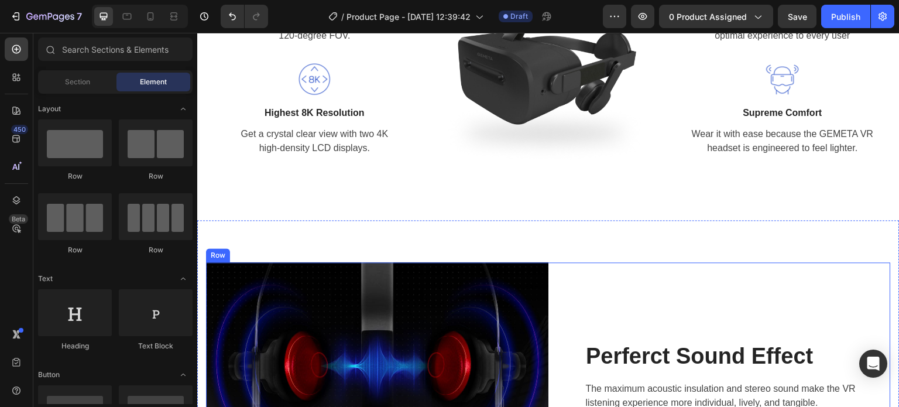
click at [614, 269] on div "Perferct Sound Effect Heading The maximum acoustic insulation and stereo sound …" at bounding box center [720, 376] width 343 height 228
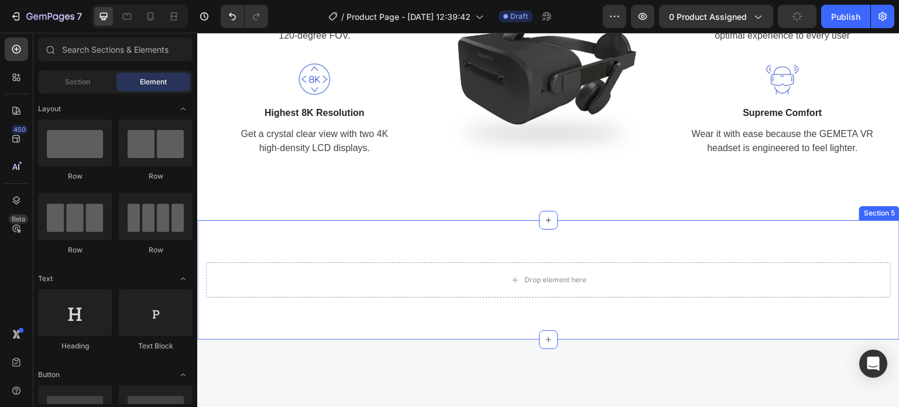
click at [593, 243] on div "Drop element here Section 5" at bounding box center [548, 279] width 703 height 119
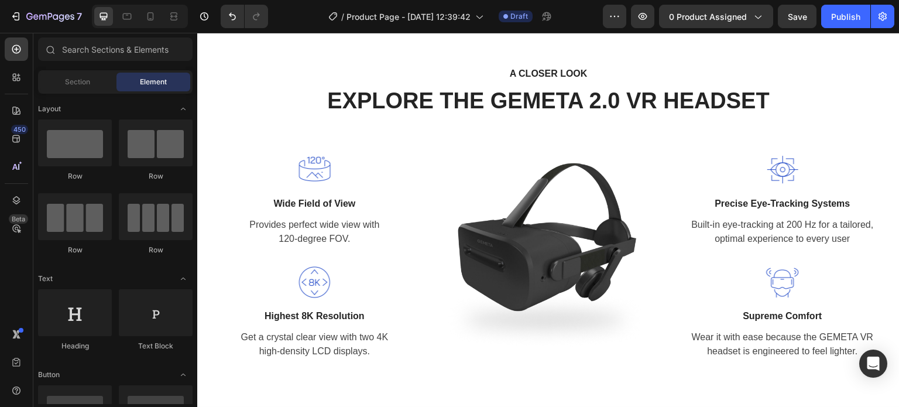
scroll to position [1334, 0]
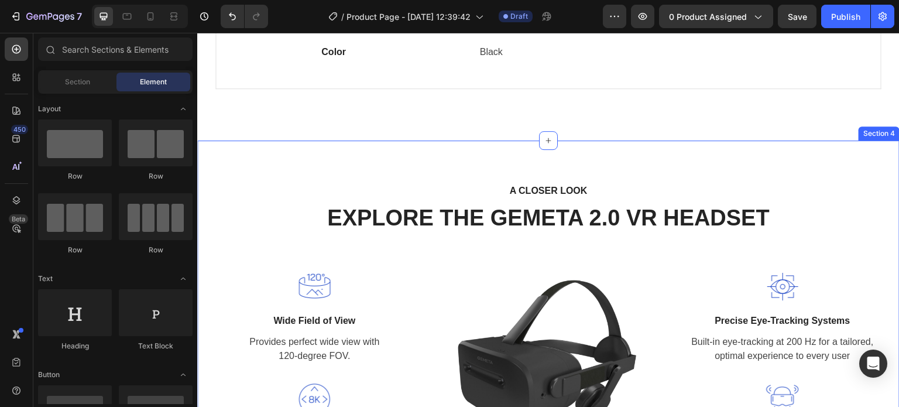
click at [607, 156] on div "A CLOSER LOOK Text block EXPLORE THE GEMETA 2.0 VR HEADSET Heading Row Image Wi…" at bounding box center [548, 333] width 703 height 384
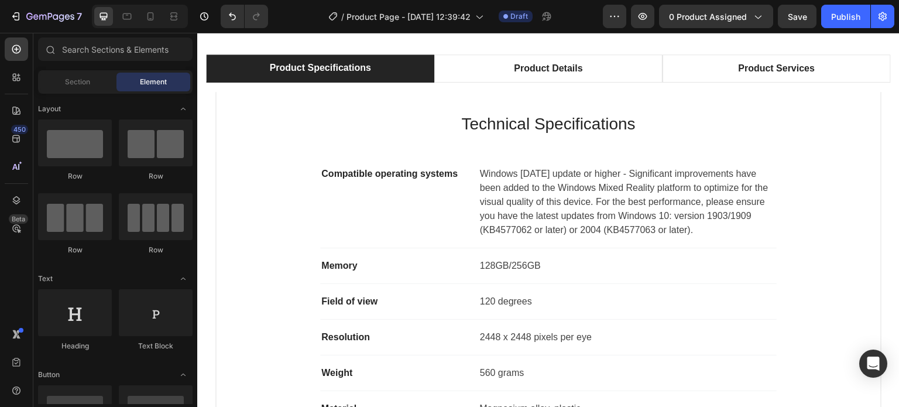
scroll to position [807, 0]
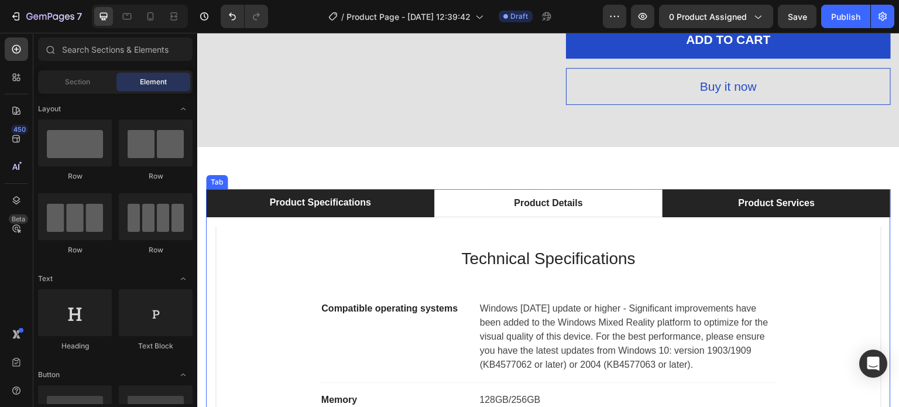
click at [686, 193] on li "Product Services" at bounding box center [777, 203] width 228 height 28
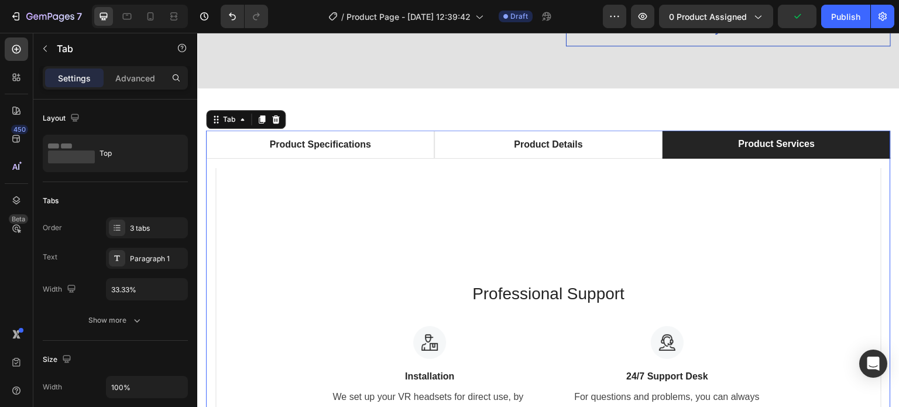
click at [488, 88] on div "Product Specifications Product Details Product Services Technical Specification…" at bounding box center [548, 343] width 703 height 510
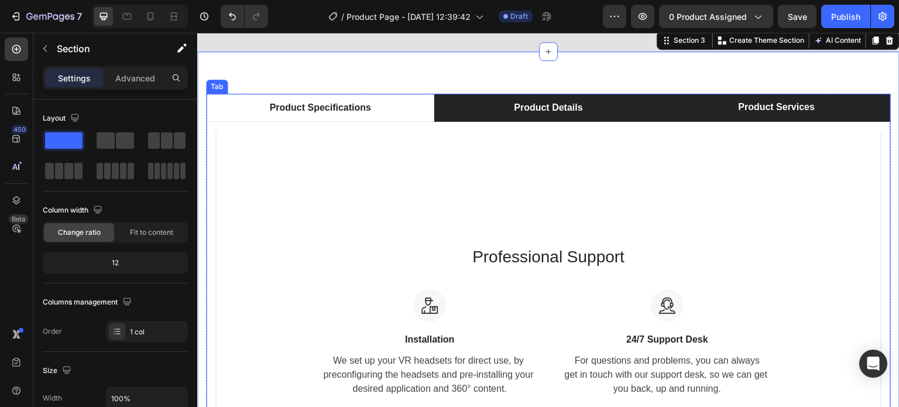
scroll to position [1041, 0]
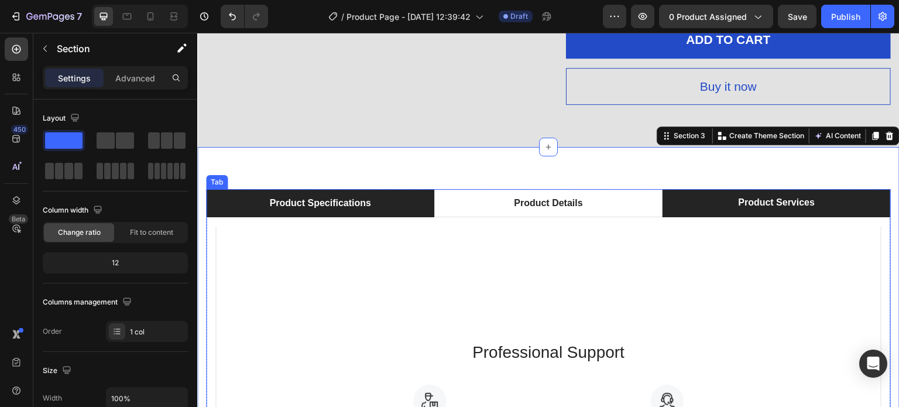
click at [380, 203] on li "Product Specifications" at bounding box center [320, 203] width 228 height 28
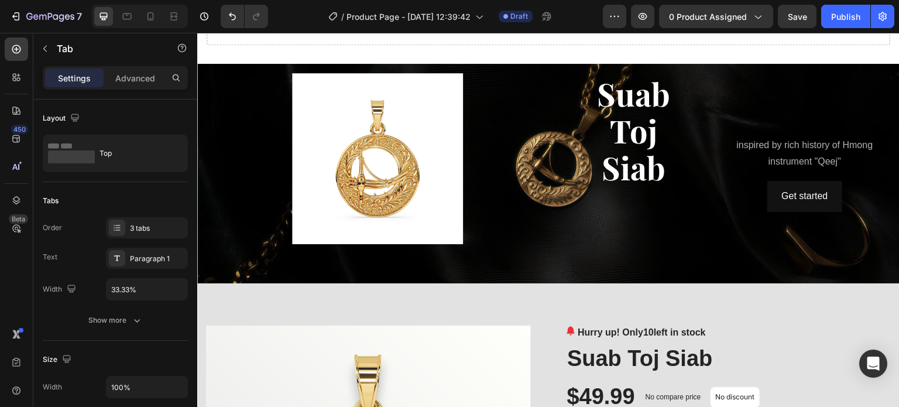
scroll to position [0, 0]
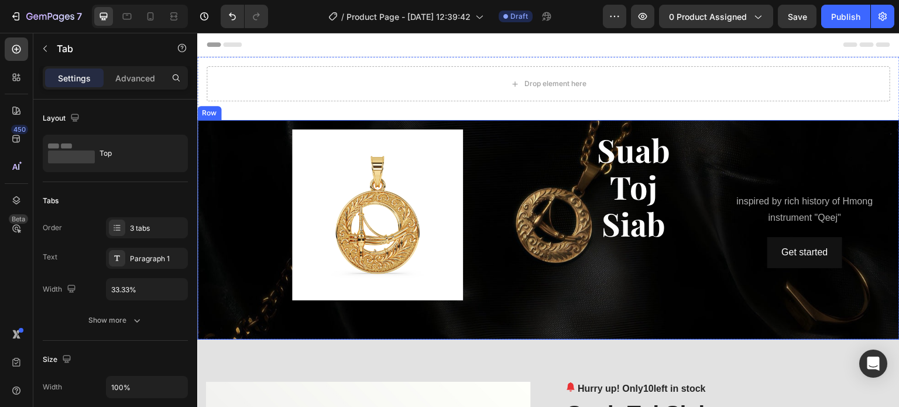
click at [519, 123] on div "Image inspired by rich history of Hmong instrument "Qeej" Text Block Get starte…" at bounding box center [548, 230] width 703 height 220
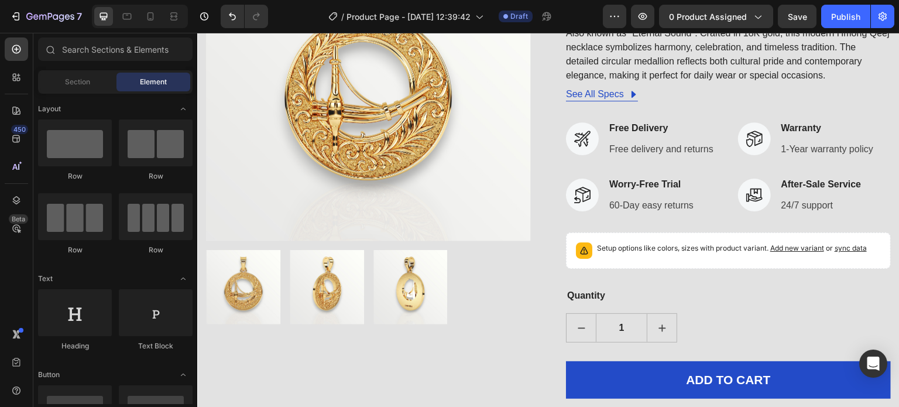
scroll to position [293, 0]
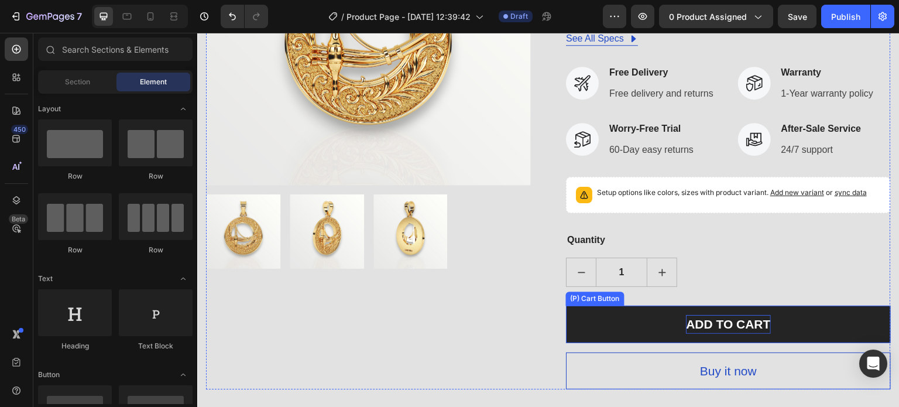
click at [723, 319] on div "ADD TO CART" at bounding box center [728, 324] width 84 height 19
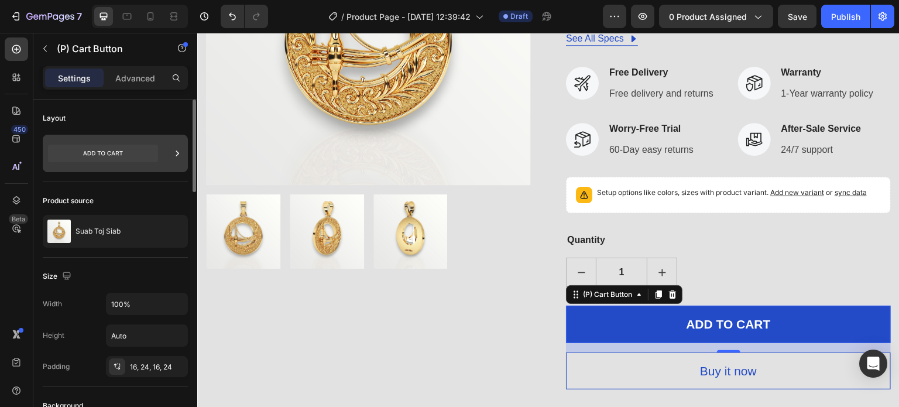
click at [185, 154] on div at bounding box center [115, 153] width 145 height 37
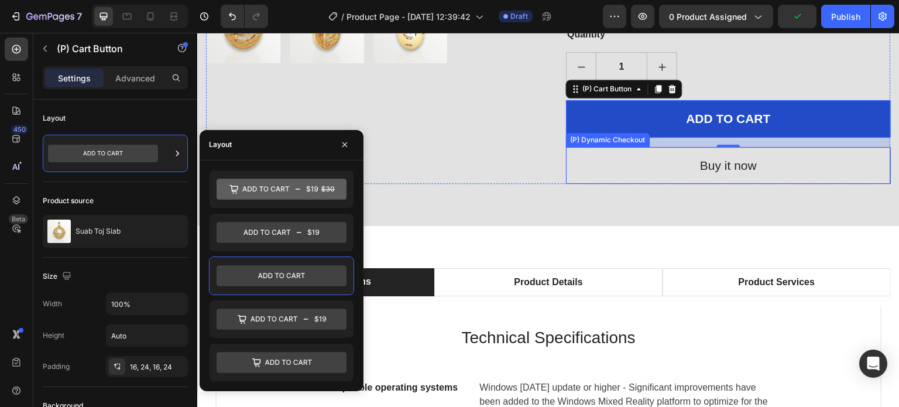
scroll to position [468, 0]
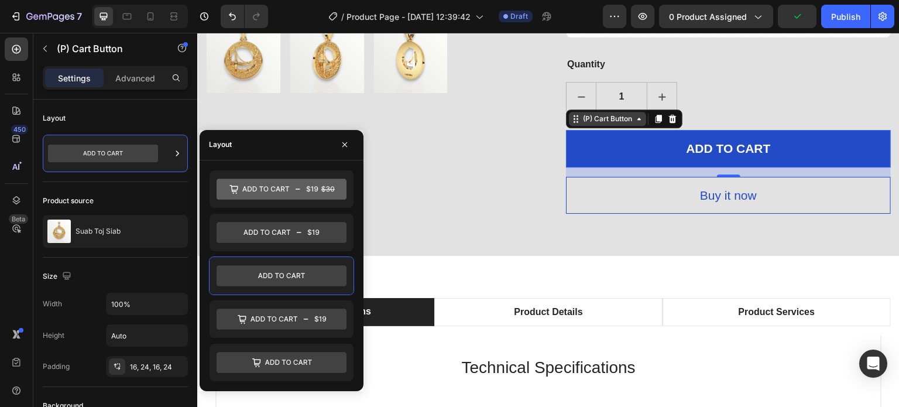
click at [608, 115] on div "(P) Cart Button" at bounding box center [608, 119] width 54 height 11
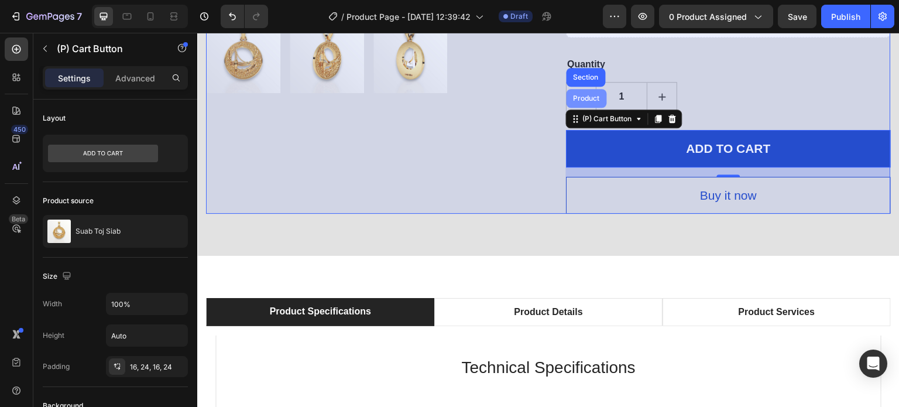
click at [587, 104] on div "Product" at bounding box center [587, 98] width 40 height 19
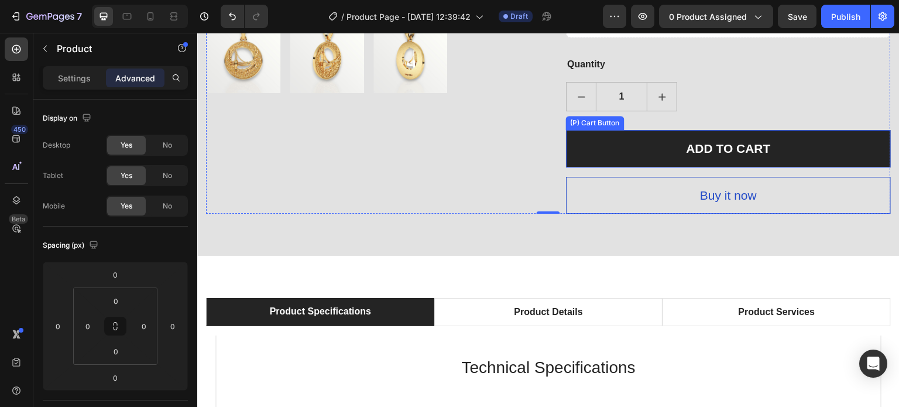
click at [677, 145] on button "ADD TO CART" at bounding box center [728, 148] width 325 height 37
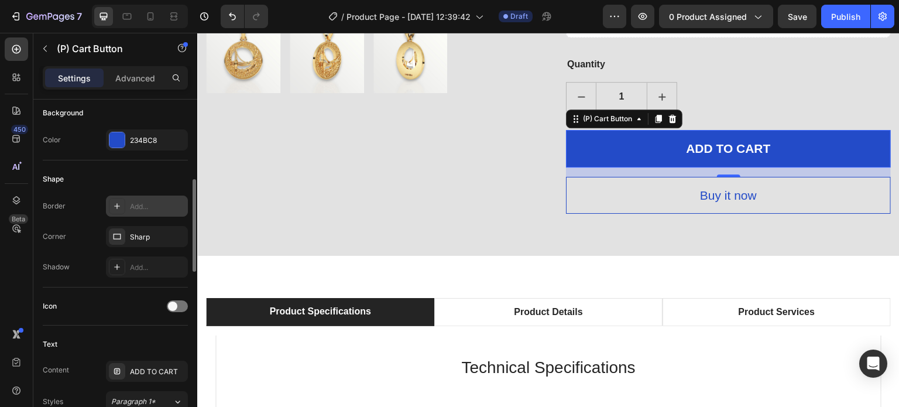
scroll to position [351, 0]
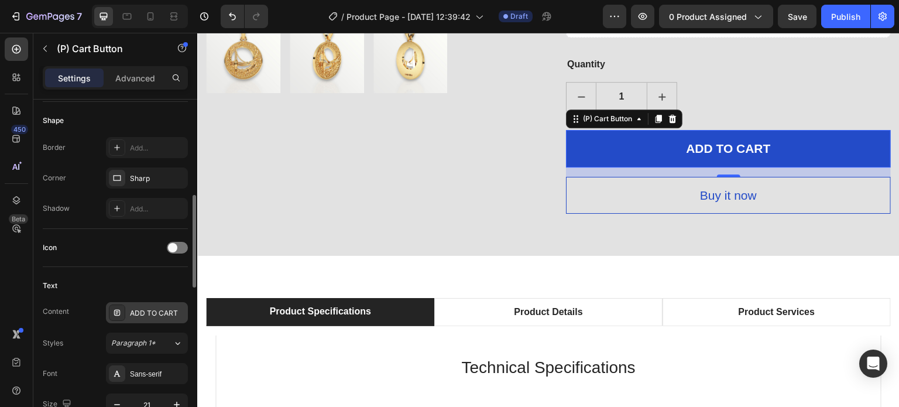
click at [155, 309] on div "ADD TO CART" at bounding box center [157, 313] width 55 height 11
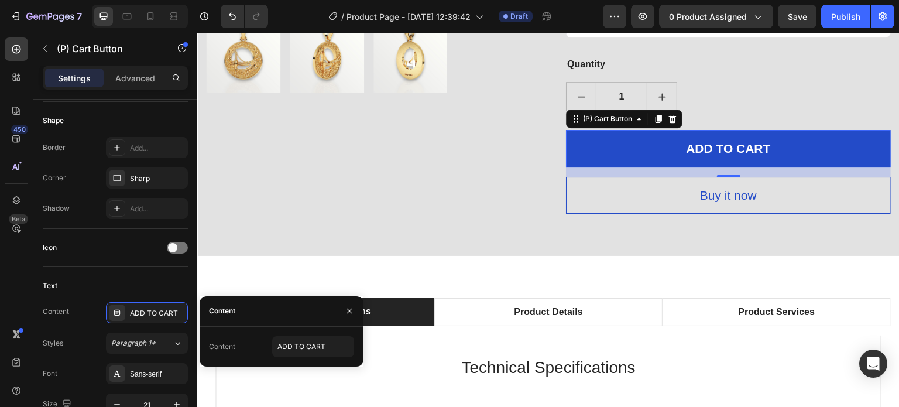
click at [231, 343] on div "Content" at bounding box center [222, 346] width 26 height 11
click at [242, 312] on div "Content" at bounding box center [282, 311] width 164 height 30
click at [288, 348] on input "ADD TO CART" at bounding box center [313, 346] width 82 height 21
click at [290, 344] on input "ADD TO CART" at bounding box center [313, 346] width 82 height 21
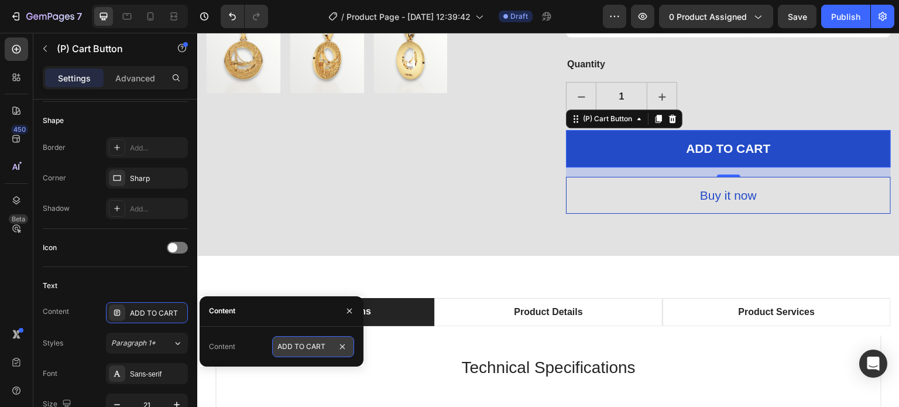
click at [290, 344] on input "ADD TO CART" at bounding box center [313, 346] width 82 height 21
type input "Join VIP List"
click at [80, 279] on div "Text" at bounding box center [115, 285] width 145 height 19
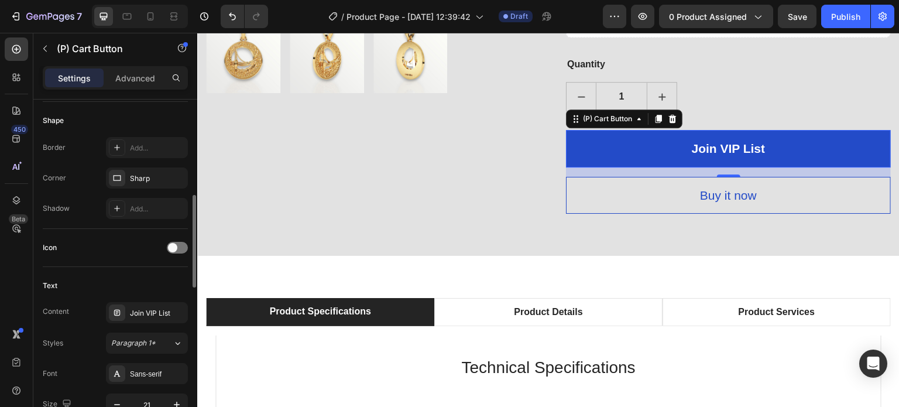
scroll to position [176, 0]
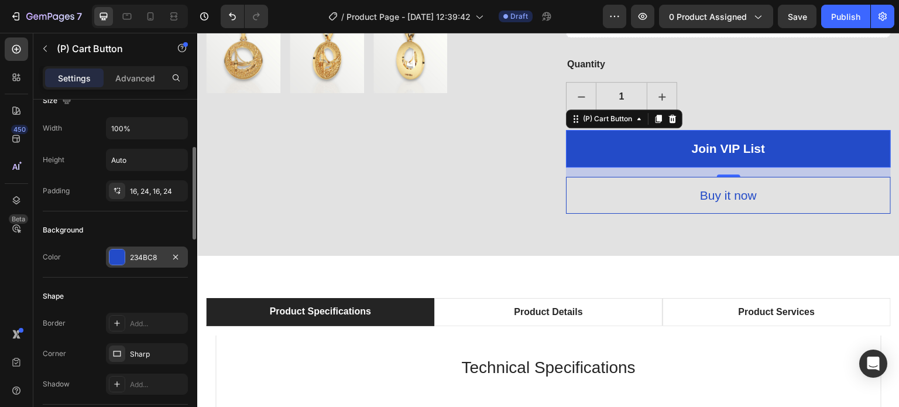
click at [117, 262] on div at bounding box center [117, 256] width 15 height 15
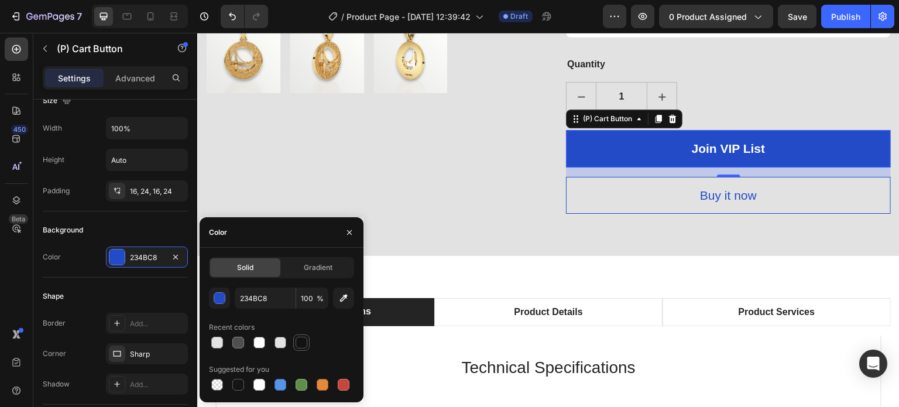
click at [298, 342] on div at bounding box center [302, 343] width 12 height 12
type input "121212"
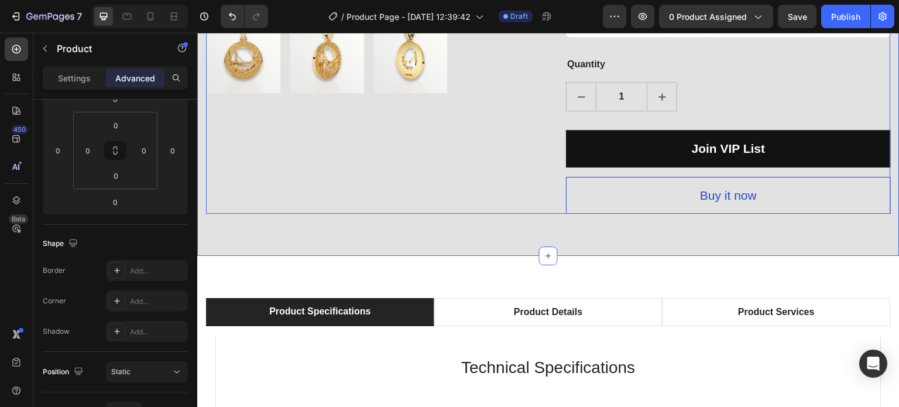
scroll to position [0, 0]
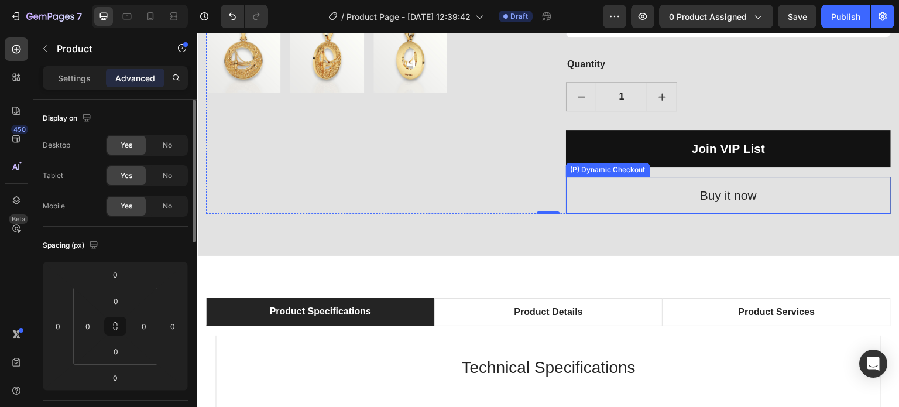
click at [672, 190] on button "Buy it now" at bounding box center [728, 195] width 325 height 37
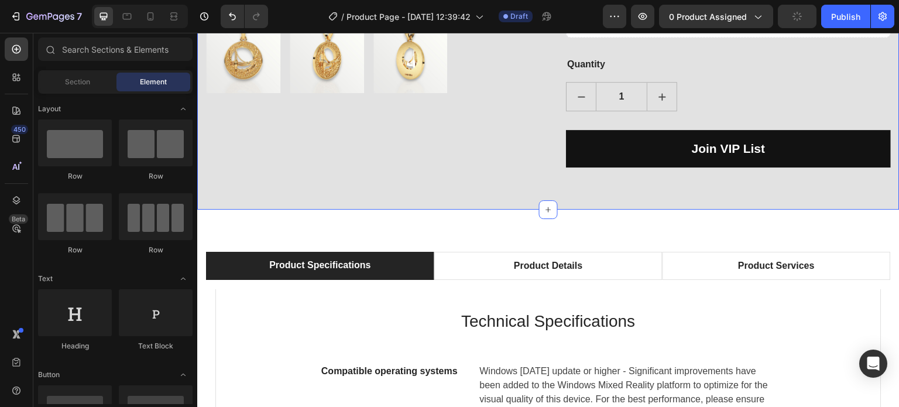
scroll to position [351, 0]
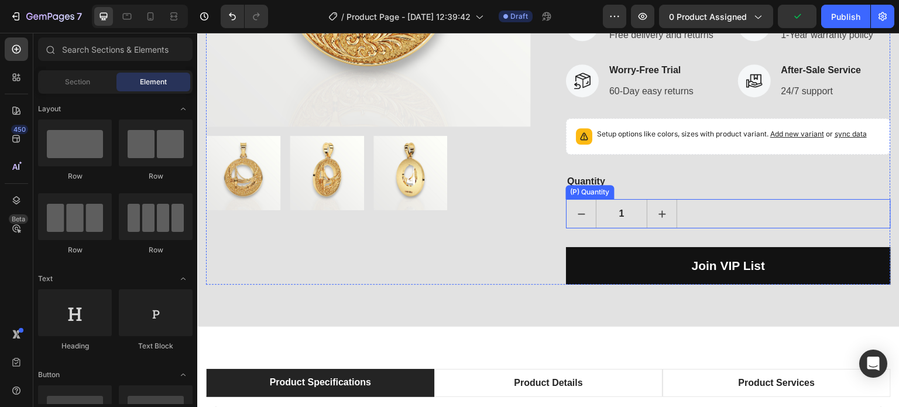
click at [682, 213] on div "1" at bounding box center [728, 213] width 325 height 29
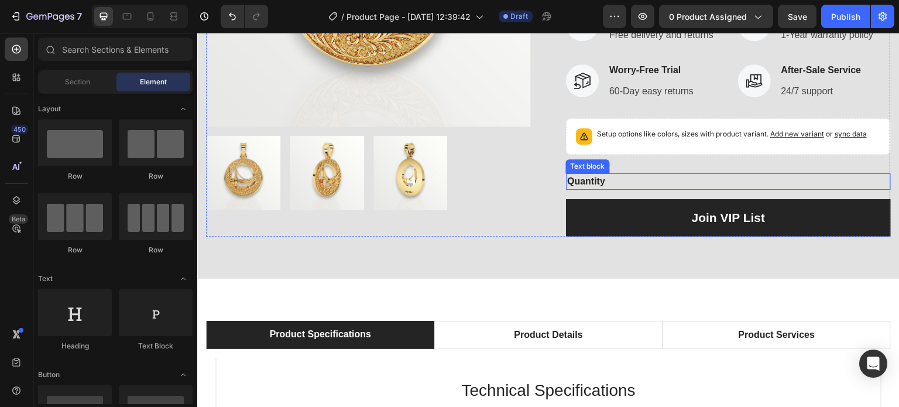
click at [635, 176] on div "Quantity" at bounding box center [728, 181] width 325 height 16
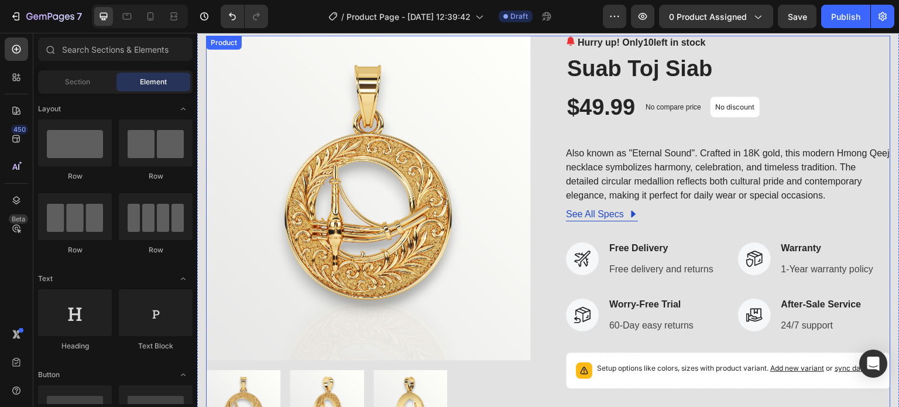
scroll to position [117, 0]
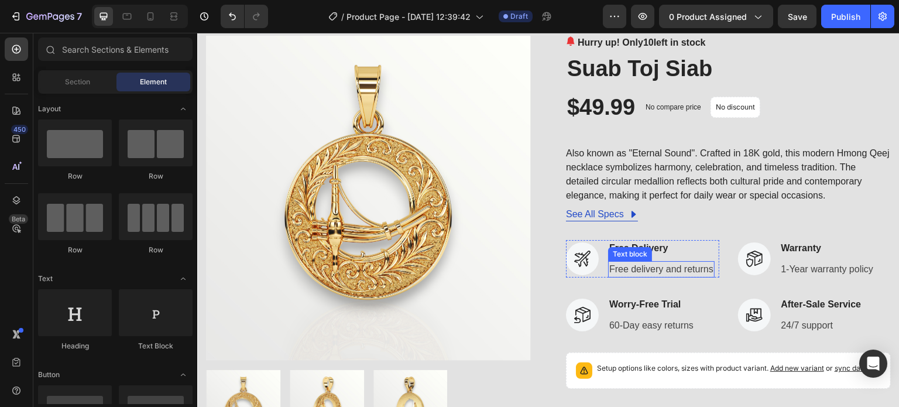
click at [654, 256] on div "Free Delivery Text block Free delivery and returns Text block" at bounding box center [661, 258] width 107 height 37
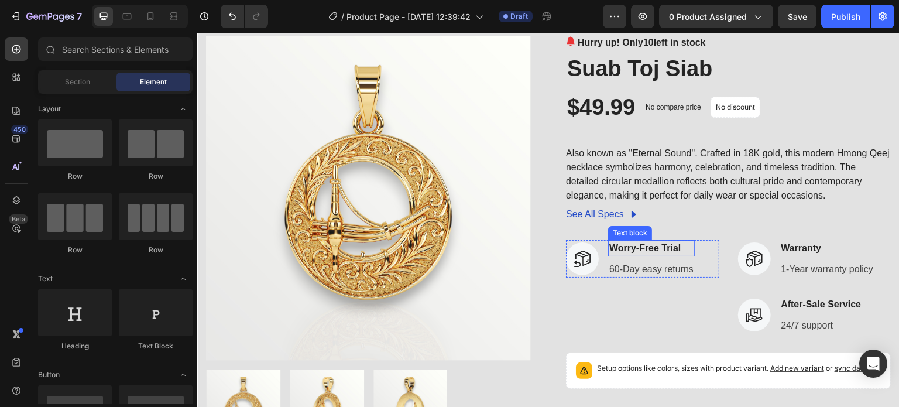
click at [670, 251] on p "Worry-Free Trial" at bounding box center [652, 248] width 84 height 14
click at [667, 261] on p "60-Day easy returns" at bounding box center [652, 256] width 84 height 14
click at [667, 261] on div "Drop element here" at bounding box center [663, 257] width 62 height 9
click at [574, 262] on icon at bounding box center [577, 262] width 6 height 6
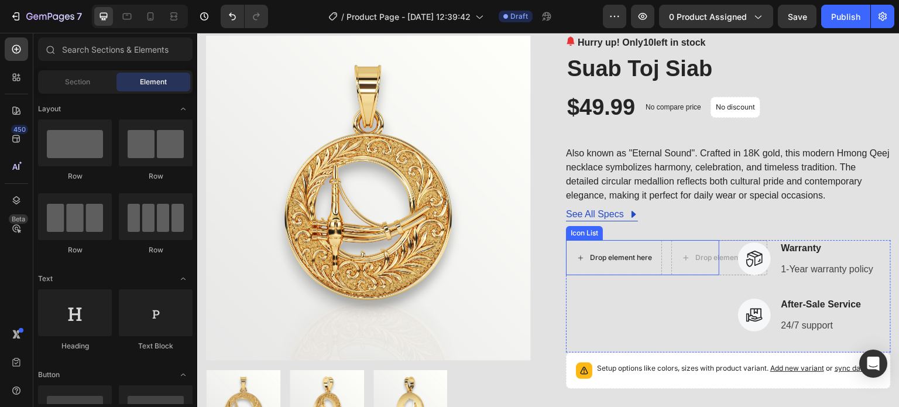
click at [580, 260] on icon at bounding box center [580, 258] width 9 height 10
click at [748, 251] on icon at bounding box center [754, 258] width 15 height 15
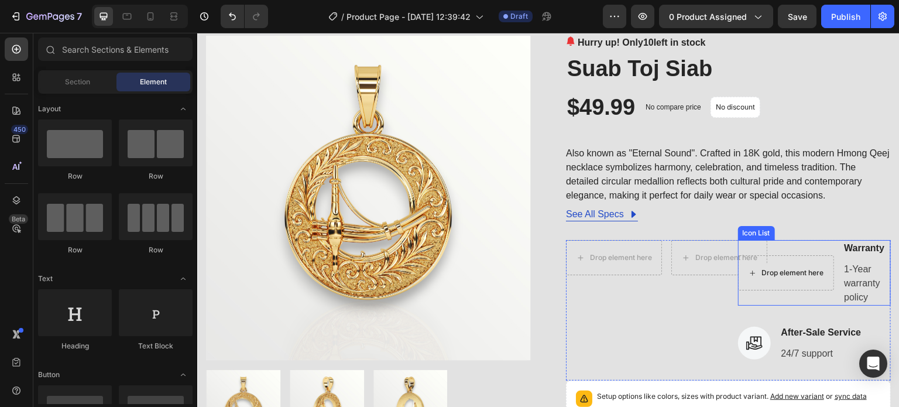
click at [763, 276] on div "Drop element here" at bounding box center [793, 272] width 62 height 9
drag, startPoint x: 772, startPoint y: 330, endPoint x: 764, endPoint y: 344, distance: 16.3
click at [772, 329] on li "Icon After-Sale Service Text block 24/7 support Text block" at bounding box center [800, 342] width 125 height 37
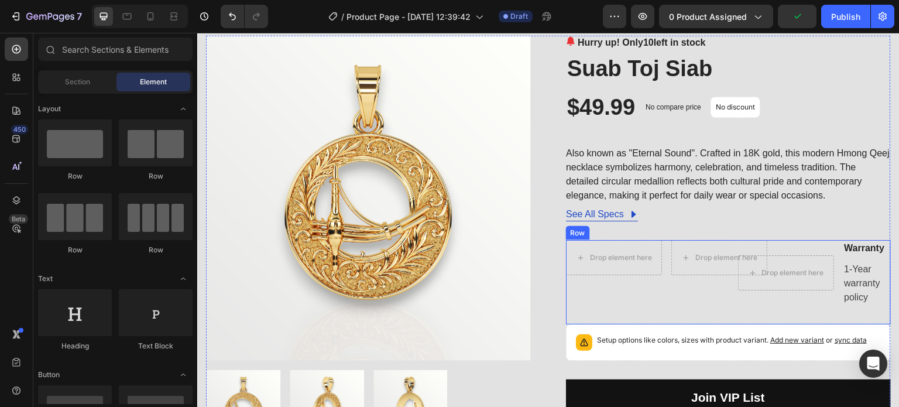
click at [729, 281] on div "Drop element here Drop element here Icon List Drop element here Warranty Text b…" at bounding box center [728, 282] width 325 height 84
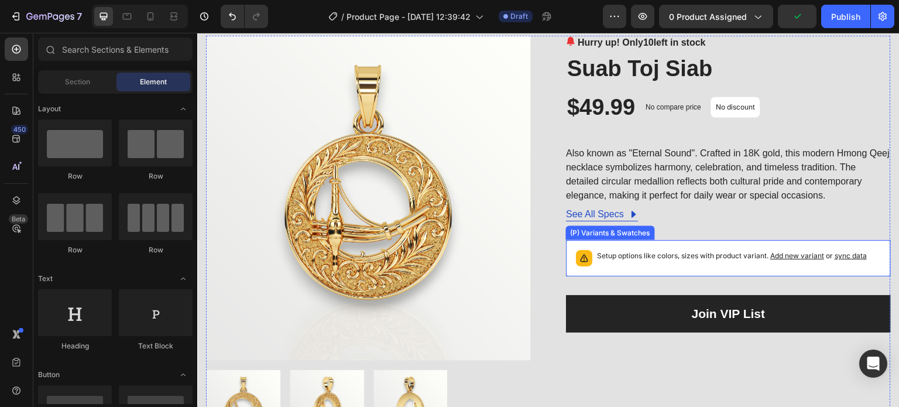
click at [628, 255] on p "Setup options like colors, sizes with product variant. Add new variant or sync …" at bounding box center [732, 256] width 270 height 12
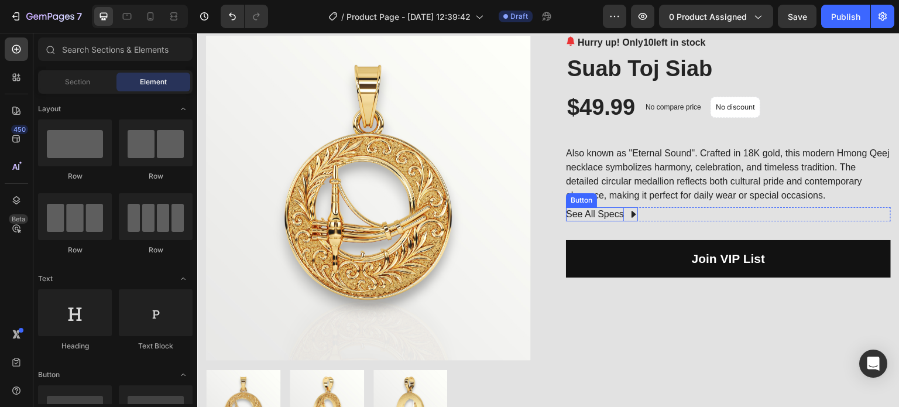
click at [610, 217] on div "See All Specs" at bounding box center [595, 214] width 58 height 14
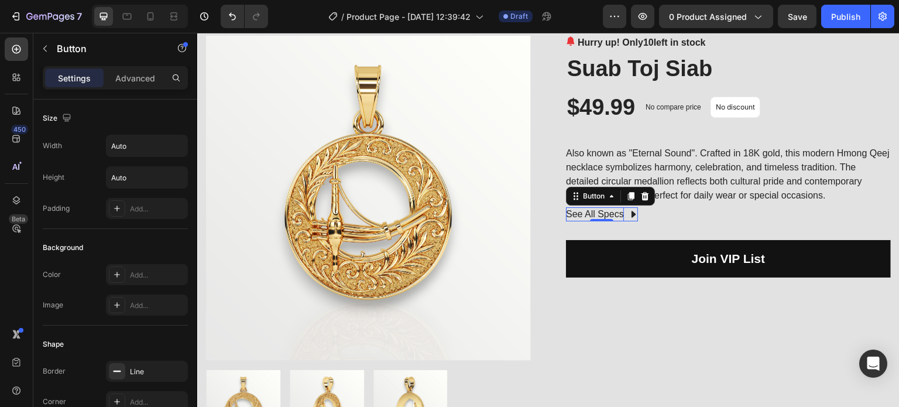
click at [605, 216] on div "See All Specs" at bounding box center [595, 214] width 58 height 14
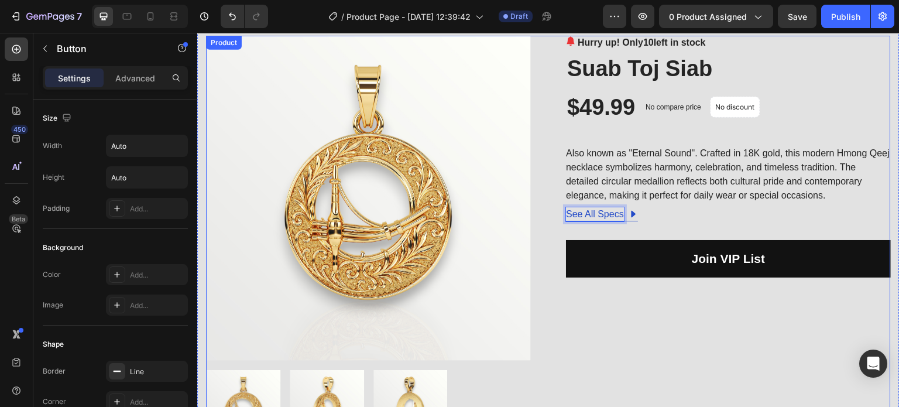
click at [676, 218] on div "See All Specs Button 0 Row" at bounding box center [728, 214] width 325 height 14
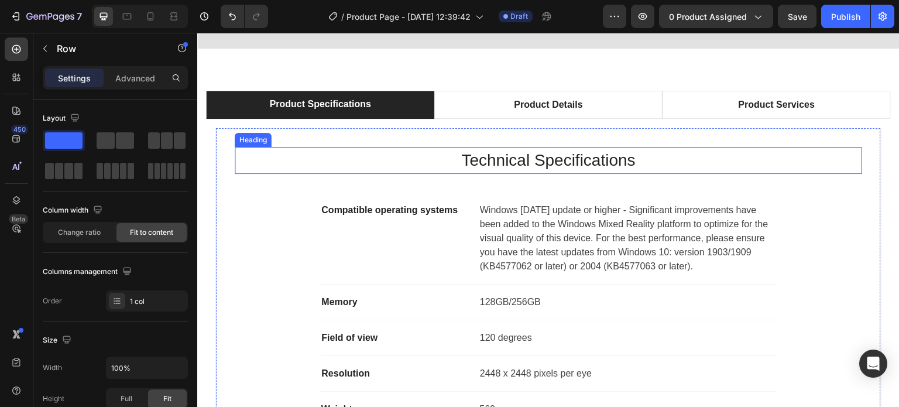
scroll to position [586, 0]
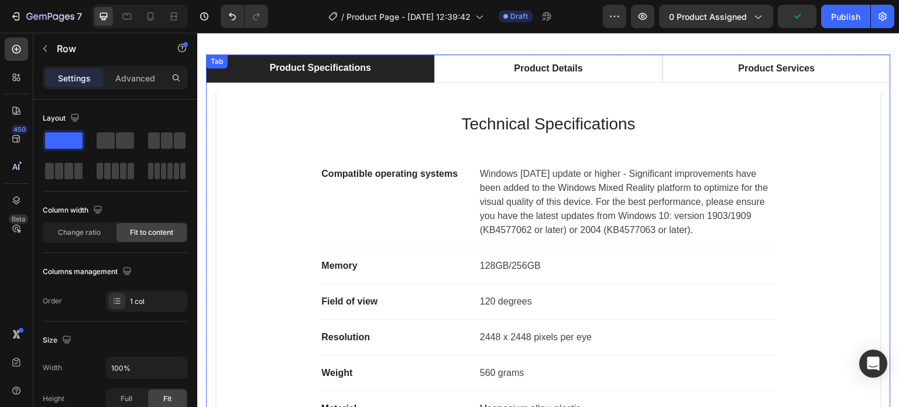
click at [343, 73] on div "Product Specifications" at bounding box center [320, 68] width 105 height 18
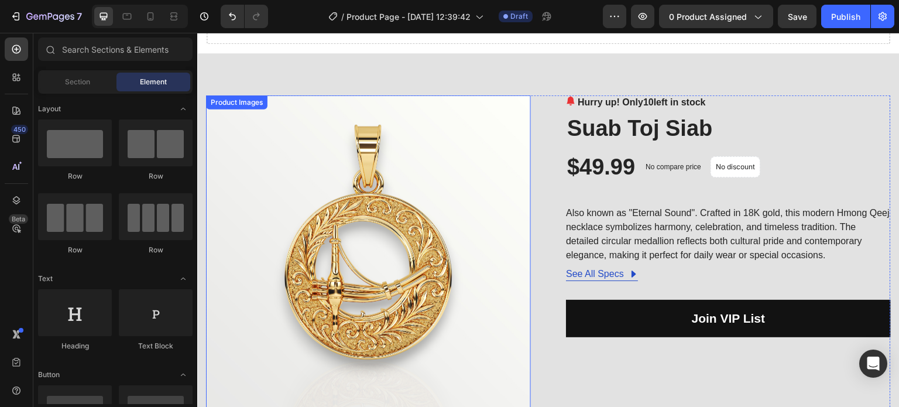
scroll to position [59, 0]
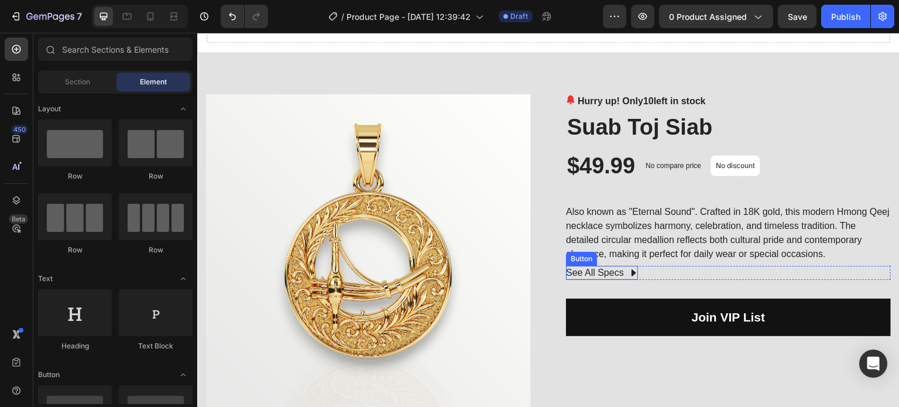
click at [622, 274] on div "See All Specs" at bounding box center [602, 273] width 72 height 14
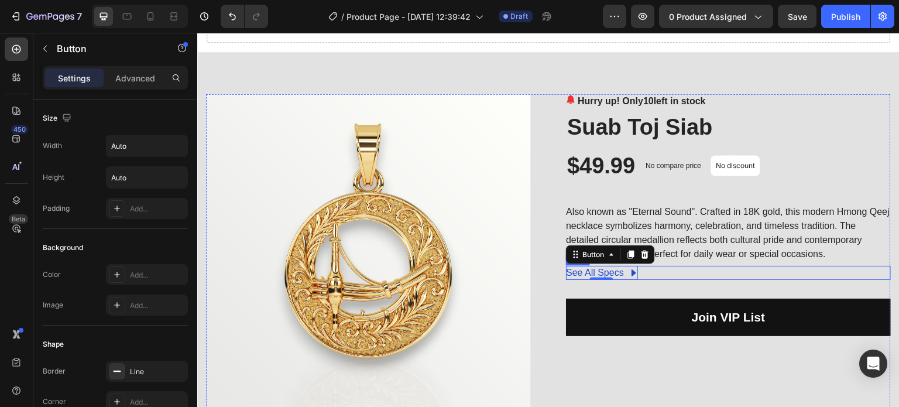
click at [650, 273] on div "See All Specs Button 0 Row" at bounding box center [728, 273] width 325 height 14
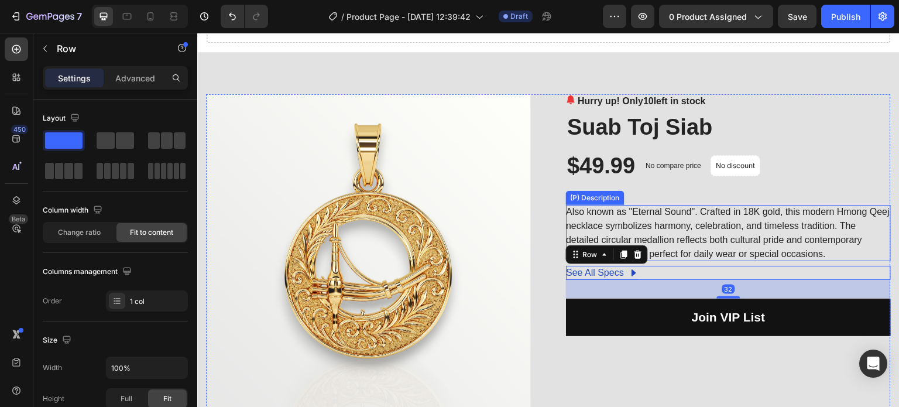
click at [691, 237] on p "Also known as "Eternal Sound". Crafted in 18K gold, this modern Hmong Qeej neck…" at bounding box center [728, 233] width 324 height 52
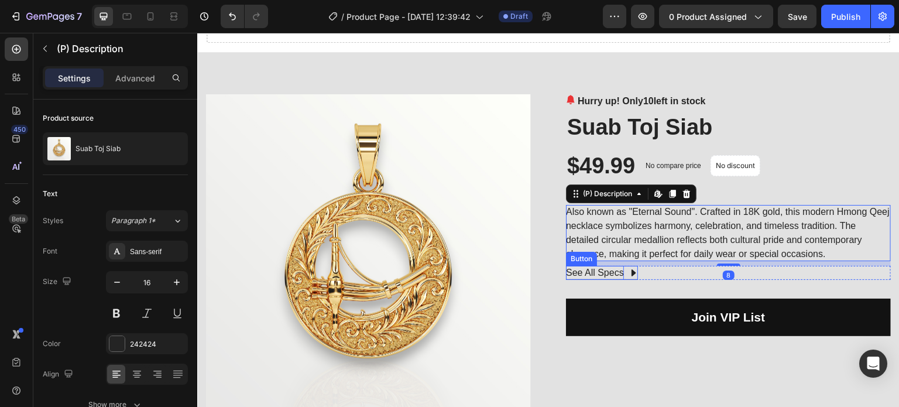
click at [613, 270] on div "See All Specs" at bounding box center [595, 273] width 58 height 14
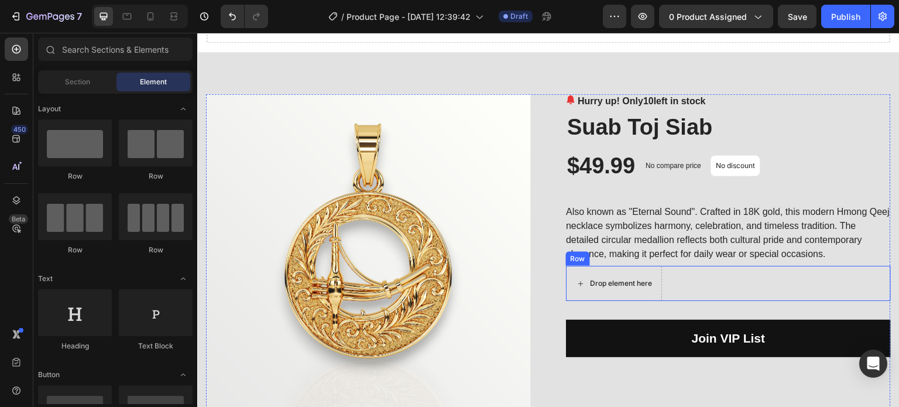
click at [616, 286] on div "Drop element here" at bounding box center [621, 283] width 62 height 9
click at [639, 281] on div "Drop element here" at bounding box center [621, 283] width 62 height 9
click at [730, 278] on div "Drop element here Row" at bounding box center [728, 283] width 325 height 35
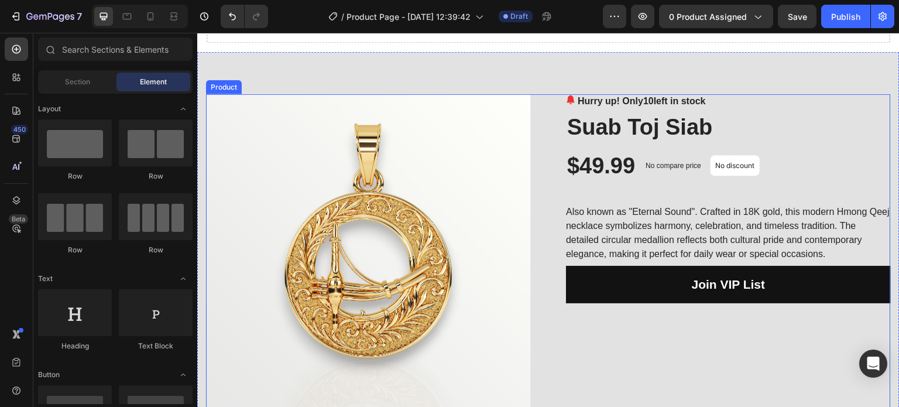
click at [690, 311] on div "Hurry up! Only 10 left in stock (P) Stock Counter Suab Toj Siab (P) Title $49.9…" at bounding box center [728, 298] width 325 height 409
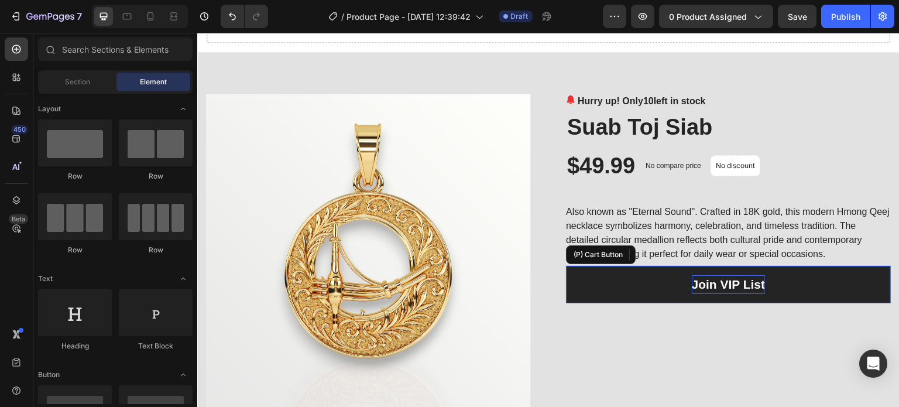
click at [702, 288] on div "Join VIP List" at bounding box center [729, 284] width 74 height 19
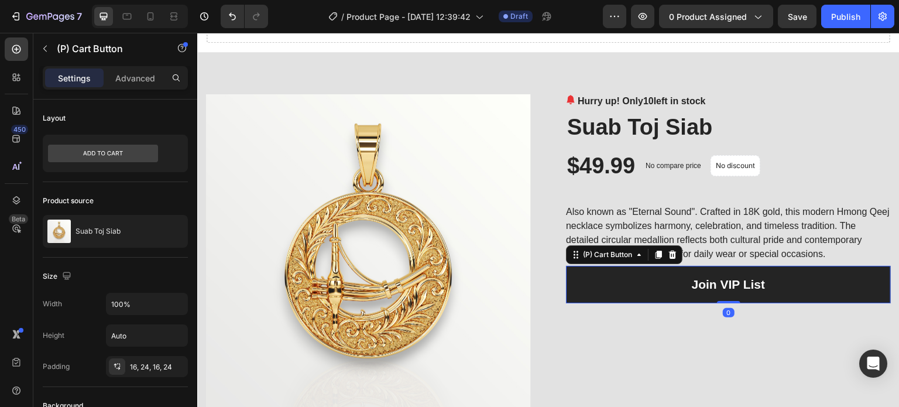
click at [650, 281] on button "Join VIP List" at bounding box center [728, 284] width 325 height 37
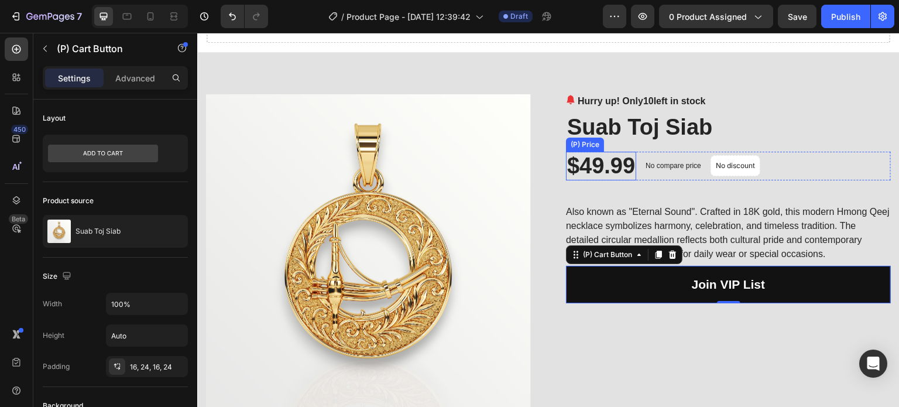
click at [599, 177] on div "$49.99" at bounding box center [601, 166] width 70 height 29
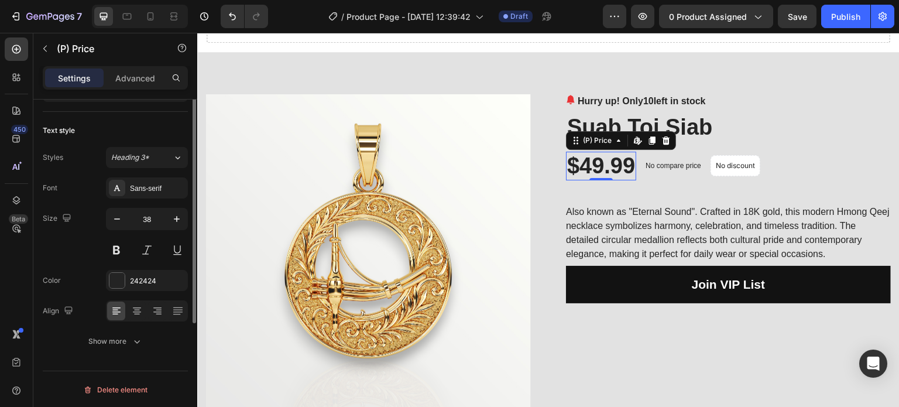
scroll to position [0, 0]
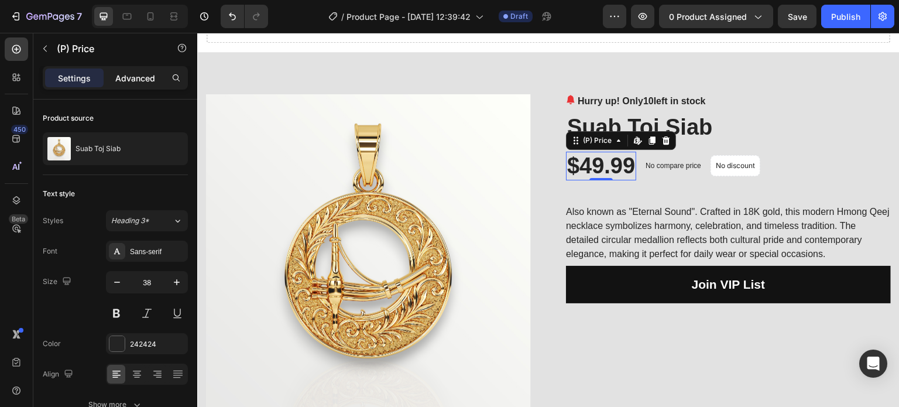
click at [131, 74] on p "Advanced" at bounding box center [135, 78] width 40 height 12
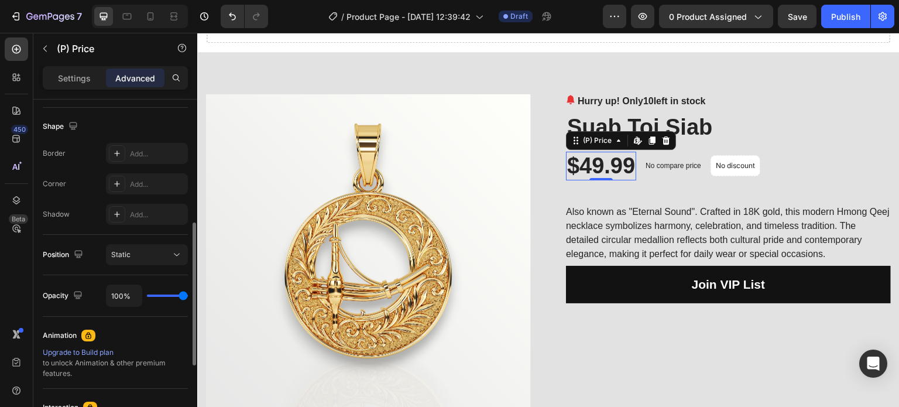
scroll to position [410, 0]
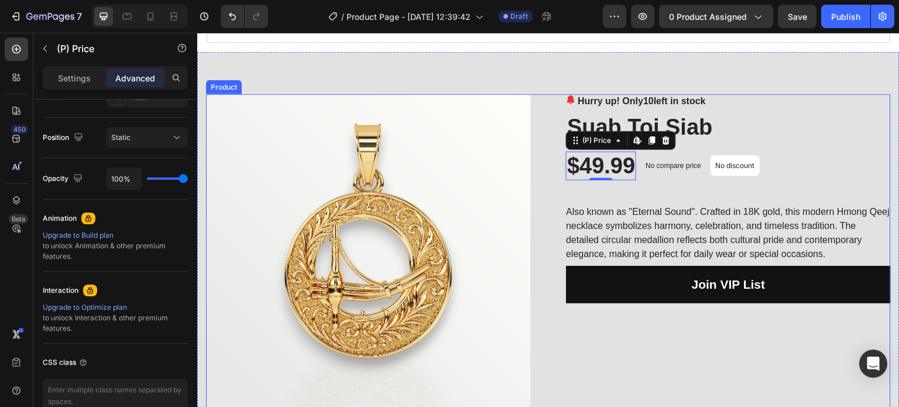
click at [668, 193] on div "Hurry up! Only 10 left in stock (P) Stock Counter Suab Toj Siab (P) Title $49.9…" at bounding box center [728, 298] width 325 height 409
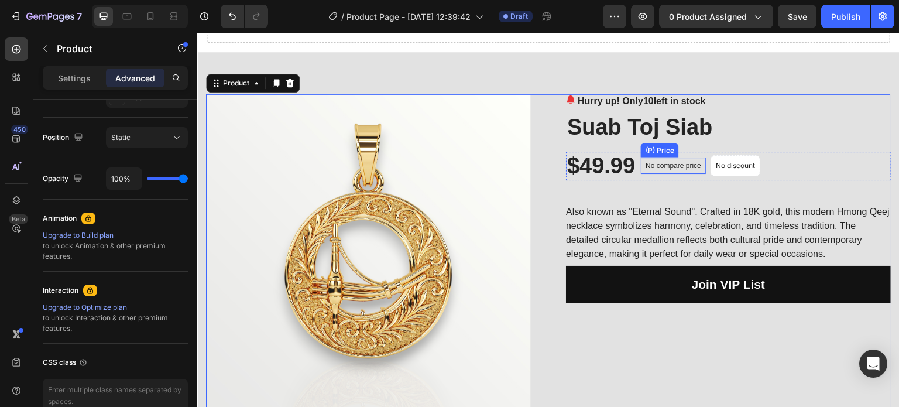
scroll to position [0, 0]
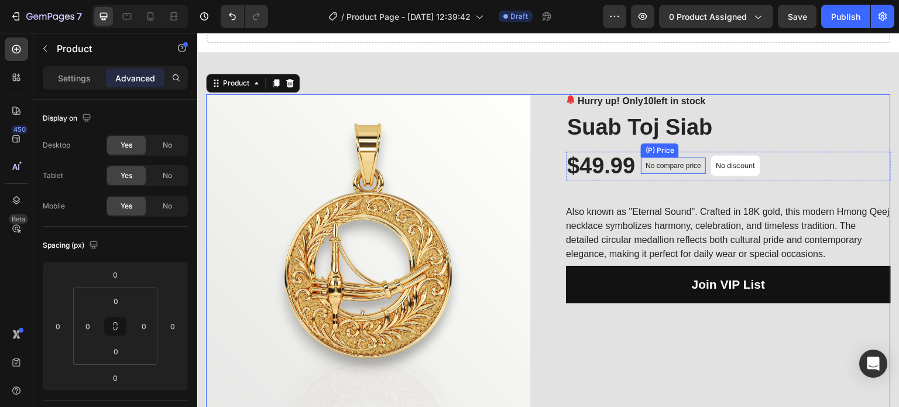
click at [681, 170] on div "No compare price" at bounding box center [673, 166] width 65 height 16
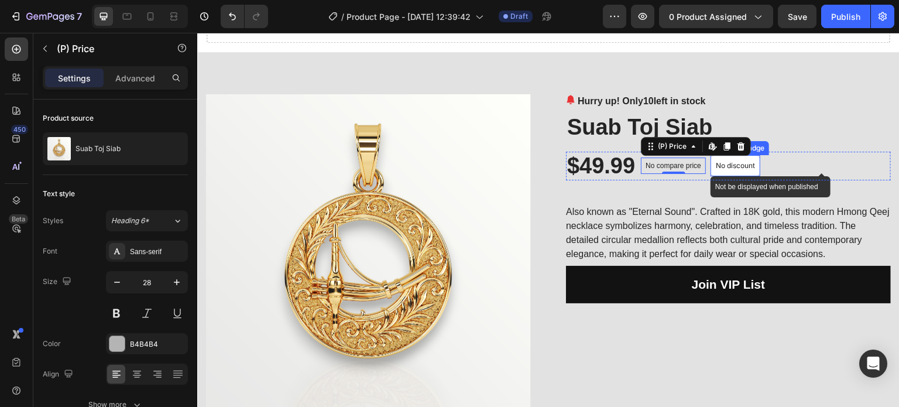
click at [736, 170] on p "No discount" at bounding box center [735, 165] width 39 height 11
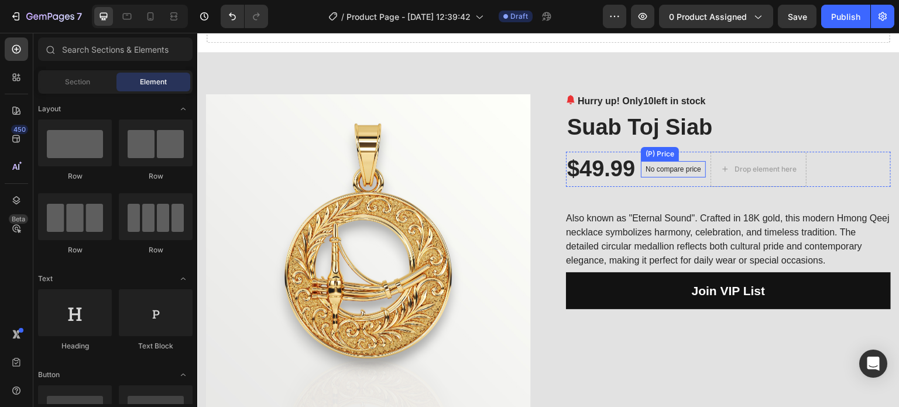
click at [678, 168] on p "No compare price" at bounding box center [674, 169] width 56 height 7
click at [679, 166] on div "Drop element here" at bounding box center [696, 169] width 62 height 9
click at [624, 173] on div "$49.99" at bounding box center [601, 169] width 70 height 29
click at [632, 182] on div "Drop element here" at bounding box center [614, 169] width 96 height 35
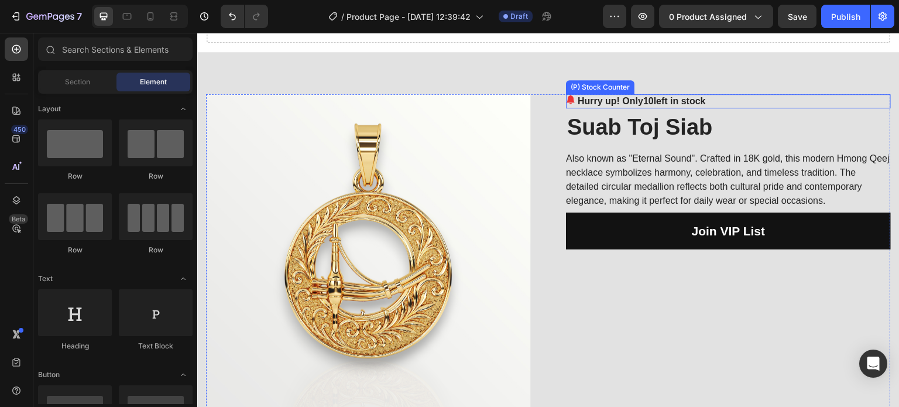
click at [637, 93] on div "Product Images Hurry up! Only 10 left in stock (P) Stock Counter Suab Toj Siab …" at bounding box center [548, 298] width 703 height 493
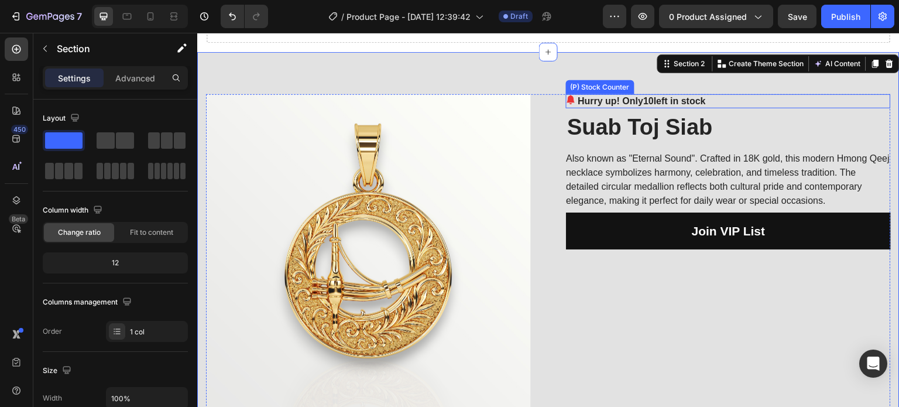
click at [637, 101] on p "Hurry up! Only 10 left in stock" at bounding box center [642, 101] width 128 height 14
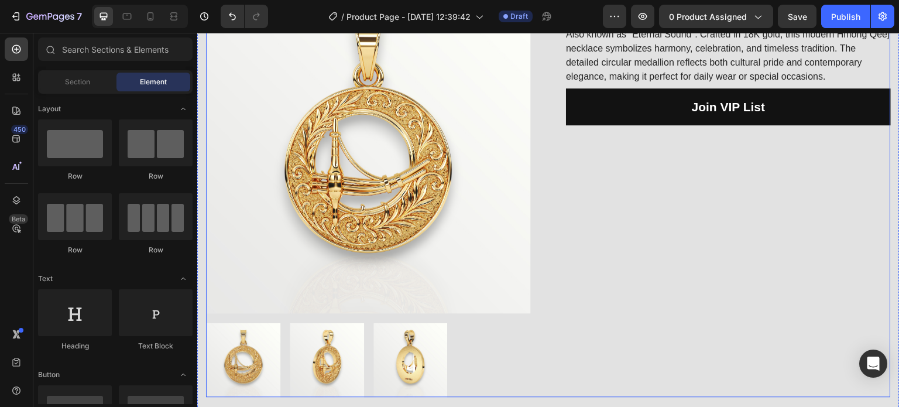
scroll to position [176, 0]
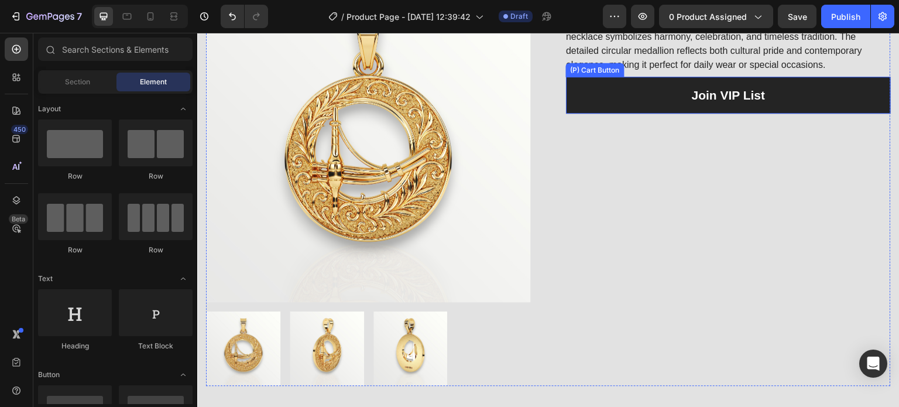
click at [632, 105] on button "Join VIP List" at bounding box center [728, 95] width 325 height 37
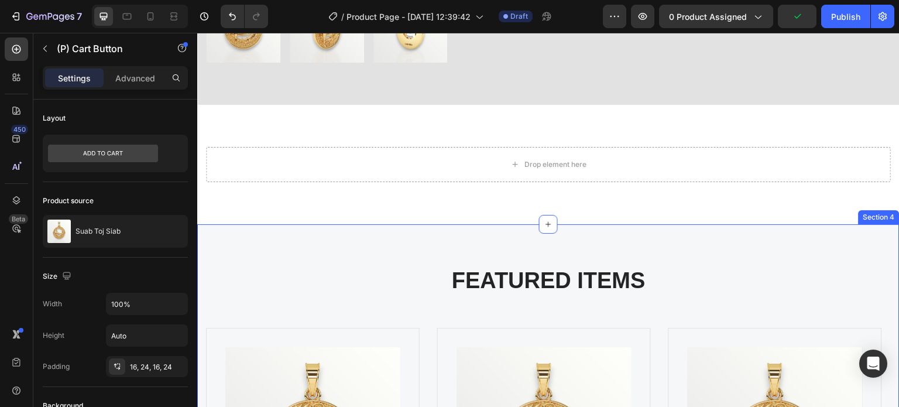
scroll to position [468, 0]
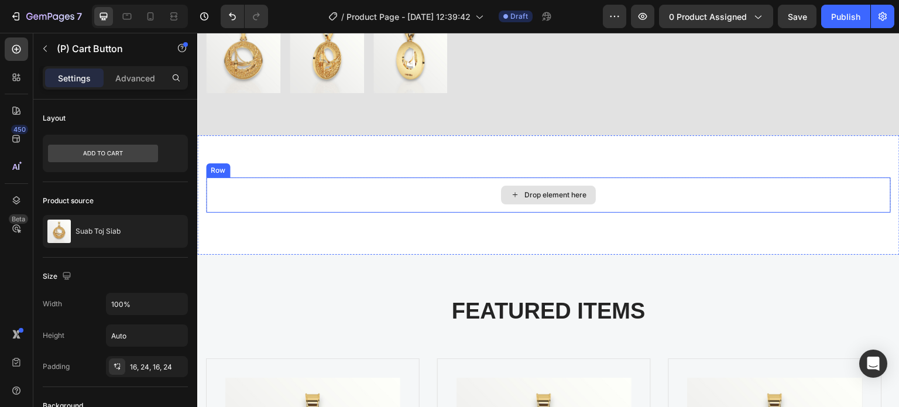
click at [540, 194] on div "Drop element here" at bounding box center [548, 195] width 95 height 19
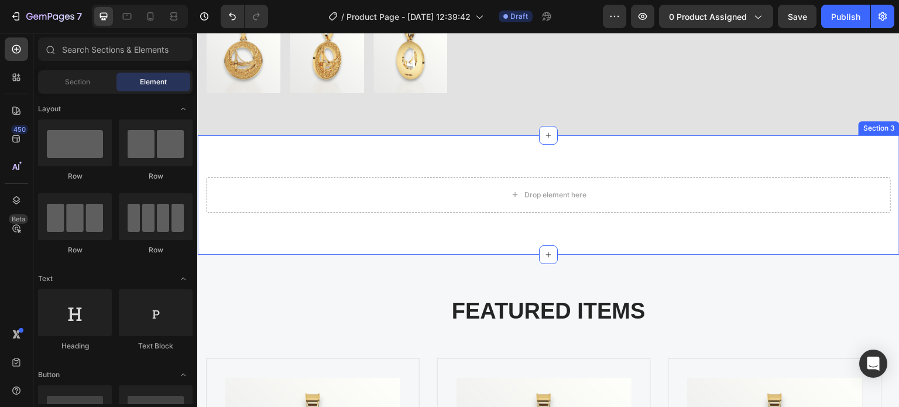
click at [403, 196] on div "Drop element here" at bounding box center [548, 194] width 685 height 35
click at [436, 148] on div "Drop element here Section 3" at bounding box center [548, 194] width 703 height 119
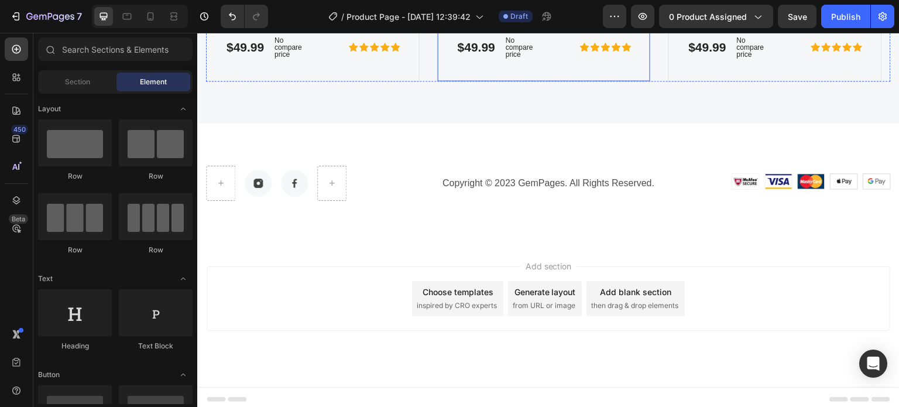
scroll to position [991, 0]
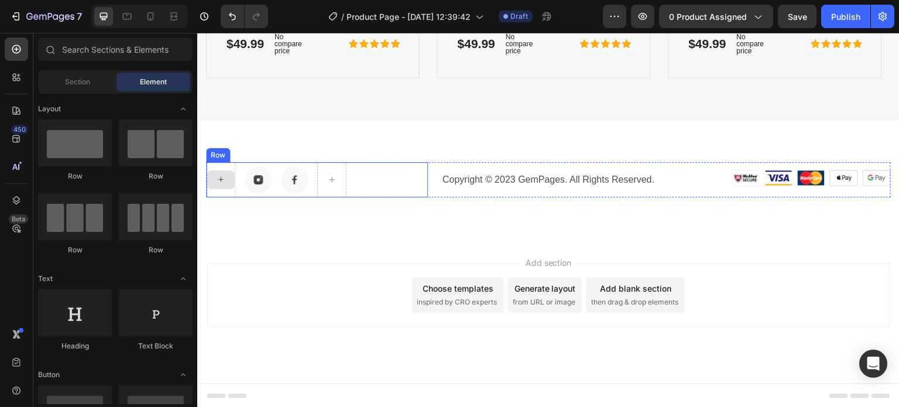
click at [223, 175] on icon at bounding box center [220, 180] width 9 height 10
click at [408, 170] on div "Image Image Row" at bounding box center [317, 179] width 222 height 35
click at [362, 184] on div "Drop element here" at bounding box center [317, 179] width 95 height 19
click at [512, 173] on p "Copyright © 2023 GemPages. All Rights Reserved." at bounding box center [549, 180] width 220 height 14
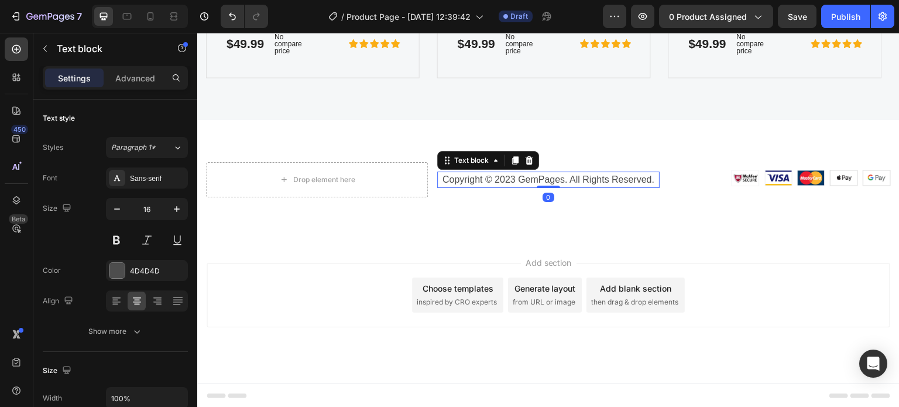
click at [509, 184] on p "Copyright © 2023 GemPages. All Rights Reserved." at bounding box center [549, 180] width 220 height 14
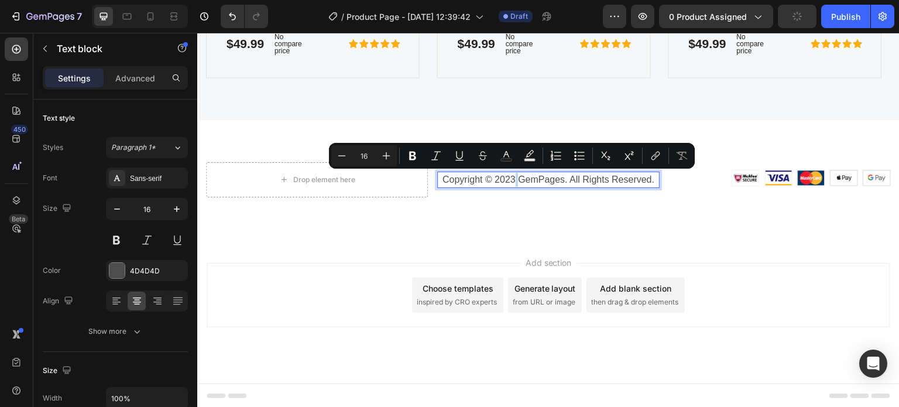
click at [509, 184] on p "Copyright © 2023 GemPages. All Rights Reserved." at bounding box center [549, 180] width 220 height 14
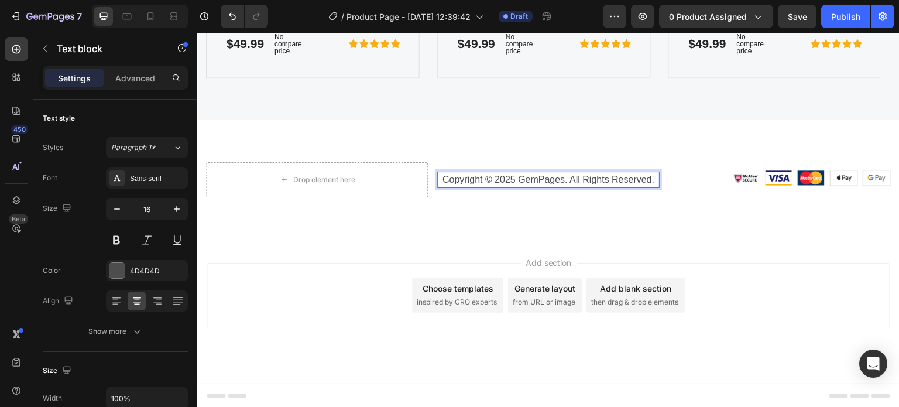
click at [557, 181] on p "Copyright © 2025 GemPages. All Rights Reserved." at bounding box center [549, 180] width 220 height 14
click at [384, 288] on div "Add section Choose templates inspired by CRO experts Generate layout from URL o…" at bounding box center [549, 295] width 684 height 64
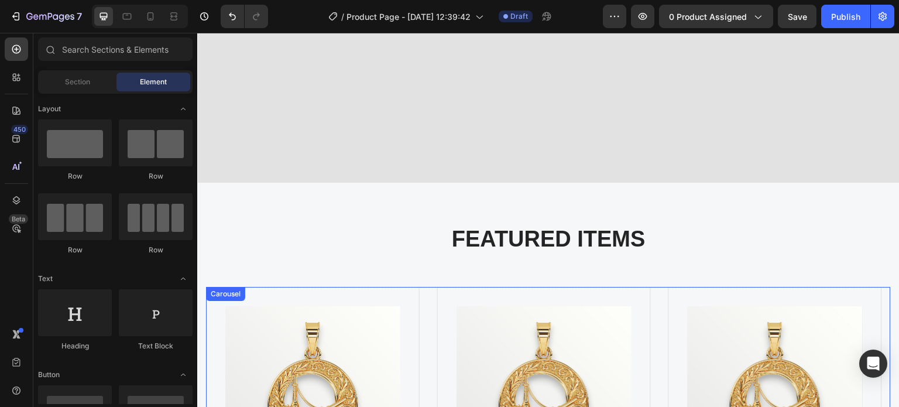
scroll to position [581, 0]
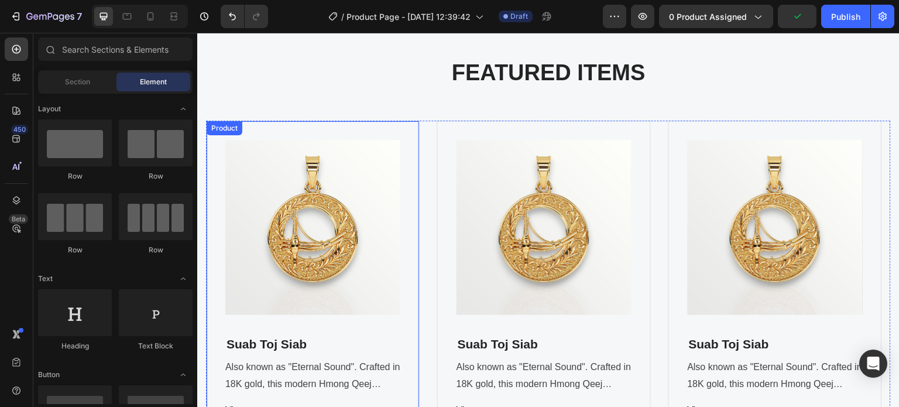
click at [388, 129] on div "Product Images Suab Toj Siab (P) Title Also known as "Eternal Sound". Crafted i…" at bounding box center [313, 304] width 214 height 367
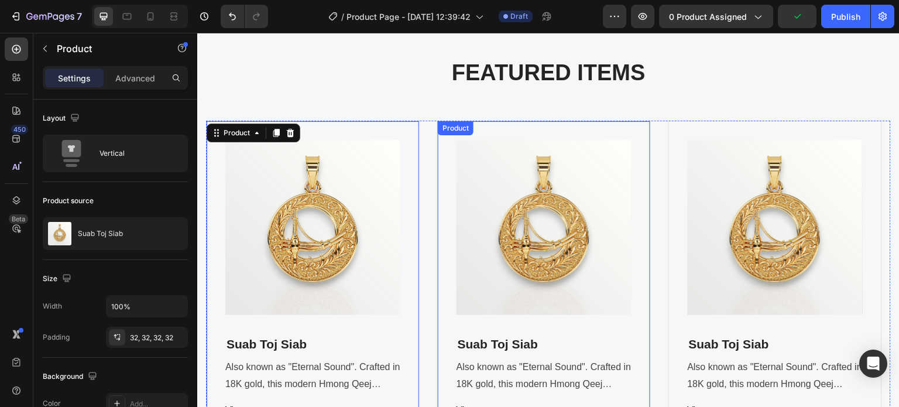
click at [493, 132] on div "Product Images Suab Toj Siab (P) Title Also known as "Eternal Sound". Crafted i…" at bounding box center [544, 304] width 214 height 367
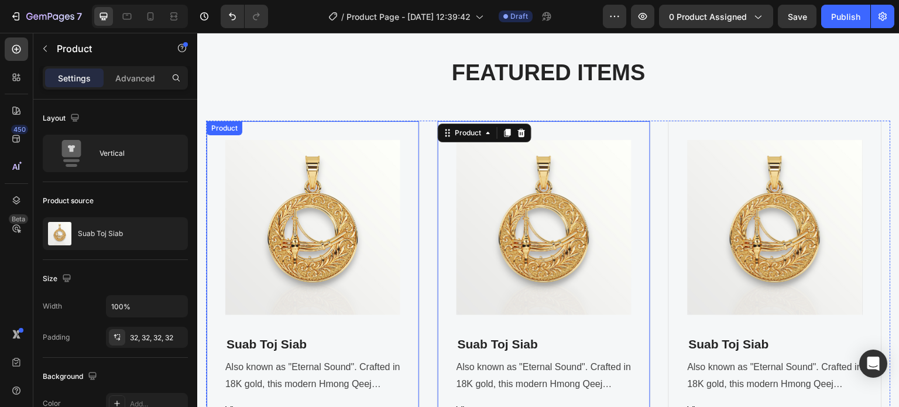
click at [365, 128] on div "Product Images Suab Toj Siab (P) Title Also known as "Eternal Sound". Crafted i…" at bounding box center [313, 304] width 214 height 367
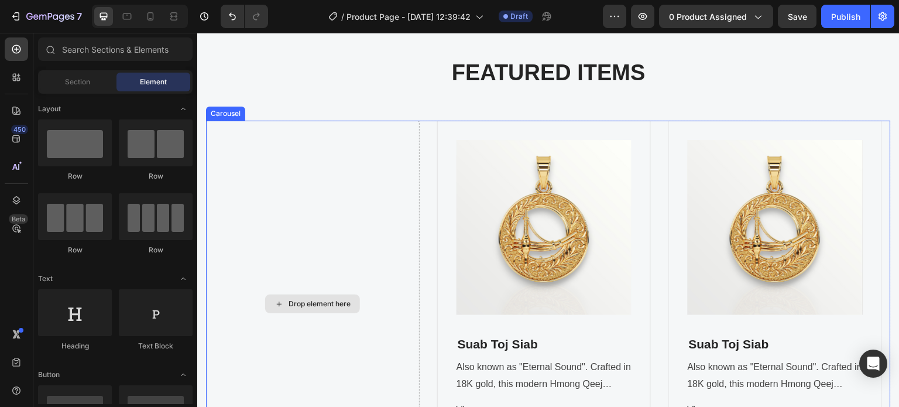
click at [347, 135] on div "Drop element here" at bounding box center [313, 304] width 214 height 367
click at [300, 235] on div "Drop element here" at bounding box center [313, 304] width 214 height 367
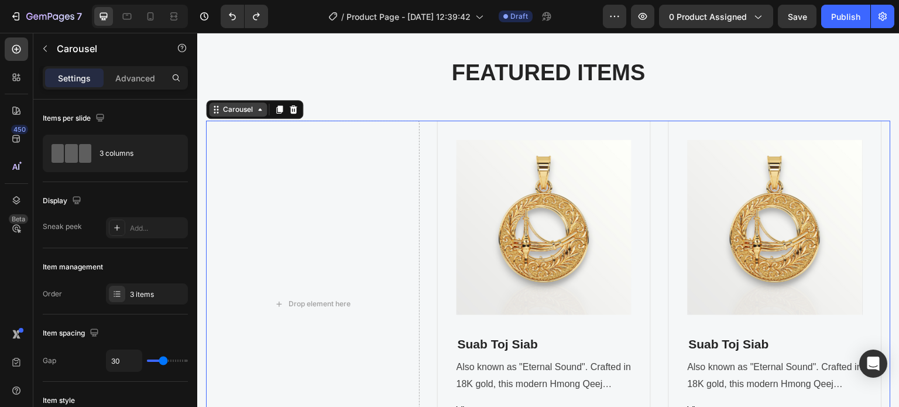
click at [224, 112] on div "Carousel" at bounding box center [238, 109] width 35 height 11
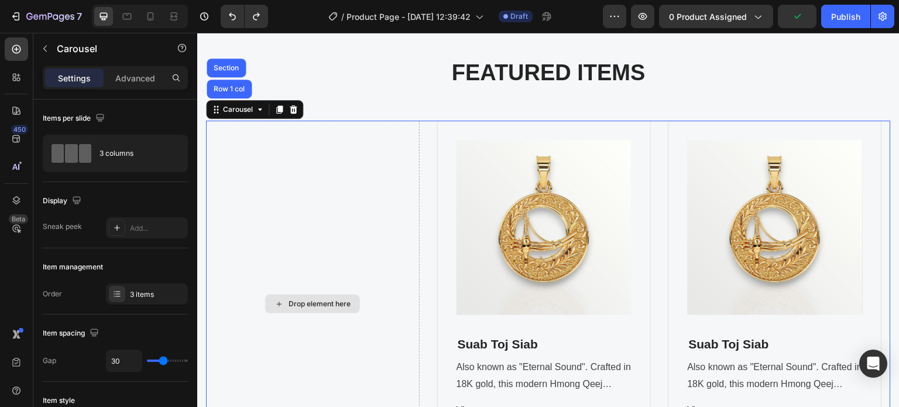
click at [265, 219] on div "Drop element here" at bounding box center [313, 304] width 214 height 367
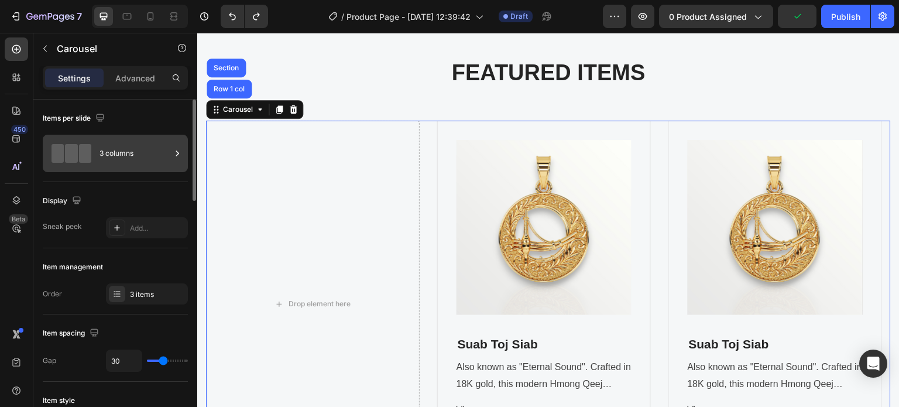
click at [112, 155] on div "3 columns" at bounding box center [135, 153] width 71 height 27
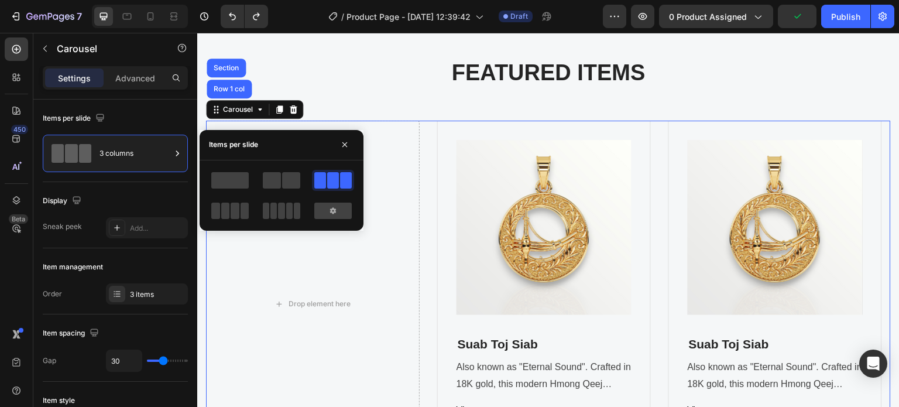
click at [276, 176] on span at bounding box center [272, 180] width 18 height 16
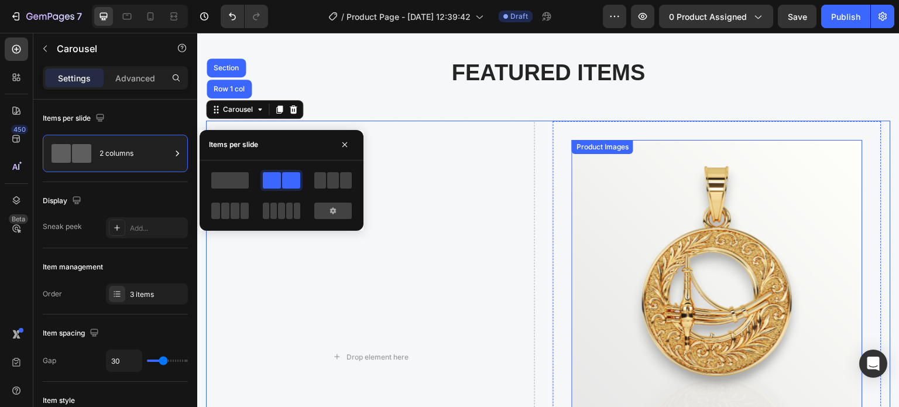
click at [617, 165] on img at bounding box center [717, 285] width 290 height 290
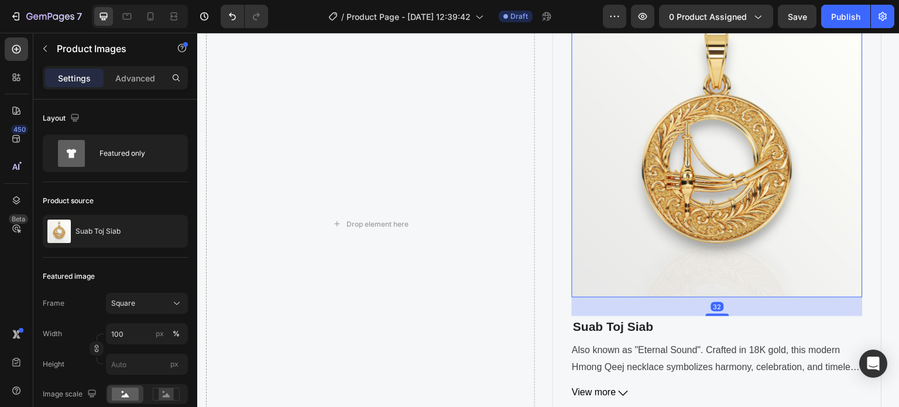
scroll to position [757, 0]
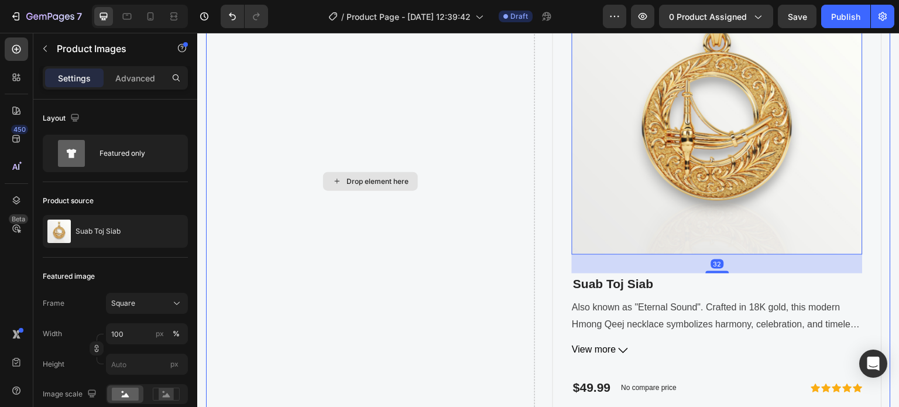
click at [351, 183] on div "Drop element here" at bounding box center [378, 181] width 62 height 9
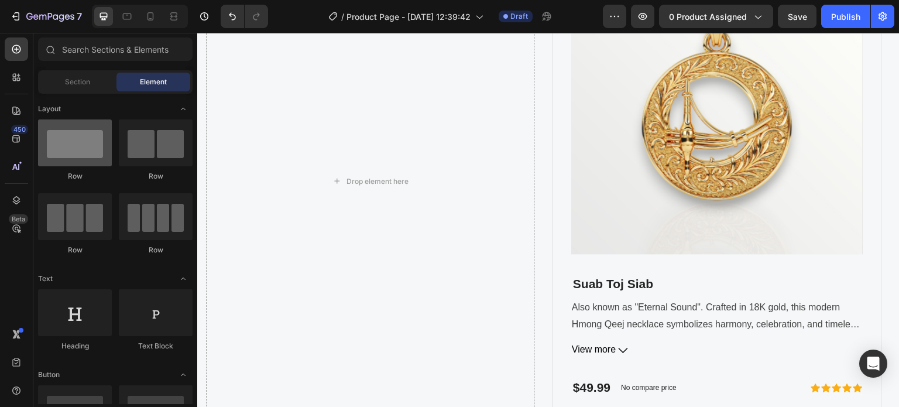
click at [80, 138] on div at bounding box center [75, 142] width 74 height 47
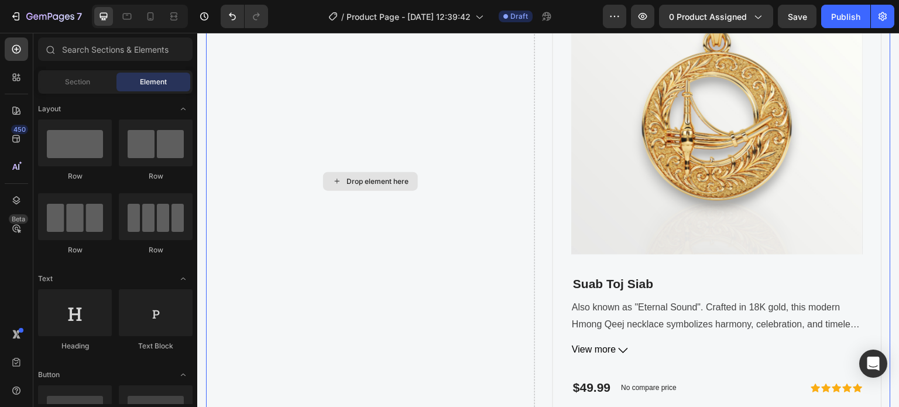
click at [405, 185] on div "Drop element here" at bounding box center [378, 181] width 62 height 9
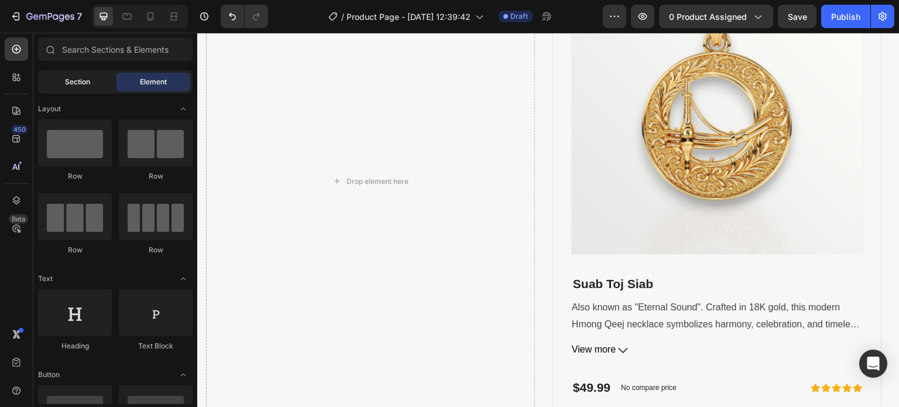
click at [88, 76] on div "Section" at bounding box center [77, 82] width 74 height 19
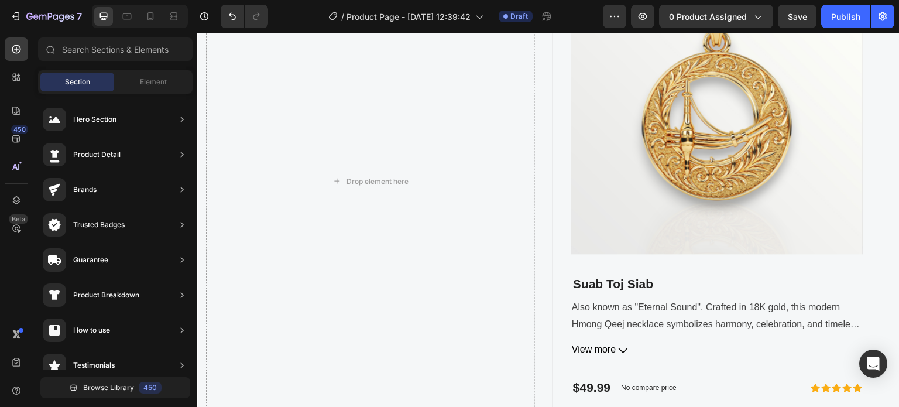
click at [98, 92] on div "Section Element" at bounding box center [115, 81] width 155 height 23
click at [141, 84] on span "Element" at bounding box center [153, 82] width 27 height 11
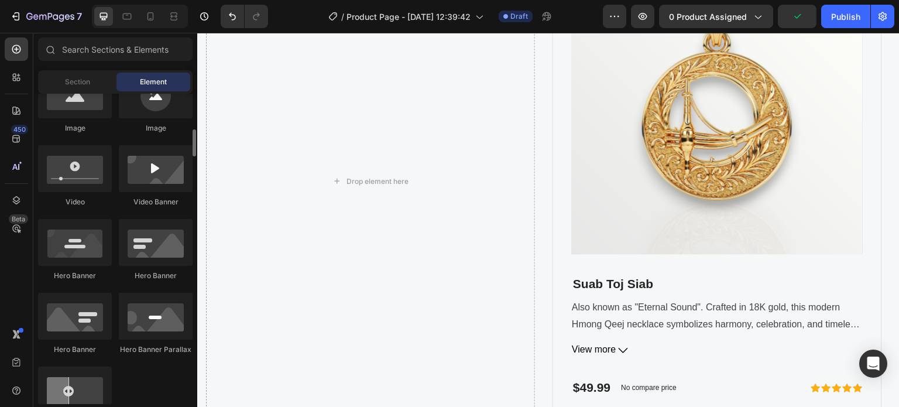
scroll to position [351, 0]
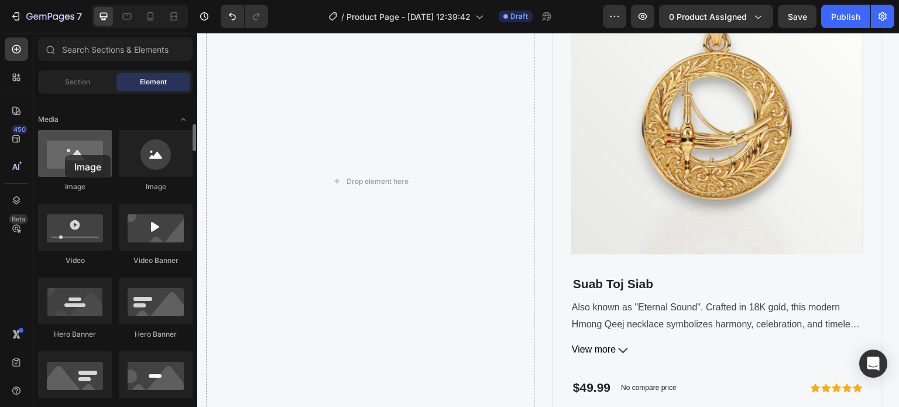
drag, startPoint x: 77, startPoint y: 156, endPoint x: 85, endPoint y: 149, distance: 10.4
click at [85, 149] on div at bounding box center [75, 153] width 74 height 47
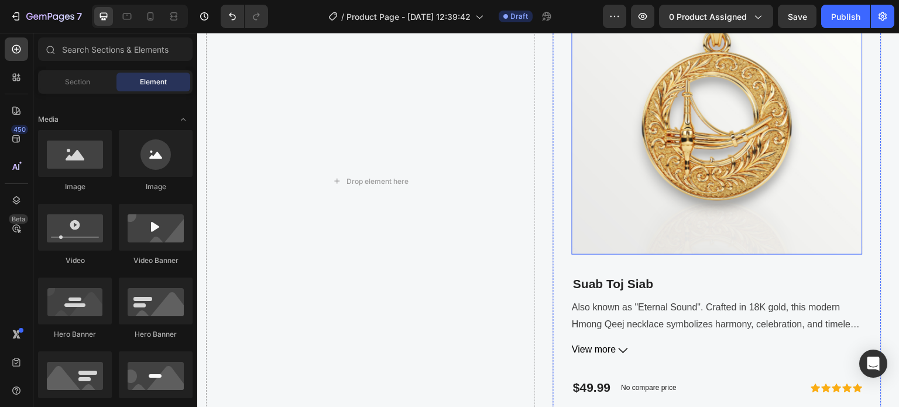
click at [706, 148] on img at bounding box center [717, 109] width 290 height 290
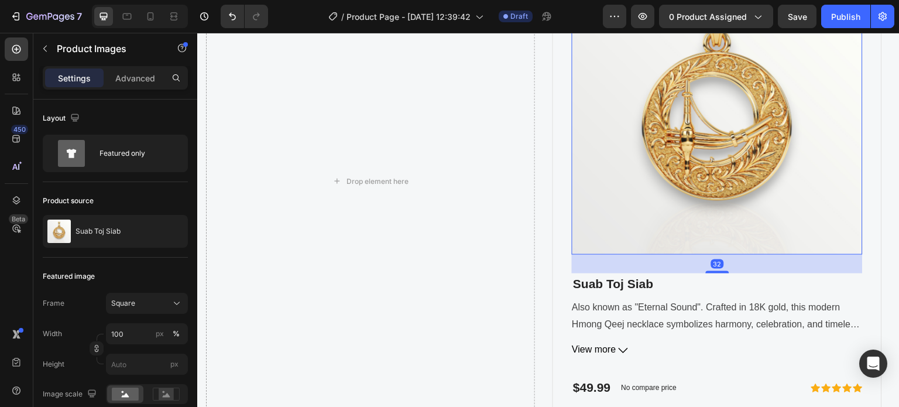
click at [637, 166] on img at bounding box center [717, 109] width 290 height 290
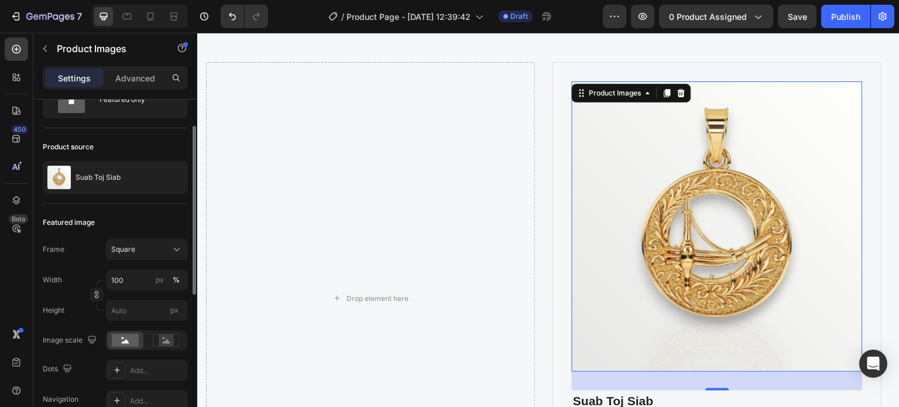
scroll to position [0, 0]
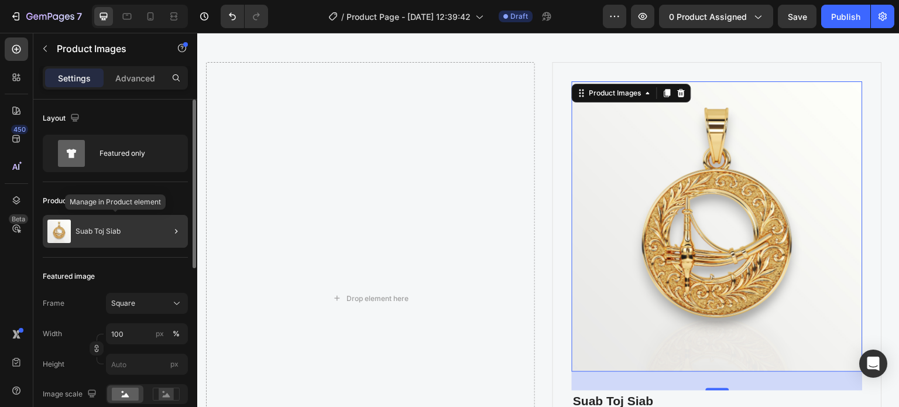
click at [101, 227] on p "Suab Toj Siab" at bounding box center [98, 231] width 45 height 8
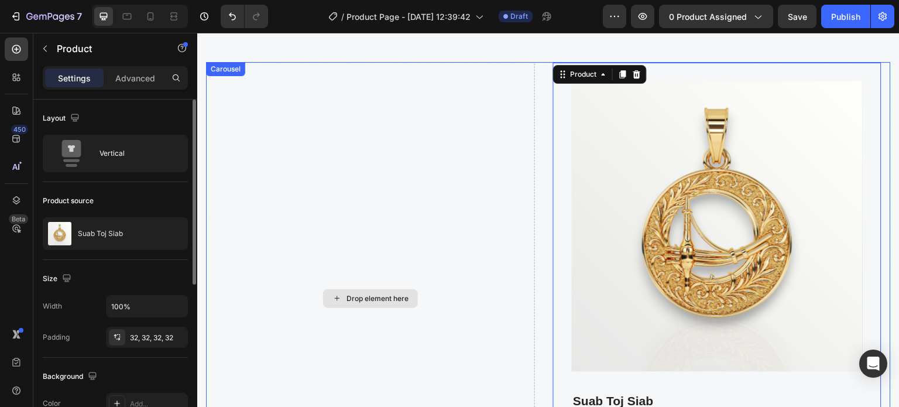
click at [360, 219] on div "Drop element here" at bounding box center [370, 298] width 329 height 473
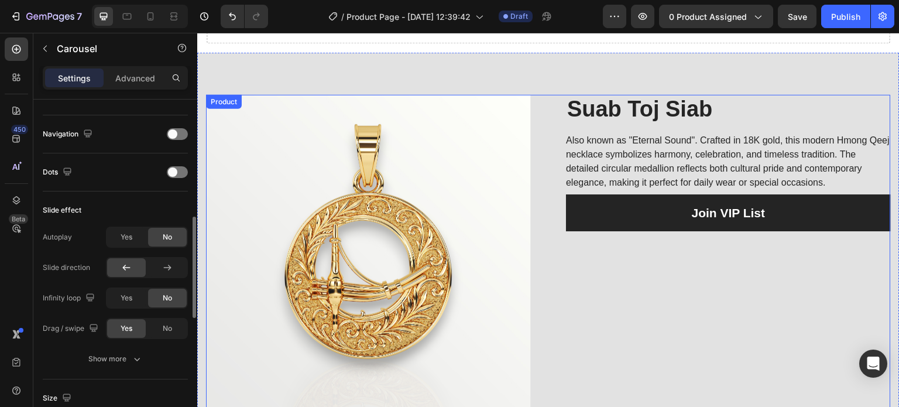
scroll to position [59, 0]
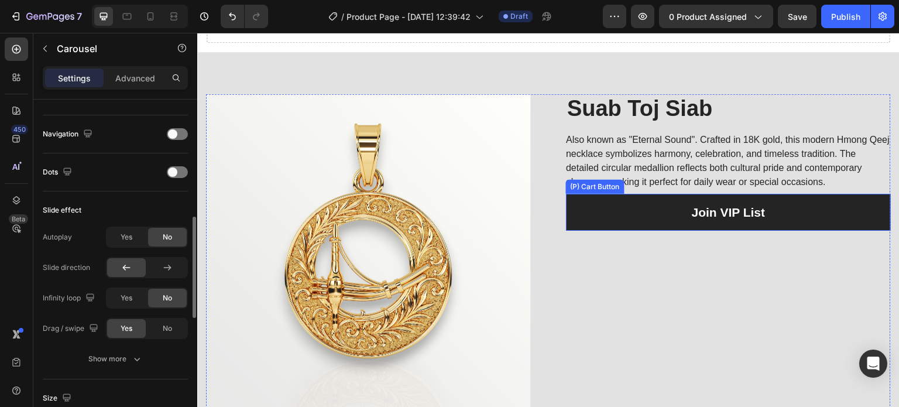
click at [662, 214] on button "Join VIP List" at bounding box center [728, 212] width 325 height 37
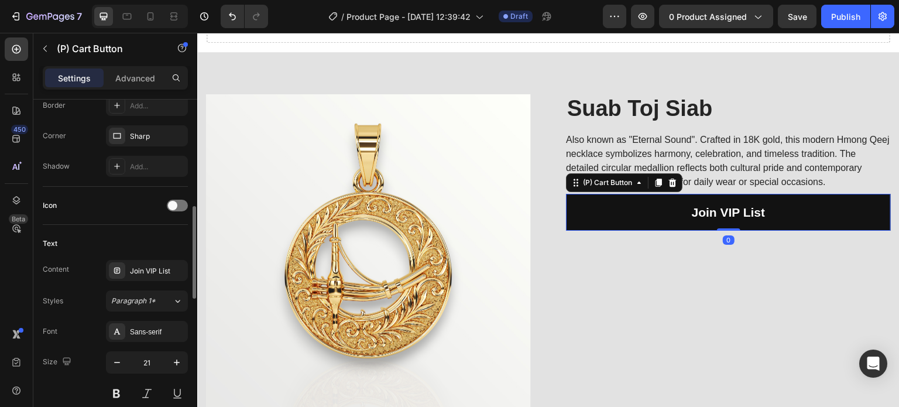
scroll to position [0, 0]
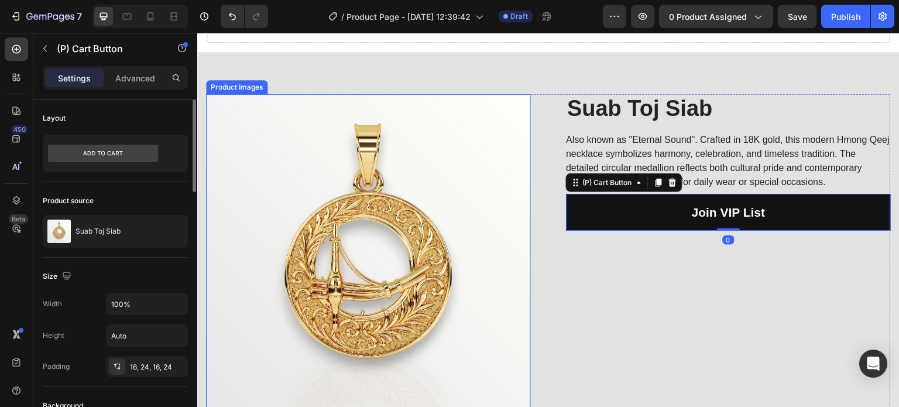
click at [448, 190] on img at bounding box center [368, 256] width 325 height 325
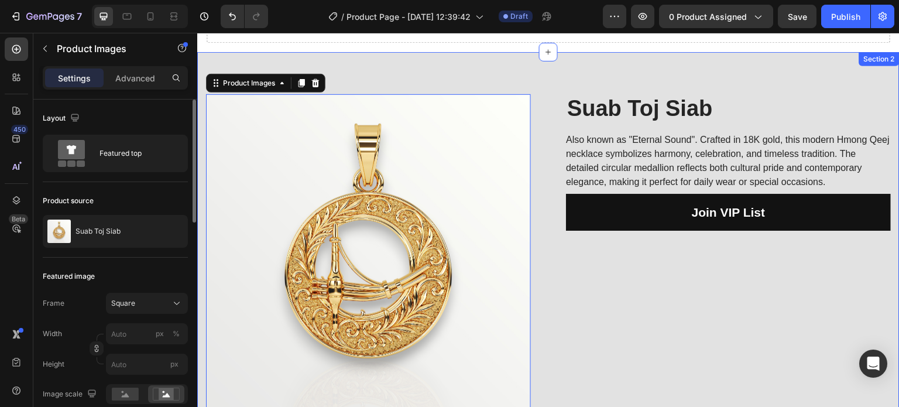
click at [450, 72] on div "Product Images 0 Suab Toj Siab (P) Title Also known as "Eternal Sound". Crafted…" at bounding box center [548, 298] width 703 height 493
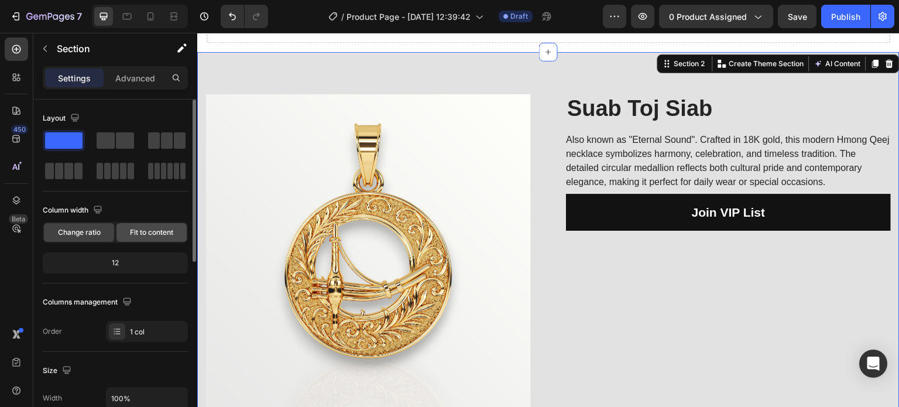
click at [146, 233] on span "Fit to content" at bounding box center [151, 232] width 43 height 11
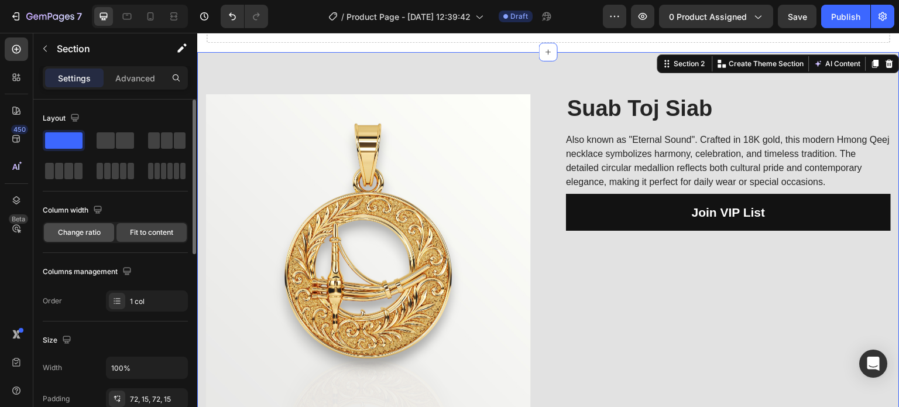
click at [75, 236] on span "Change ratio" at bounding box center [79, 232] width 43 height 11
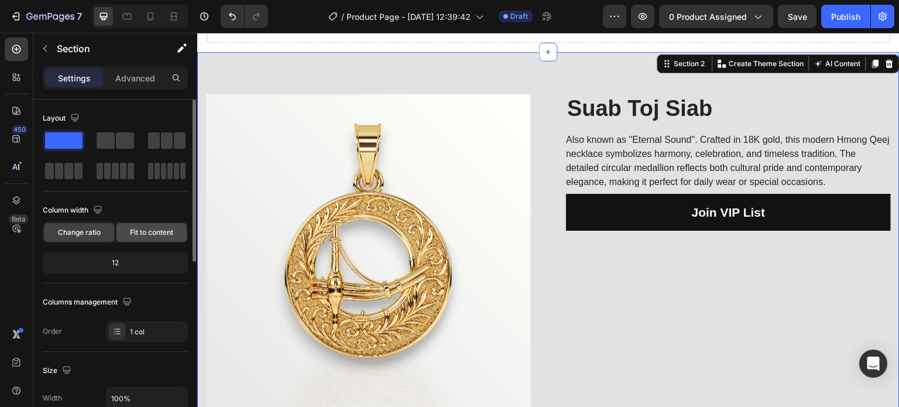
click at [141, 235] on span "Fit to content" at bounding box center [151, 232] width 43 height 11
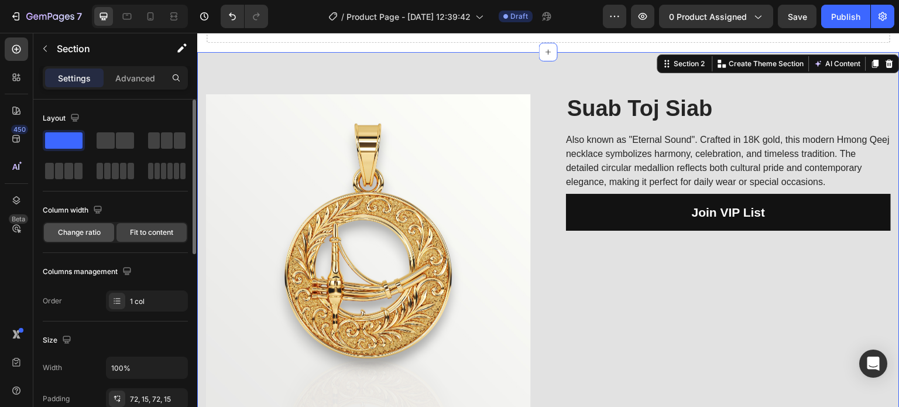
click at [95, 232] on span "Change ratio" at bounding box center [79, 232] width 43 height 11
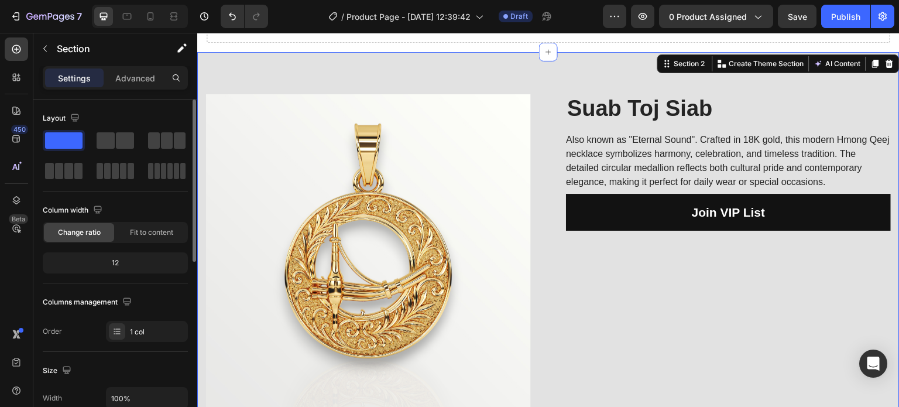
click at [126, 262] on div "12" at bounding box center [115, 263] width 141 height 16
click at [108, 261] on div "12" at bounding box center [115, 263] width 141 height 16
click at [111, 262] on div "12" at bounding box center [115, 263] width 141 height 16
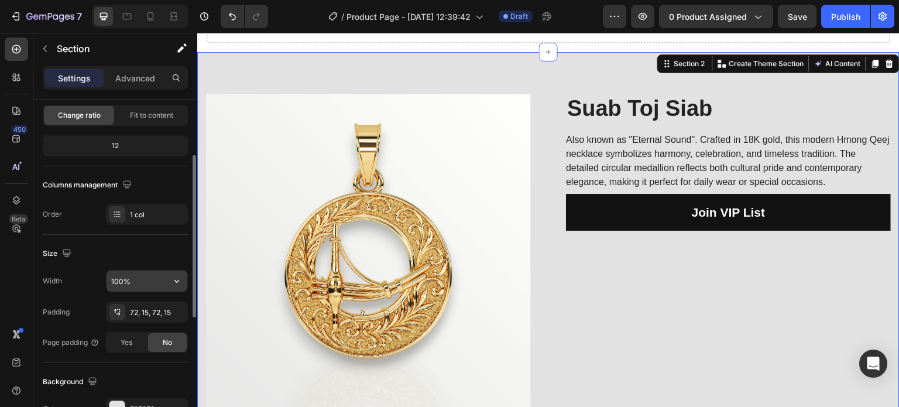
click at [129, 279] on input "100%" at bounding box center [147, 281] width 81 height 21
click at [183, 281] on button "button" at bounding box center [176, 281] width 21 height 21
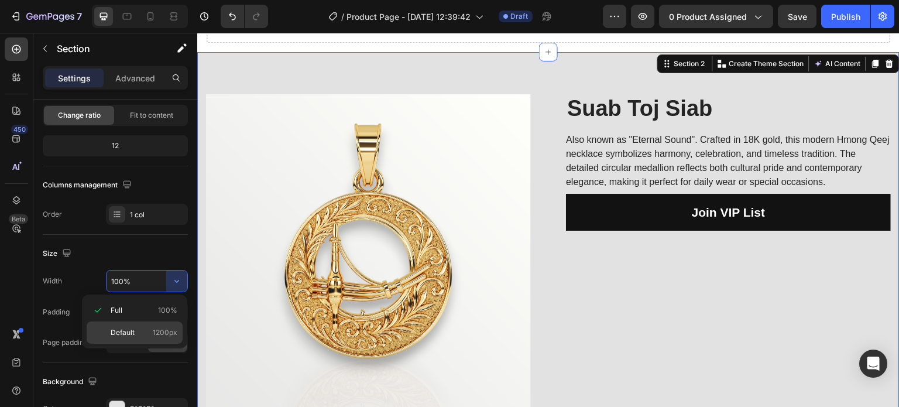
click at [148, 325] on div "Default 1200px" at bounding box center [135, 332] width 96 height 22
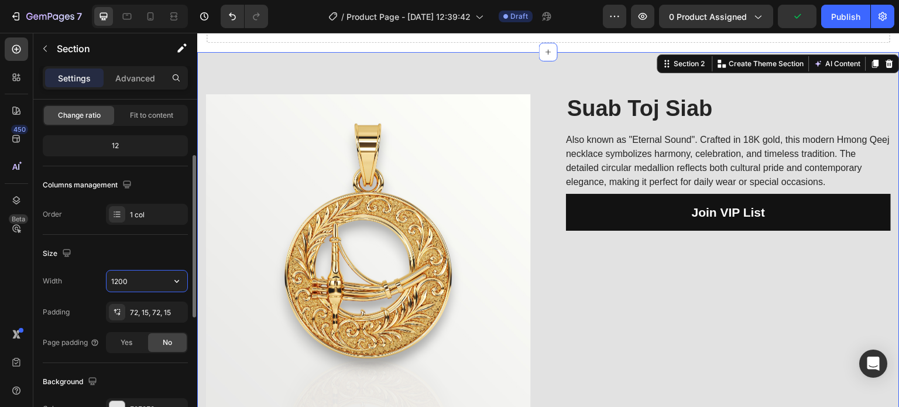
click at [157, 283] on input "1200" at bounding box center [147, 281] width 81 height 21
click at [180, 284] on icon "button" at bounding box center [177, 281] width 12 height 12
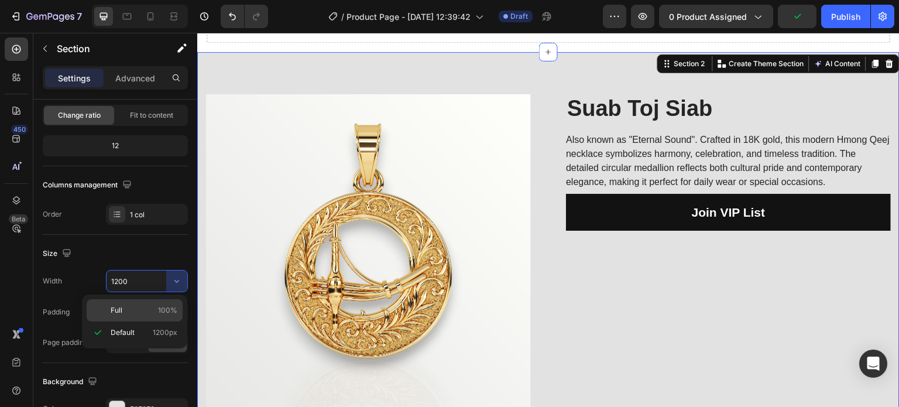
click at [156, 306] on p "Full 100%" at bounding box center [144, 310] width 67 height 11
type input "100%"
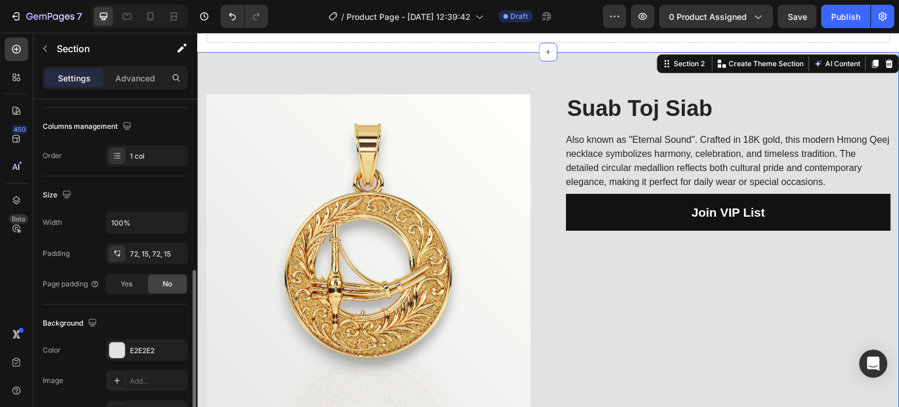
scroll to position [234, 0]
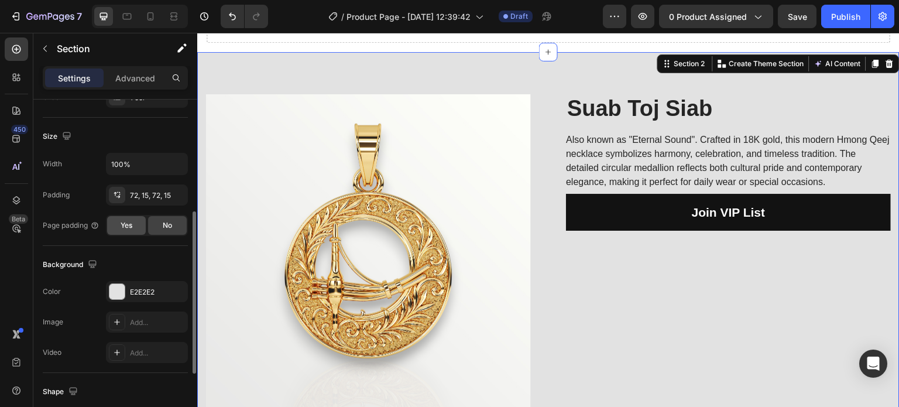
click at [132, 228] on span "Yes" at bounding box center [127, 225] width 12 height 11
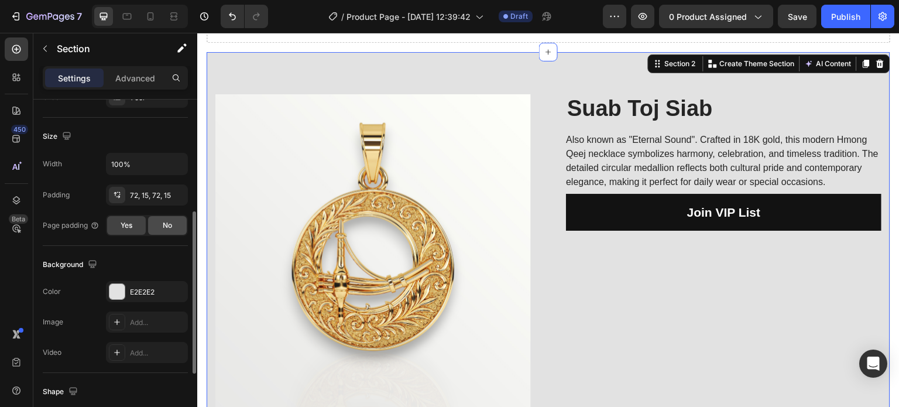
click at [159, 224] on div "No" at bounding box center [167, 225] width 39 height 19
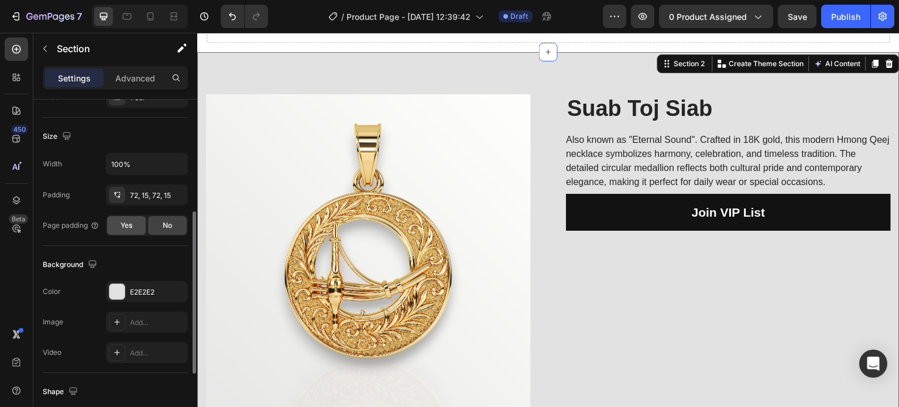
click at [131, 222] on span "Yes" at bounding box center [127, 225] width 12 height 11
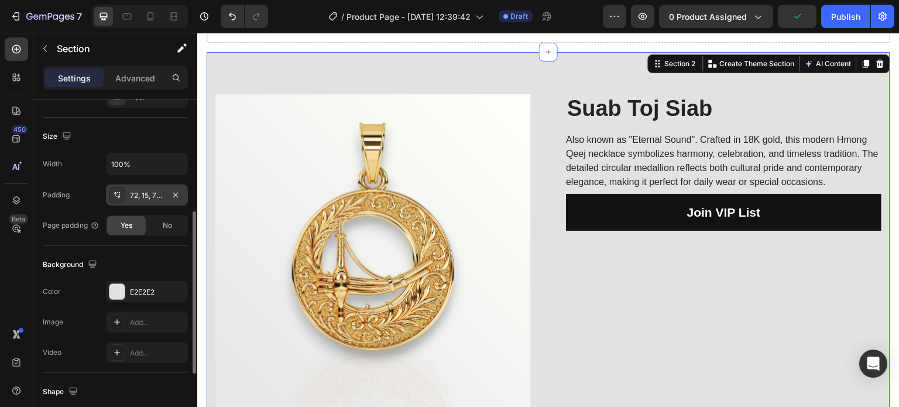
click at [135, 199] on div "72, 15, 72, 15" at bounding box center [147, 195] width 34 height 11
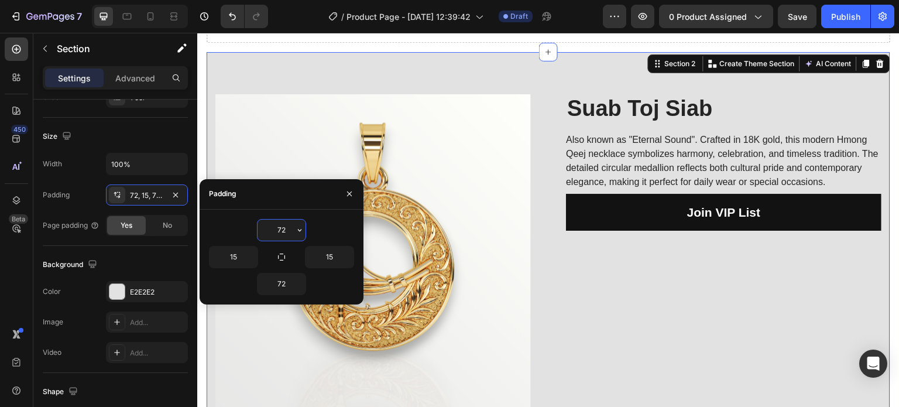
click at [279, 228] on input "72" at bounding box center [282, 230] width 48 height 21
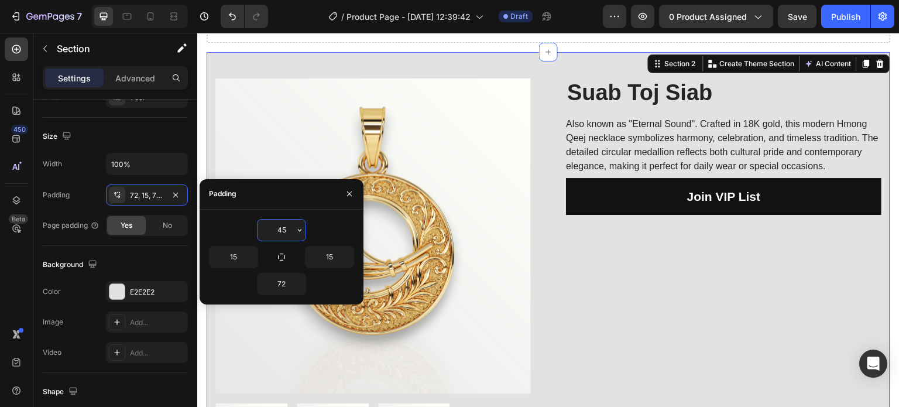
type input "4"
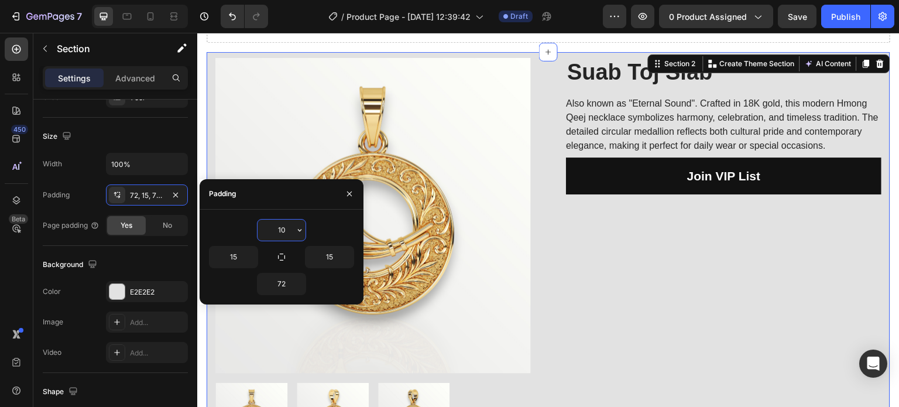
type input "1"
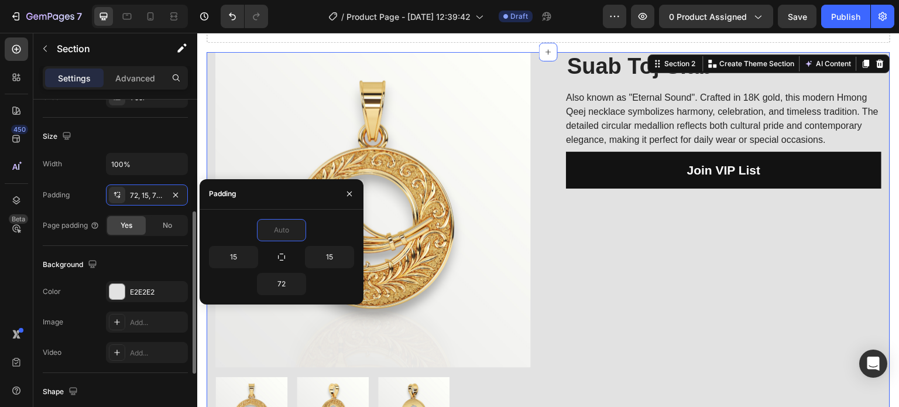
click at [169, 128] on div "Size" at bounding box center [115, 136] width 145 height 19
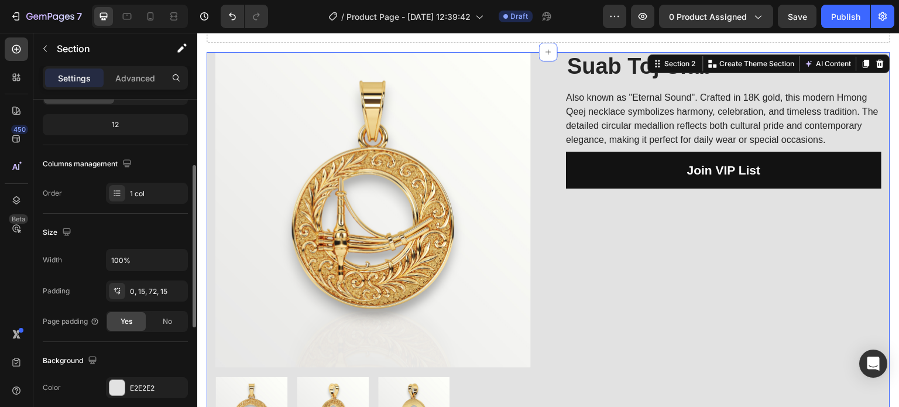
scroll to position [0, 0]
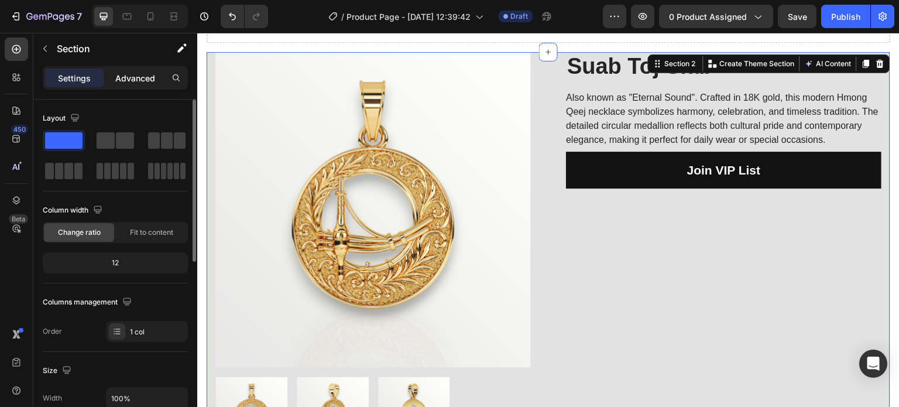
drag, startPoint x: 142, startPoint y: 71, endPoint x: 139, endPoint y: 76, distance: 6.0
click at [142, 70] on div "Advanced" at bounding box center [135, 78] width 59 height 19
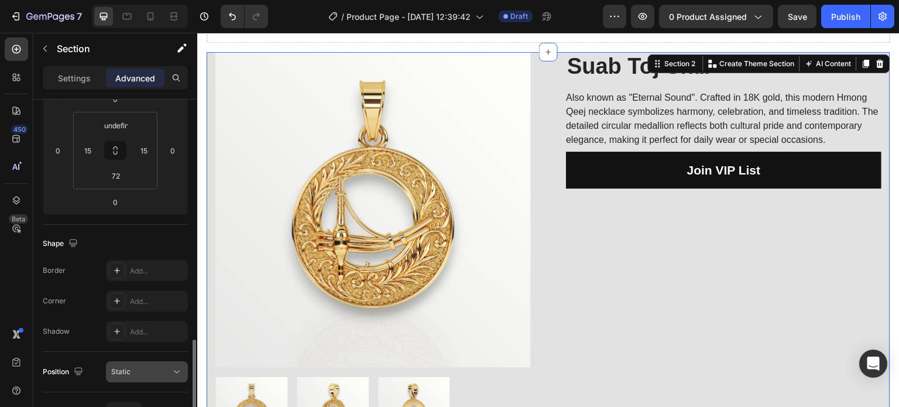
scroll to position [351, 0]
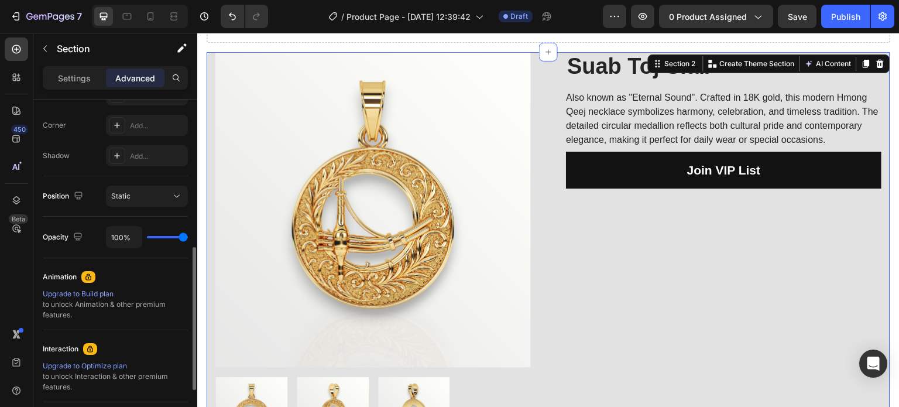
type input "92%"
type input "92"
type input "73%"
type input "73"
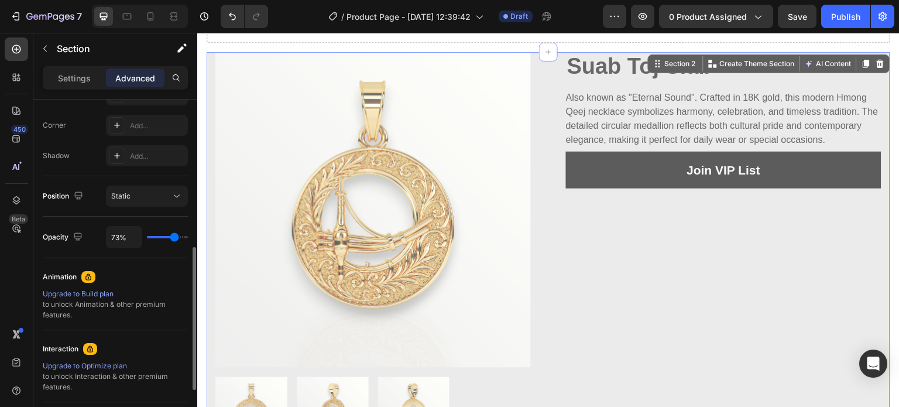
type input "67%"
type input "67"
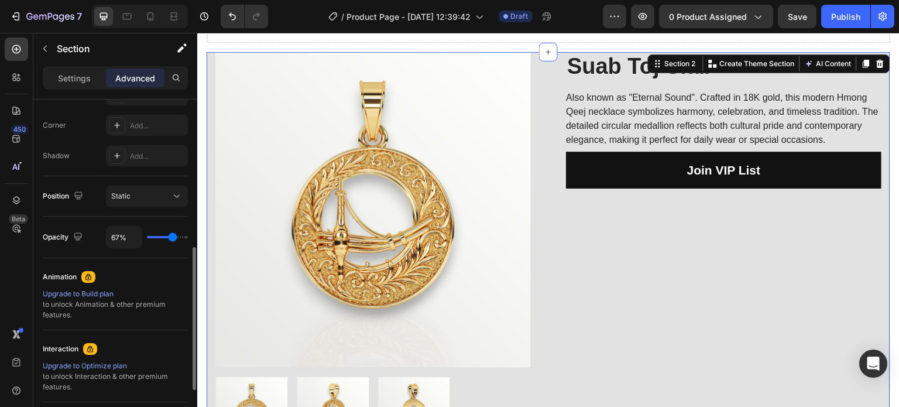
type input "100%"
type input "100"
drag, startPoint x: 180, startPoint y: 239, endPoint x: 211, endPoint y: 244, distance: 30.8
click at [188, 238] on input "range" at bounding box center [167, 237] width 41 height 2
click at [618, 274] on div "Suab Toj Siab (P) Title Also known as "Eternal Sound". Crafted in 18K gold, thi…" at bounding box center [724, 250] width 316 height 397
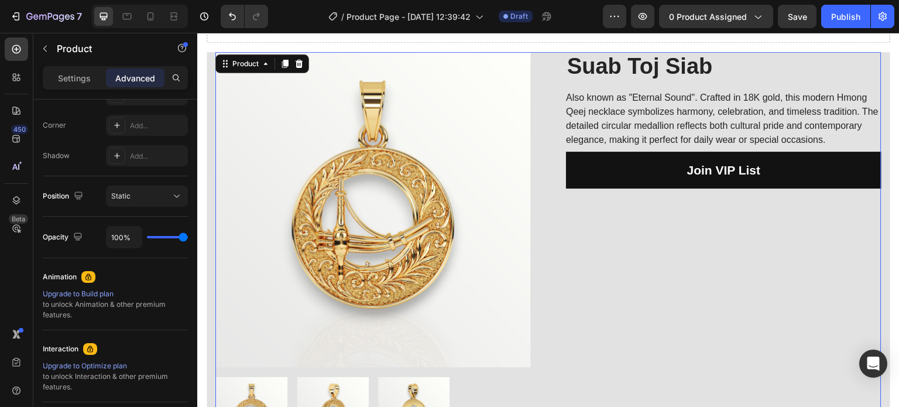
scroll to position [0, 0]
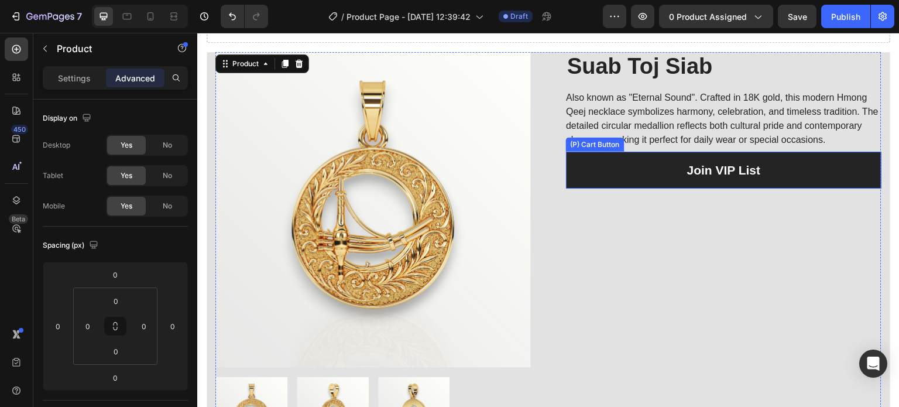
click at [580, 189] on button "Join VIP List" at bounding box center [724, 170] width 316 height 37
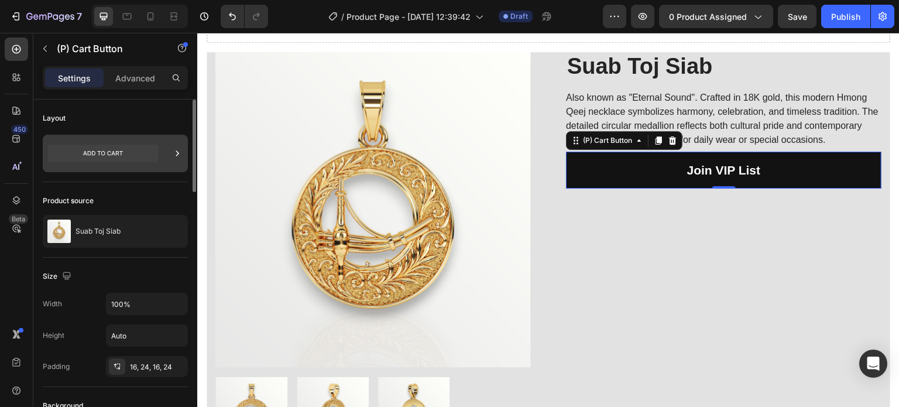
click at [146, 140] on icon at bounding box center [103, 153] width 110 height 27
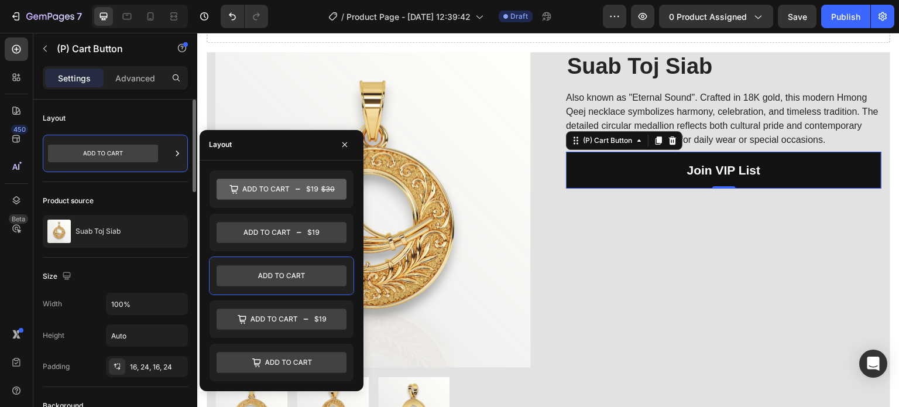
click at [138, 258] on div "Layout" at bounding box center [115, 322] width 145 height 129
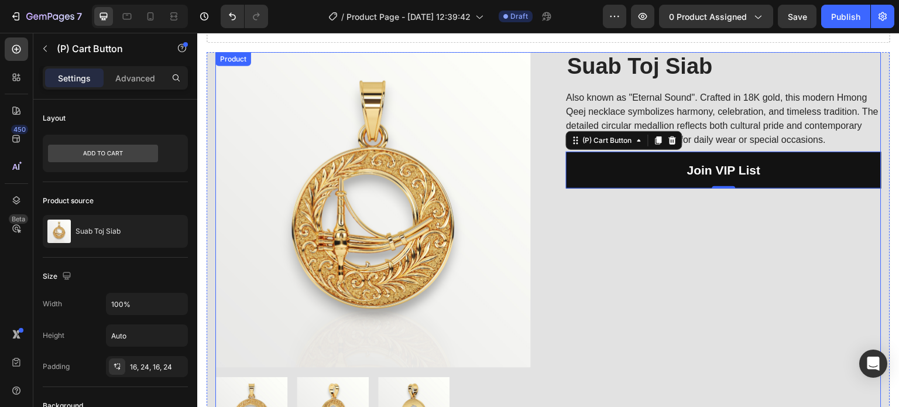
drag, startPoint x: 378, startPoint y: 271, endPoint x: 204, endPoint y: 238, distance: 177.6
click at [686, 220] on div "Suab Toj Siab (P) Title Also known as "Eternal Sound". Crafted in 18K gold, thi…" at bounding box center [724, 250] width 316 height 397
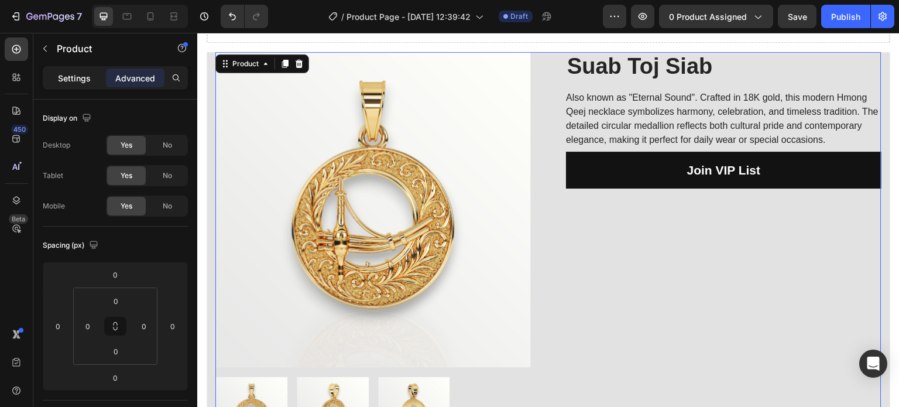
click at [85, 76] on p "Settings" at bounding box center [74, 78] width 33 height 12
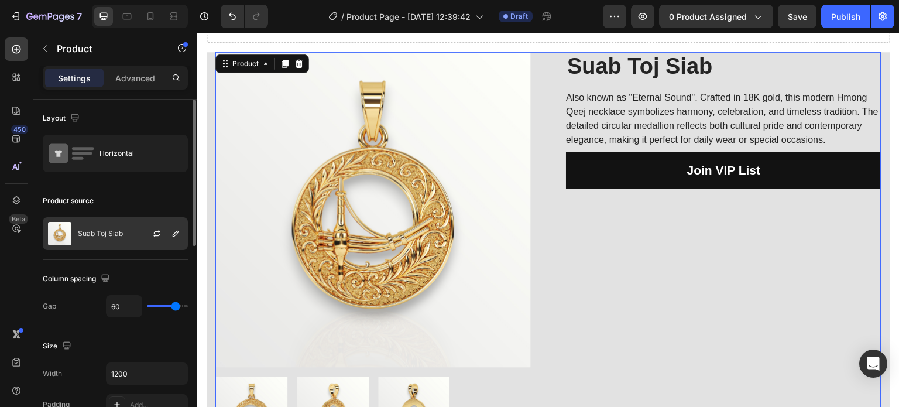
scroll to position [59, 0]
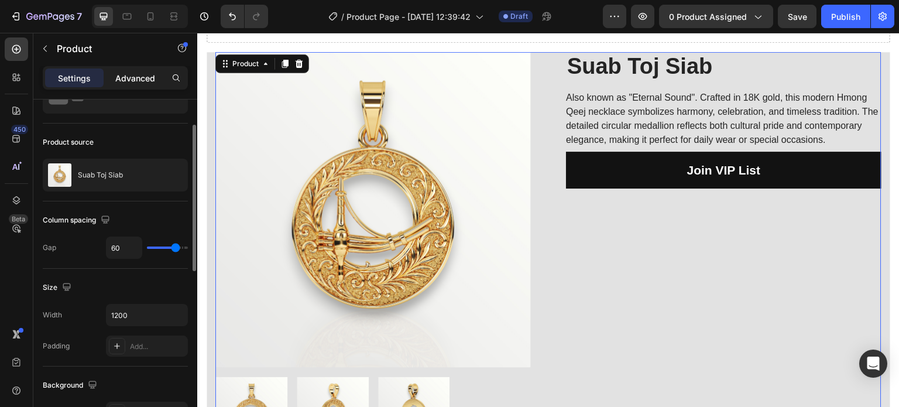
click at [131, 81] on p "Advanced" at bounding box center [135, 78] width 40 height 12
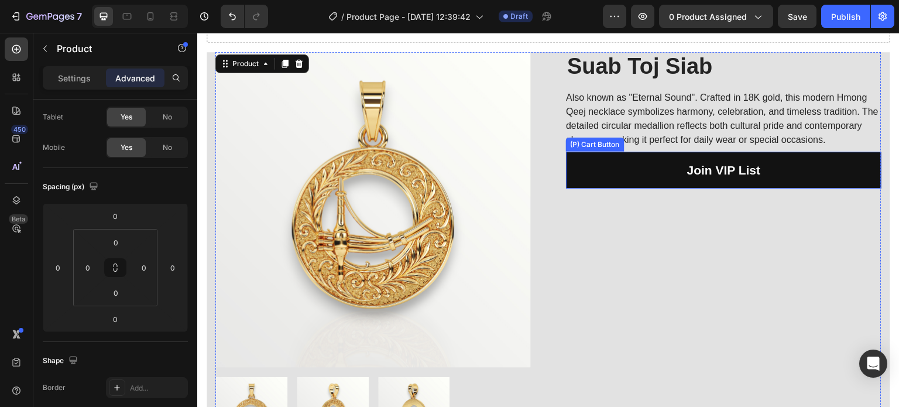
drag, startPoint x: 608, startPoint y: 185, endPoint x: 385, endPoint y: 194, distance: 223.3
click at [608, 185] on button "Join VIP List" at bounding box center [724, 170] width 316 height 37
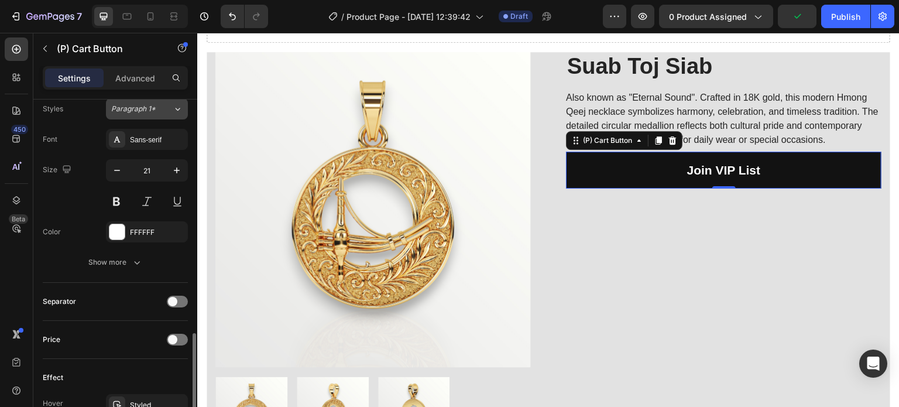
scroll to position [644, 0]
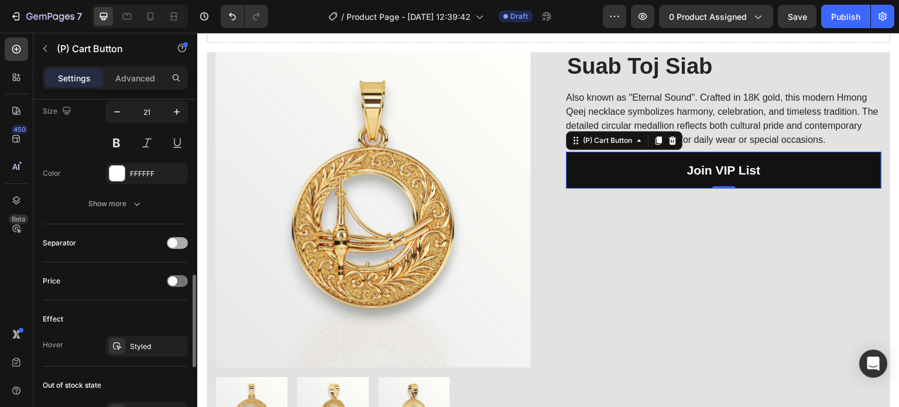
click at [178, 238] on div at bounding box center [177, 243] width 21 height 12
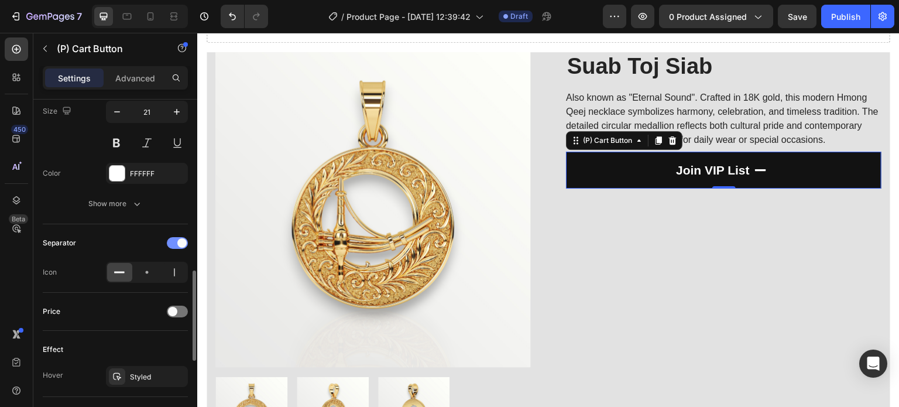
click at [178, 238] on span at bounding box center [181, 242] width 9 height 9
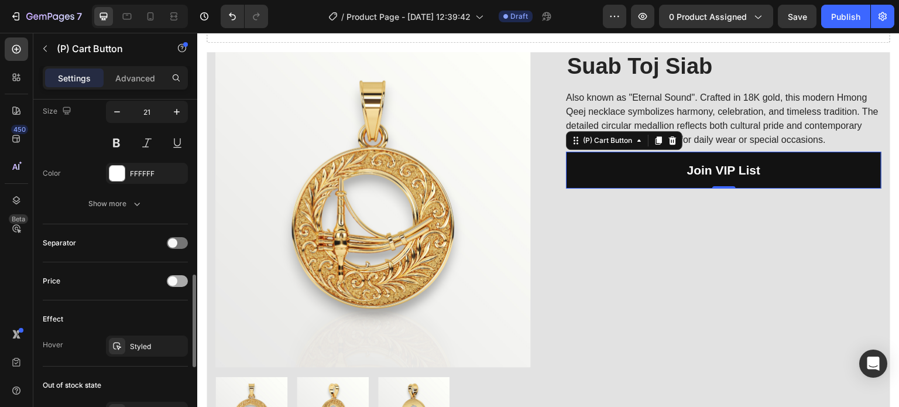
click at [178, 283] on div at bounding box center [177, 281] width 21 height 12
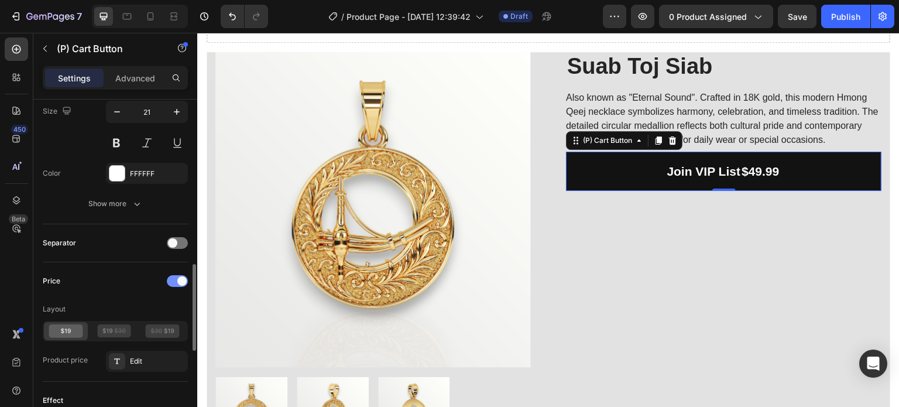
click at [178, 283] on div at bounding box center [177, 281] width 21 height 12
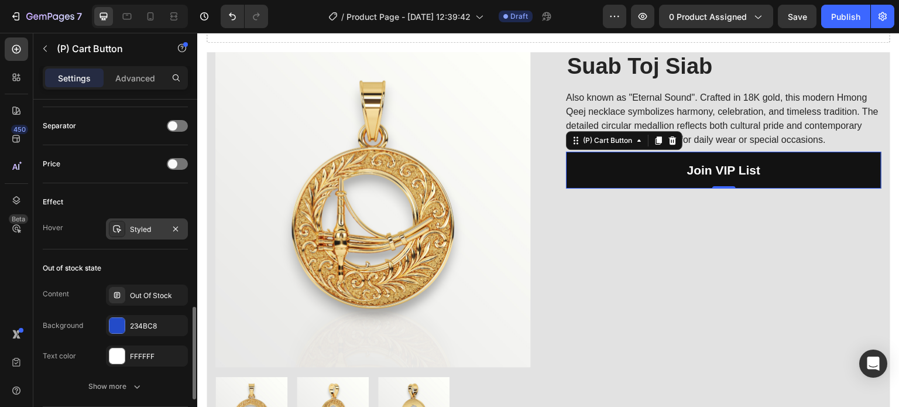
scroll to position [820, 0]
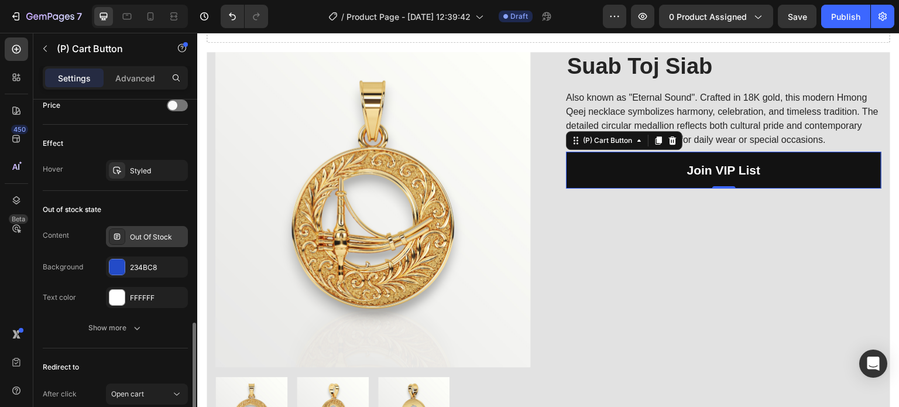
click at [139, 234] on div "Out Of Stock" at bounding box center [157, 237] width 55 height 11
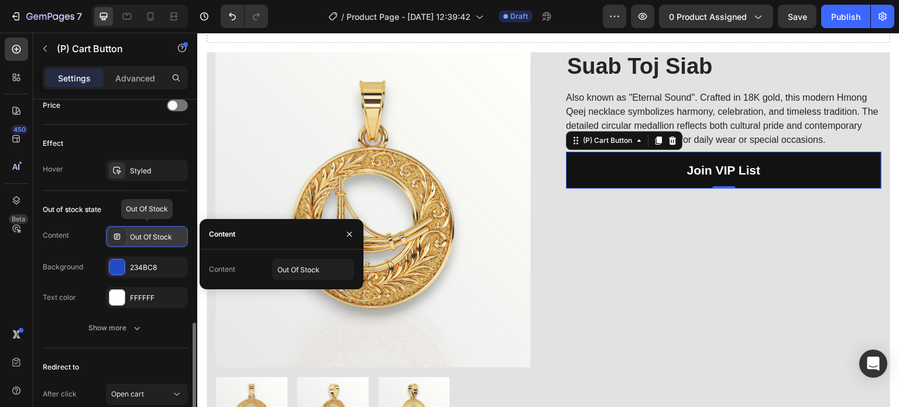
click at [139, 234] on div "Out Of Stock" at bounding box center [157, 237] width 55 height 11
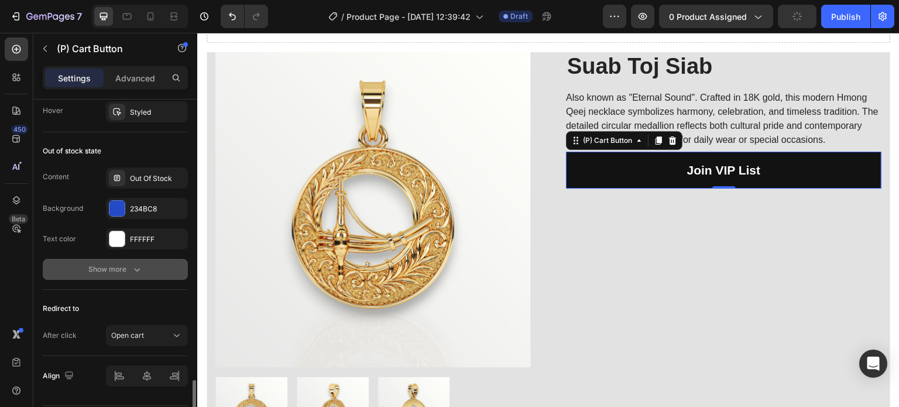
scroll to position [911, 0]
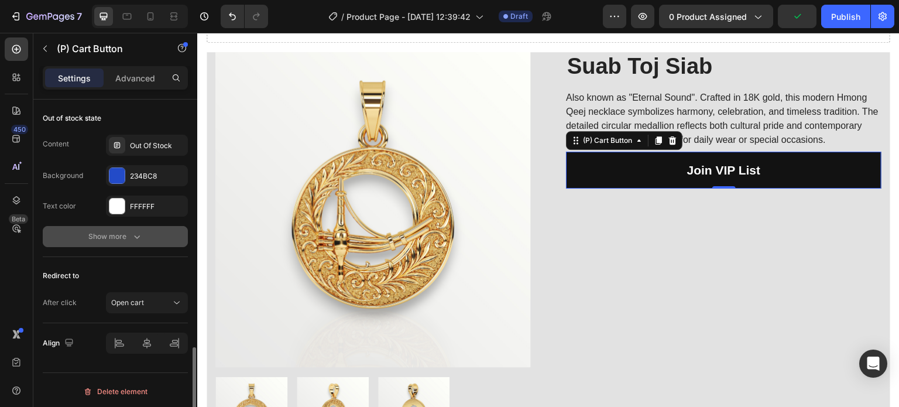
click at [97, 234] on div "Show more" at bounding box center [115, 237] width 54 height 12
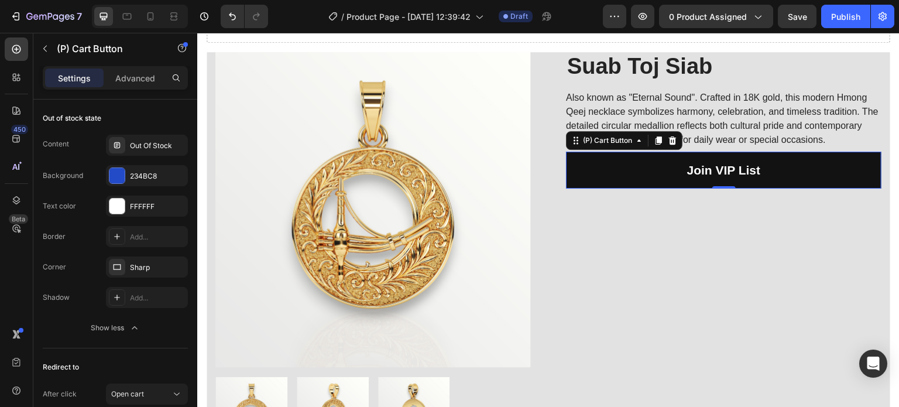
scroll to position [1003, 0]
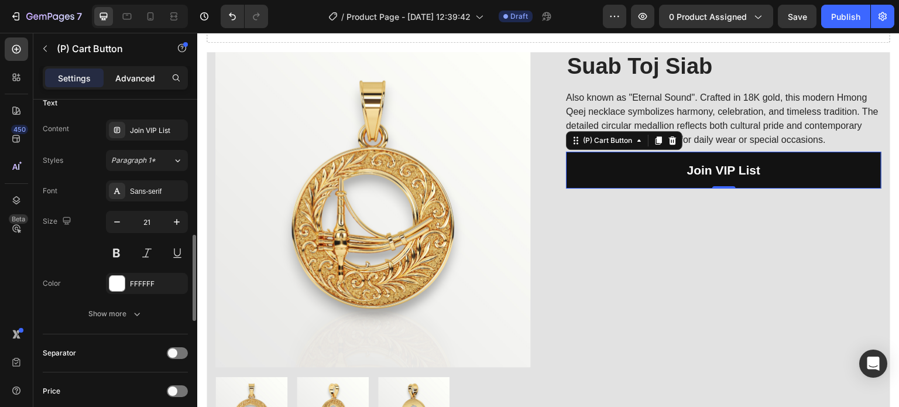
click at [126, 80] on p "Advanced" at bounding box center [135, 78] width 40 height 12
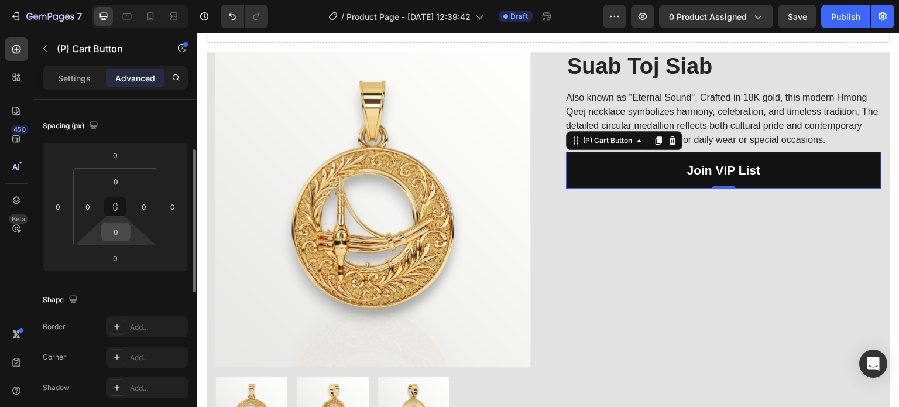
scroll to position [0, 0]
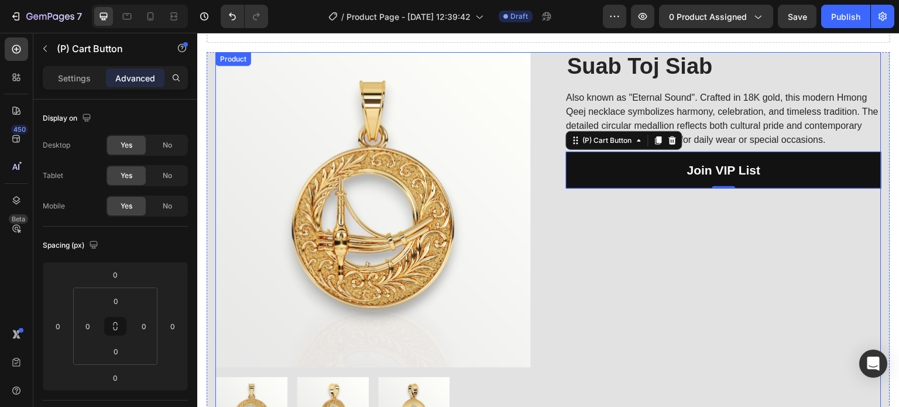
click at [647, 272] on div "Suab Toj Siab (P) Title Also known as "Eternal Sound". Crafted in 18K gold, thi…" at bounding box center [724, 250] width 316 height 397
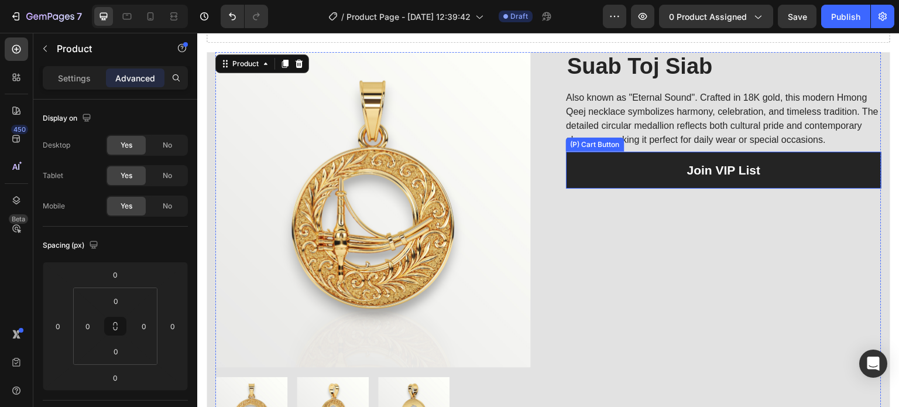
click at [700, 180] on div "Join VIP List" at bounding box center [724, 170] width 74 height 19
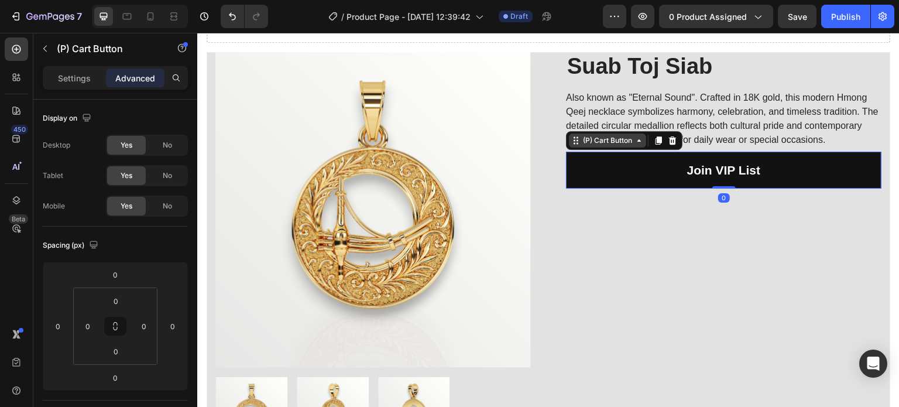
click at [613, 146] on div "(P) Cart Button" at bounding box center [608, 140] width 54 height 11
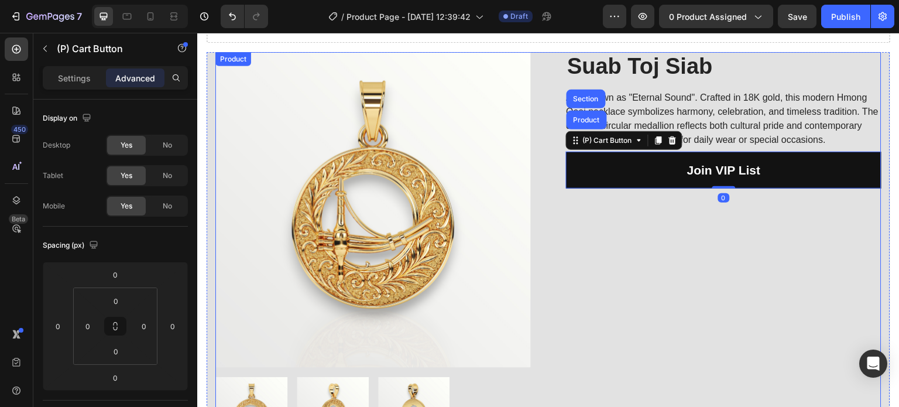
click at [621, 251] on div "Suab Toj Siab (P) Title Also known as "Eternal Sound". Crafted in 18K gold, thi…" at bounding box center [724, 250] width 316 height 397
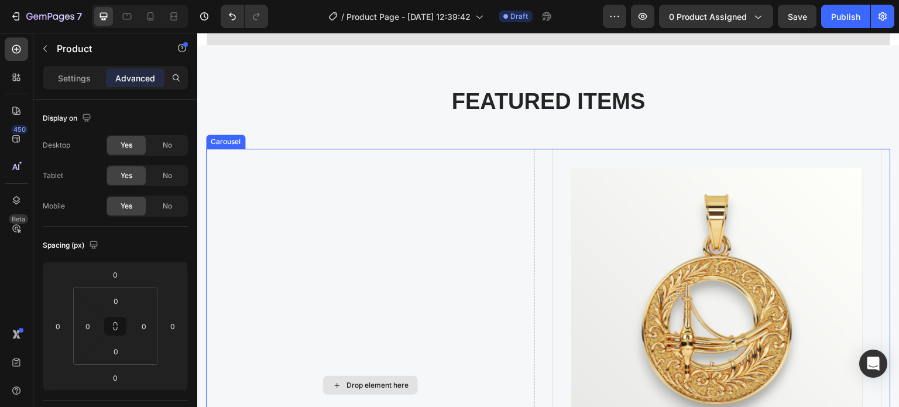
scroll to position [586, 0]
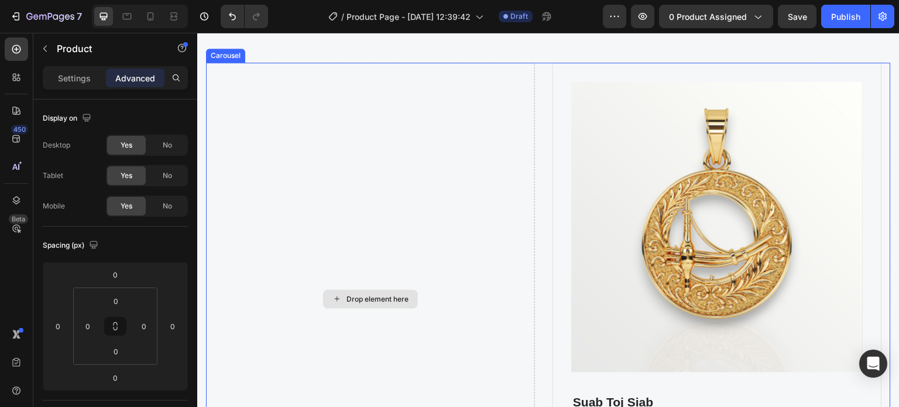
click at [303, 241] on div "Drop element here" at bounding box center [370, 299] width 329 height 473
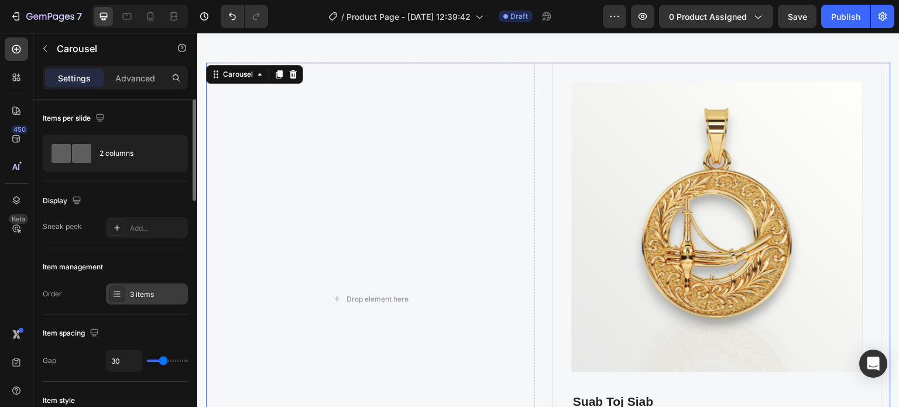
click at [124, 296] on div at bounding box center [117, 294] width 16 height 16
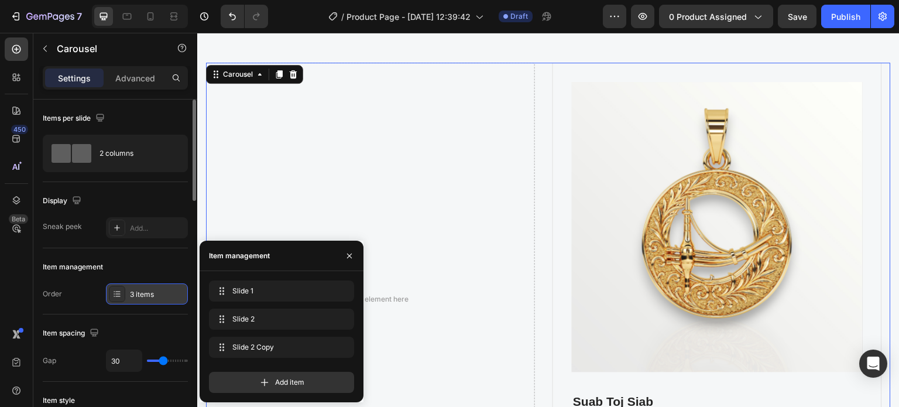
click at [124, 296] on div at bounding box center [117, 294] width 16 height 16
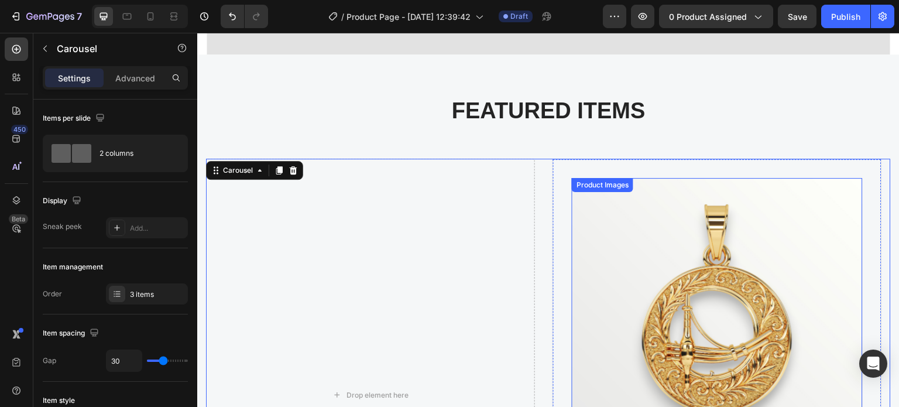
scroll to position [527, 0]
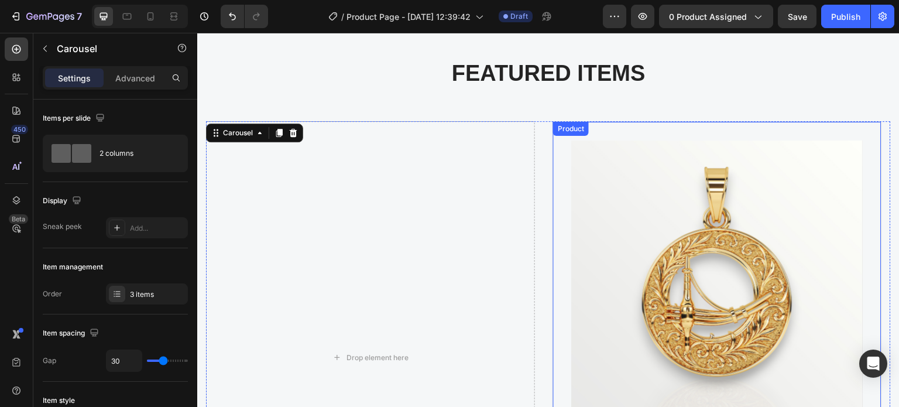
click at [670, 133] on div "Product Images Suab Toj Siab (P) Title Also known as "Eternal Sound". Crafted i…" at bounding box center [717, 357] width 329 height 473
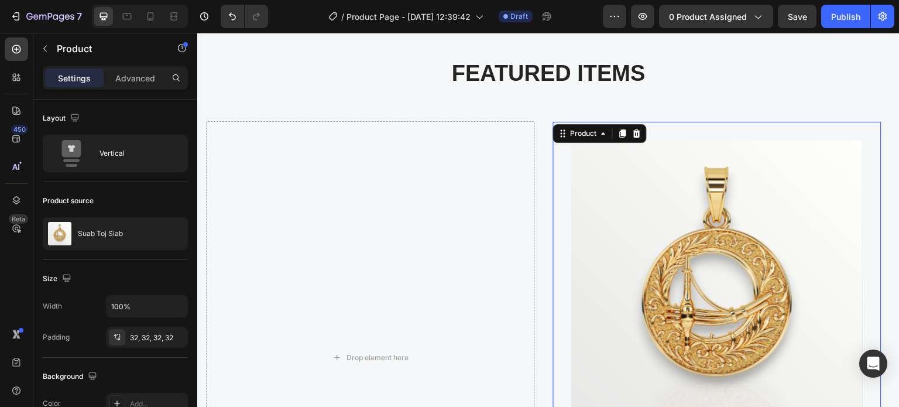
click at [647, 242] on img at bounding box center [717, 286] width 290 height 290
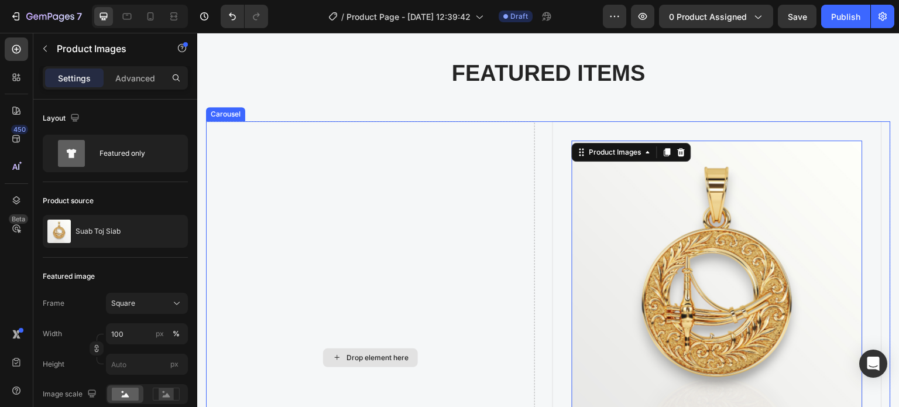
click at [458, 145] on div "Drop element here" at bounding box center [370, 357] width 329 height 473
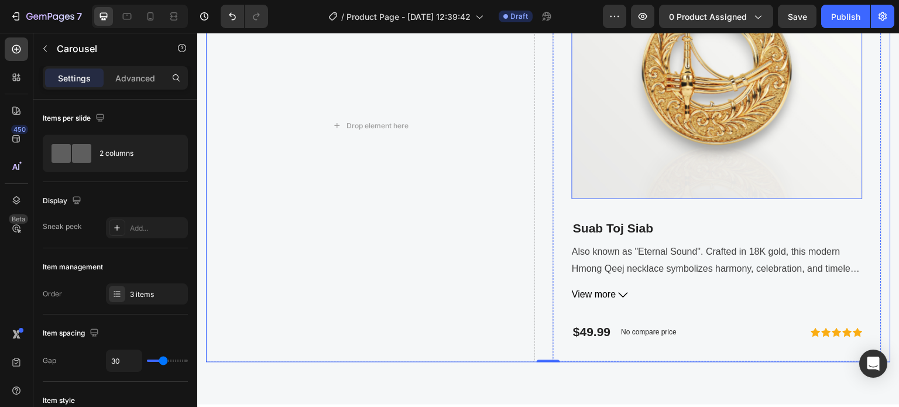
scroll to position [761, 0]
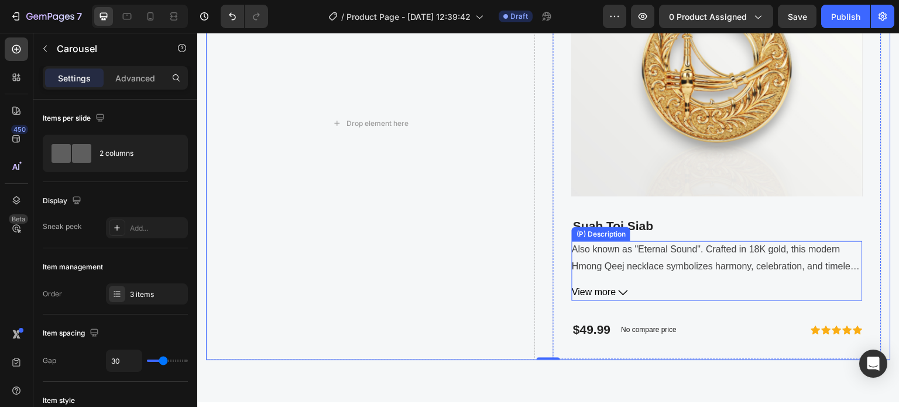
click at [605, 289] on span "View more" at bounding box center [594, 292] width 44 height 17
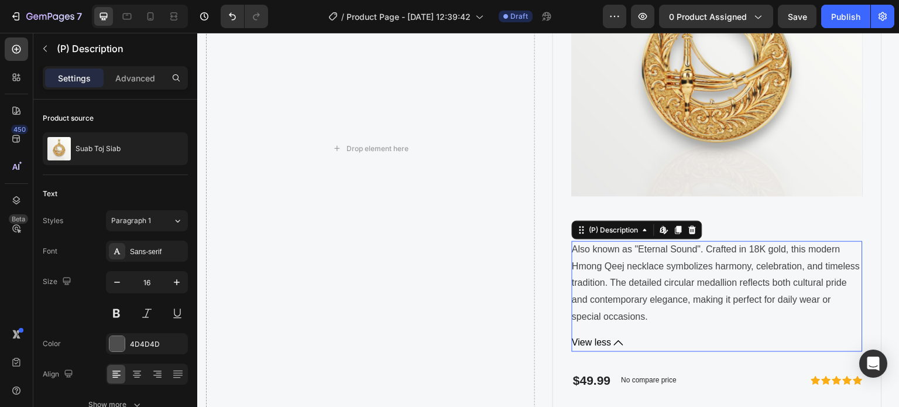
scroll to position [786, 0]
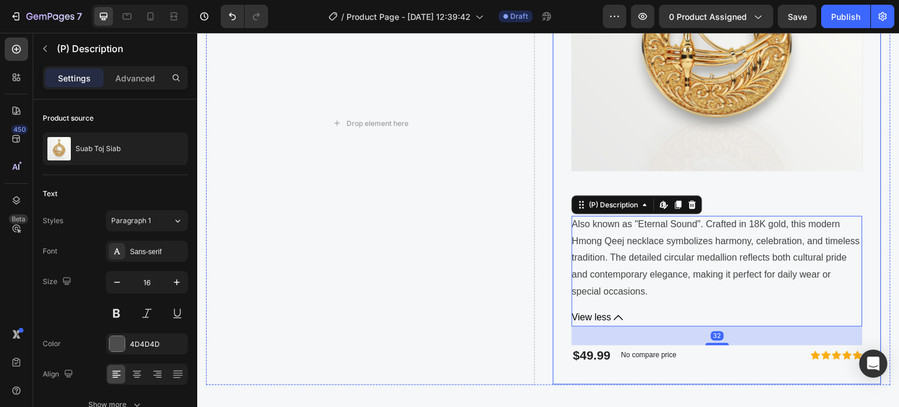
click at [562, 316] on div "Product Images Suab Toj Siab (P) Title Also known as "Eternal Sound". Crafted i…" at bounding box center [717, 124] width 329 height 524
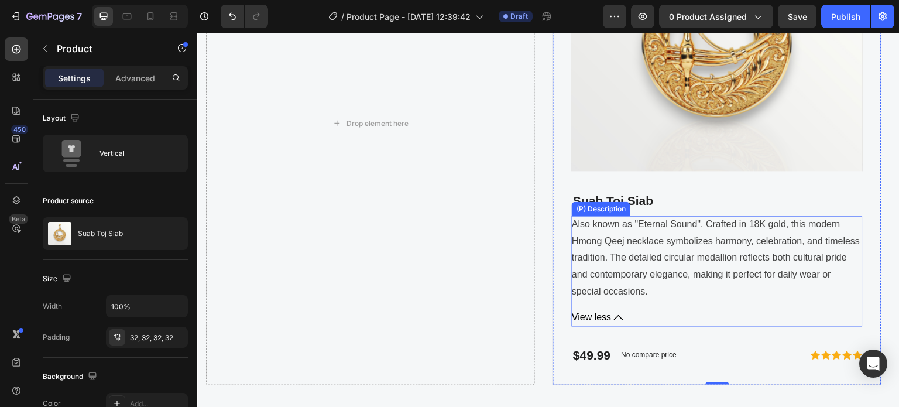
click at [597, 317] on span "View less" at bounding box center [591, 318] width 39 height 17
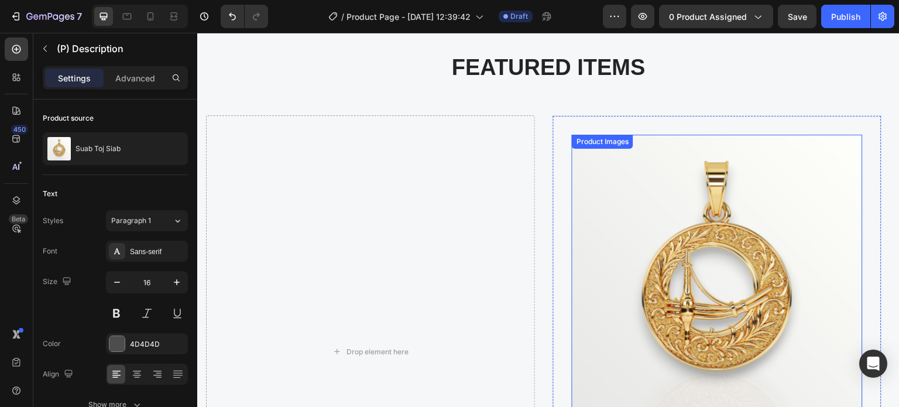
scroll to position [527, 0]
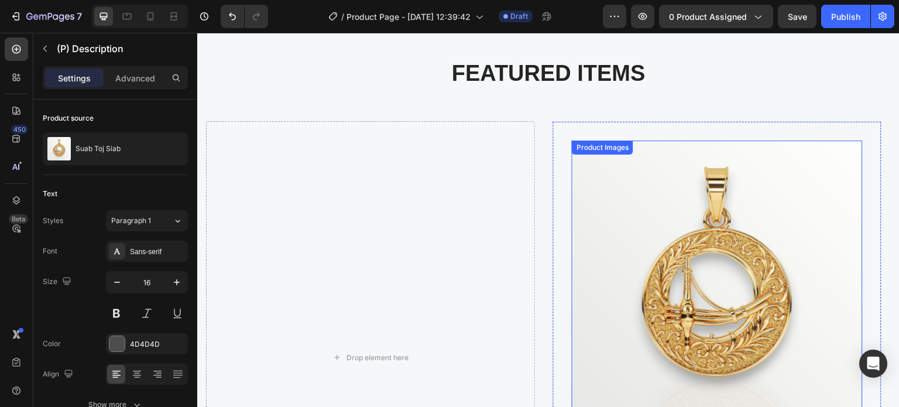
click at [631, 169] on img at bounding box center [717, 286] width 290 height 290
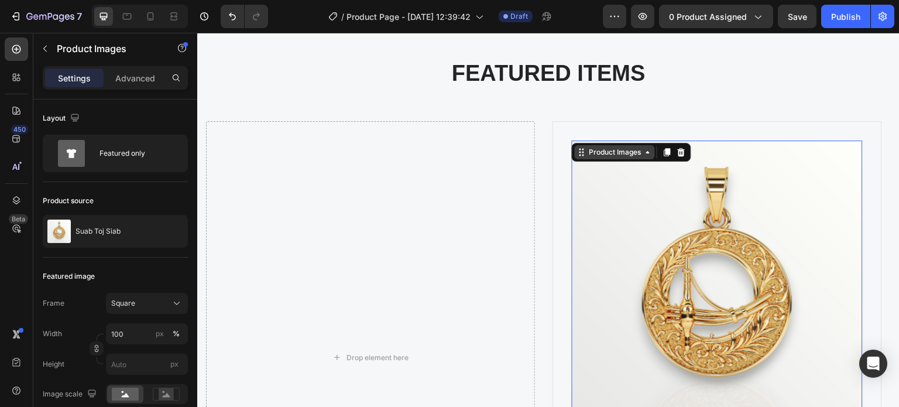
click at [609, 155] on div "Product Images" at bounding box center [615, 152] width 57 height 11
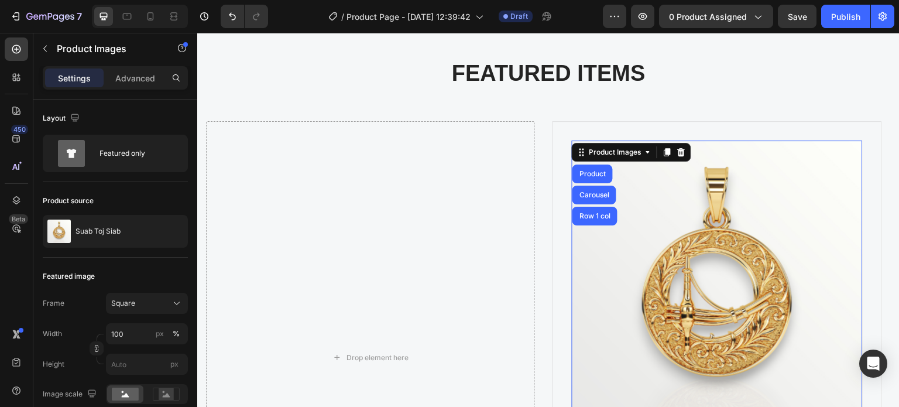
click at [641, 193] on img at bounding box center [717, 286] width 290 height 290
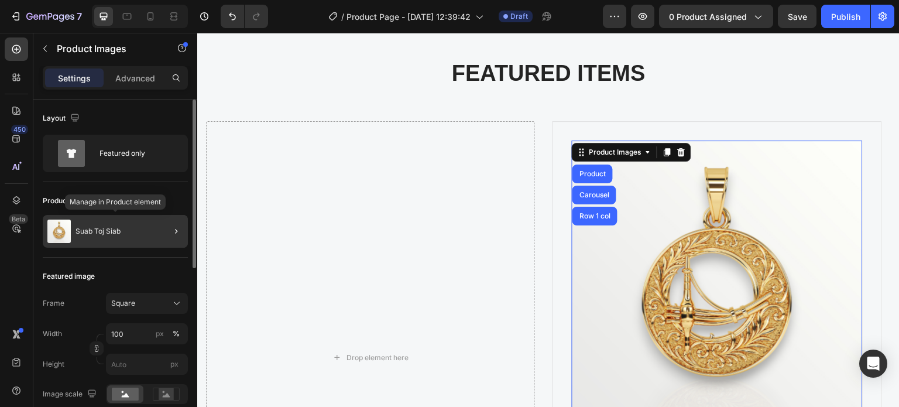
click at [97, 238] on div "Suab Toj Siab" at bounding box center [115, 231] width 145 height 33
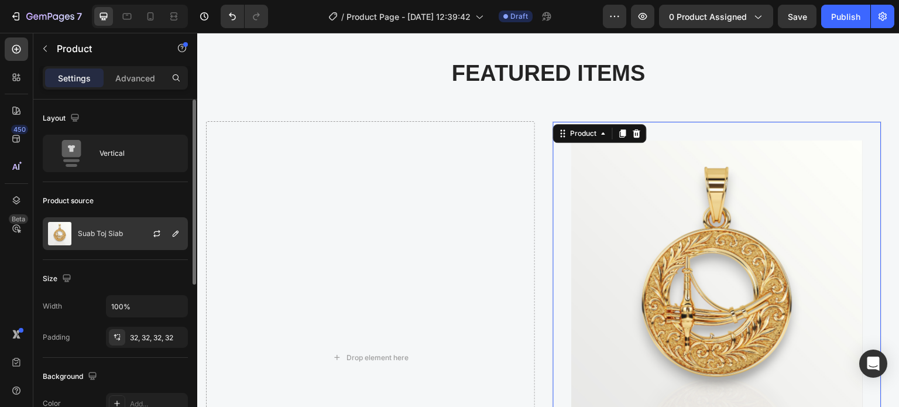
click at [63, 235] on img at bounding box center [59, 233] width 23 height 23
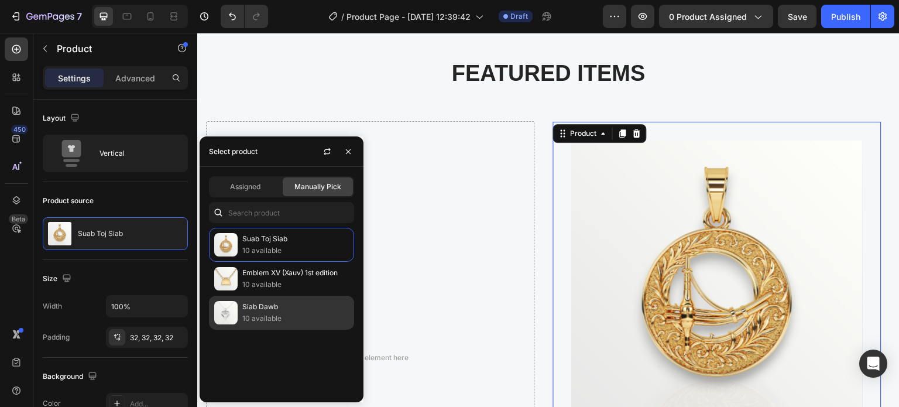
click at [266, 306] on p "Siab Dawb" at bounding box center [295, 307] width 107 height 12
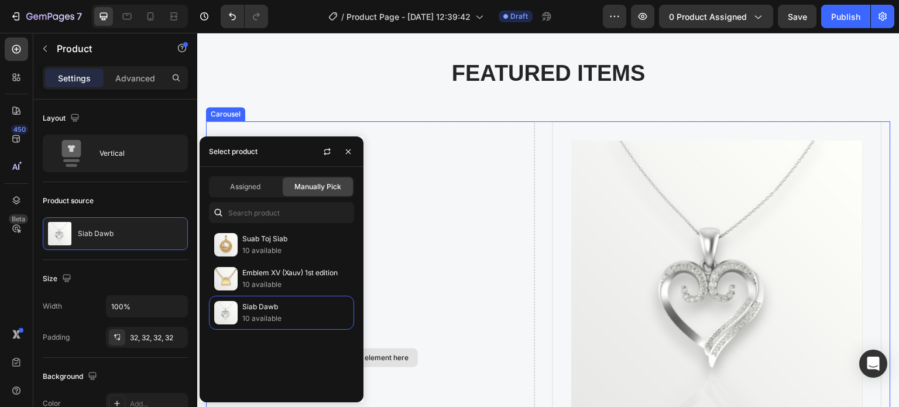
click at [495, 204] on div "Drop element here" at bounding box center [370, 357] width 329 height 473
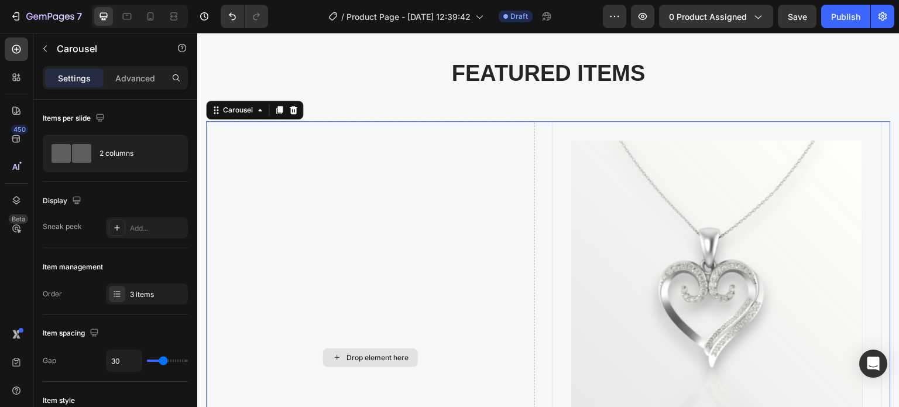
click at [380, 265] on div "Drop element here" at bounding box center [370, 357] width 329 height 473
click at [340, 261] on div "Drop element here" at bounding box center [370, 357] width 329 height 473
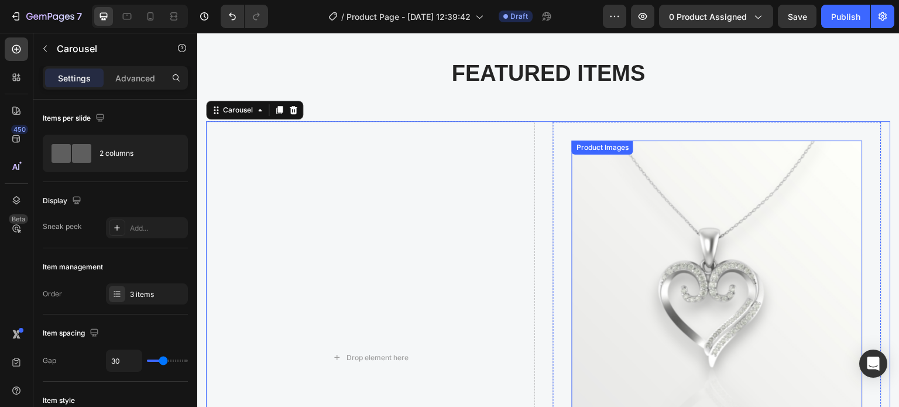
click at [601, 207] on img at bounding box center [717, 286] width 290 height 290
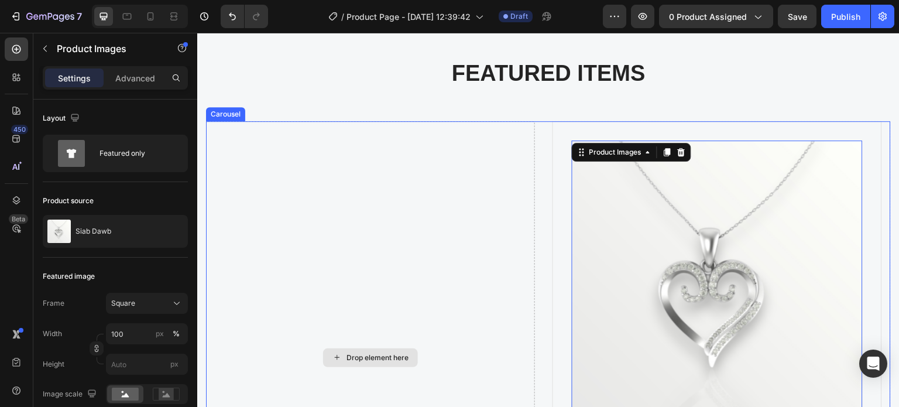
click at [447, 236] on div "Drop element here" at bounding box center [370, 357] width 329 height 473
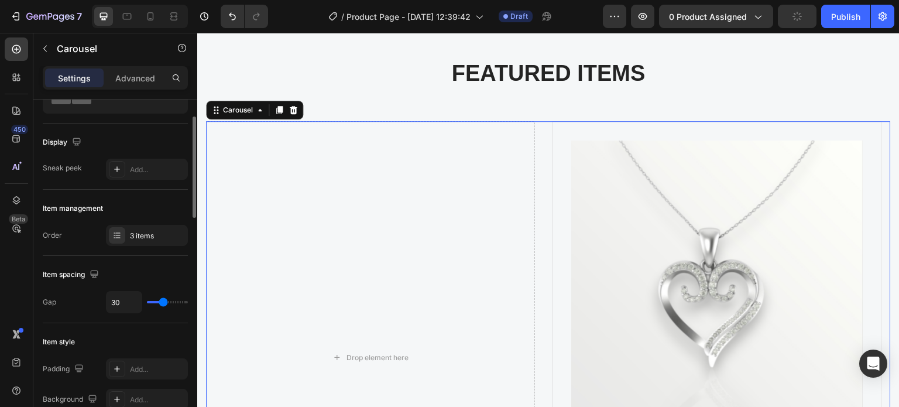
scroll to position [0, 0]
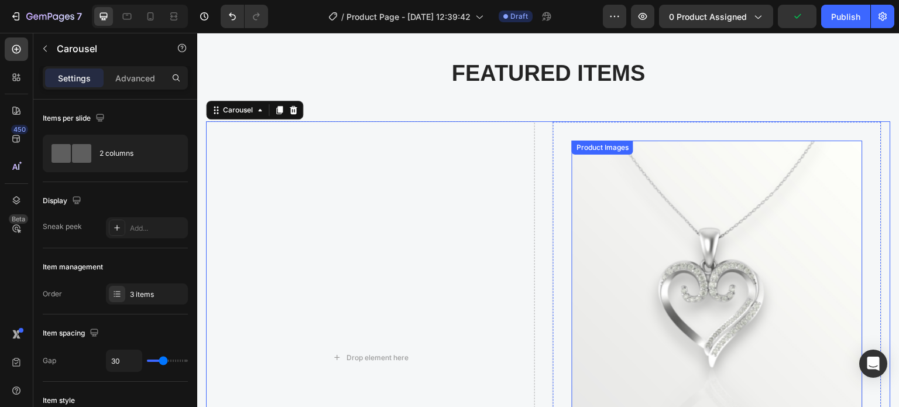
click at [612, 196] on img at bounding box center [717, 286] width 290 height 290
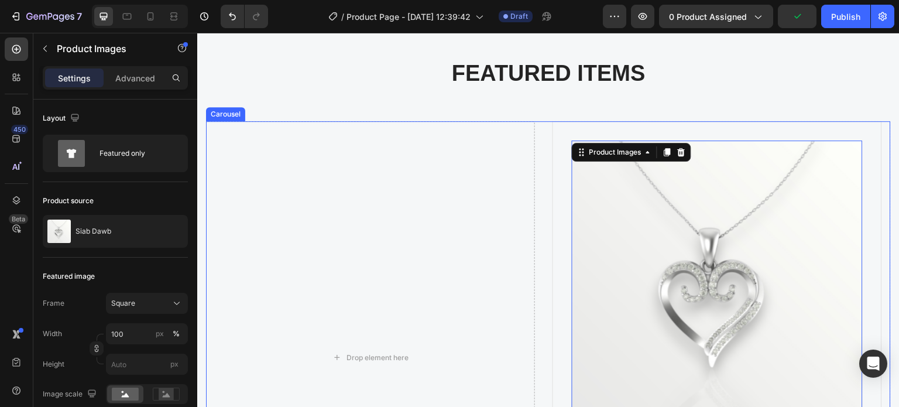
click at [561, 122] on div "Product" at bounding box center [571, 115] width 37 height 14
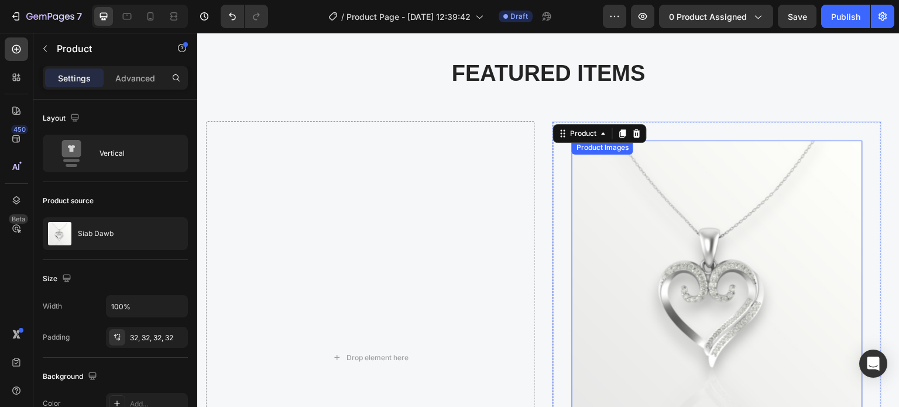
click at [605, 204] on img at bounding box center [717, 286] width 290 height 290
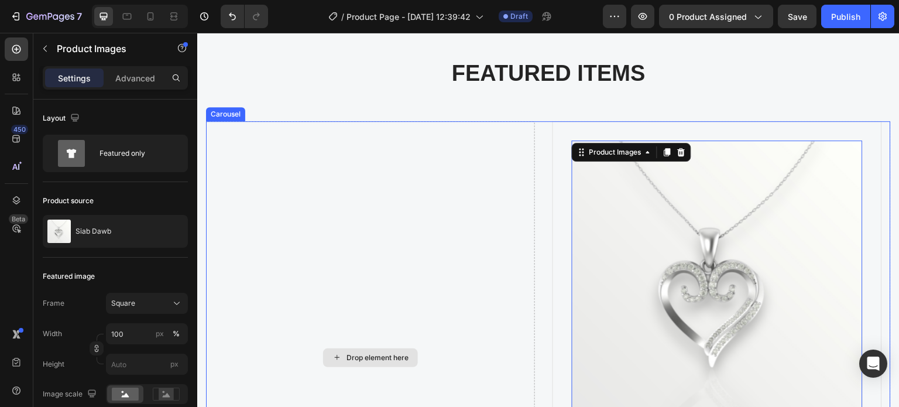
click at [456, 208] on div "Drop element here" at bounding box center [370, 357] width 329 height 473
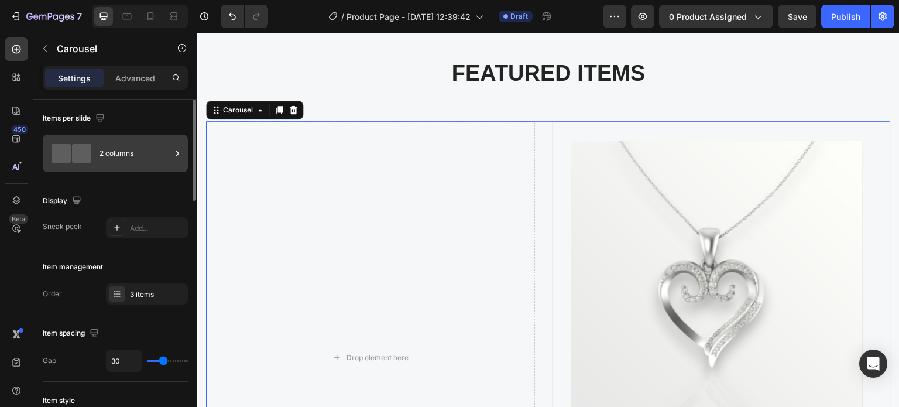
click at [91, 163] on div at bounding box center [71, 153] width 47 height 27
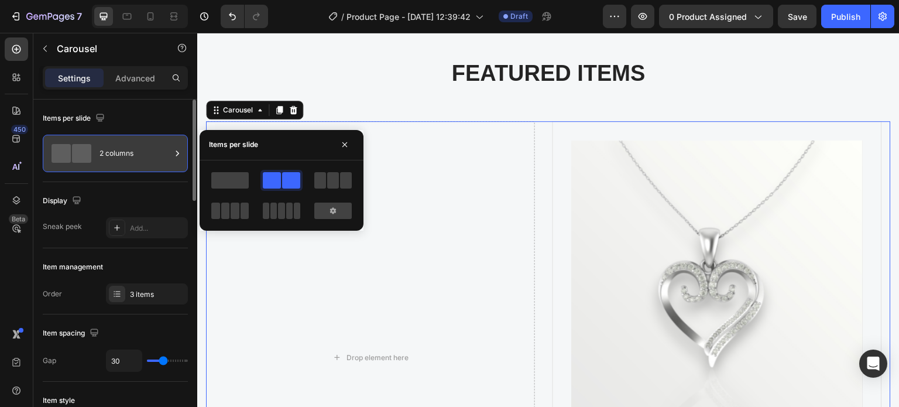
click at [91, 163] on div at bounding box center [71, 153] width 47 height 27
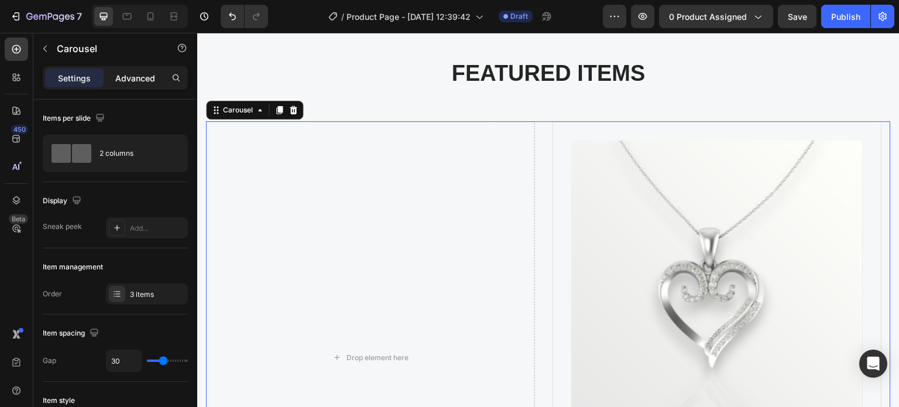
click at [138, 75] on p "Advanced" at bounding box center [135, 78] width 40 height 12
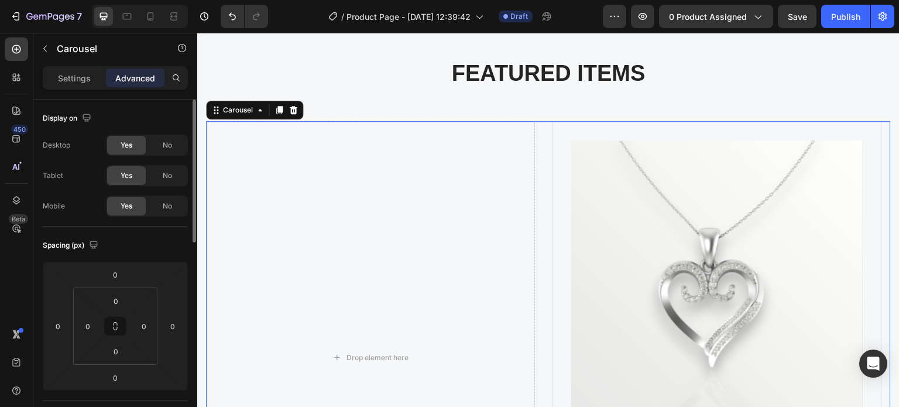
click at [80, 84] on div "Settings" at bounding box center [74, 78] width 59 height 19
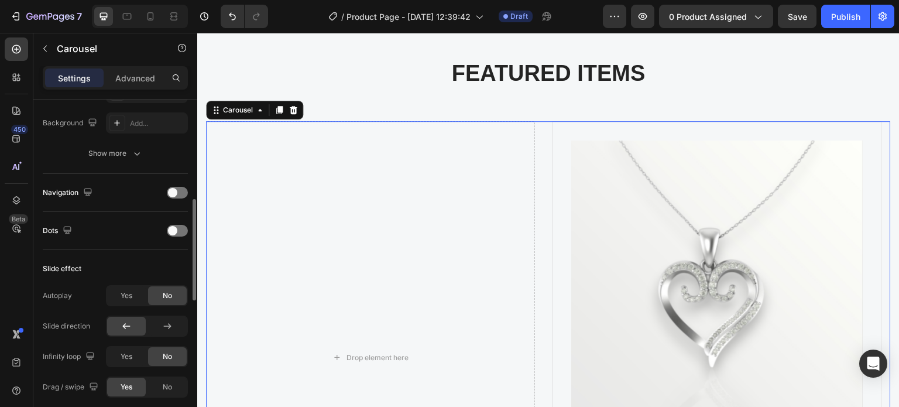
scroll to position [101, 0]
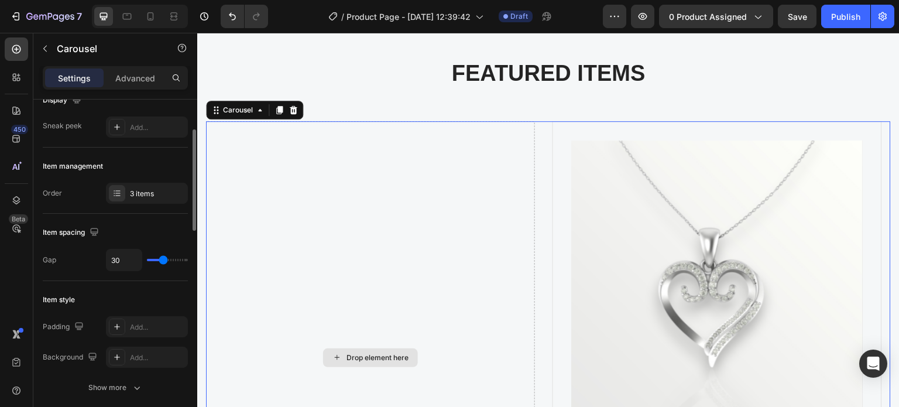
click at [268, 215] on div "Drop element here" at bounding box center [370, 357] width 329 height 473
click at [393, 358] on div "Drop element here" at bounding box center [378, 357] width 62 height 9
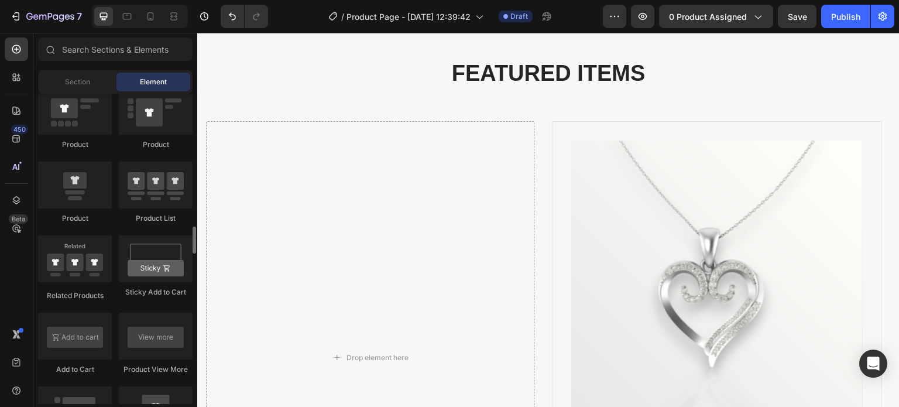
scroll to position [1464, 0]
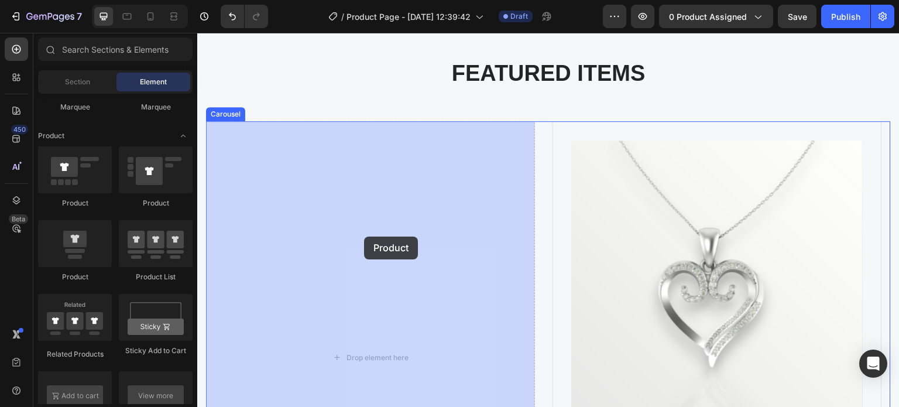
drag, startPoint x: 283, startPoint y: 285, endPoint x: 364, endPoint y: 237, distance: 94.5
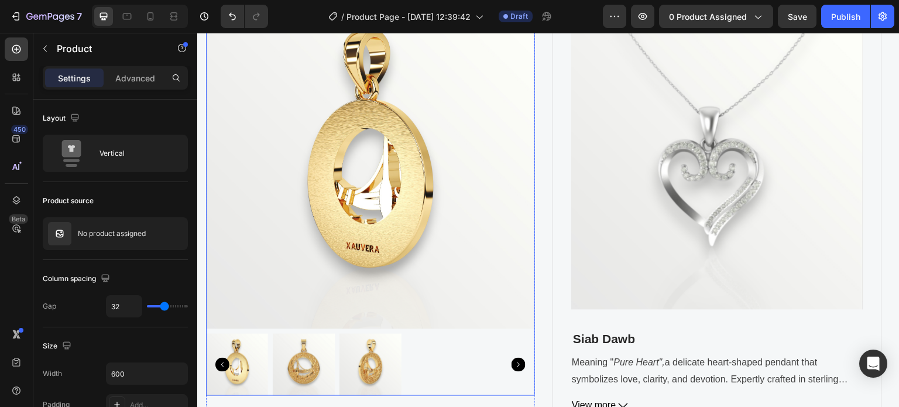
scroll to position [644, 0]
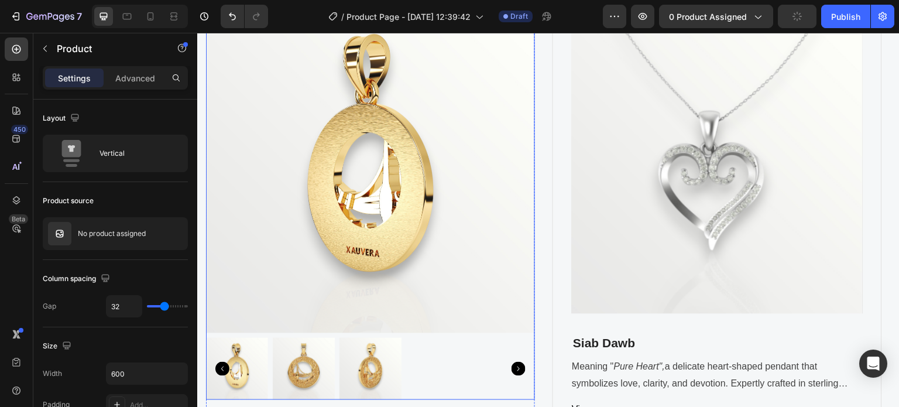
click at [410, 168] on img at bounding box center [370, 168] width 329 height 329
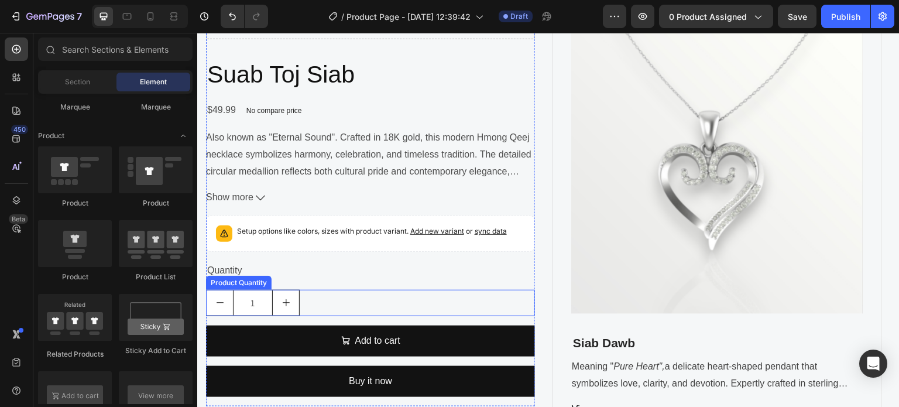
click at [358, 290] on div "1" at bounding box center [370, 303] width 329 height 26
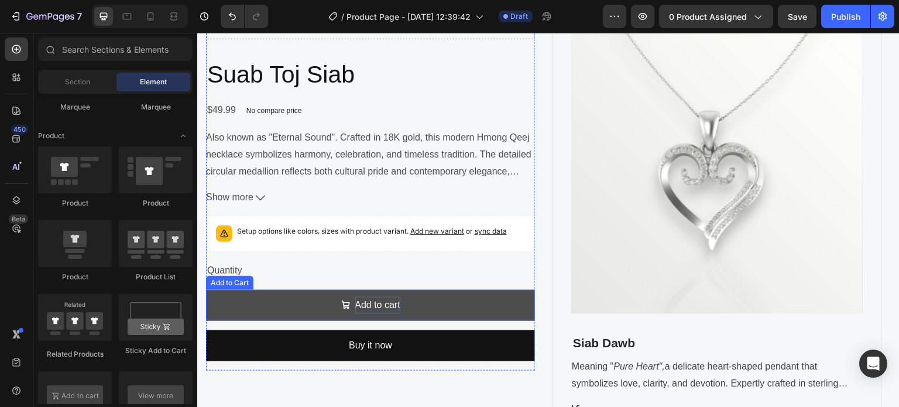
click at [357, 300] on div "Add to cart" at bounding box center [377, 305] width 45 height 17
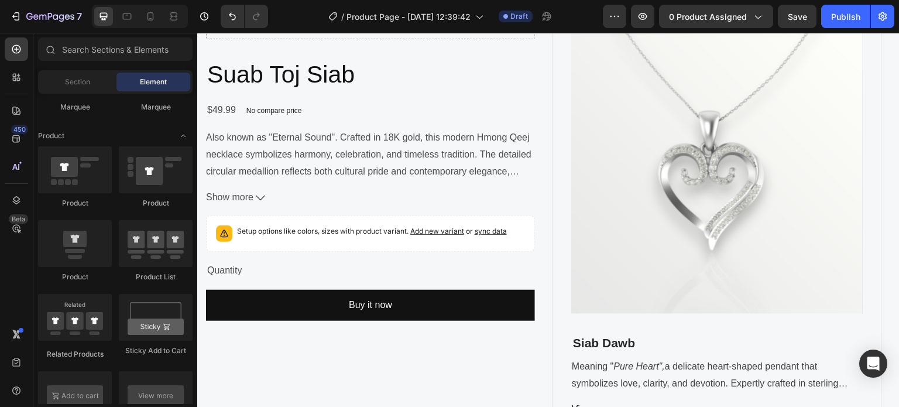
click at [357, 300] on div "Buy it now" at bounding box center [370, 305] width 43 height 17
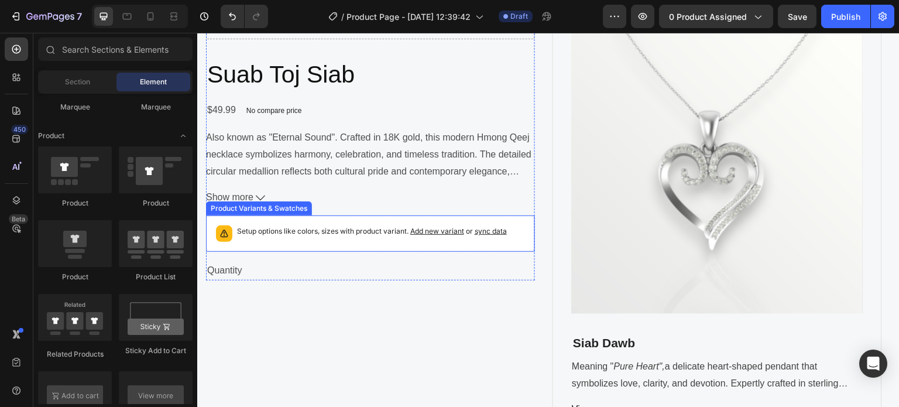
click at [369, 232] on p "Setup options like colors, sizes with product variant. Add new variant or sync …" at bounding box center [372, 231] width 270 height 12
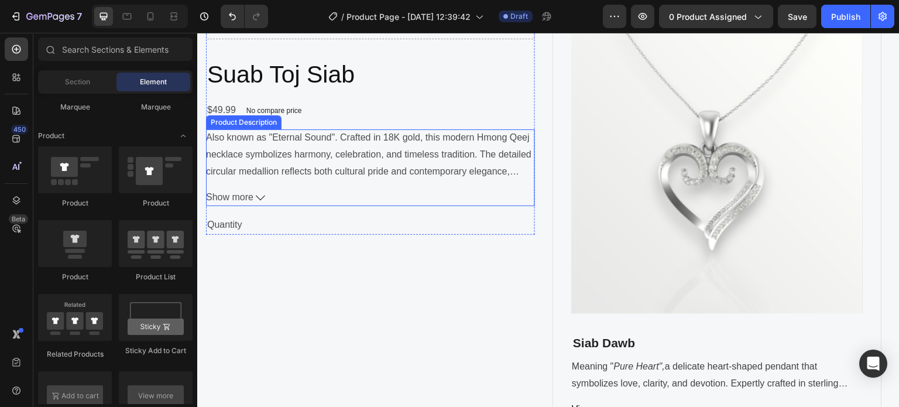
click at [370, 166] on p "Also known as "Eternal Sound". Crafted in 18K gold, this modern Hmong Qeej neck…" at bounding box center [369, 162] width 326 height 60
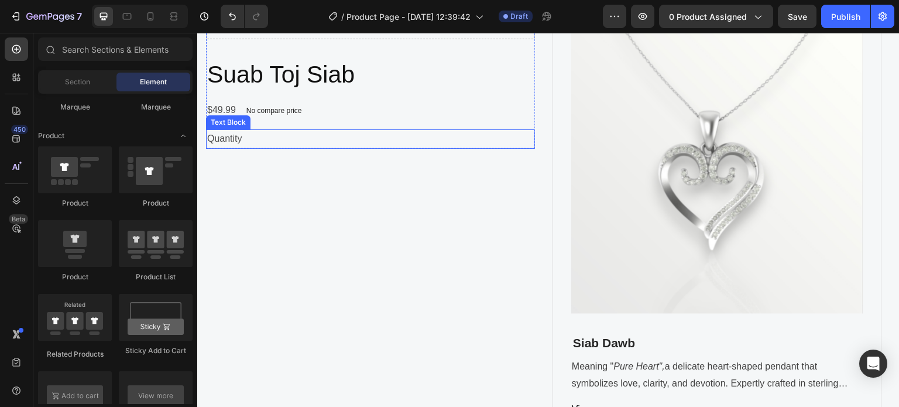
click at [348, 143] on div "Quantity" at bounding box center [370, 138] width 329 height 19
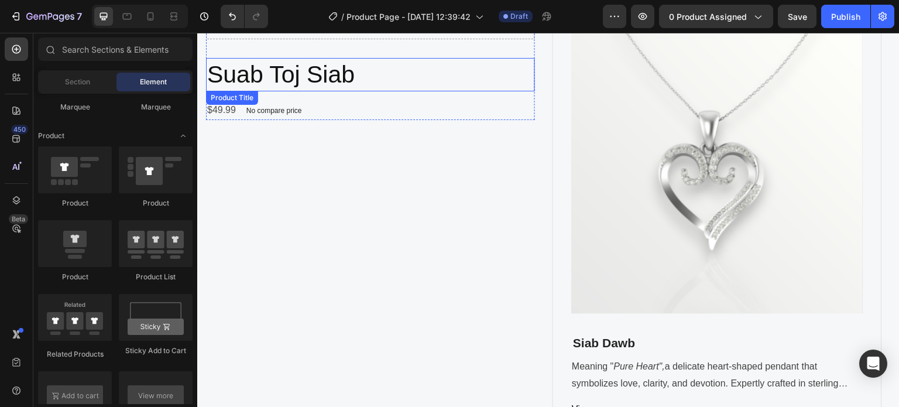
click at [371, 74] on h2 "Suab Toj Siab" at bounding box center [370, 74] width 329 height 33
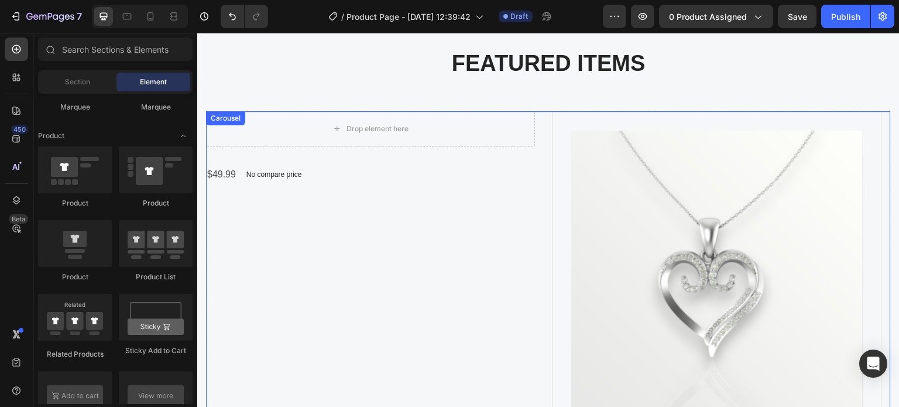
scroll to position [527, 0]
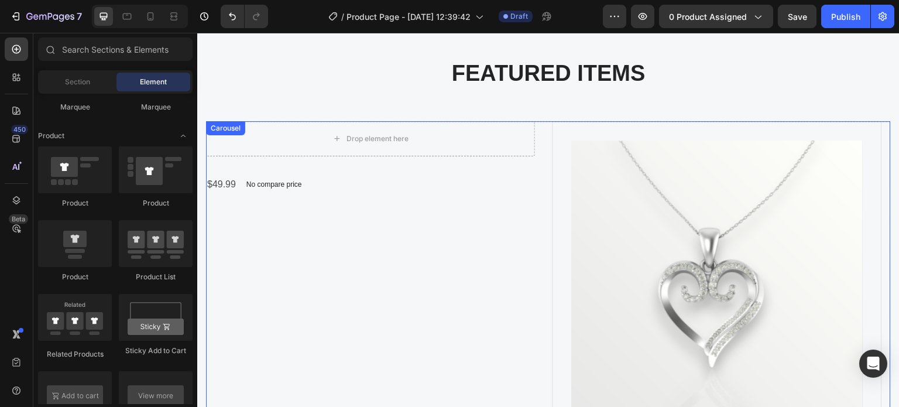
click at [351, 201] on div "Drop element here $49.99 Product Price Product Price No compare price Product P…" at bounding box center [370, 357] width 329 height 473
click at [416, 203] on div "Drop element here $49.99 Product Price Product Price No compare price Product P…" at bounding box center [370, 357] width 329 height 473
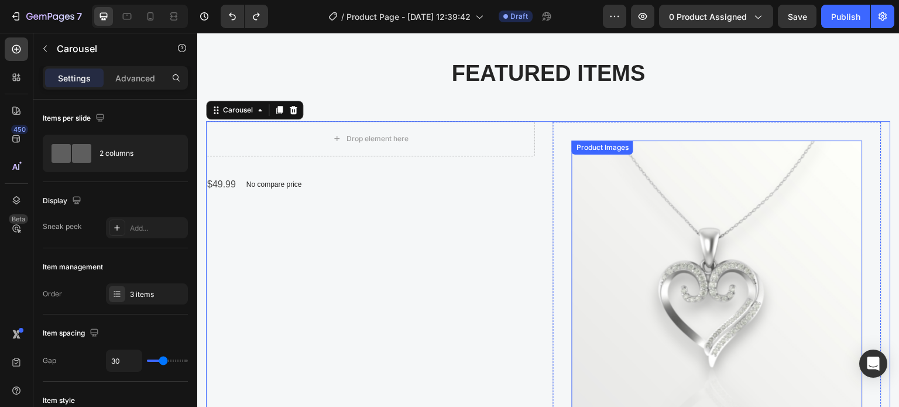
click at [644, 234] on img at bounding box center [717, 286] width 290 height 290
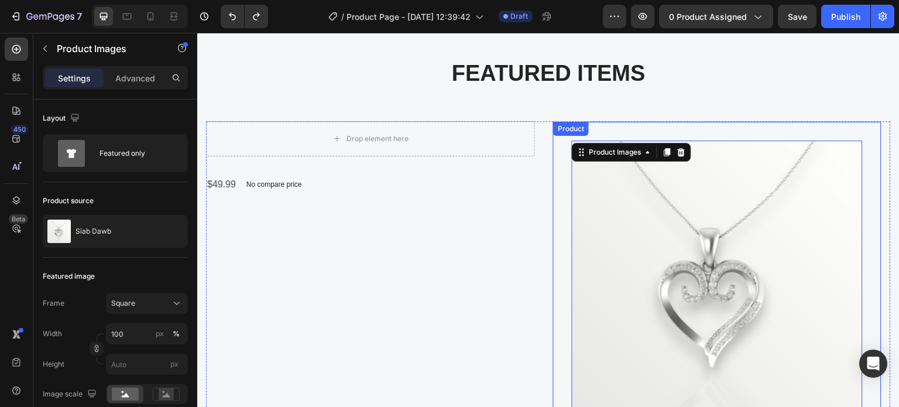
click at [371, 215] on div "Drop element here $49.99 Product Price Product Price No compare price Product P…" at bounding box center [370, 357] width 329 height 473
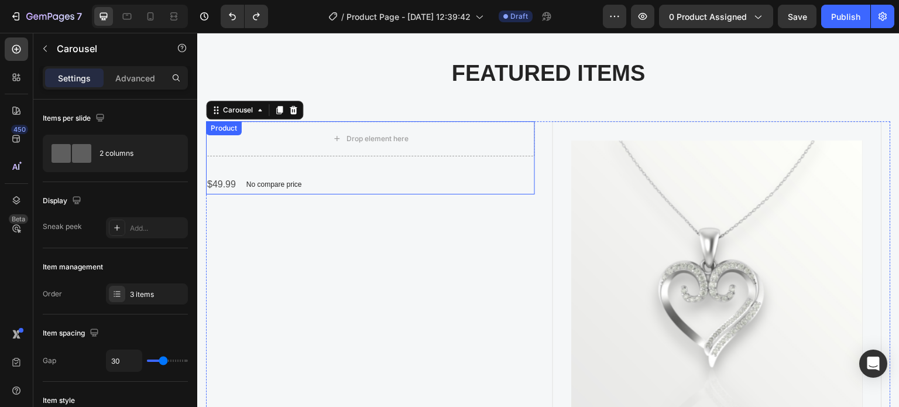
click at [283, 194] on div "Drop element here $49.99 Product Price Product Price No compare price Product P…" at bounding box center [370, 357] width 329 height 473
click at [286, 187] on p "No compare price" at bounding box center [275, 184] width 56 height 7
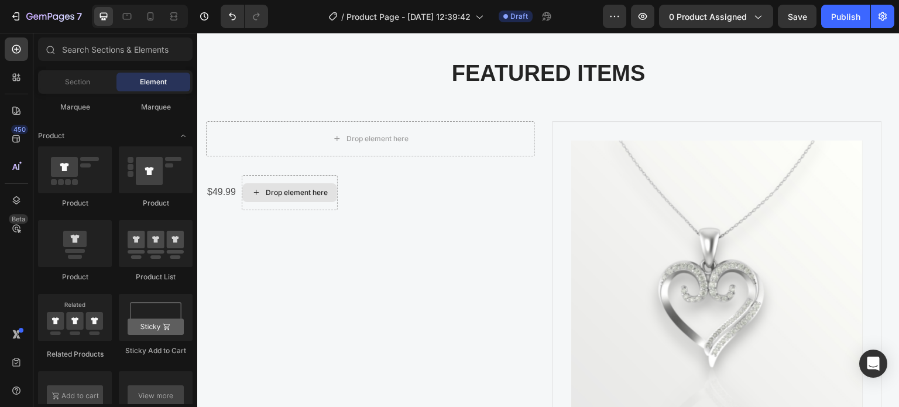
click at [286, 188] on div "Drop element here" at bounding box center [297, 192] width 62 height 9
click at [219, 192] on div "$49.99" at bounding box center [221, 192] width 31 height 19
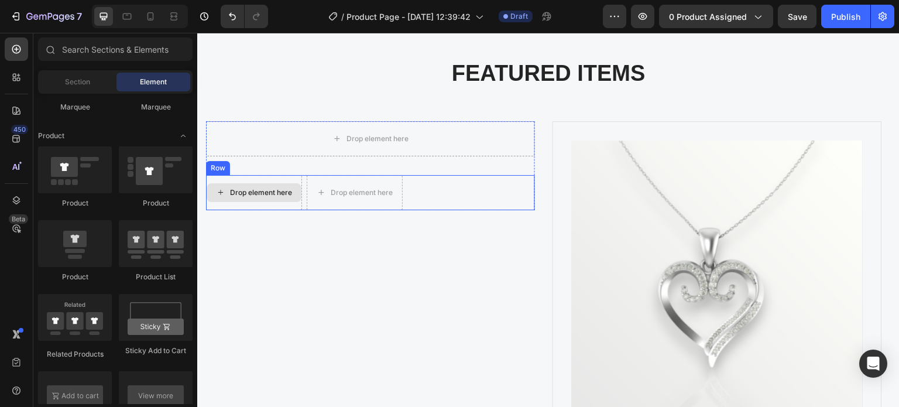
click at [260, 193] on div "Drop element here" at bounding box center [261, 192] width 62 height 9
click at [435, 177] on div "Drop element here Drop element here Row" at bounding box center [370, 192] width 329 height 35
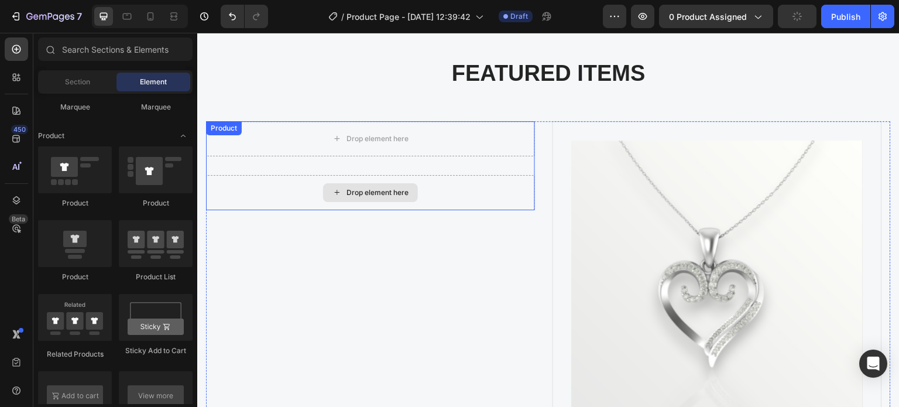
drag, startPoint x: 425, startPoint y: 182, endPoint x: 419, endPoint y: 197, distance: 15.6
click at [425, 182] on div "Drop element here" at bounding box center [370, 192] width 329 height 35
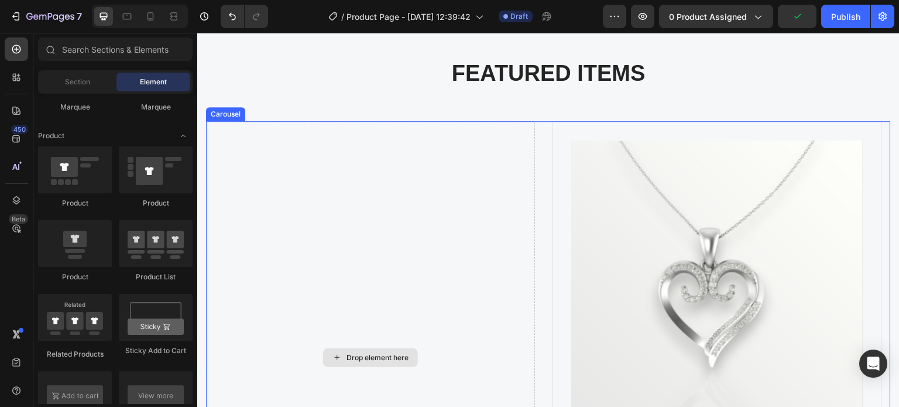
drag, startPoint x: 410, startPoint y: 304, endPoint x: 397, endPoint y: 301, distance: 13.2
click at [410, 303] on div "Drop element here" at bounding box center [370, 357] width 329 height 473
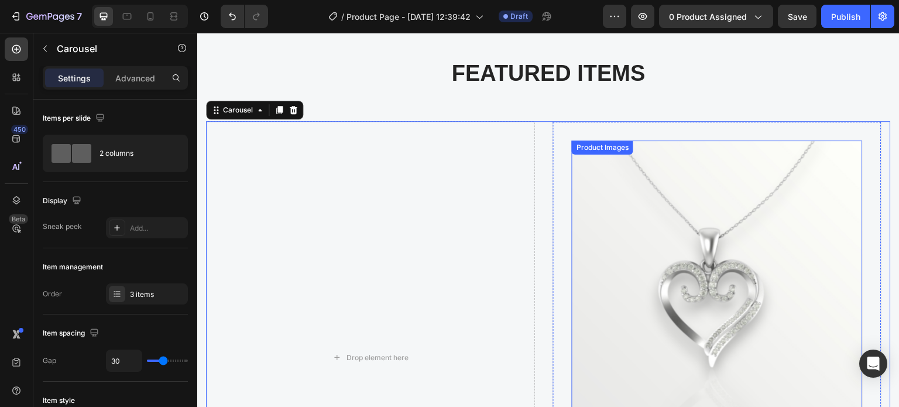
click at [688, 187] on img at bounding box center [717, 286] width 290 height 290
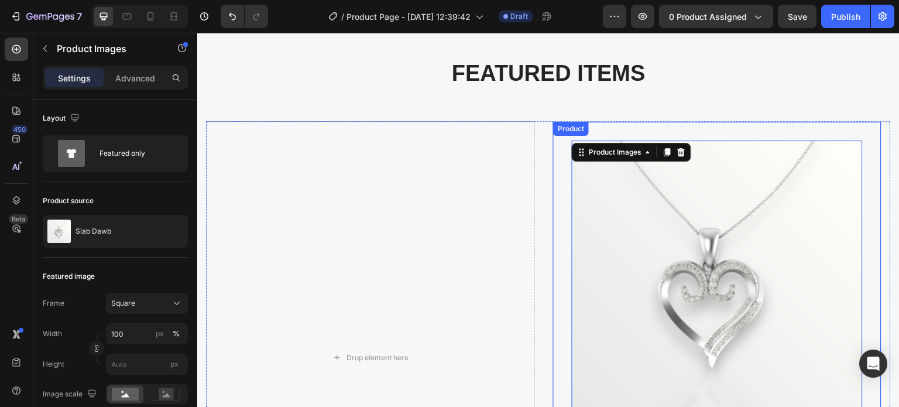
click at [601, 134] on div "Product Images 32 Siab Dawb (P) Title Meaning " Pure Heart", a delicate heart-s…" at bounding box center [717, 357] width 329 height 473
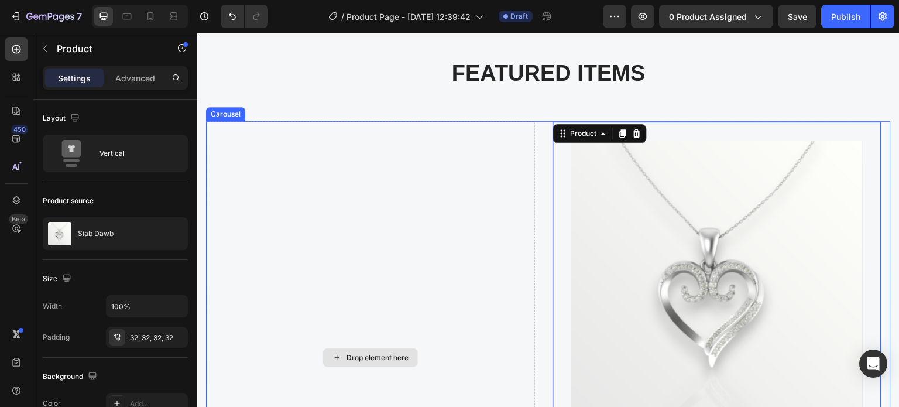
click at [391, 267] on div "Drop element here" at bounding box center [370, 357] width 329 height 473
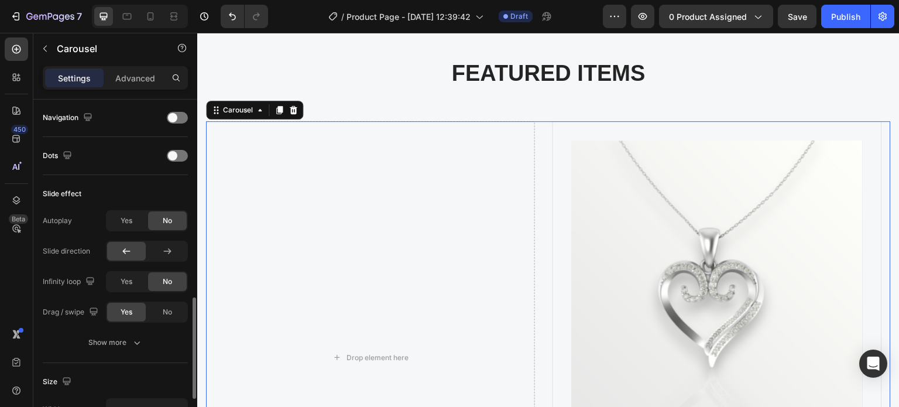
scroll to position [468, 0]
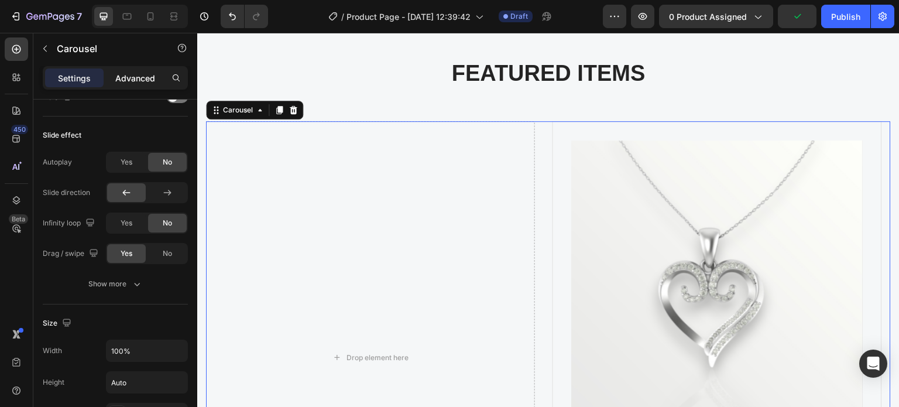
click at [122, 81] on p "Advanced" at bounding box center [135, 78] width 40 height 12
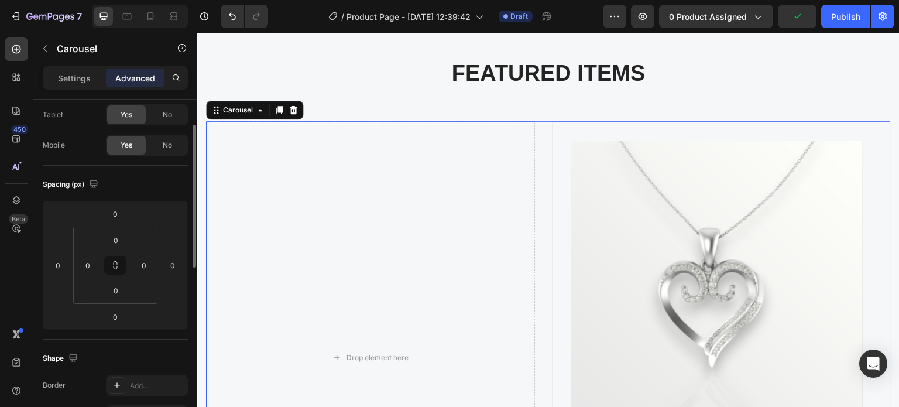
scroll to position [0, 0]
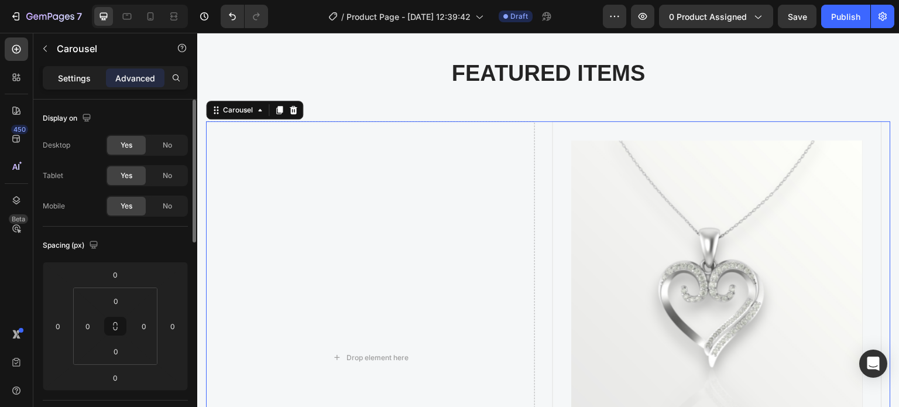
click at [81, 71] on div "Settings" at bounding box center [74, 78] width 59 height 19
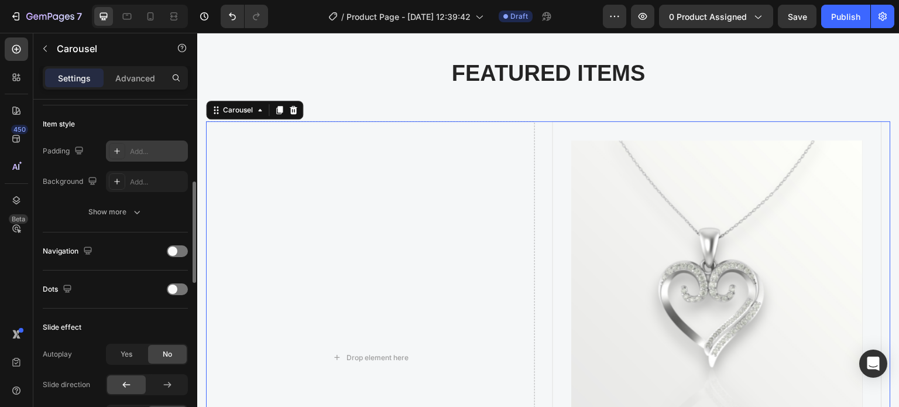
scroll to position [218, 0]
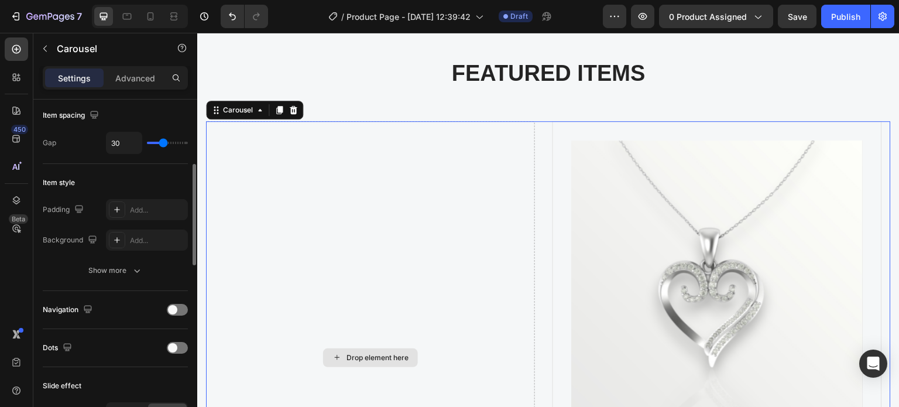
click at [355, 240] on div "Drop element here" at bounding box center [370, 357] width 329 height 473
click at [365, 351] on div "Drop element here" at bounding box center [370, 357] width 95 height 19
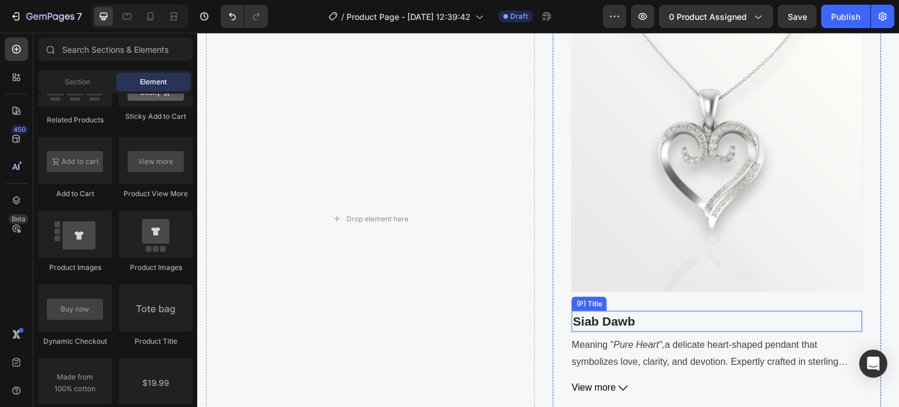
scroll to position [644, 0]
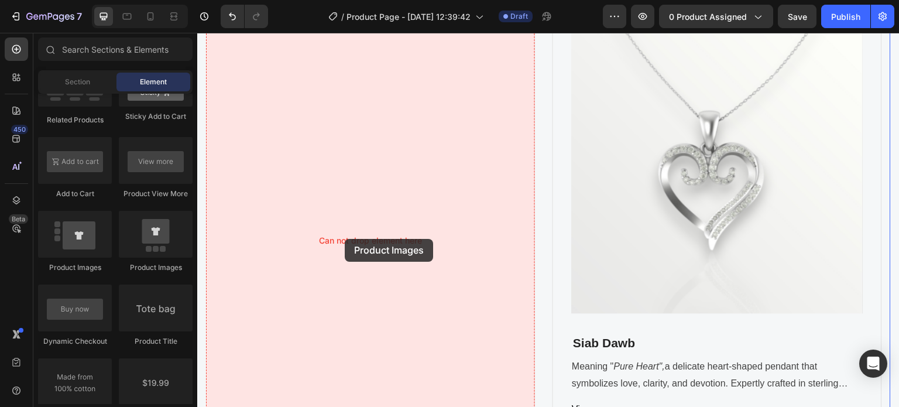
drag, startPoint x: 349, startPoint y: 271, endPoint x: 345, endPoint y: 239, distance: 32.5
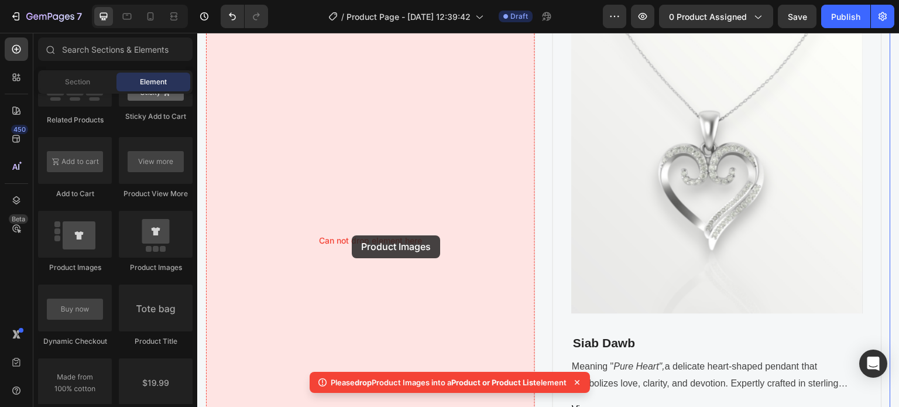
drag, startPoint x: 370, startPoint y: 268, endPoint x: 355, endPoint y: 235, distance: 36.2
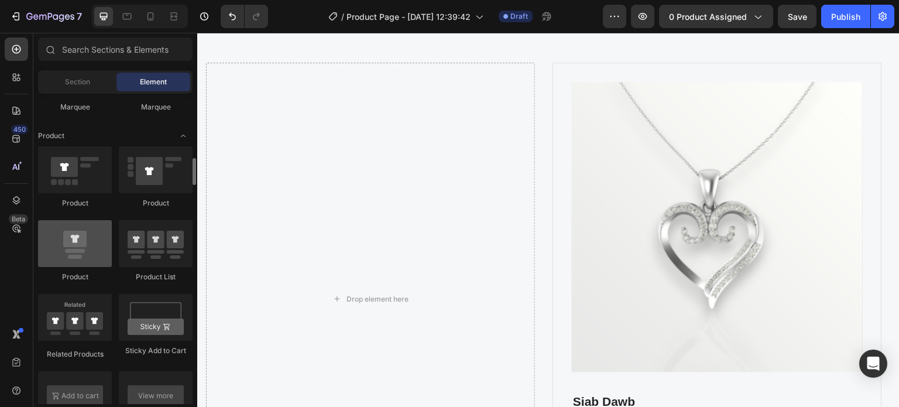
scroll to position [1405, 0]
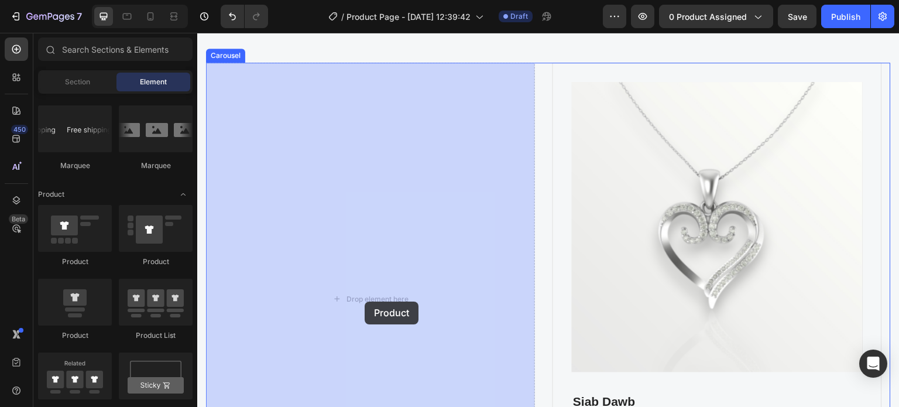
drag, startPoint x: 269, startPoint y: 264, endPoint x: 365, endPoint y: 302, distance: 103.1
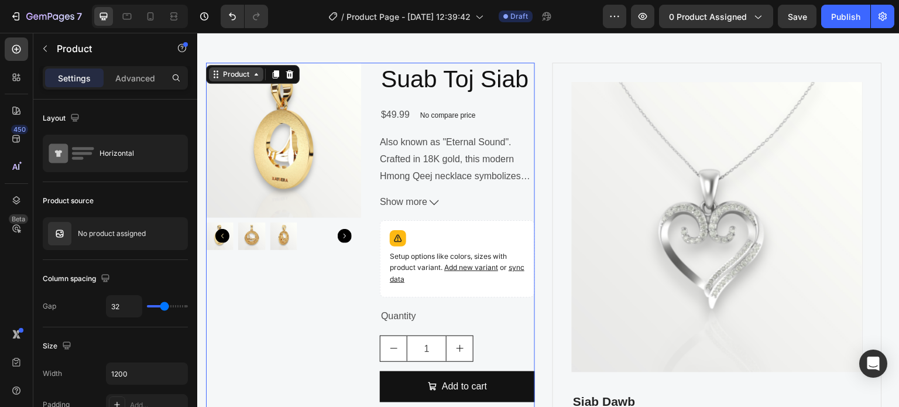
click at [237, 69] on div "Product" at bounding box center [236, 74] width 31 height 11
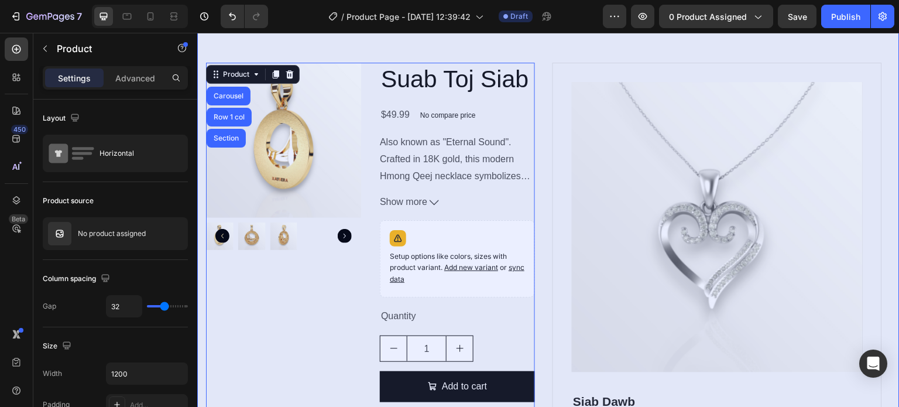
click at [289, 125] on img at bounding box center [283, 140] width 155 height 155
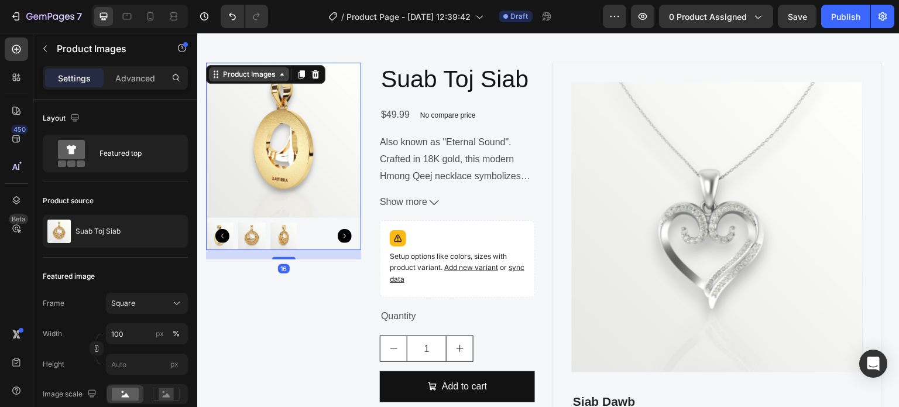
click at [256, 77] on div "Product Images" at bounding box center [249, 74] width 57 height 11
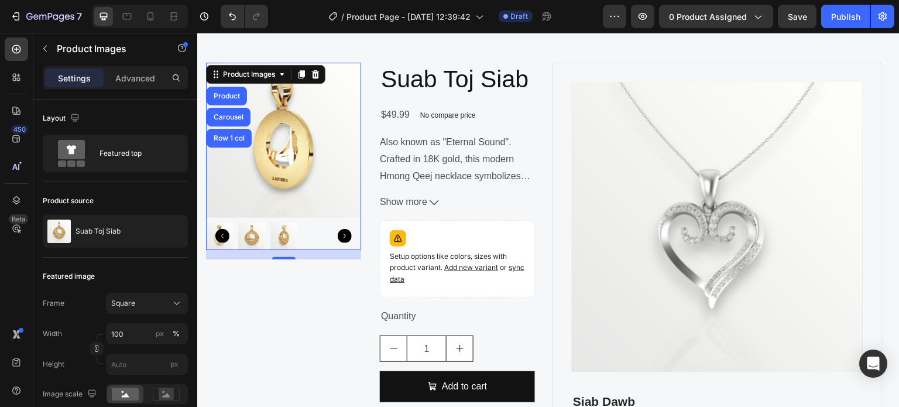
click at [307, 149] on img at bounding box center [283, 140] width 155 height 155
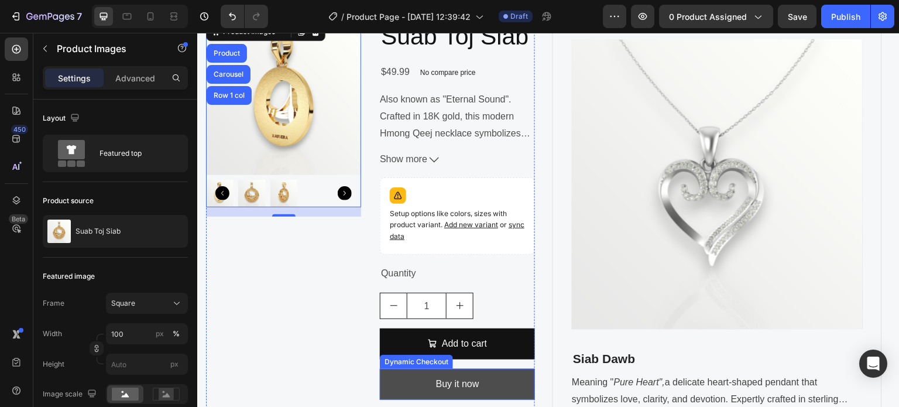
scroll to position [586, 0]
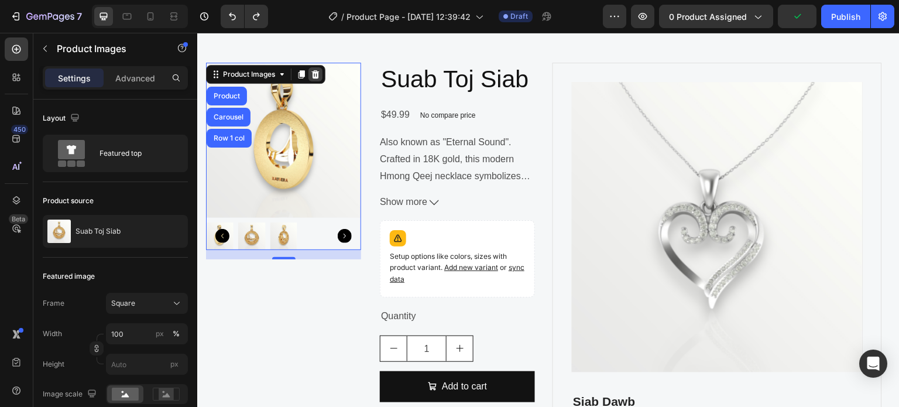
click at [317, 72] on icon at bounding box center [316, 74] width 8 height 8
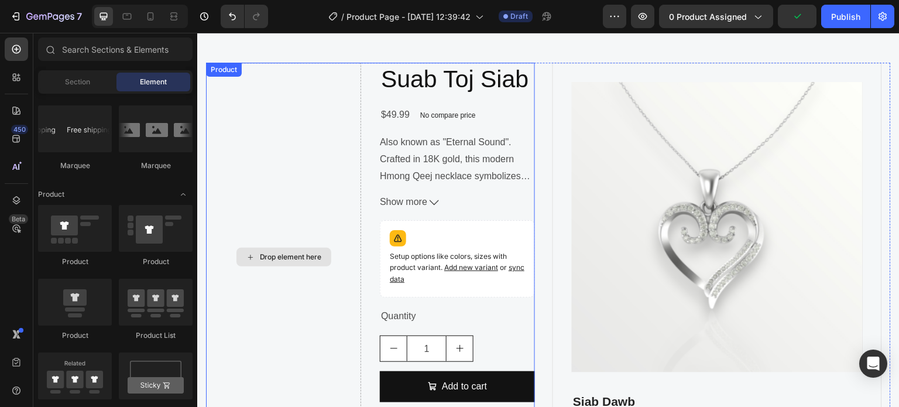
click at [317, 73] on div "Drop element here" at bounding box center [283, 257] width 155 height 389
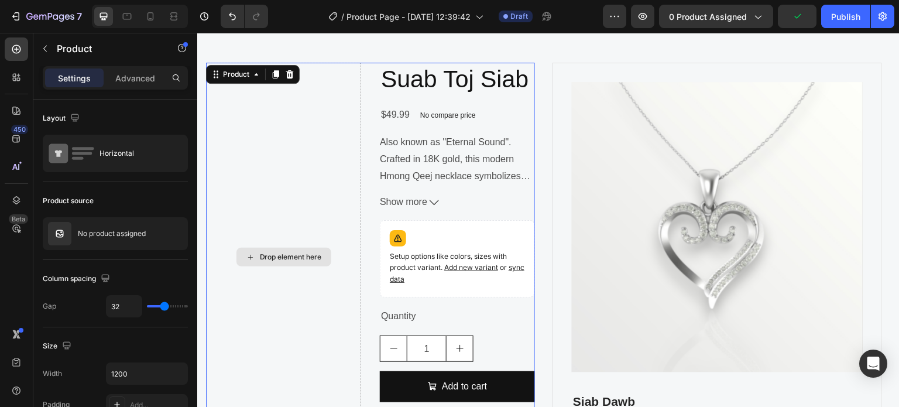
click at [387, 154] on p "Also known as "Eternal Sound". Crafted in 18K gold, this modern Hmong Qeej neck…" at bounding box center [456, 209] width 152 height 145
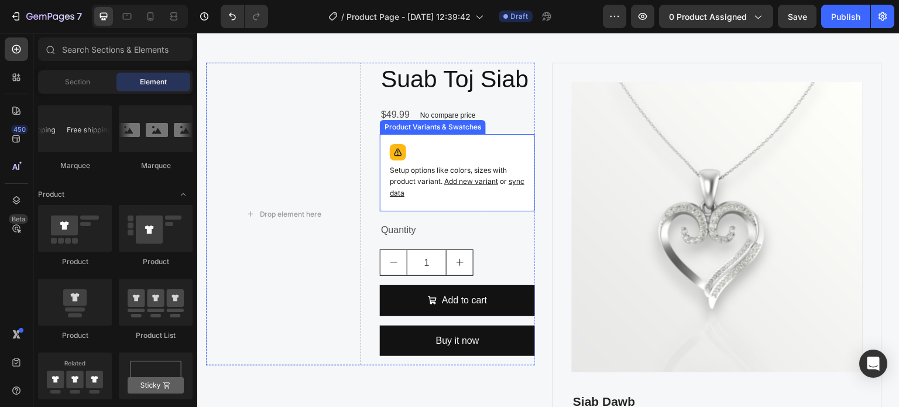
click at [436, 186] on p "Setup options like colors, sizes with product variant. Add new variant or sync …" at bounding box center [457, 182] width 135 height 34
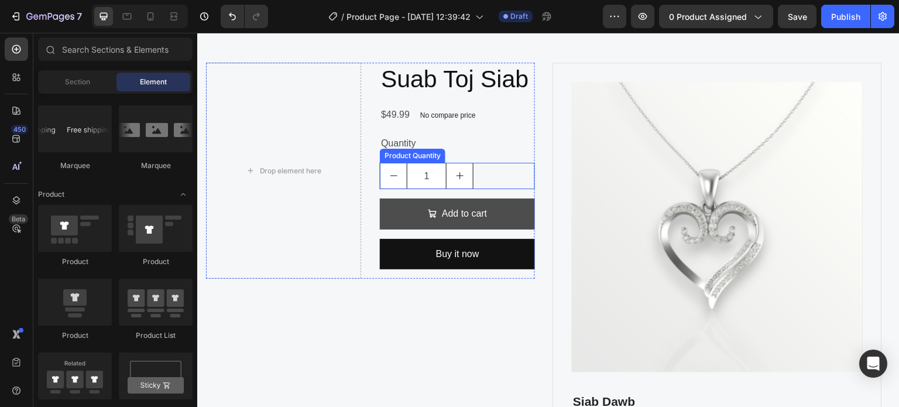
click at [434, 201] on button "Add to cart" at bounding box center [457, 214] width 155 height 31
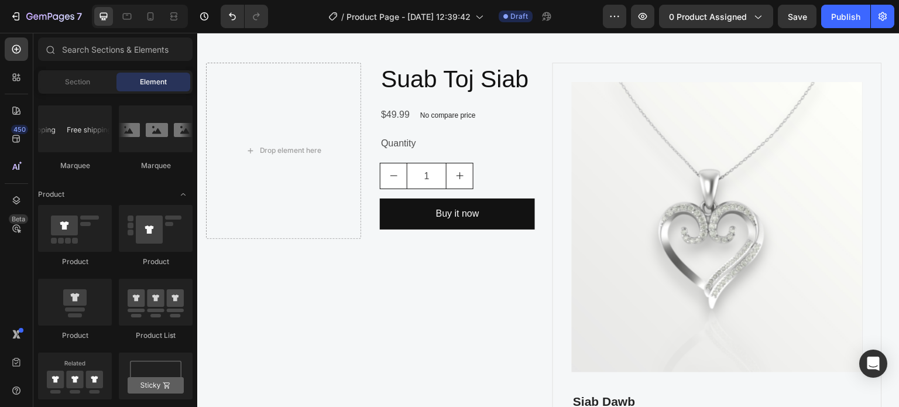
click at [436, 199] on div "Buy it now Dynamic Checkout" at bounding box center [457, 214] width 155 height 31
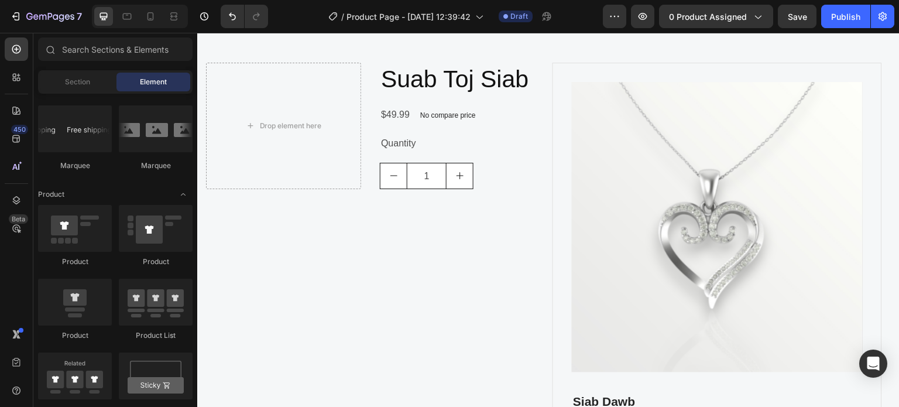
click at [434, 183] on input "1" at bounding box center [427, 175] width 40 height 25
click at [460, 122] on div "No compare price" at bounding box center [448, 115] width 65 height 16
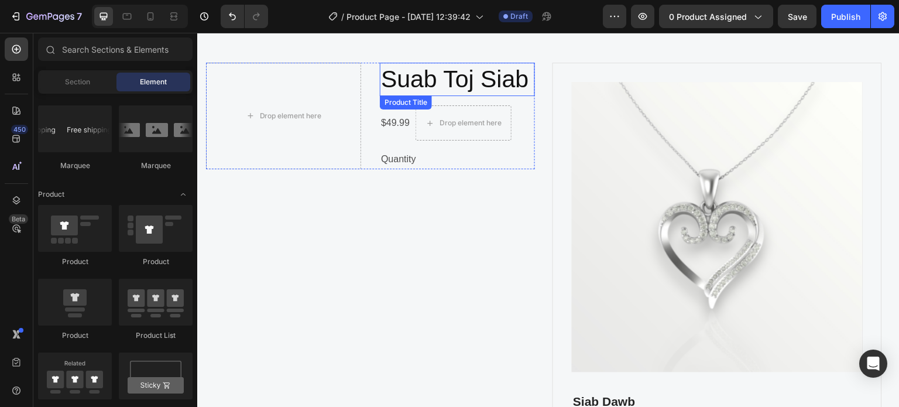
click at [495, 86] on h2 "Suab Toj Siab" at bounding box center [457, 79] width 155 height 33
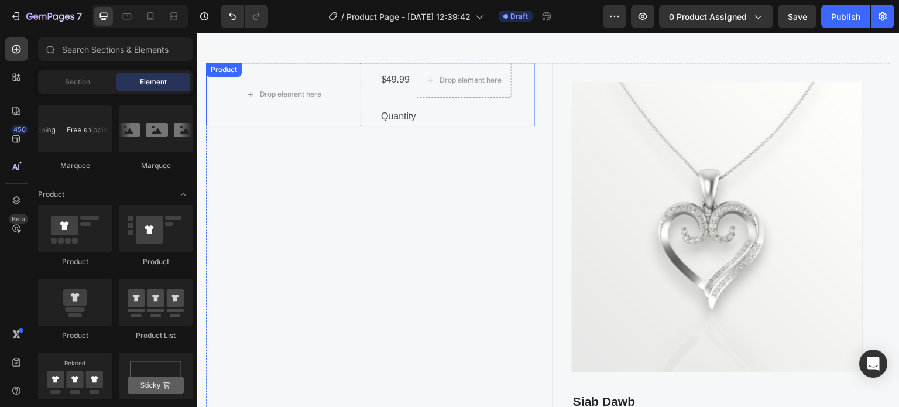
click at [471, 115] on div "Quantity" at bounding box center [457, 116] width 155 height 19
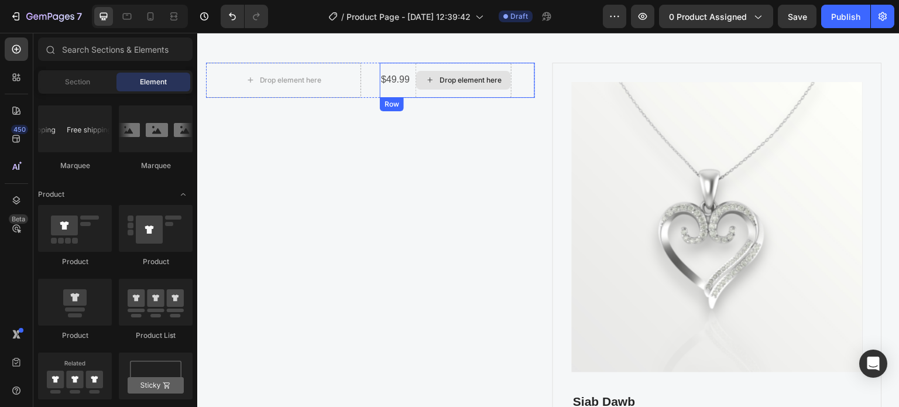
click at [456, 88] on div "Drop element here" at bounding box center [463, 80] width 95 height 19
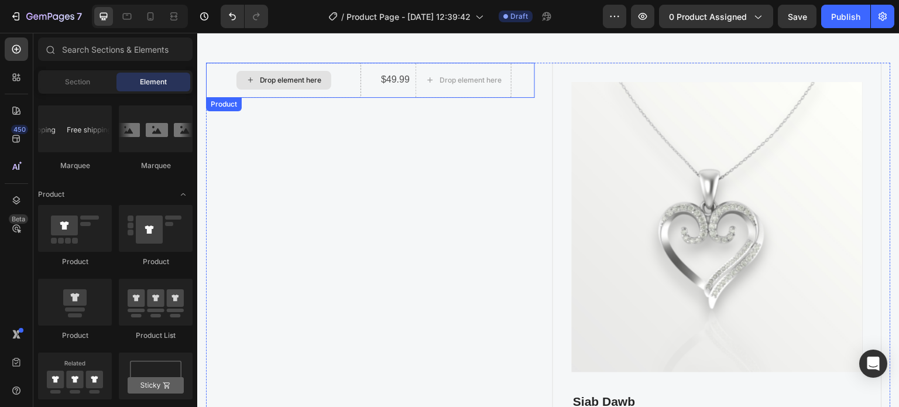
click at [323, 83] on div "Drop element here" at bounding box center [284, 80] width 95 height 19
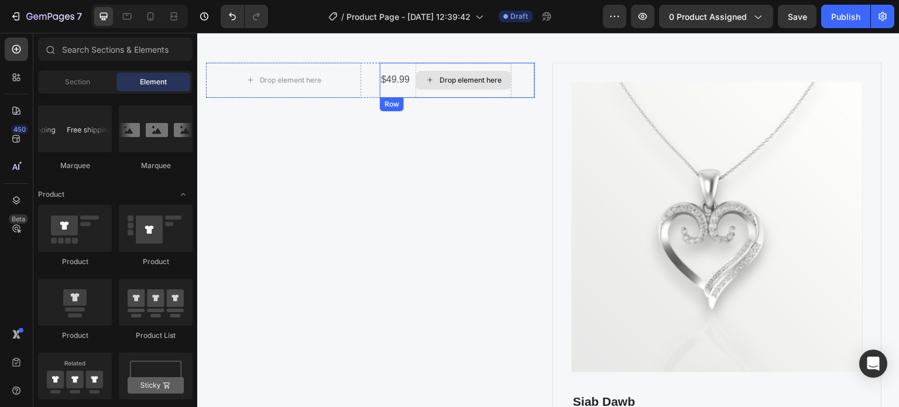
click at [443, 86] on div "Drop element here" at bounding box center [463, 80] width 95 height 19
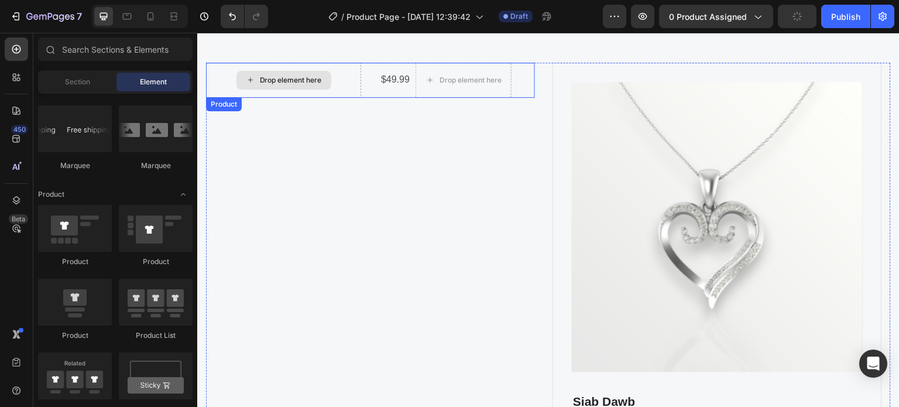
click at [357, 78] on div "Drop element here" at bounding box center [283, 80] width 155 height 35
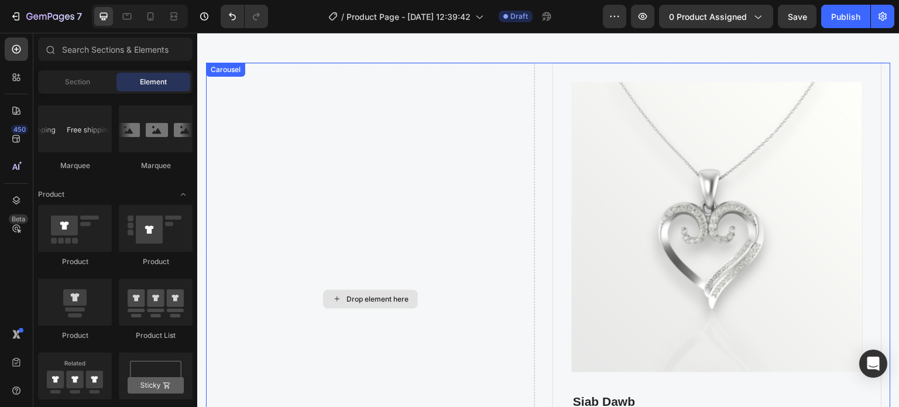
click at [409, 142] on div "Drop element here" at bounding box center [370, 299] width 329 height 473
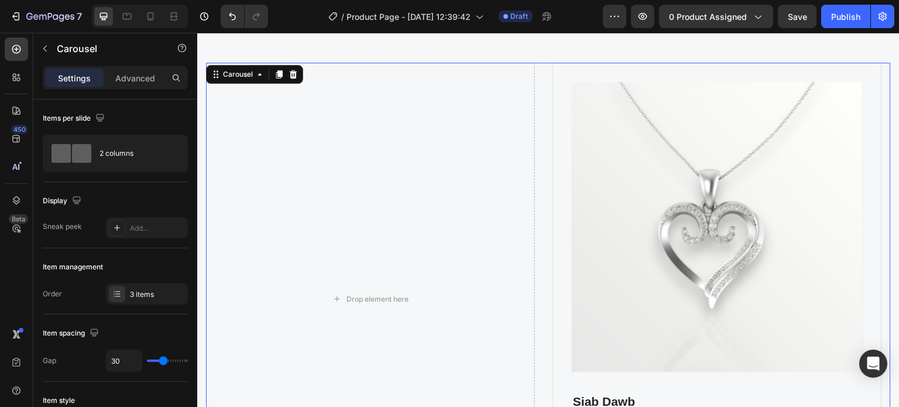
click at [262, 96] on div "Drop element here" at bounding box center [370, 299] width 329 height 473
click at [238, 81] on div "Carousel" at bounding box center [254, 74] width 97 height 19
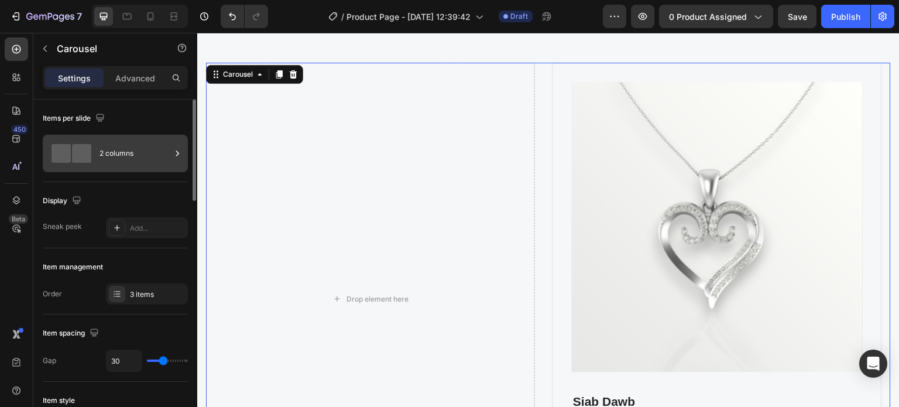
click at [90, 153] on span at bounding box center [81, 153] width 19 height 19
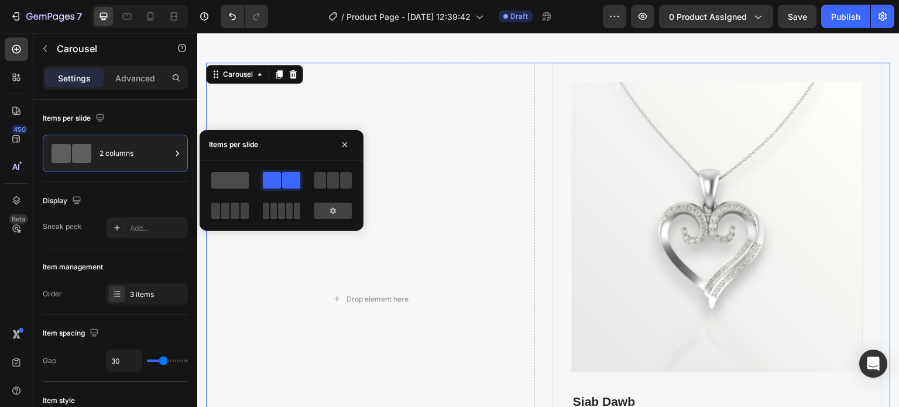
click at [218, 178] on span at bounding box center [229, 180] width 37 height 16
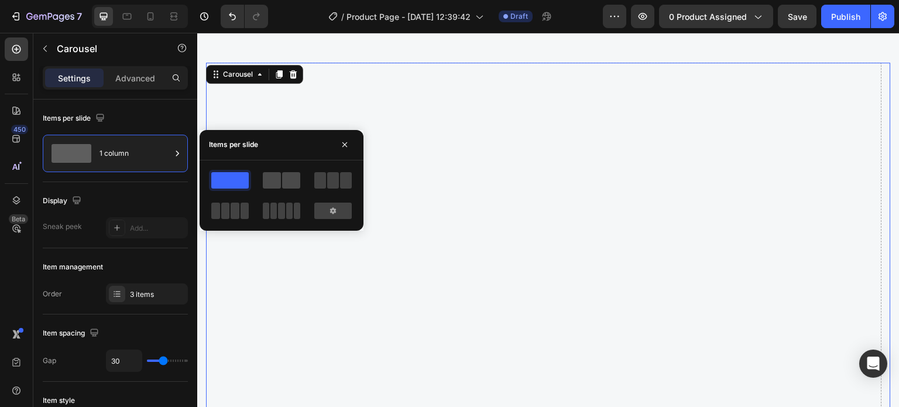
click at [281, 175] on div at bounding box center [281, 180] width 37 height 16
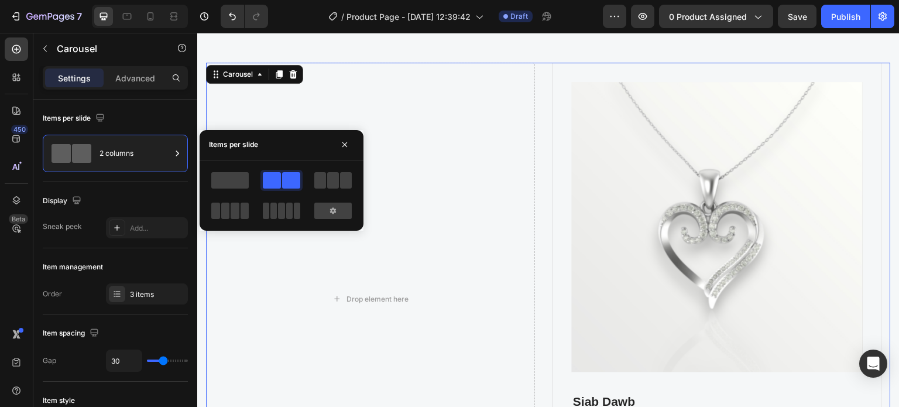
click at [396, 183] on div "Drop element here" at bounding box center [370, 299] width 329 height 473
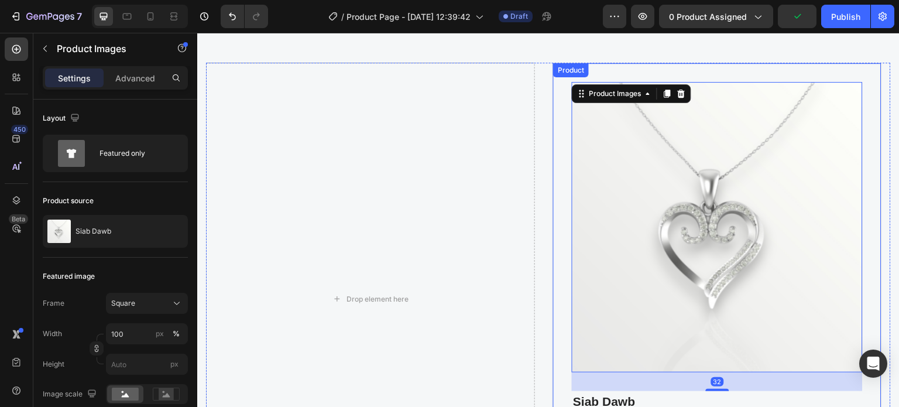
click at [714, 70] on div "Product Images 32 Siab Dawb (P) Title Meaning " Pure Heart", a delicate heart-s…" at bounding box center [717, 299] width 329 height 473
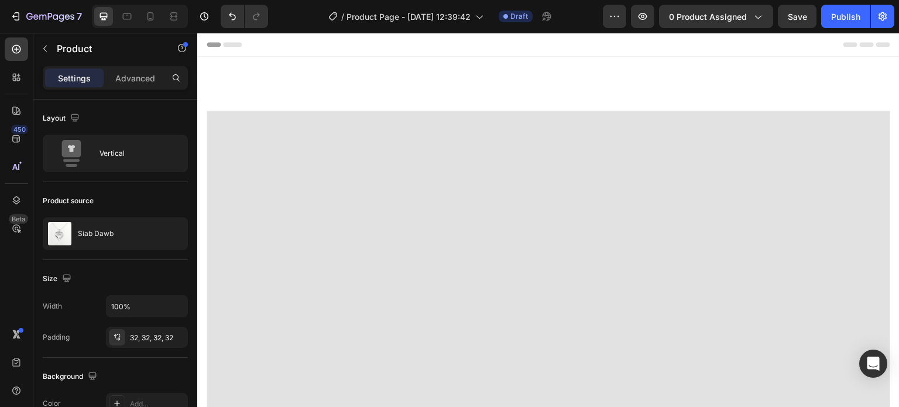
scroll to position [586, 0]
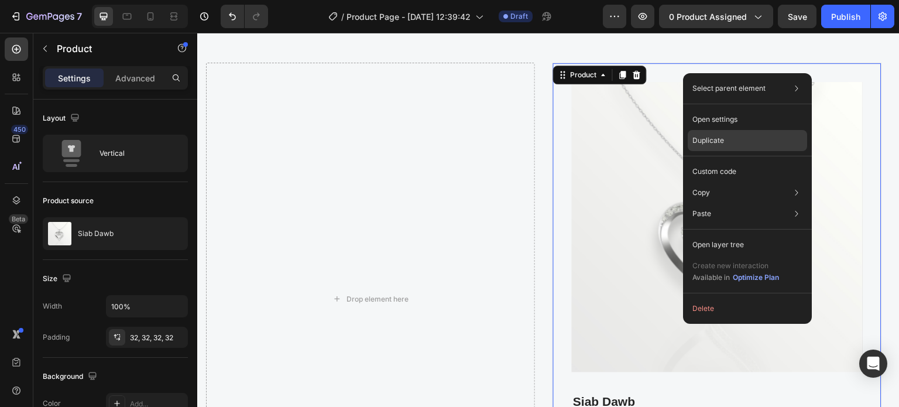
click at [713, 161] on div "Duplicate" at bounding box center [747, 171] width 119 height 21
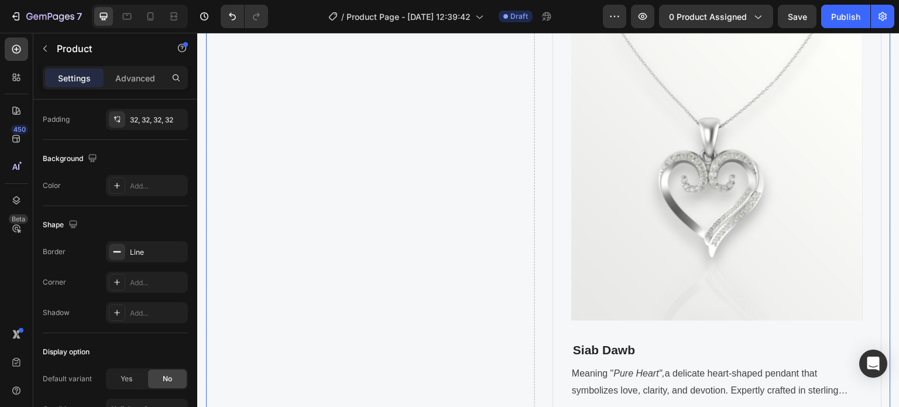
scroll to position [520, 0]
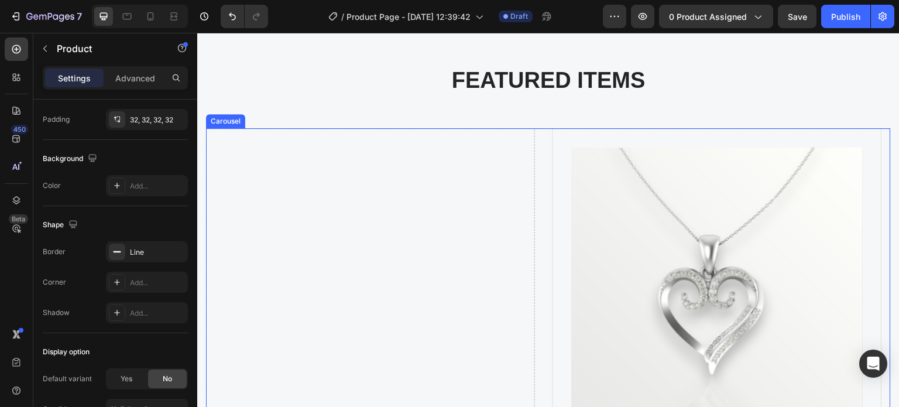
drag, startPoint x: 491, startPoint y: 176, endPoint x: 511, endPoint y: 180, distance: 20.8
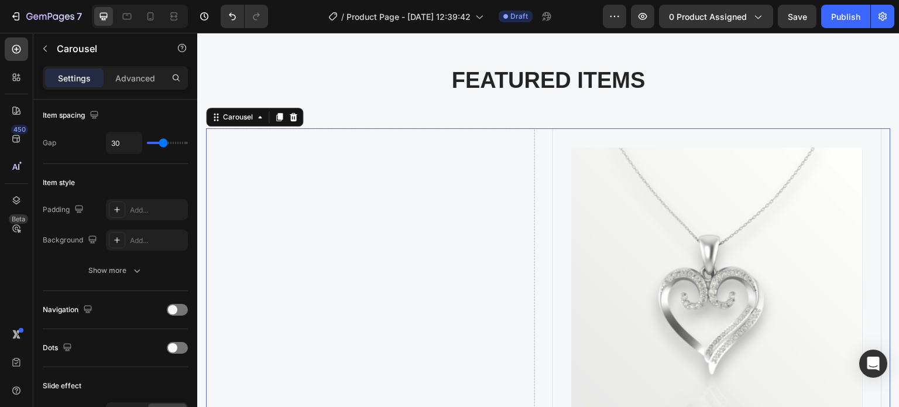
scroll to position [0, 0]
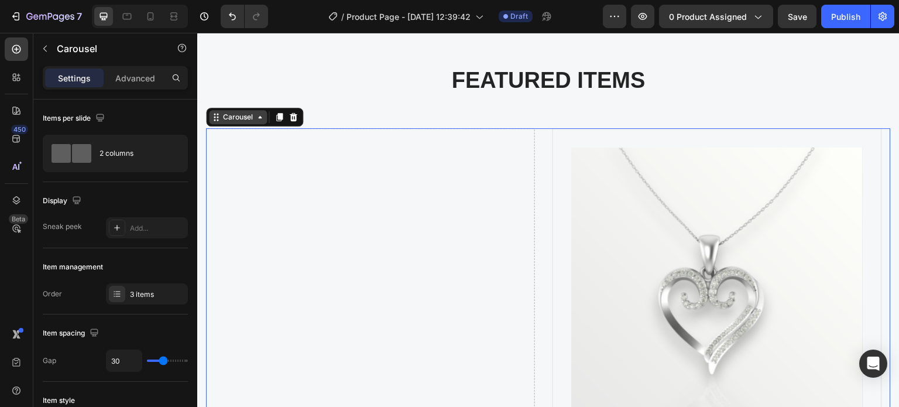
click at [230, 121] on div "Carousel" at bounding box center [238, 117] width 58 height 14
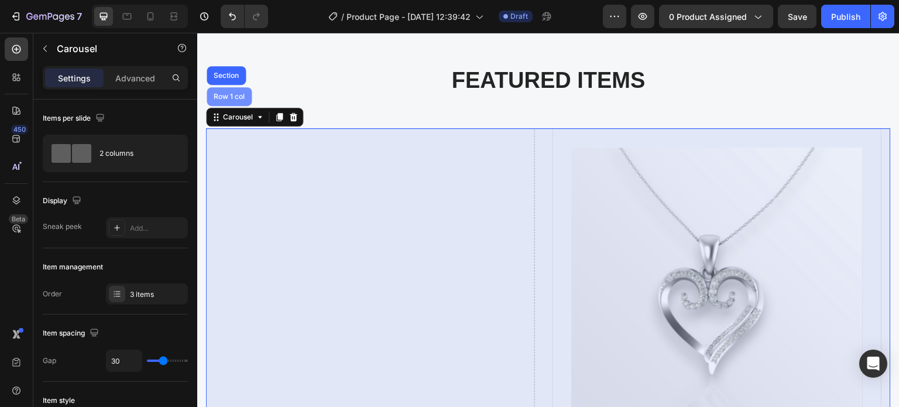
click at [237, 98] on div "Row 1 col" at bounding box center [229, 96] width 36 height 7
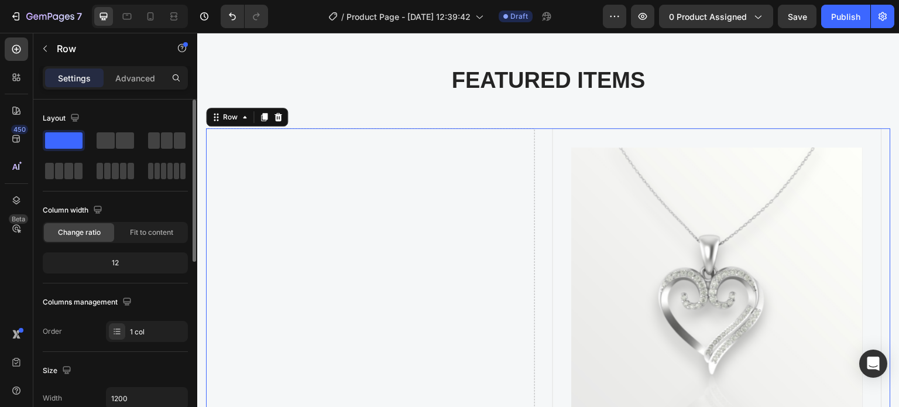
click at [63, 140] on span at bounding box center [63, 140] width 37 height 16
click at [70, 133] on span at bounding box center [63, 140] width 37 height 16
click at [99, 135] on span at bounding box center [106, 140] width 18 height 16
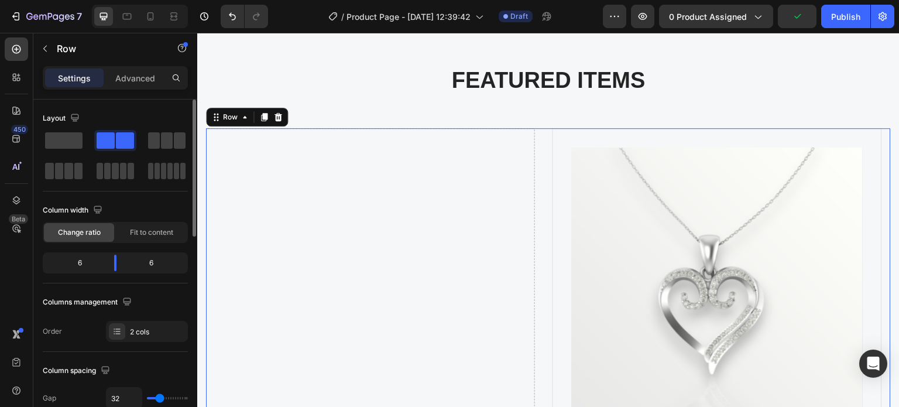
click at [105, 131] on div at bounding box center [115, 140] width 42 height 21
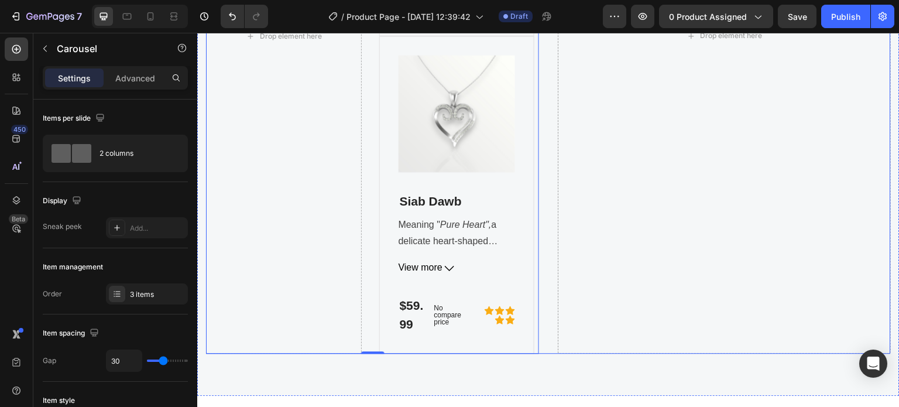
click at [653, 209] on div "Drop element here" at bounding box center [724, 35] width 333 height 635
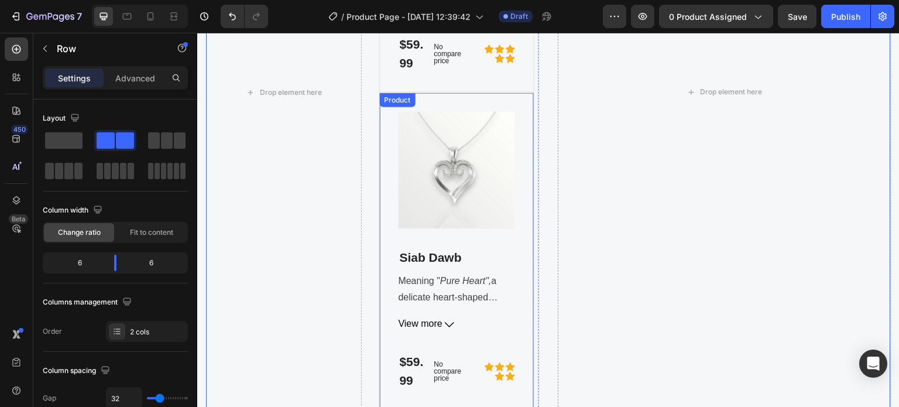
scroll to position [754, 0]
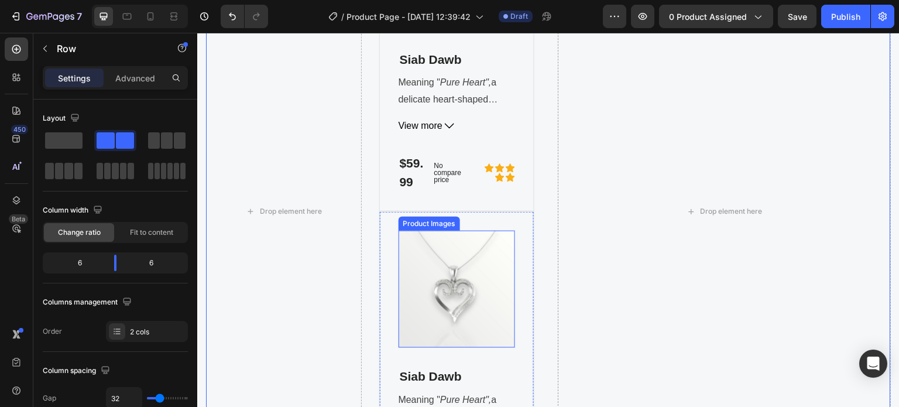
click at [411, 336] on img at bounding box center [457, 289] width 117 height 117
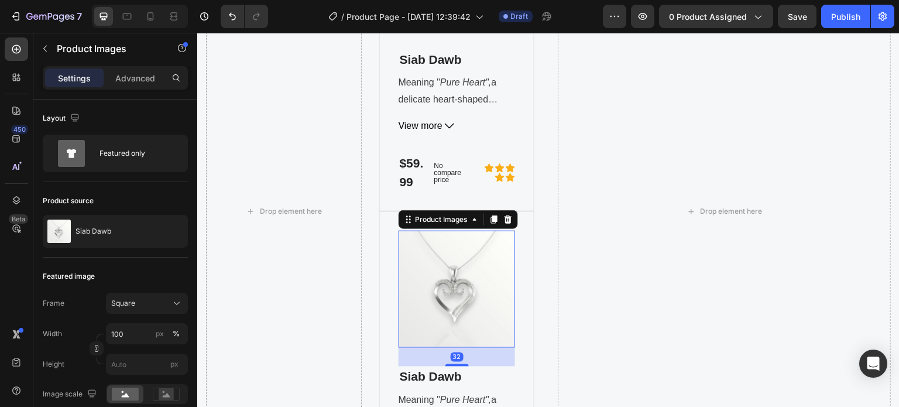
drag, startPoint x: 764, startPoint y: 322, endPoint x: 706, endPoint y: 299, distance: 62.5
click at [764, 321] on div "Drop element here" at bounding box center [724, 211] width 333 height 635
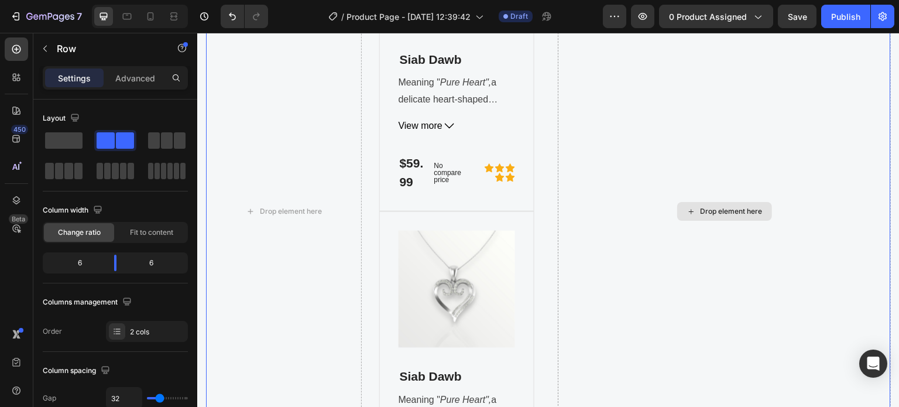
scroll to position [520, 0]
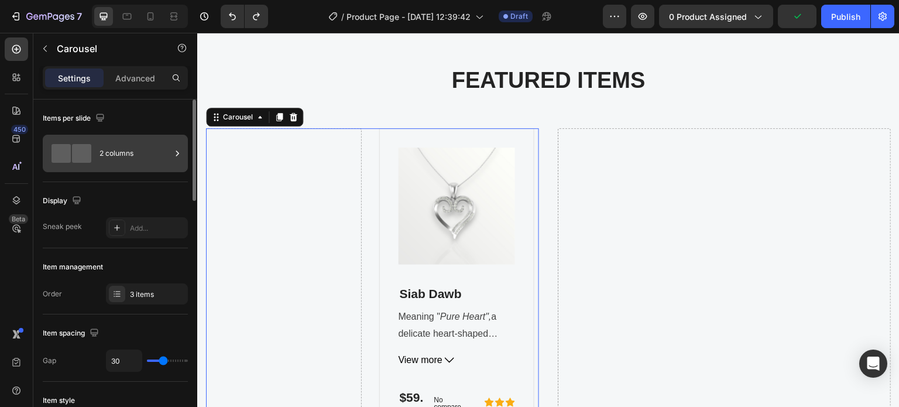
click at [84, 151] on span at bounding box center [81, 153] width 19 height 19
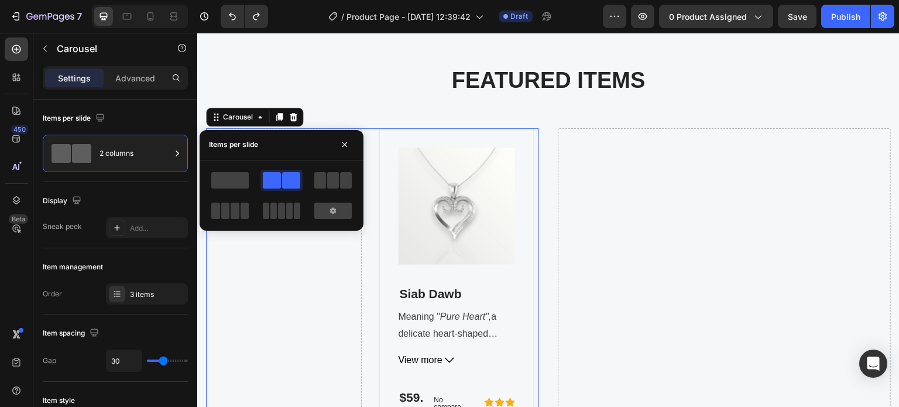
drag, startPoint x: 271, startPoint y: 174, endPoint x: 156, endPoint y: 230, distance: 127.0
click at [282, 174] on span at bounding box center [291, 180] width 18 height 16
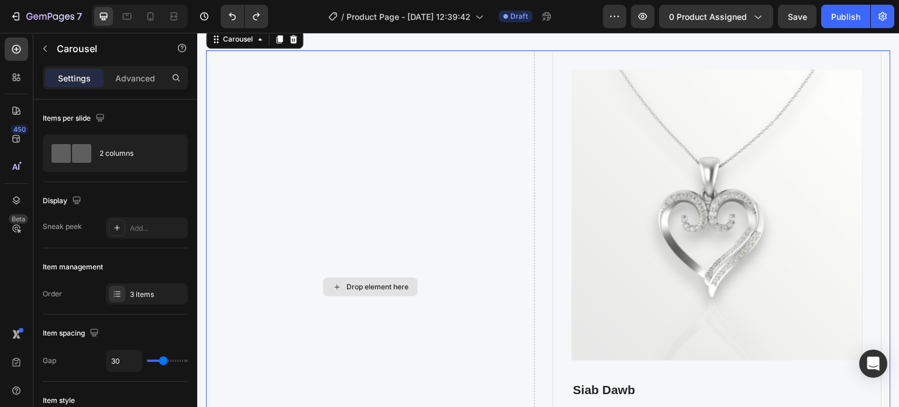
scroll to position [458, 0]
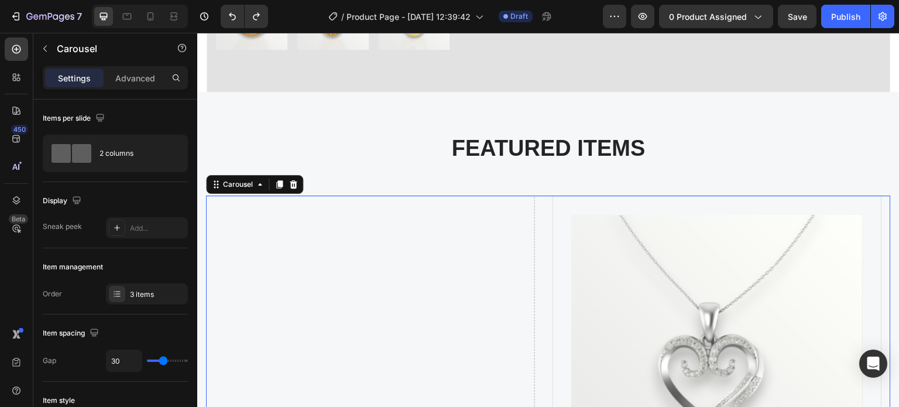
click at [259, 181] on icon at bounding box center [259, 184] width 9 height 9
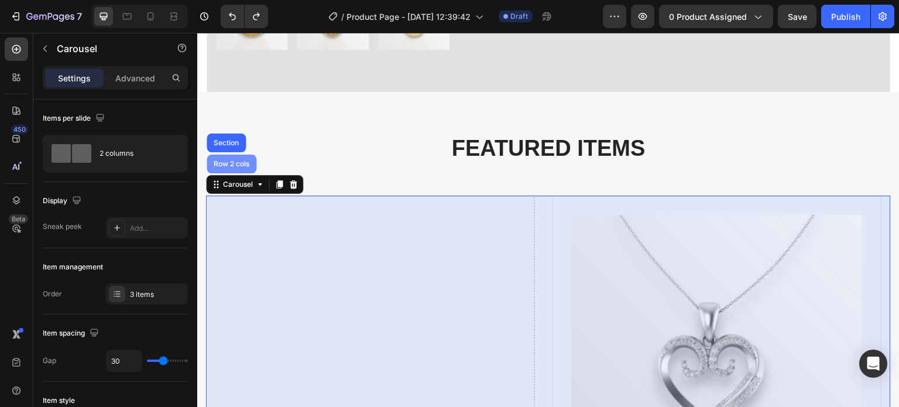
click at [249, 160] on div "Row 2 cols" at bounding box center [231, 163] width 40 height 7
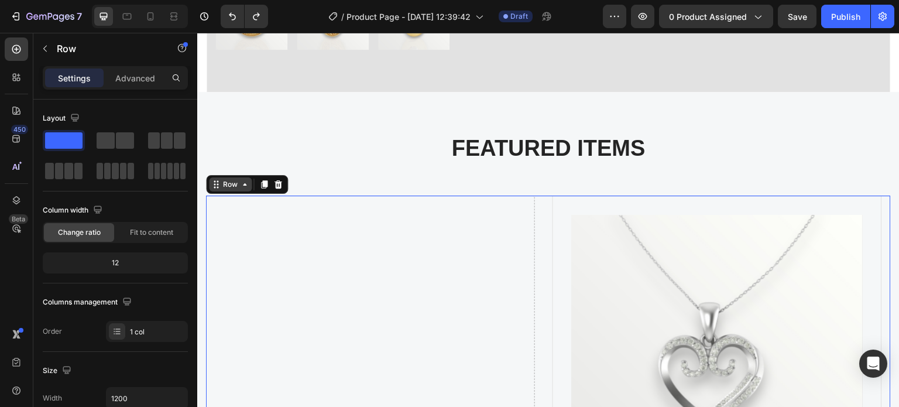
click at [241, 180] on icon at bounding box center [244, 184] width 9 height 9
click at [239, 180] on div "Row" at bounding box center [230, 184] width 19 height 11
click at [238, 179] on div "Row" at bounding box center [230, 184] width 19 height 11
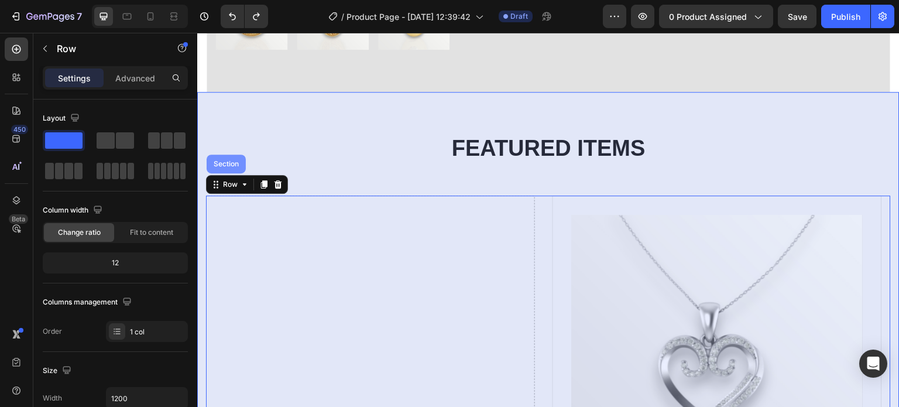
click at [224, 160] on div "Section" at bounding box center [226, 163] width 30 height 7
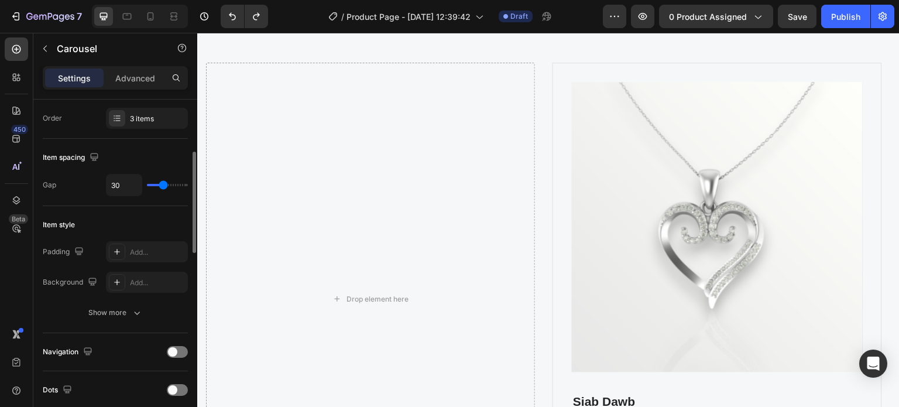
scroll to position [59, 0]
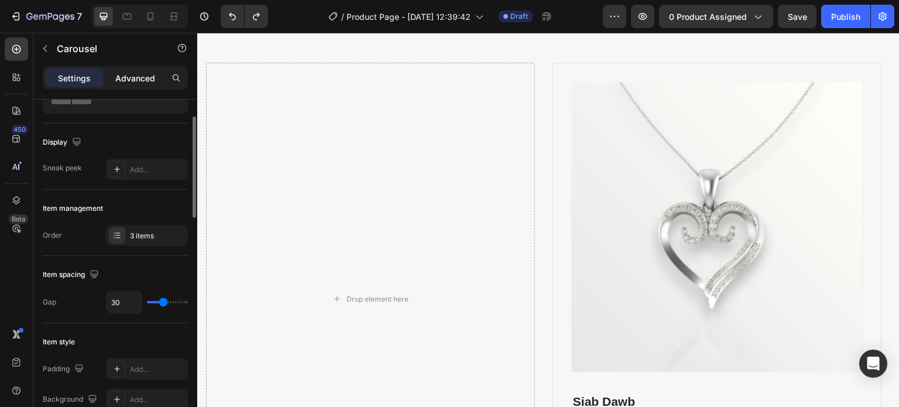
click at [129, 81] on p "Advanced" at bounding box center [135, 78] width 40 height 12
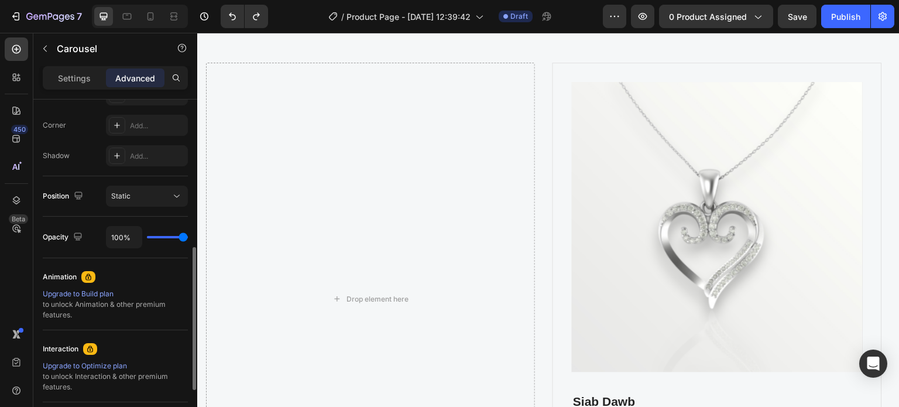
scroll to position [471, 0]
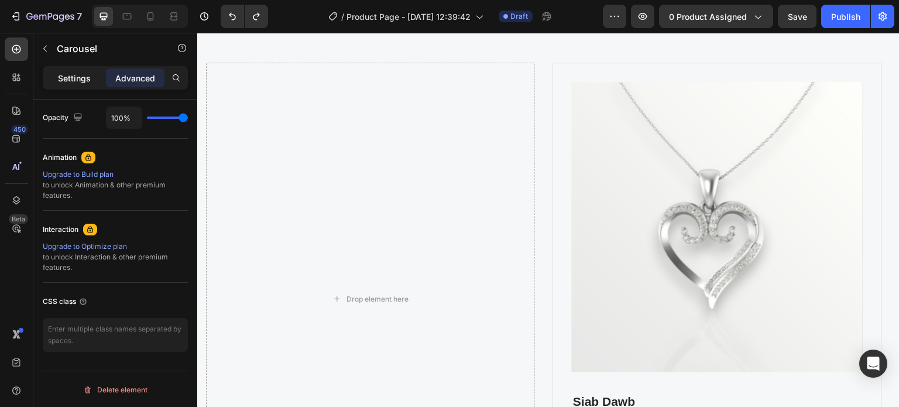
click at [74, 79] on p "Settings" at bounding box center [74, 78] width 33 height 12
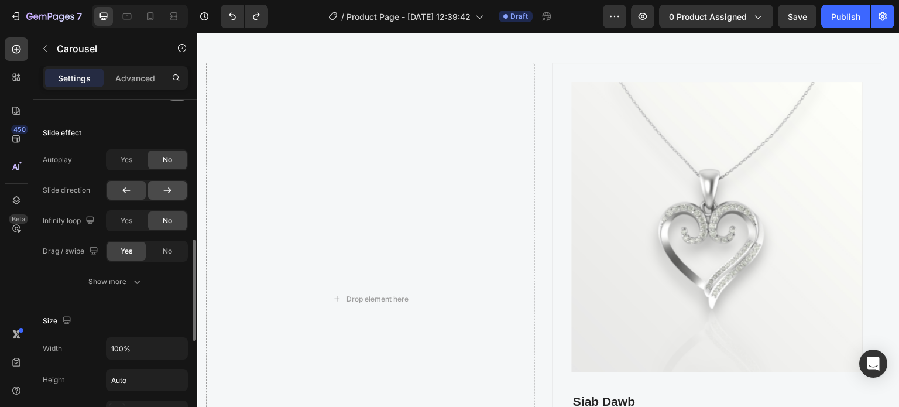
click at [173, 187] on icon at bounding box center [168, 190] width 12 height 12
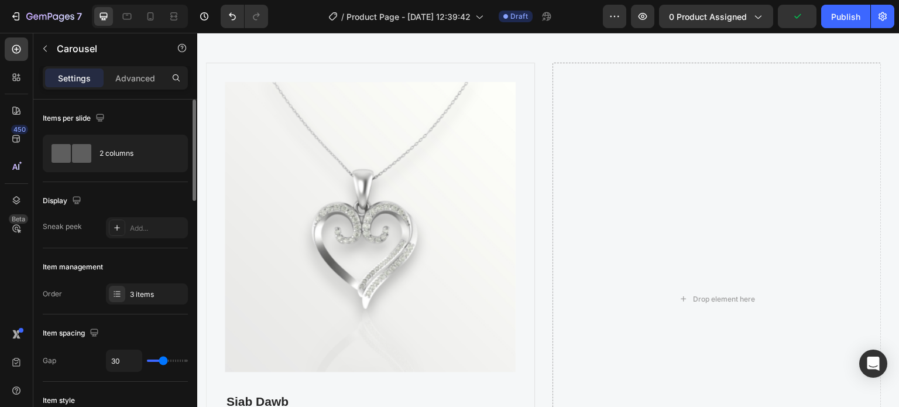
scroll to position [59, 0]
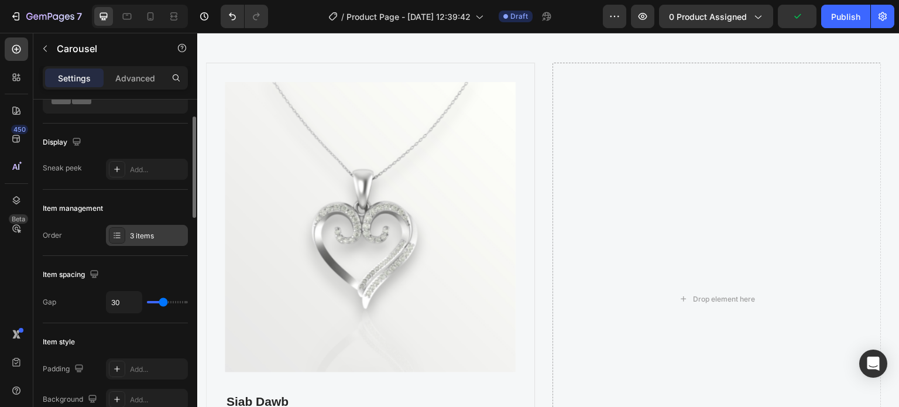
click at [115, 227] on div at bounding box center [117, 235] width 16 height 16
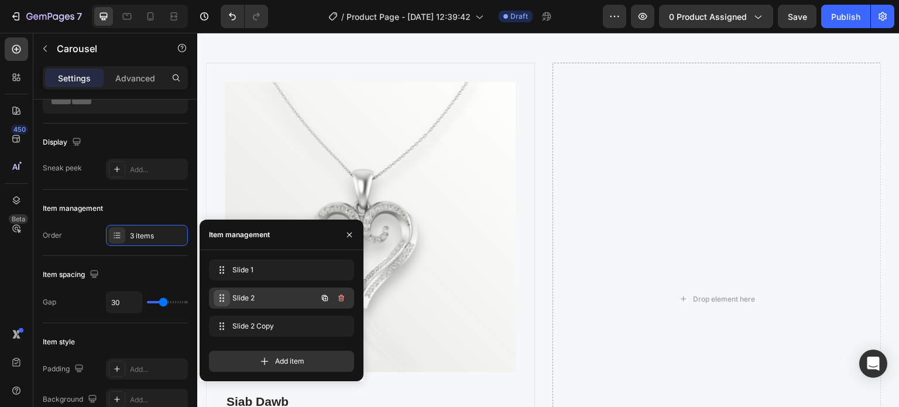
click at [221, 290] on span at bounding box center [222, 298] width 16 height 16
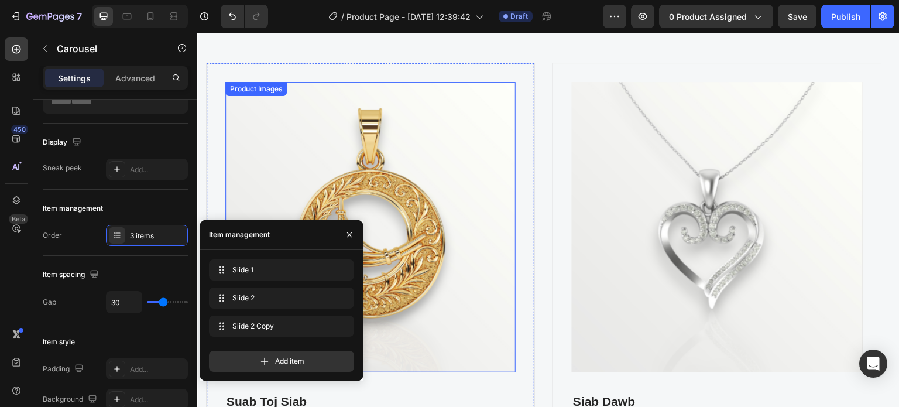
click at [235, 161] on img at bounding box center [370, 227] width 290 height 290
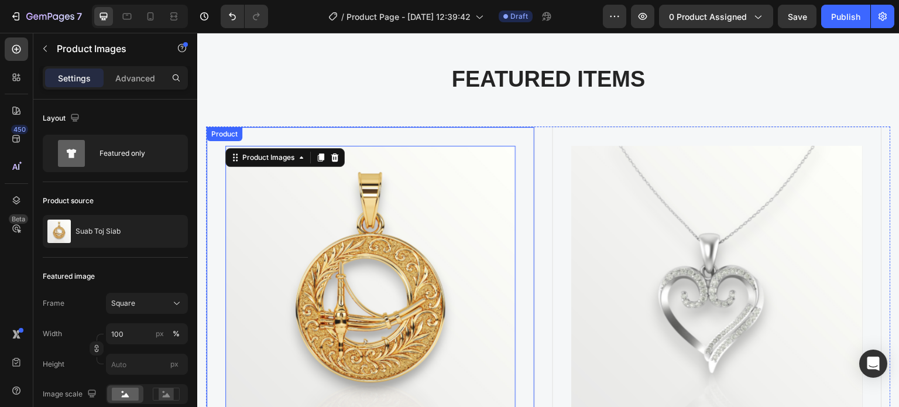
scroll to position [468, 0]
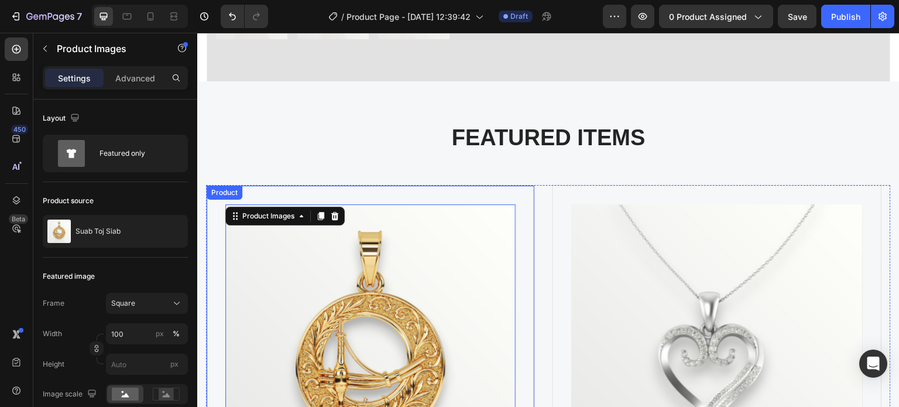
drag, startPoint x: 523, startPoint y: 155, endPoint x: 519, endPoint y: 186, distance: 31.8
click at [523, 155] on div "FEATURED ITEMS Heading Drop element here Product Images Siab Dawb (P) Title Mea…" at bounding box center [548, 391] width 685 height 535
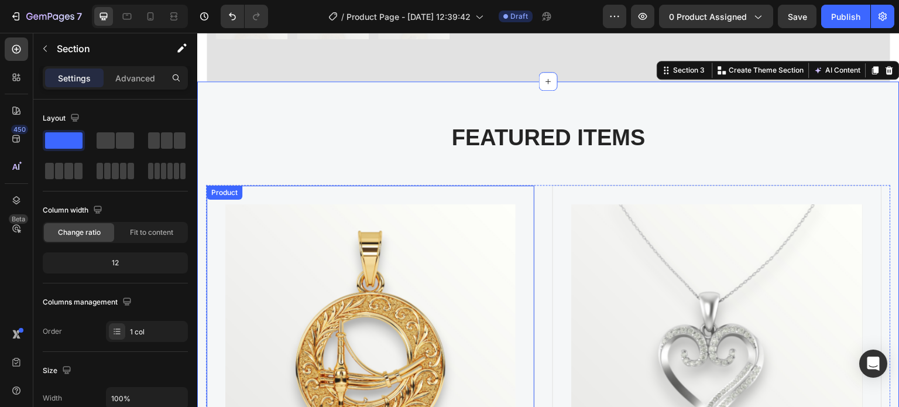
drag, startPoint x: 520, startPoint y: 220, endPoint x: 371, endPoint y: 195, distance: 150.8
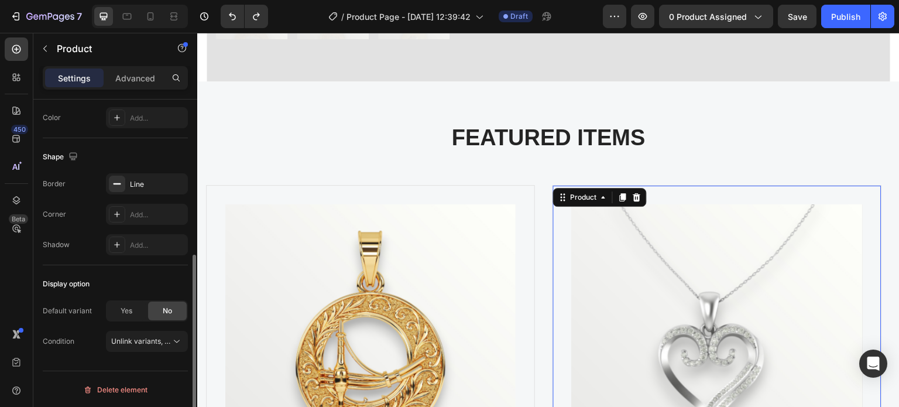
scroll to position [110, 0]
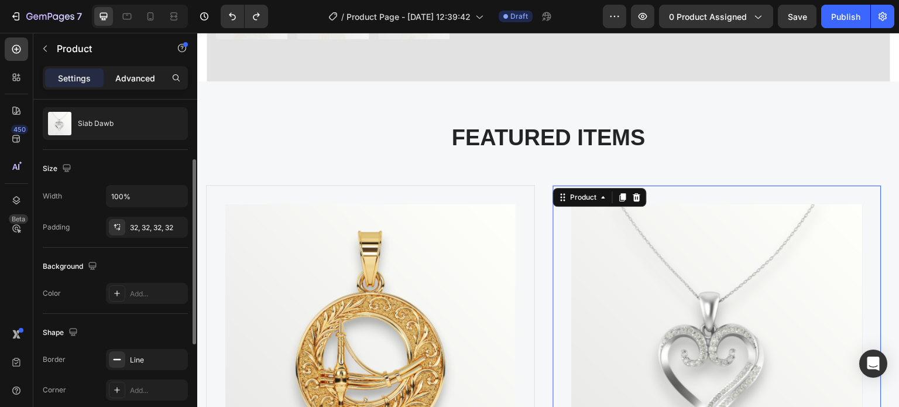
click at [134, 74] on p "Advanced" at bounding box center [135, 78] width 40 height 12
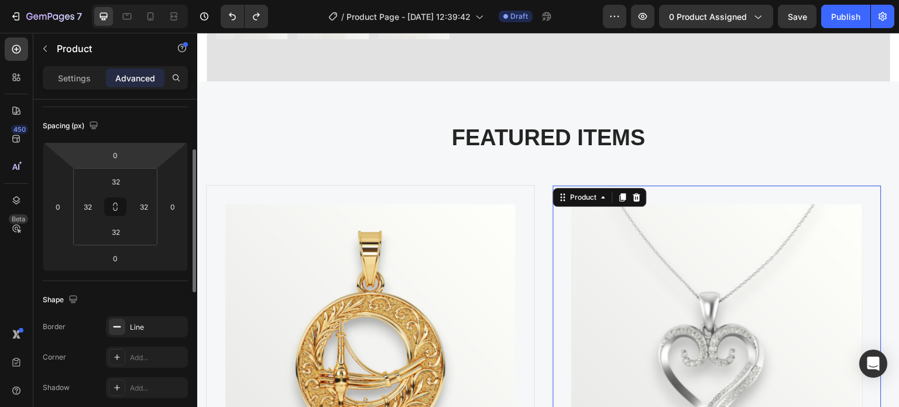
scroll to position [0, 0]
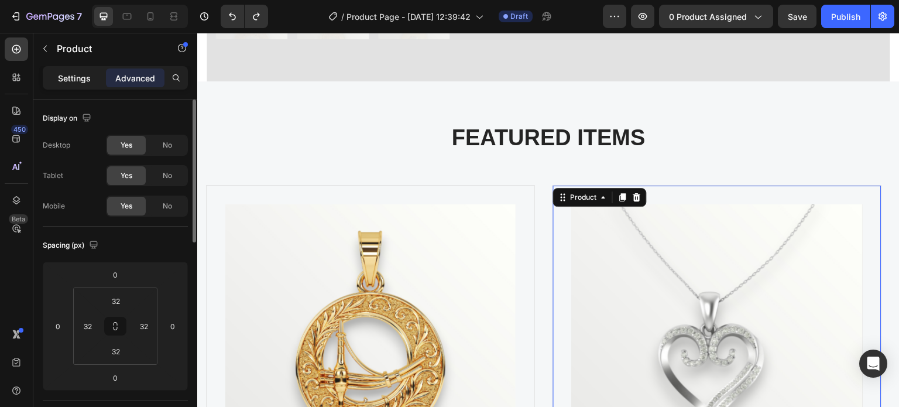
click at [77, 79] on p "Settings" at bounding box center [74, 78] width 33 height 12
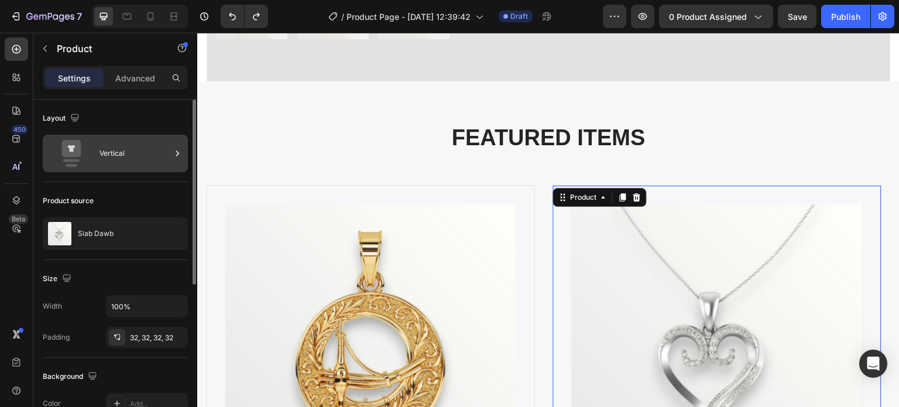
click at [112, 153] on div "Vertical" at bounding box center [135, 153] width 71 height 27
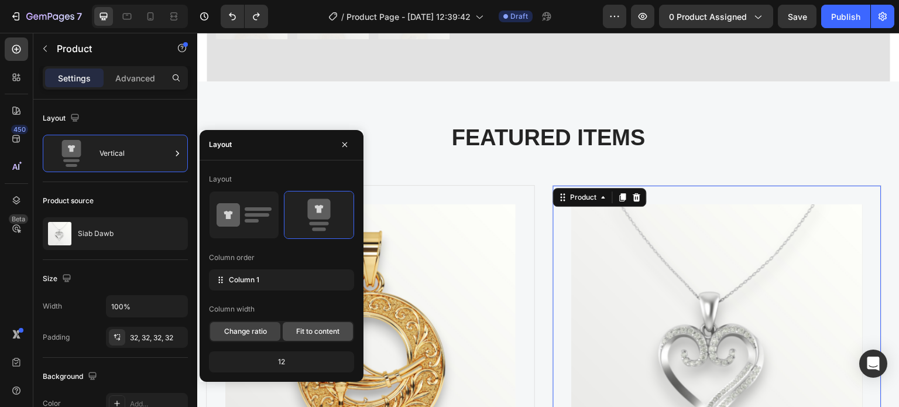
click at [295, 334] on div "Fit to content" at bounding box center [318, 331] width 70 height 19
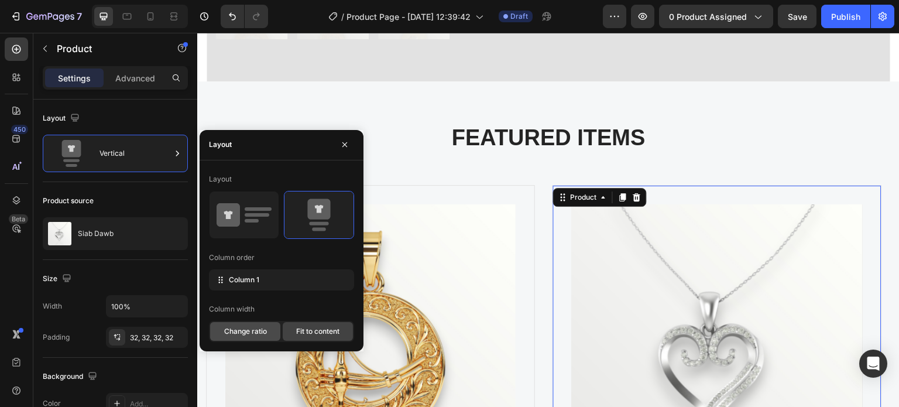
click at [238, 323] on div "Change ratio" at bounding box center [245, 331] width 70 height 19
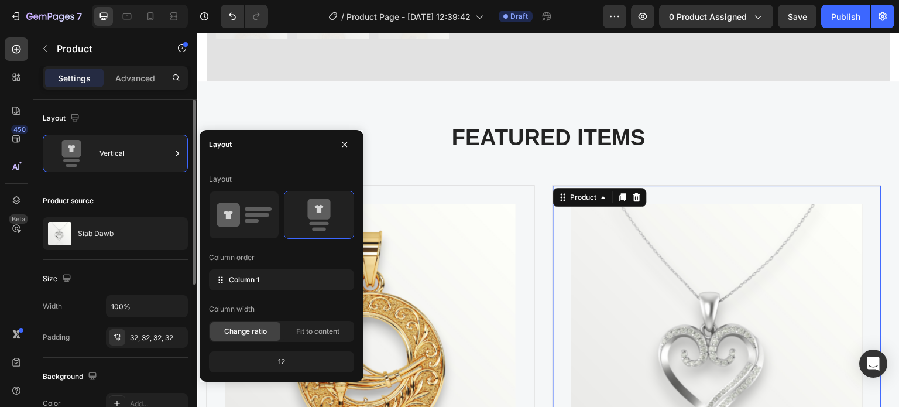
click at [110, 197] on div "Product source" at bounding box center [115, 200] width 145 height 19
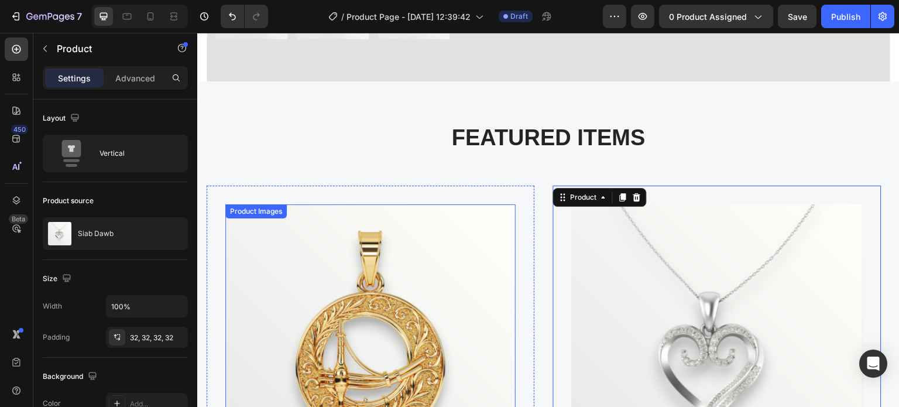
click at [319, 274] on img at bounding box center [370, 349] width 290 height 290
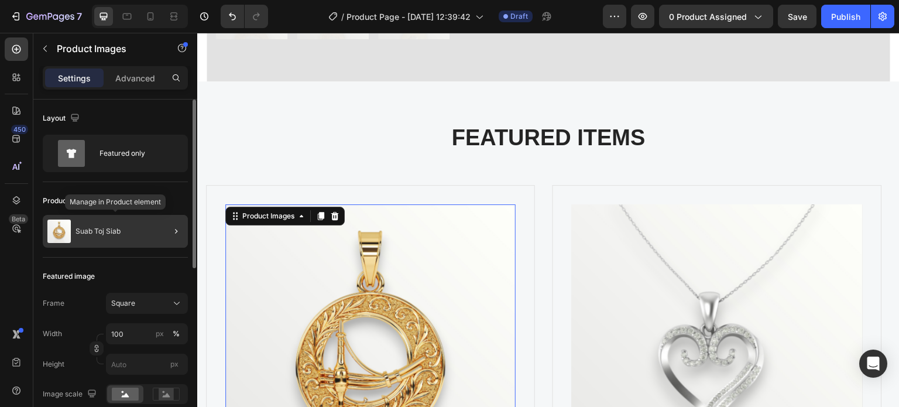
click at [79, 232] on p "Suab Toj Siab" at bounding box center [98, 231] width 45 height 8
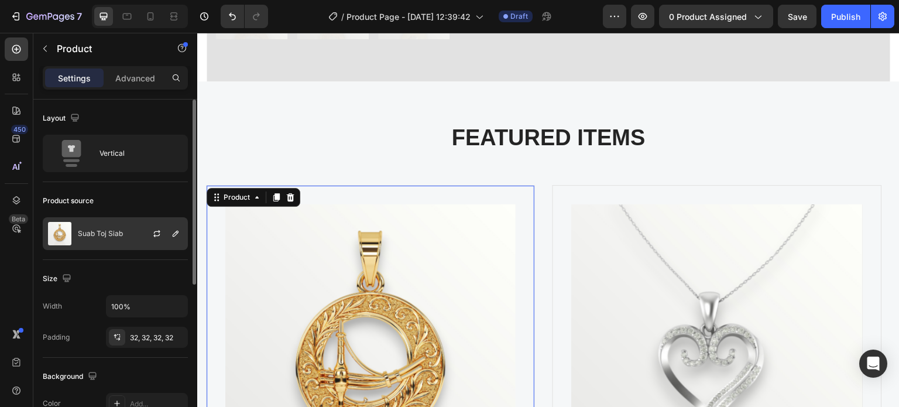
click at [58, 231] on img at bounding box center [59, 233] width 23 height 23
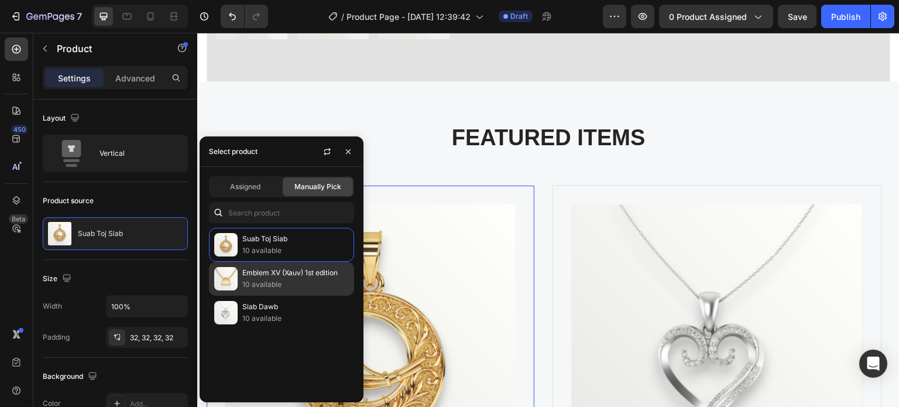
click at [235, 283] on img at bounding box center [225, 278] width 23 height 23
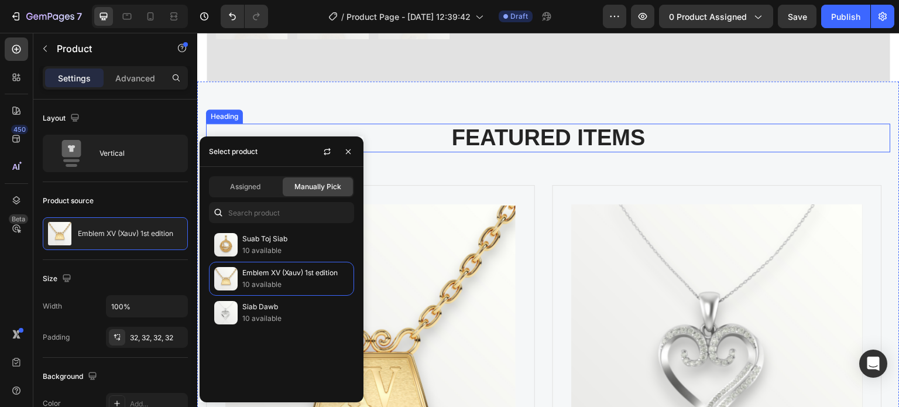
click at [386, 128] on h2 "FEATURED ITEMS" at bounding box center [548, 138] width 685 height 29
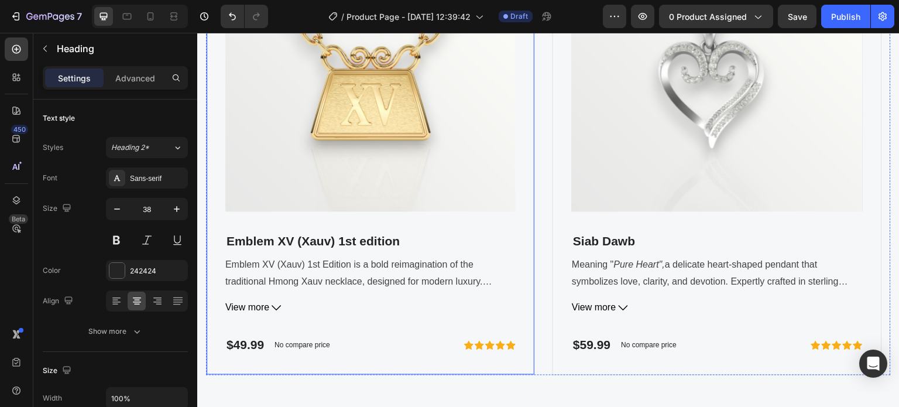
scroll to position [761, 0]
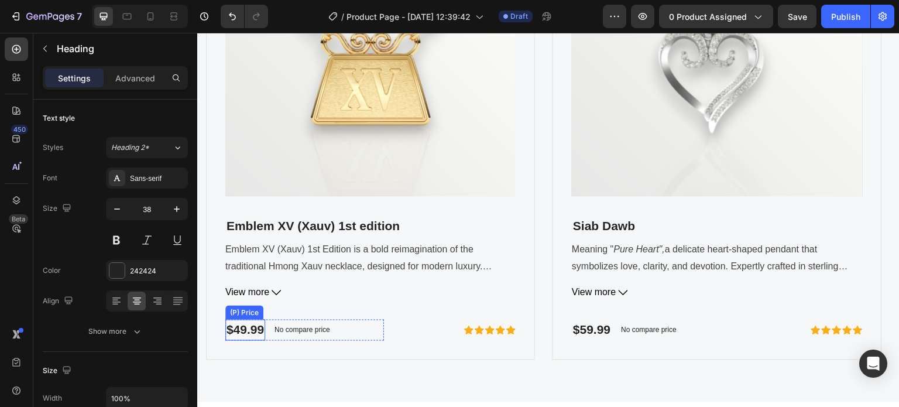
click at [254, 331] on div "$49.99" at bounding box center [245, 330] width 40 height 21
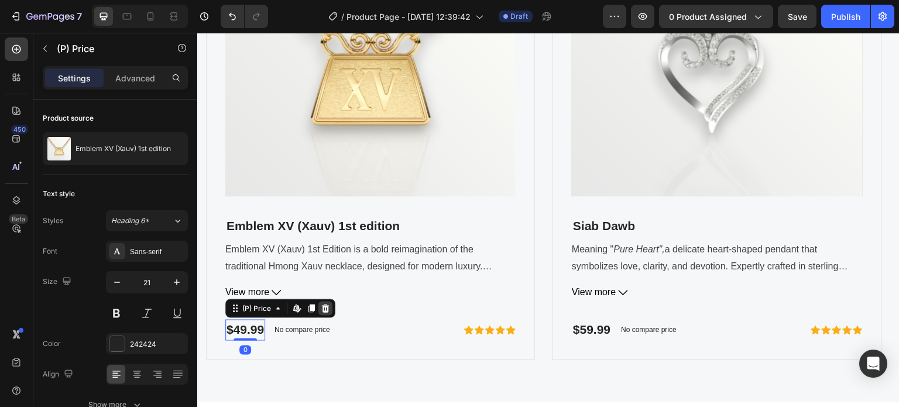
click at [330, 313] on div at bounding box center [326, 309] width 14 height 14
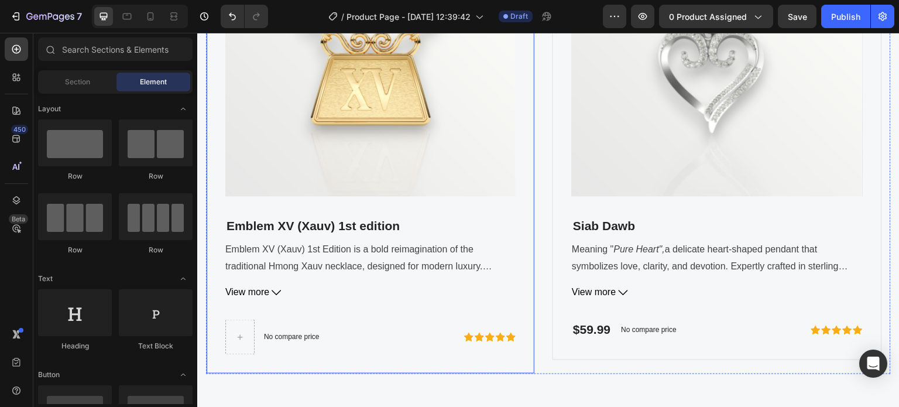
click at [294, 357] on div "Product Images Emblem XV (Xauv) 1st edition (P) Title Emblem XV (Xauv) 1st Edit…" at bounding box center [370, 130] width 329 height 487
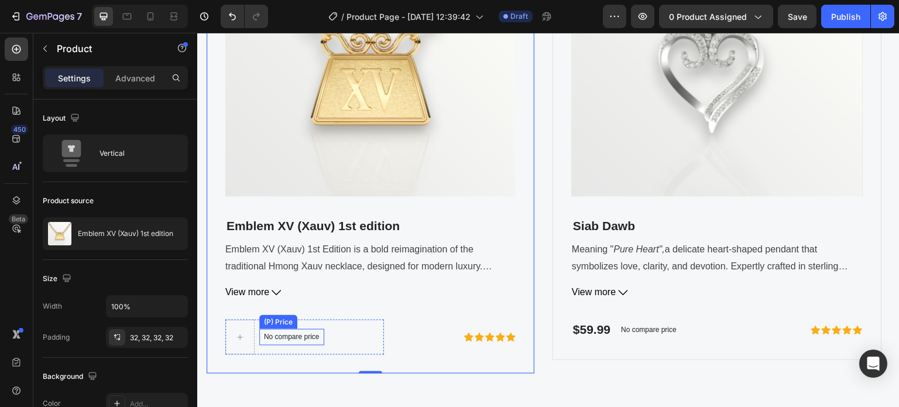
click at [309, 343] on div "No compare price" at bounding box center [291, 337] width 65 height 16
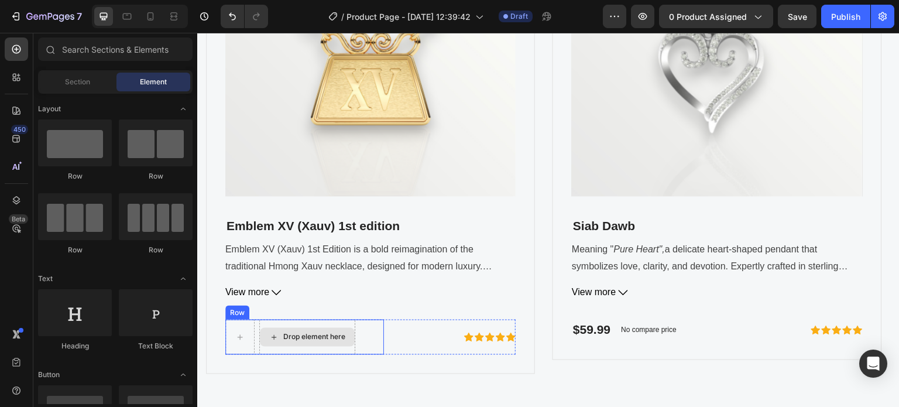
click at [334, 339] on div "Drop element here" at bounding box center [314, 337] width 62 height 9
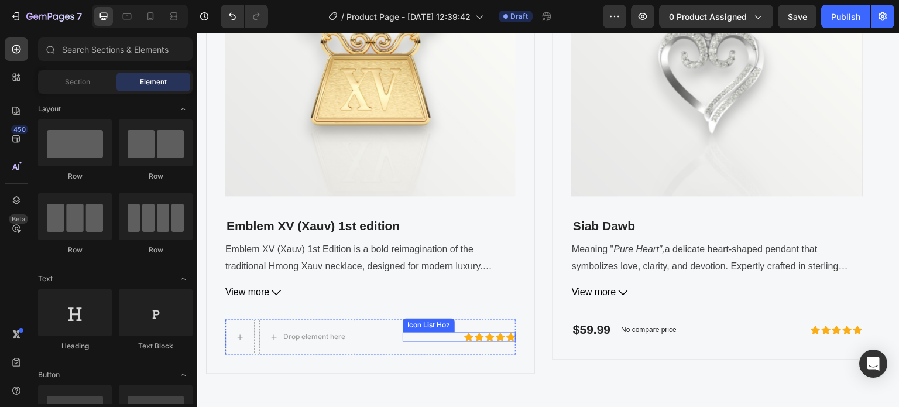
click at [416, 336] on div "Icon Icon Icon Icon Icon" at bounding box center [460, 337] width 114 height 9
click at [436, 337] on div "Drop element here" at bounding box center [467, 337] width 62 height 9
click at [376, 329] on div "Drop element here Row" at bounding box center [304, 337] width 159 height 35
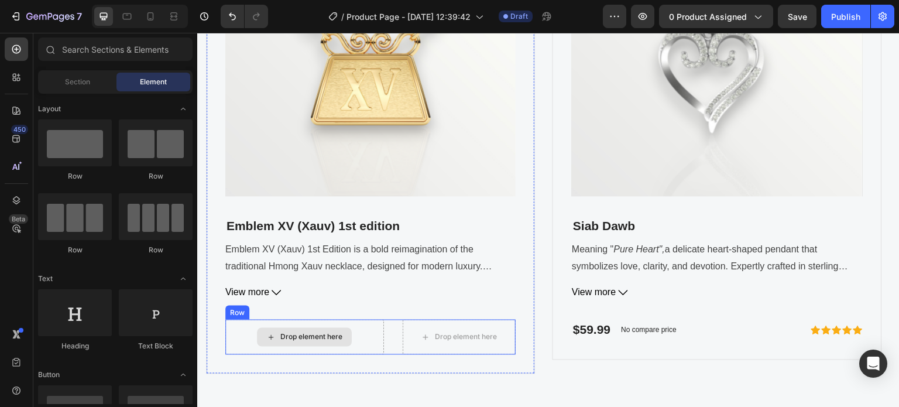
click at [321, 326] on div "Drop element here" at bounding box center [304, 337] width 159 height 35
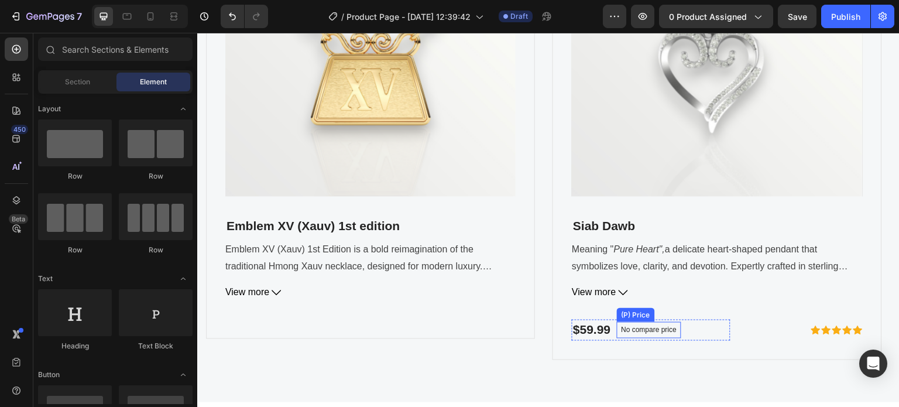
click at [634, 331] on p "No compare price" at bounding box center [650, 330] width 56 height 7
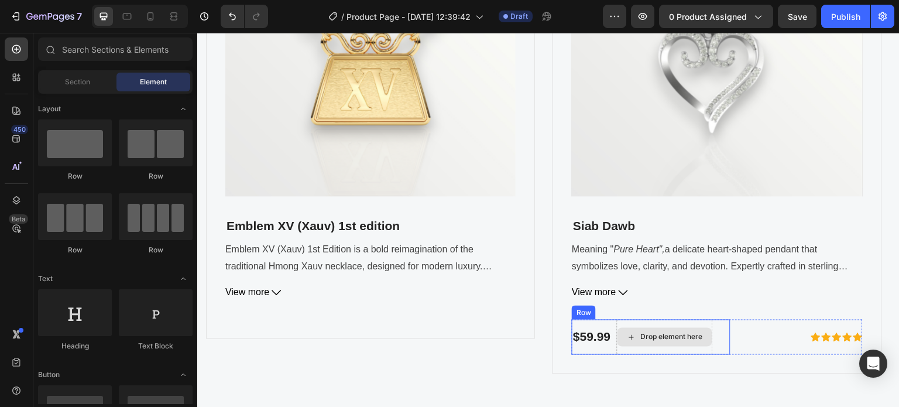
click at [655, 331] on div "Drop element here" at bounding box center [665, 337] width 95 height 19
click at [693, 333] on div "Drop element here" at bounding box center [672, 337] width 62 height 9
click at [723, 329] on div "$59.99 (P) Price (P) Price Drop element here Row" at bounding box center [651, 337] width 159 height 35
click at [723, 329] on div "Drop element here" at bounding box center [651, 337] width 159 height 35
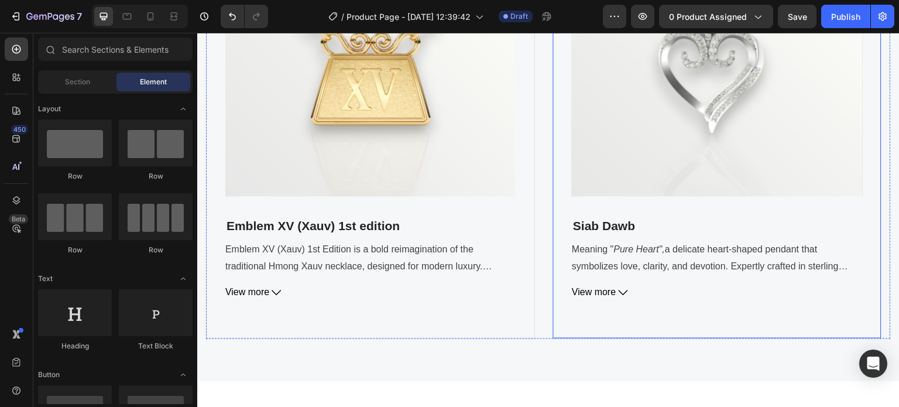
click at [595, 298] on span "View more" at bounding box center [594, 292] width 44 height 17
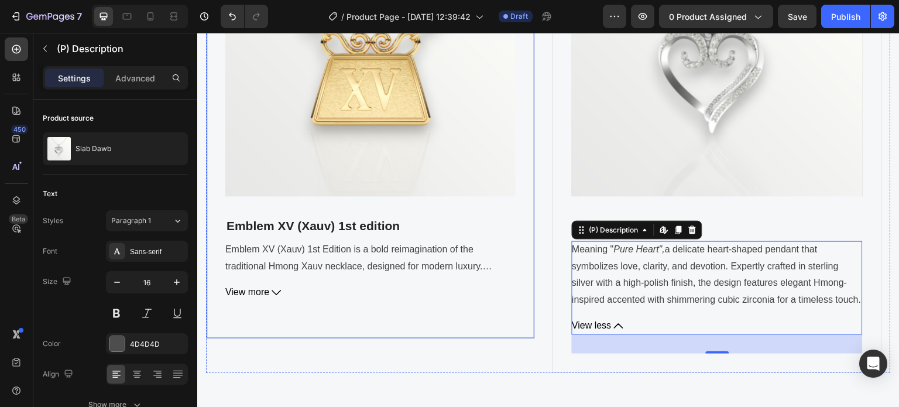
click at [365, 312] on div "Product Images Emblem XV (Xauv) 1st edition (P) Title Emblem XV (Xauv) 1st Edit…" at bounding box center [370, 112] width 290 height 413
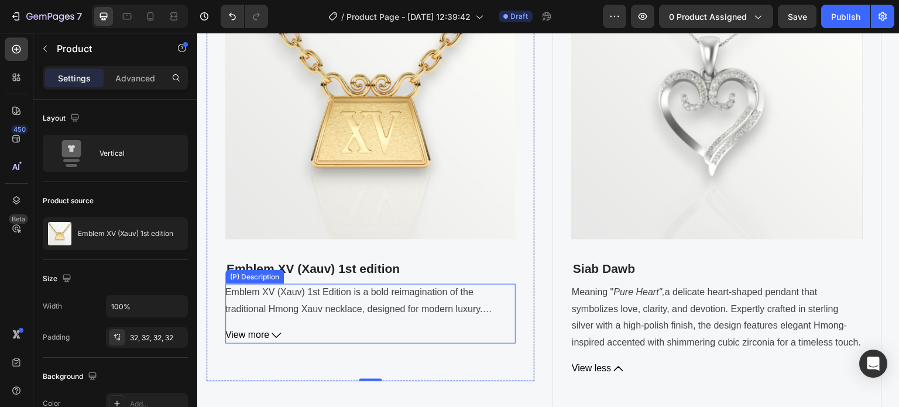
scroll to position [703, 0]
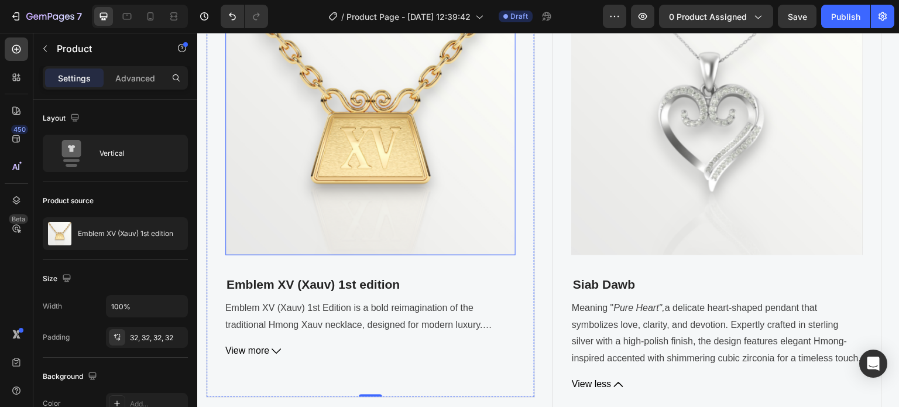
click at [422, 211] on img at bounding box center [370, 110] width 290 height 290
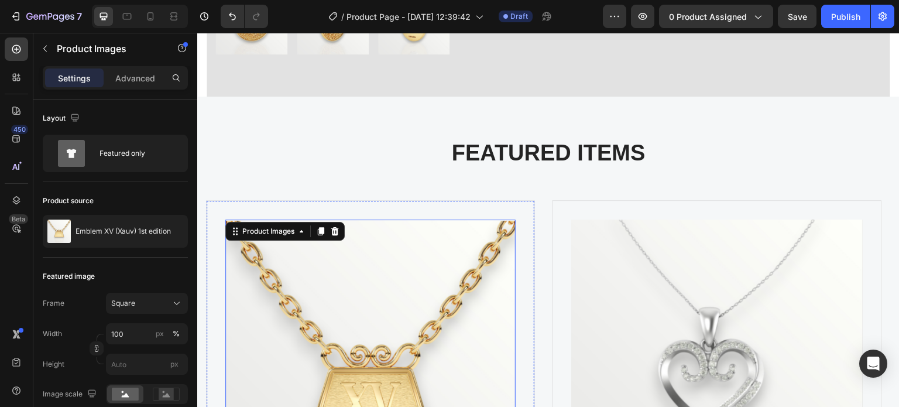
scroll to position [468, 0]
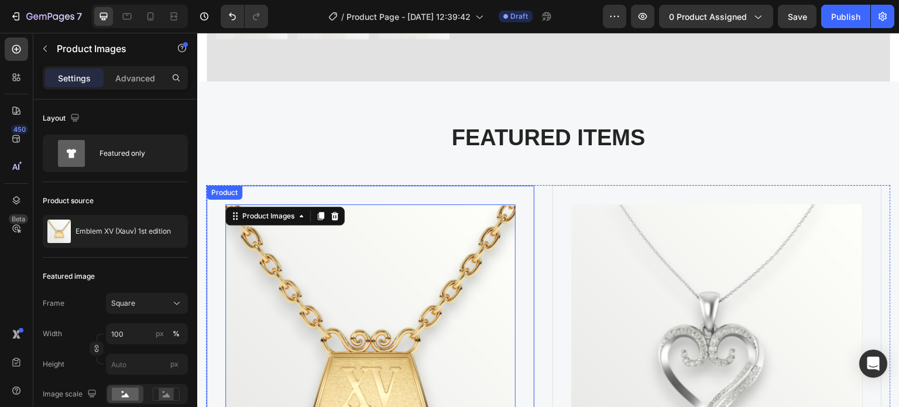
click at [360, 185] on div "Product Images 32 Emblem XV (Xauv) 1st edition (P) Title Emblem XV (Xauv) 1st E…" at bounding box center [370, 411] width 329 height 452
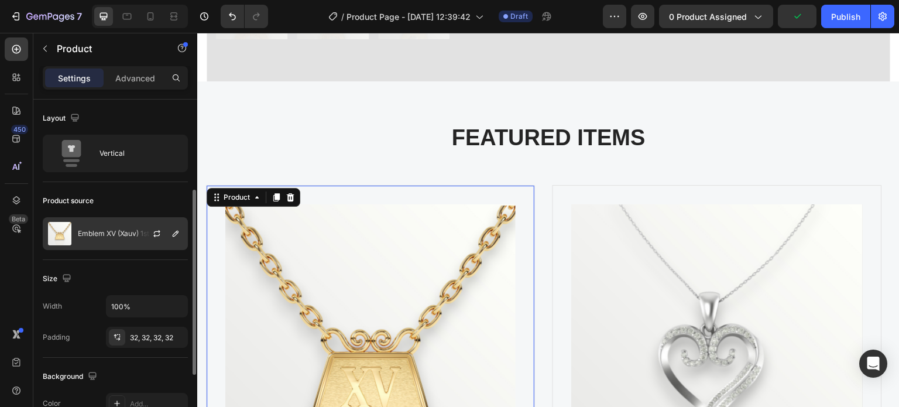
scroll to position [59, 0]
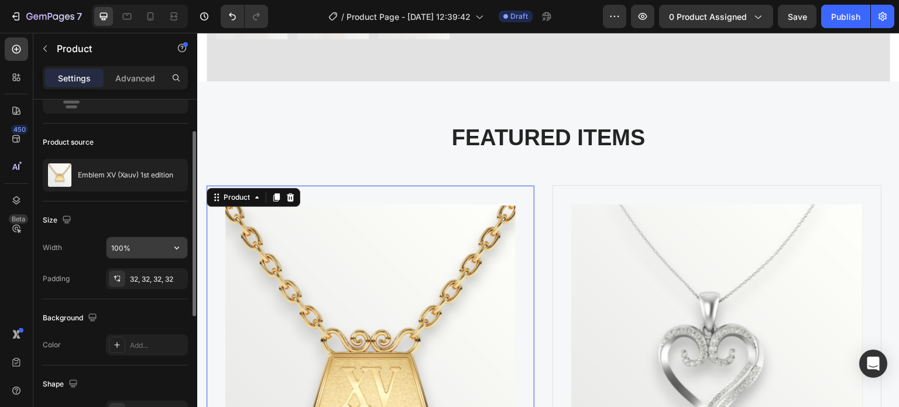
click at [136, 241] on input "100%" at bounding box center [147, 247] width 81 height 21
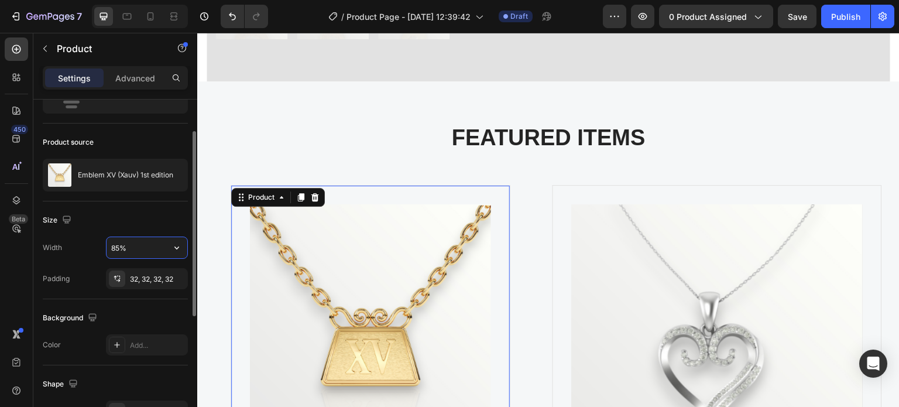
click at [137, 241] on input "85%" at bounding box center [147, 247] width 81 height 21
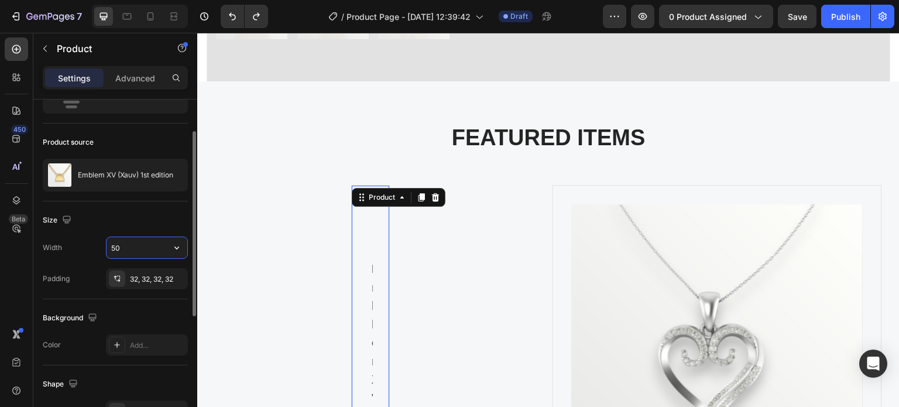
type input "100%"
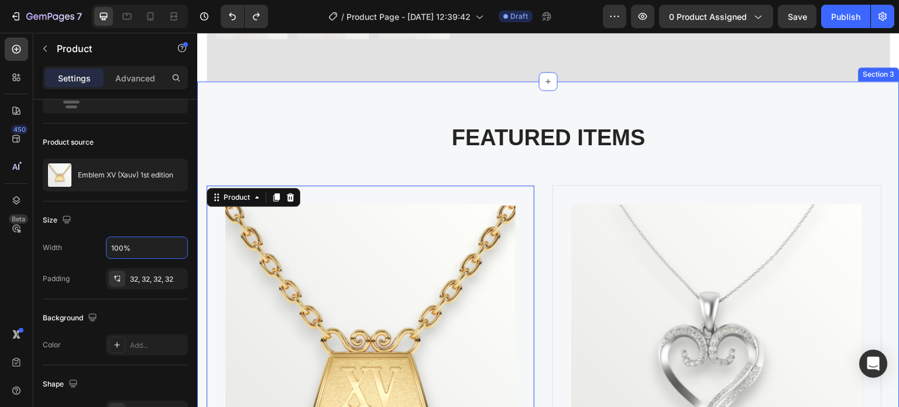
click at [603, 161] on div "FEATURED ITEMS Heading Drop element here Product Images Siab Dawb (P) Title Mea…" at bounding box center [548, 398] width 685 height 548
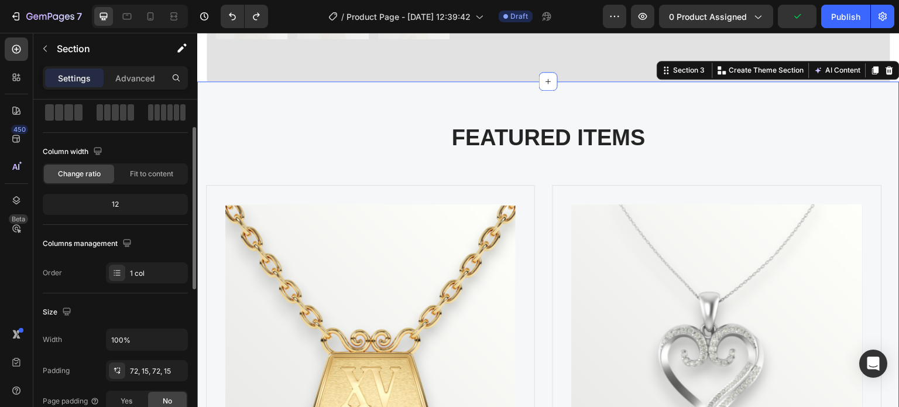
scroll to position [117, 0]
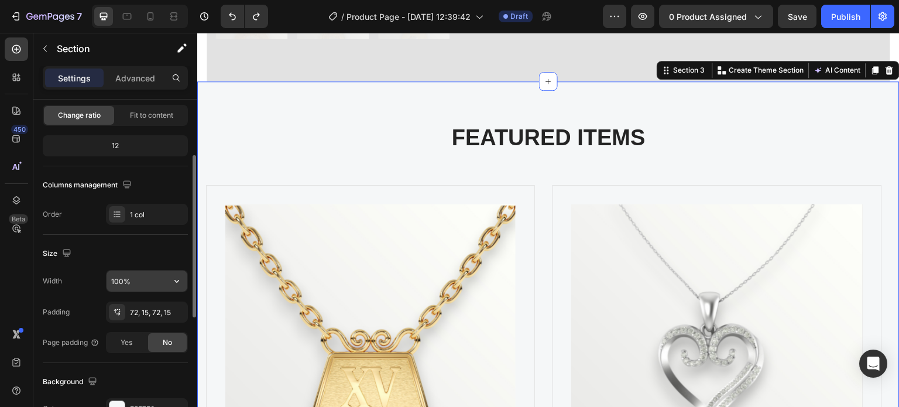
click at [119, 277] on input "100%" at bounding box center [147, 281] width 81 height 21
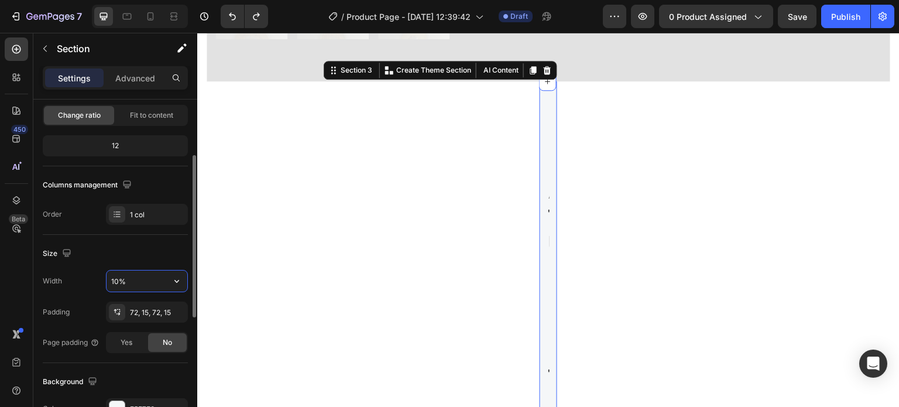
type input "100%"
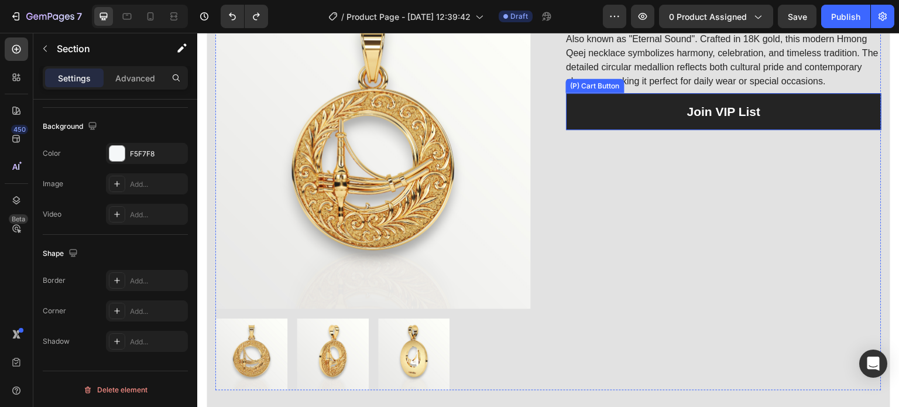
click at [700, 115] on button "Join VIP List" at bounding box center [724, 111] width 316 height 37
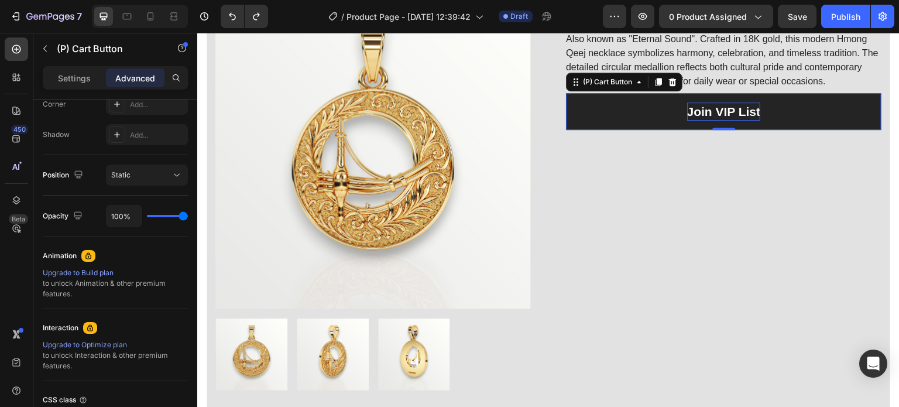
scroll to position [0, 0]
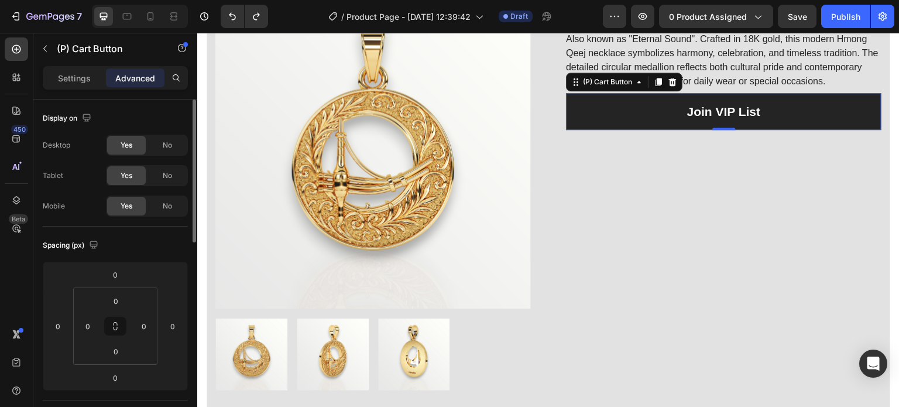
click at [611, 121] on button "Join VIP List" at bounding box center [724, 111] width 316 height 37
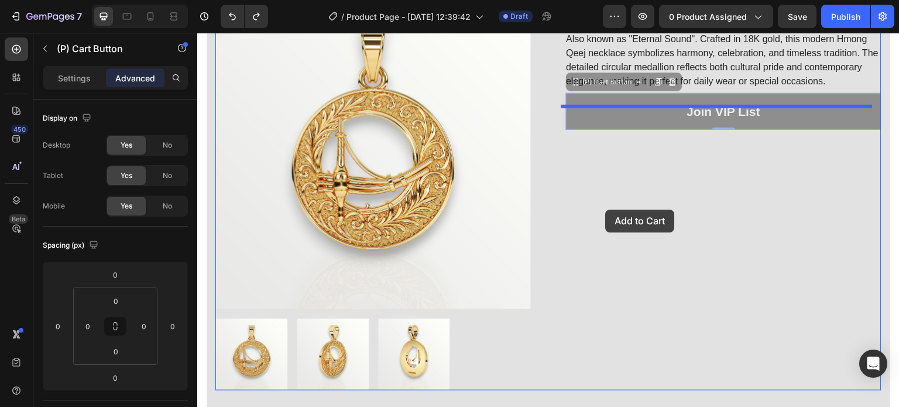
drag, startPoint x: 611, startPoint y: 121, endPoint x: 606, endPoint y: 210, distance: 88.5
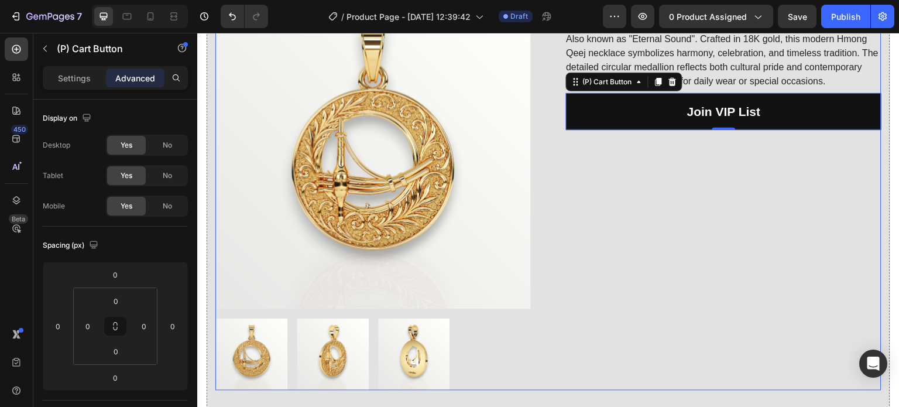
click at [630, 274] on div "Suab Toj Siab (P) Title Also known as "Eternal Sound". Crafted in 18K gold, thi…" at bounding box center [724, 192] width 316 height 397
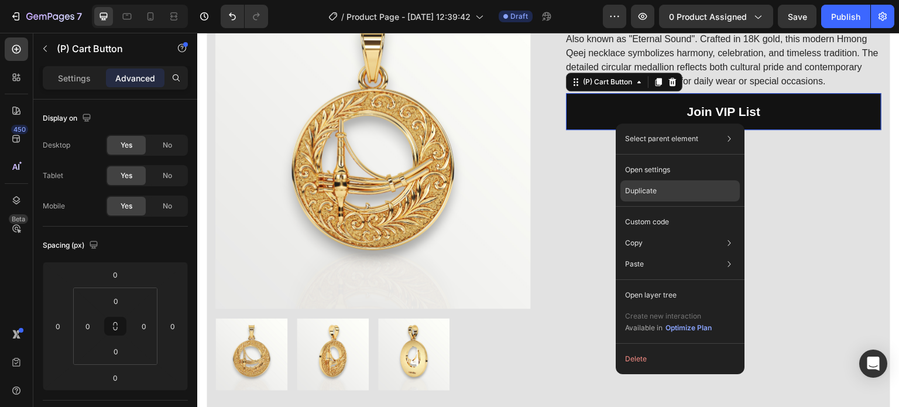
click at [649, 191] on p "Duplicate" at bounding box center [641, 191] width 32 height 11
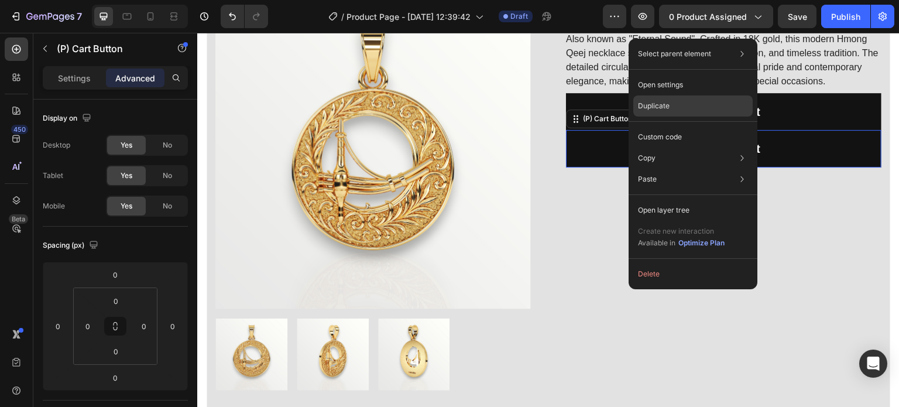
click at [664, 126] on div "Duplicate" at bounding box center [693, 136] width 119 height 21
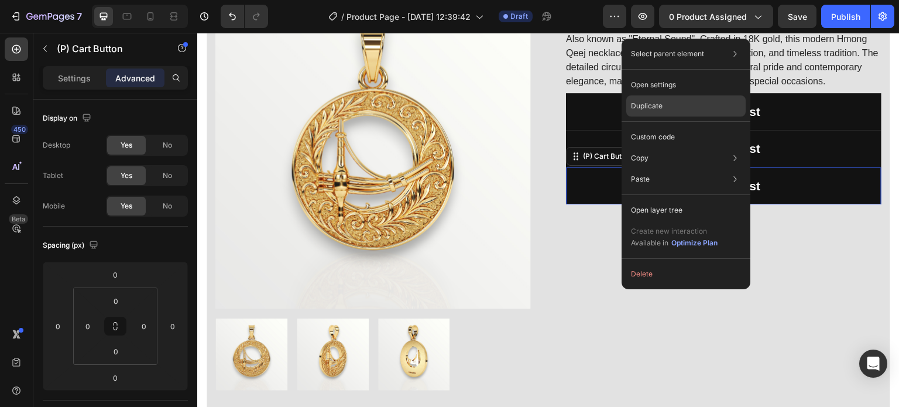
click at [651, 106] on p "Duplicate" at bounding box center [647, 106] width 32 height 11
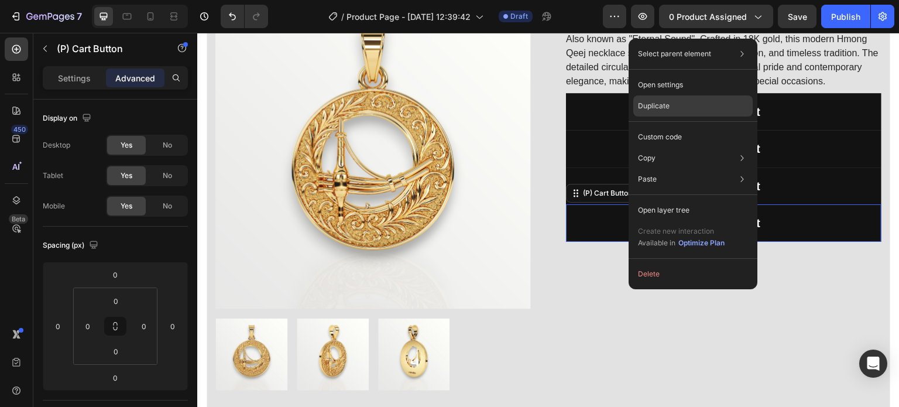
click at [658, 104] on p "Duplicate" at bounding box center [654, 106] width 32 height 11
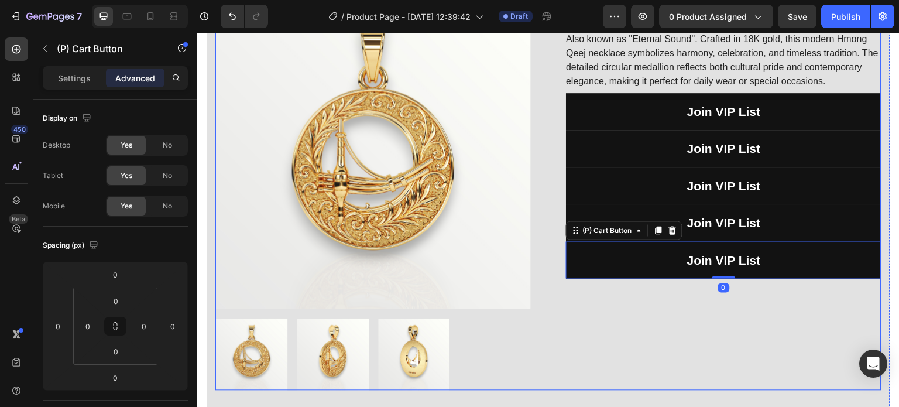
click at [583, 332] on div "Suab Toj Siab (P) Title Also known as "Eternal Sound". Crafted in 18K gold, thi…" at bounding box center [724, 192] width 316 height 397
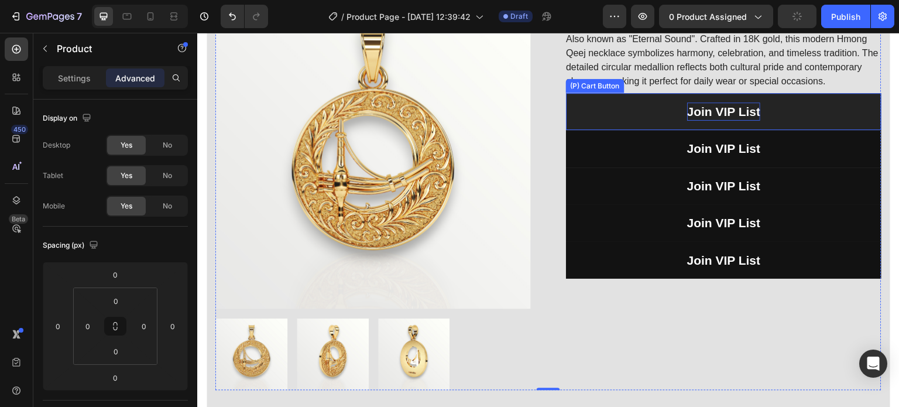
click at [697, 121] on div "Join VIP List" at bounding box center [724, 111] width 74 height 19
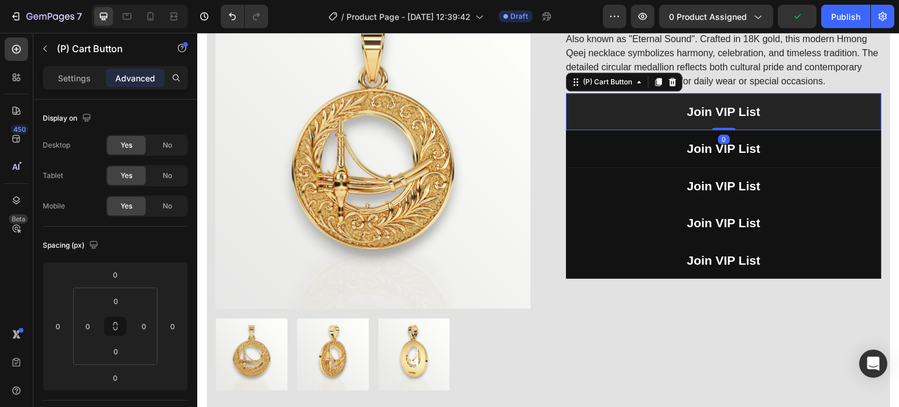
click at [645, 121] on button "Join VIP List" at bounding box center [724, 111] width 316 height 37
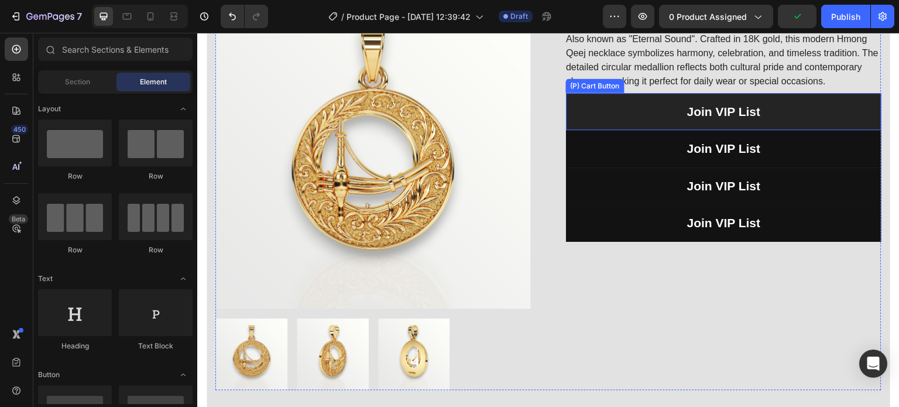
click at [639, 131] on button "Join VIP List" at bounding box center [724, 111] width 316 height 37
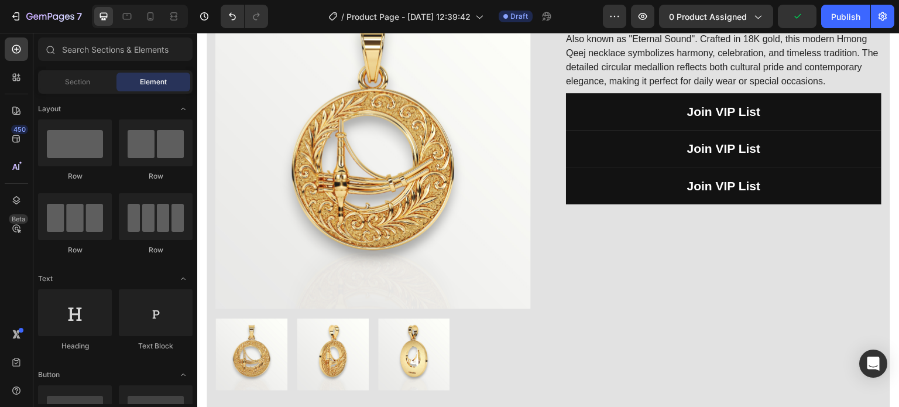
click at [639, 131] on button "Join VIP List" at bounding box center [724, 111] width 316 height 37
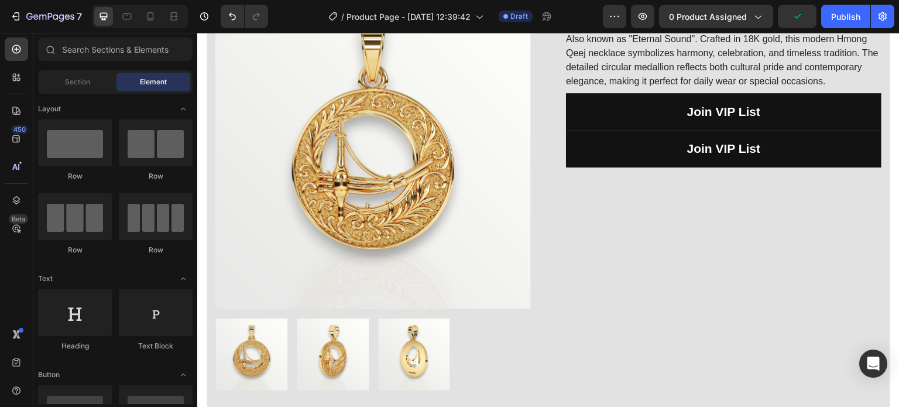
click at [639, 131] on button "Join VIP List" at bounding box center [724, 111] width 316 height 37
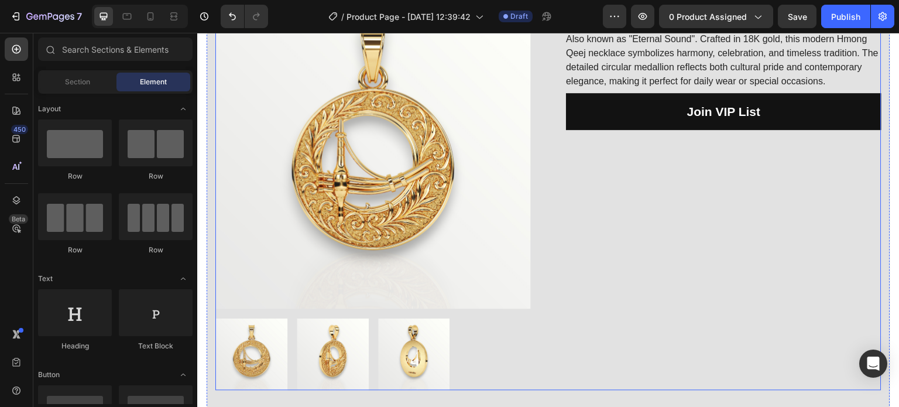
click at [622, 230] on div "Suab Toj Siab (P) Title Also known as "Eternal Sound". Crafted in 18K gold, thi…" at bounding box center [724, 192] width 316 height 397
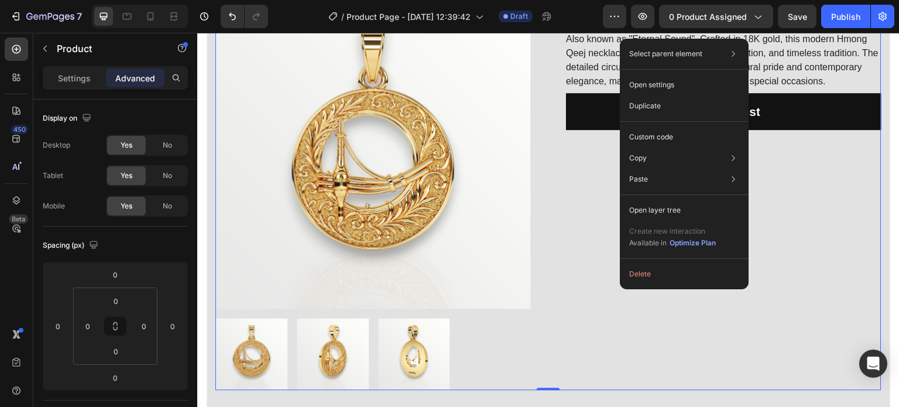
click at [554, 227] on div "Product Images Suab Toj Siab (P) Title Also known as "Eternal Sound". Crafted i…" at bounding box center [548, 192] width 666 height 397
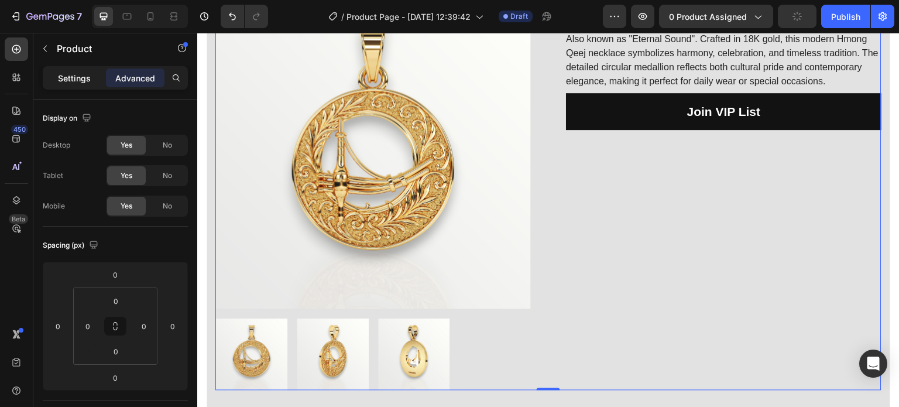
click at [98, 69] on div "Settings" at bounding box center [74, 78] width 59 height 19
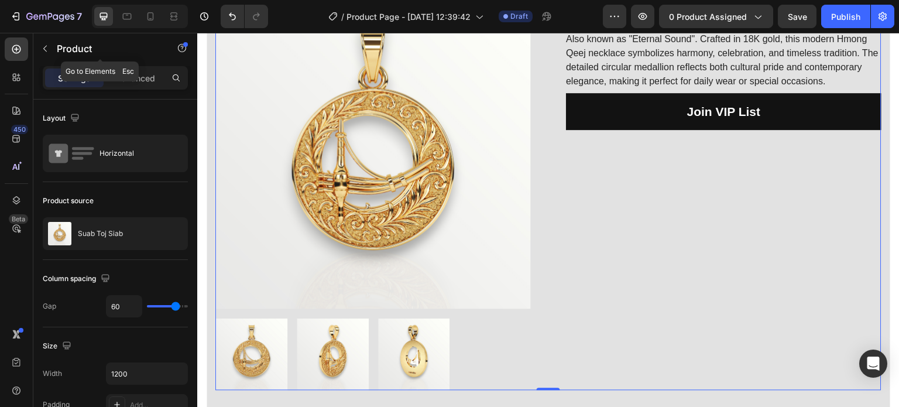
click at [46, 51] on icon "button" at bounding box center [44, 48] width 9 height 9
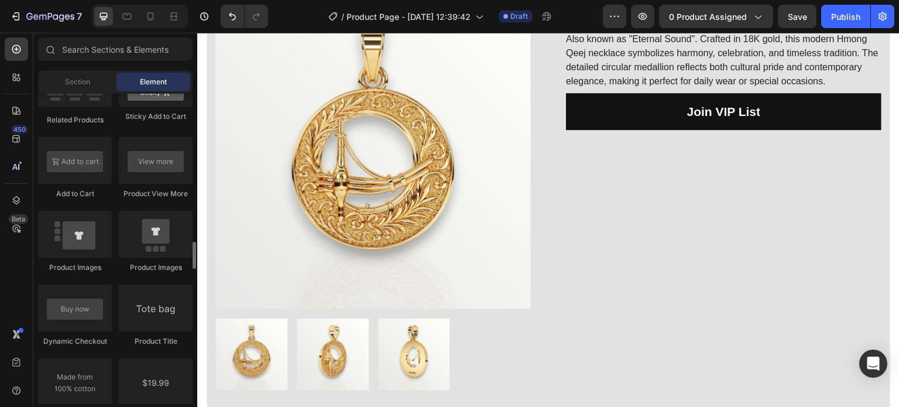
scroll to position [1640, 0]
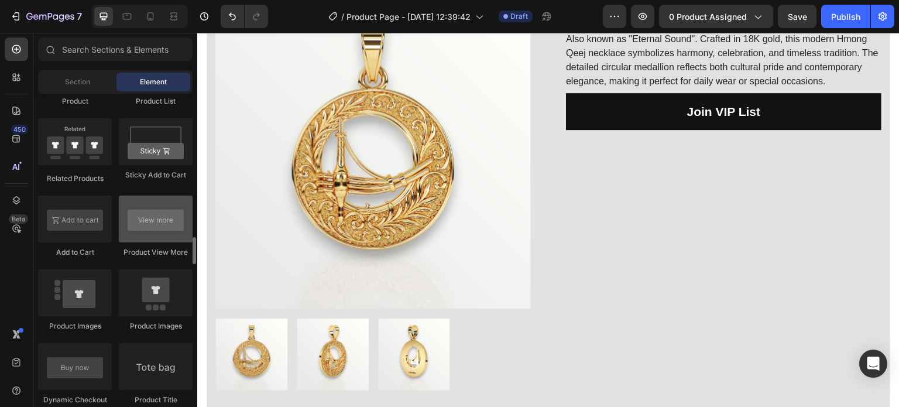
click at [144, 234] on div at bounding box center [156, 219] width 74 height 47
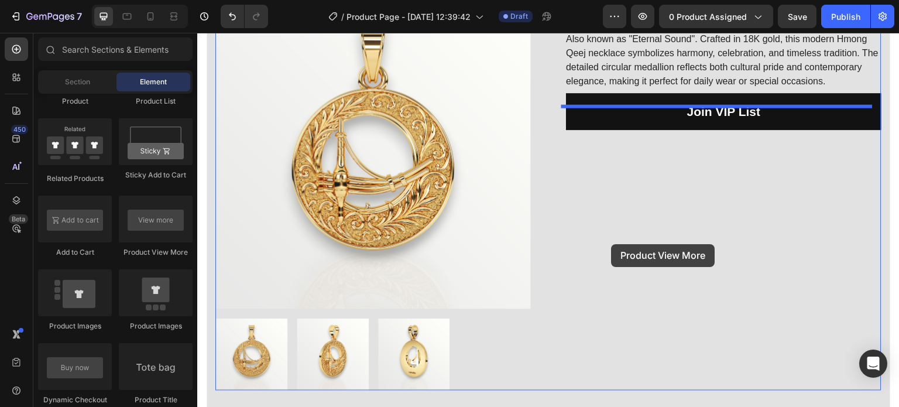
drag, startPoint x: 392, startPoint y: 264, endPoint x: 612, endPoint y: 244, distance: 220.5
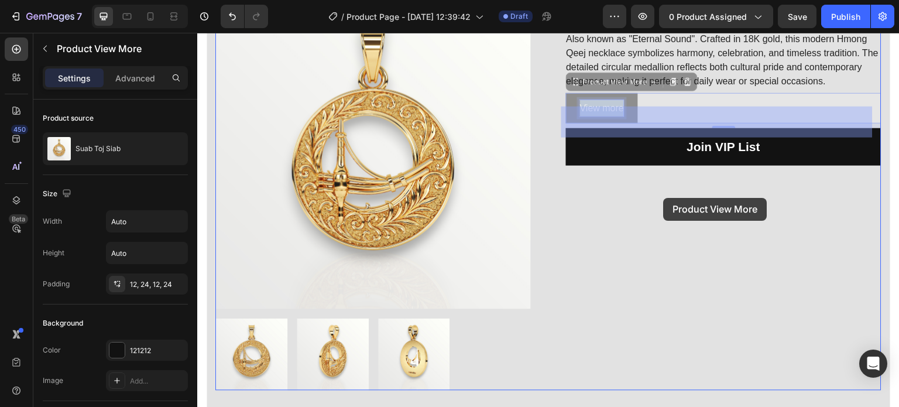
drag, startPoint x: 612, startPoint y: 147, endPoint x: 664, endPoint y: 198, distance: 72.9
click at [655, 188] on div "Suab Toj Siab (P) Title Also known as "Eternal Sound". Crafted in 18K gold, thi…" at bounding box center [724, 192] width 316 height 397
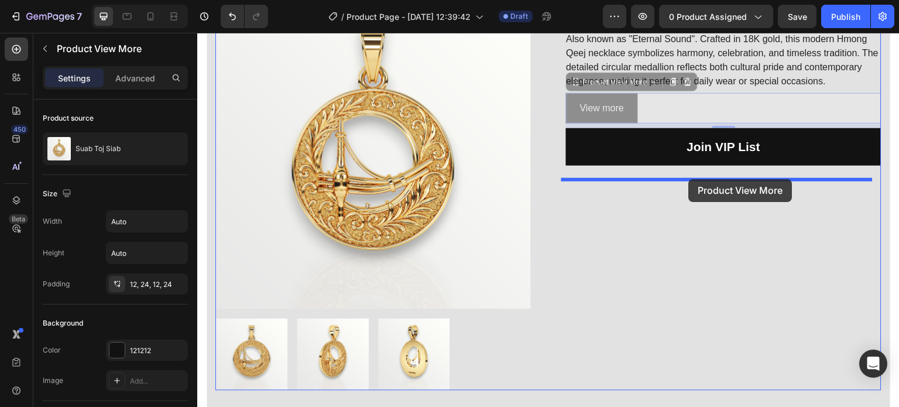
drag, startPoint x: 591, startPoint y: 124, endPoint x: 688, endPoint y: 186, distance: 115.2
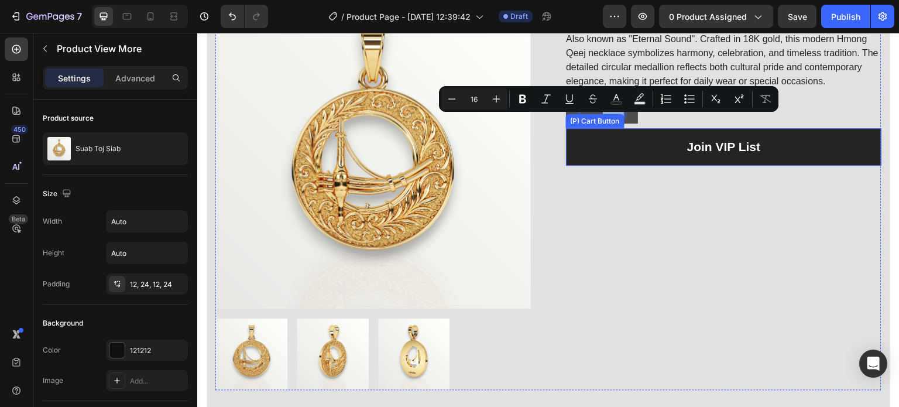
drag, startPoint x: 599, startPoint y: 121, endPoint x: 637, endPoint y: 178, distance: 68.5
click at [639, 237] on div "Suab Toj Siab (P) Title Also known as "Eternal Sound". Crafted in 18K gold, thi…" at bounding box center [724, 192] width 316 height 397
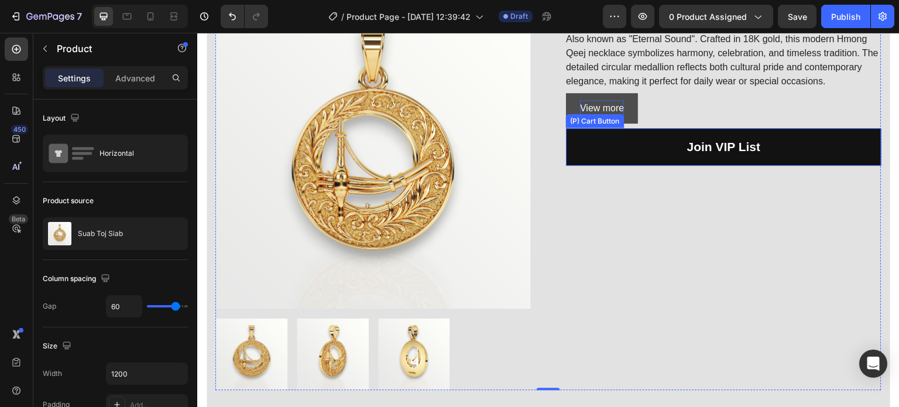
click at [608, 127] on div "(P) Cart Button" at bounding box center [595, 121] width 59 height 14
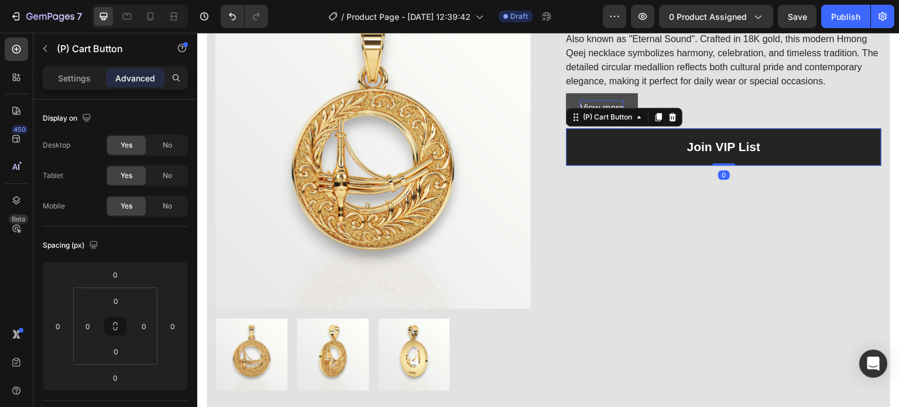
click at [597, 224] on div "Suab Toj Siab (P) Title Also known as "Eternal Sound". Crafted in 18K gold, thi…" at bounding box center [724, 192] width 316 height 397
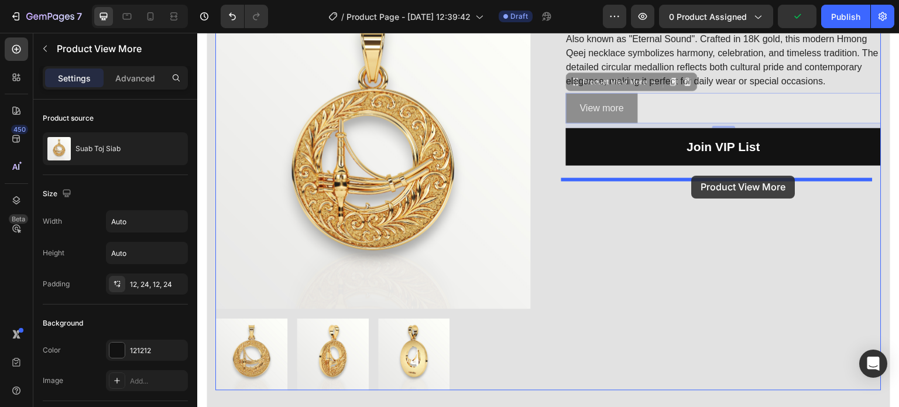
drag, startPoint x: 641, startPoint y: 152, endPoint x: 692, endPoint y: 176, distance: 56.1
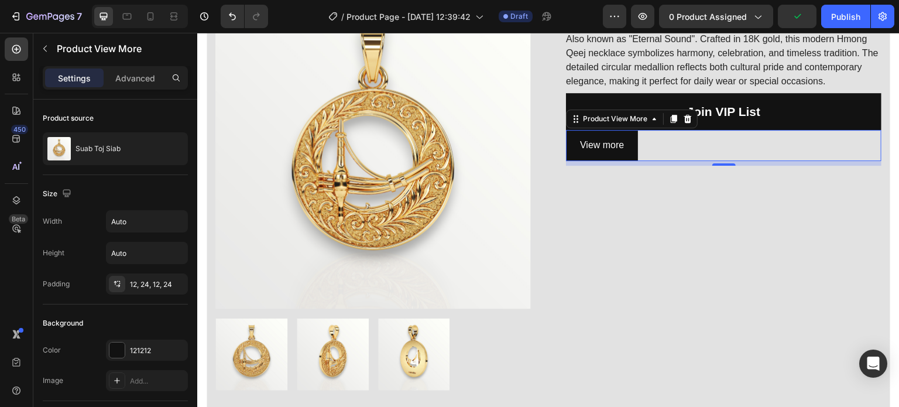
click at [684, 232] on div "Suab Toj Siab (P) Title Also known as "Eternal Sound". Crafted in 18K gold, thi…" at bounding box center [724, 192] width 316 height 397
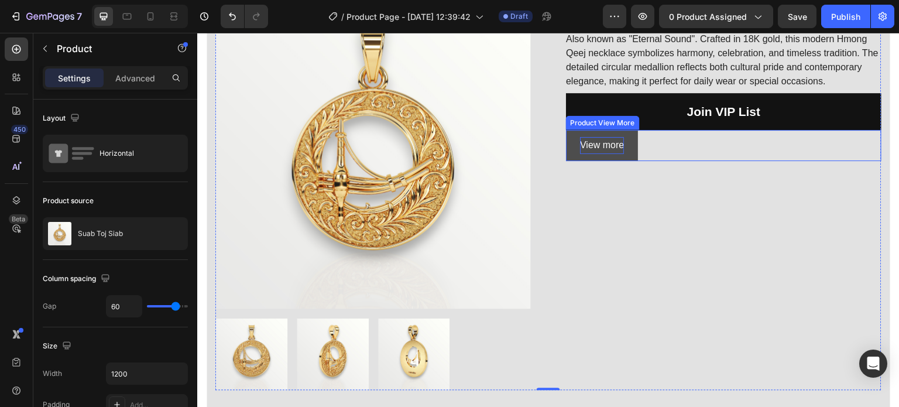
click at [587, 152] on p "View more" at bounding box center [602, 145] width 44 height 17
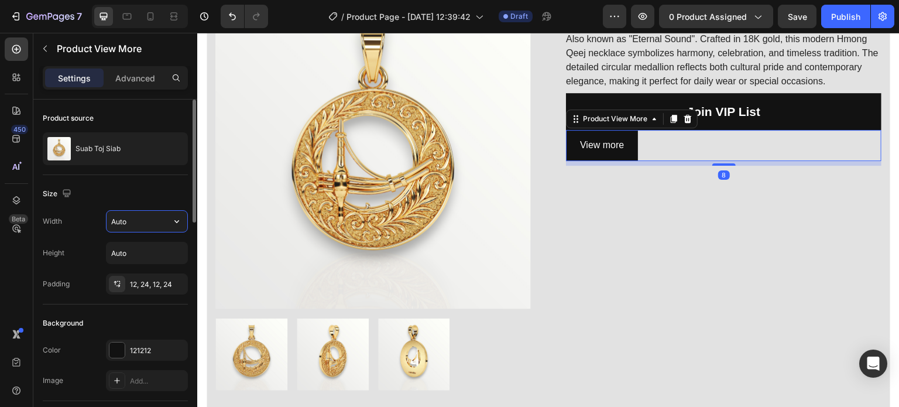
click at [137, 213] on input "Auto" at bounding box center [147, 221] width 81 height 21
click at [176, 222] on icon "button" at bounding box center [177, 221] width 5 height 3
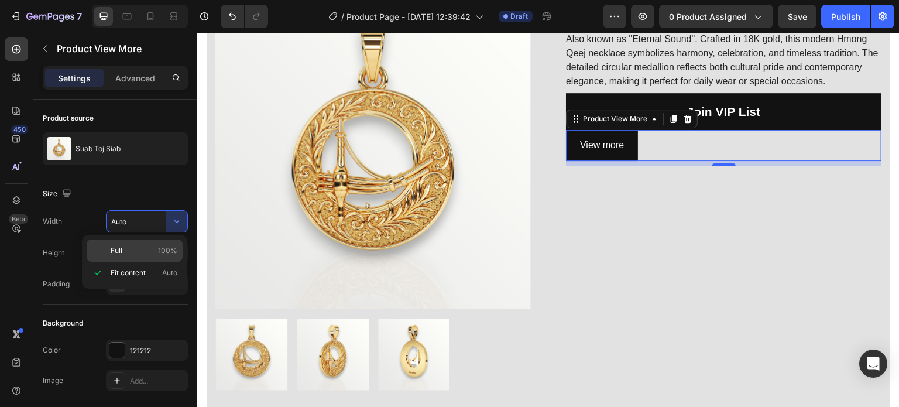
click at [164, 249] on span "100%" at bounding box center [167, 250] width 19 height 11
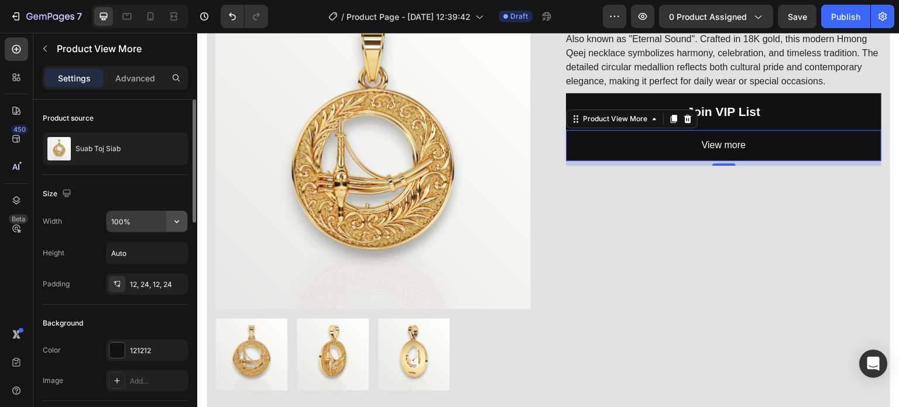
click at [173, 220] on icon "button" at bounding box center [177, 221] width 12 height 12
click at [150, 269] on p "Fit content Auto" at bounding box center [144, 273] width 67 height 11
type input "Auto"
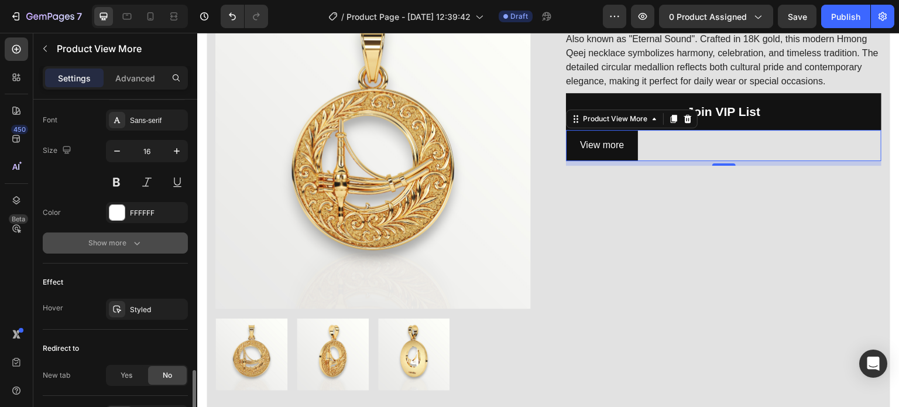
scroll to position [600, 0]
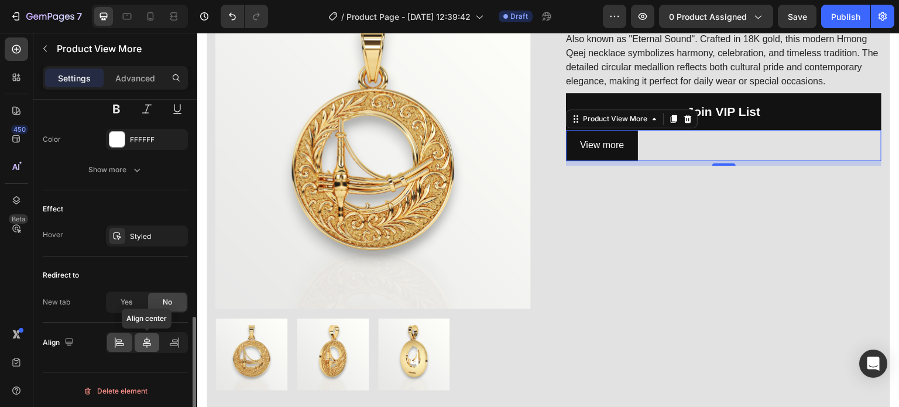
click at [150, 344] on icon at bounding box center [147, 343] width 12 height 12
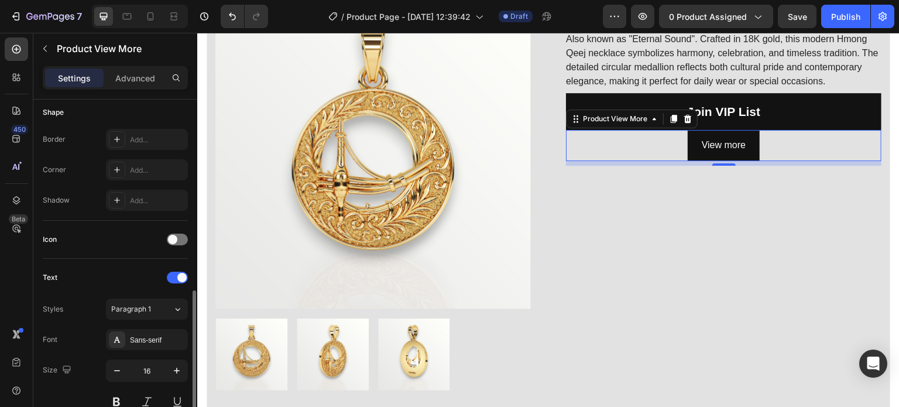
scroll to position [73, 0]
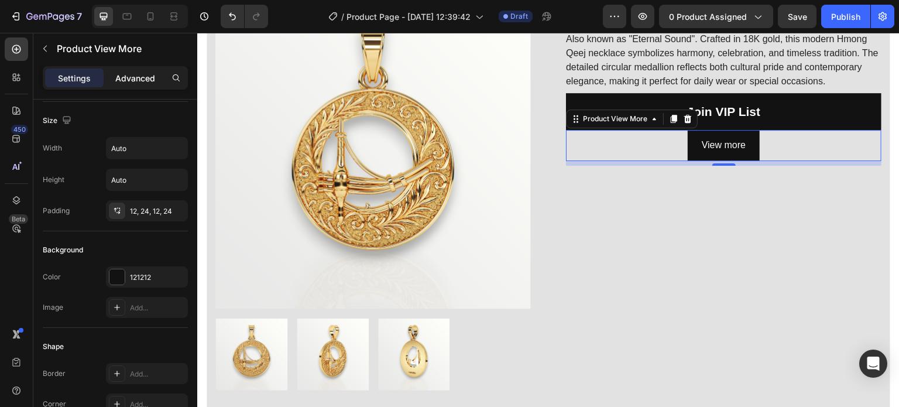
click at [134, 75] on p "Advanced" at bounding box center [135, 78] width 40 height 12
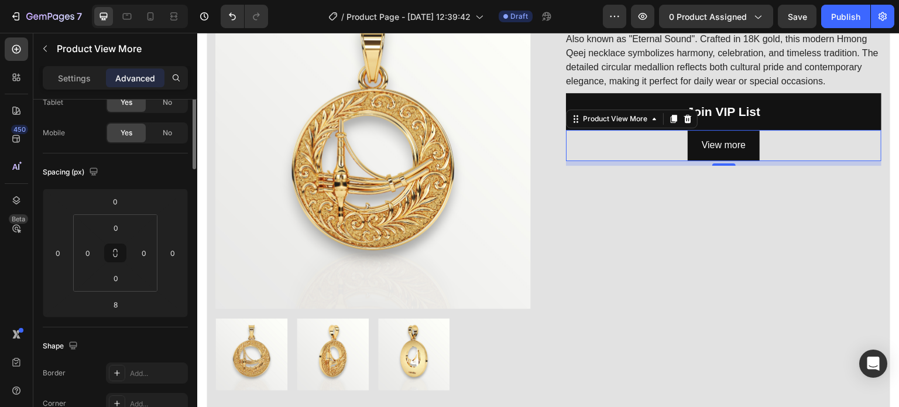
scroll to position [0, 0]
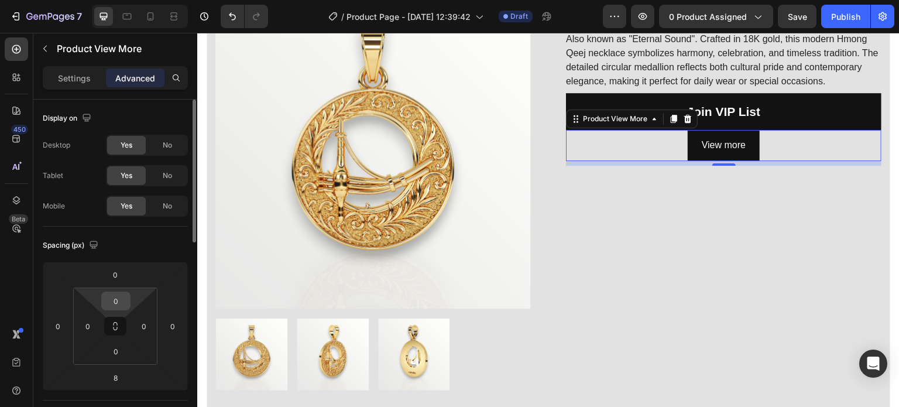
click at [113, 305] on input "0" at bounding box center [115, 301] width 23 height 18
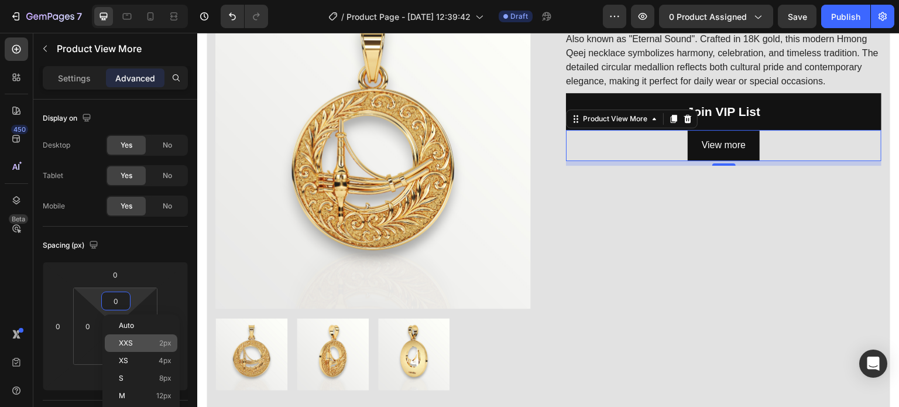
click at [148, 348] on div "XXS 2px" at bounding box center [141, 343] width 73 height 18
type input "2"
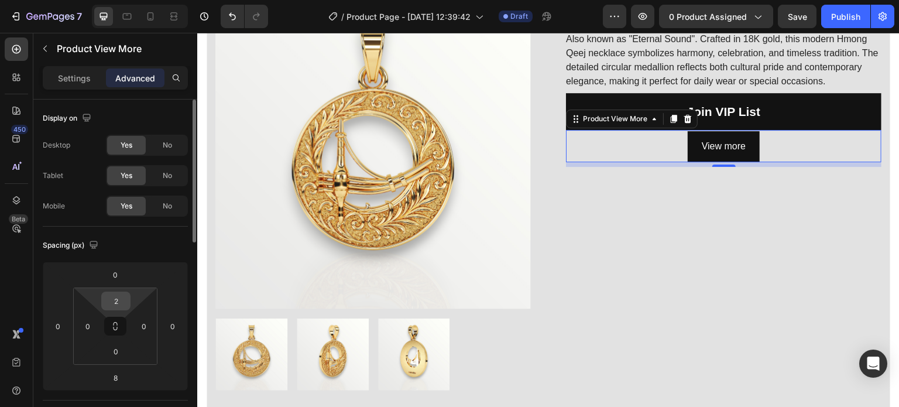
click at [119, 307] on input "2" at bounding box center [115, 301] width 23 height 18
click at [124, 299] on input "2" at bounding box center [115, 301] width 23 height 18
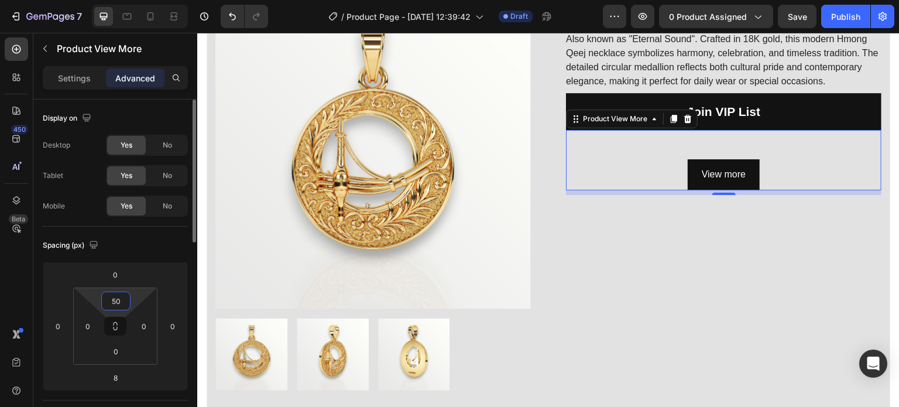
type input "50"
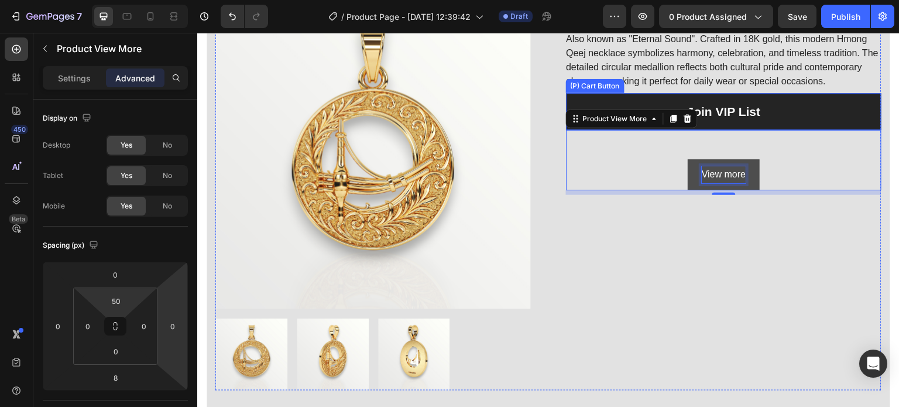
click at [762, 105] on div "Suab Toj Siab (P) Title Also known as "Eternal Sound". Crafted in 18K gold, thi…" at bounding box center [724, 192] width 316 height 397
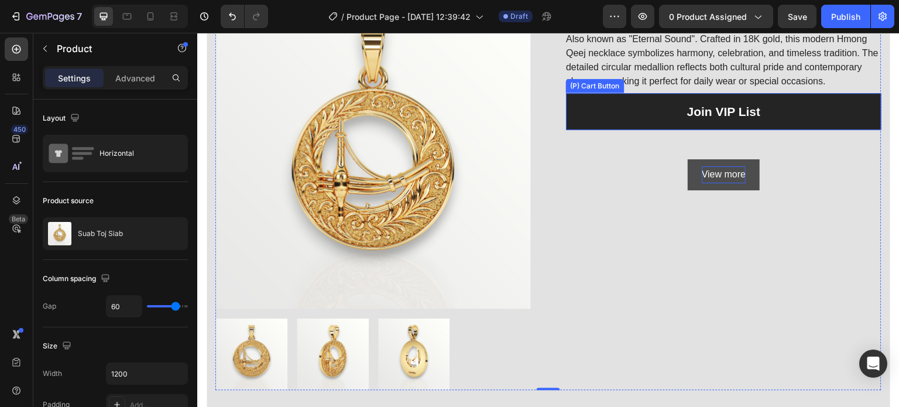
click at [776, 126] on button "Join VIP List" at bounding box center [724, 111] width 316 height 37
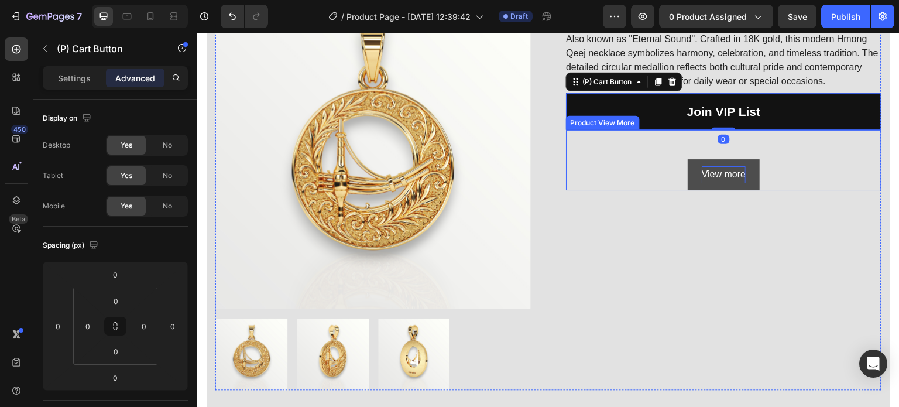
click at [713, 180] on p "View more" at bounding box center [724, 174] width 44 height 17
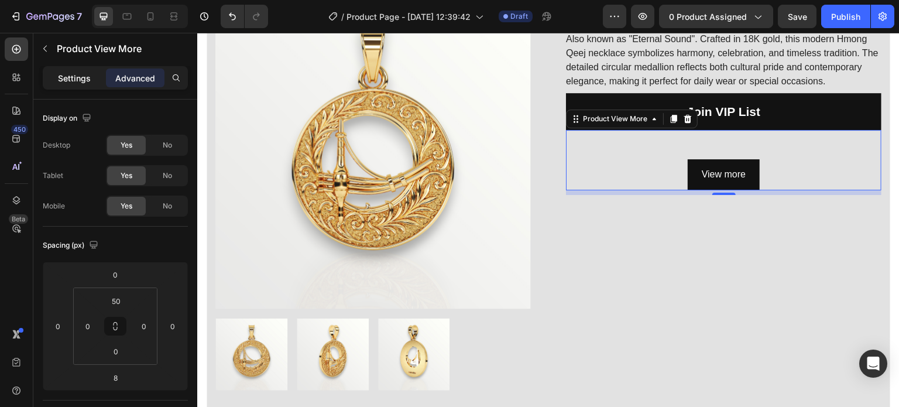
click at [78, 83] on div "Settings" at bounding box center [74, 78] width 59 height 19
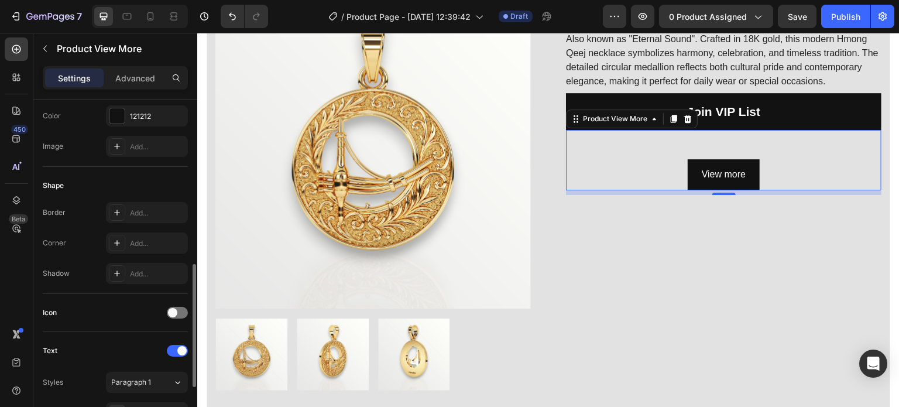
scroll to position [351, 0]
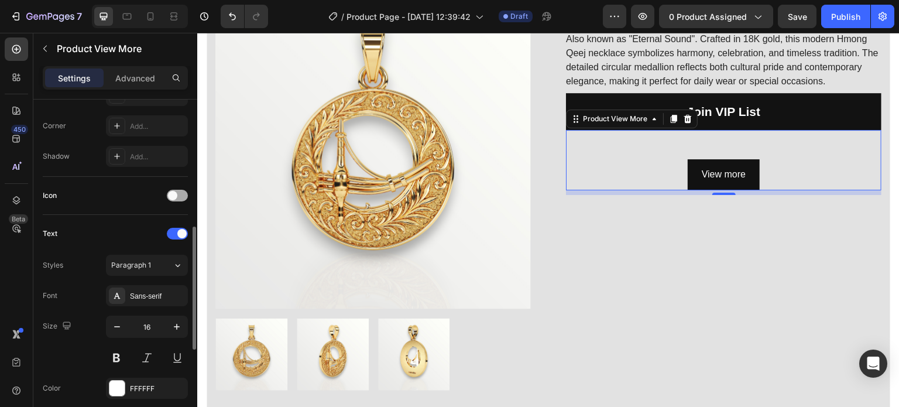
click at [182, 194] on div at bounding box center [177, 196] width 21 height 12
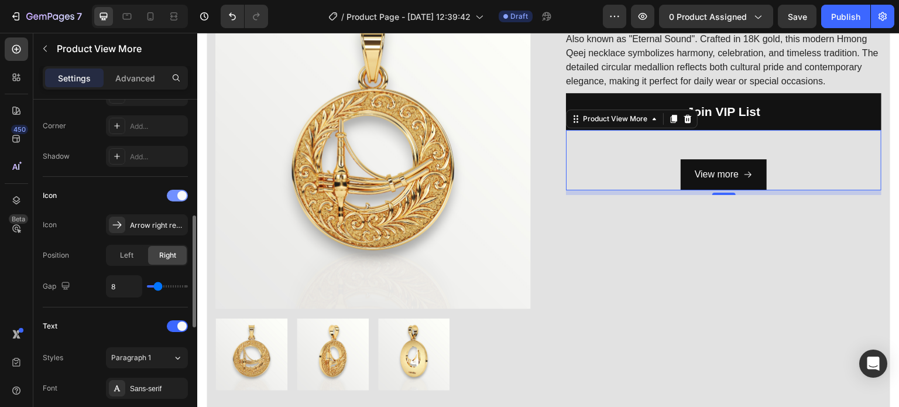
click at [182, 194] on span at bounding box center [181, 195] width 9 height 9
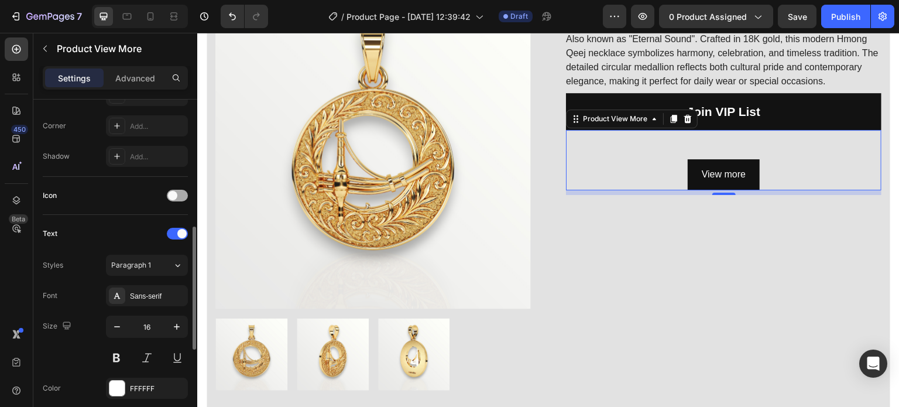
click at [173, 199] on div at bounding box center [177, 196] width 21 height 12
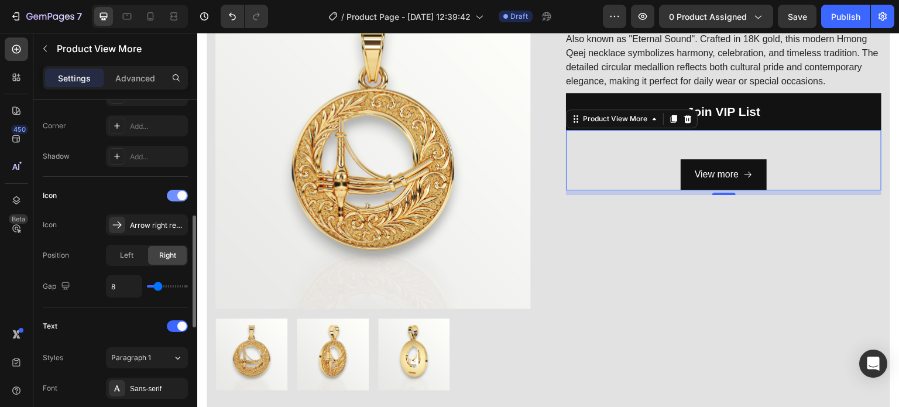
click at [173, 199] on div at bounding box center [177, 196] width 21 height 12
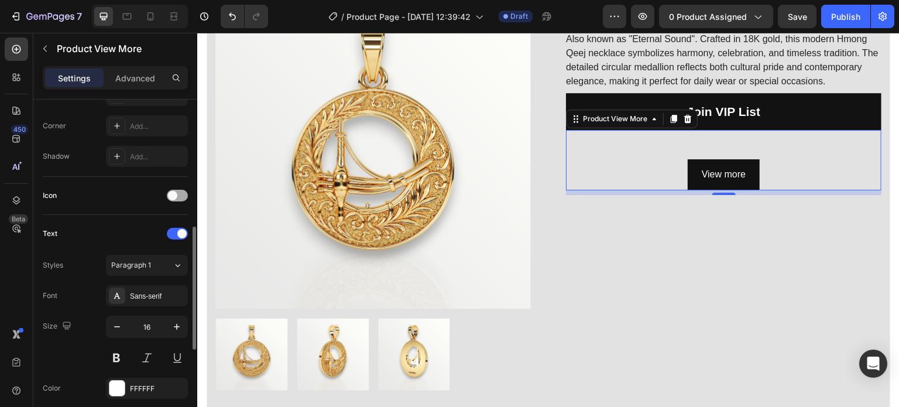
click at [173, 199] on div at bounding box center [177, 196] width 21 height 12
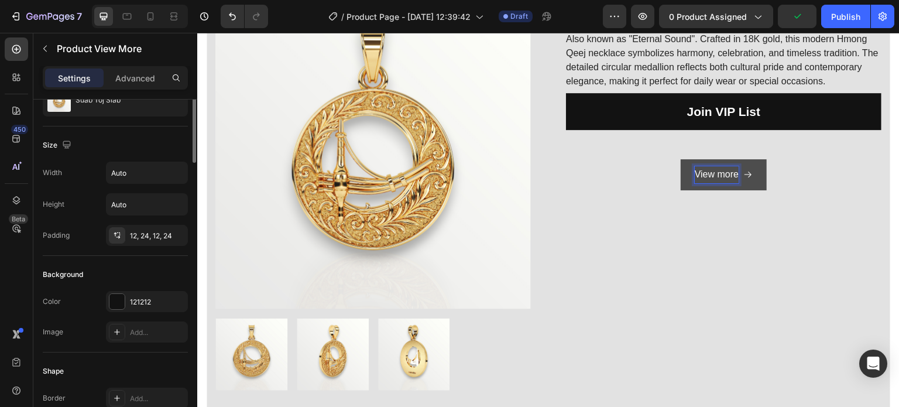
scroll to position [0, 0]
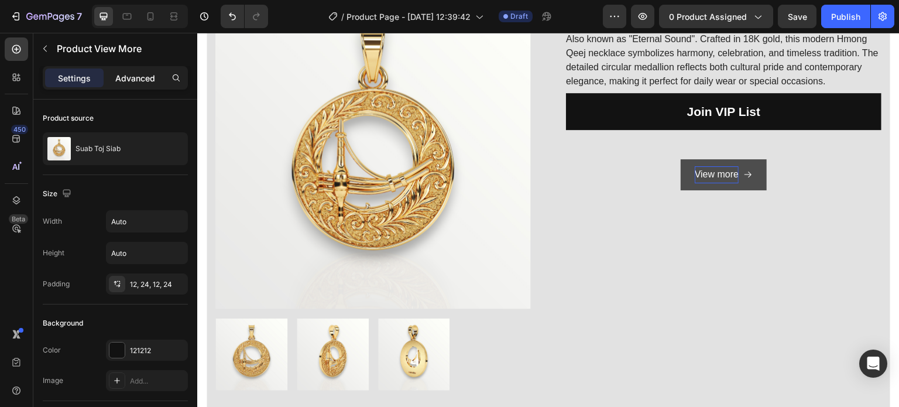
click at [140, 82] on p "Advanced" at bounding box center [135, 78] width 40 height 12
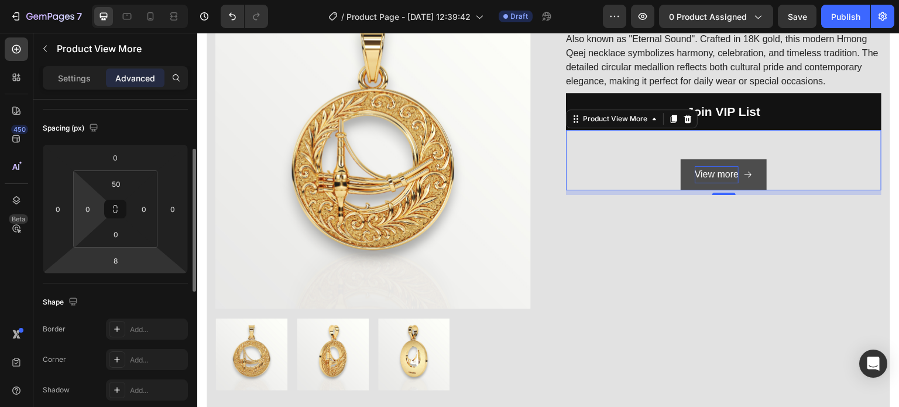
scroll to position [176, 0]
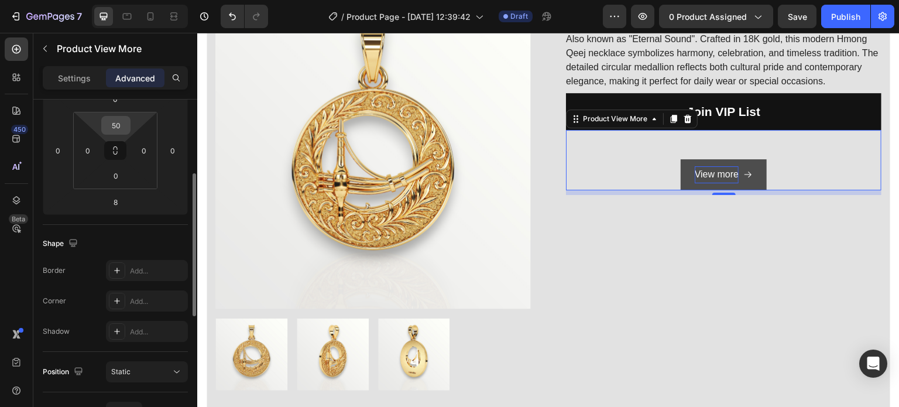
click at [119, 126] on input "50" at bounding box center [115, 126] width 23 height 18
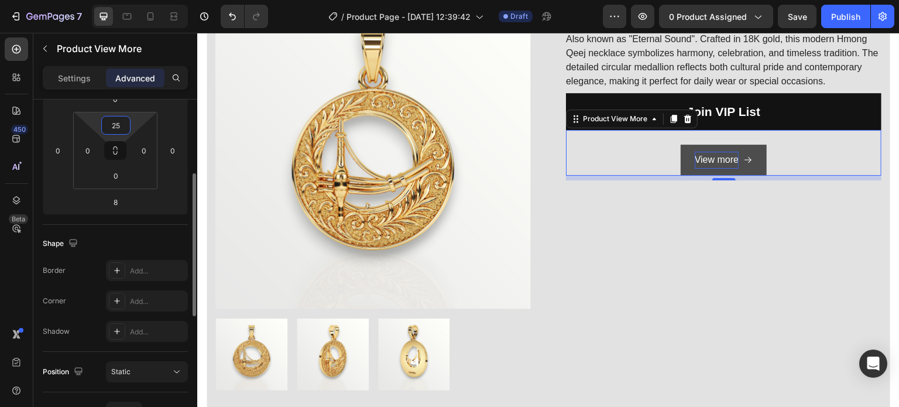
scroll to position [234, 0]
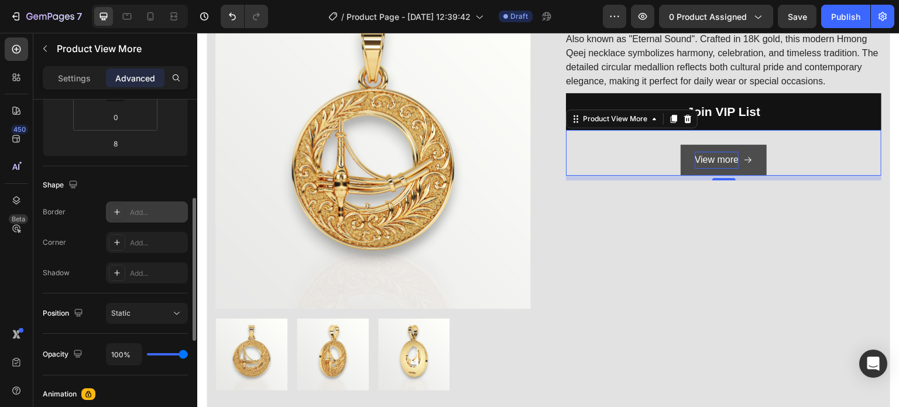
type input "25"
click at [142, 203] on div "Add..." at bounding box center [147, 211] width 82 height 21
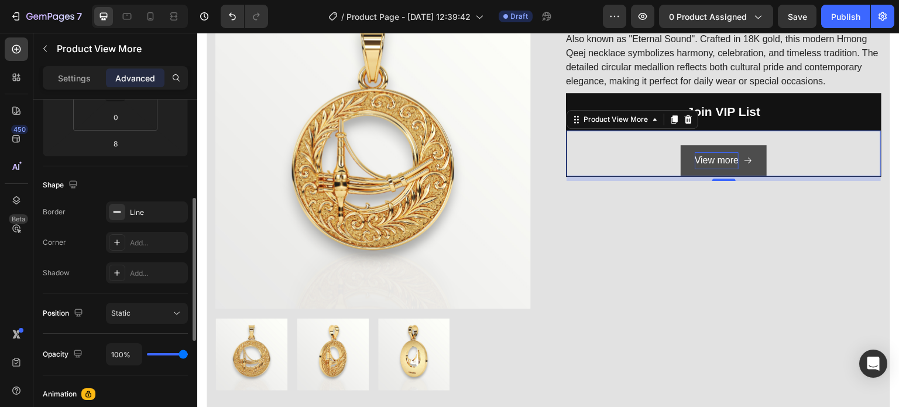
click at [58, 244] on div "Corner" at bounding box center [54, 242] width 23 height 11
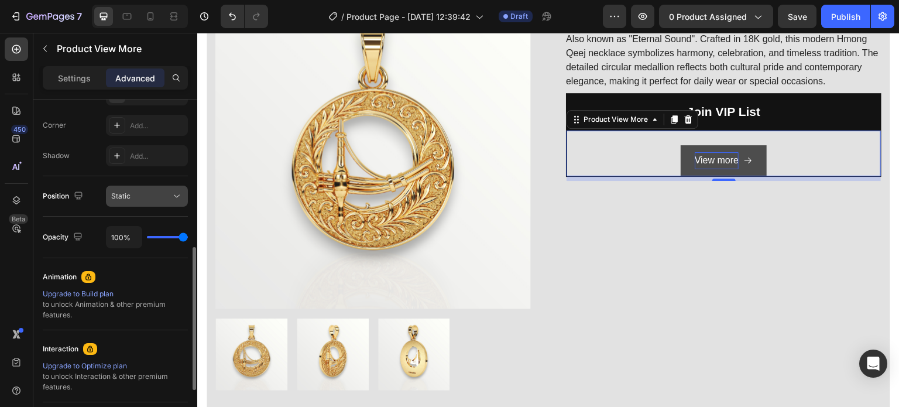
click at [128, 194] on span "Static" at bounding box center [120, 195] width 19 height 9
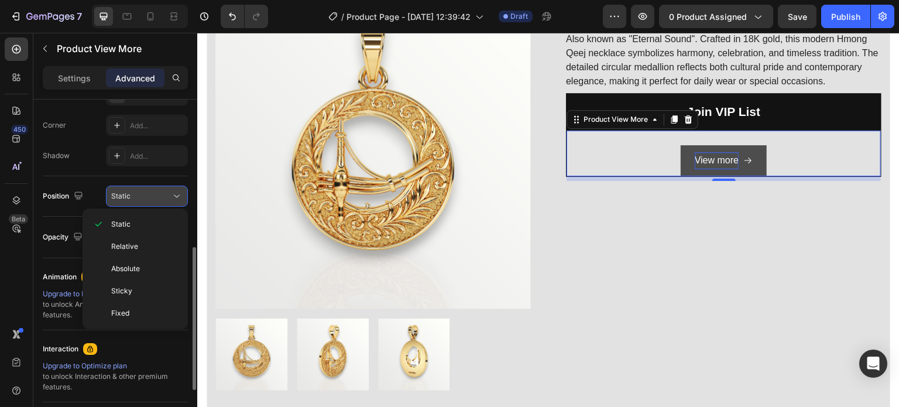
click at [128, 194] on span "Static" at bounding box center [120, 195] width 19 height 9
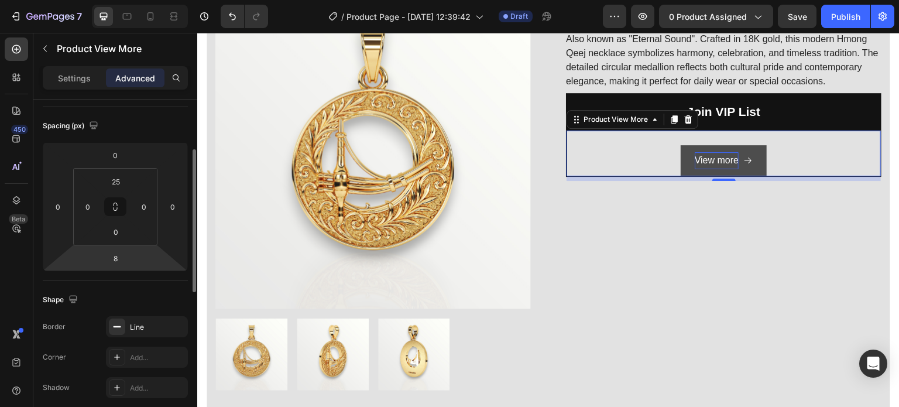
scroll to position [0, 0]
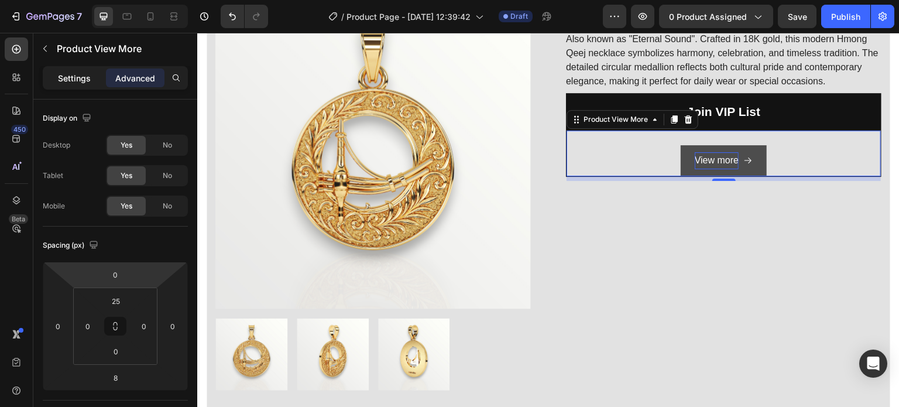
click at [80, 78] on p "Settings" at bounding box center [74, 78] width 33 height 12
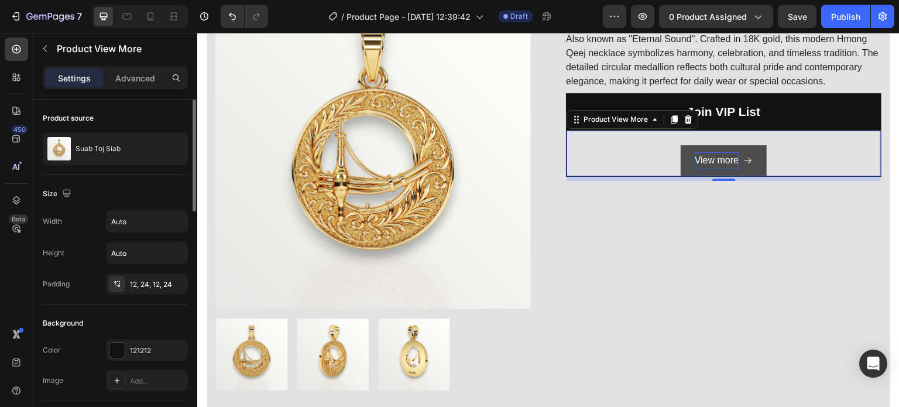
scroll to position [59, 0]
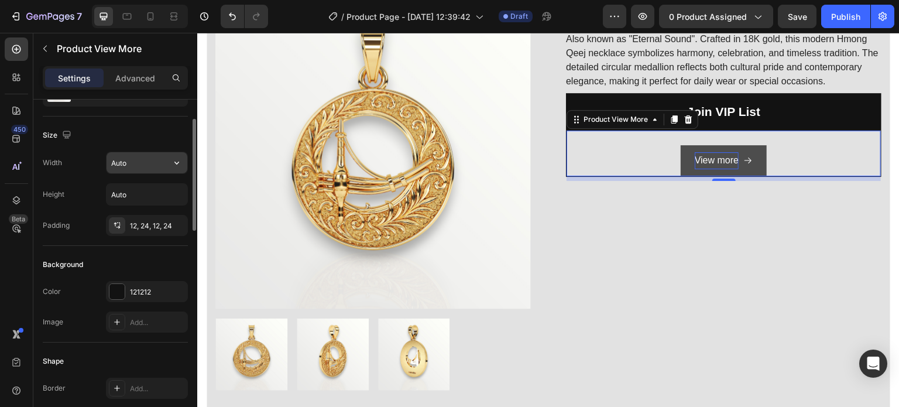
click at [144, 163] on input "Auto" at bounding box center [147, 162] width 81 height 21
click at [168, 165] on button "button" at bounding box center [176, 162] width 21 height 21
click at [159, 190] on span "100%" at bounding box center [167, 192] width 19 height 11
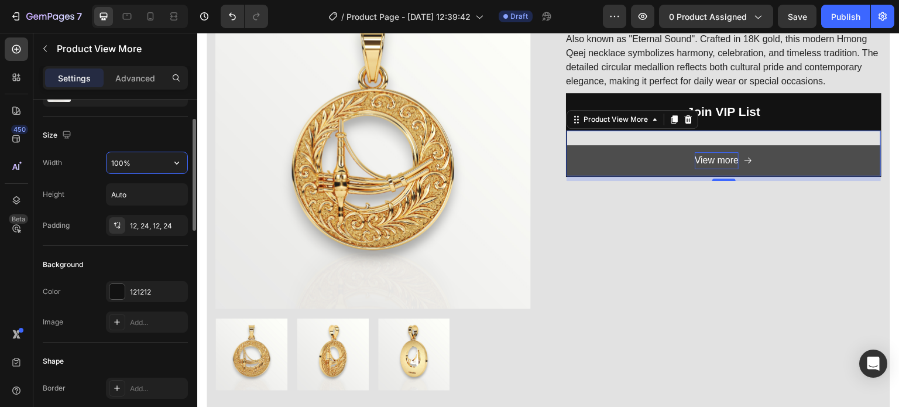
click at [136, 159] on input "100%" at bounding box center [147, 162] width 81 height 21
click at [180, 163] on icon "button" at bounding box center [177, 163] width 12 height 12
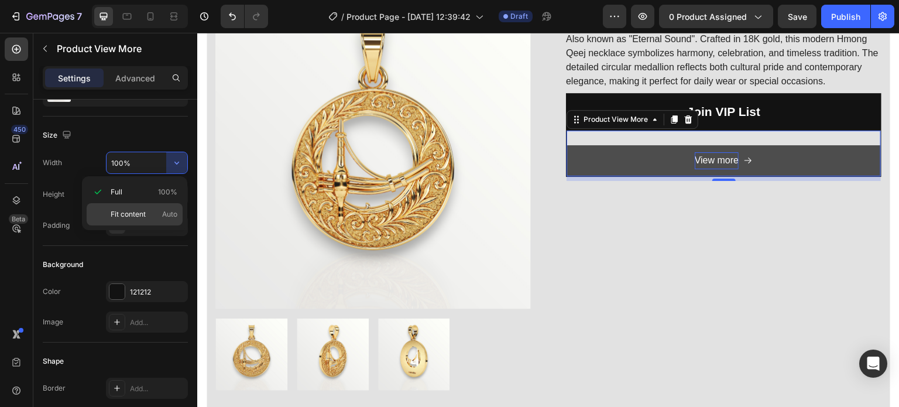
click at [150, 207] on div "Fit content Auto" at bounding box center [135, 214] width 96 height 22
type input "Auto"
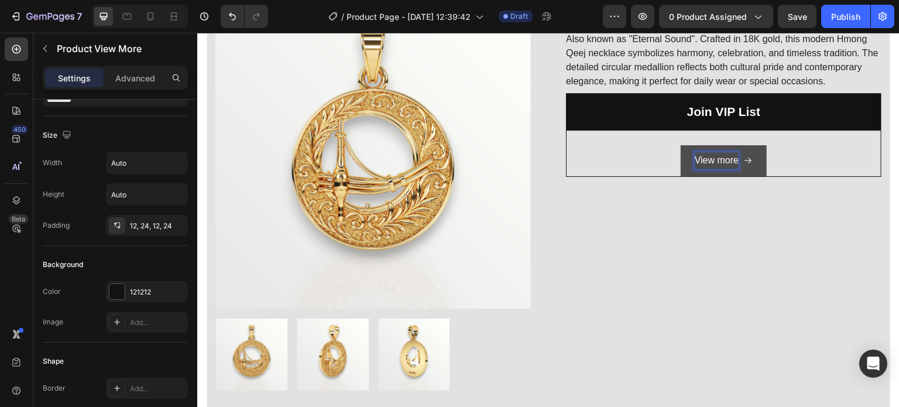
click at [709, 169] on p "View more" at bounding box center [717, 160] width 44 height 17
click at [692, 145] on button "JOIN" at bounding box center [723, 160] width 63 height 31
click at [695, 145] on button "Join" at bounding box center [724, 160] width 59 height 31
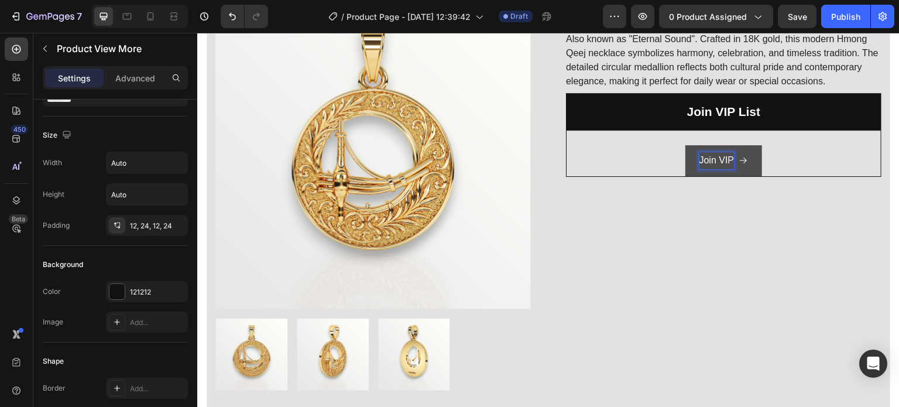
click at [686, 145] on button "Join VIP" at bounding box center [724, 160] width 77 height 31
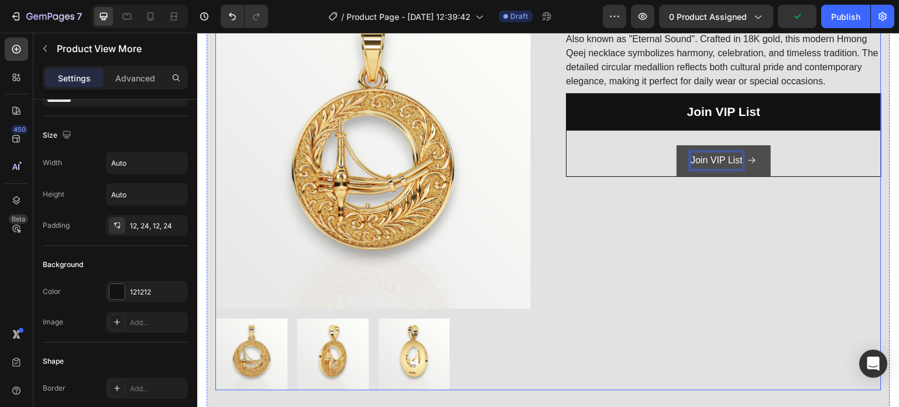
click at [705, 241] on div "Suab Toj Siab (P) Title Also known as "Eternal Sound". Crafted in 18K gold, thi…" at bounding box center [724, 192] width 316 height 397
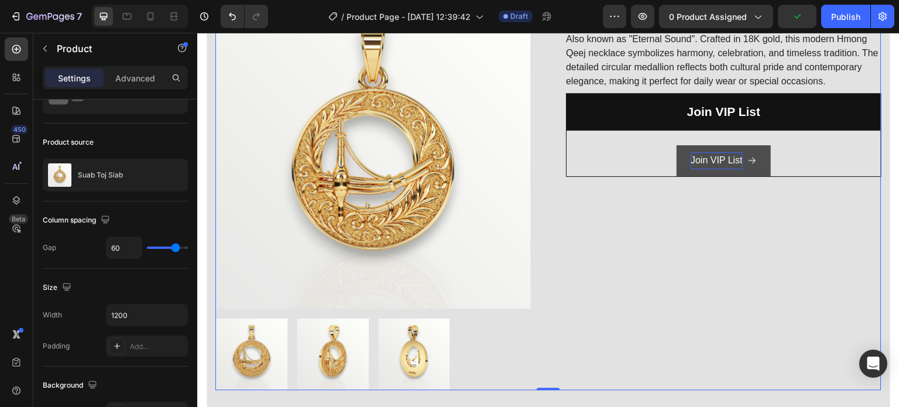
scroll to position [0, 0]
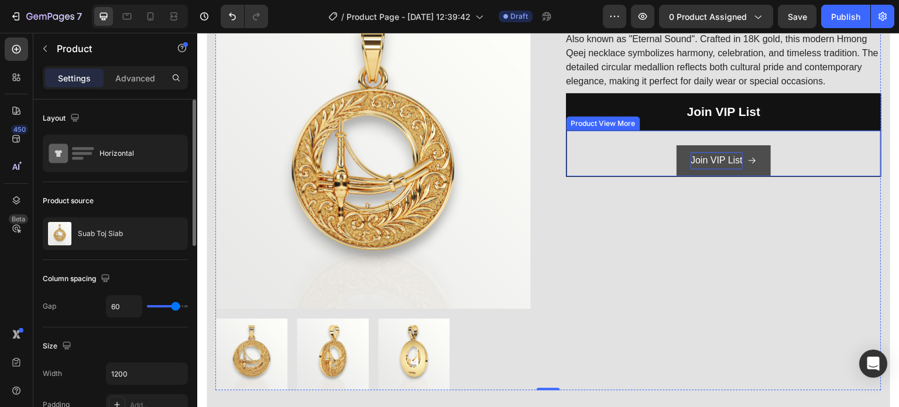
click at [826, 157] on div "Join VIP List Product View More" at bounding box center [724, 153] width 316 height 47
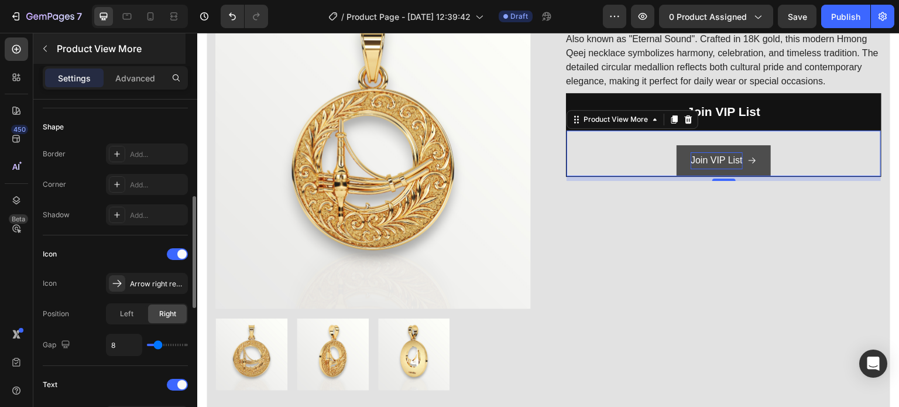
scroll to position [117, 0]
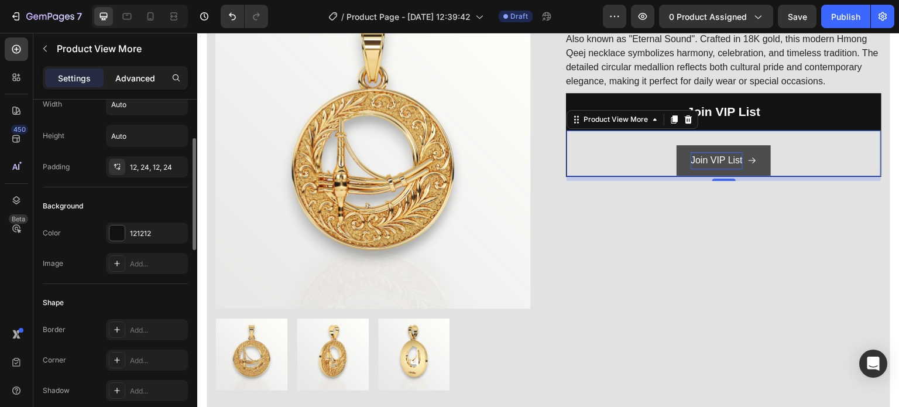
click at [146, 76] on p "Advanced" at bounding box center [135, 78] width 40 height 12
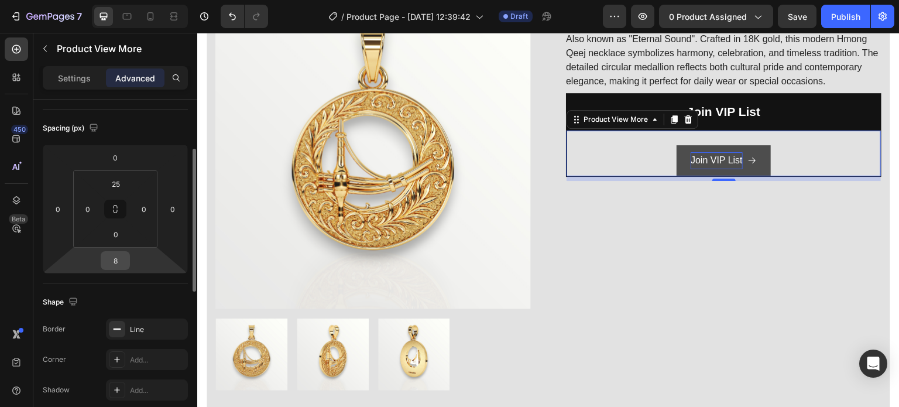
scroll to position [234, 0]
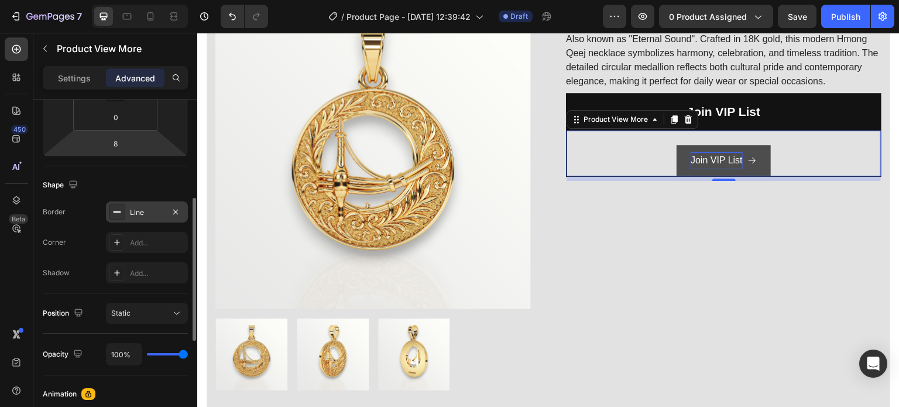
click at [121, 213] on icon at bounding box center [116, 211] width 9 height 9
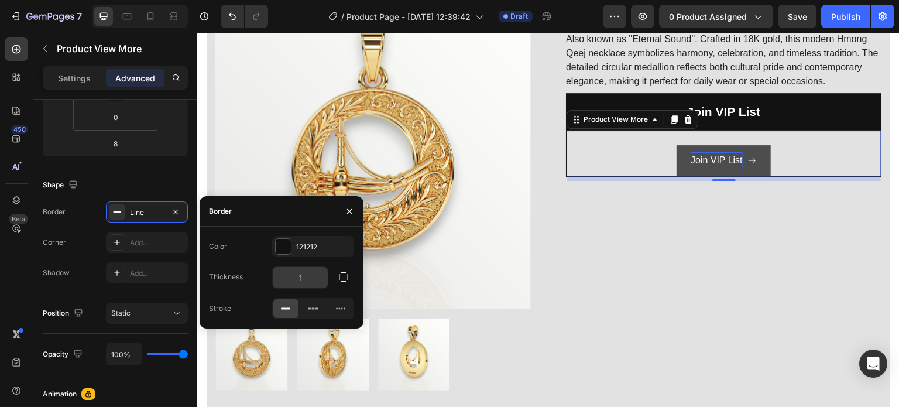
click at [293, 278] on input "1" at bounding box center [300, 277] width 55 height 21
click at [351, 211] on icon "button" at bounding box center [349, 211] width 9 height 9
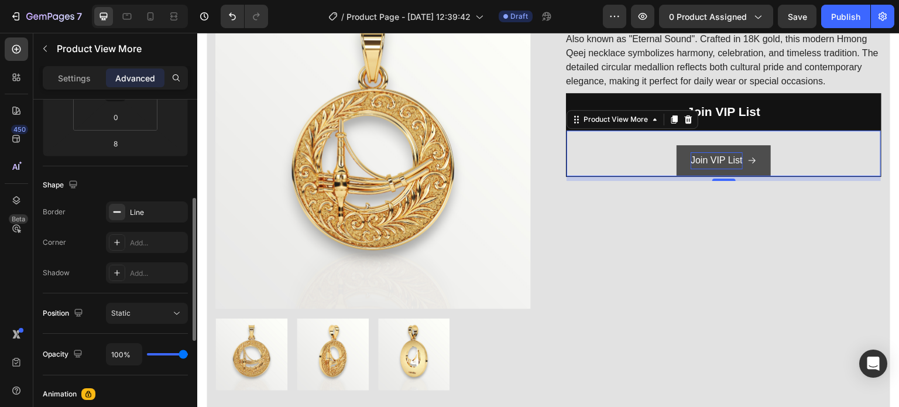
click at [59, 213] on div "Border" at bounding box center [54, 212] width 23 height 11
click at [136, 207] on div "Line" at bounding box center [147, 212] width 34 height 11
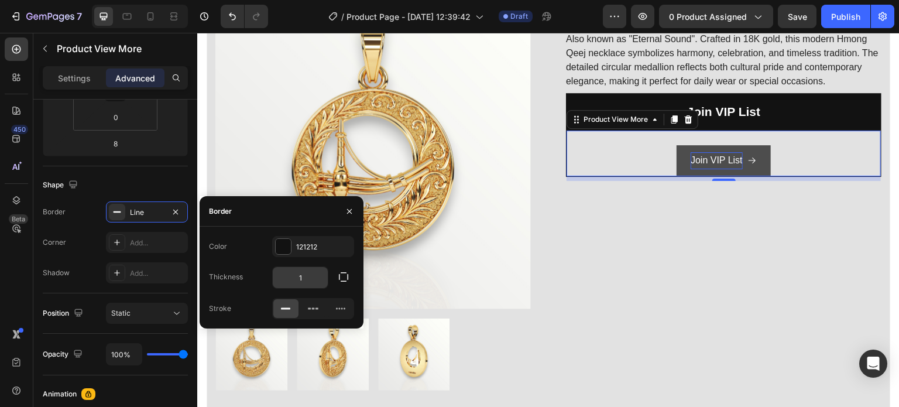
click at [306, 280] on input "1" at bounding box center [300, 277] width 55 height 21
type input "0"
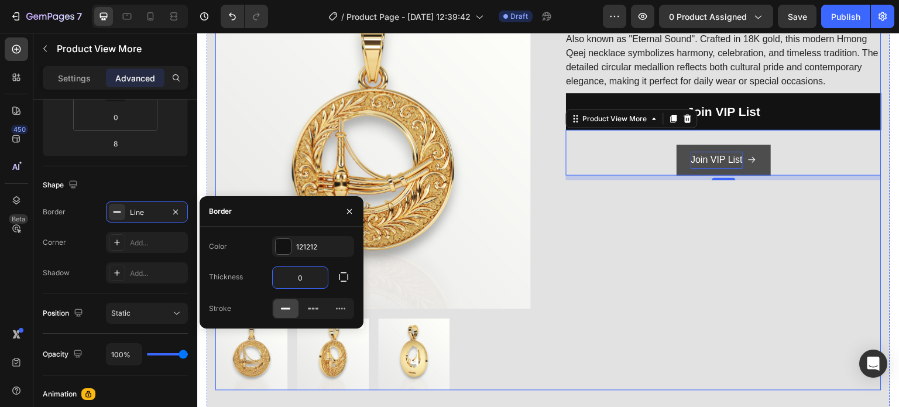
click at [630, 274] on div "Suab Toj Siab (P) Title Also known as "Eternal Sound". Crafted in 18K gold, thi…" at bounding box center [724, 192] width 316 height 397
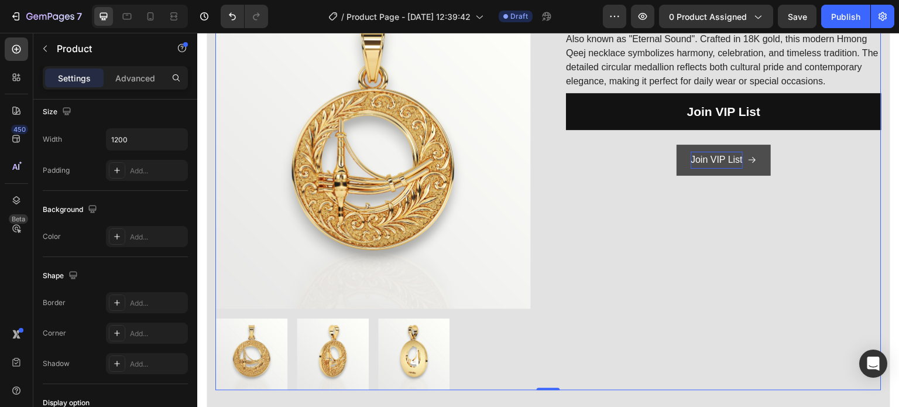
scroll to position [0, 0]
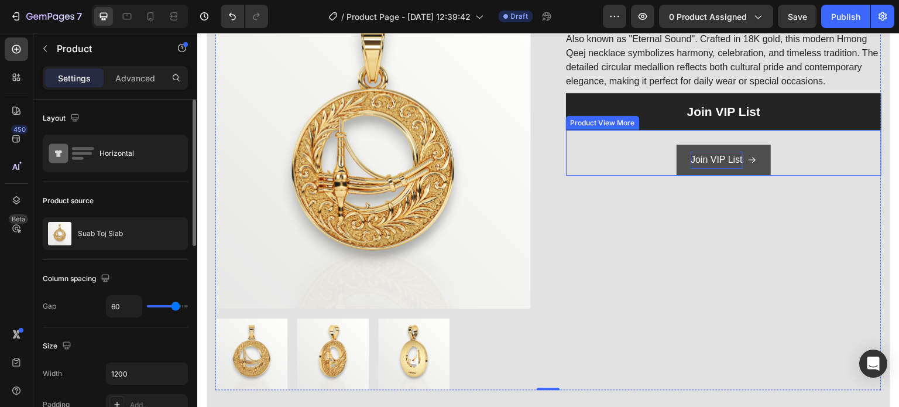
click at [642, 129] on button "Join VIP List" at bounding box center [724, 111] width 316 height 37
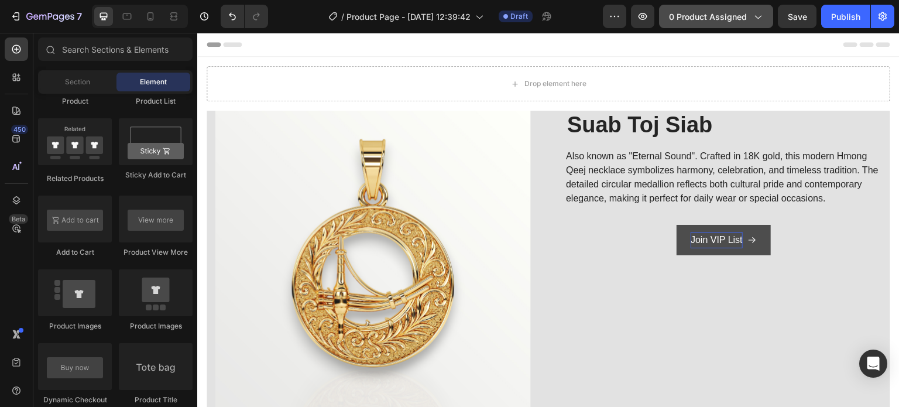
click at [725, 13] on span "0 product assigned" at bounding box center [708, 17] width 78 height 12
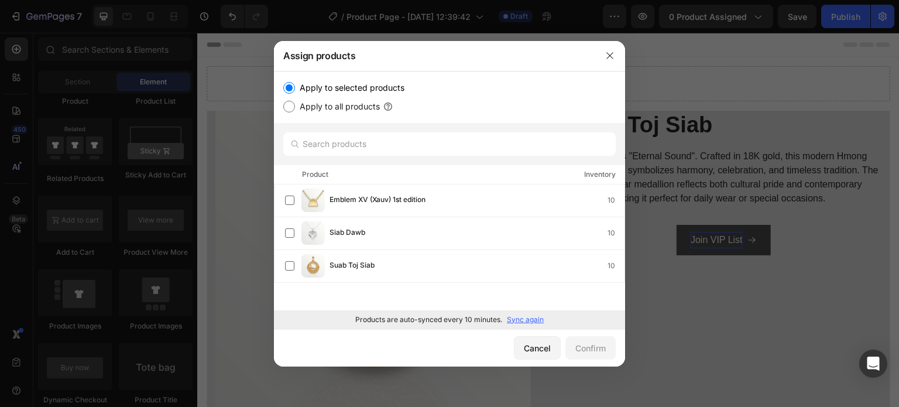
click at [673, 76] on div at bounding box center [449, 203] width 899 height 407
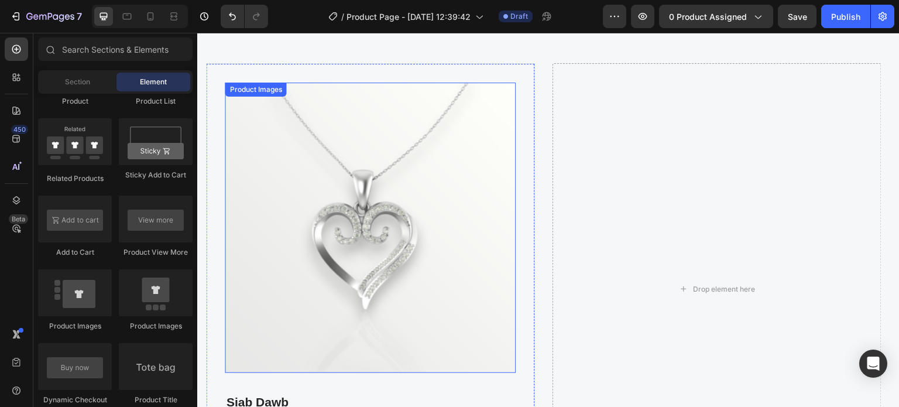
scroll to position [586, 0]
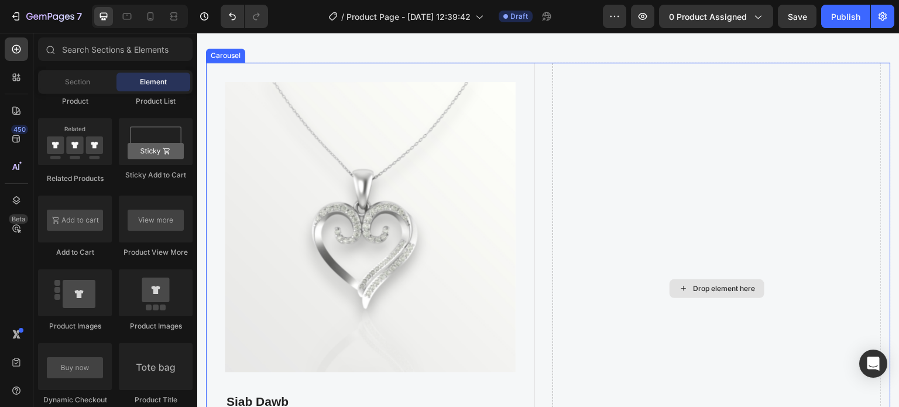
click at [694, 284] on div "Drop element here" at bounding box center [725, 288] width 62 height 9
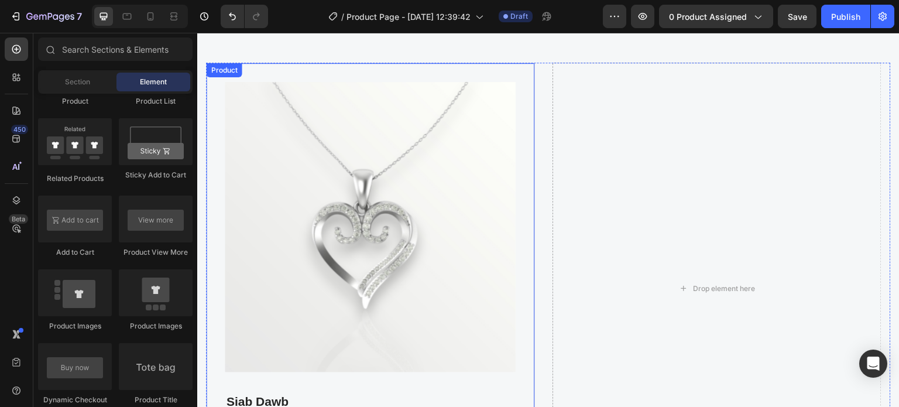
click at [367, 70] on div "Product Images Siab Dawb (P) Title Meaning " Pure Heart", a delicate heart-shap…" at bounding box center [370, 289] width 329 height 452
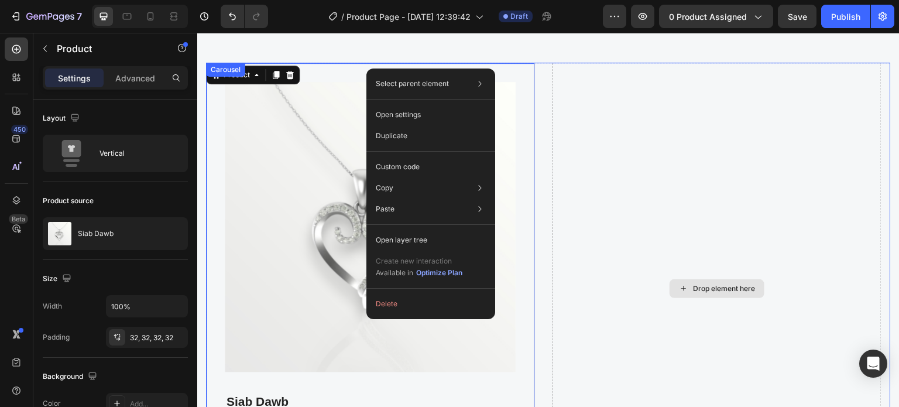
click at [625, 156] on div "Drop element here" at bounding box center [717, 289] width 329 height 452
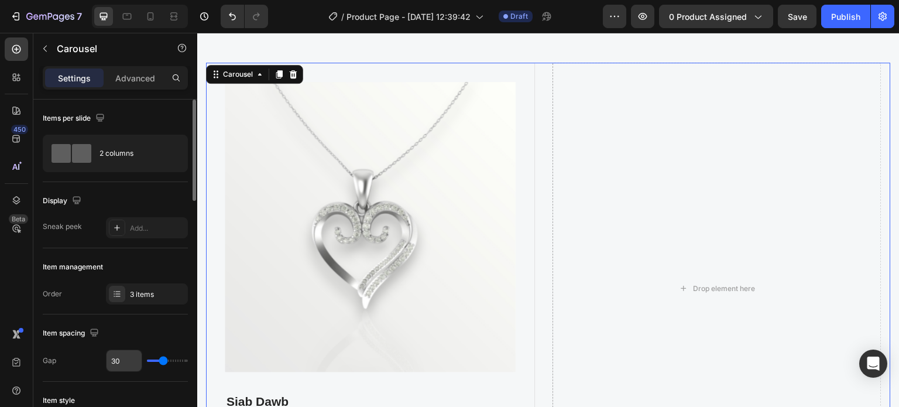
scroll to position [117, 0]
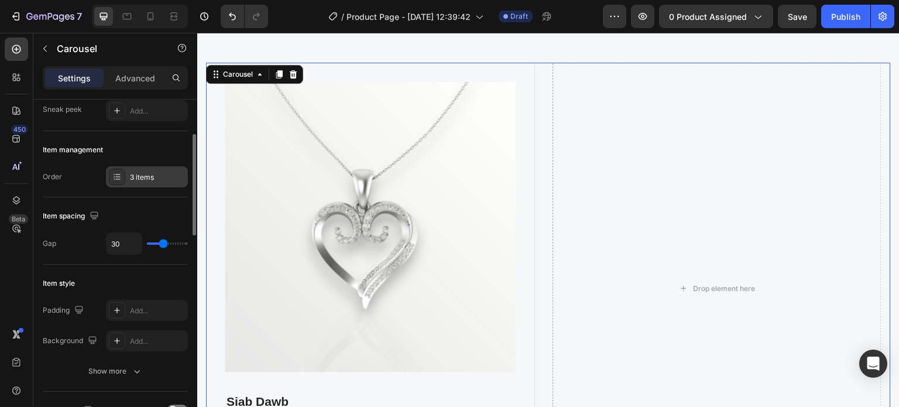
click at [141, 177] on div "3 items" at bounding box center [157, 177] width 55 height 11
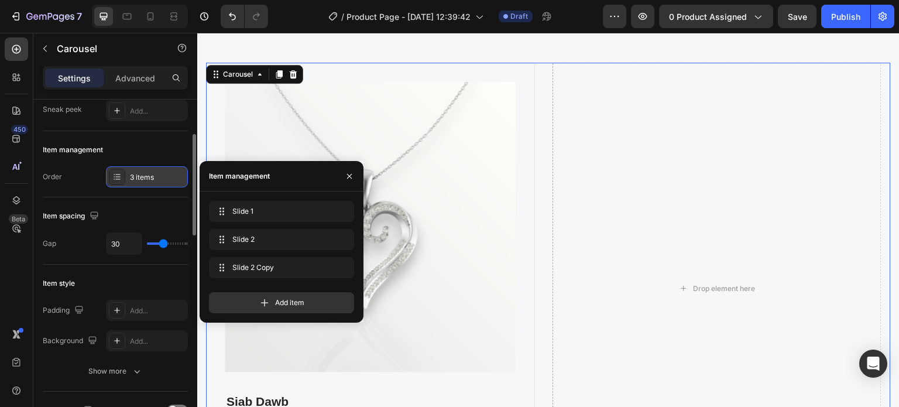
click at [141, 177] on div "3 items" at bounding box center [157, 177] width 55 height 11
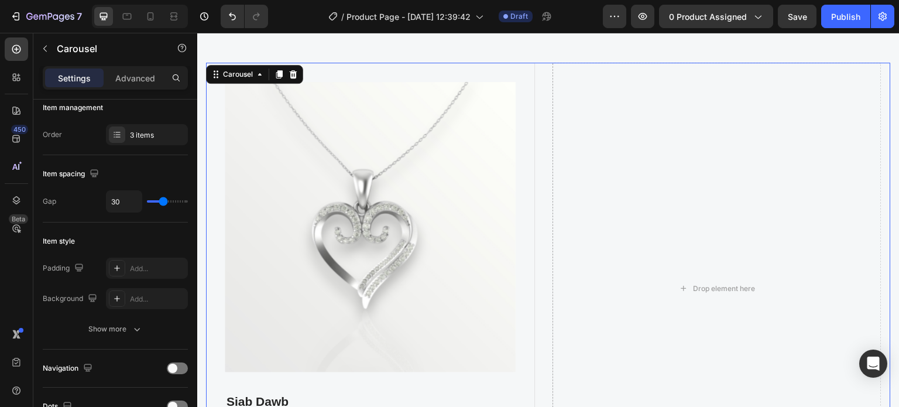
scroll to position [0, 0]
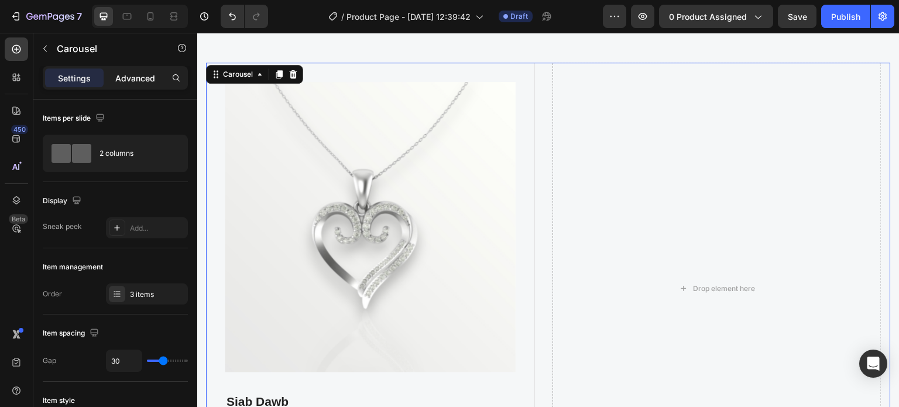
click at [121, 80] on p "Advanced" at bounding box center [135, 78] width 40 height 12
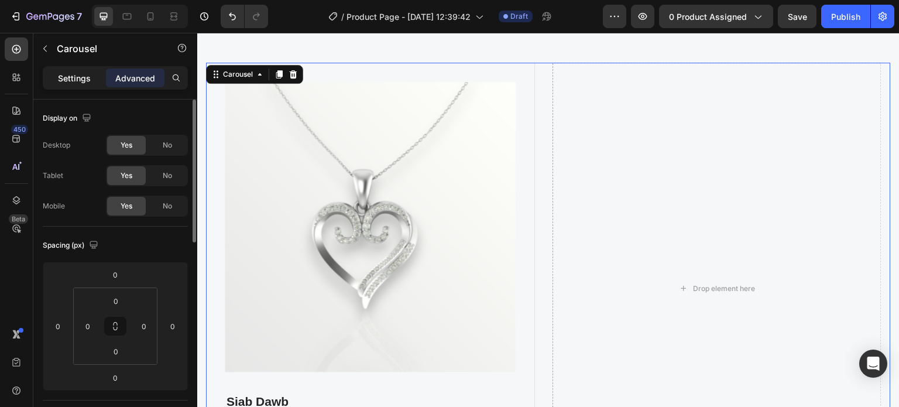
click at [63, 78] on p "Settings" at bounding box center [74, 78] width 33 height 12
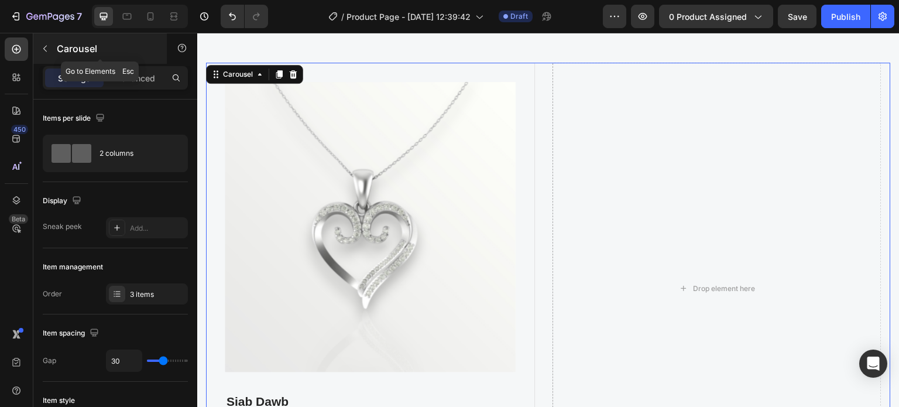
click at [47, 42] on button "button" at bounding box center [45, 48] width 19 height 19
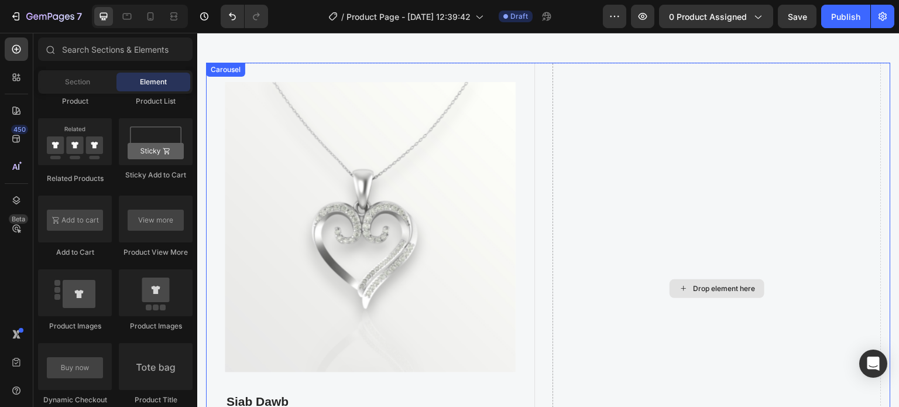
click at [611, 156] on div "Drop element here" at bounding box center [717, 289] width 329 height 452
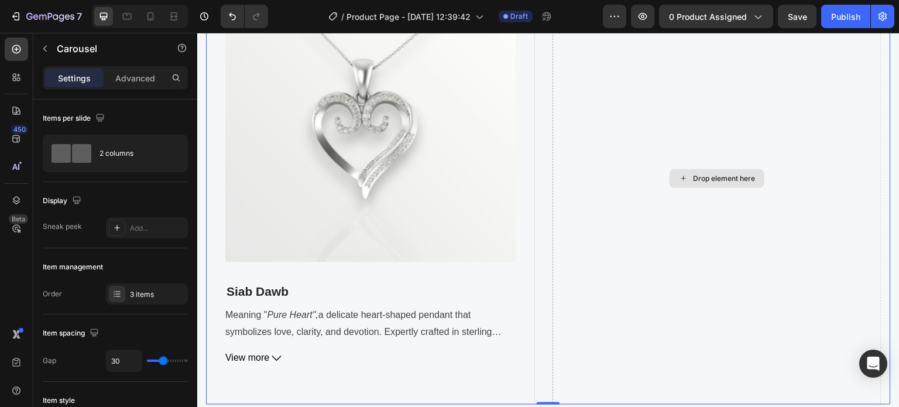
scroll to position [527, 0]
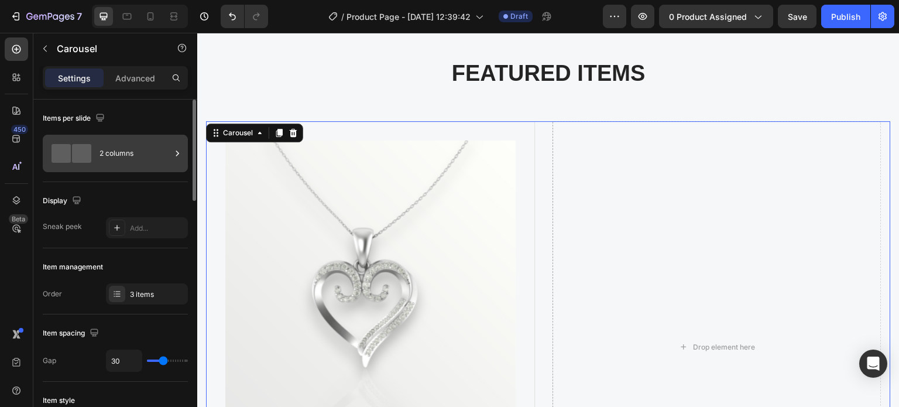
click at [80, 164] on div at bounding box center [71, 153] width 47 height 27
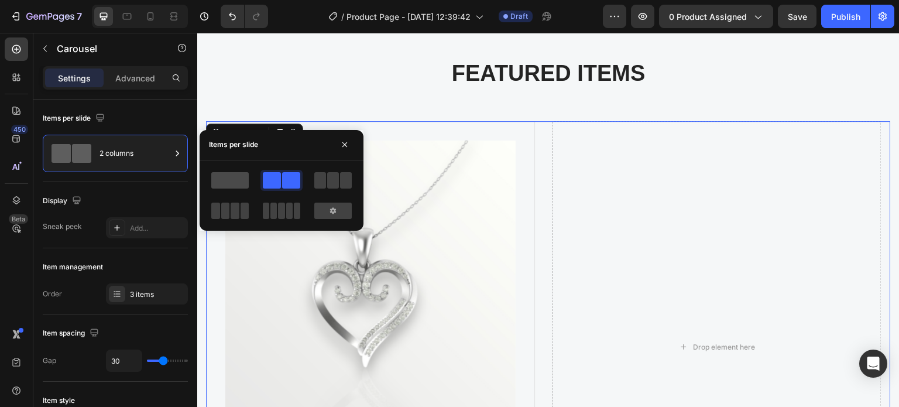
click at [238, 182] on span at bounding box center [229, 180] width 37 height 16
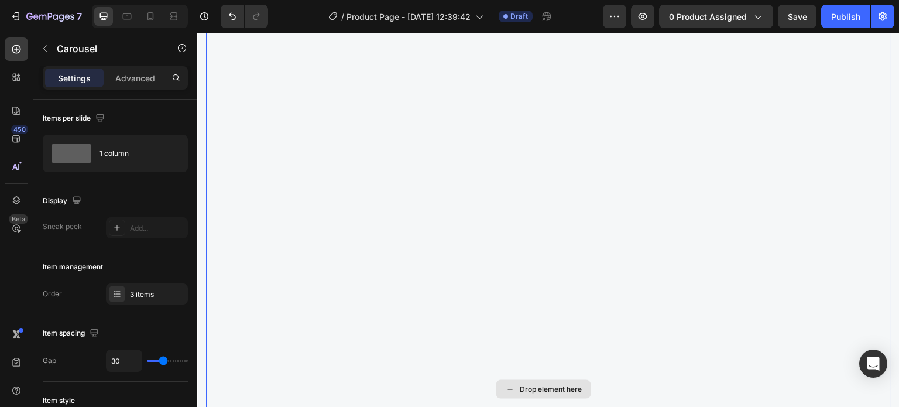
scroll to position [644, 0]
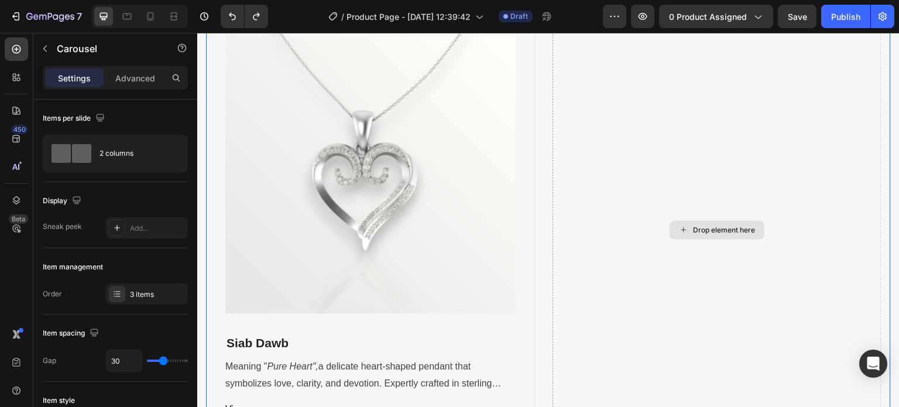
click at [667, 176] on div "Drop element here" at bounding box center [717, 230] width 329 height 452
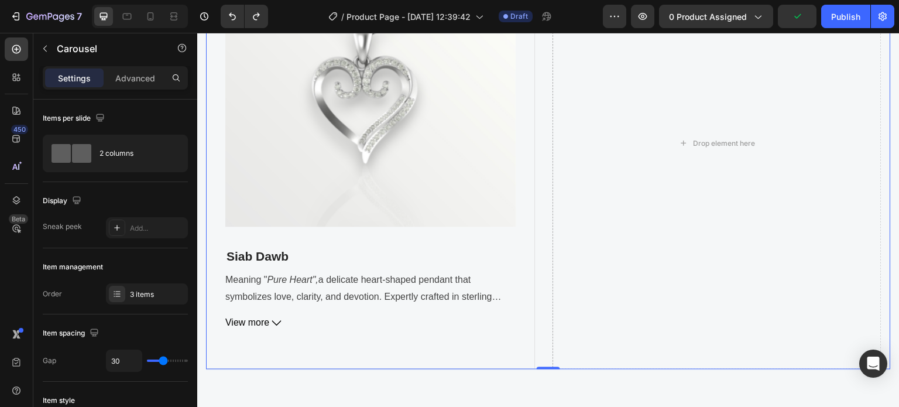
scroll to position [730, 0]
click at [699, 138] on div "Drop element here" at bounding box center [717, 144] width 95 height 19
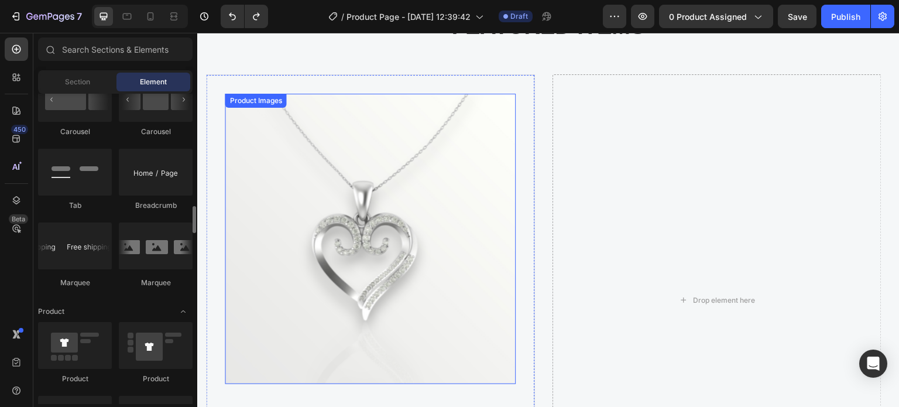
scroll to position [555, 0]
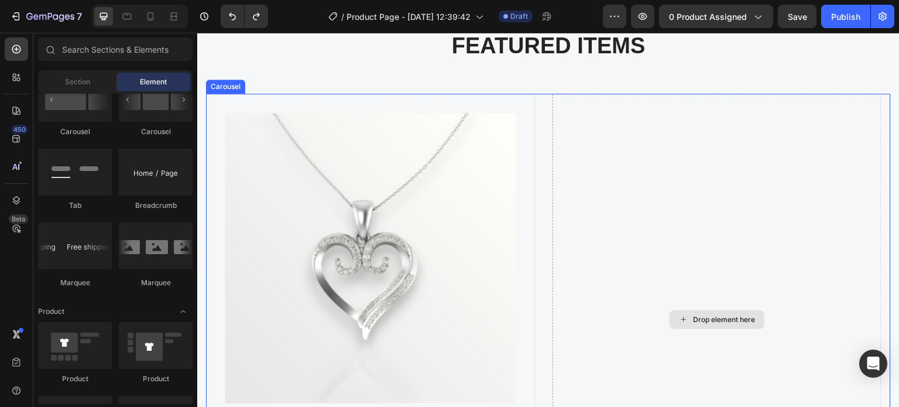
click at [766, 251] on div "Drop element here" at bounding box center [717, 320] width 329 height 452
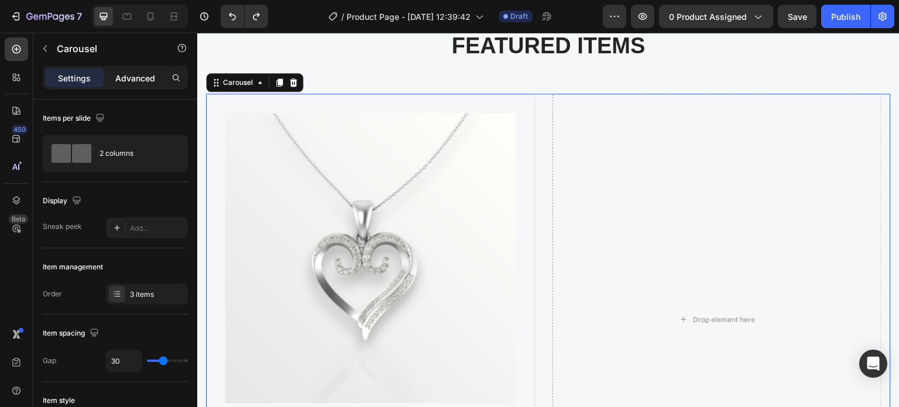
click at [138, 80] on p "Advanced" at bounding box center [135, 78] width 40 height 12
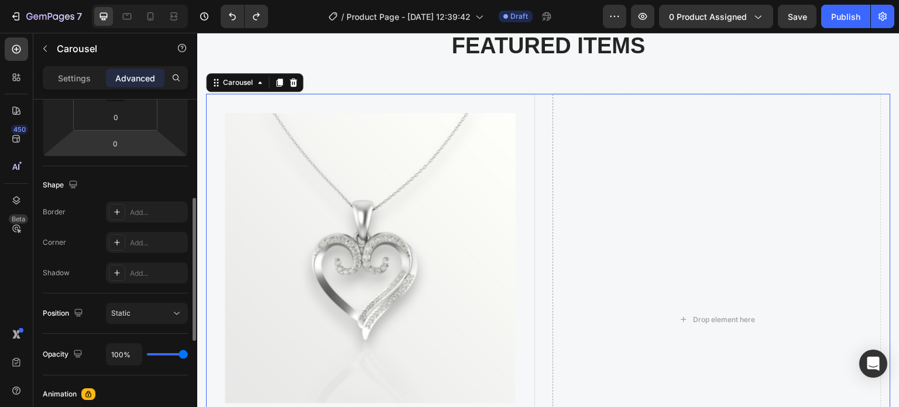
scroll to position [351, 0]
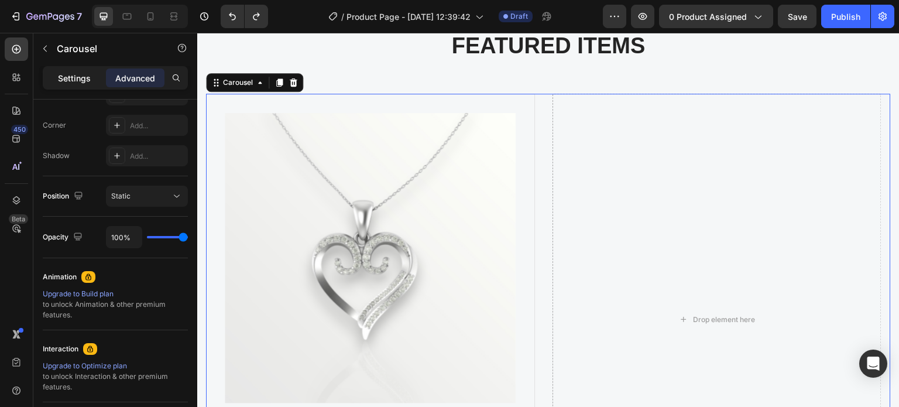
click at [67, 85] on div "Settings" at bounding box center [74, 78] width 59 height 19
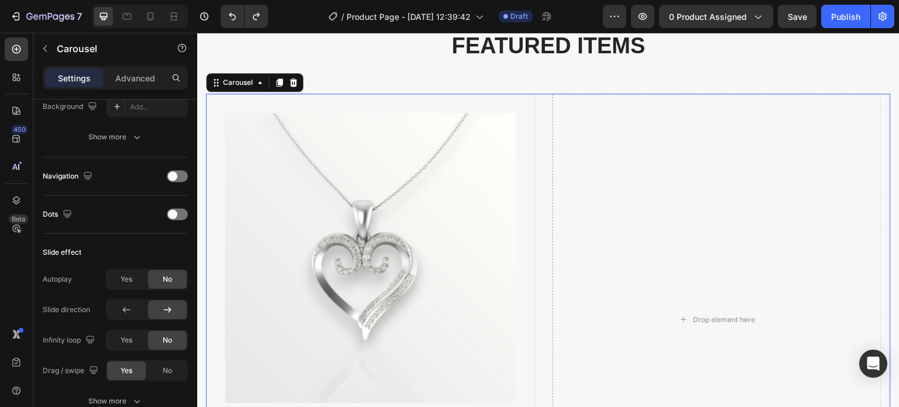
click at [68, 83] on p "Settings" at bounding box center [74, 78] width 33 height 12
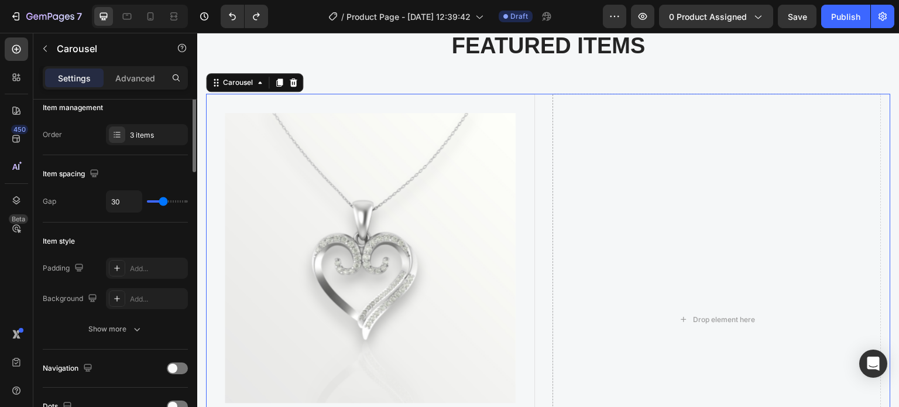
scroll to position [0, 0]
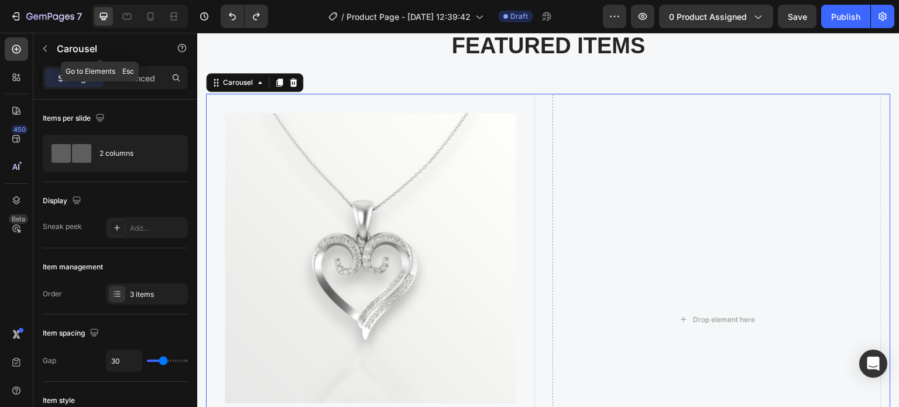
click at [38, 45] on button "button" at bounding box center [45, 48] width 19 height 19
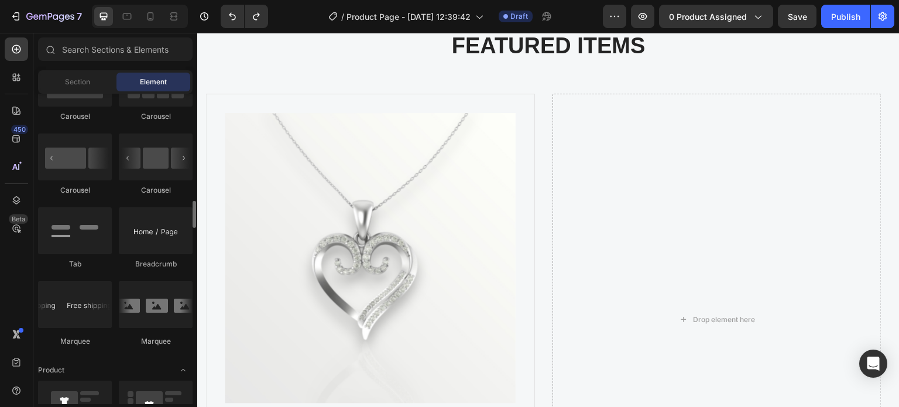
scroll to position [1113, 0]
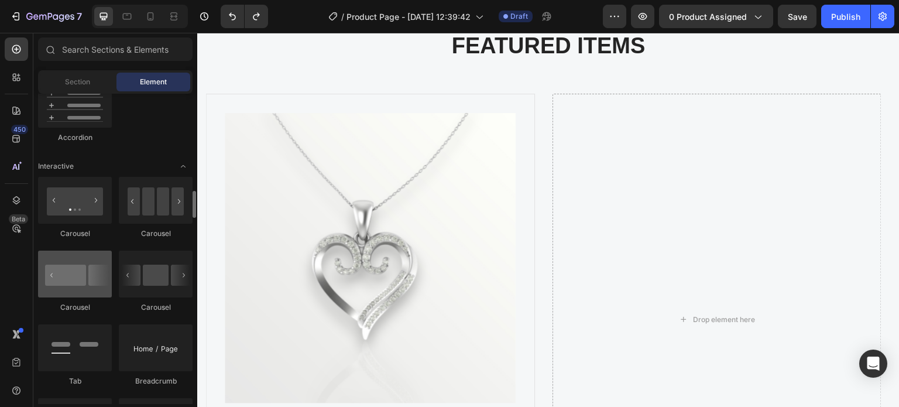
click at [73, 276] on div at bounding box center [75, 274] width 74 height 47
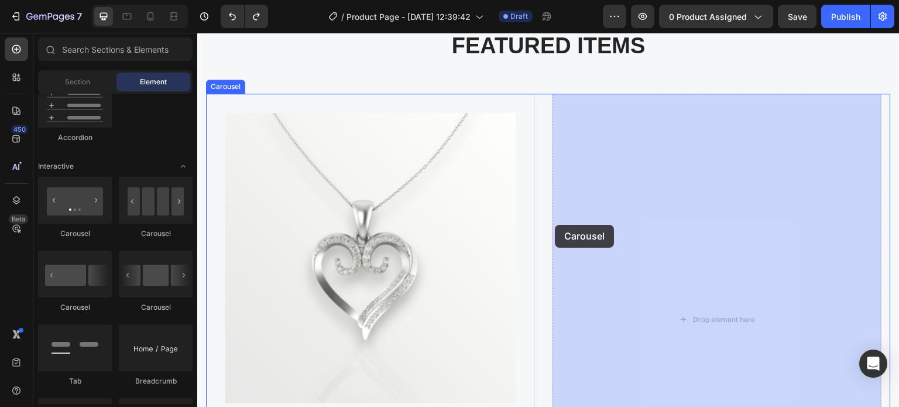
drag, startPoint x: 282, startPoint y: 318, endPoint x: 556, endPoint y: 225, distance: 289.4
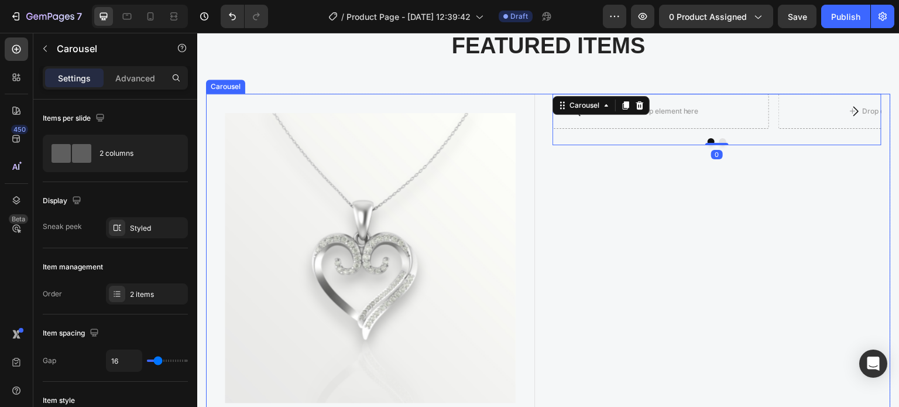
click at [684, 234] on div "Drop element here Drop element here Carousel 0" at bounding box center [717, 320] width 329 height 452
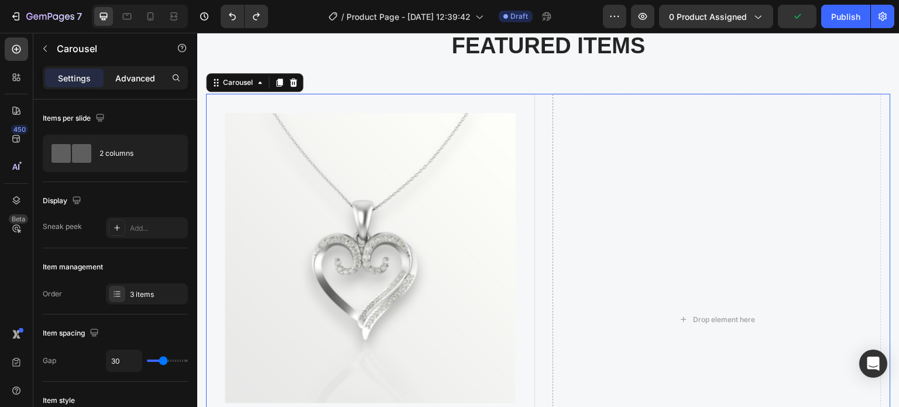
click at [122, 75] on p "Advanced" at bounding box center [135, 78] width 40 height 12
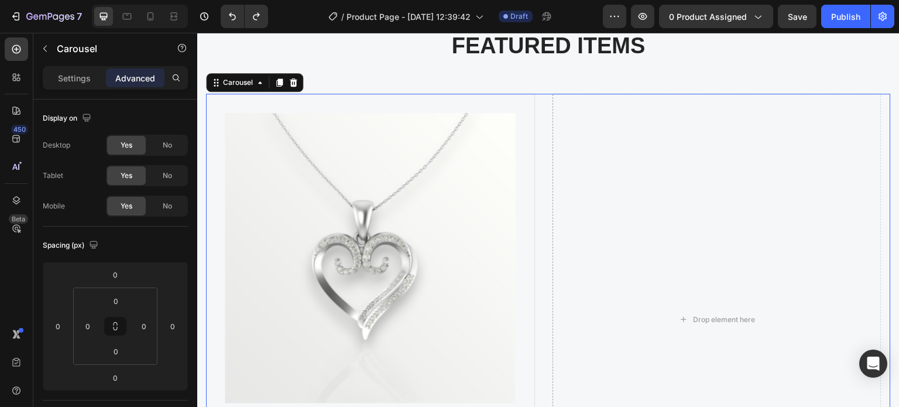
click at [65, 65] on div "Sections(18) Elements(84) Section Element Hero Section Product Detail Brands Tr…" at bounding box center [115, 220] width 164 height 374
click at [65, 81] on p "Settings" at bounding box center [74, 78] width 33 height 12
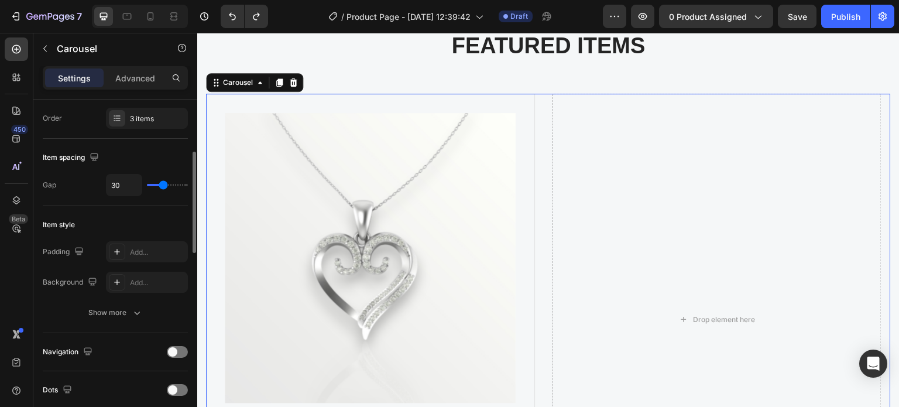
scroll to position [0, 0]
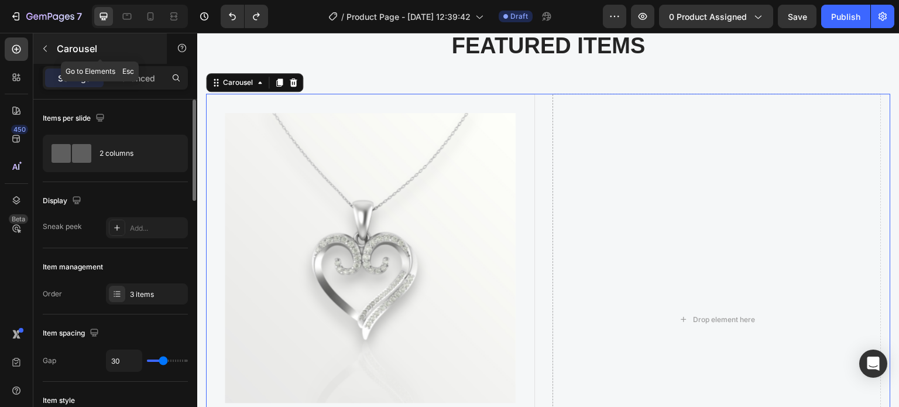
click at [42, 50] on icon "button" at bounding box center [44, 48] width 9 height 9
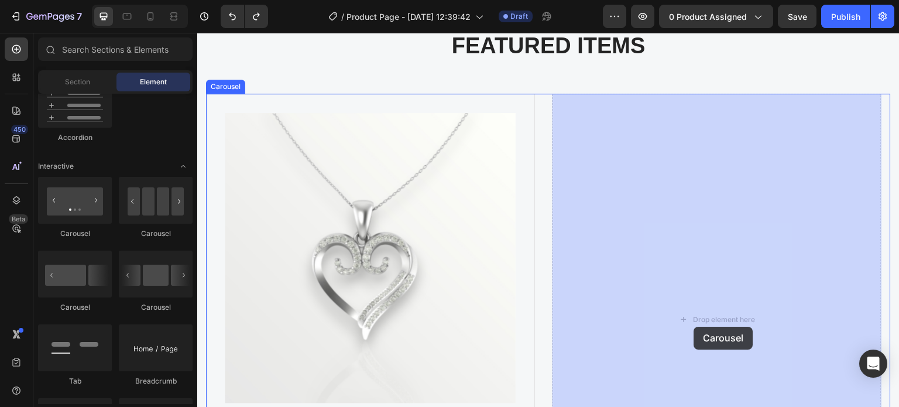
drag, startPoint x: 269, startPoint y: 314, endPoint x: 696, endPoint y: 304, distance: 427.0
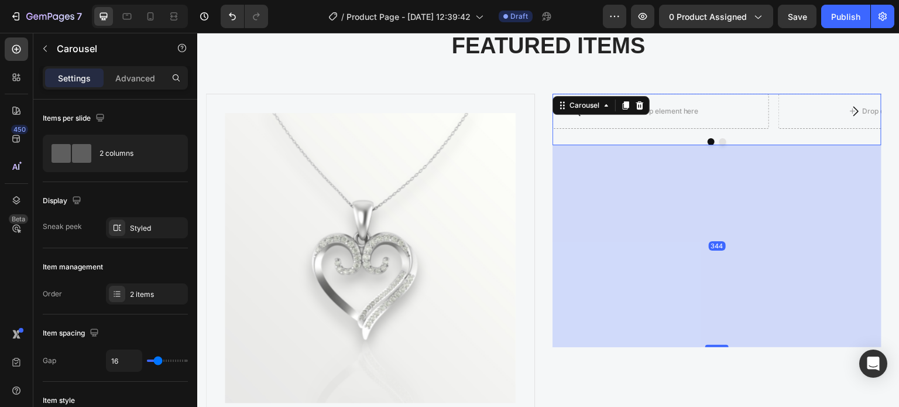
drag, startPoint x: 719, startPoint y: 145, endPoint x: 697, endPoint y: 347, distance: 203.8
click at [697, 145] on div "344" at bounding box center [717, 145] width 329 height 0
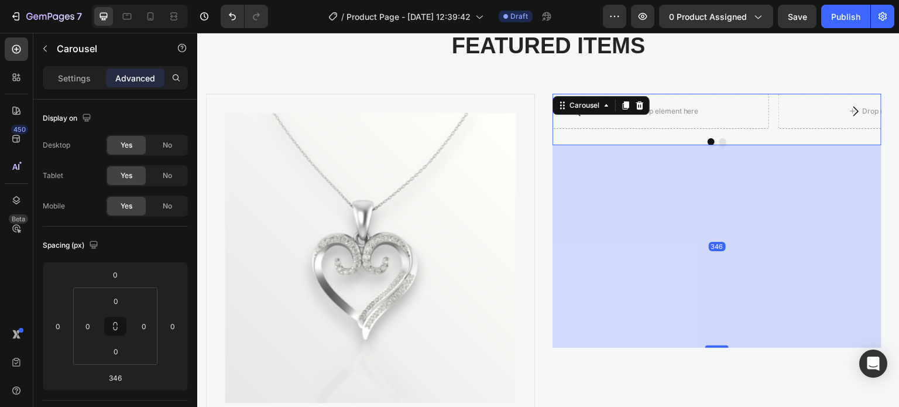
click at [660, 178] on div "346" at bounding box center [717, 246] width 329 height 203
click at [668, 132] on div "Drop element here Drop element here Carousel 346" at bounding box center [717, 120] width 329 height 52
click at [721, 342] on div "346" at bounding box center [717, 246] width 329 height 203
click at [697, 229] on div "346" at bounding box center [717, 246] width 329 height 203
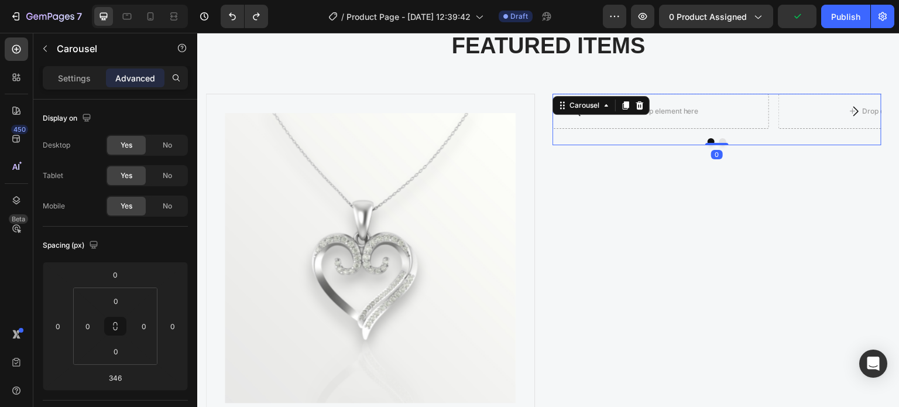
drag, startPoint x: 713, startPoint y: 345, endPoint x: 753, endPoint y: 134, distance: 214.5
click at [753, 134] on div "Drop element here Drop element here Carousel 0" at bounding box center [717, 120] width 329 height 52
type input "0"
click at [79, 74] on p "Settings" at bounding box center [74, 78] width 33 height 12
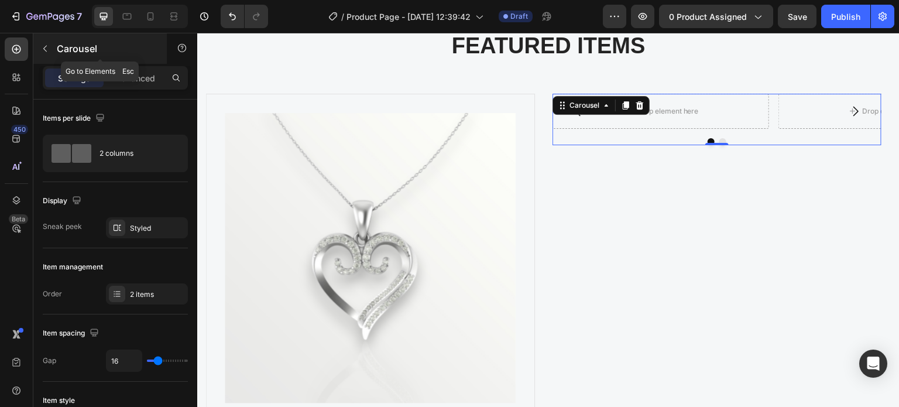
click at [50, 50] on button "button" at bounding box center [45, 48] width 19 height 19
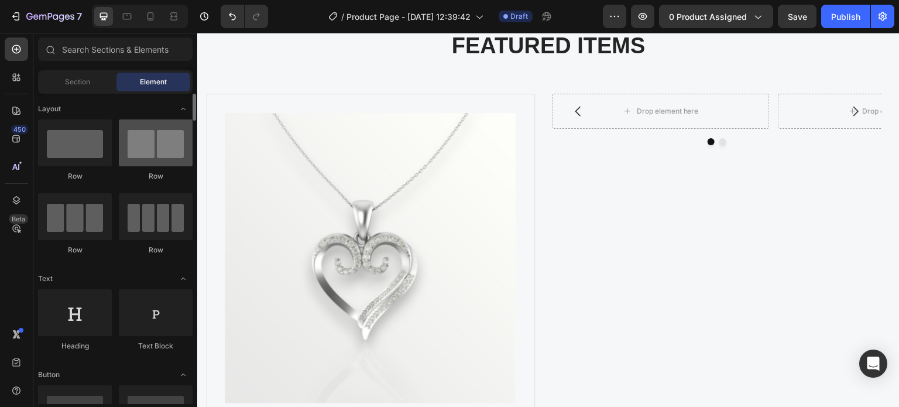
click at [148, 151] on div at bounding box center [156, 142] width 74 height 47
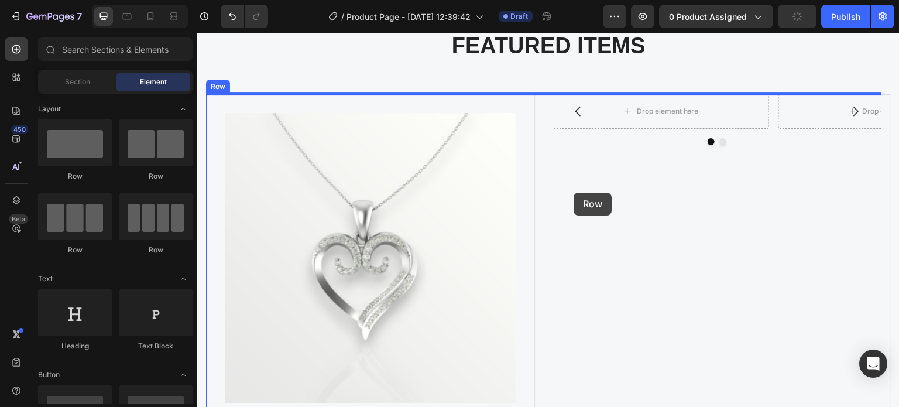
drag, startPoint x: 362, startPoint y: 159, endPoint x: 574, endPoint y: 193, distance: 214.6
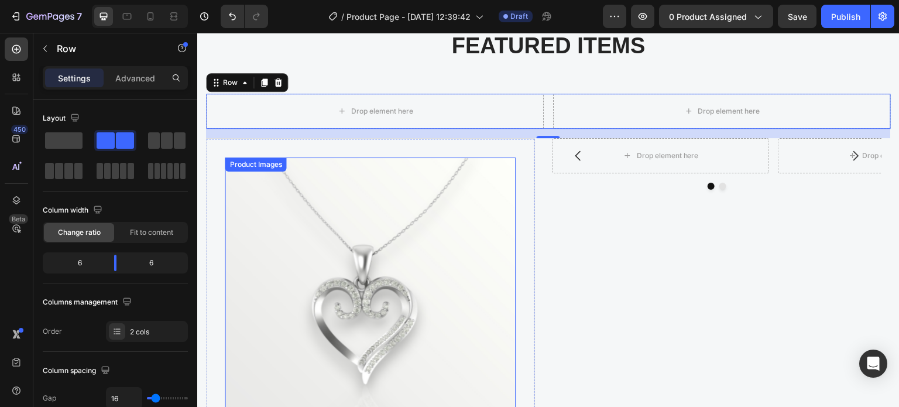
click at [266, 159] on div "Product Images" at bounding box center [370, 303] width 290 height 290
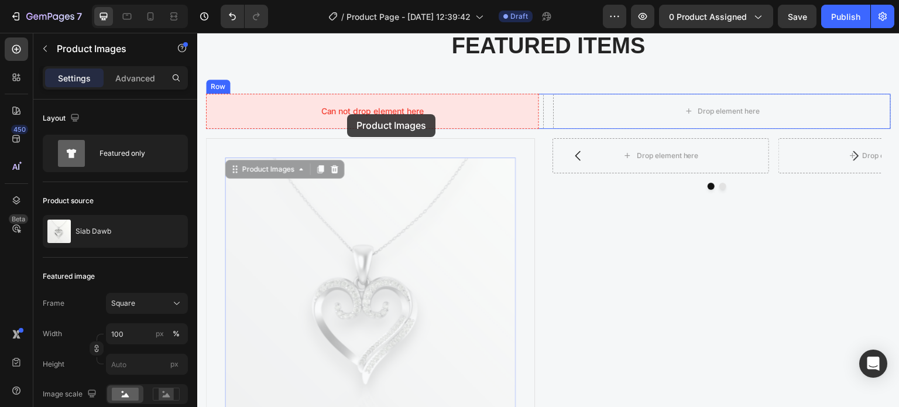
drag, startPoint x: 265, startPoint y: 165, endPoint x: 347, endPoint y: 114, distance: 96.2
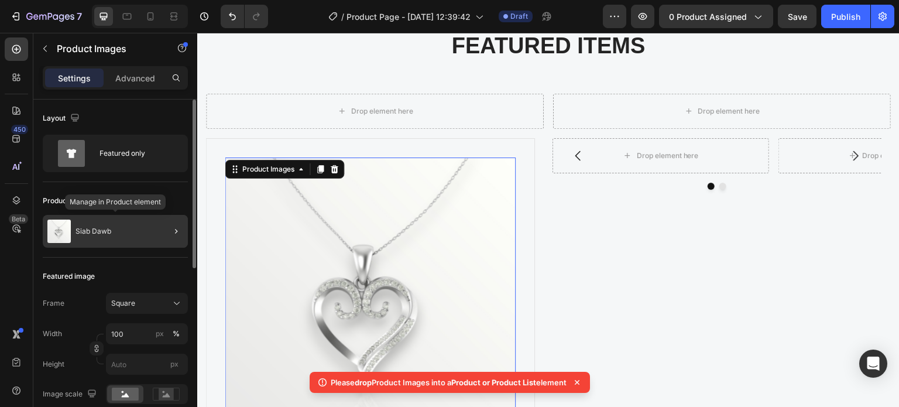
click at [153, 223] on div "Siab Dawb" at bounding box center [115, 231] width 145 height 33
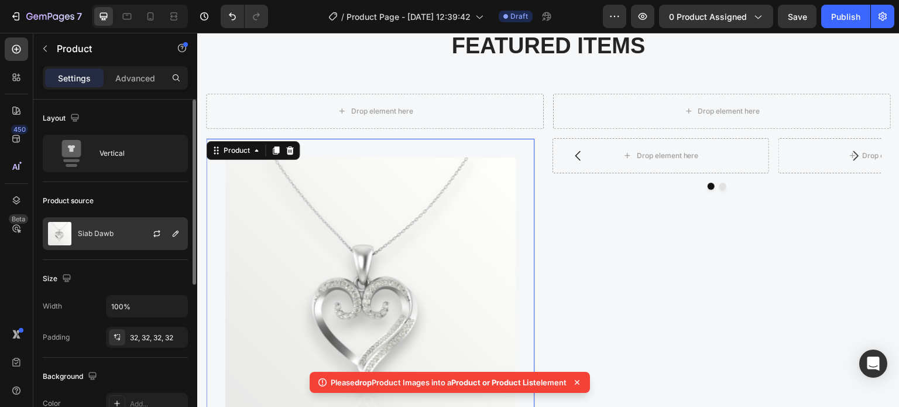
click at [93, 225] on div "Siab Dawb" at bounding box center [115, 233] width 145 height 33
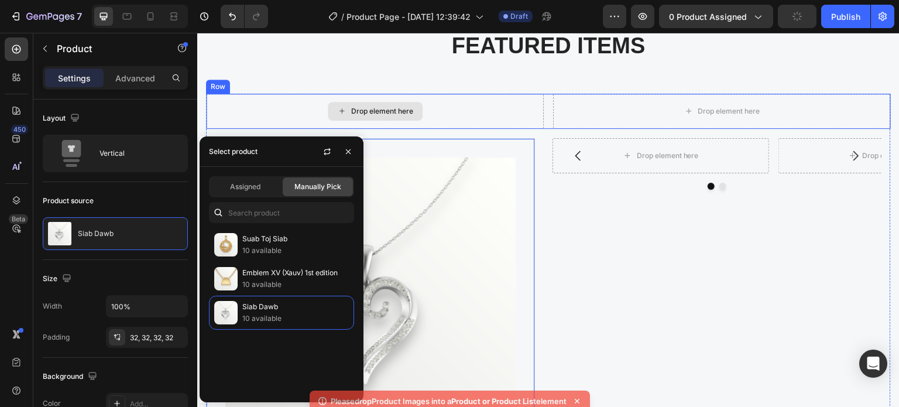
click at [485, 114] on div "Drop element here" at bounding box center [375, 111] width 338 height 35
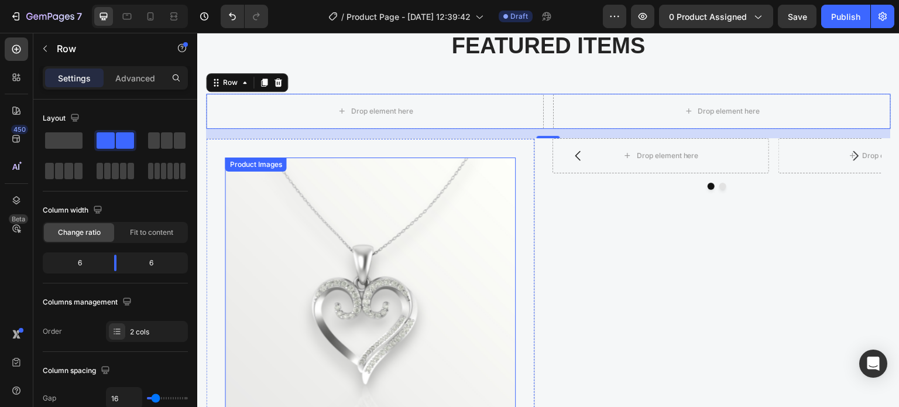
click at [372, 192] on img at bounding box center [370, 303] width 290 height 290
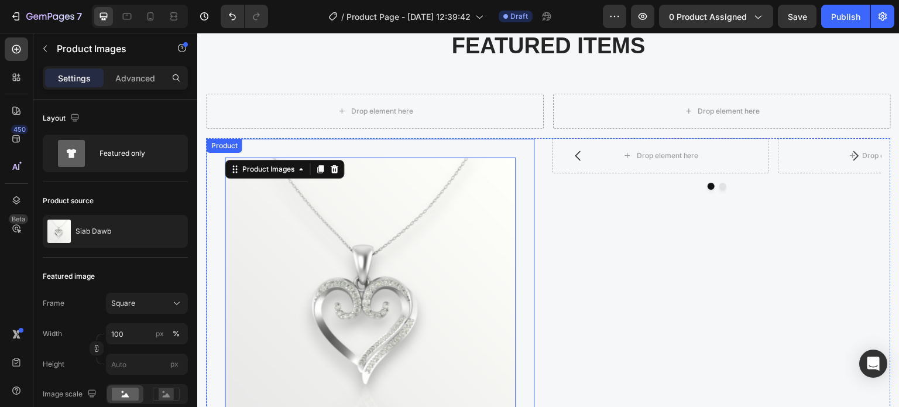
click at [381, 142] on div "Product Images 32 Siab Dawb (P) Title Meaning " Pure Heart", a delicate heart-s…" at bounding box center [370, 364] width 329 height 452
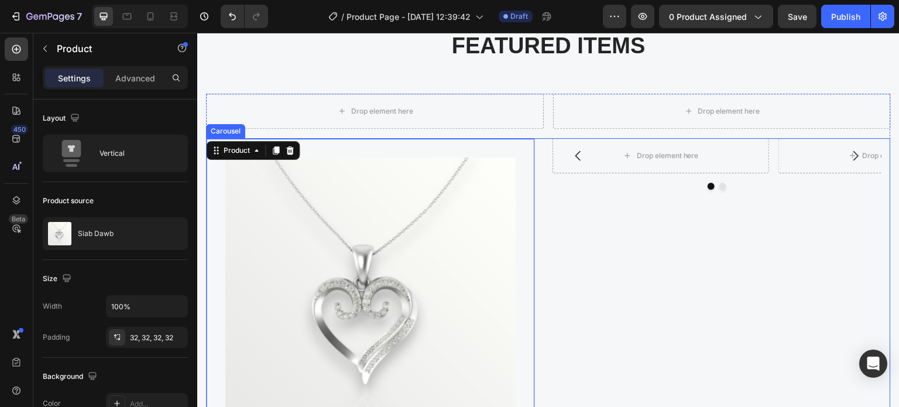
click at [551, 190] on div "Drop element here Drop element here Carousel Product Images Siab Dawb (P) Title…" at bounding box center [548, 364] width 685 height 452
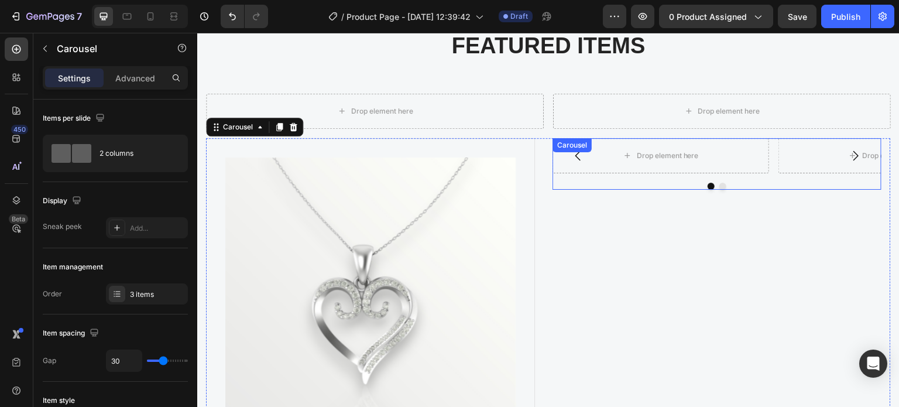
click at [596, 158] on div "Drop element here Drop element here Carousel" at bounding box center [717, 164] width 329 height 52
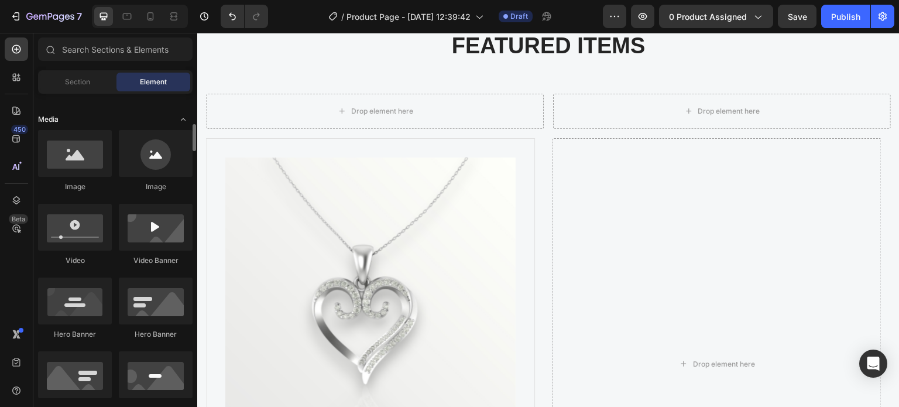
scroll to position [234, 0]
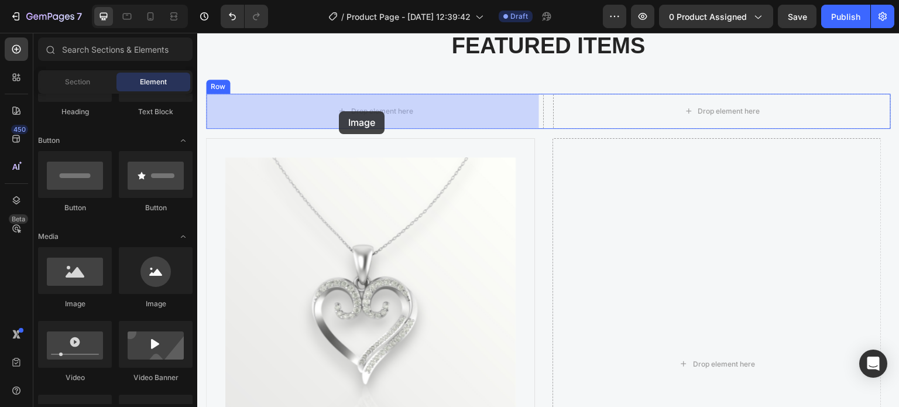
drag, startPoint x: 277, startPoint y: 313, endPoint x: 339, endPoint y: 111, distance: 210.8
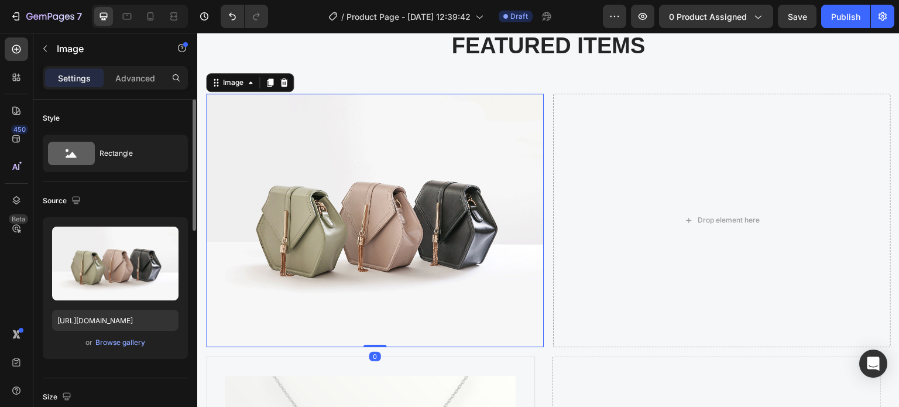
scroll to position [117, 0]
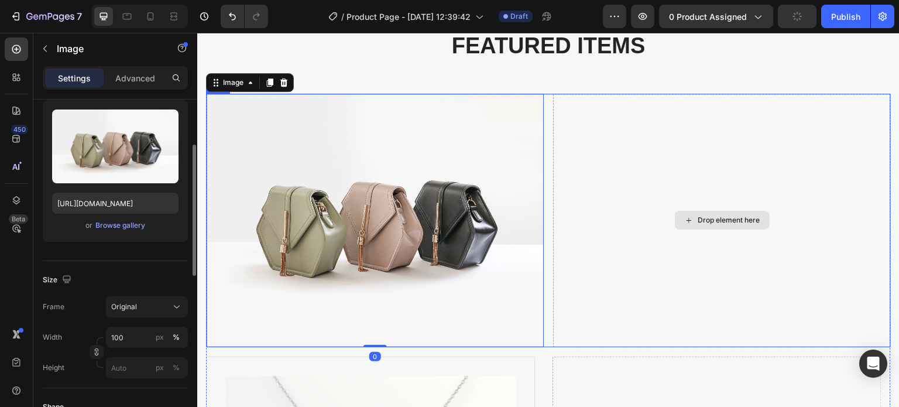
click at [663, 165] on div "Drop element here" at bounding box center [722, 221] width 338 height 254
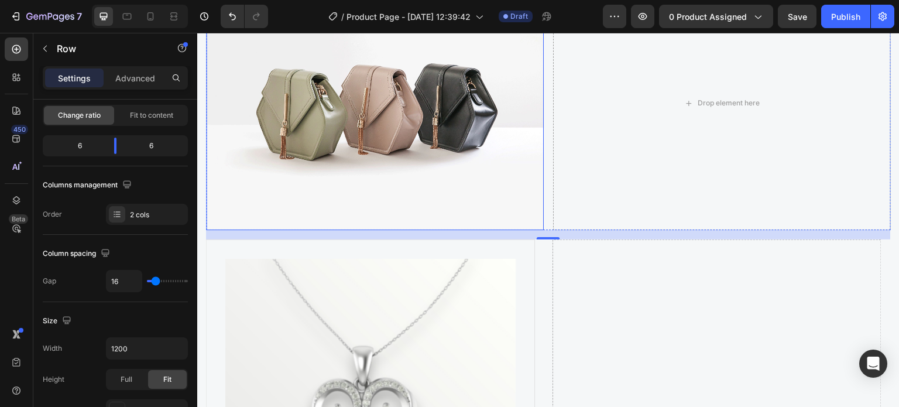
click at [358, 185] on img at bounding box center [375, 104] width 338 height 254
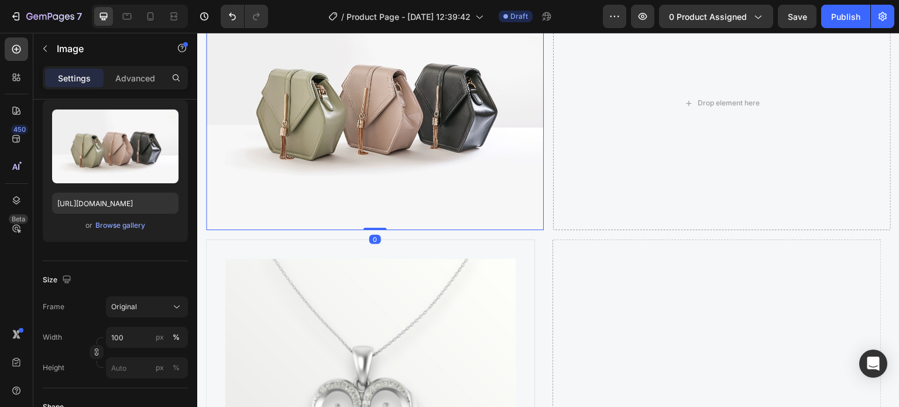
scroll to position [0, 0]
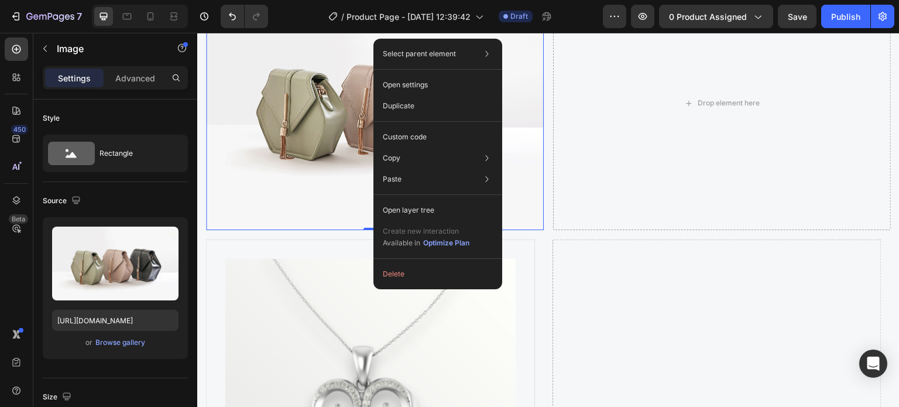
click at [324, 194] on img at bounding box center [375, 104] width 338 height 254
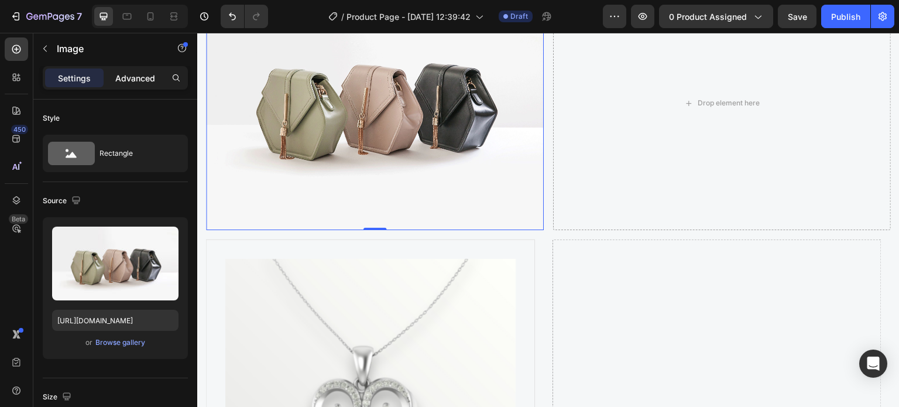
click at [129, 83] on p "Advanced" at bounding box center [135, 78] width 40 height 12
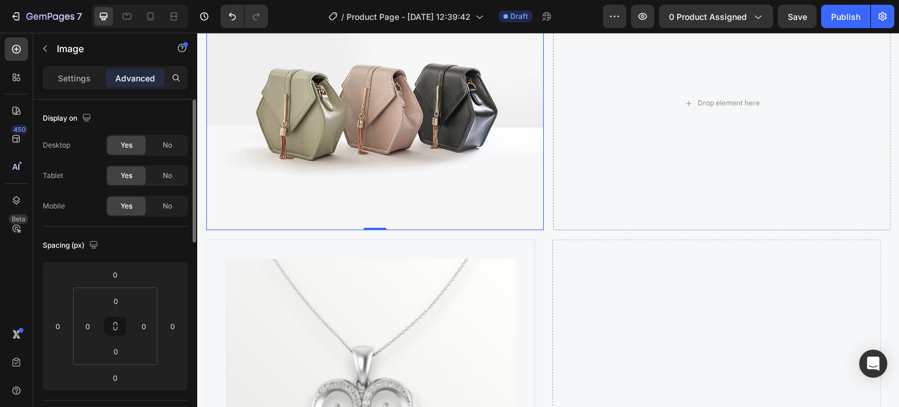
click at [70, 73] on p "Settings" at bounding box center [74, 78] width 33 height 12
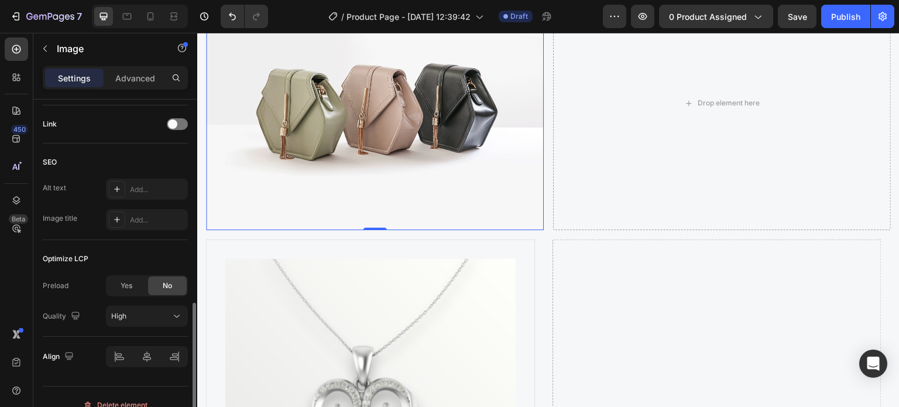
scroll to position [234, 0]
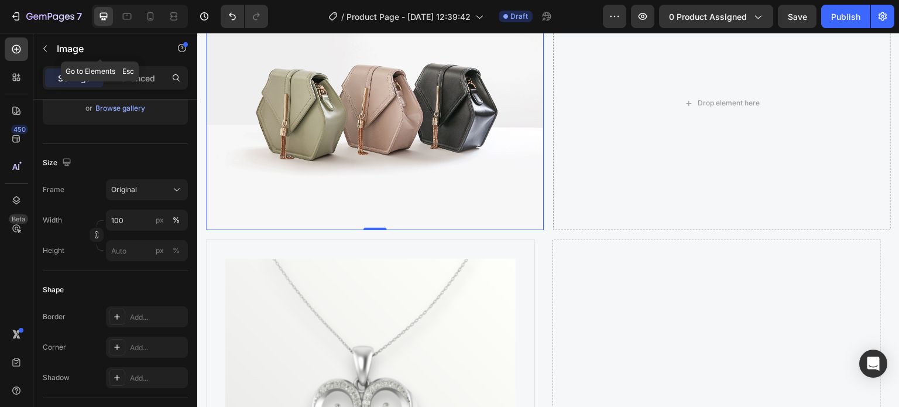
click at [45, 49] on icon "button" at bounding box center [44, 48] width 9 height 9
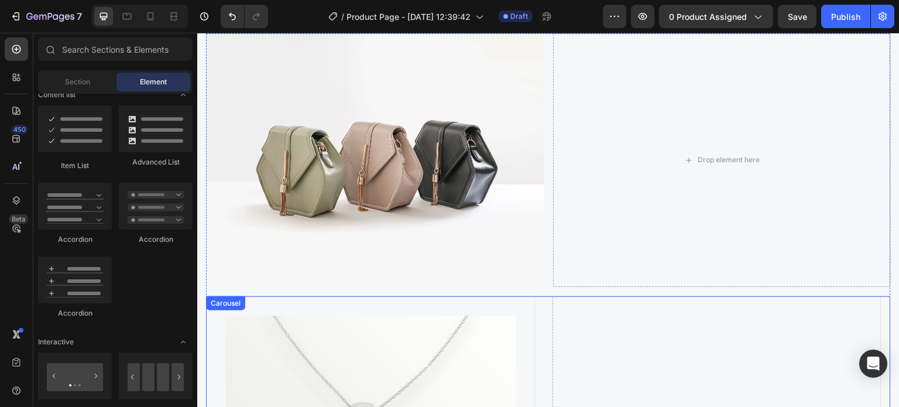
scroll to position [613, 0]
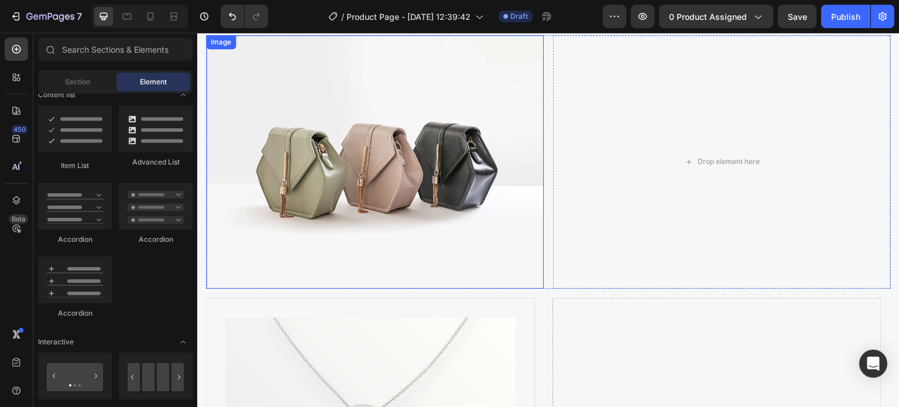
click at [459, 106] on img at bounding box center [375, 162] width 338 height 254
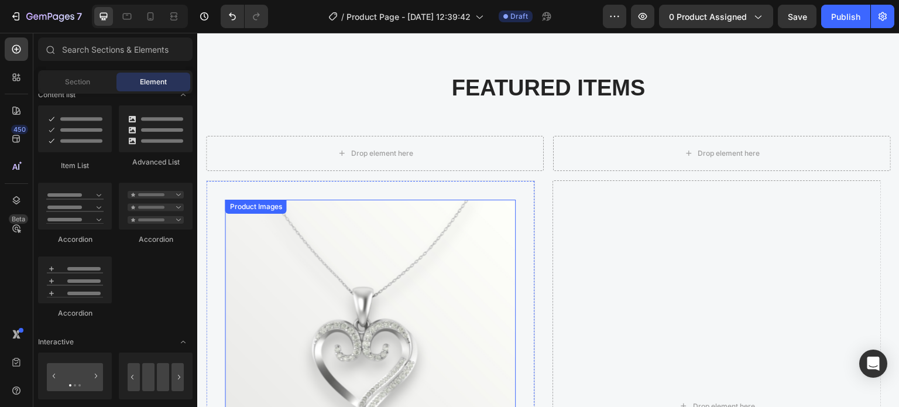
scroll to position [379, 0]
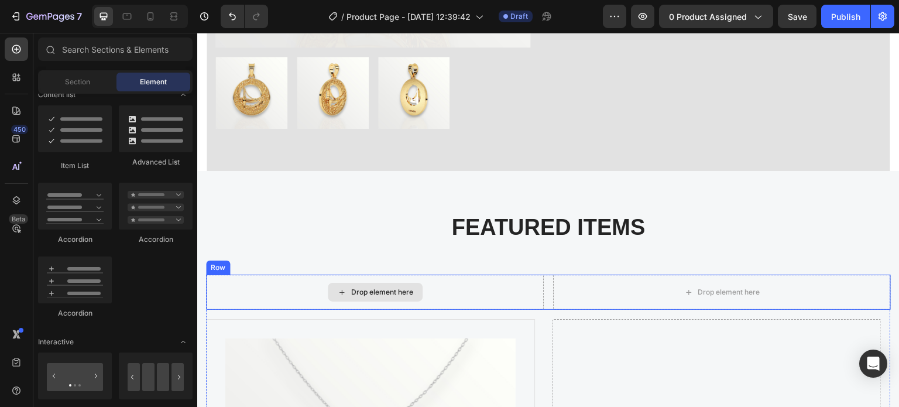
click at [498, 295] on div "Drop element here" at bounding box center [375, 292] width 338 height 35
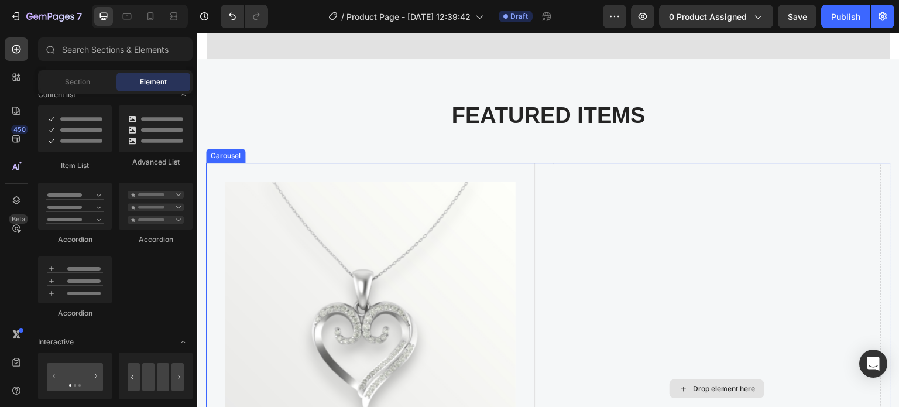
scroll to position [496, 0]
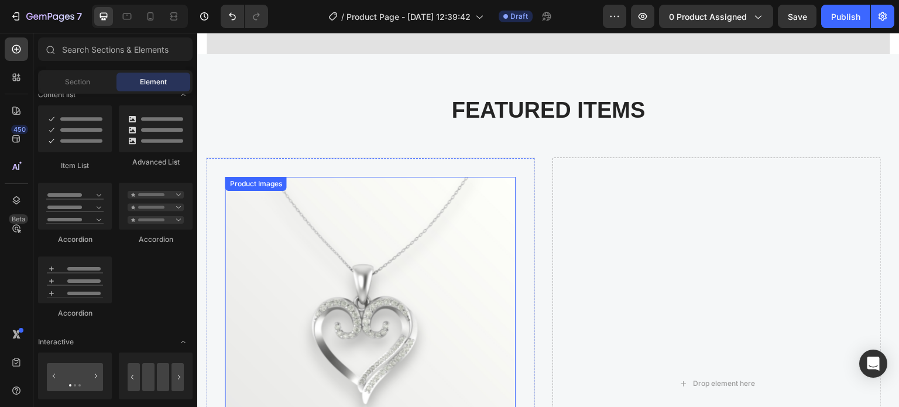
click at [491, 260] on img at bounding box center [370, 322] width 290 height 290
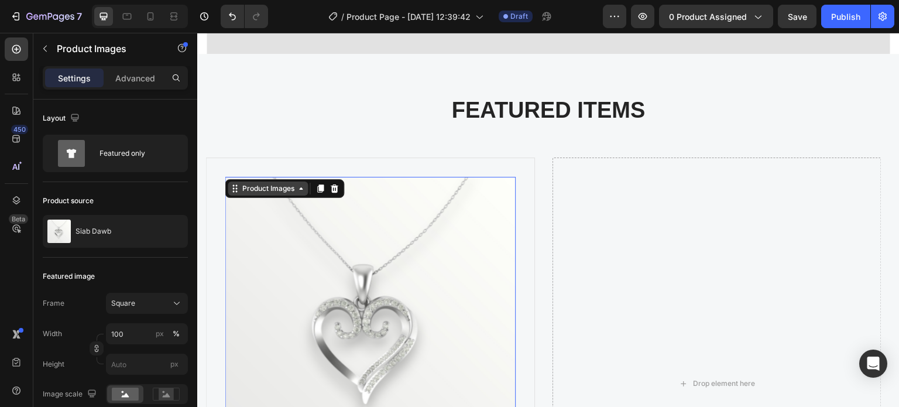
click at [301, 189] on div "Product Images" at bounding box center [268, 189] width 80 height 14
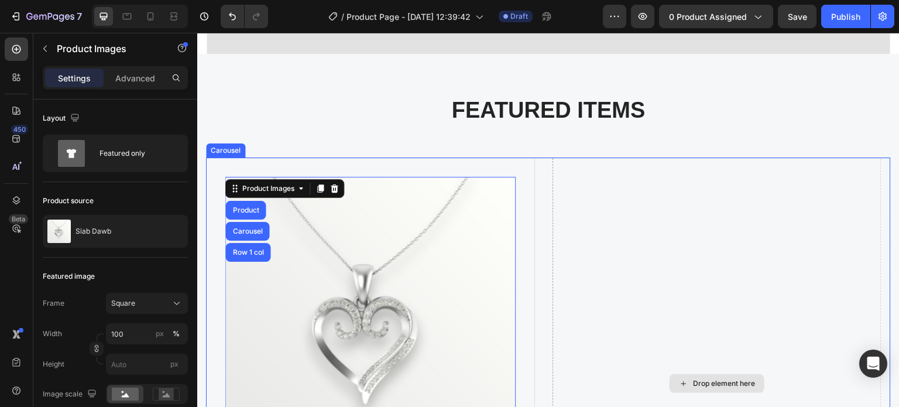
click at [668, 364] on div "Drop element here" at bounding box center [717, 384] width 329 height 452
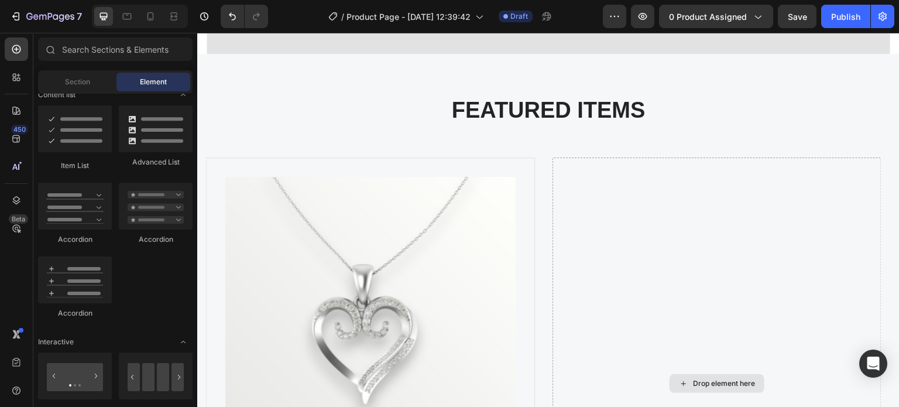
click at [700, 379] on div "Drop element here" at bounding box center [725, 383] width 62 height 9
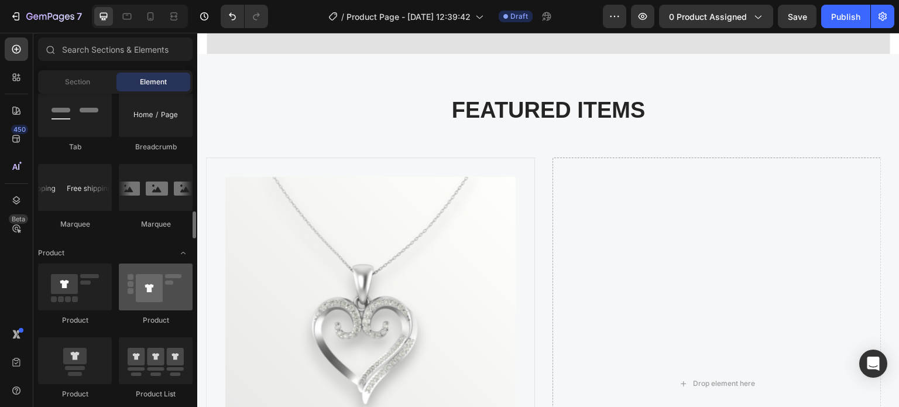
scroll to position [1405, 0]
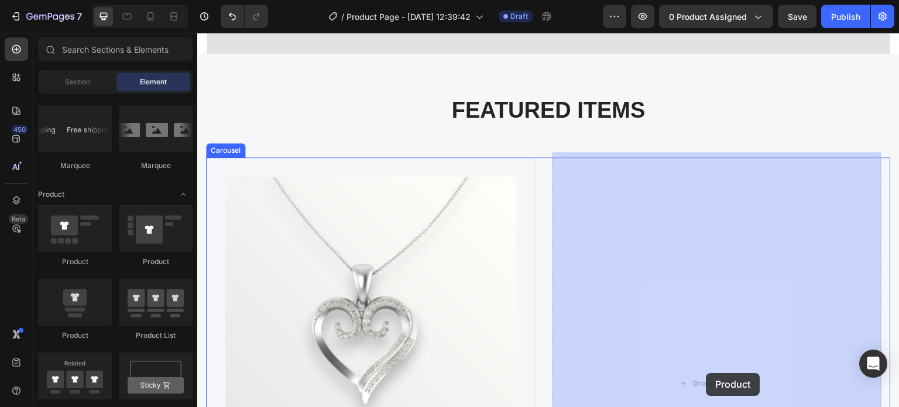
drag, startPoint x: 271, startPoint y: 348, endPoint x: 707, endPoint y: 373, distance: 437.0
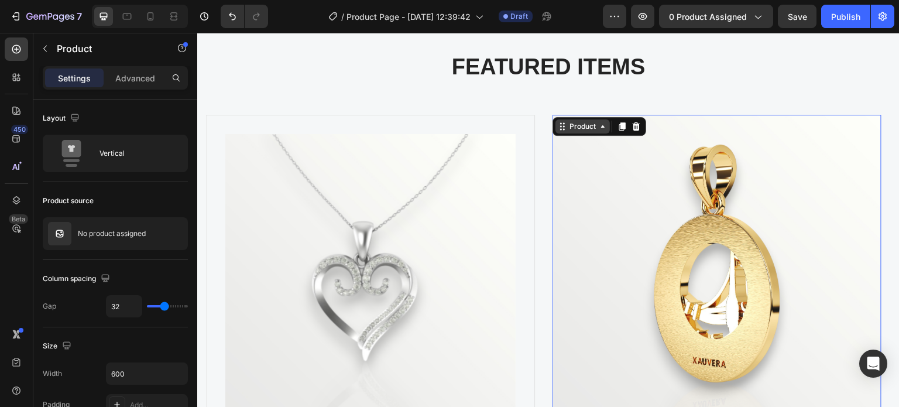
scroll to position [532, 0]
click at [577, 125] on div "Product" at bounding box center [582, 127] width 31 height 11
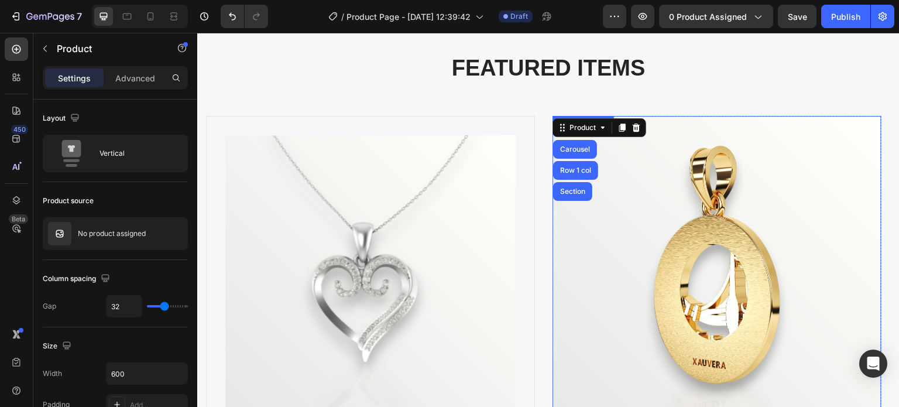
click at [644, 158] on img at bounding box center [717, 280] width 329 height 329
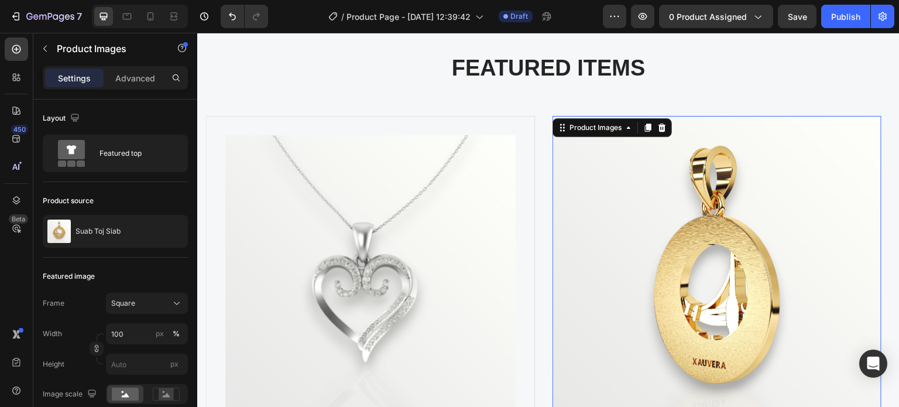
scroll to position [708, 0]
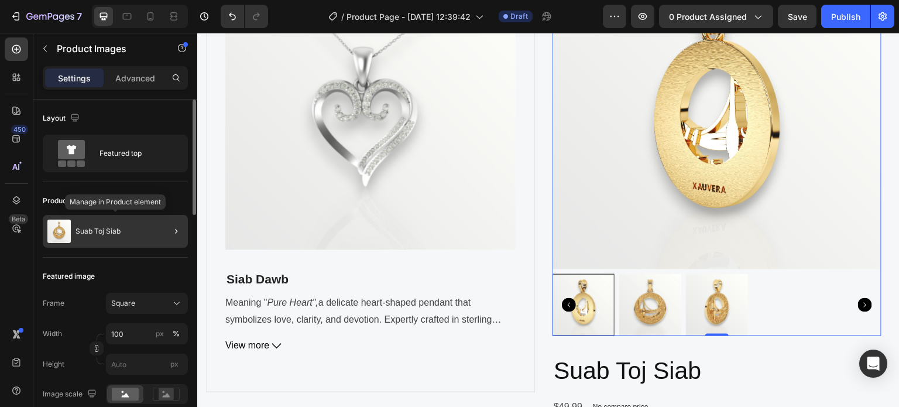
click at [122, 219] on div "Suab Toj Siab" at bounding box center [115, 231] width 145 height 33
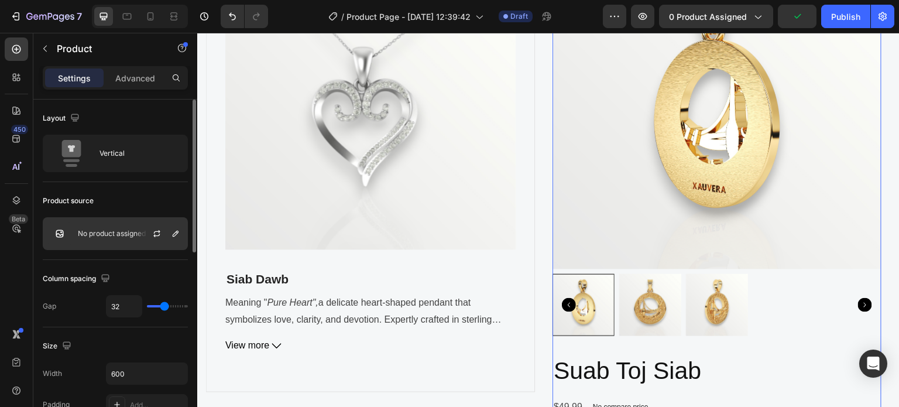
click at [116, 245] on div "No product assigned" at bounding box center [115, 233] width 145 height 33
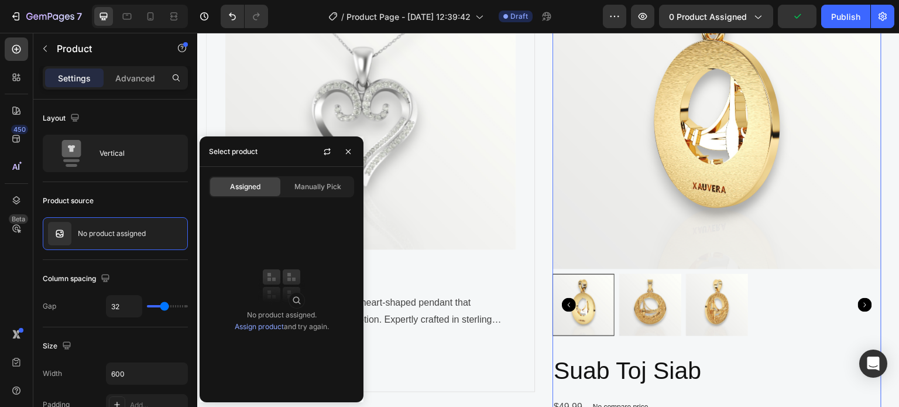
click at [256, 187] on span "Assigned" at bounding box center [245, 187] width 30 height 11
click at [254, 323] on link "Assign product" at bounding box center [259, 326] width 49 height 9
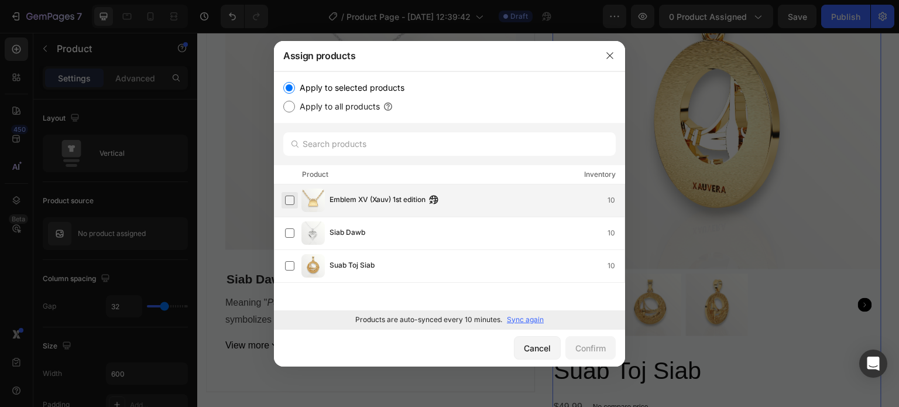
click at [293, 203] on label at bounding box center [289, 200] width 9 height 9
click at [588, 348] on div "Confirm" at bounding box center [591, 348] width 30 height 12
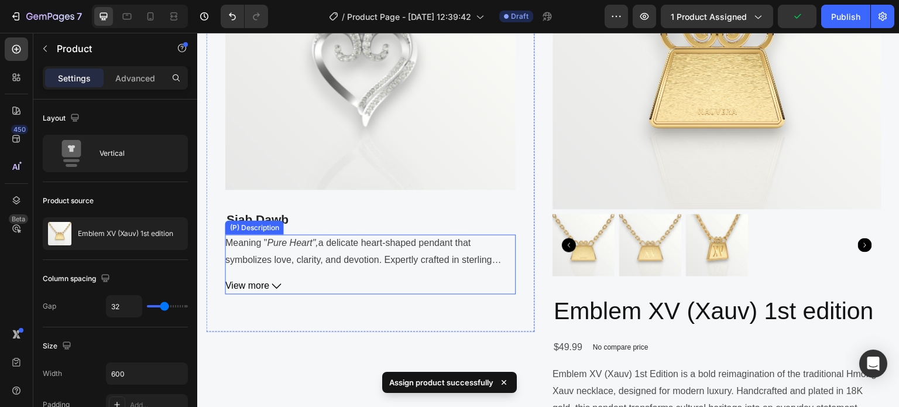
scroll to position [767, 0]
click at [267, 292] on span "View more" at bounding box center [247, 287] width 44 height 17
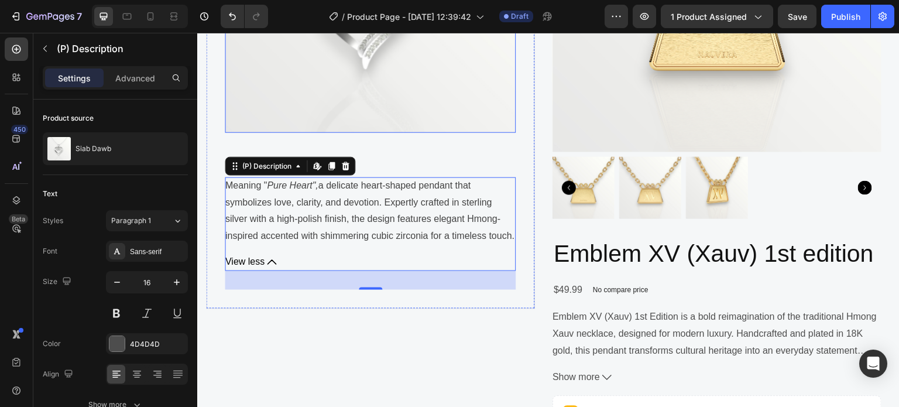
scroll to position [884, 0]
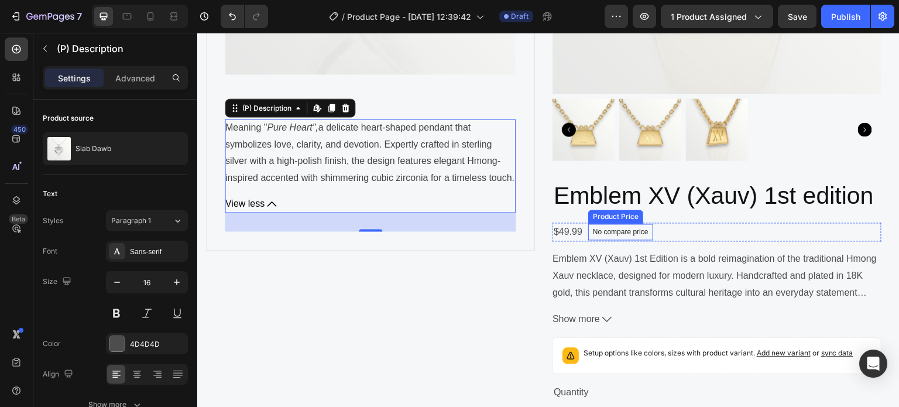
click at [584, 233] on div "$49.99 Product Price Product Price No compare price Product Price Row" at bounding box center [717, 232] width 329 height 19
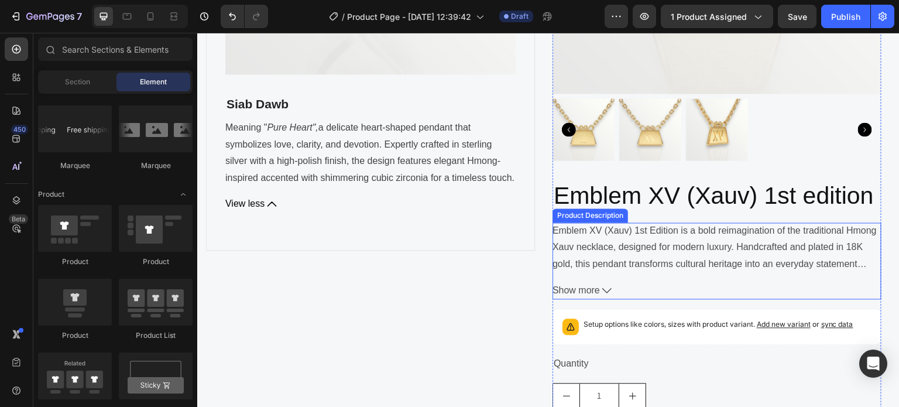
click at [606, 289] on icon at bounding box center [607, 290] width 9 height 9
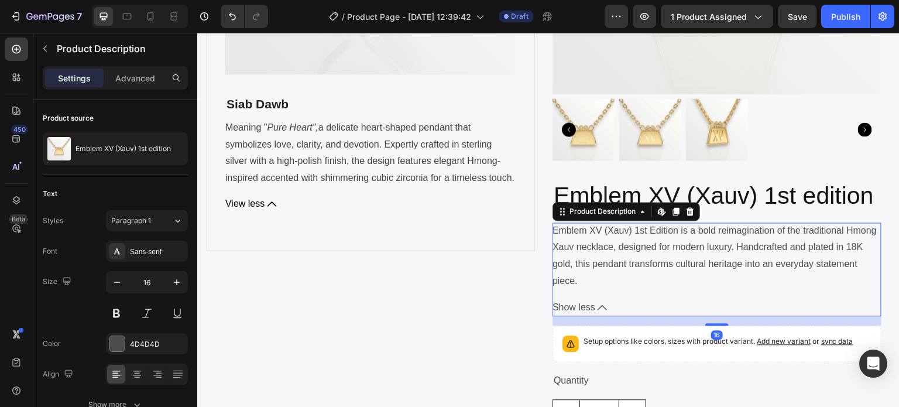
scroll to position [942, 0]
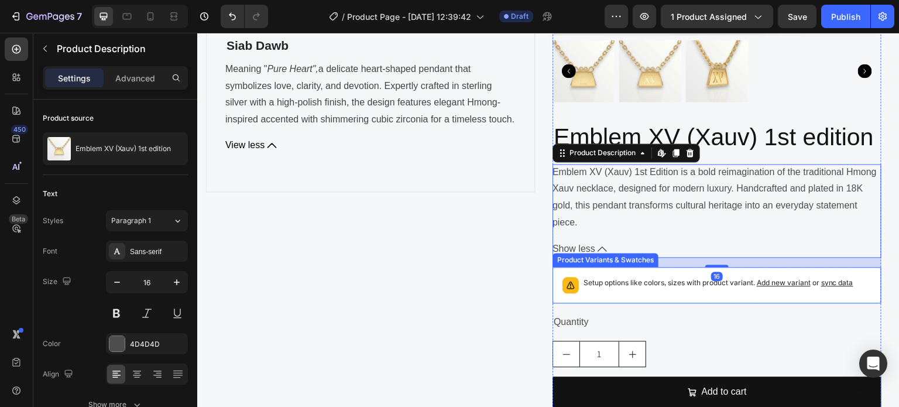
click at [618, 290] on div "Setup options like colors, sizes with product variant. Add new variant or sync …" at bounding box center [719, 285] width 270 height 16
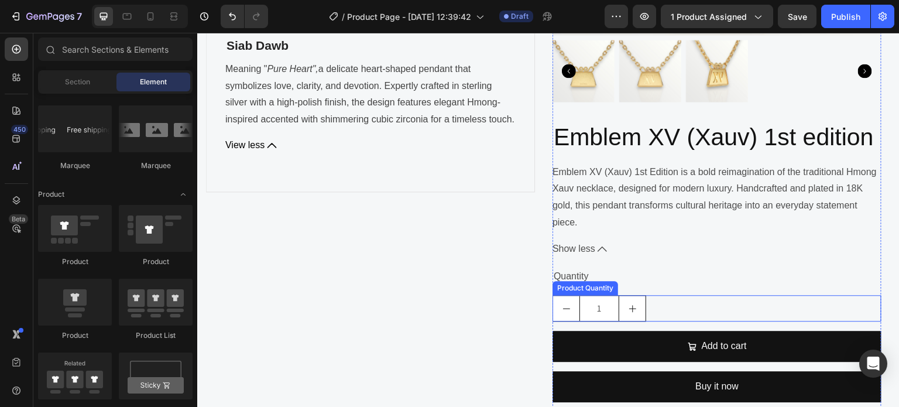
click at [600, 310] on input "1" at bounding box center [600, 308] width 40 height 25
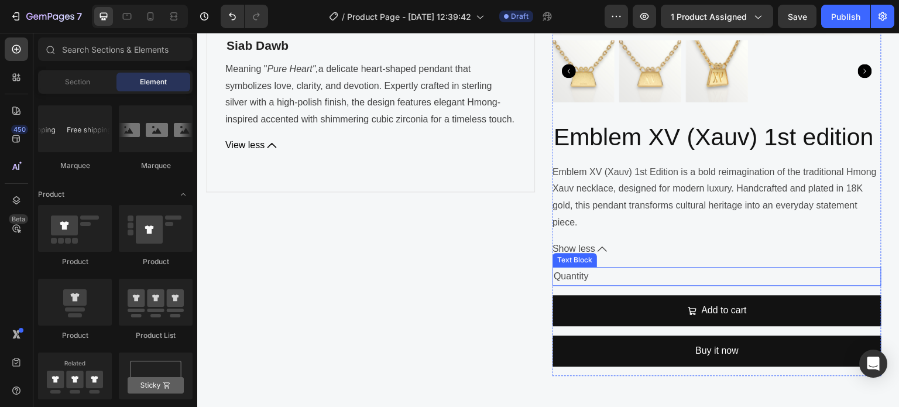
click at [644, 278] on div "Quantity" at bounding box center [717, 276] width 329 height 19
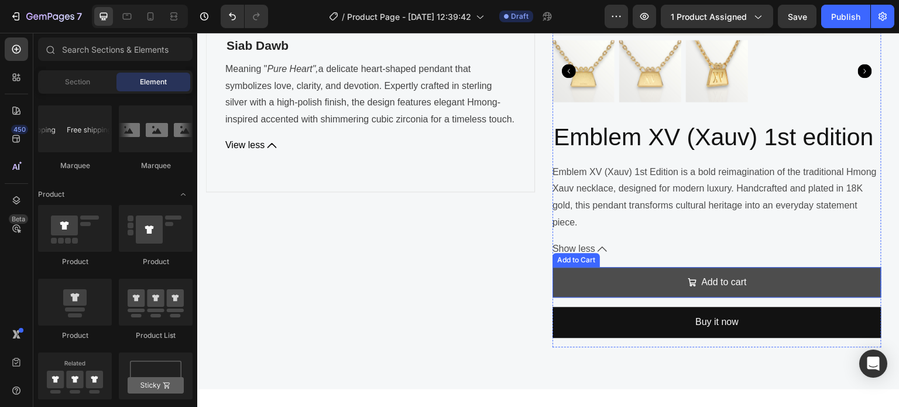
click at [676, 286] on button "Add to cart" at bounding box center [717, 282] width 329 height 31
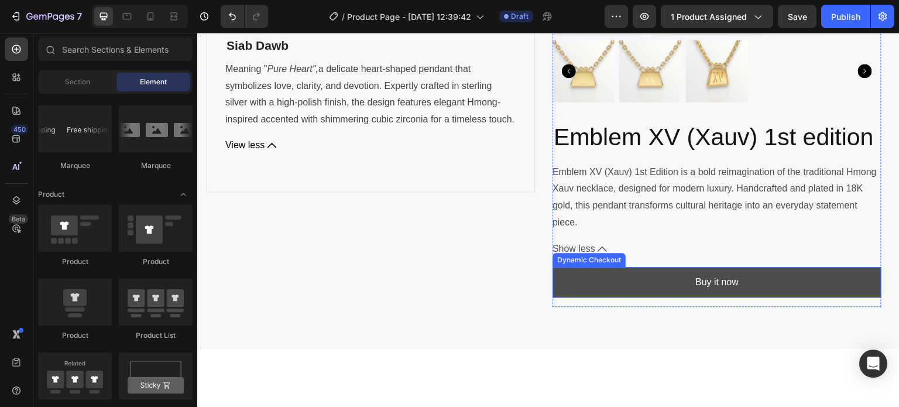
click at [675, 287] on button "Buy it now" at bounding box center [717, 282] width 329 height 31
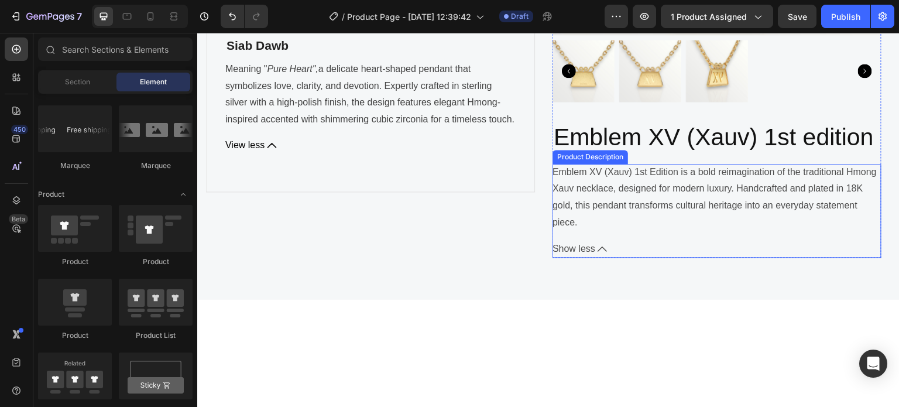
click at [596, 247] on button "Show less" at bounding box center [717, 249] width 329 height 17
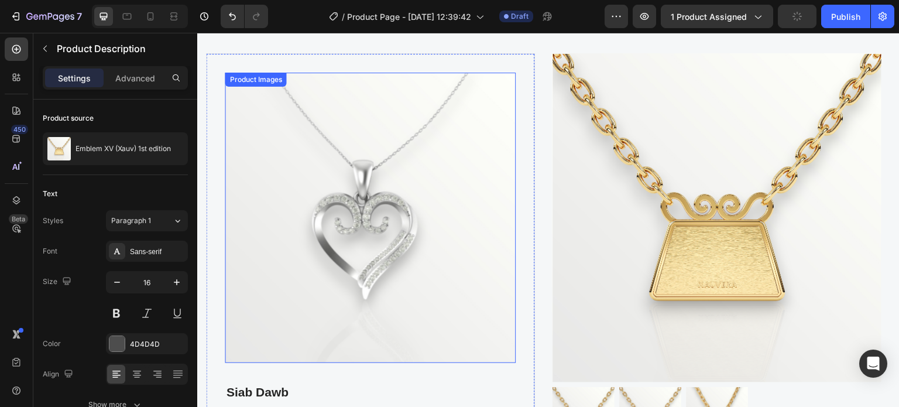
scroll to position [591, 0]
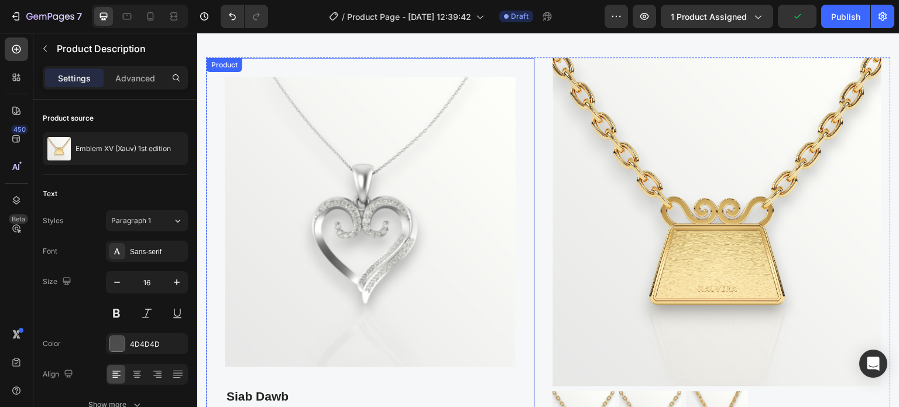
click at [343, 71] on div "Product Images Siab Dawb (P) Title Meaning " Pure Heart", a delicate heart-shap…" at bounding box center [370, 300] width 329 height 486
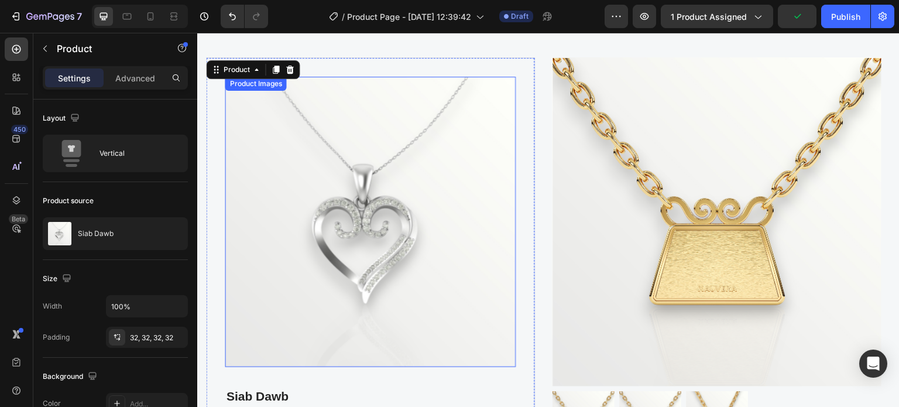
click at [352, 126] on img at bounding box center [370, 222] width 290 height 290
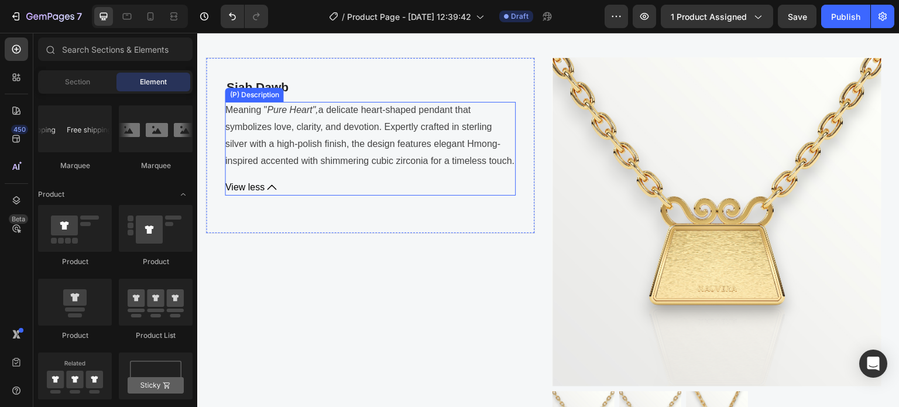
click at [346, 149] on div "Meaning " Pure Heart", a delicate heart-shaped pendant that symbolizes love, cl…" at bounding box center [370, 135] width 290 height 67
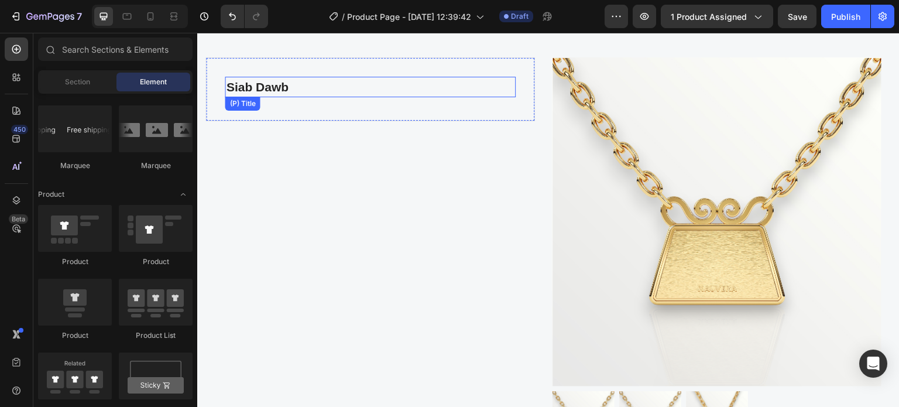
click at [306, 86] on h2 "Siab Dawb" at bounding box center [370, 87] width 290 height 21
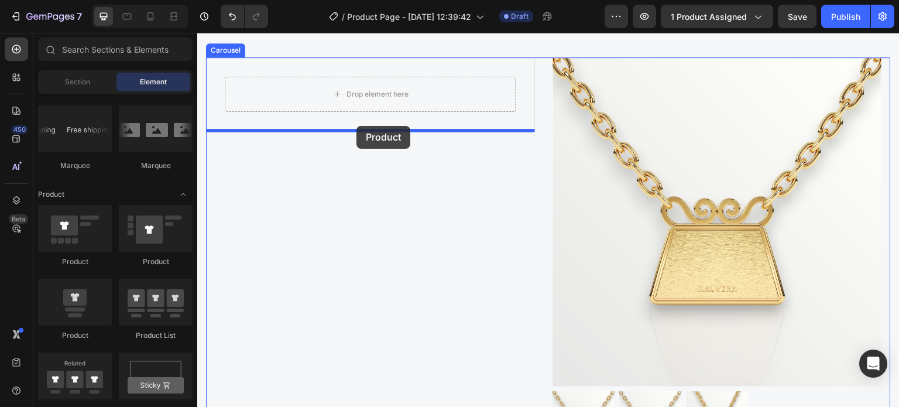
drag, startPoint x: 271, startPoint y: 341, endPoint x: 357, endPoint y: 126, distance: 231.8
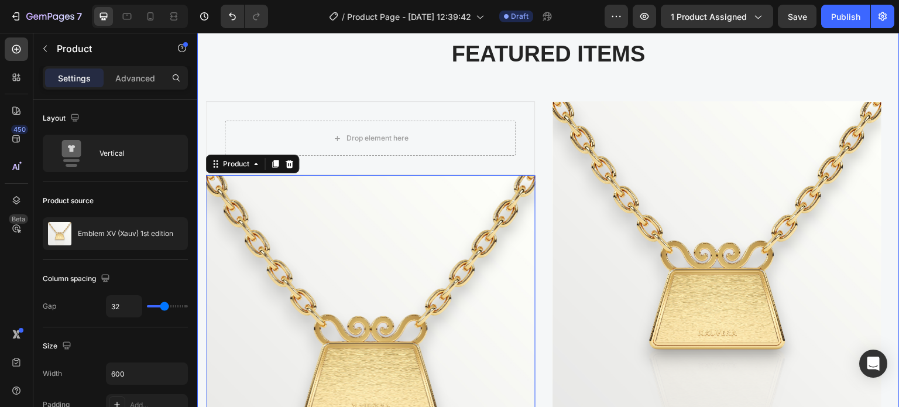
scroll to position [474, 0]
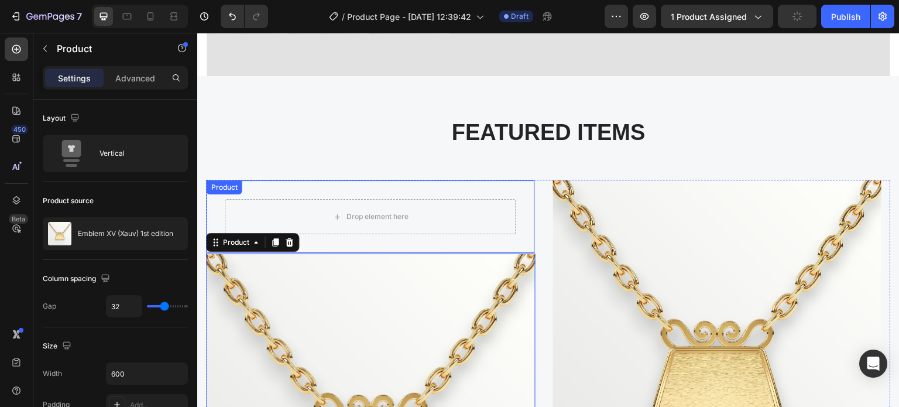
click at [422, 183] on div "Drop element here Product" at bounding box center [370, 217] width 329 height 74
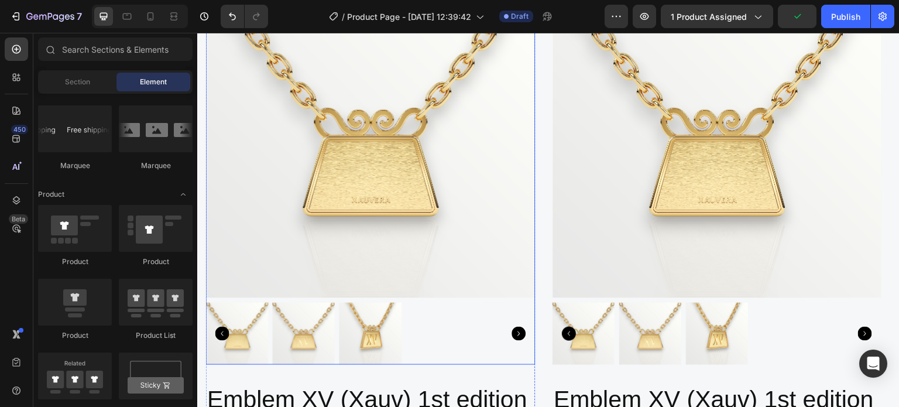
scroll to position [708, 0]
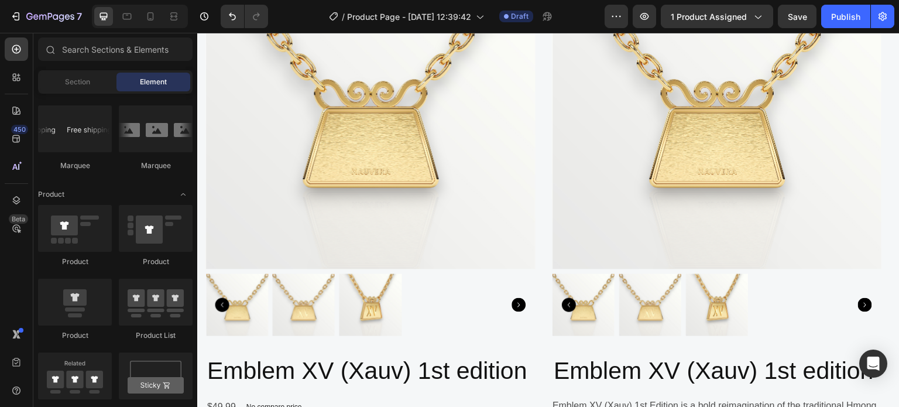
click at [269, 138] on img at bounding box center [370, 104] width 329 height 329
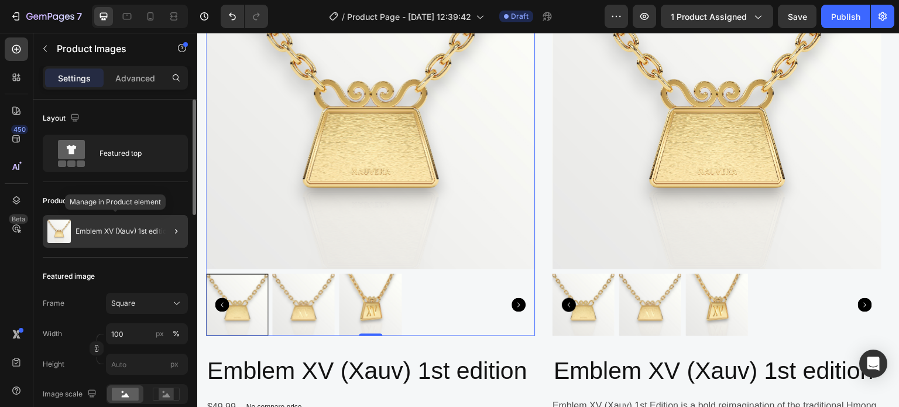
click at [108, 220] on div "Emblem XV (Xauv) 1st edition" at bounding box center [115, 231] width 145 height 33
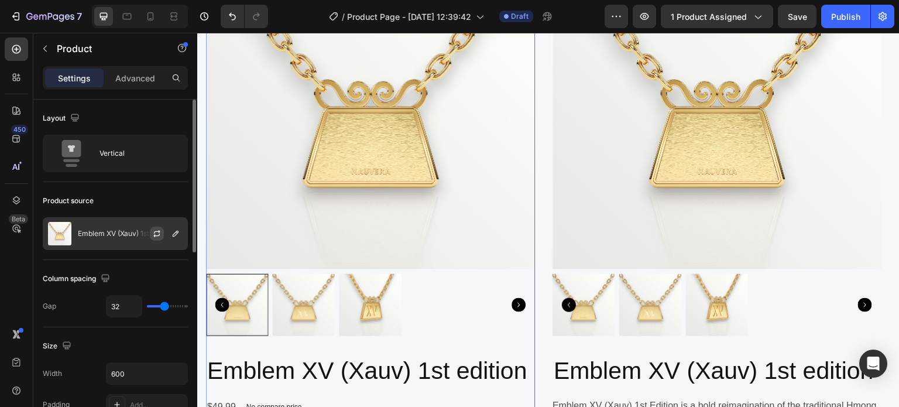
click at [154, 238] on button "button" at bounding box center [157, 234] width 14 height 14
click at [114, 237] on p "Emblem XV (Xauv) 1st edition" at bounding box center [125, 234] width 95 height 8
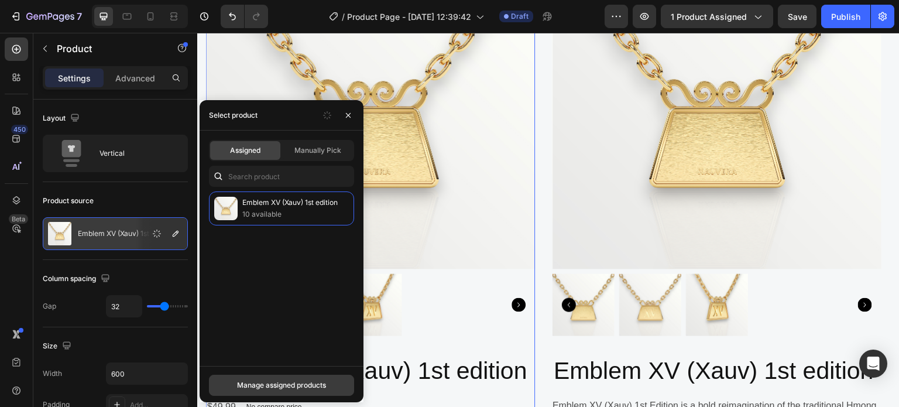
click at [295, 386] on div "Manage assigned products" at bounding box center [281, 385] width 89 height 11
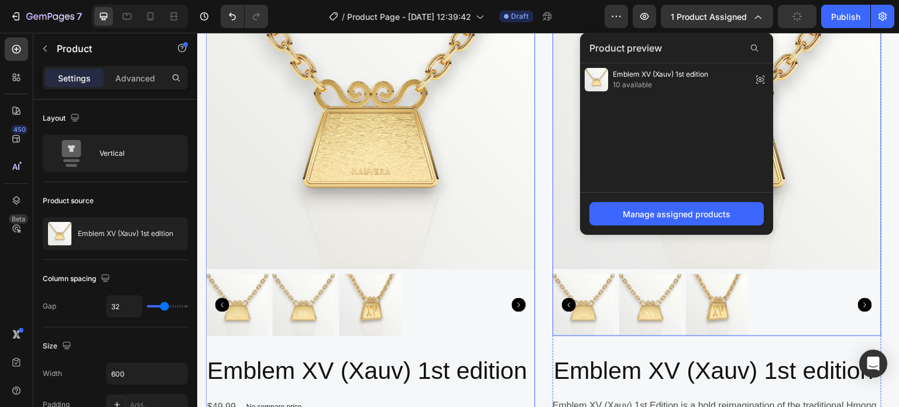
click at [810, 156] on img at bounding box center [717, 104] width 329 height 329
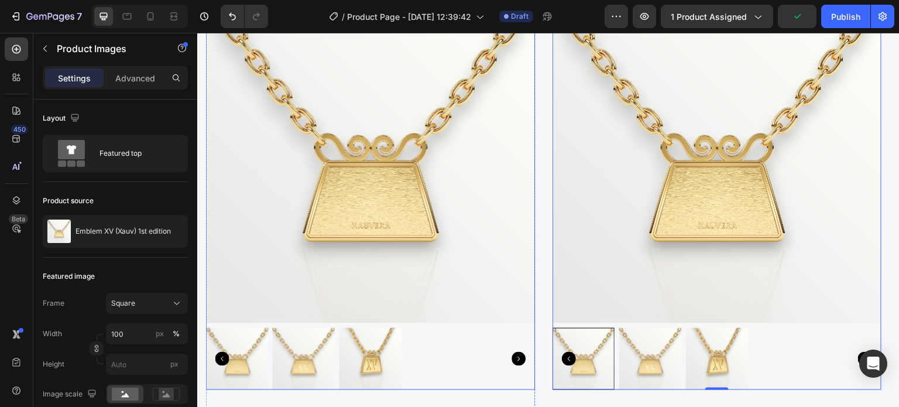
scroll to position [591, 0]
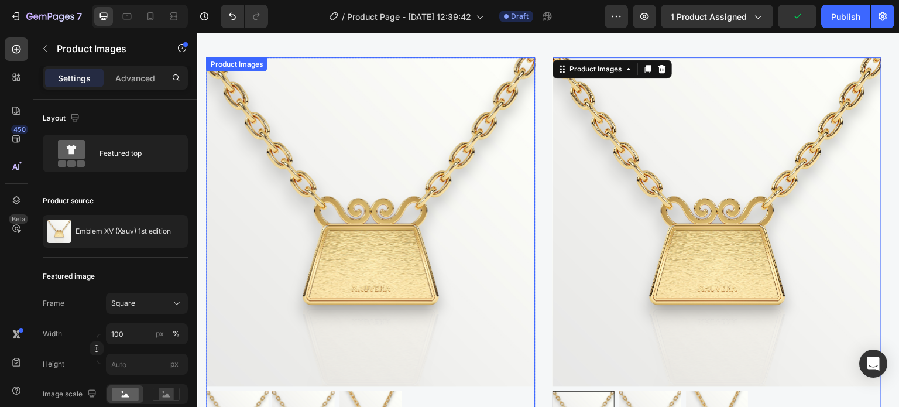
drag, startPoint x: 401, startPoint y: 265, endPoint x: 321, endPoint y: 111, distance: 172.6
click at [401, 264] on img at bounding box center [370, 221] width 329 height 329
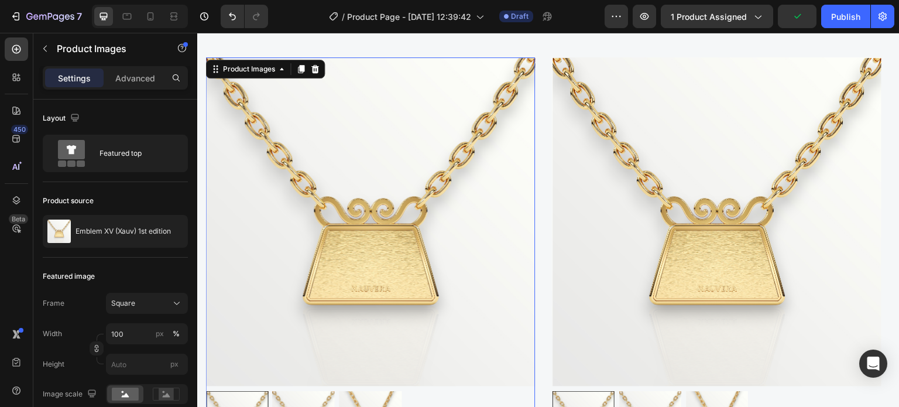
scroll to position [234, 0]
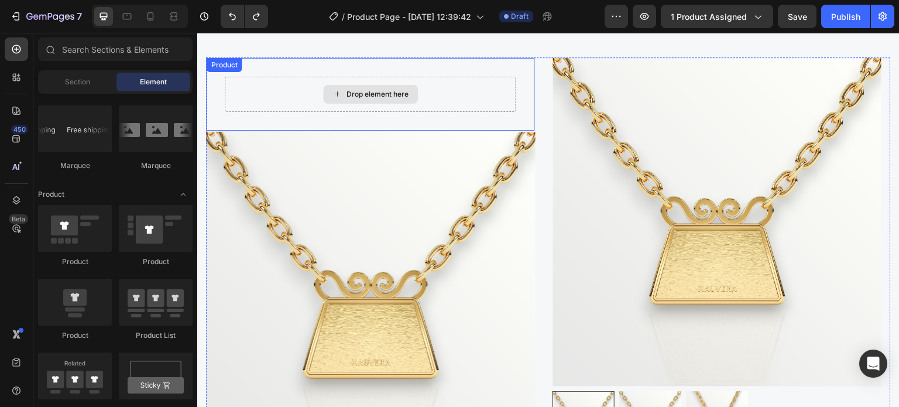
click at [296, 68] on div "Drop element here Product" at bounding box center [370, 94] width 329 height 74
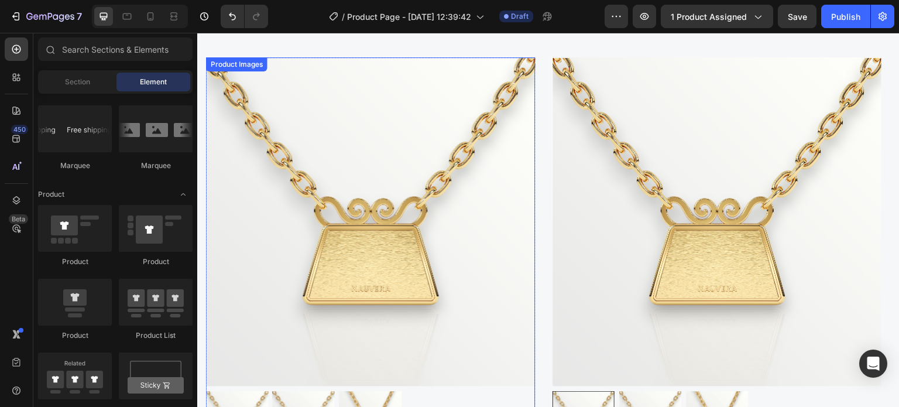
click at [305, 143] on img at bounding box center [370, 221] width 329 height 329
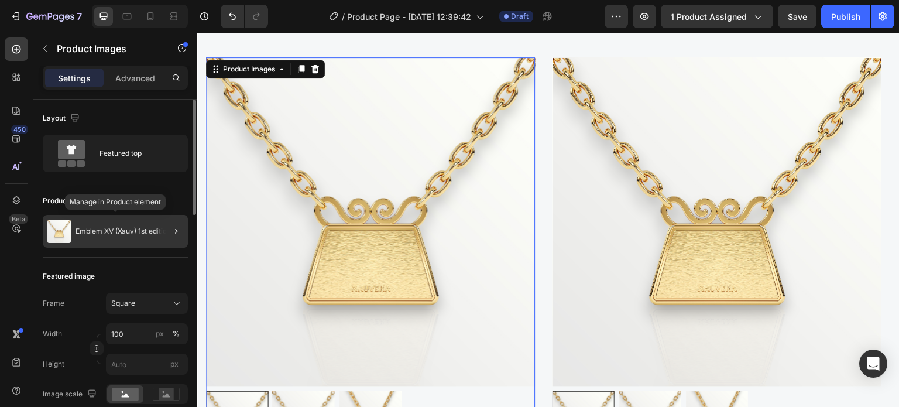
click at [77, 238] on div "Emblem XV (Xauv) 1st edition" at bounding box center [115, 231] width 145 height 33
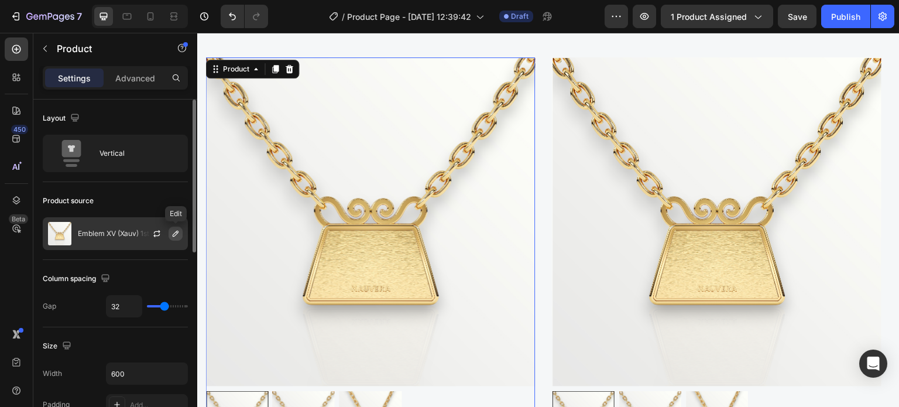
click at [177, 233] on icon "button" at bounding box center [176, 234] width 6 height 6
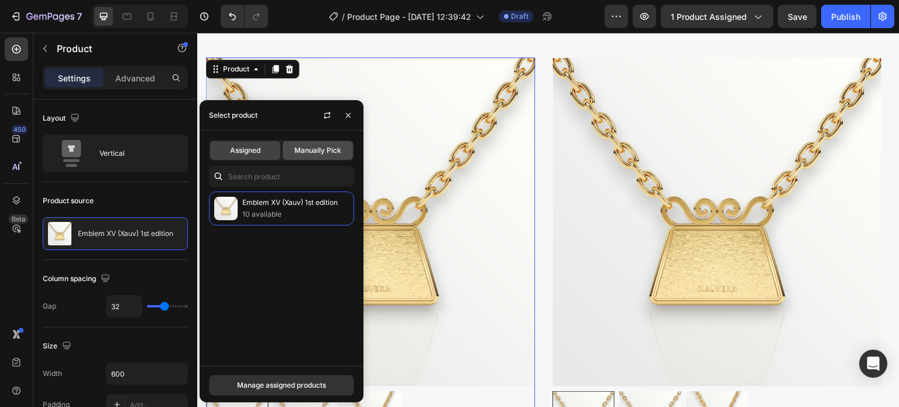
click at [299, 152] on span "Manually Pick" at bounding box center [318, 150] width 47 height 11
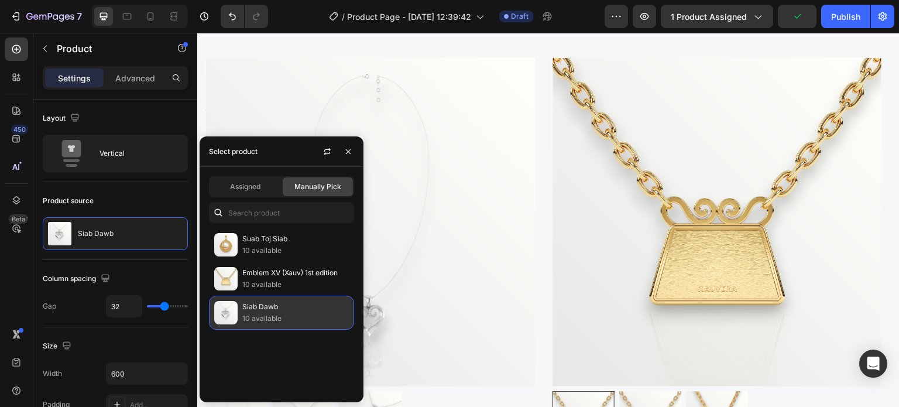
click at [278, 307] on p "Siab Dawb" at bounding box center [295, 307] width 107 height 12
click at [303, 314] on p "10 available" at bounding box center [295, 319] width 107 height 12
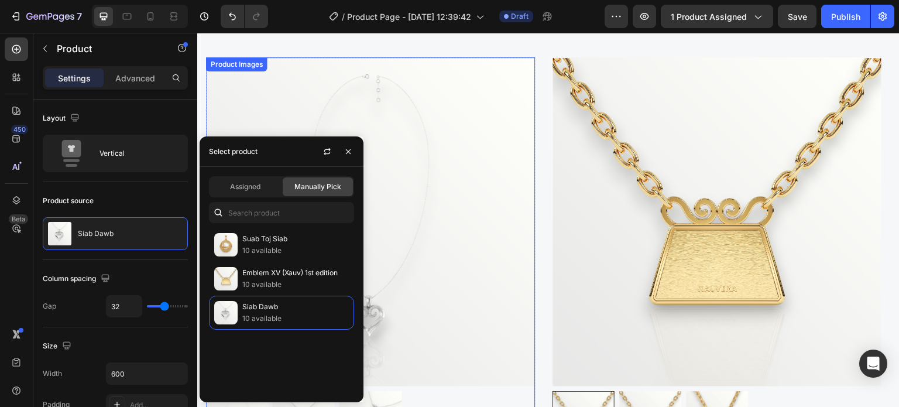
click at [398, 199] on img at bounding box center [370, 221] width 329 height 329
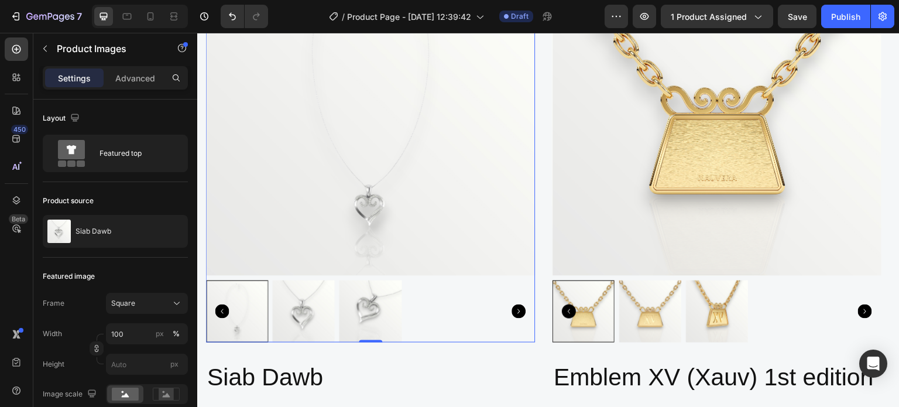
scroll to position [708, 0]
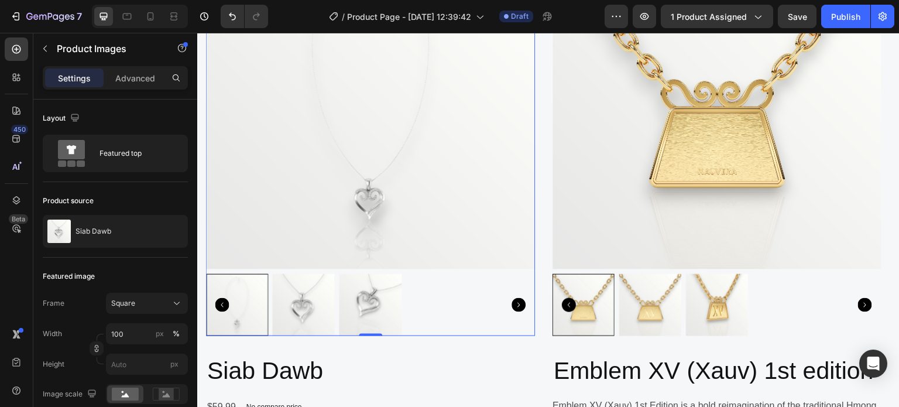
click at [293, 303] on img at bounding box center [304, 305] width 62 height 62
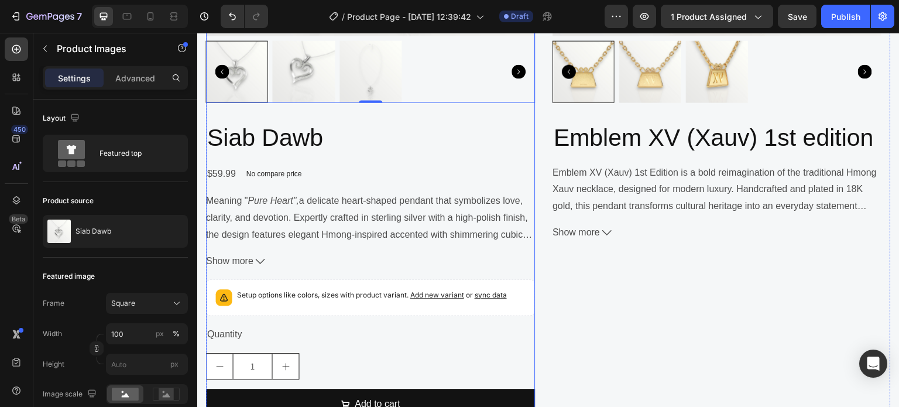
scroll to position [942, 0]
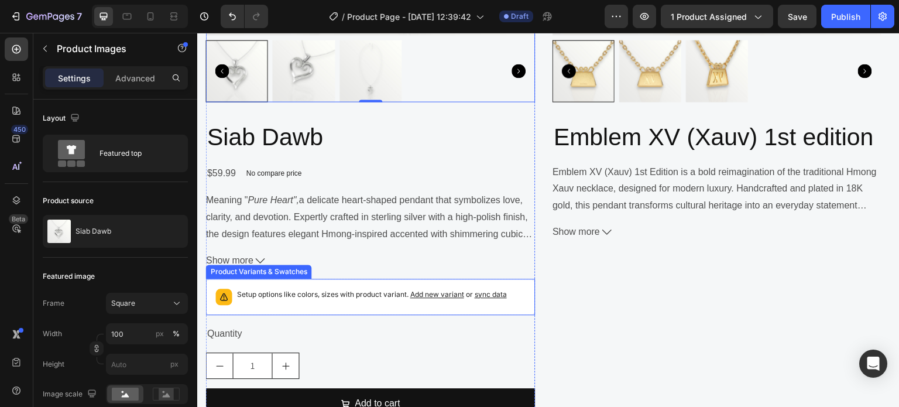
click at [289, 297] on p "Setup options like colors, sizes with product variant. Add new variant or sync …" at bounding box center [372, 295] width 270 height 12
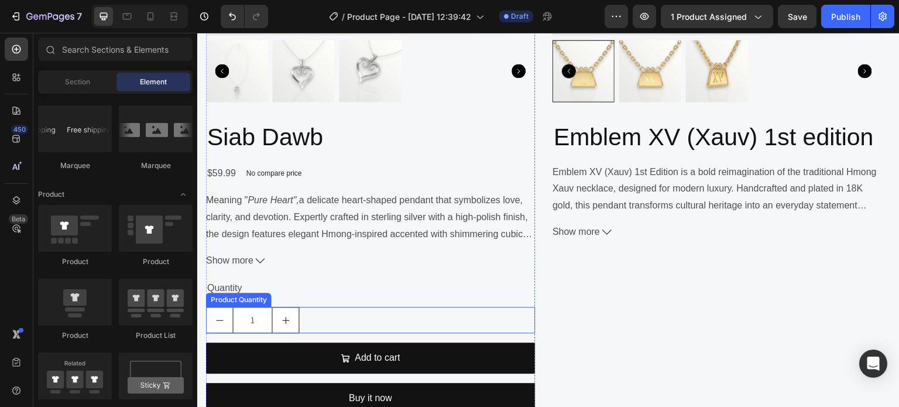
click at [269, 320] on input "1" at bounding box center [253, 319] width 40 height 25
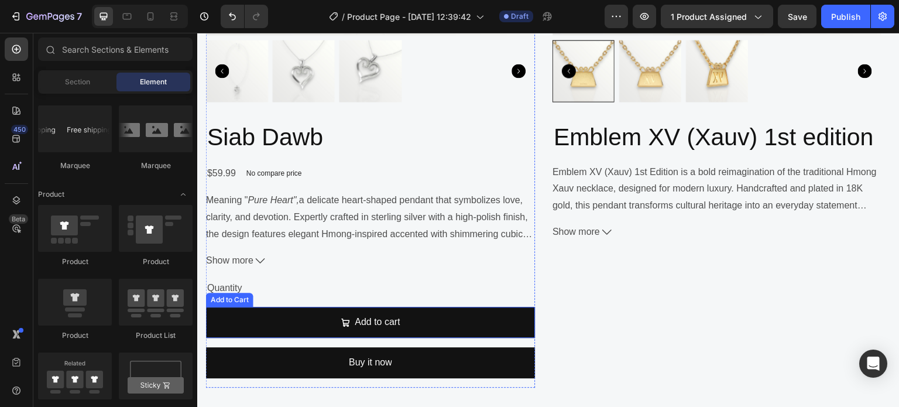
click at [280, 321] on button "Add to cart" at bounding box center [370, 322] width 329 height 31
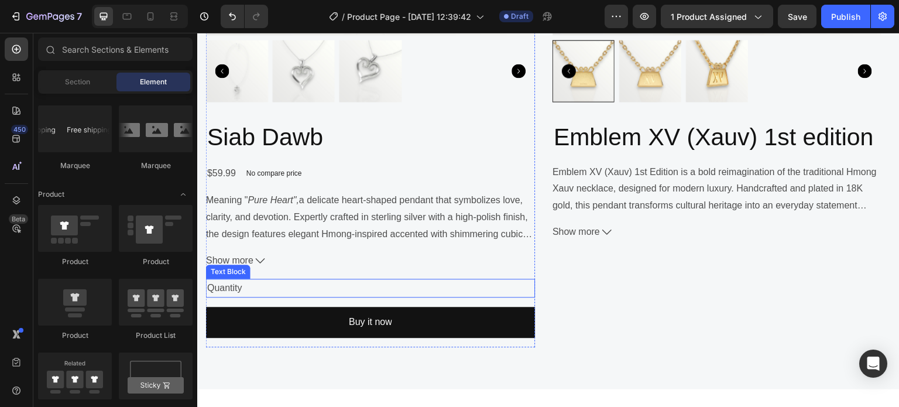
click at [293, 286] on div "Quantity" at bounding box center [370, 288] width 329 height 19
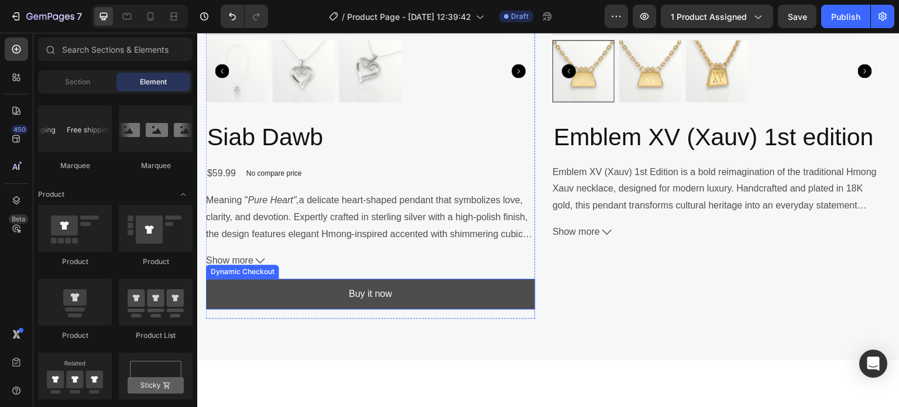
click at [305, 285] on button "Buy it now" at bounding box center [370, 294] width 329 height 31
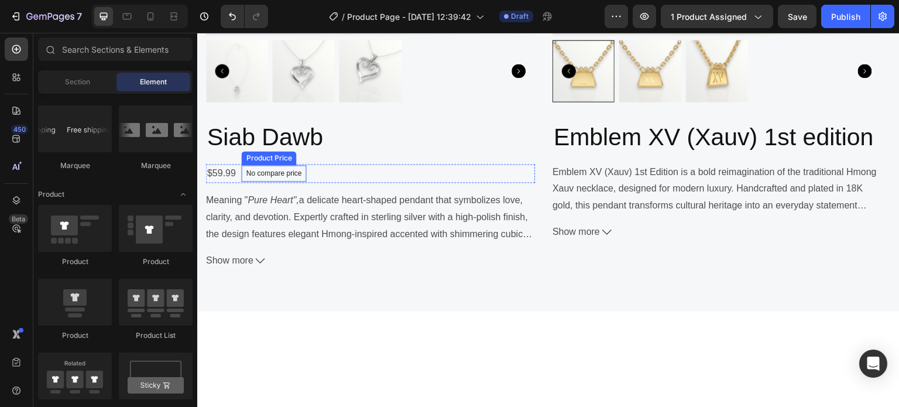
click at [293, 170] on p "No compare price" at bounding box center [275, 173] width 56 height 7
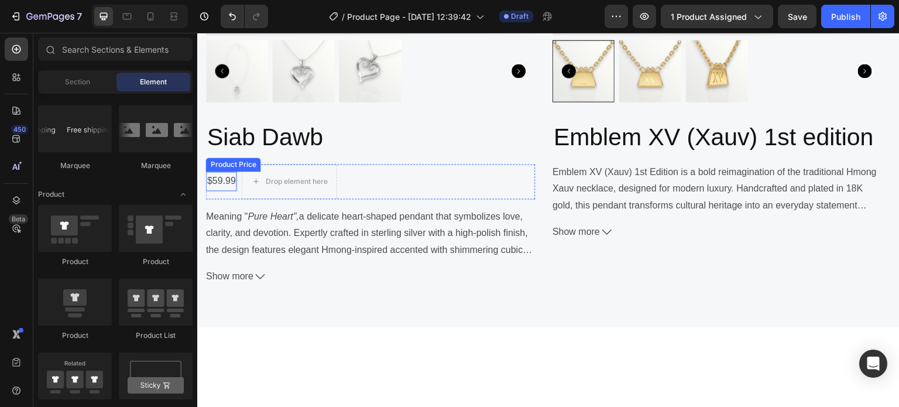
click at [237, 177] on div "$59.99" at bounding box center [221, 181] width 31 height 19
click at [252, 180] on div "Drop element here" at bounding box center [261, 181] width 62 height 9
click at [420, 182] on div "Drop element here Drop element here Row" at bounding box center [370, 181] width 329 height 35
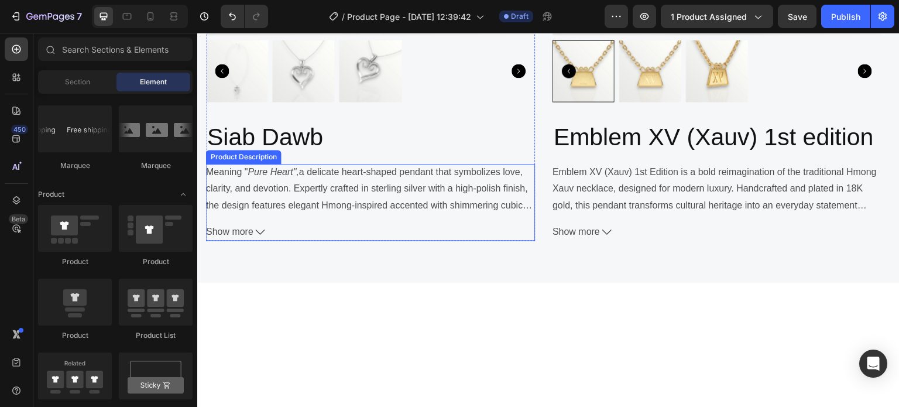
click at [254, 232] on button "Show more" at bounding box center [370, 232] width 329 height 17
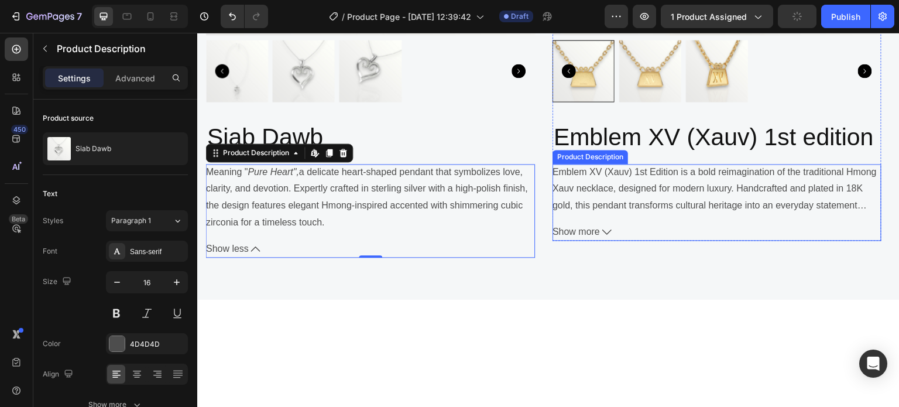
click at [594, 226] on span "Show more" at bounding box center [576, 232] width 47 height 17
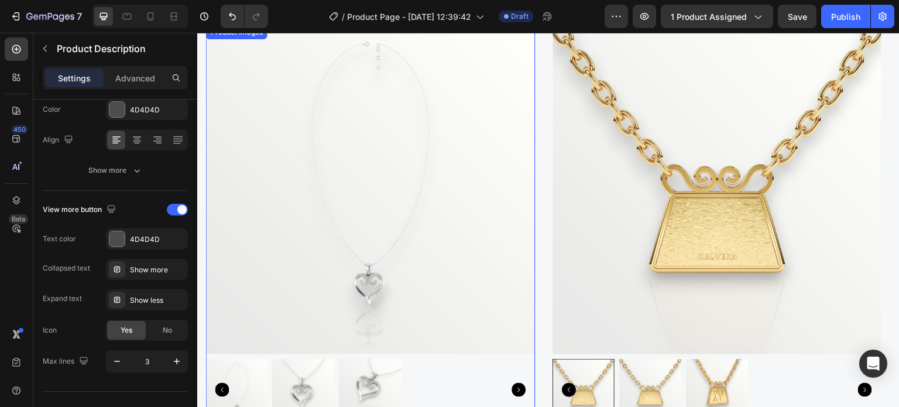
scroll to position [708, 0]
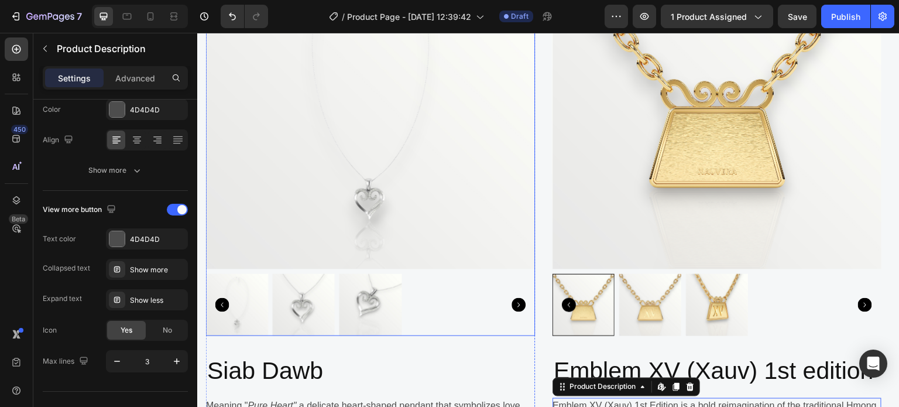
drag, startPoint x: 276, startPoint y: 323, endPoint x: 302, endPoint y: 309, distance: 29.1
click at [276, 323] on img at bounding box center [304, 305] width 62 height 62
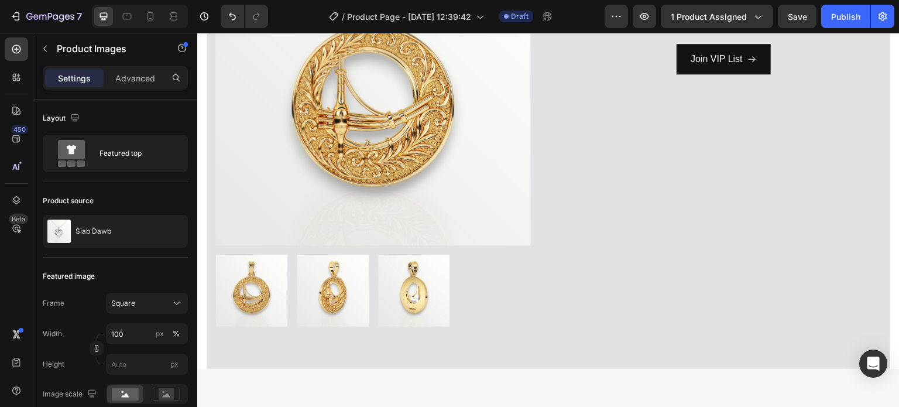
scroll to position [0, 0]
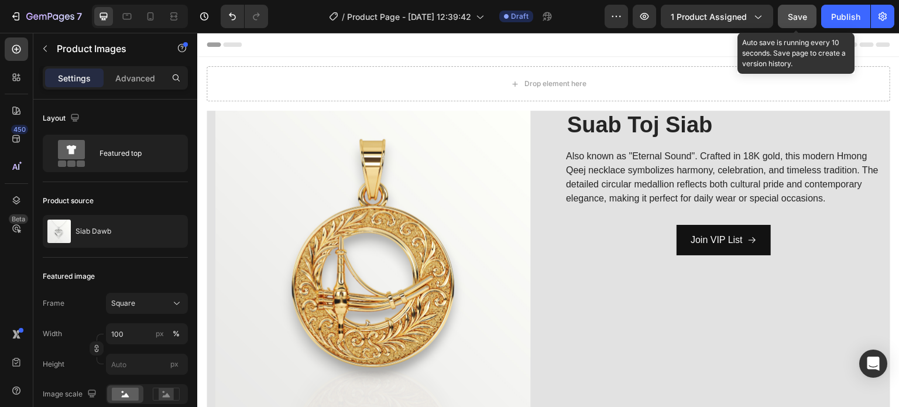
click at [798, 13] on span "Save" at bounding box center [797, 17] width 19 height 10
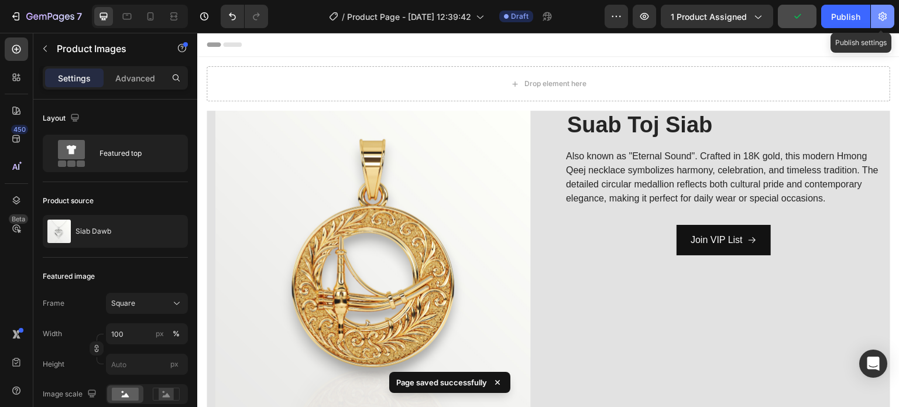
click at [891, 16] on button "button" at bounding box center [882, 16] width 23 height 23
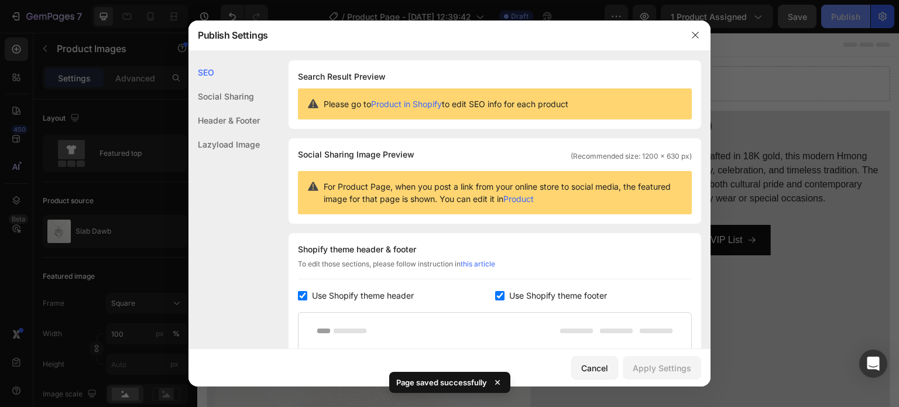
drag, startPoint x: 760, startPoint y: 252, endPoint x: 839, endPoint y: 26, distance: 238.9
click at [760, 251] on div at bounding box center [449, 203] width 899 height 407
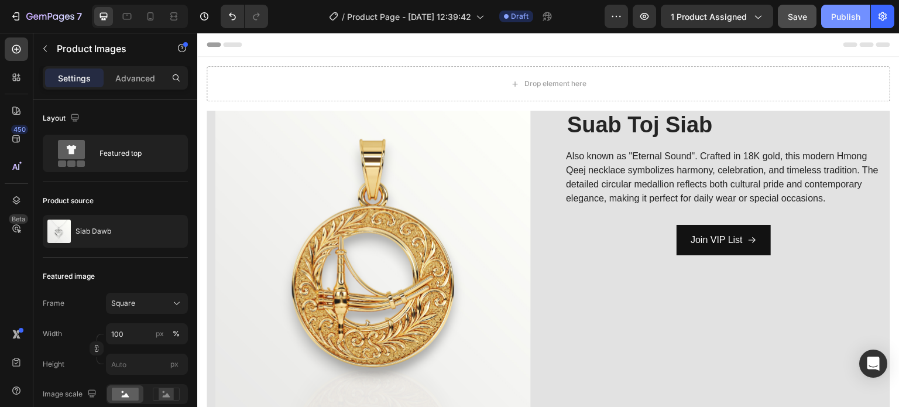
click at [838, 19] on div "Publish" at bounding box center [846, 17] width 29 height 12
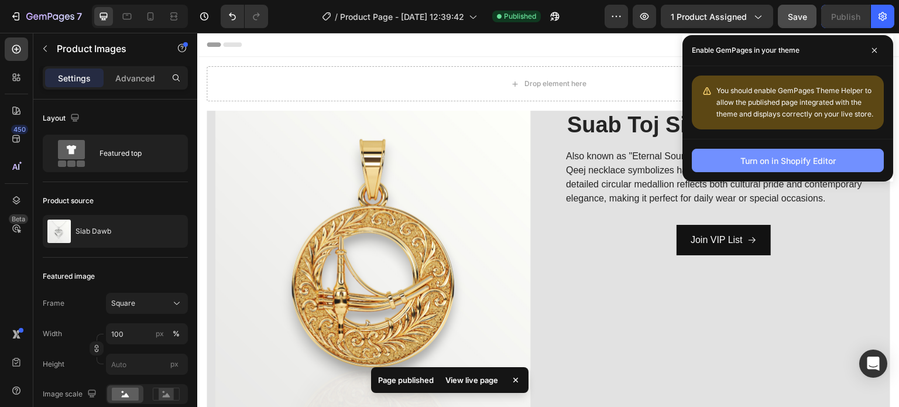
click at [757, 163] on div "Turn on in Shopify Editor" at bounding box center [788, 161] width 95 height 12
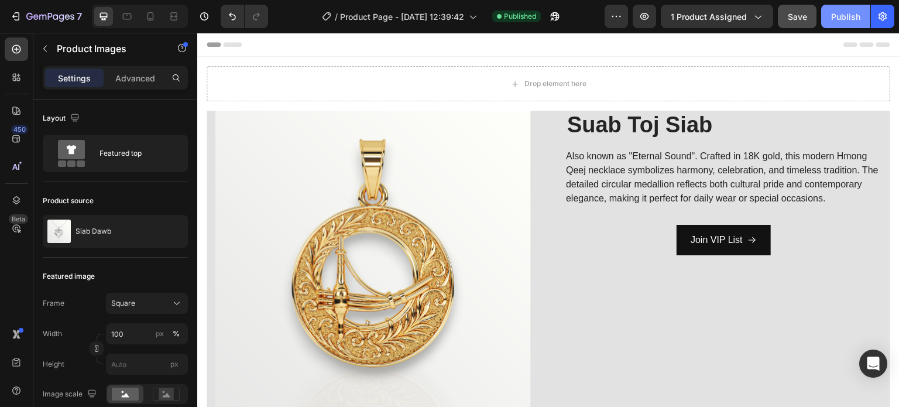
click at [867, 16] on button "Publish" at bounding box center [846, 16] width 49 height 23
click at [711, 14] on span "1 product assigned" at bounding box center [709, 17] width 76 height 12
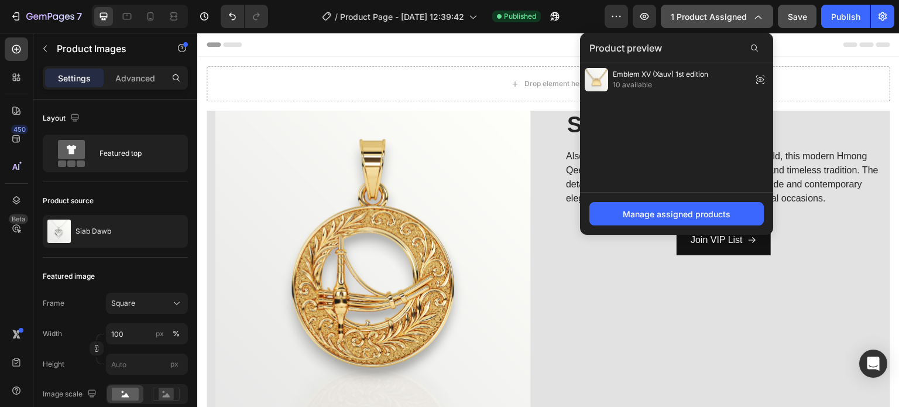
click at [693, 15] on span "1 product assigned" at bounding box center [709, 17] width 76 height 12
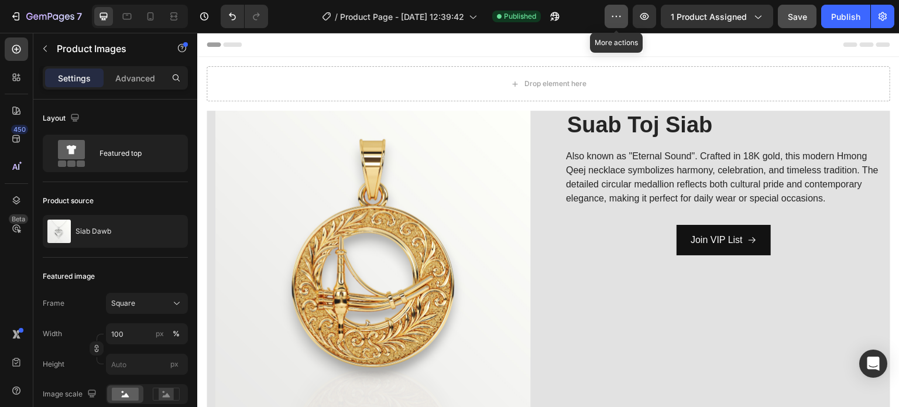
click at [615, 16] on icon "button" at bounding box center [617, 17] width 12 height 12
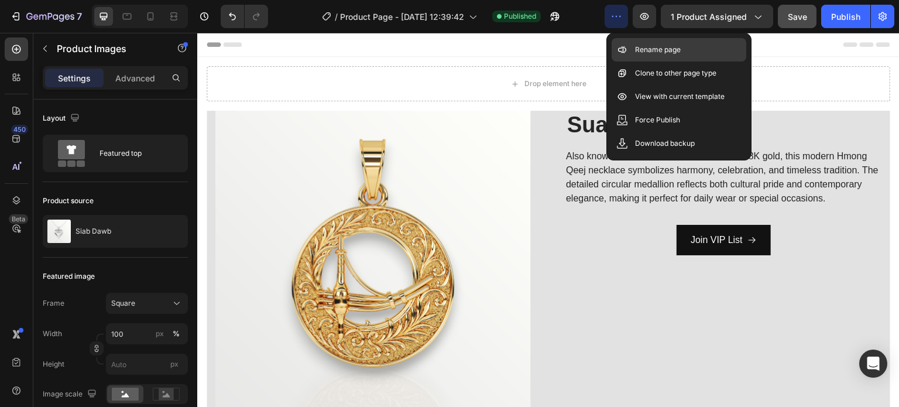
click at [637, 49] on p "Rename page" at bounding box center [658, 50] width 46 height 12
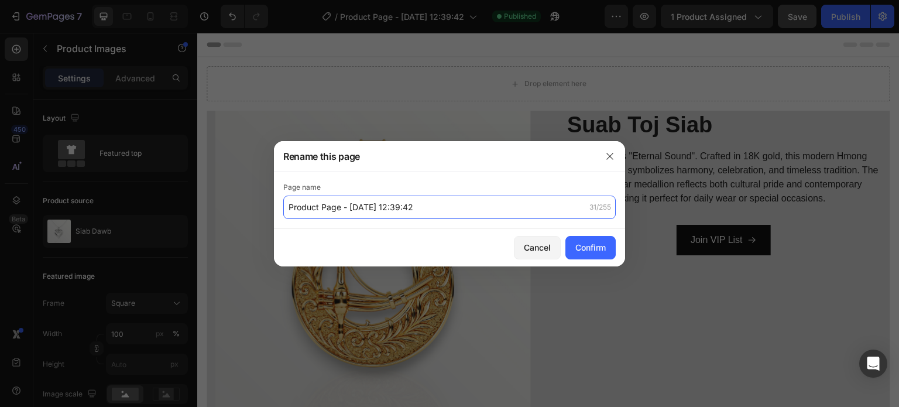
click at [435, 208] on input "Product Page - Aug 26, 12:39:42" at bounding box center [449, 207] width 333 height 23
type input "Suab Toj Siab Offical page"
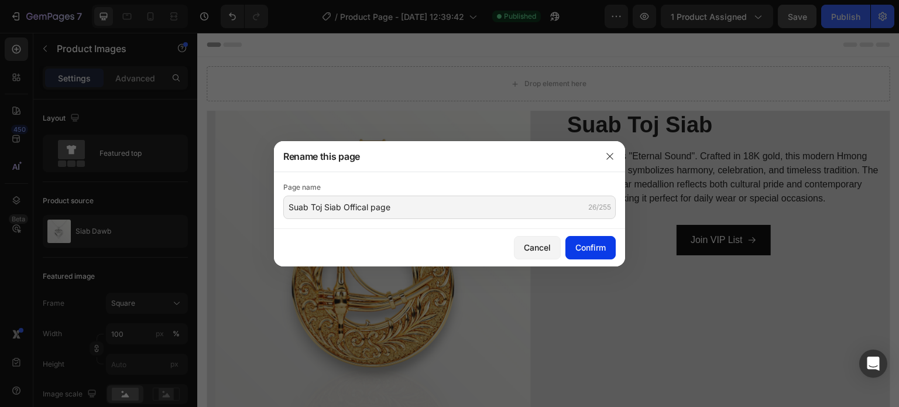
click at [584, 241] on button "Confirm" at bounding box center [591, 247] width 50 height 23
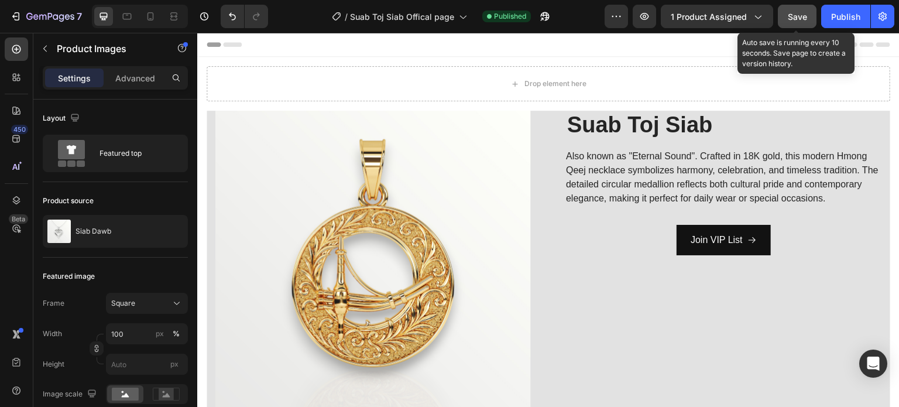
click at [814, 20] on button "Save" at bounding box center [797, 16] width 39 height 23
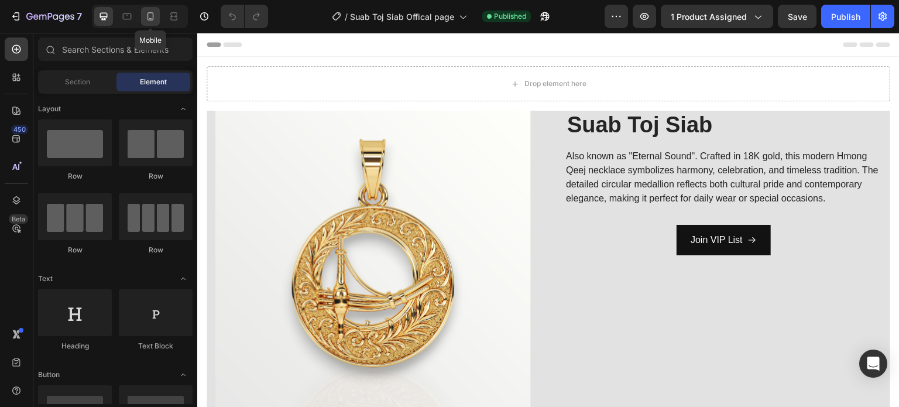
click at [151, 18] on icon at bounding box center [151, 17] width 12 height 12
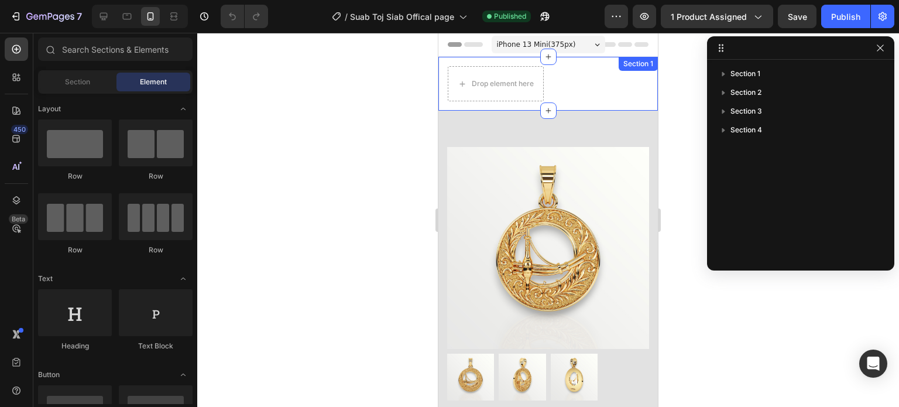
click at [567, 88] on div "Drop element here Row Section 1" at bounding box center [549, 84] width 220 height 54
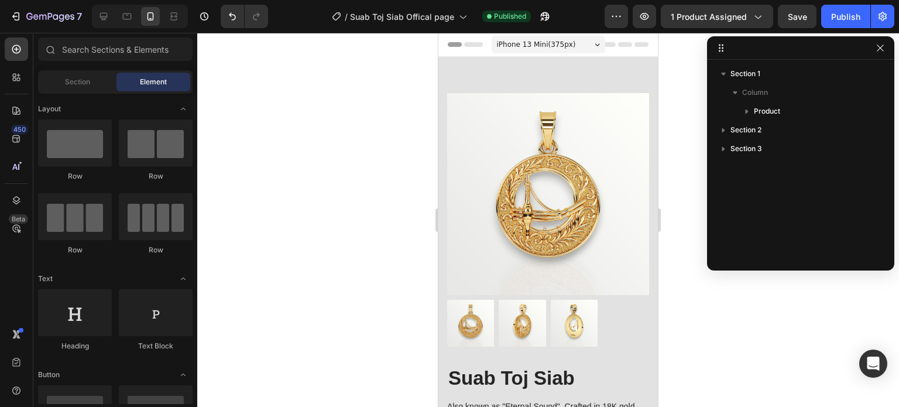
click at [557, 46] on span "iPhone 13 Mini ( 375 px)" at bounding box center [536, 45] width 79 height 12
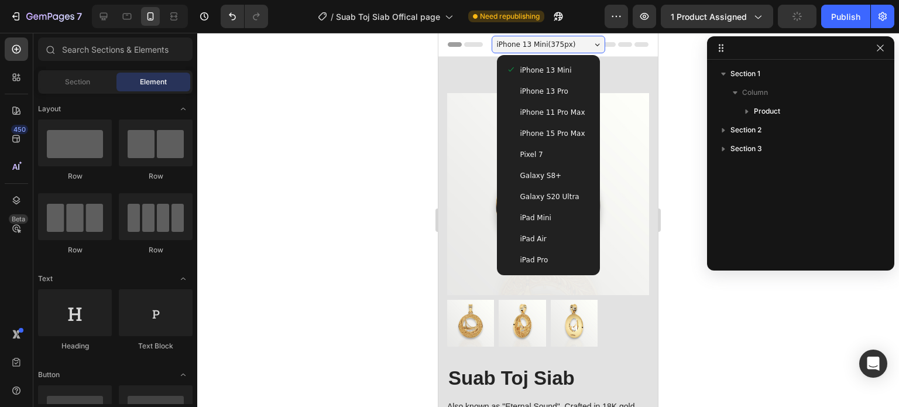
click at [557, 46] on span "iPhone 13 Mini ( 375 px)" at bounding box center [536, 45] width 79 height 12
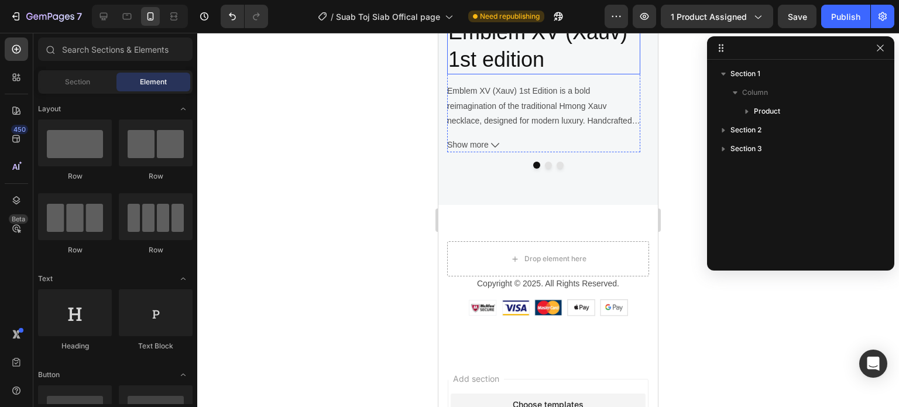
scroll to position [878, 0]
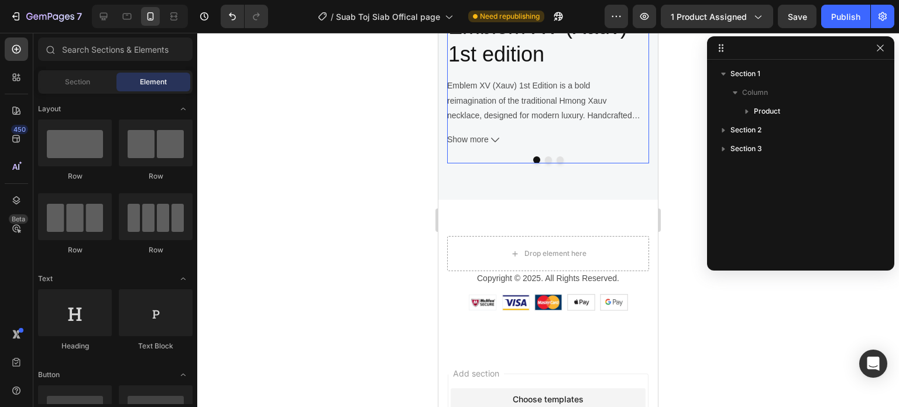
drag, startPoint x: 543, startPoint y: 162, endPoint x: 545, endPoint y: 196, distance: 34.0
click at [545, 162] on button "Dot" at bounding box center [548, 159] width 7 height 7
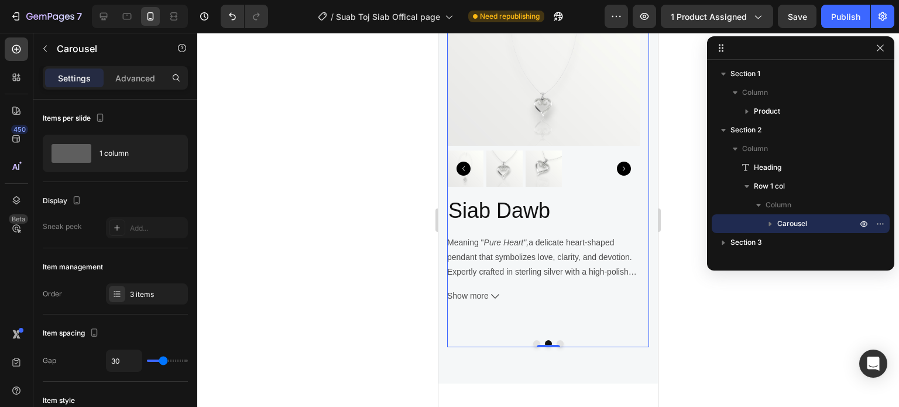
scroll to position [703, 0]
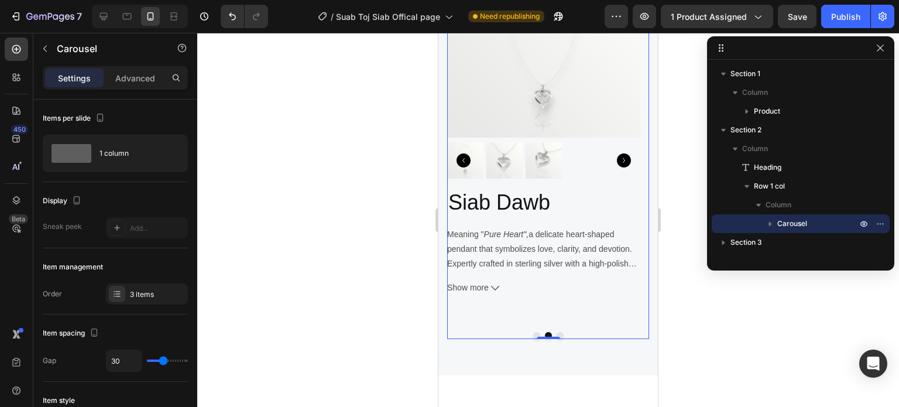
click at [557, 334] on button "Dot" at bounding box center [560, 335] width 7 height 7
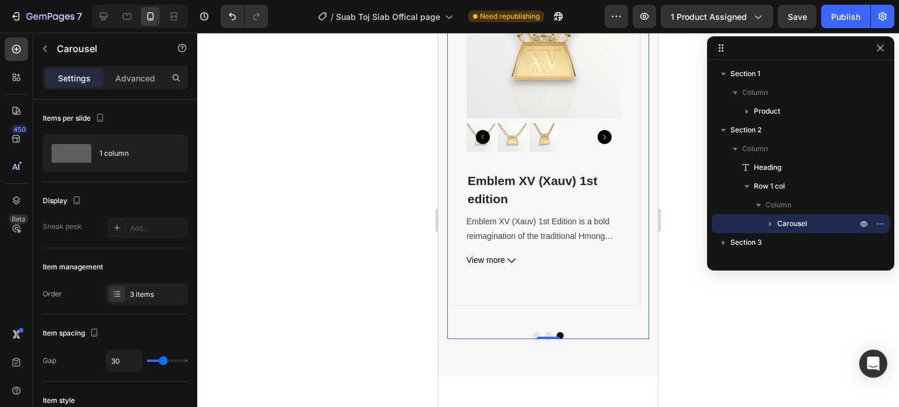
click at [527, 333] on div at bounding box center [548, 335] width 202 height 7
click at [533, 334] on button "Dot" at bounding box center [536, 335] width 7 height 7
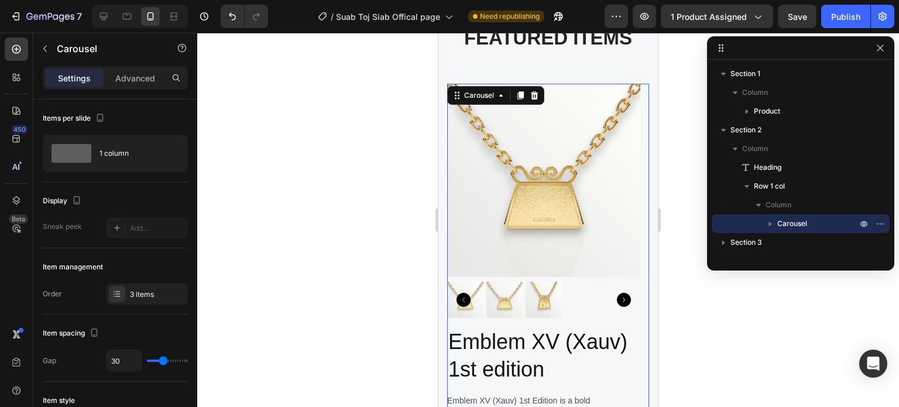
scroll to position [527, 0]
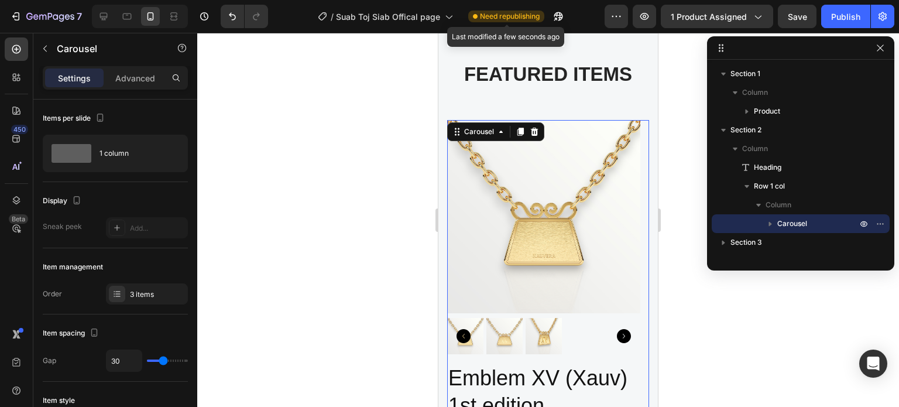
click at [484, 16] on span "Need republishing" at bounding box center [510, 16] width 60 height 11
click at [842, 17] on div "Publish" at bounding box center [846, 17] width 29 height 12
